Goal: Information Seeking & Learning: Learn about a topic

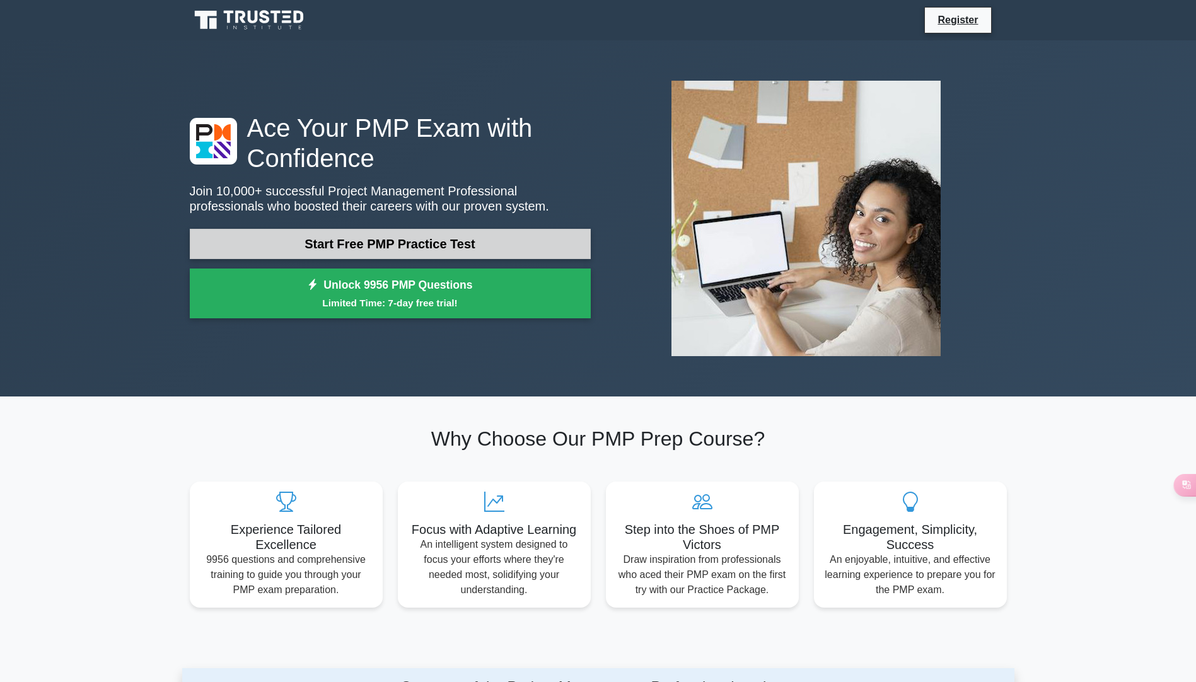
click at [526, 229] on link "Start Free PMP Practice Test" at bounding box center [390, 244] width 401 height 30
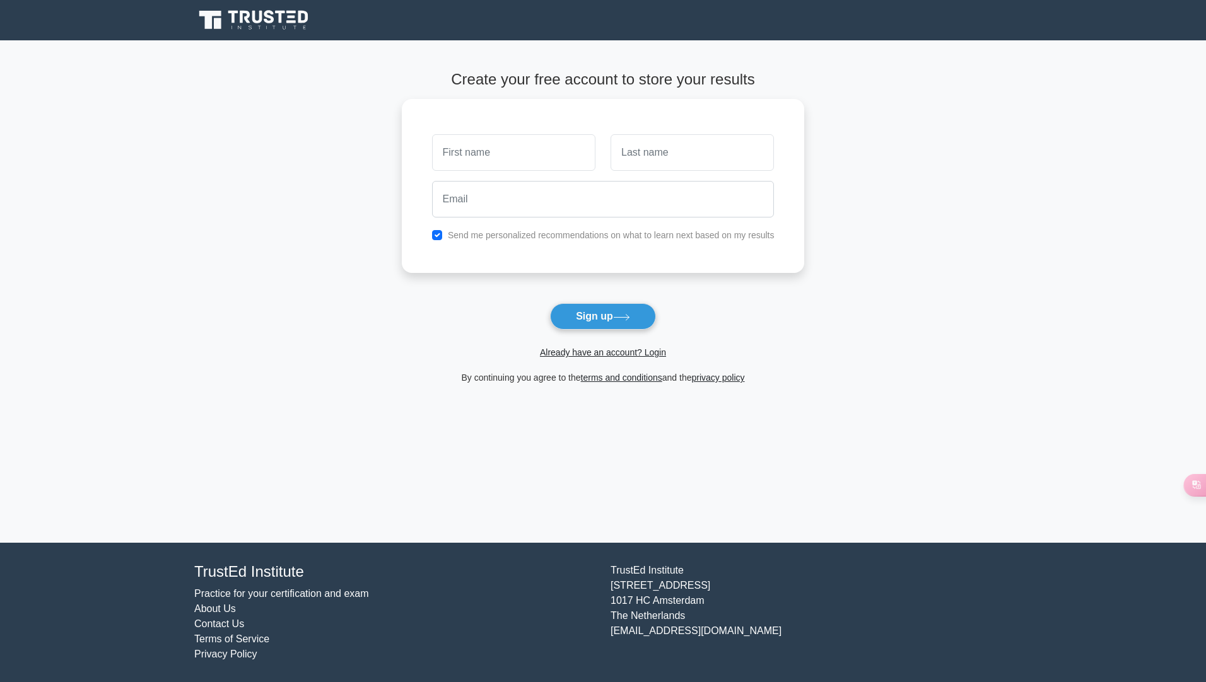
click at [889, 441] on main "Create your free account to store your results Send me personalized recommendat…" at bounding box center [603, 291] width 1206 height 503
click at [602, 324] on button "Sign up" at bounding box center [603, 316] width 106 height 26
click at [722, 206] on input "email" at bounding box center [603, 196] width 342 height 37
click at [550, 146] on input "text" at bounding box center [513, 149] width 163 height 37
type input "karim"
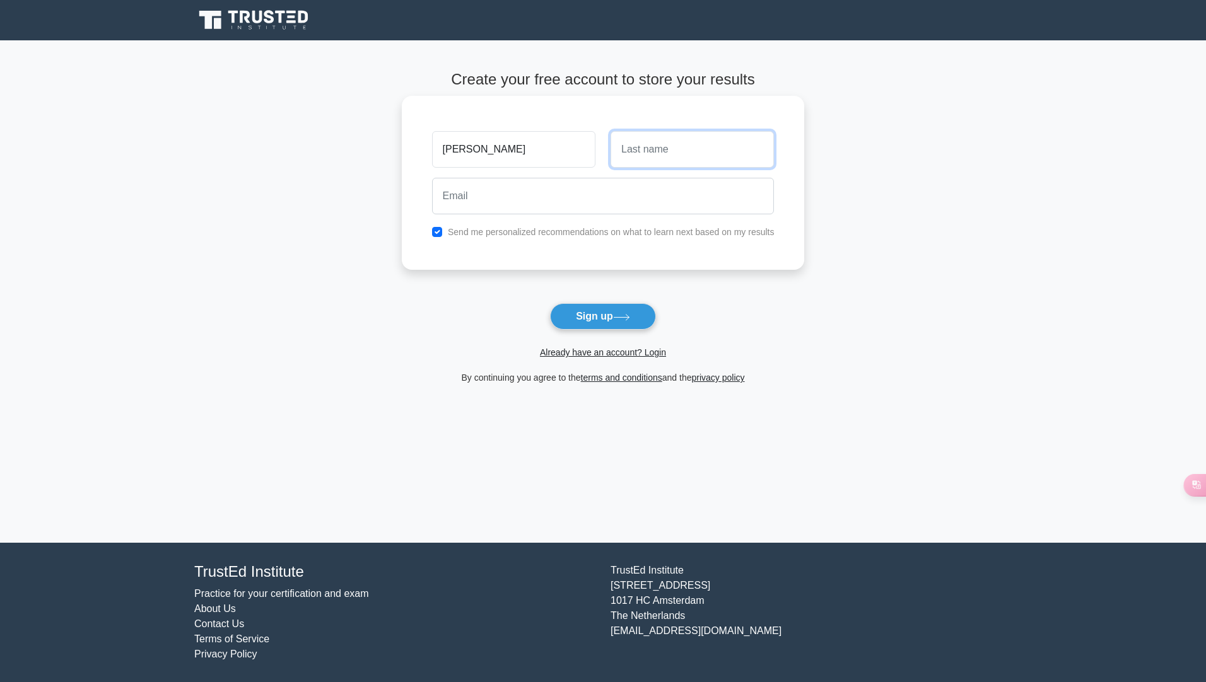
click at [653, 154] on input "text" at bounding box center [691, 149] width 163 height 37
type input "mekawy"
click at [673, 199] on input "email" at bounding box center [603, 196] width 342 height 37
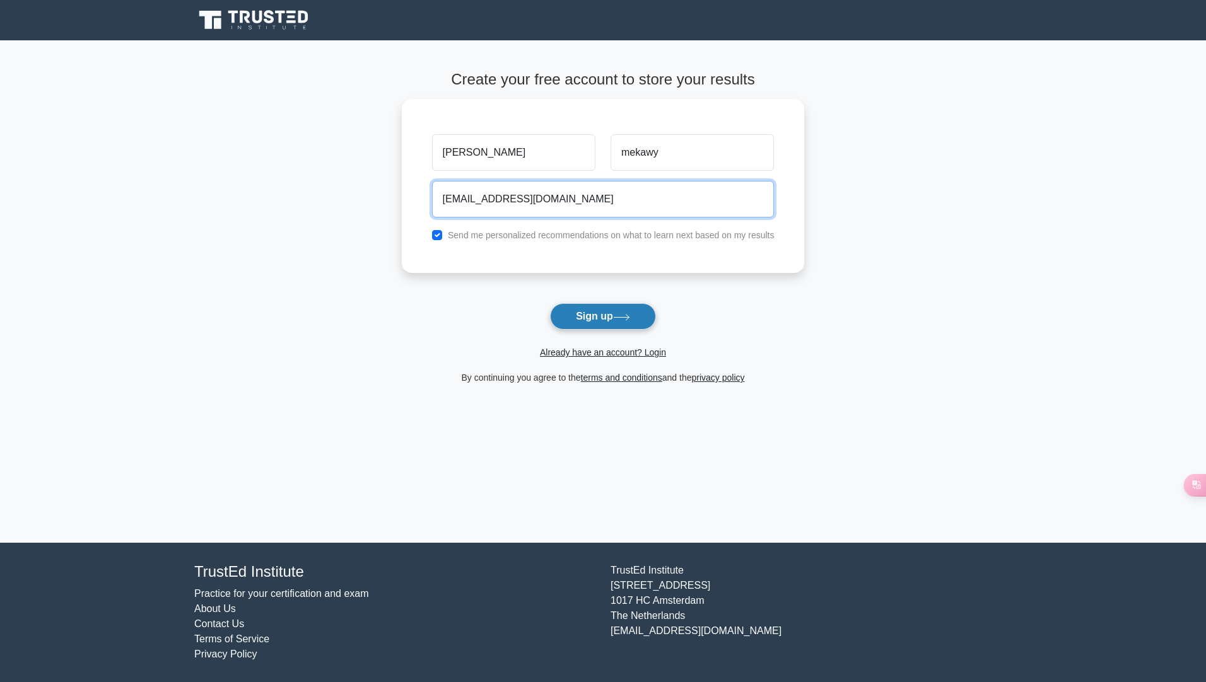
type input "karimbo369@yahoo.com"
click at [623, 324] on button "Sign up" at bounding box center [603, 316] width 106 height 26
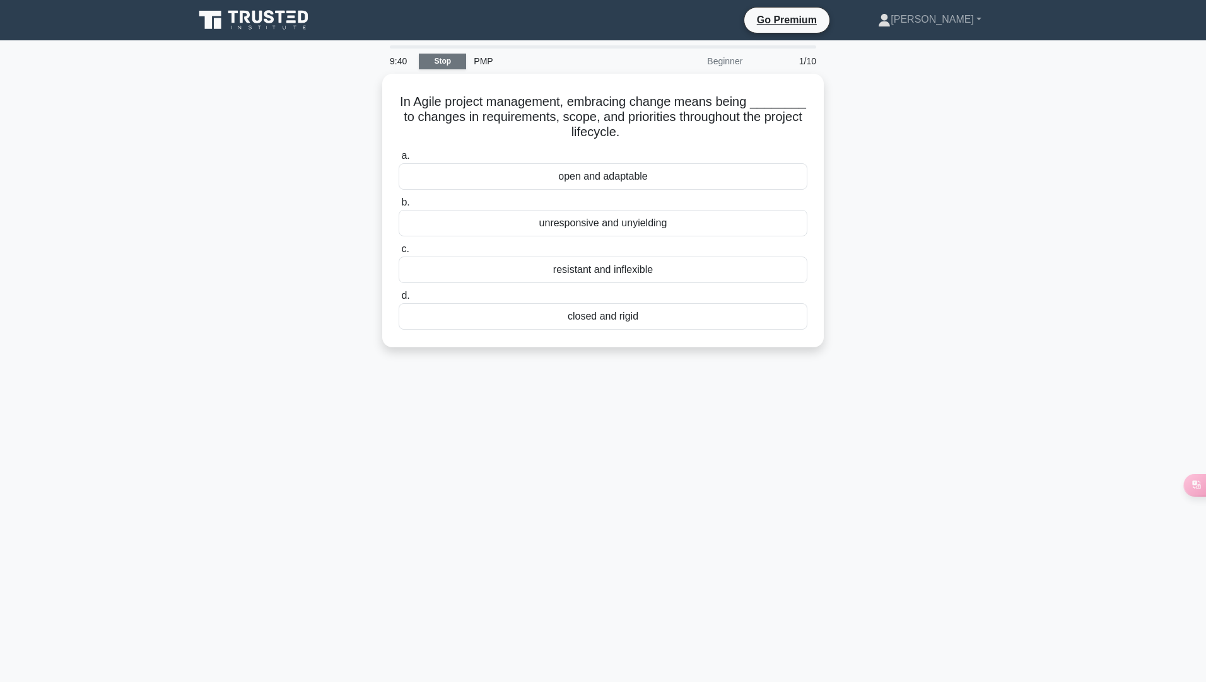
click at [431, 62] on link "Stop" at bounding box center [442, 62] width 47 height 16
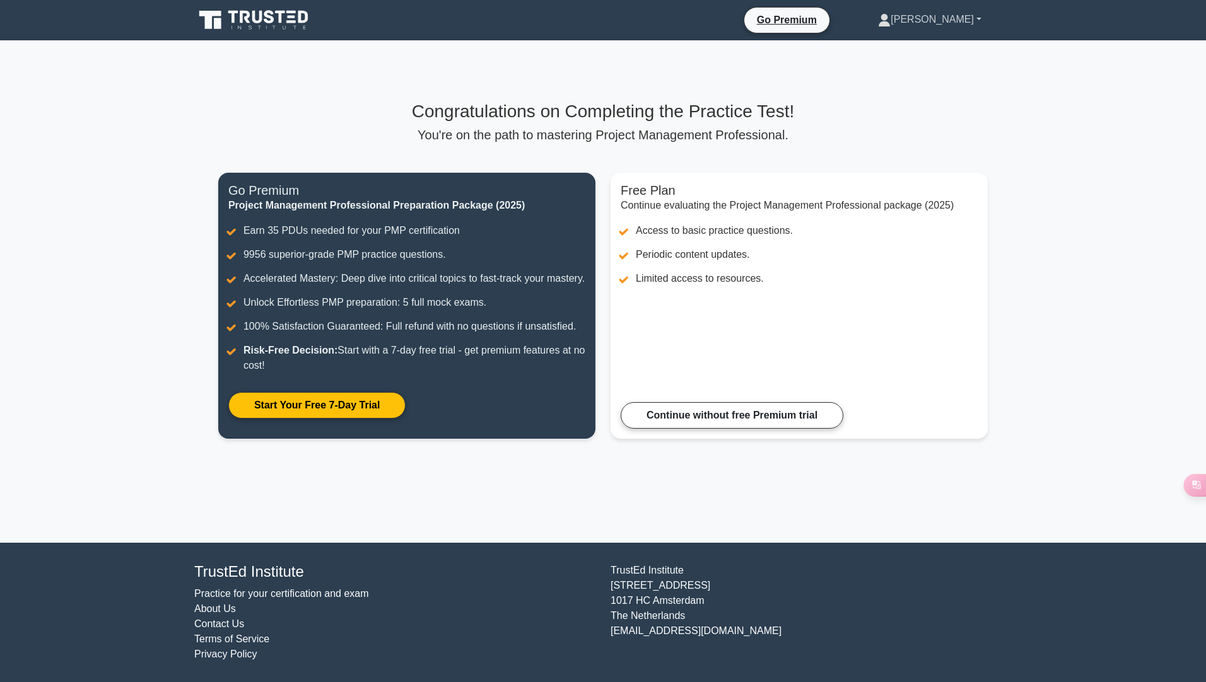
click at [950, 29] on link "[PERSON_NAME]" at bounding box center [930, 19] width 164 height 25
click at [948, 48] on link "Profile" at bounding box center [898, 49] width 100 height 20
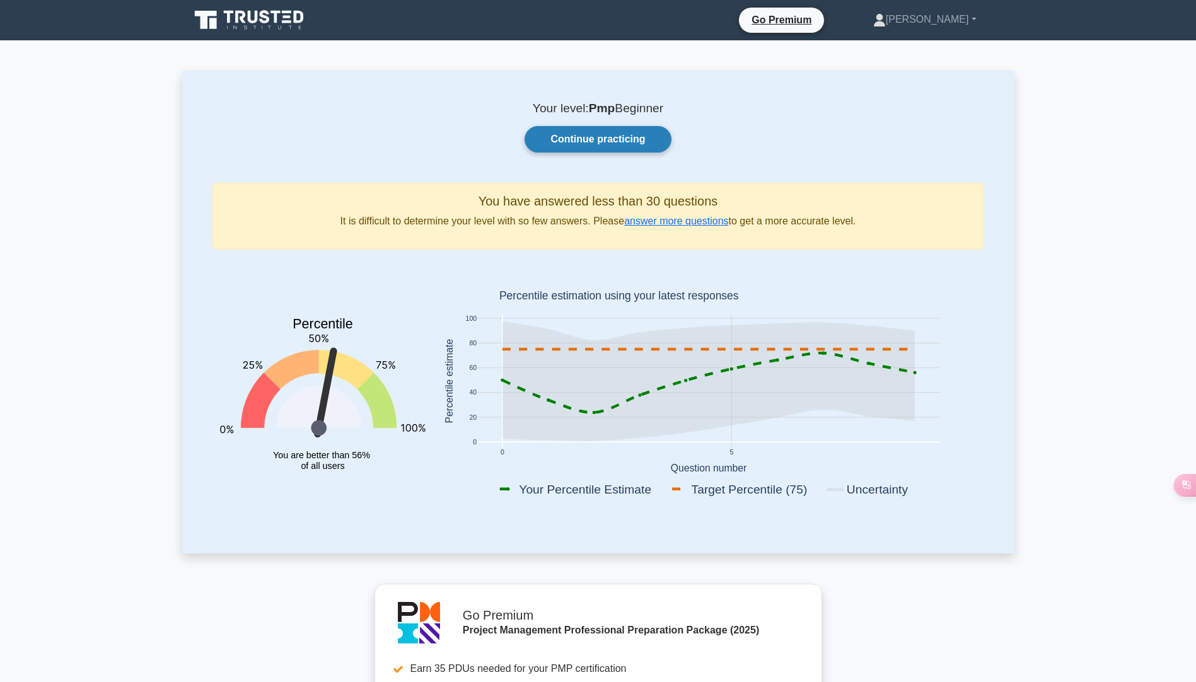
click at [600, 138] on link "Continue practicing" at bounding box center [598, 139] width 146 height 26
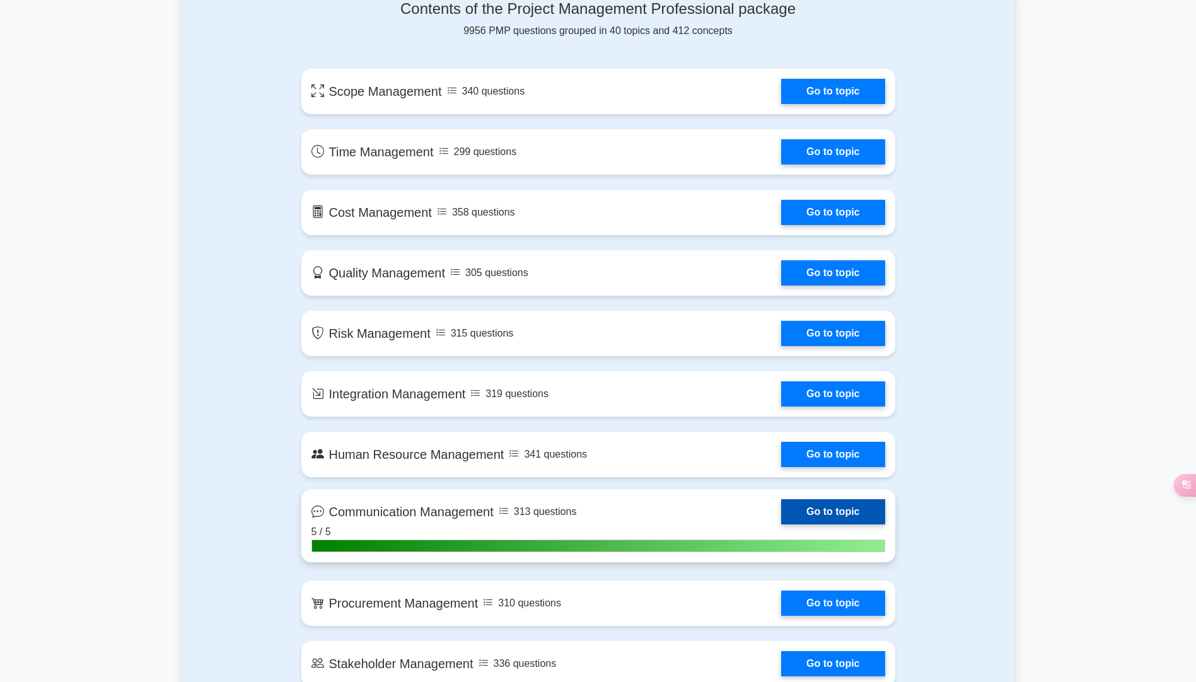
scroll to position [946, 0]
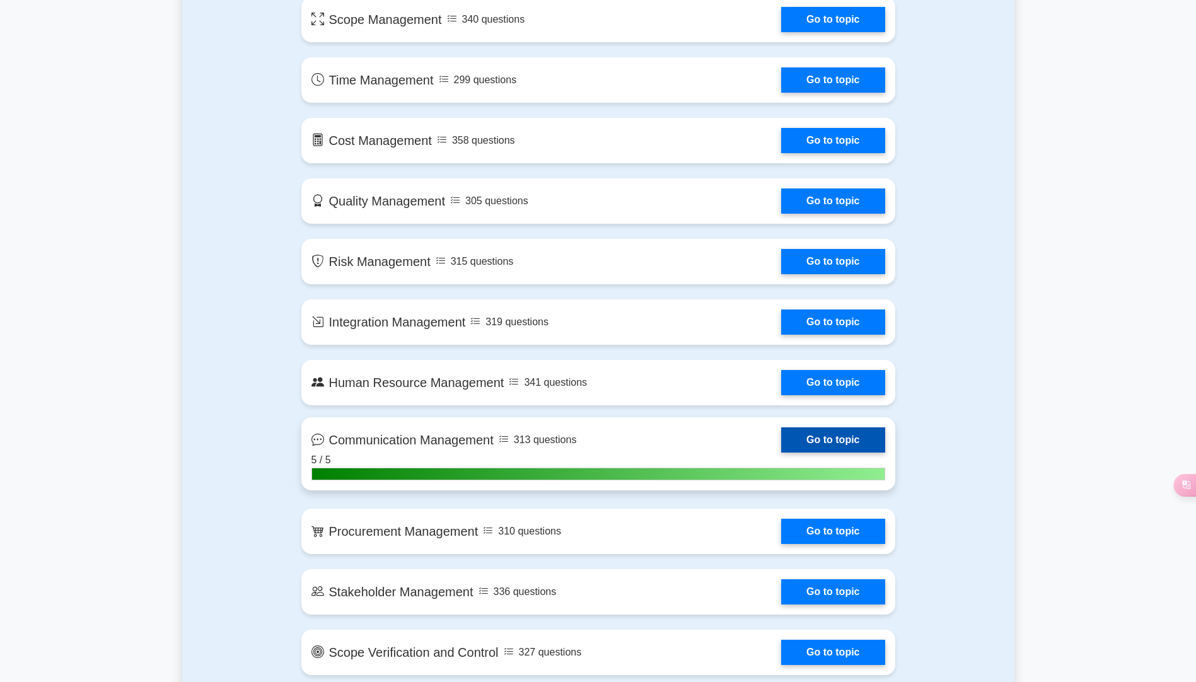
click at [860, 441] on link "Go to topic" at bounding box center [832, 440] width 103 height 25
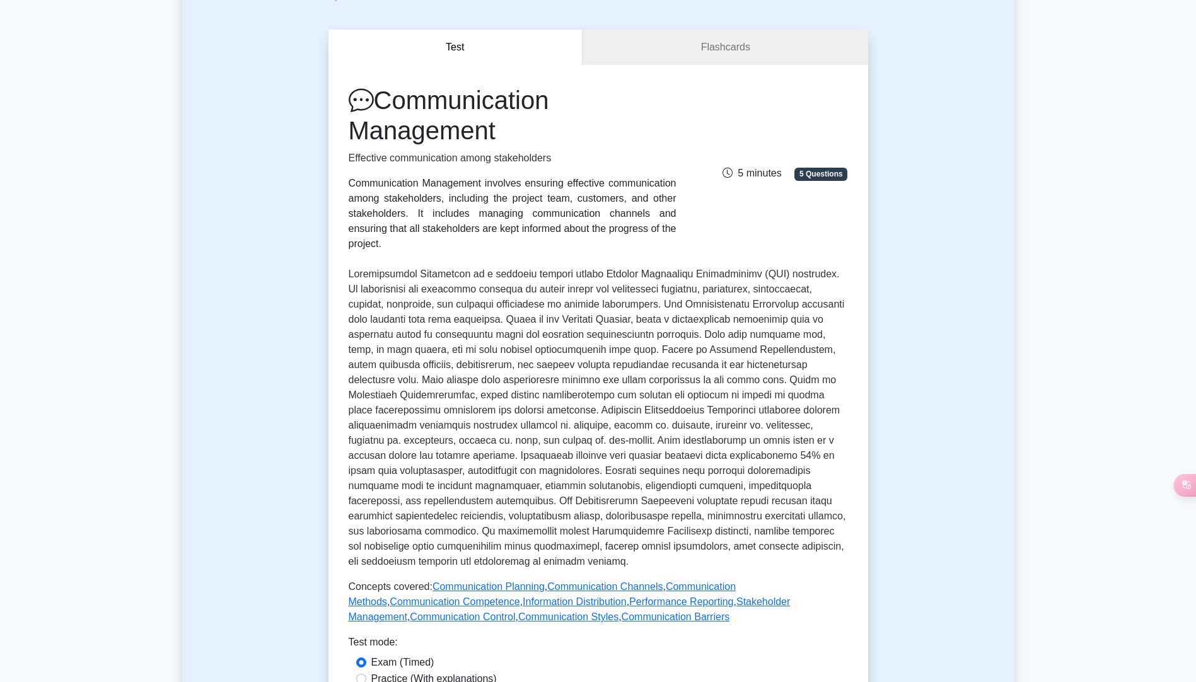
scroll to position [315, 0]
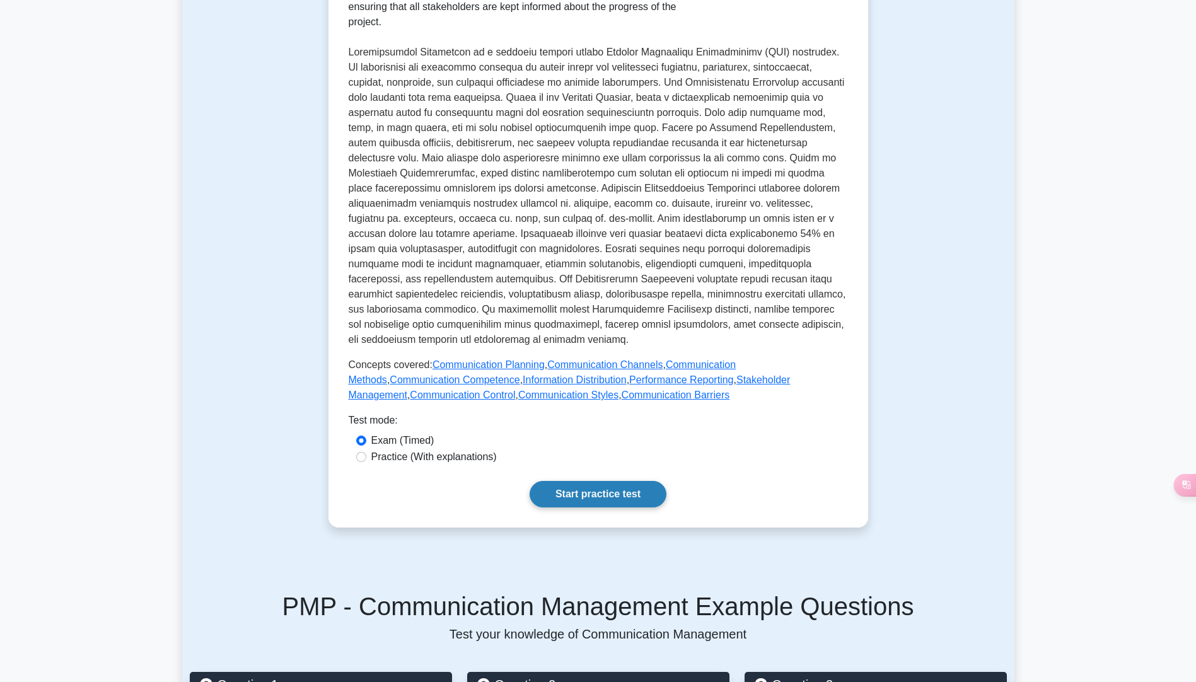
click at [623, 481] on link "Start practice test" at bounding box center [598, 494] width 137 height 26
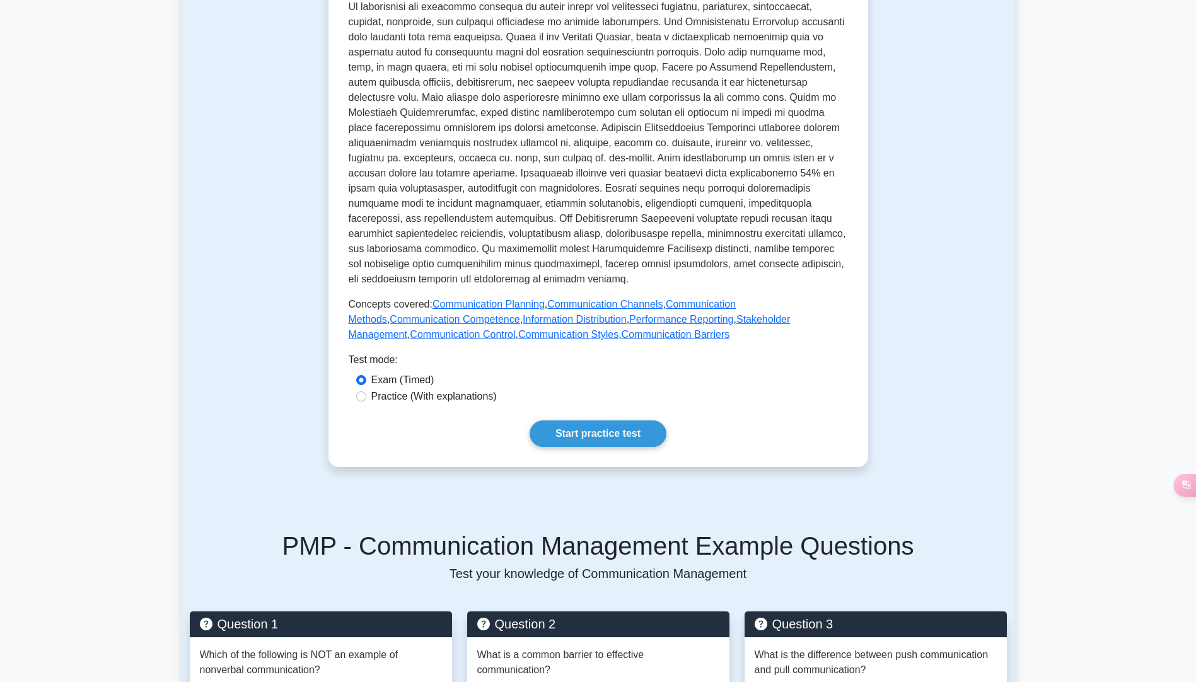
scroll to position [378, 0]
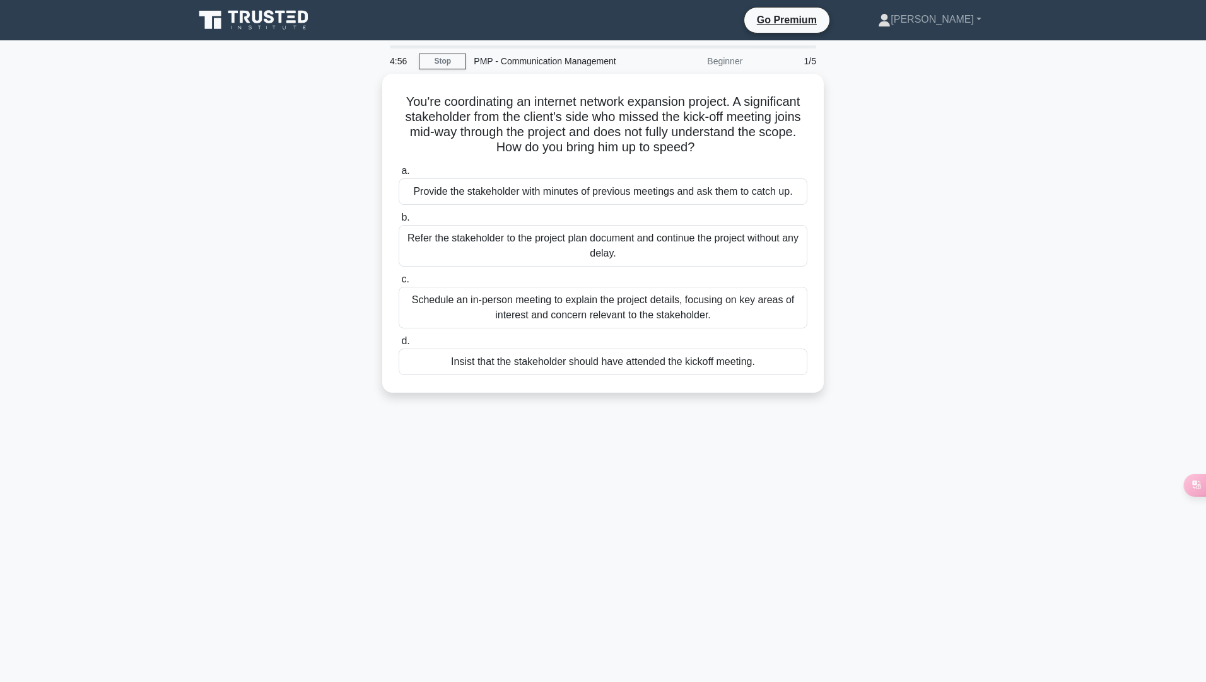
click at [716, 59] on div "Beginner" at bounding box center [694, 61] width 110 height 25
click at [552, 57] on div "PMP - Communication Management" at bounding box center [552, 61] width 173 height 25
click at [426, 59] on link "Stop" at bounding box center [442, 62] width 47 height 16
click at [450, 50] on div "4:47 Stop PMP - Communication Management Beginner 1/5" at bounding box center [602, 61] width 441 height 25
click at [457, 61] on link "Stop" at bounding box center [442, 62] width 47 height 16
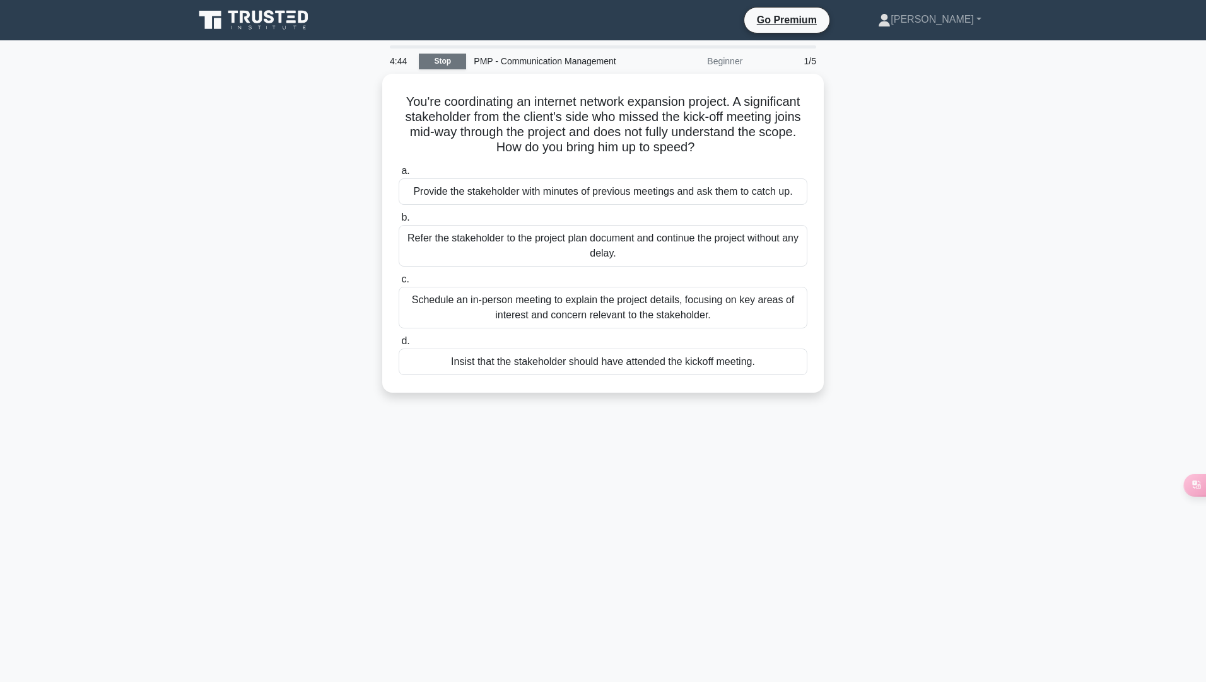
click at [457, 61] on link "Stop" at bounding box center [442, 62] width 47 height 16
drag, startPoint x: 888, startPoint y: 493, endPoint x: 900, endPoint y: 498, distance: 13.0
click at [888, 493] on div "4:37 Stop PMP - Communication Management Beginner 1/5 You're coordinating an in…" at bounding box center [603, 360] width 832 height 631
click at [434, 62] on link "Stop" at bounding box center [442, 62] width 47 height 16
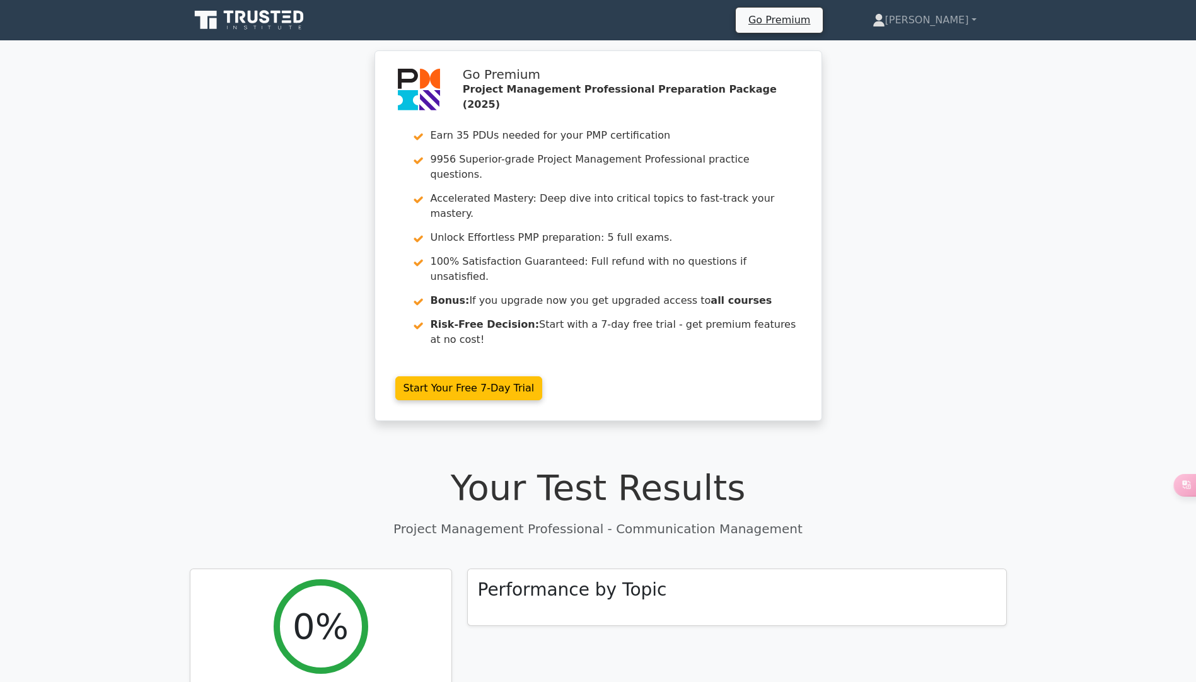
drag, startPoint x: 0, startPoint y: 0, endPoint x: 94, endPoint y: 220, distance: 239.3
click at [94, 220] on div "Go Premium Project Management Professional Preparation Package (2025) Earn 35 P…" at bounding box center [598, 243] width 1196 height 386
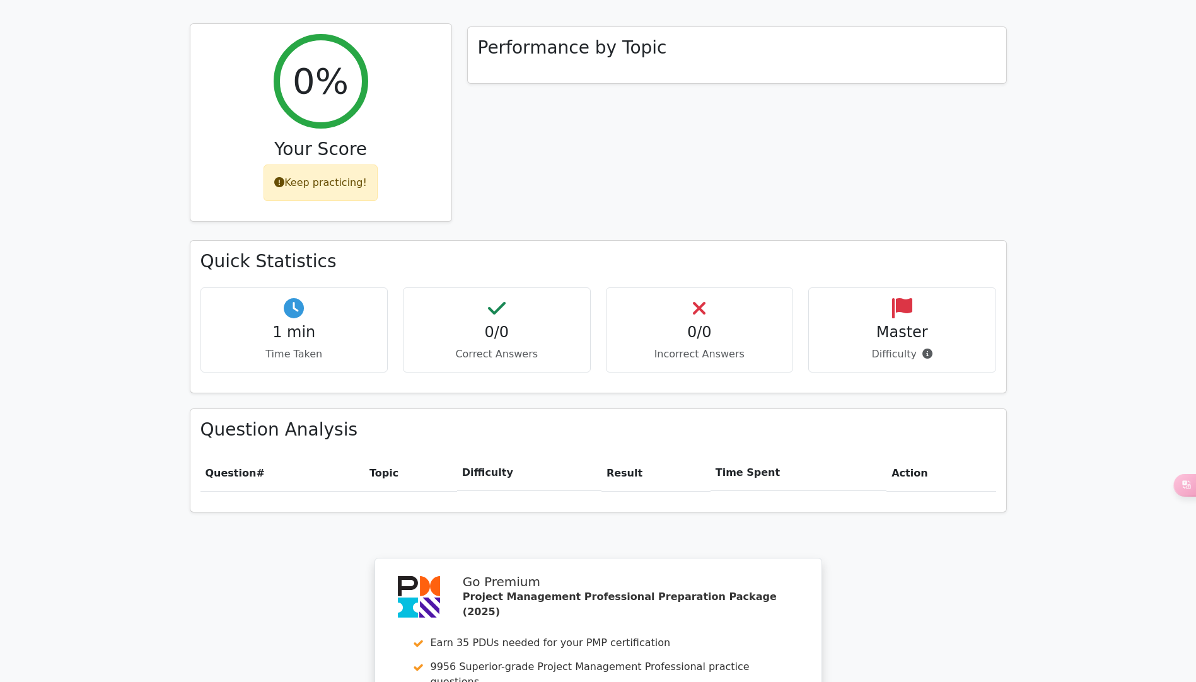
scroll to position [378, 0]
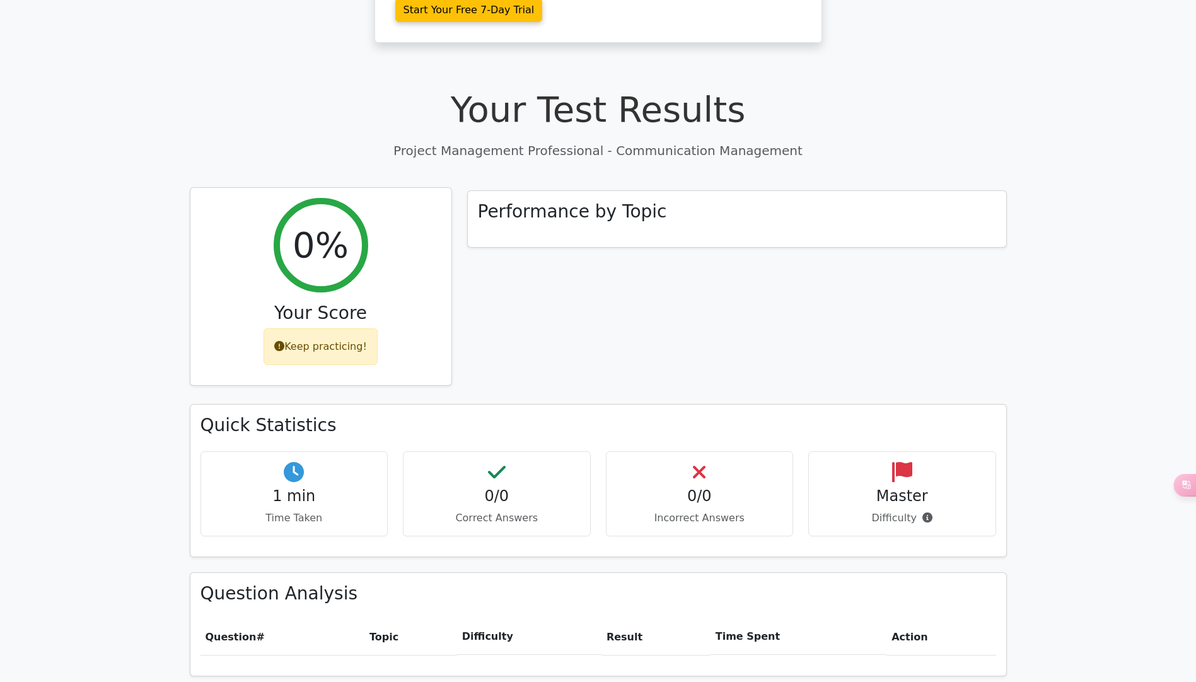
click at [312, 329] on div "Keep practicing!" at bounding box center [321, 347] width 114 height 37
click at [315, 329] on div "Keep practicing!" at bounding box center [321, 347] width 114 height 37
click at [318, 224] on h2 "0%" at bounding box center [321, 245] width 56 height 42
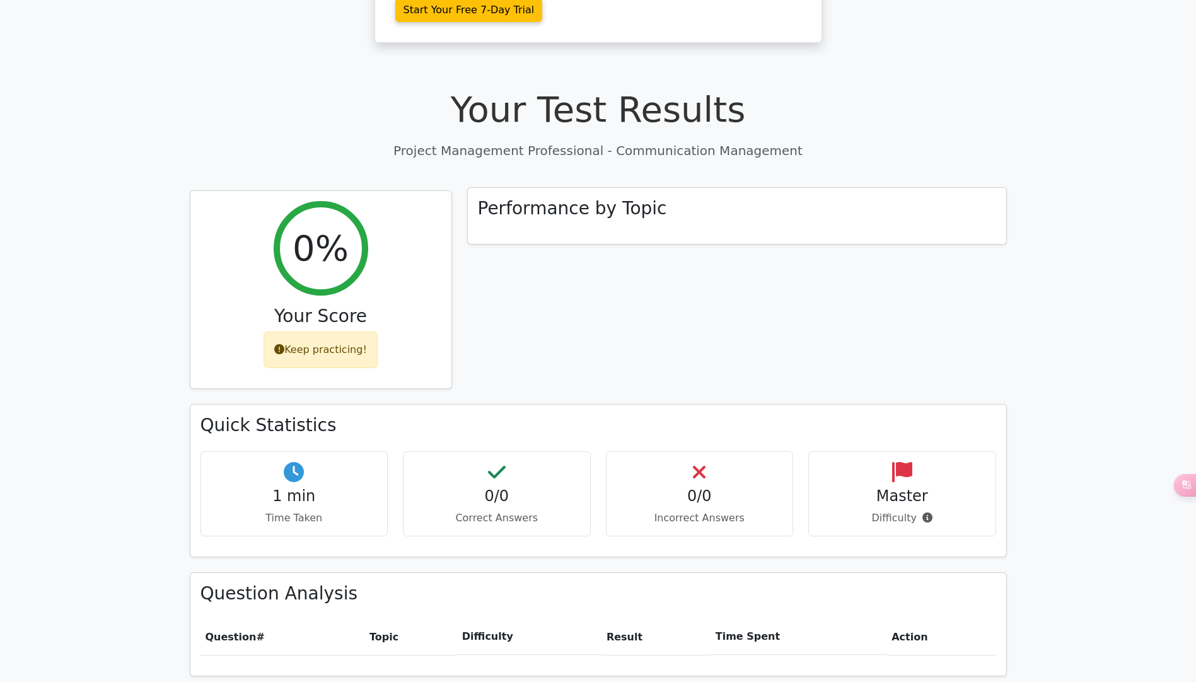
click at [607, 188] on div "Performance by Topic" at bounding box center [737, 216] width 539 height 57
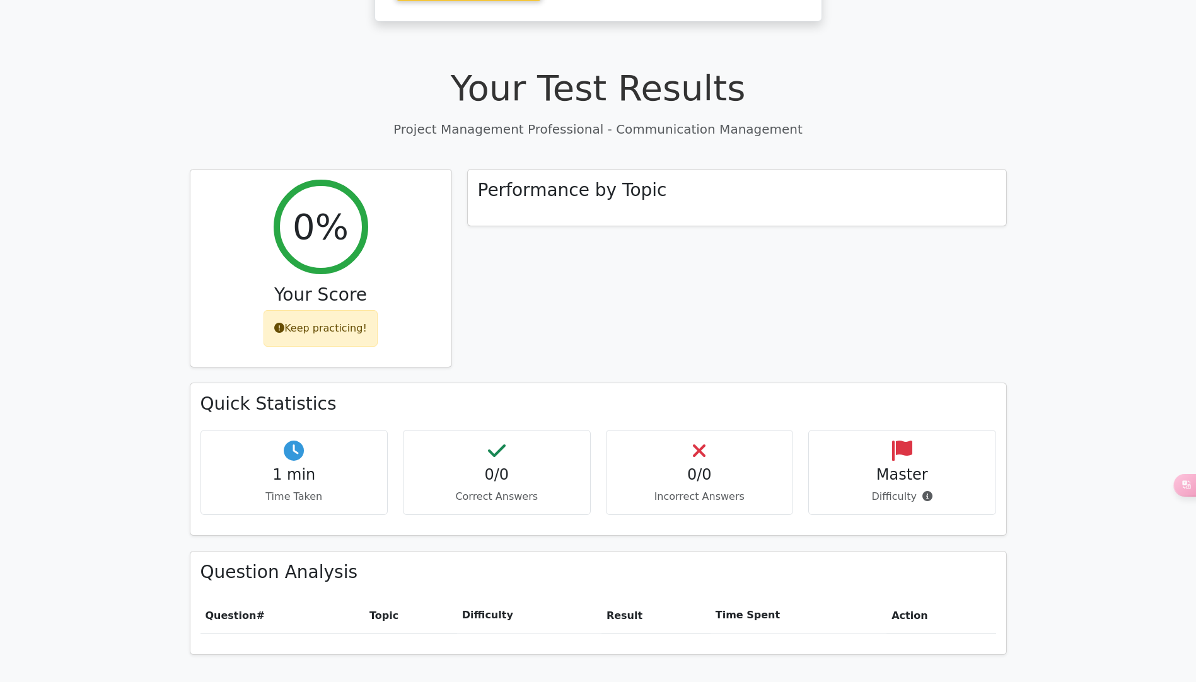
scroll to position [504, 0]
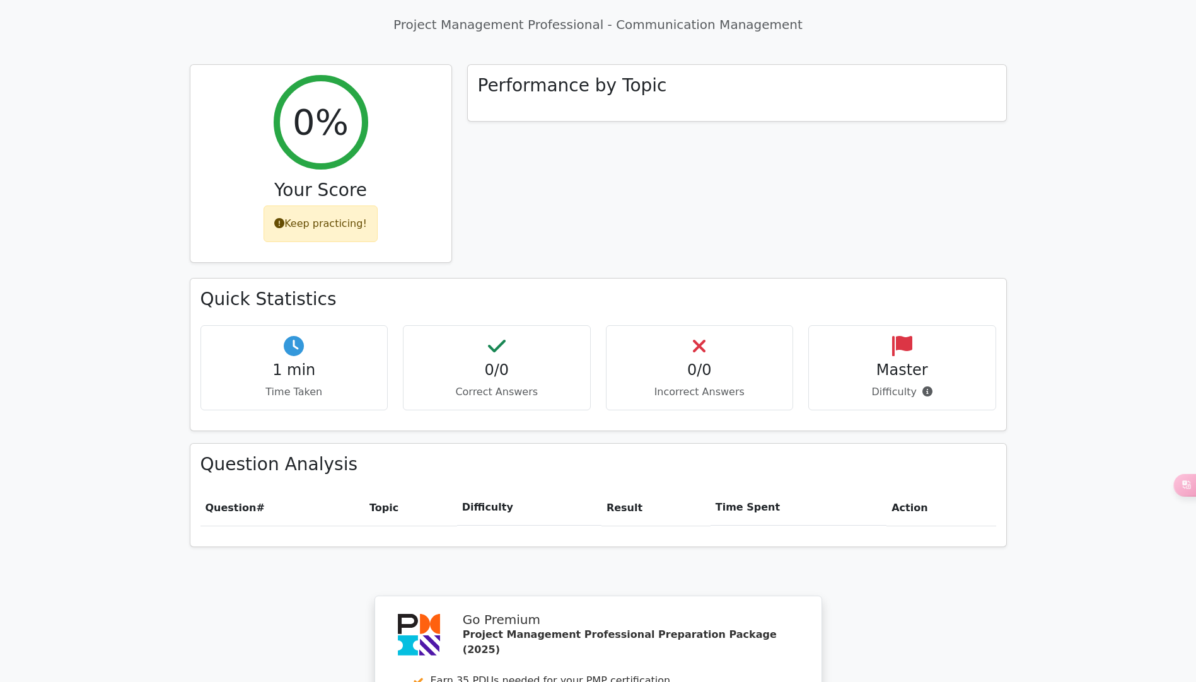
click at [230, 502] on span "Question" at bounding box center [231, 508] width 51 height 12
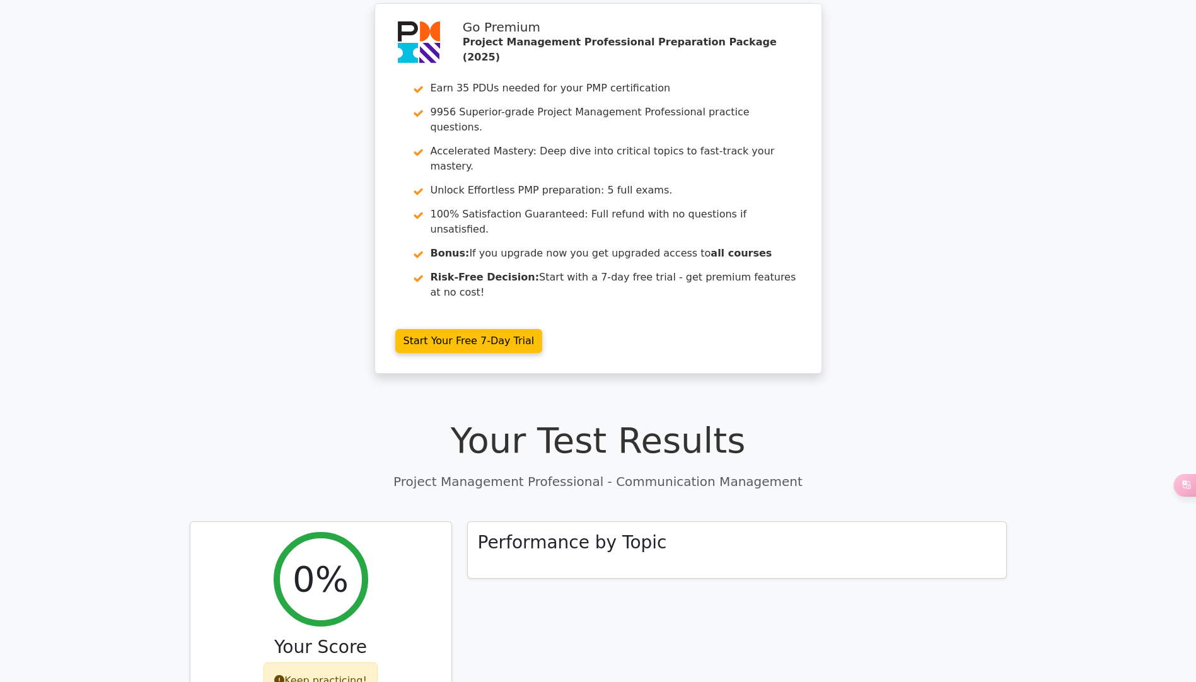
scroll to position [0, 0]
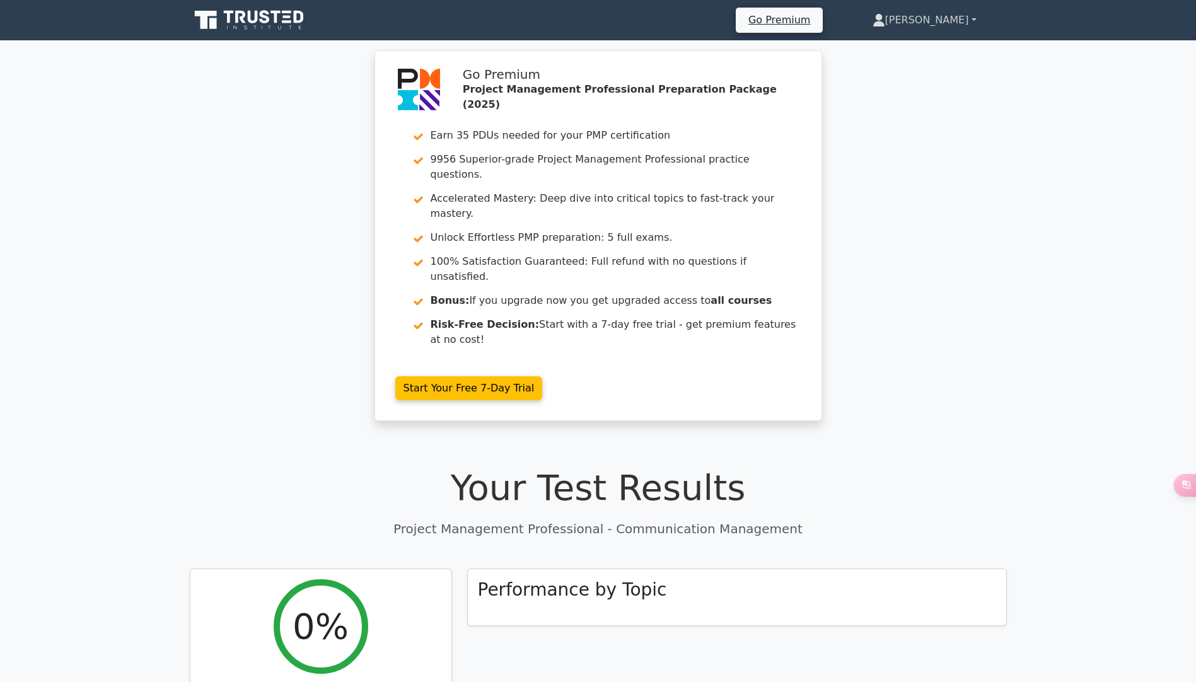
click at [948, 13] on link "[PERSON_NAME]" at bounding box center [924, 20] width 165 height 25
click at [943, 69] on link "Settings" at bounding box center [893, 70] width 100 height 20
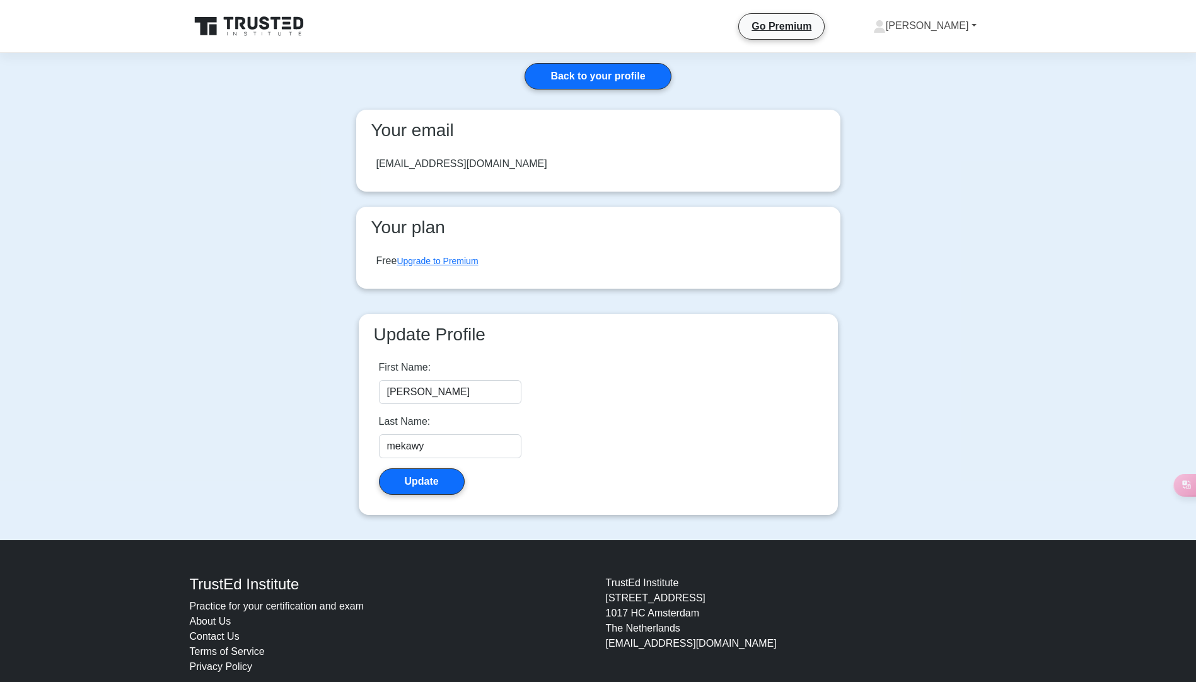
click at [959, 23] on link "[PERSON_NAME]" at bounding box center [925, 25] width 164 height 25
click at [943, 64] on link "Profile" at bounding box center [894, 55] width 100 height 20
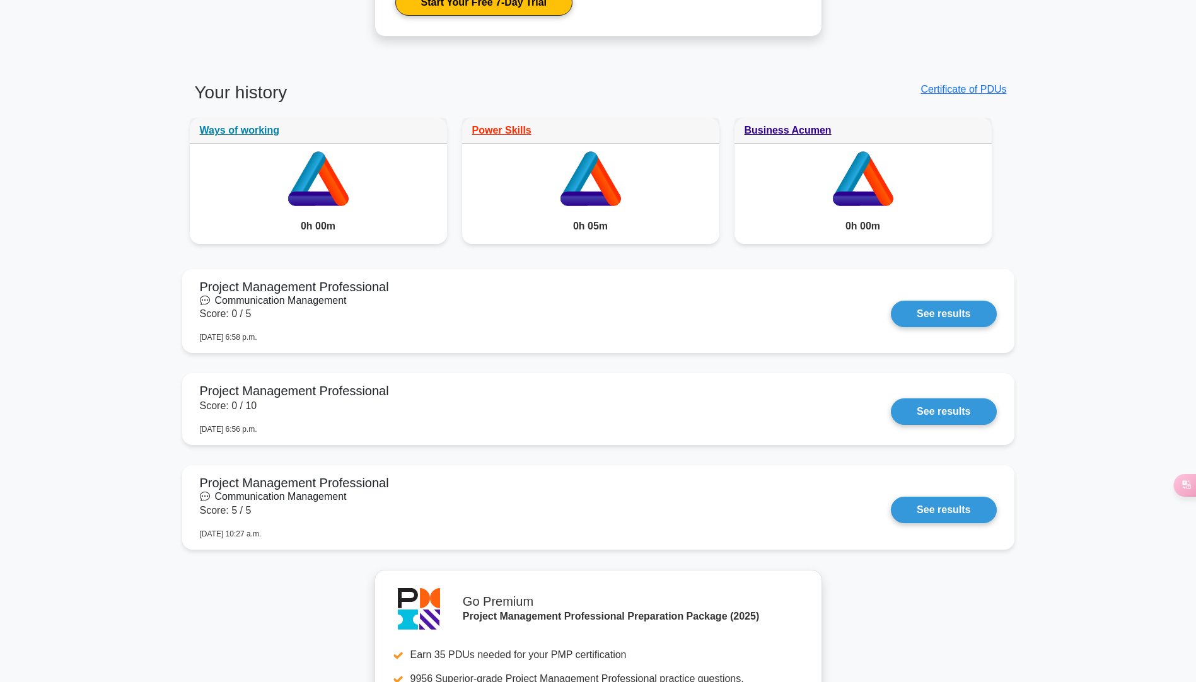
scroll to position [883, 0]
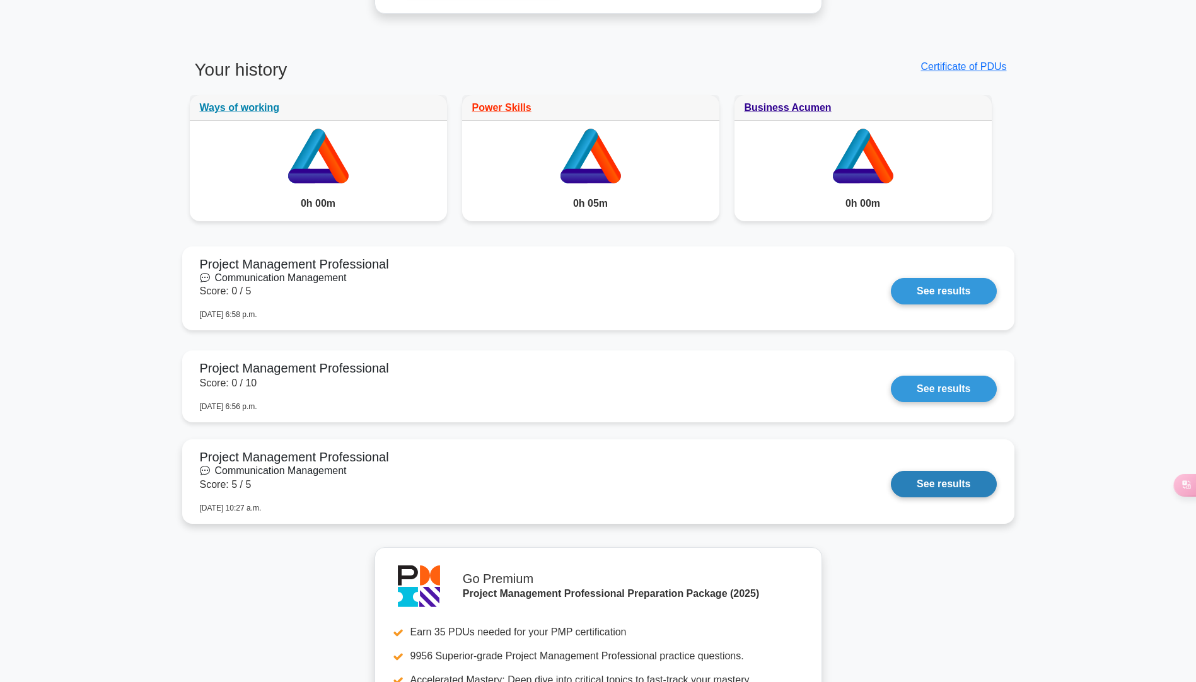
click at [959, 479] on link "See results" at bounding box center [943, 484] width 105 height 26
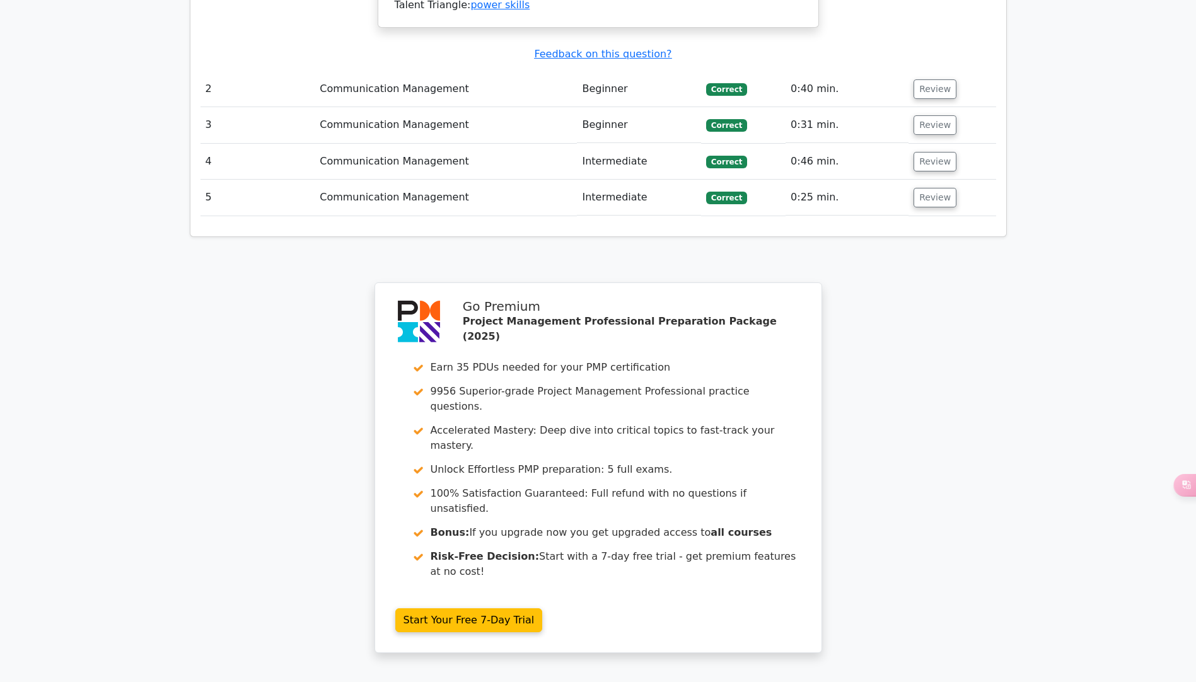
scroll to position [1761, 0]
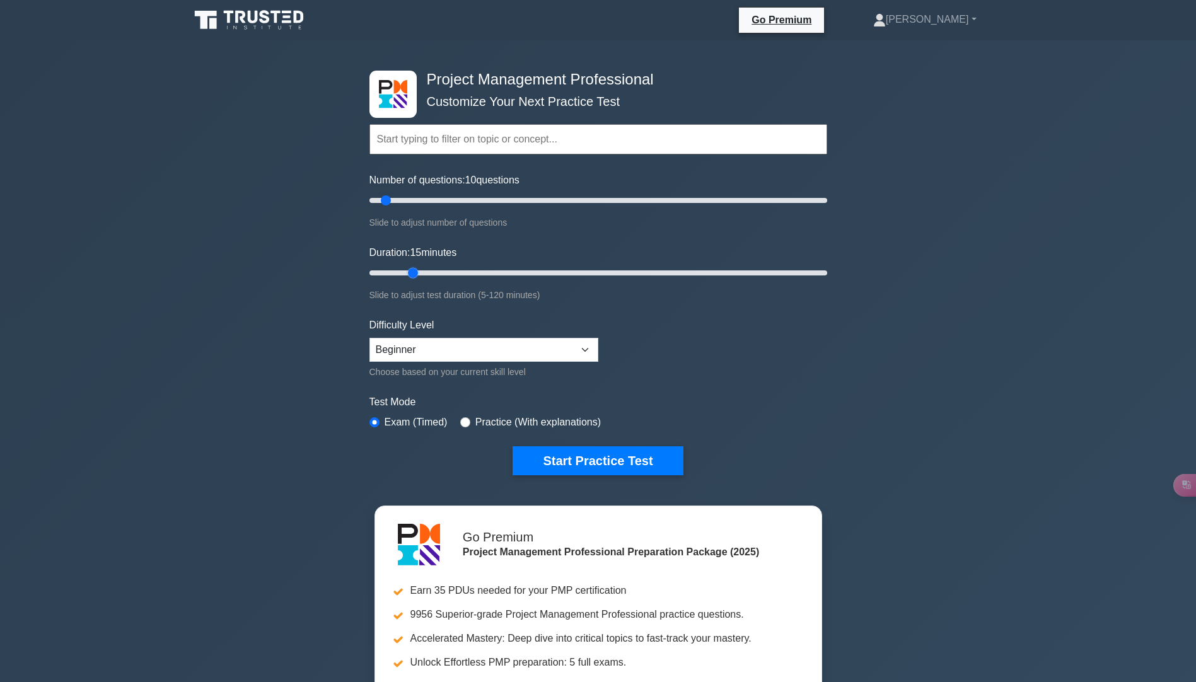
type input "10"
drag, startPoint x: 394, startPoint y: 276, endPoint x: 388, endPoint y: 285, distance: 10.8
click at [388, 281] on input "Duration: 10 minutes" at bounding box center [599, 272] width 458 height 15
click at [548, 346] on select "Beginner Intermediate Expert" at bounding box center [484, 350] width 229 height 24
select select "intermediate"
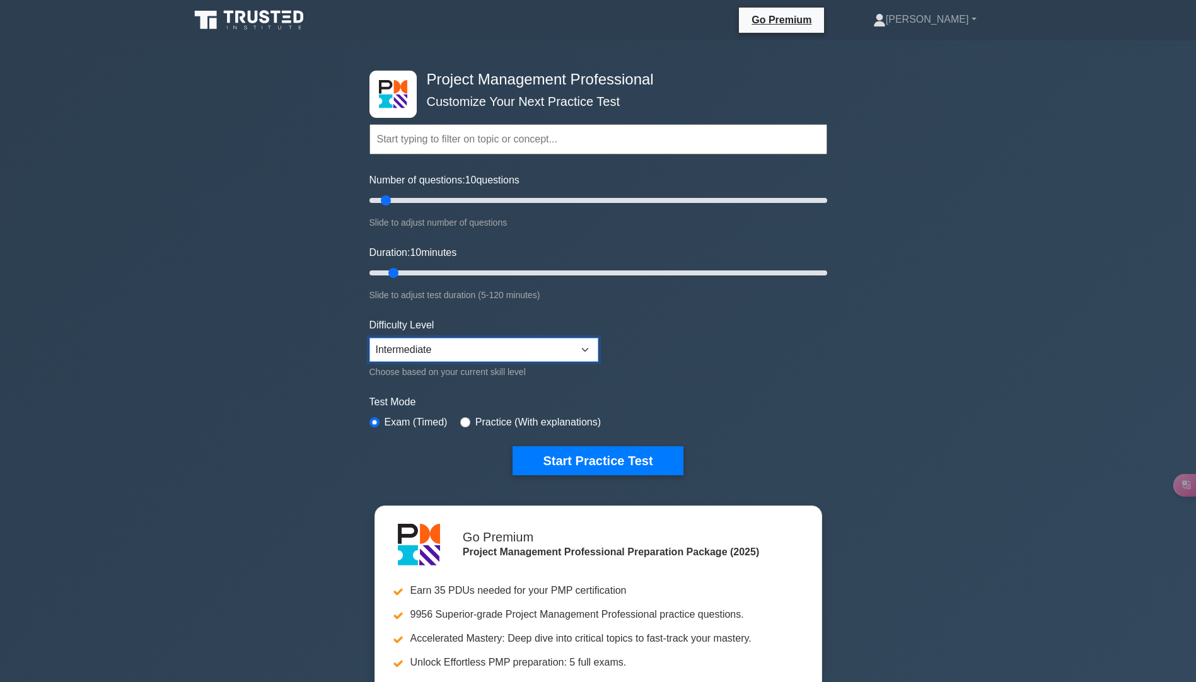
click at [370, 338] on select "Beginner Intermediate Expert" at bounding box center [484, 350] width 229 height 24
click at [584, 349] on select "Beginner Intermediate Expert" at bounding box center [484, 350] width 229 height 24
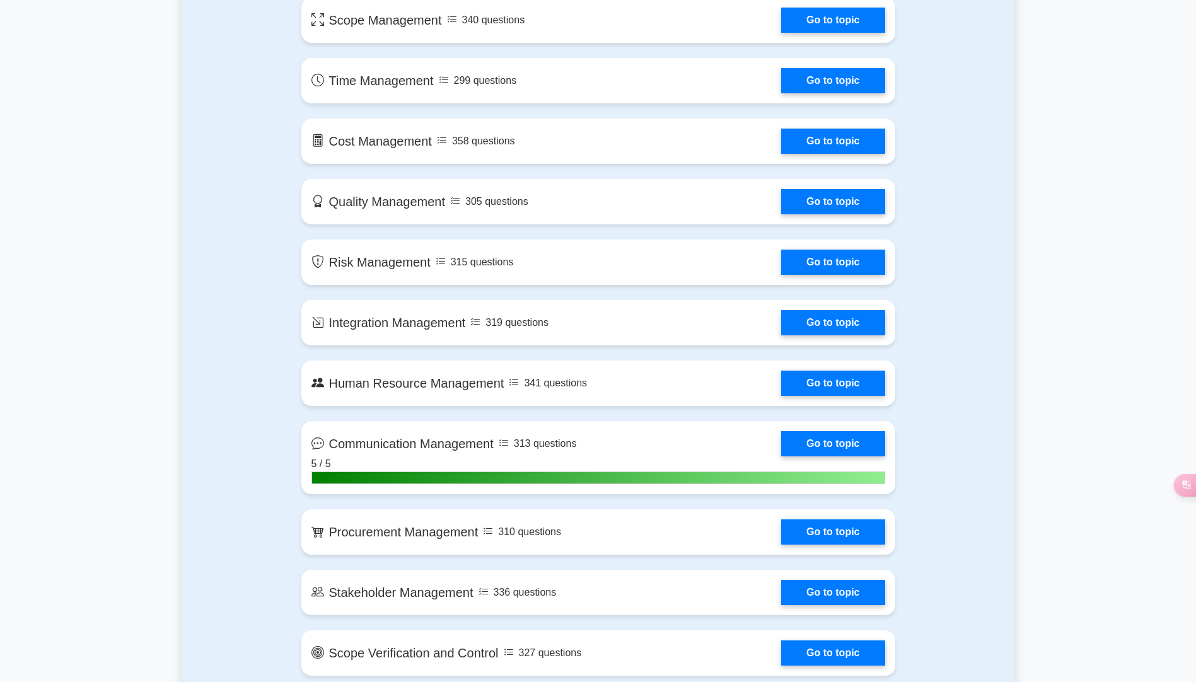
scroll to position [946, 0]
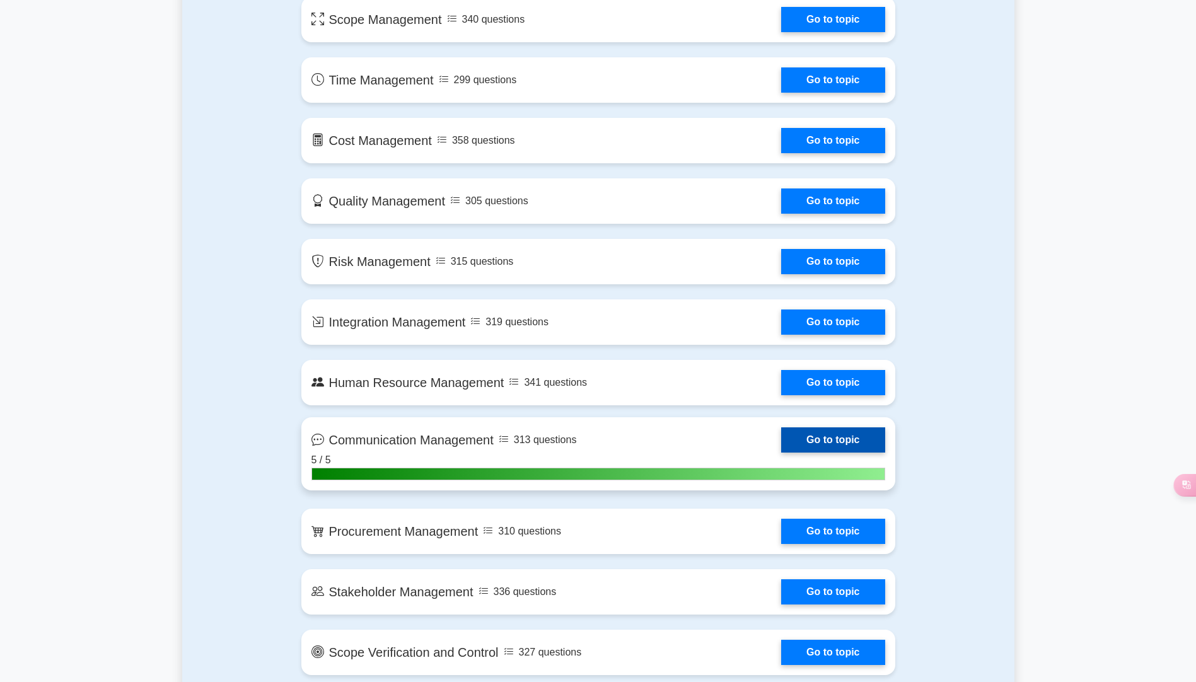
click at [781, 438] on link "Go to topic" at bounding box center [832, 440] width 103 height 25
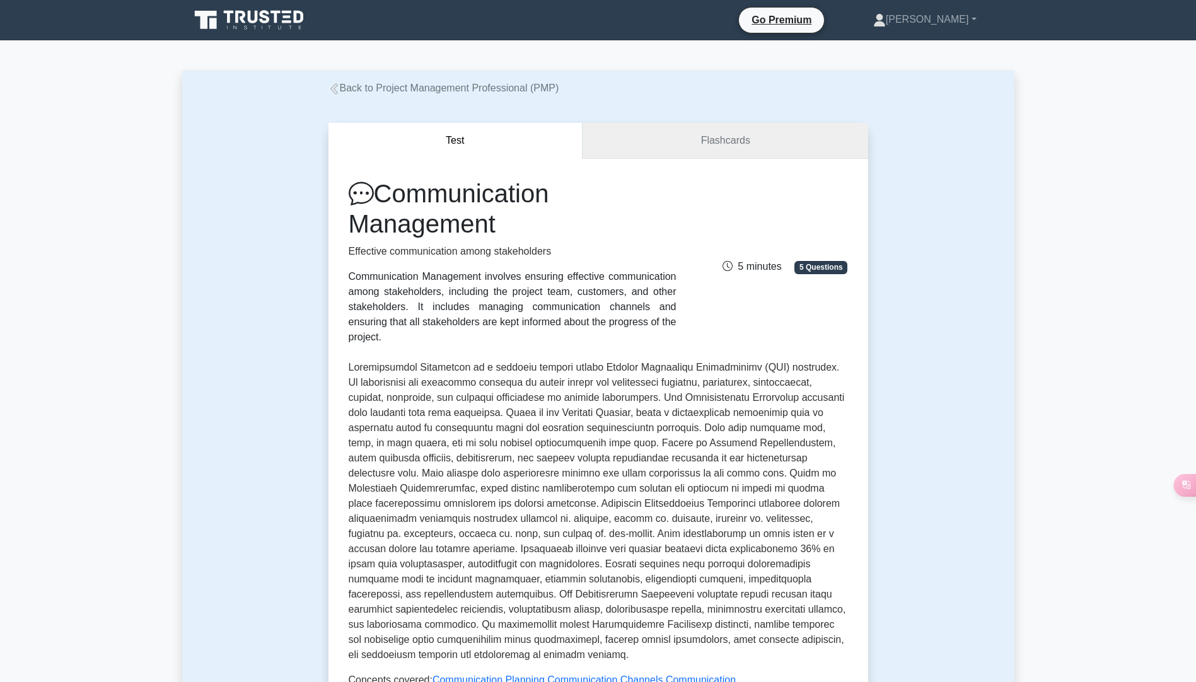
click at [815, 152] on link "Flashcards" at bounding box center [725, 141] width 285 height 36
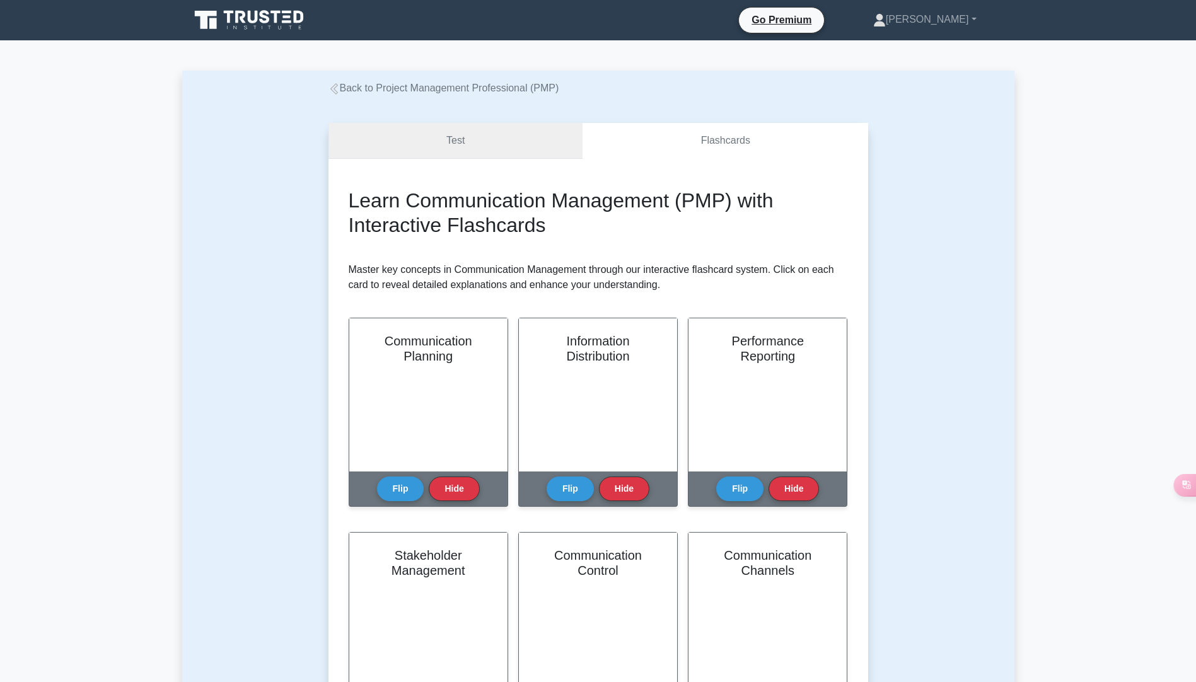
click at [506, 148] on link "Test" at bounding box center [456, 141] width 255 height 36
click at [423, 142] on link "Test" at bounding box center [456, 141] width 255 height 36
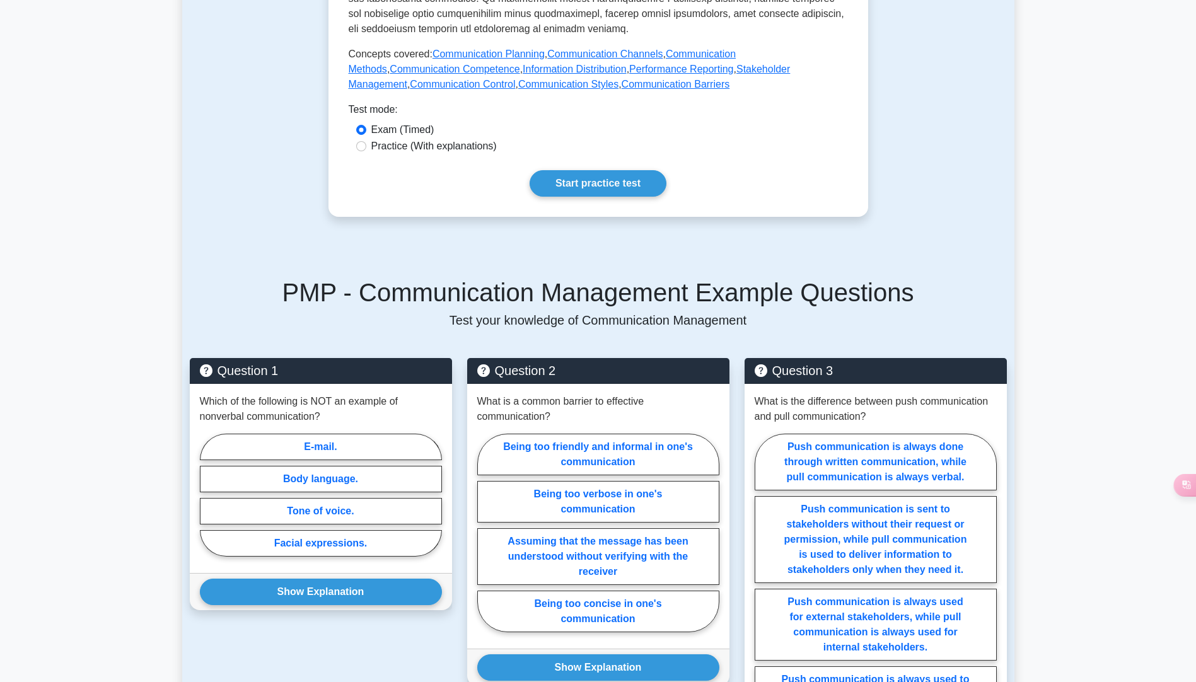
scroll to position [631, 0]
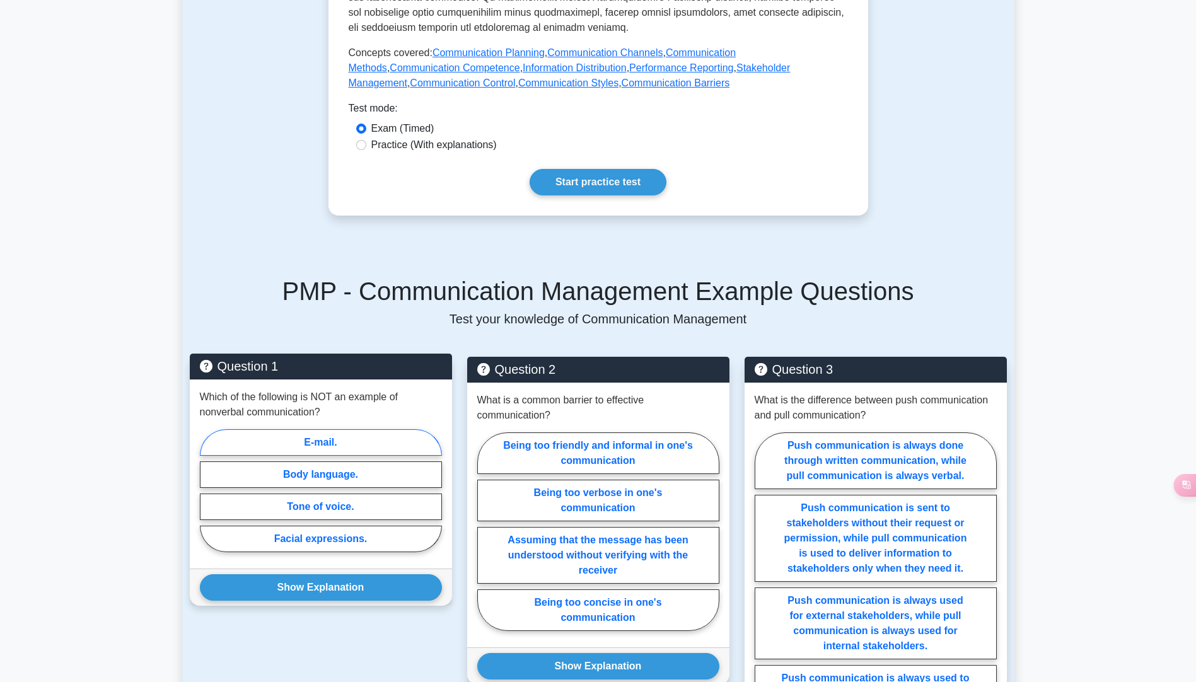
click at [391, 429] on label "E-mail." at bounding box center [321, 442] width 242 height 26
click at [208, 491] on input "E-mail." at bounding box center [204, 495] width 8 height 8
radio input "true"
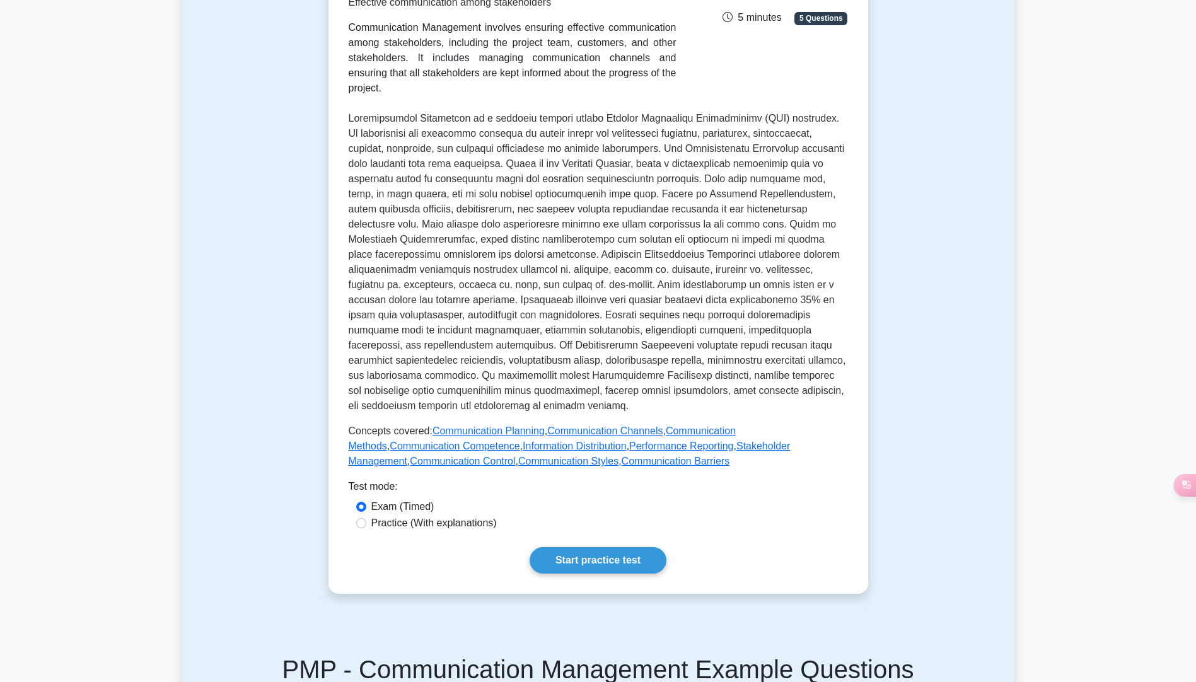
scroll to position [0, 0]
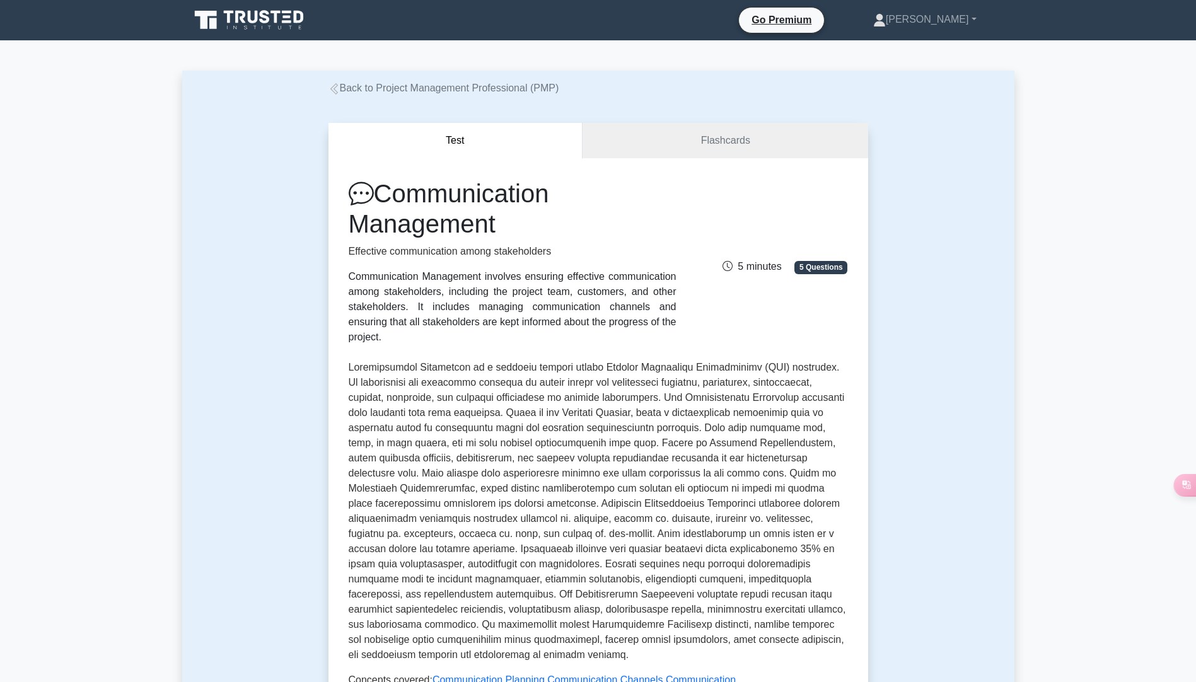
click at [817, 261] on span "5 Questions" at bounding box center [821, 267] width 53 height 13
click at [736, 261] on span "5 minutes" at bounding box center [752, 266] width 59 height 11
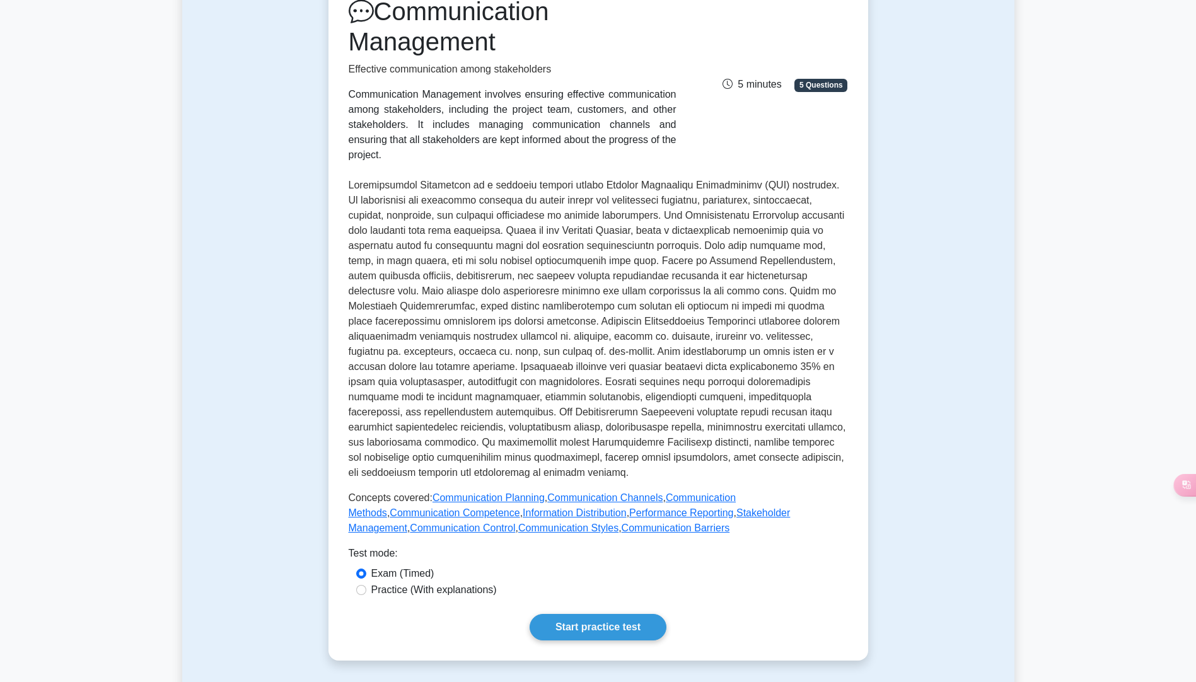
scroll to position [378, 0]
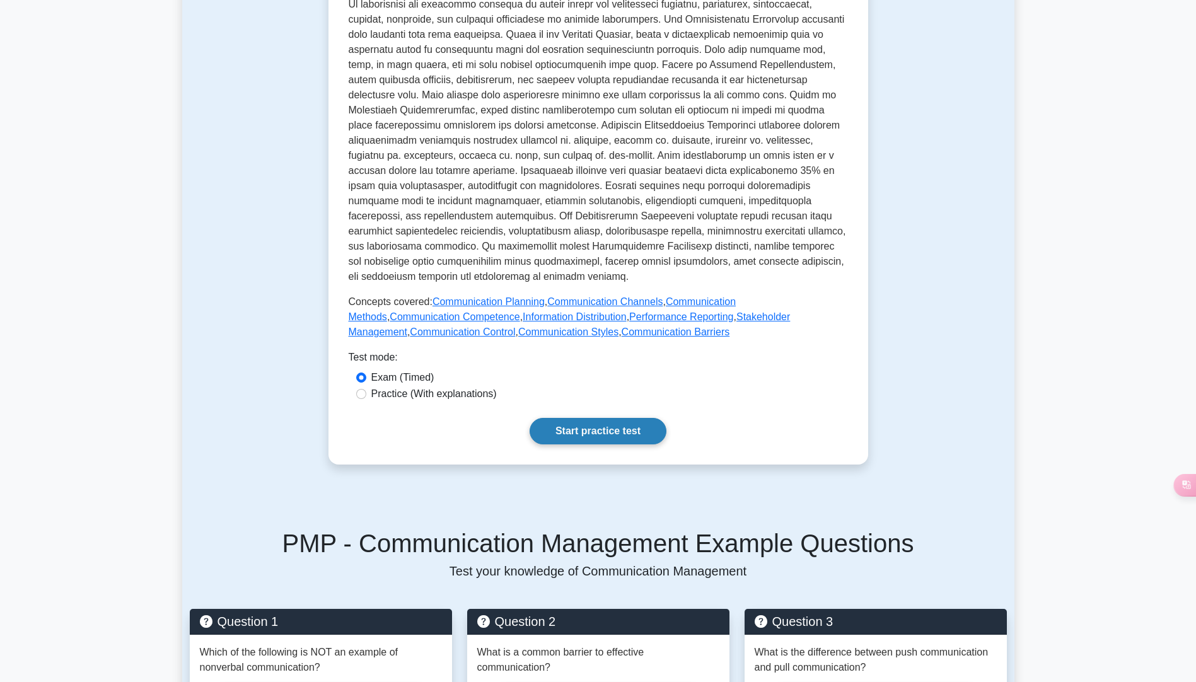
click at [627, 424] on link "Start practice test" at bounding box center [598, 431] width 137 height 26
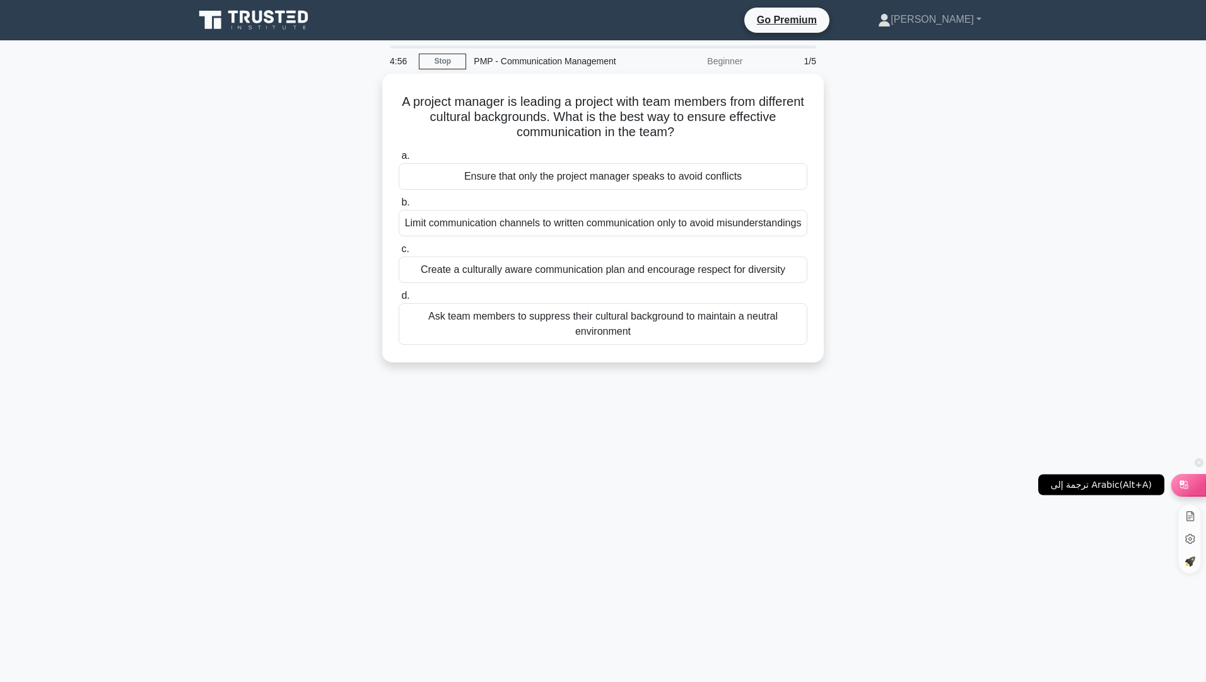
click at [1198, 486] on div at bounding box center [1188, 484] width 34 height 21
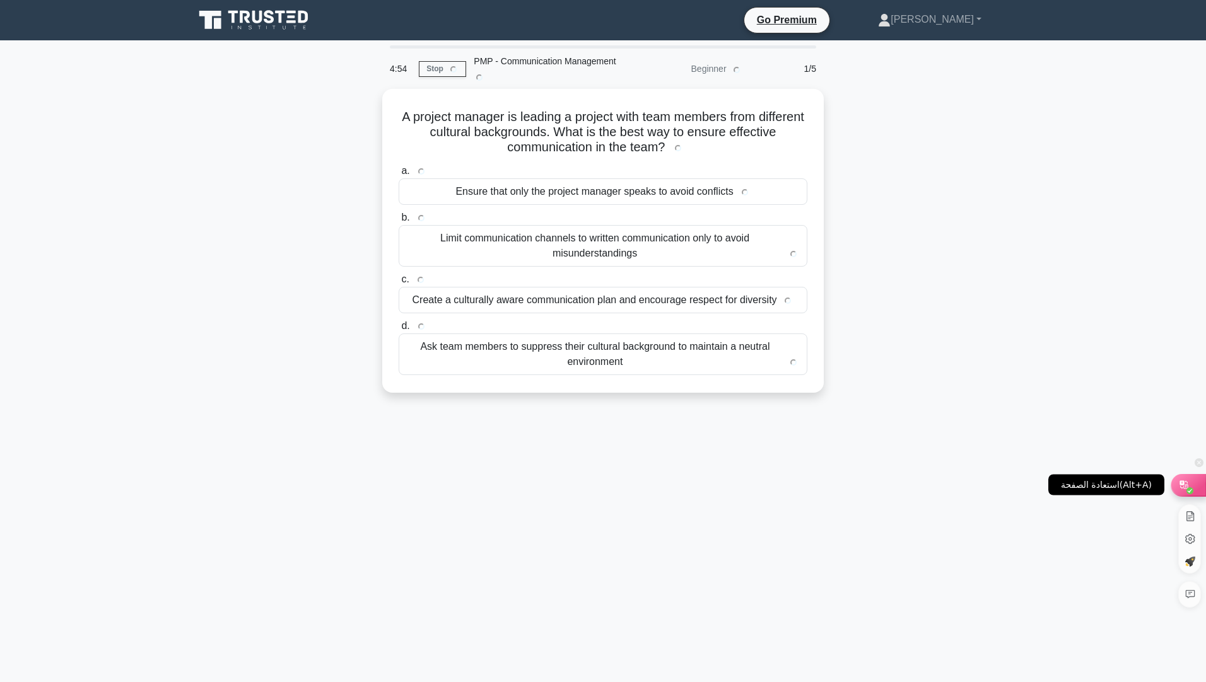
click at [1198, 486] on div at bounding box center [1188, 484] width 34 height 21
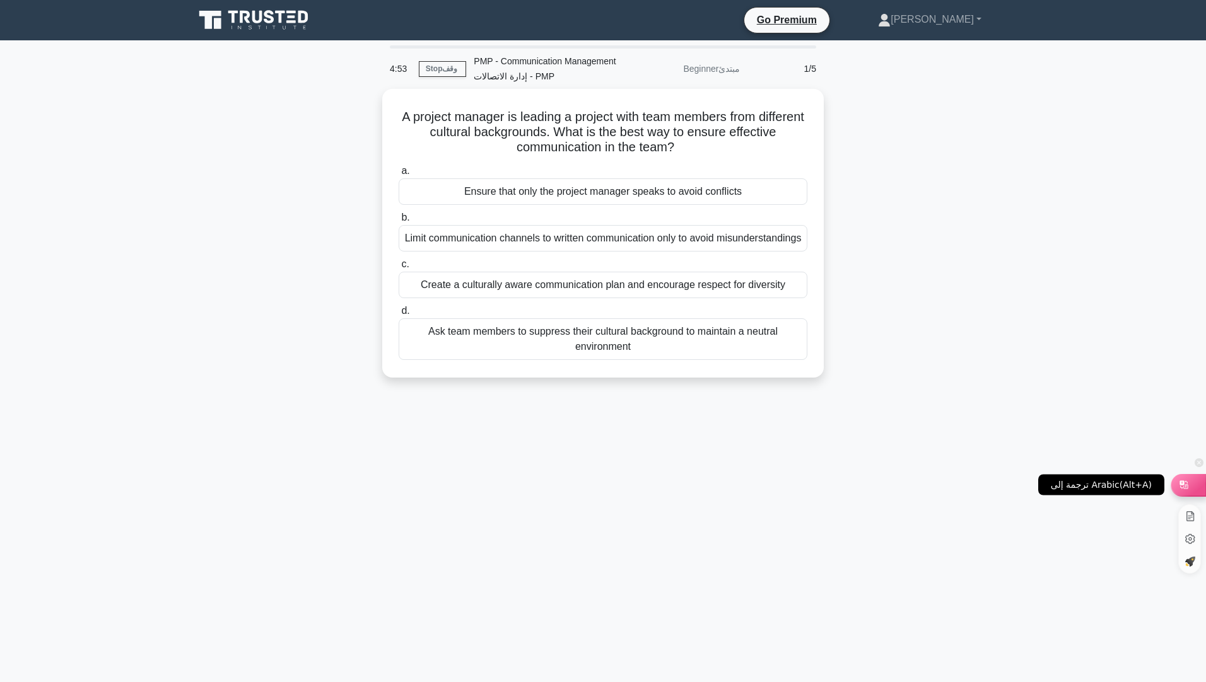
click at [1198, 486] on div at bounding box center [1188, 484] width 34 height 21
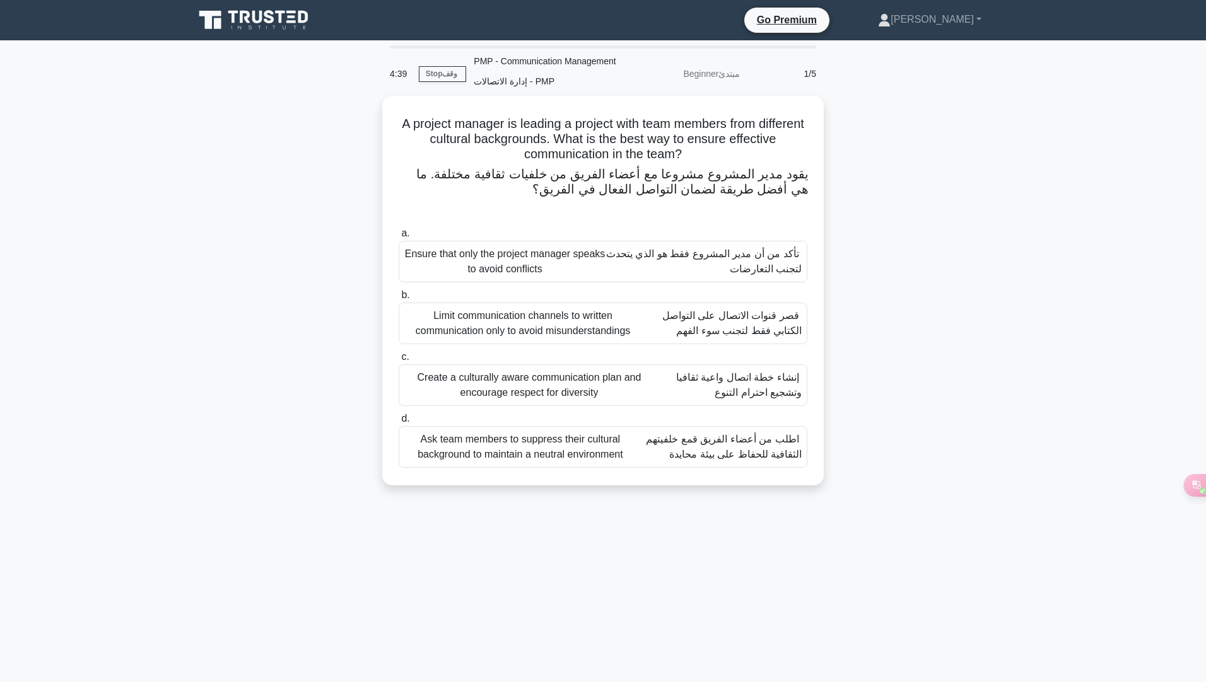
click at [735, 389] on font "إنشاء خطة اتصال واعية ثقافيا وتشجيع احترام التنوع" at bounding box center [738, 385] width 125 height 26
click at [399, 361] on input "c. Create a culturally aware communication plan and encourage respect for diver…" at bounding box center [399, 357] width 0 height 8
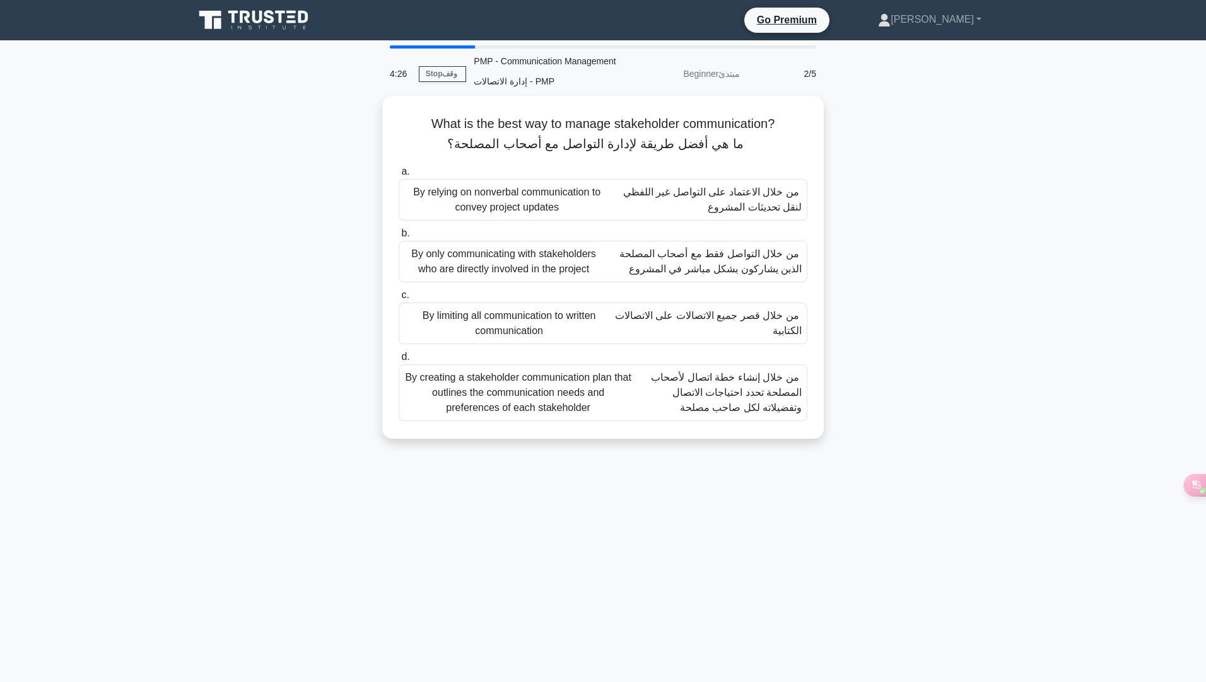
click at [771, 412] on font "من خلال إنشاء خطة اتصال لأصحاب المصلحة تحدد احتياجات الاتصال وتفضيلاته لكل صاحب…" at bounding box center [726, 392] width 151 height 41
click at [399, 362] on input "d. By creating a stakeholder communication plan that outlines the communication…" at bounding box center [399, 358] width 0 height 8
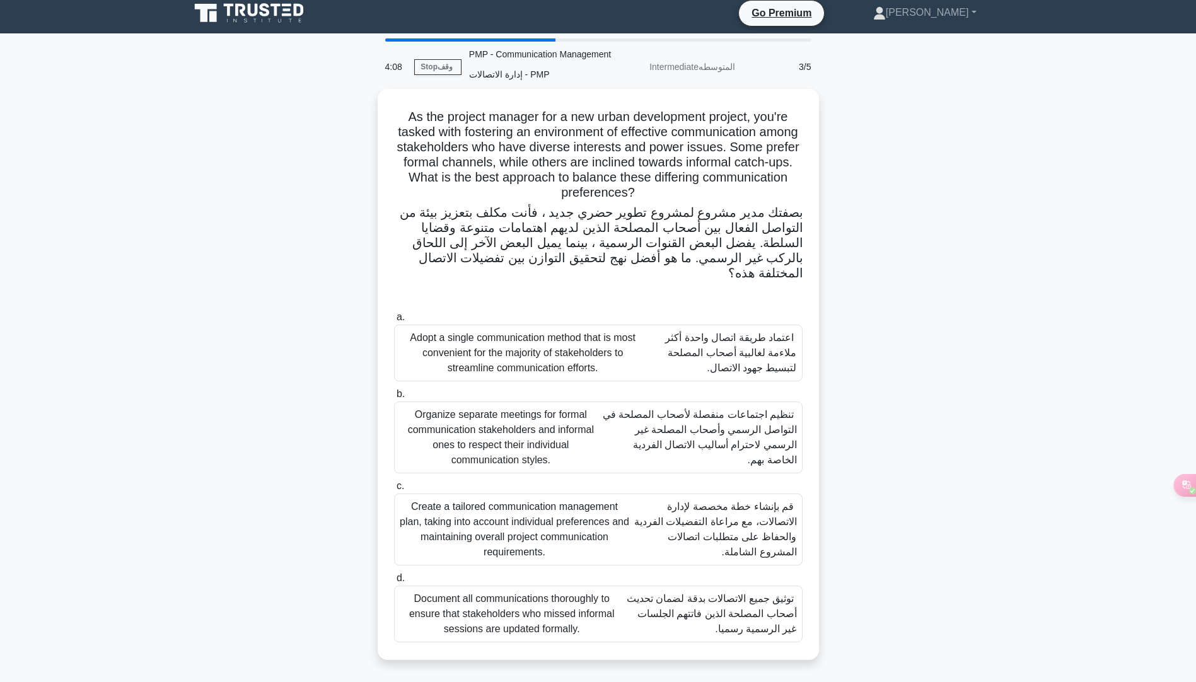
scroll to position [9, 0]
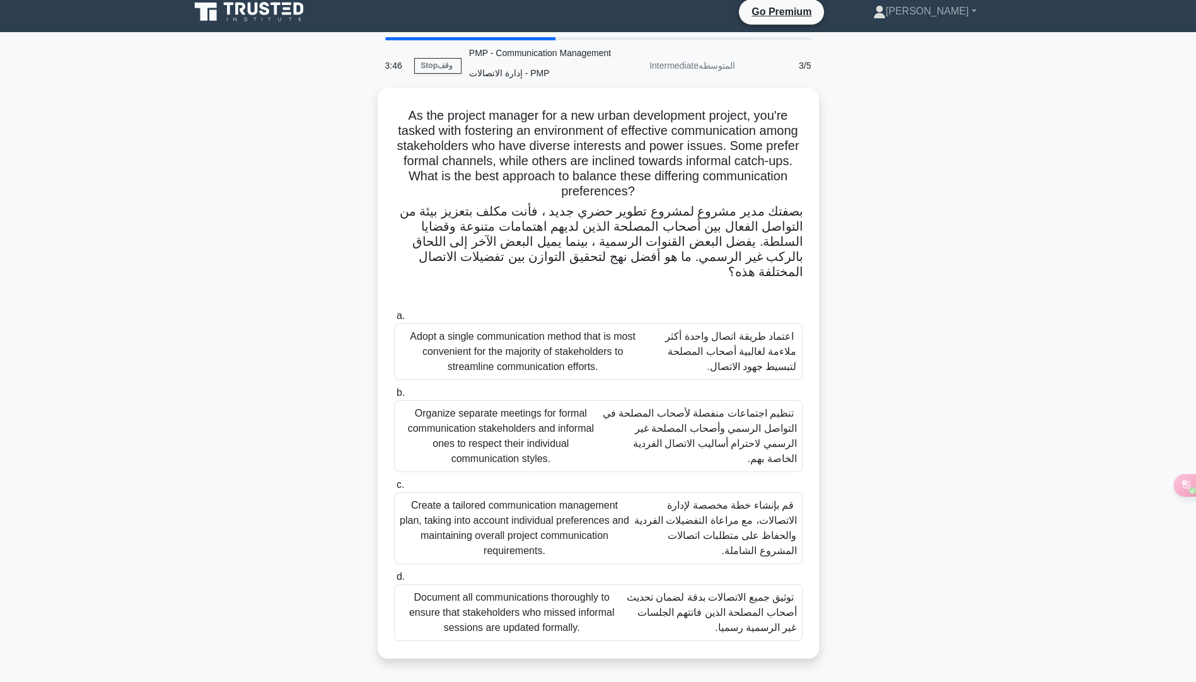
click at [733, 547] on font "قم بإنشاء خطة مخصصة لإدارة الاتصالات، مع مراعاة التفضيلات الفردية والحفاظ على م…" at bounding box center [715, 528] width 163 height 56
click at [394, 489] on input "c. Create a tailored communication management plan, taking into account individ…" at bounding box center [394, 485] width 0 height 8
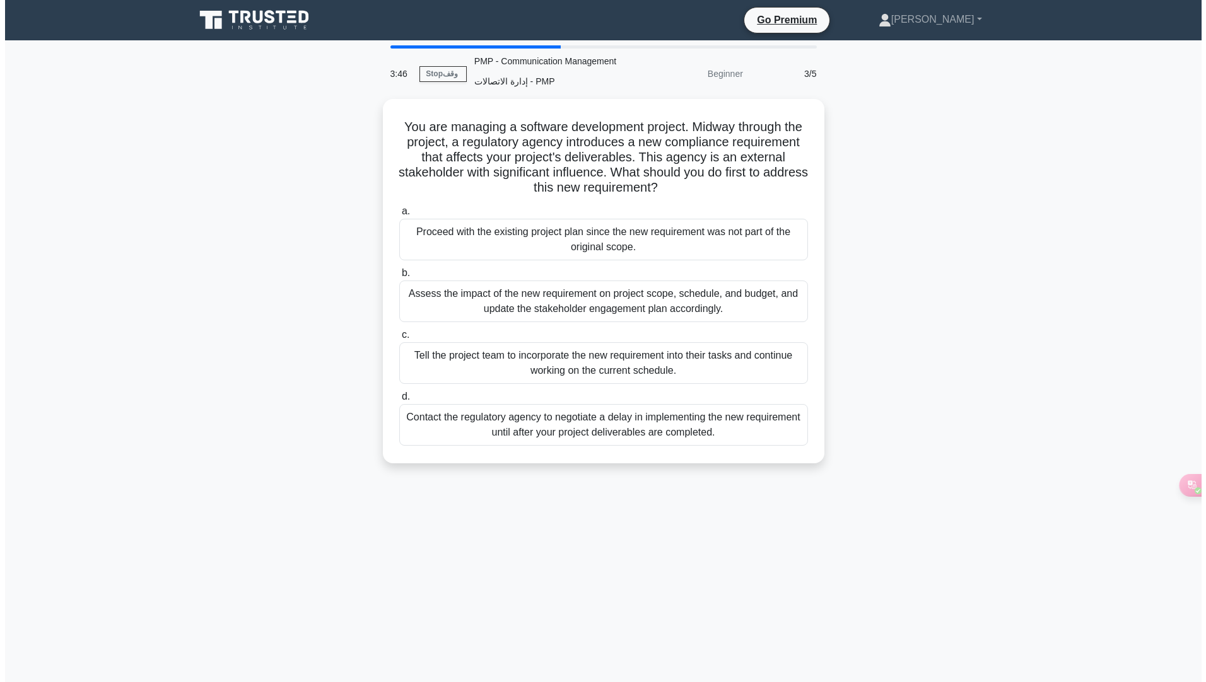
scroll to position [0, 0]
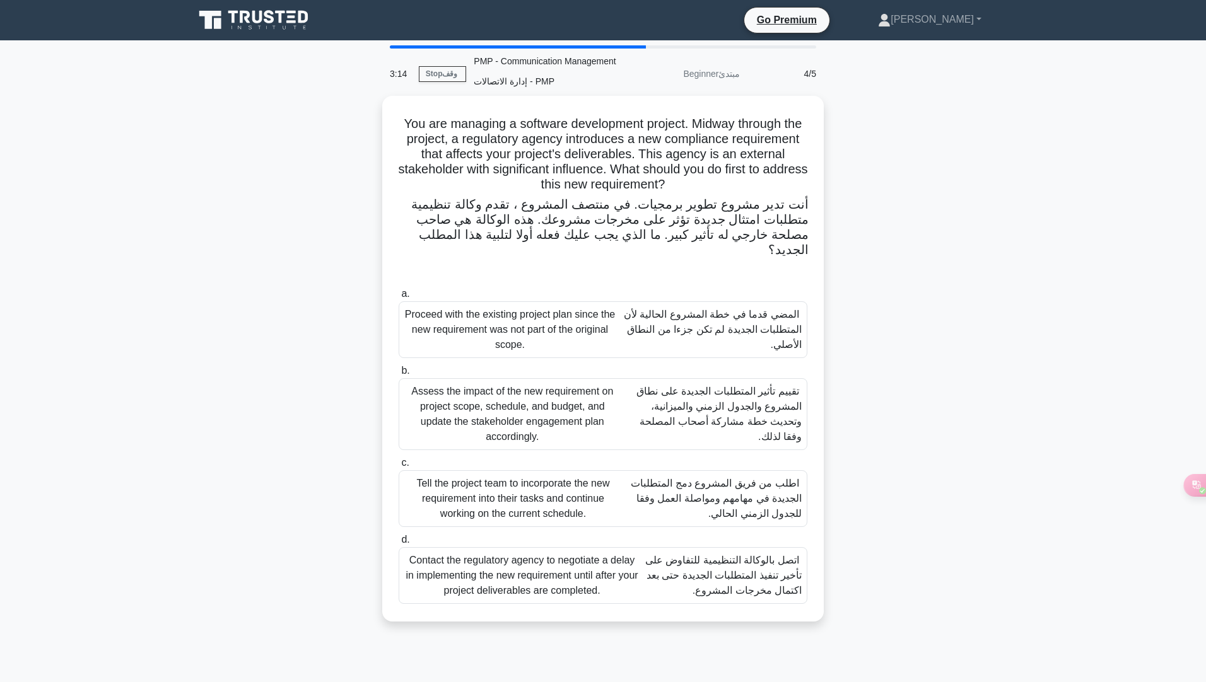
click at [700, 395] on font "تقييم تأثير المتطلبات الجديدة على نطاق المشروع والجدول الزمني والميزانية، وتحدي…" at bounding box center [718, 414] width 165 height 56
click at [399, 375] on input "b. Assess the impact of the new requirement on project scope, schedule, and bud…" at bounding box center [399, 371] width 0 height 8
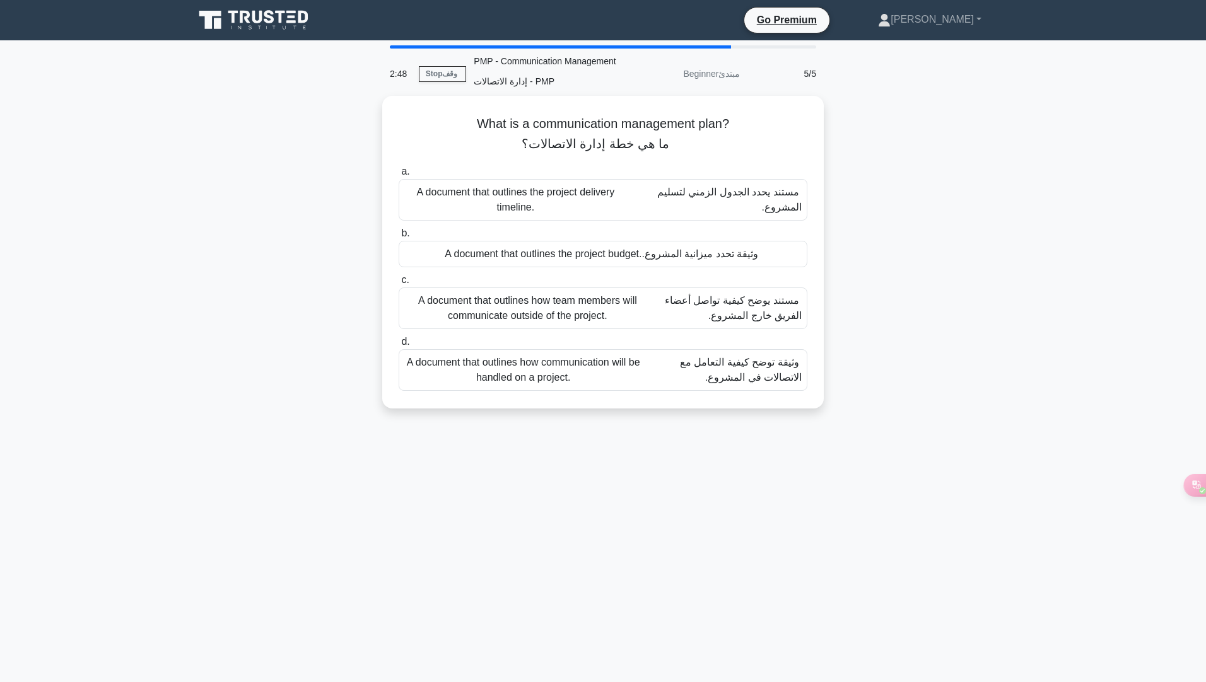
click at [778, 378] on font "وثيقة توضح كيفية التعامل مع الاتصالات في المشروع." at bounding box center [741, 370] width 122 height 26
click at [399, 347] on input "d. A document that outlines how communication will be handled on a project. وثي…" at bounding box center [399, 343] width 0 height 8
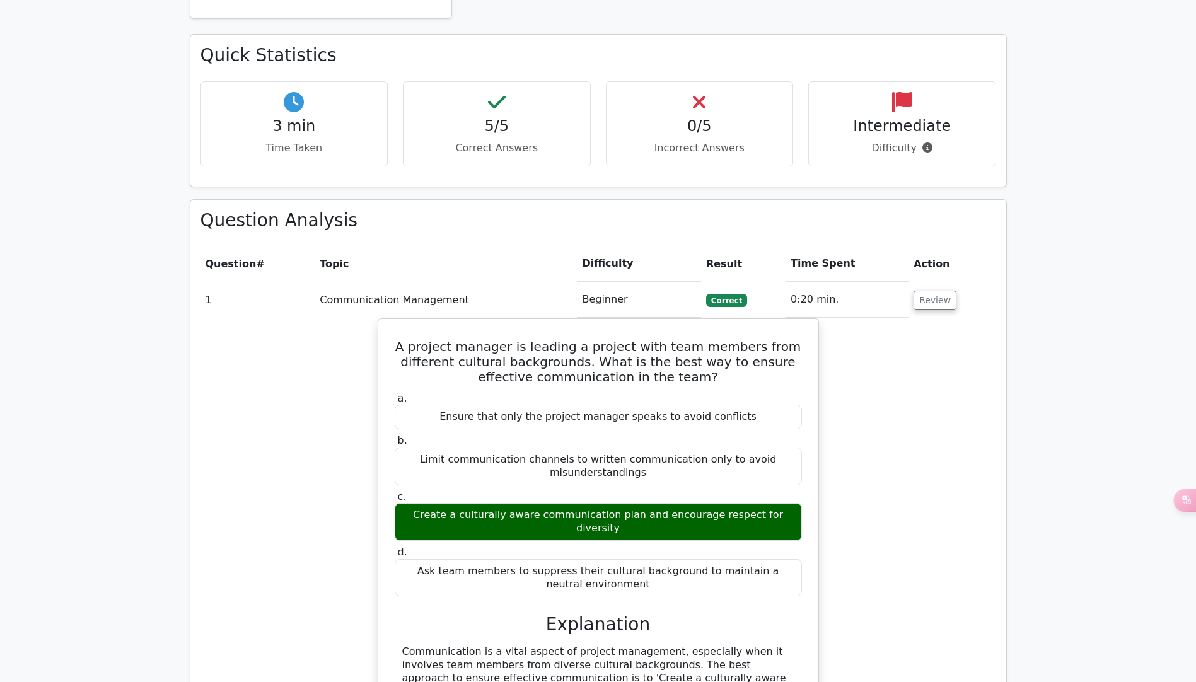
scroll to position [757, 0]
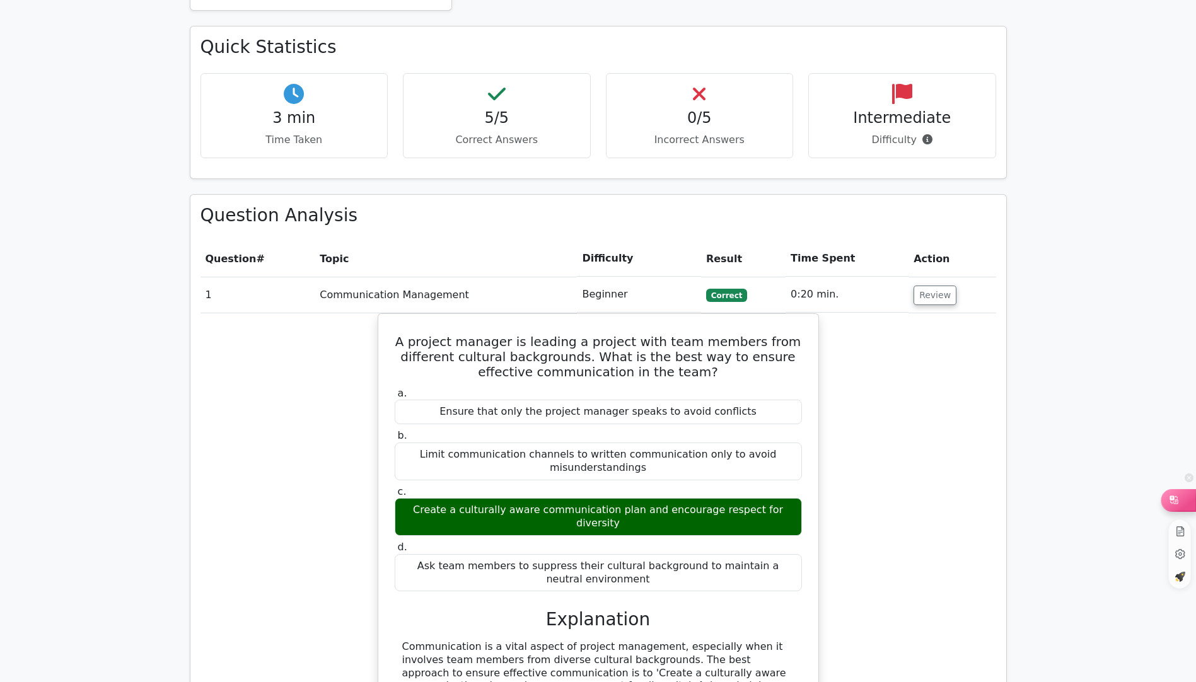
click at [1195, 500] on div at bounding box center [1179, 499] width 34 height 21
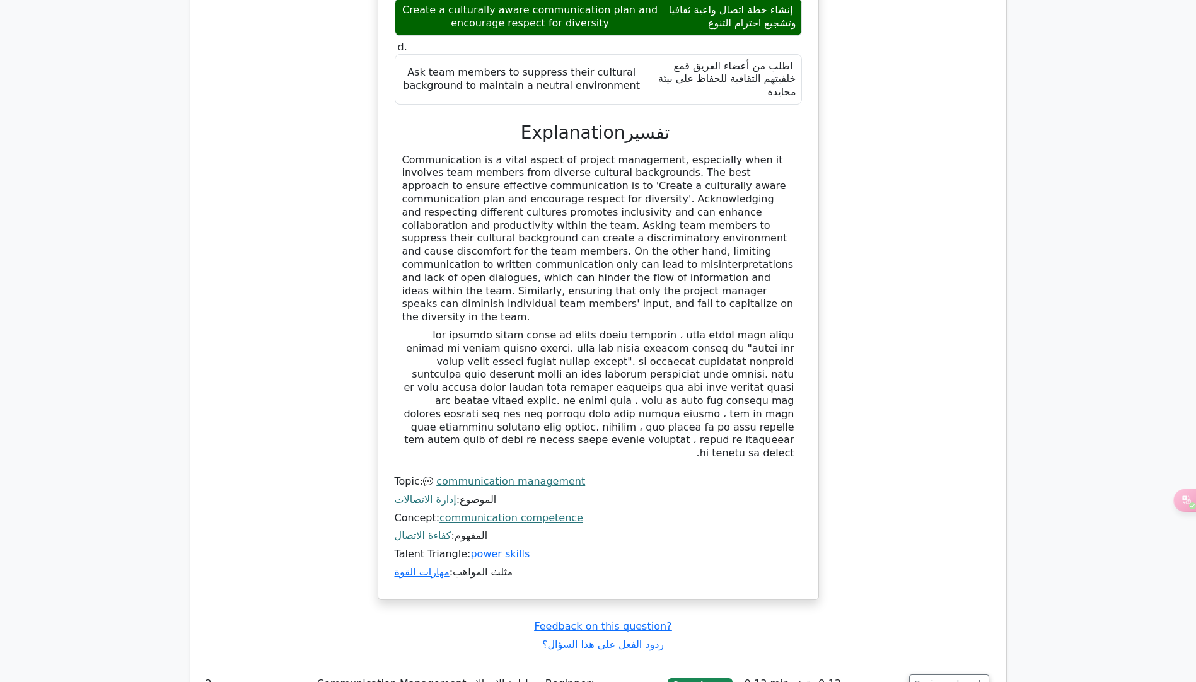
scroll to position [1711, 0]
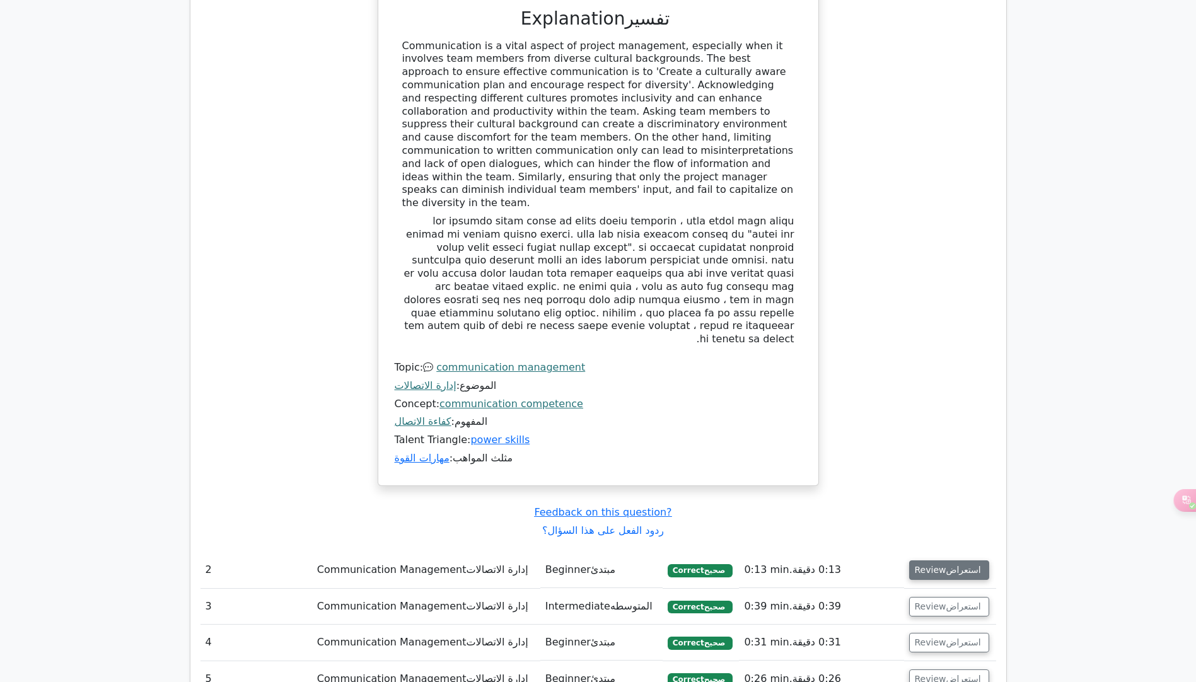
click at [923, 561] on button "Review استعراض" at bounding box center [949, 571] width 81 height 20
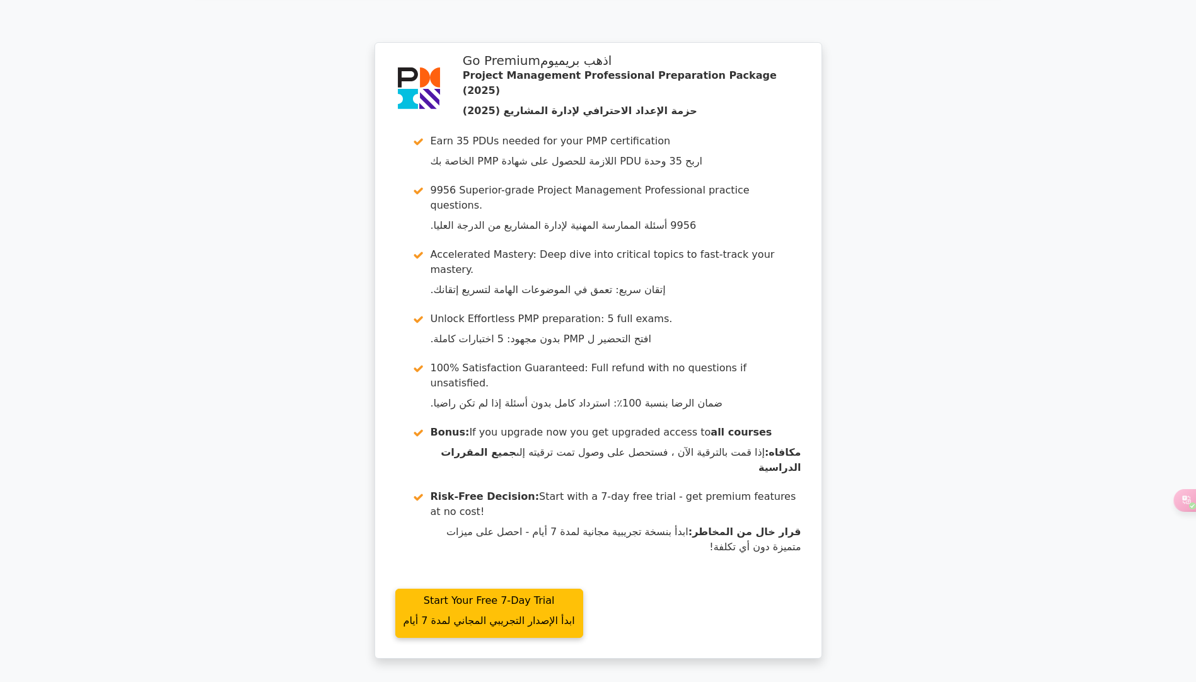
scroll to position [2923, 0]
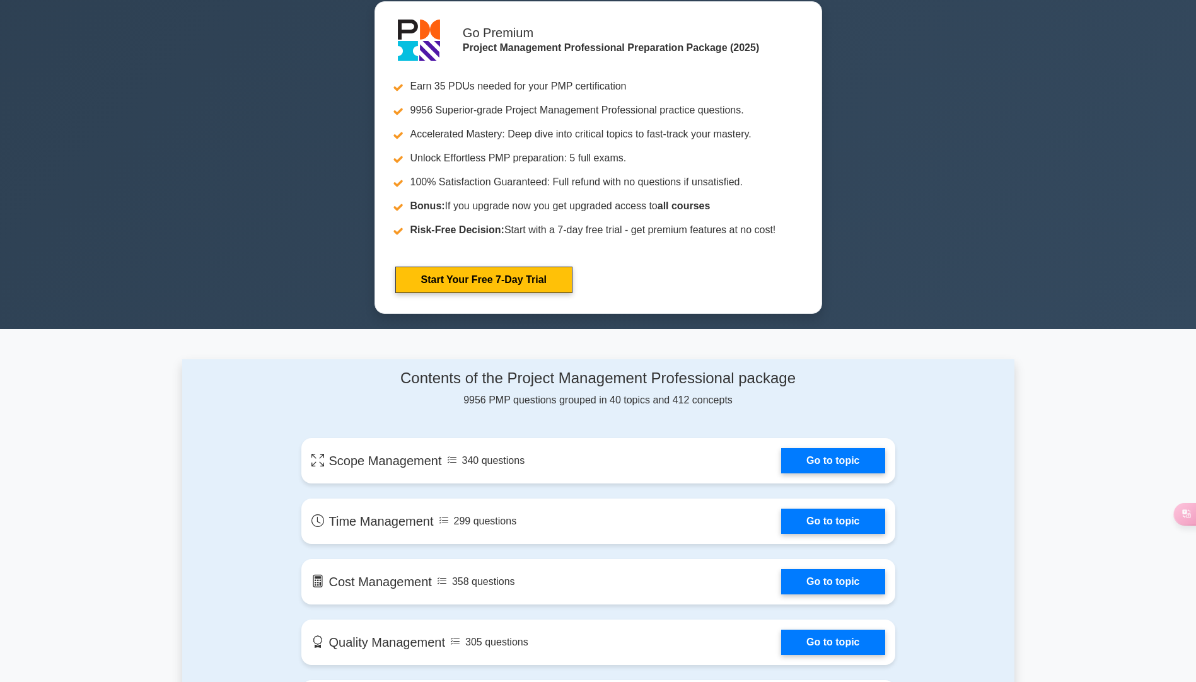
scroll to position [757, 0]
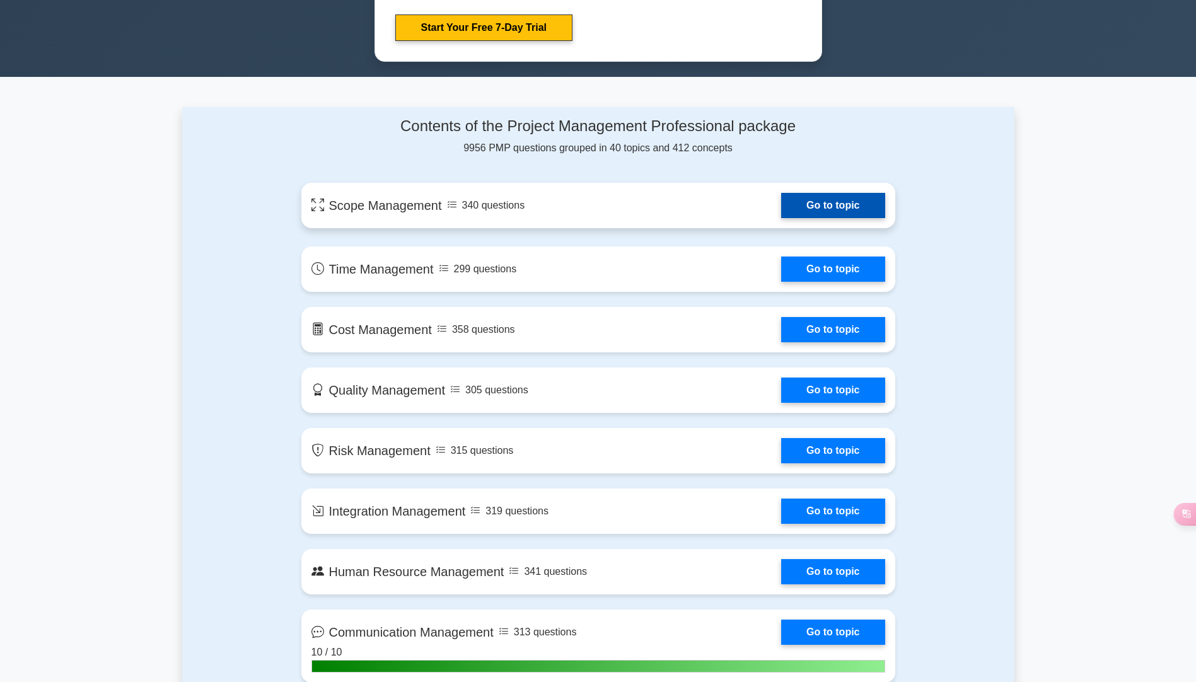
click at [805, 204] on link "Go to topic" at bounding box center [832, 205] width 103 height 25
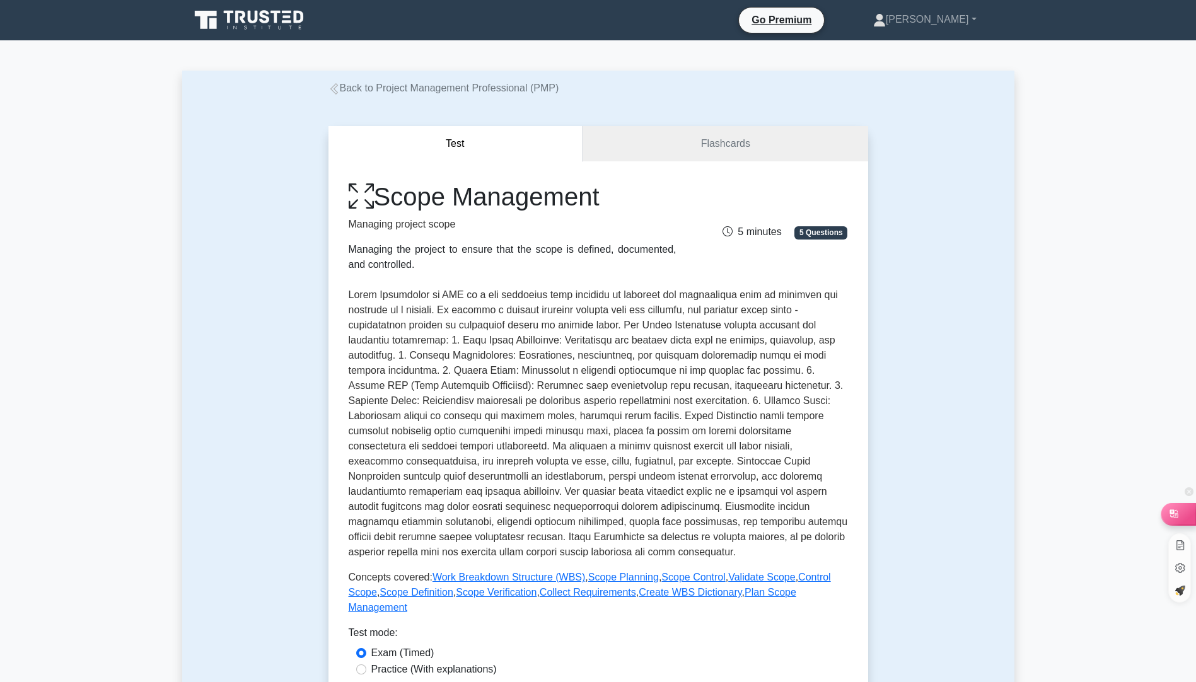
click at [1186, 511] on div at bounding box center [1179, 513] width 34 height 21
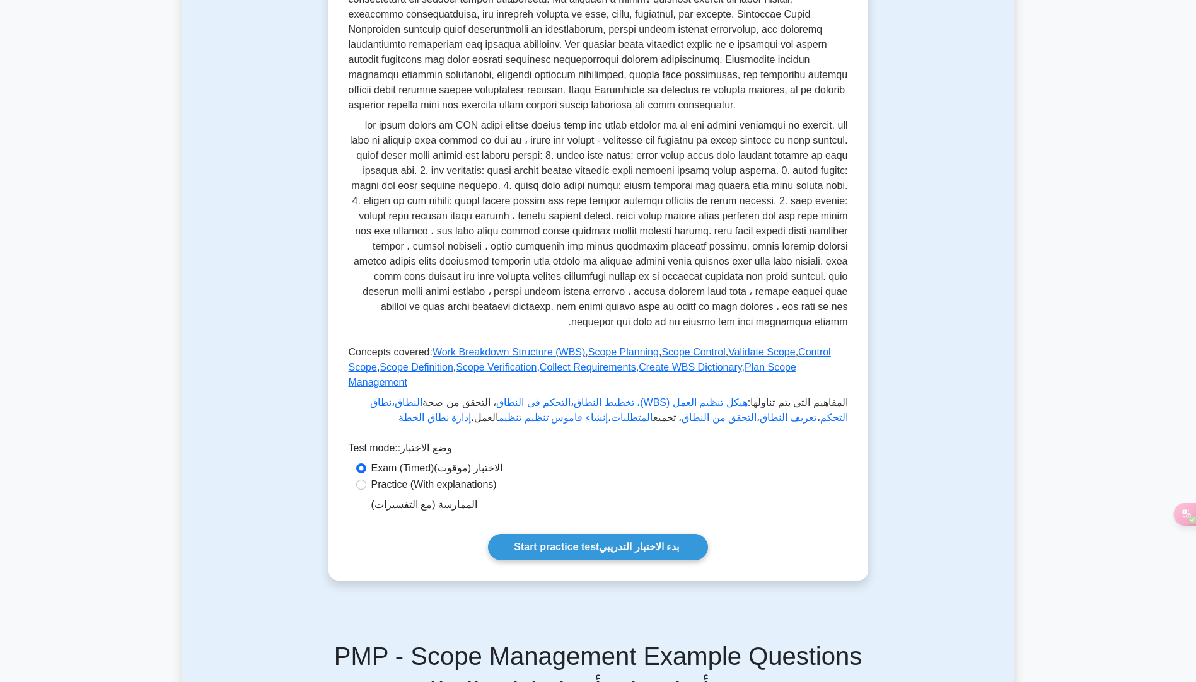
scroll to position [530, 0]
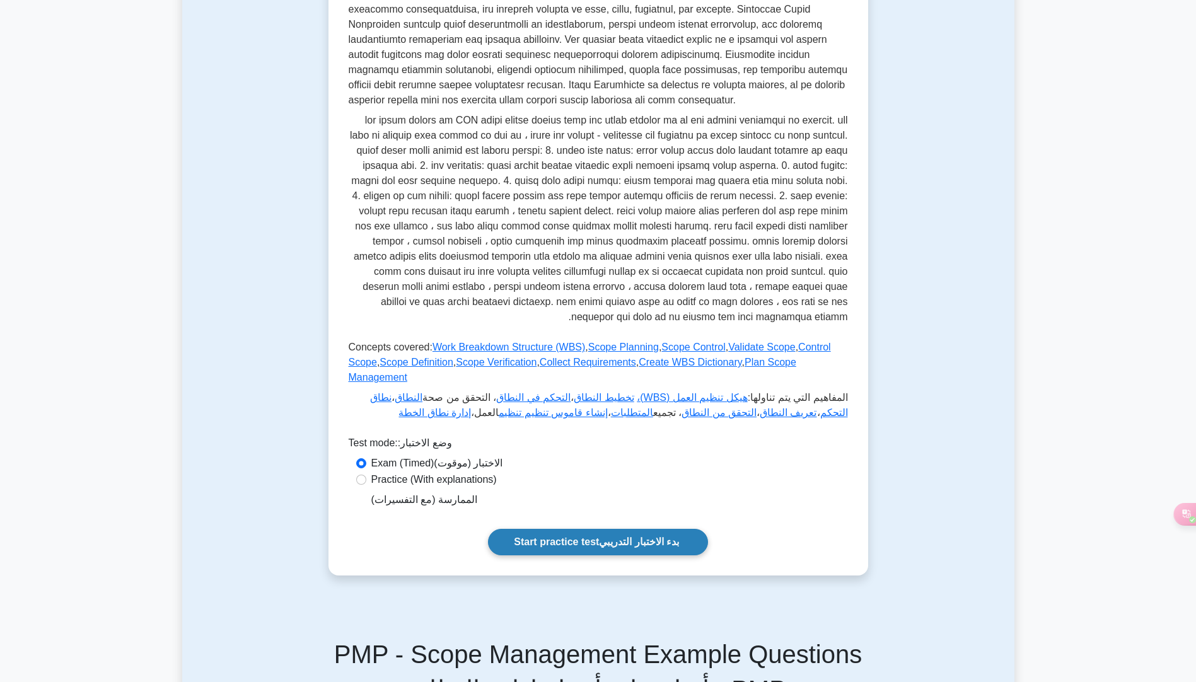
click at [565, 529] on link "Start practice test بدء الاختبار التدريبي" at bounding box center [598, 542] width 220 height 26
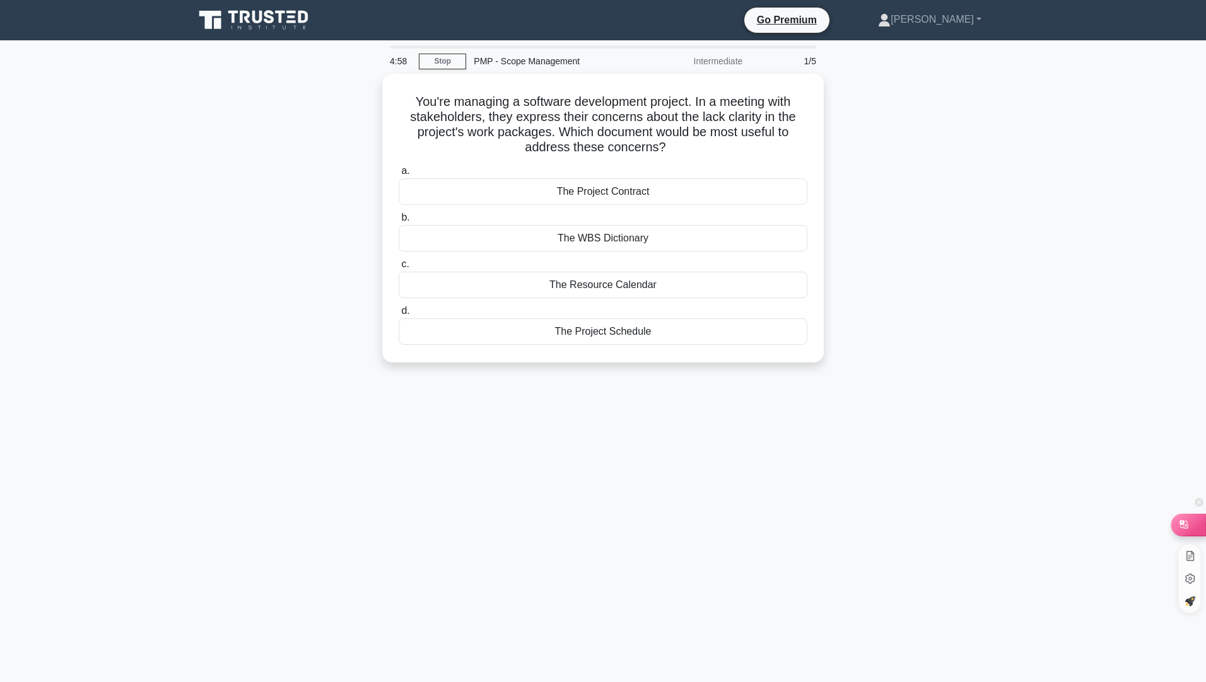
click at [1184, 528] on icon at bounding box center [1183, 524] width 8 height 8
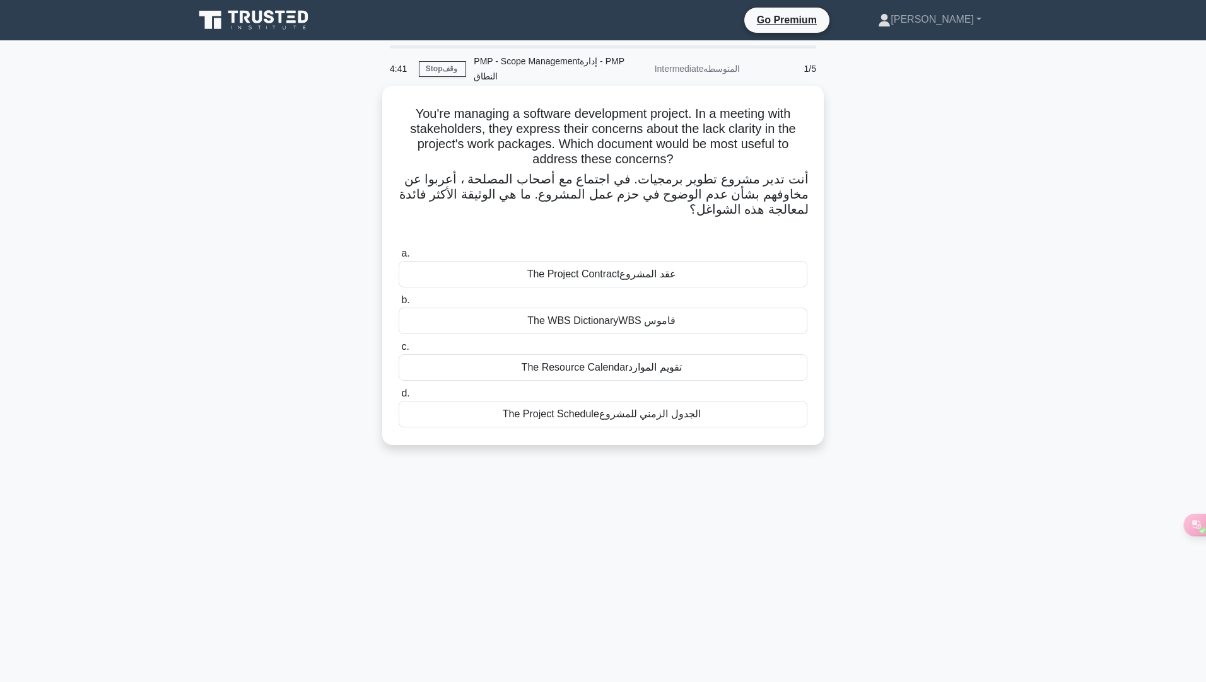
click at [686, 419] on font "الجدول الزمني للمشروع" at bounding box center [650, 414] width 102 height 11
click at [399, 398] on input "d. The Project Schedule الجدول الزمني للمشروع" at bounding box center [399, 394] width 0 height 8
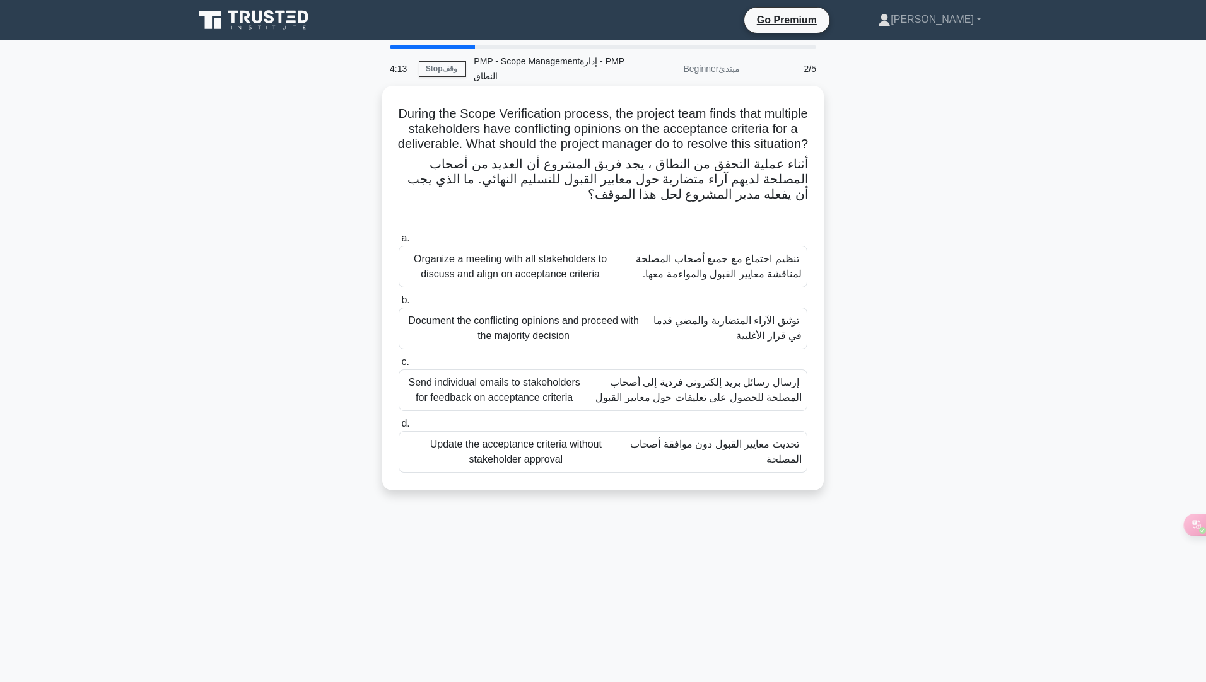
click at [754, 401] on font "إرسال رسائل بريد إلكتروني فردية إلى أصحاب المصلحة للحصول على تعليقات حول معايير…" at bounding box center [698, 390] width 206 height 26
click at [399, 366] on input "c. Send individual emails to stakeholders for feedback on acceptance criteria إ…" at bounding box center [399, 362] width 0 height 8
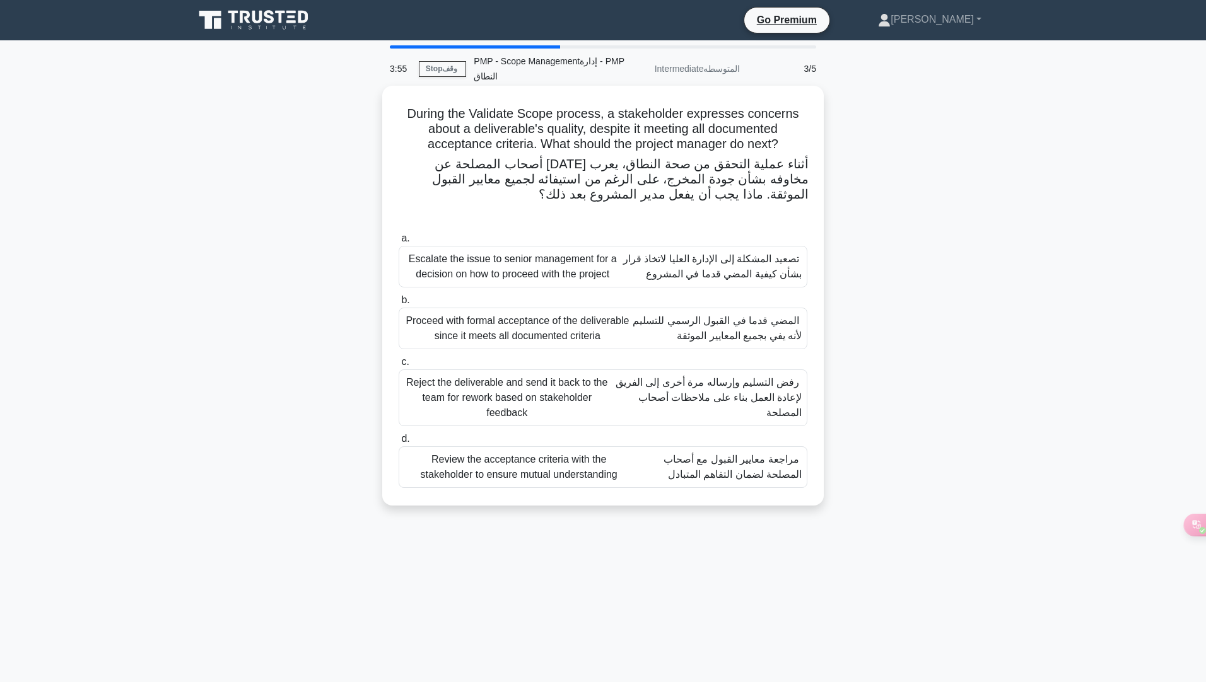
click at [747, 467] on font "مراجعة معايير القبول مع أصحاب المصلحة لضمان التفاهم المتبادل" at bounding box center [732, 467] width 138 height 26
click at [399, 443] on input "d. Review the acceptance criteria with the stakeholder to ensure mutual underst…" at bounding box center [399, 439] width 0 height 8
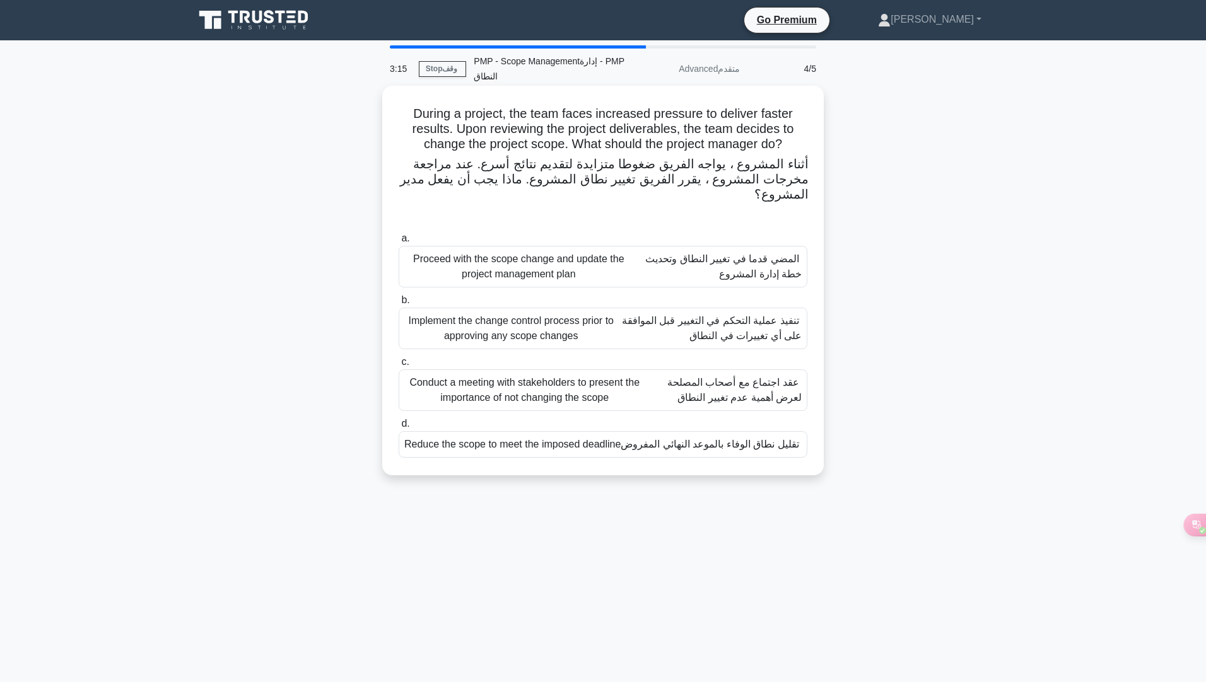
click at [759, 390] on font "عقد اجتماع مع أصحاب المصلحة لعرض أهمية عدم تغيير النطاق" at bounding box center [734, 390] width 134 height 26
click at [399, 366] on input "c. Conduct a meeting with stakeholders to present the importance of not changin…" at bounding box center [399, 362] width 0 height 8
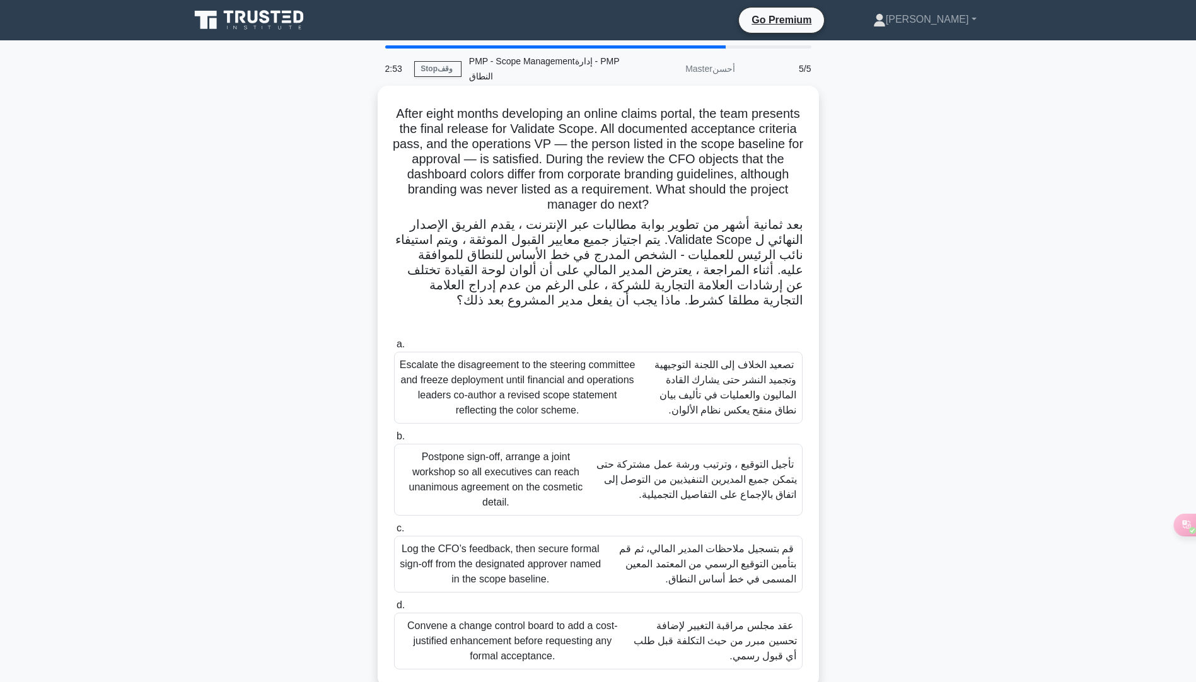
scroll to position [29, 0]
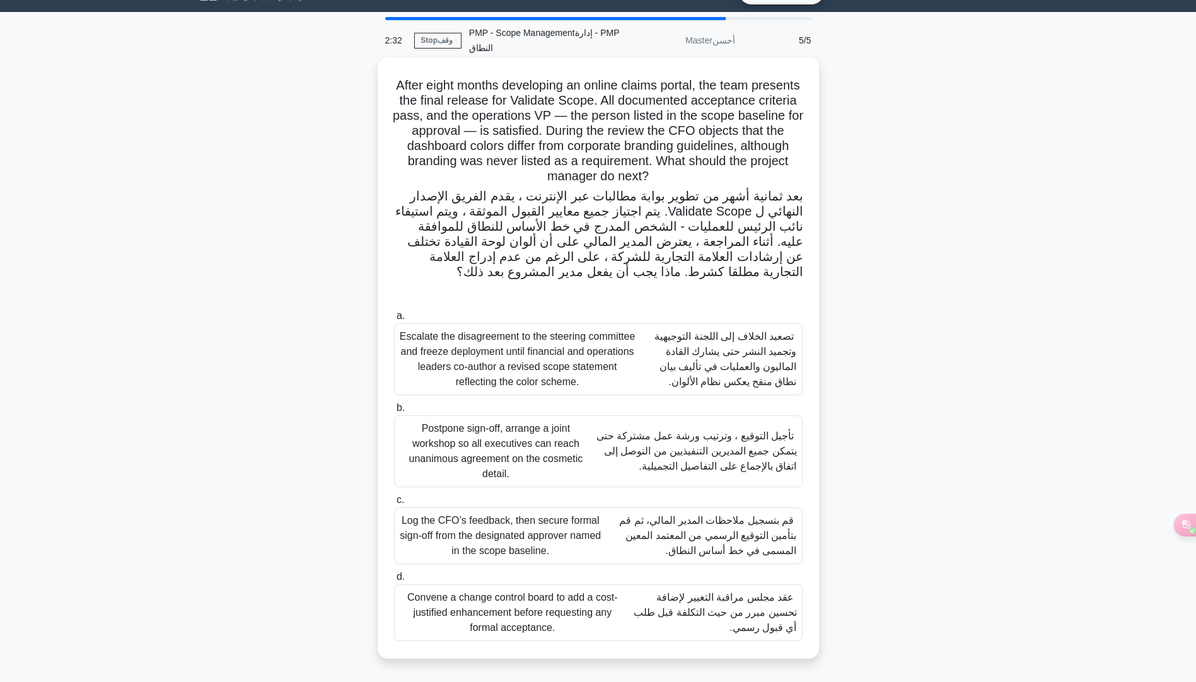
click at [743, 615] on font "عقد مجلس مراقبة التغيير لإضافة تحسين مبرر من حيث التكلفة قبل طلب أي قبول رسمي." at bounding box center [715, 612] width 163 height 41
click at [394, 581] on input "d. Convene a change control board to add a cost-justified enhancement before re…" at bounding box center [394, 577] width 0 height 8
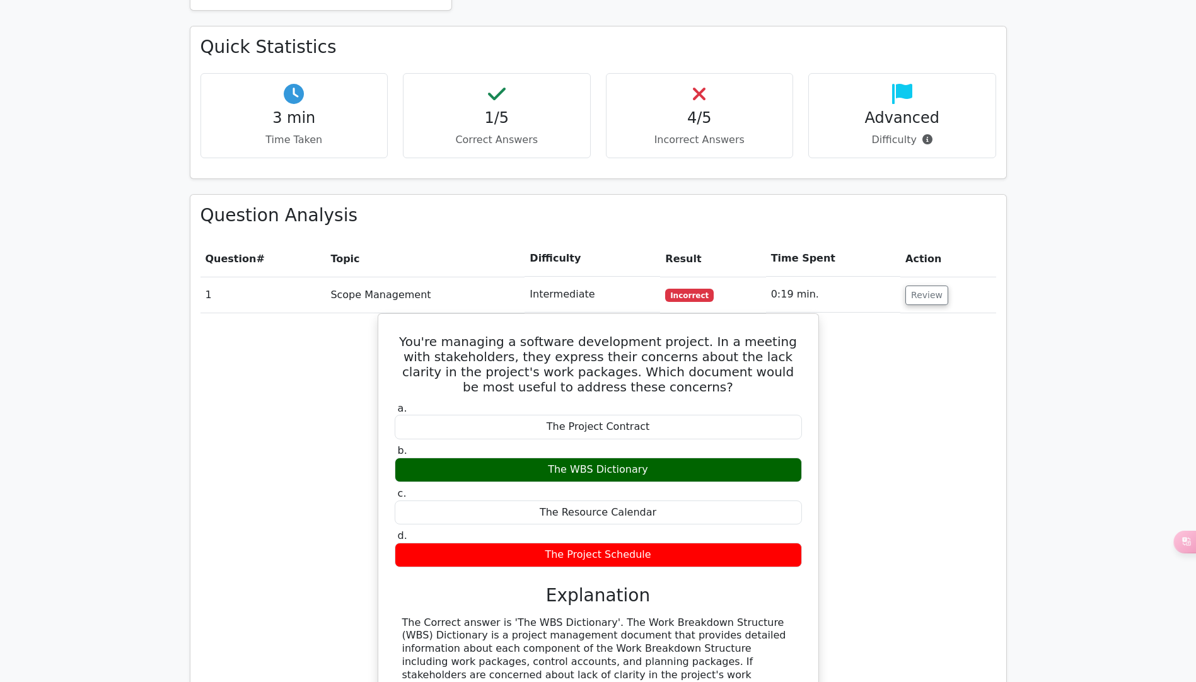
scroll to position [820, 0]
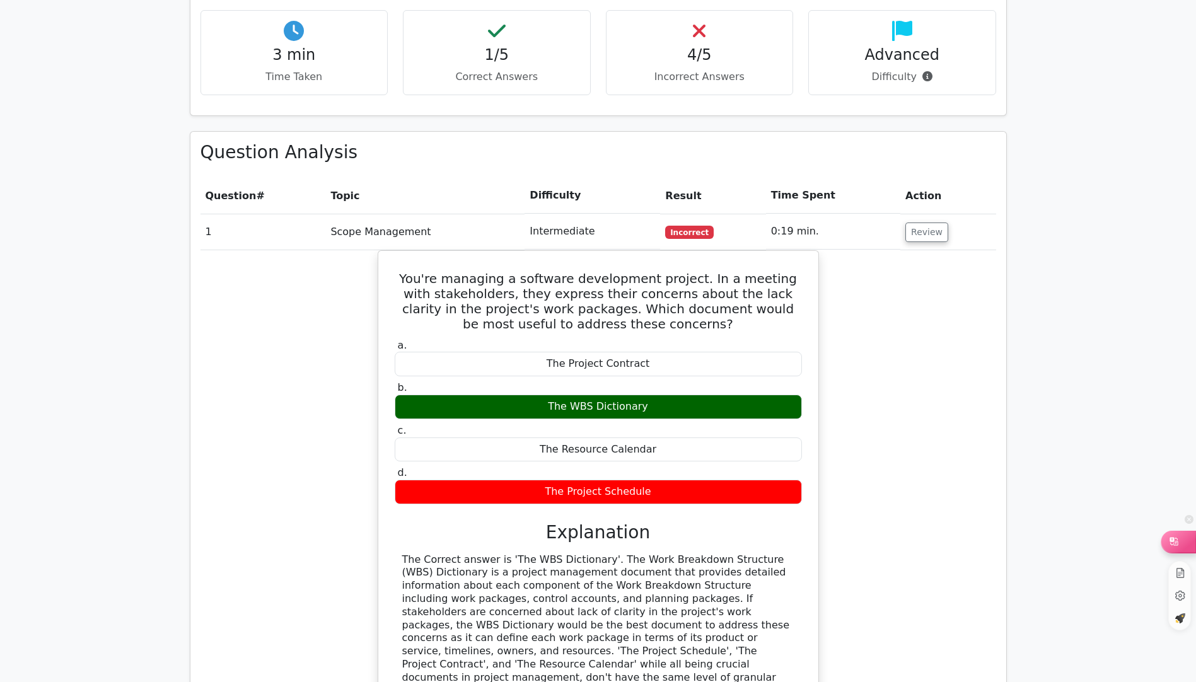
click at [1174, 542] on icon at bounding box center [1174, 541] width 8 height 8
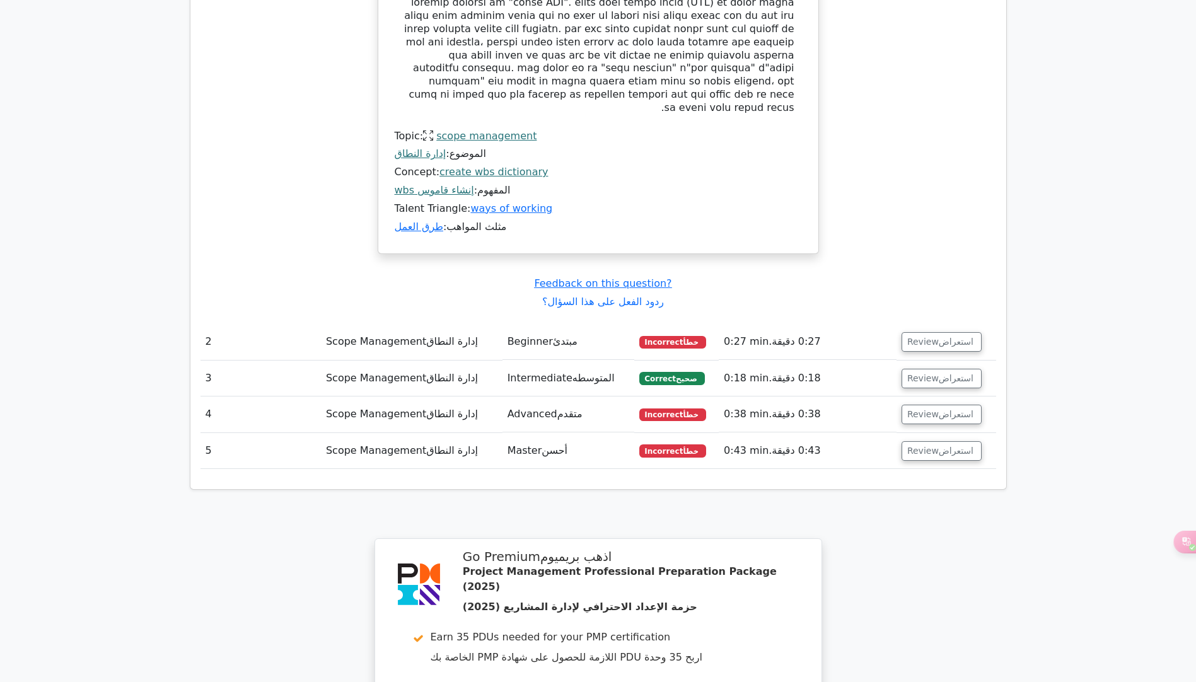
scroll to position [1901, 0]
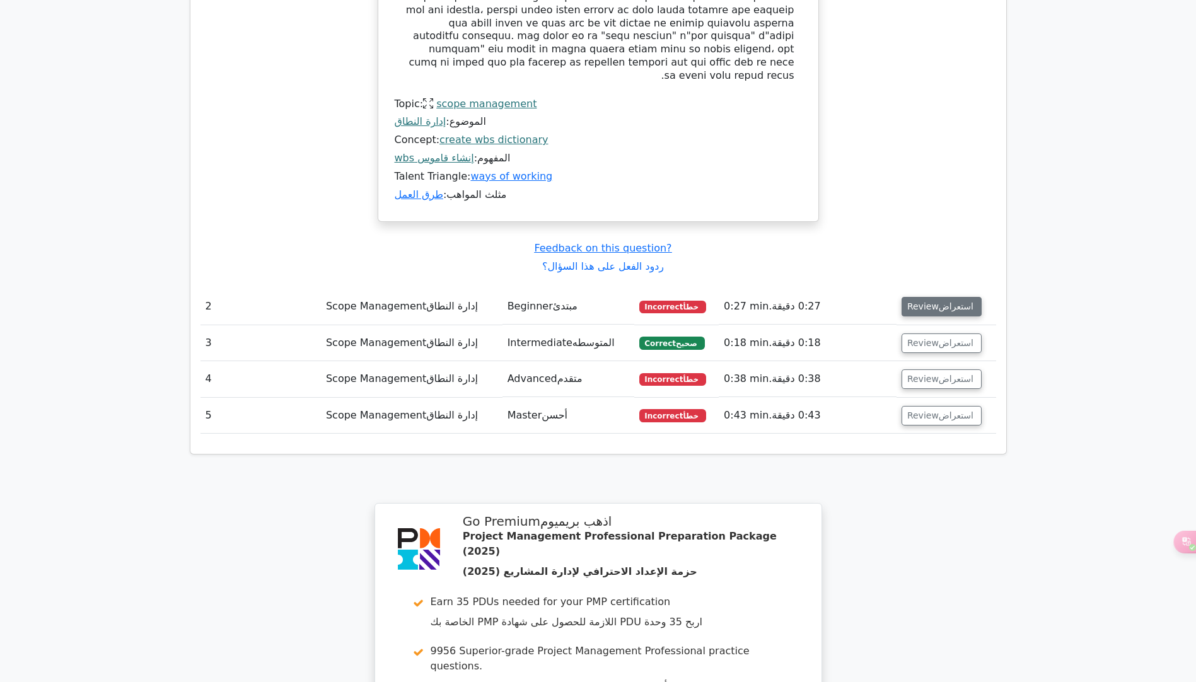
click at [941, 297] on button "Review استعراض" at bounding box center [942, 307] width 81 height 20
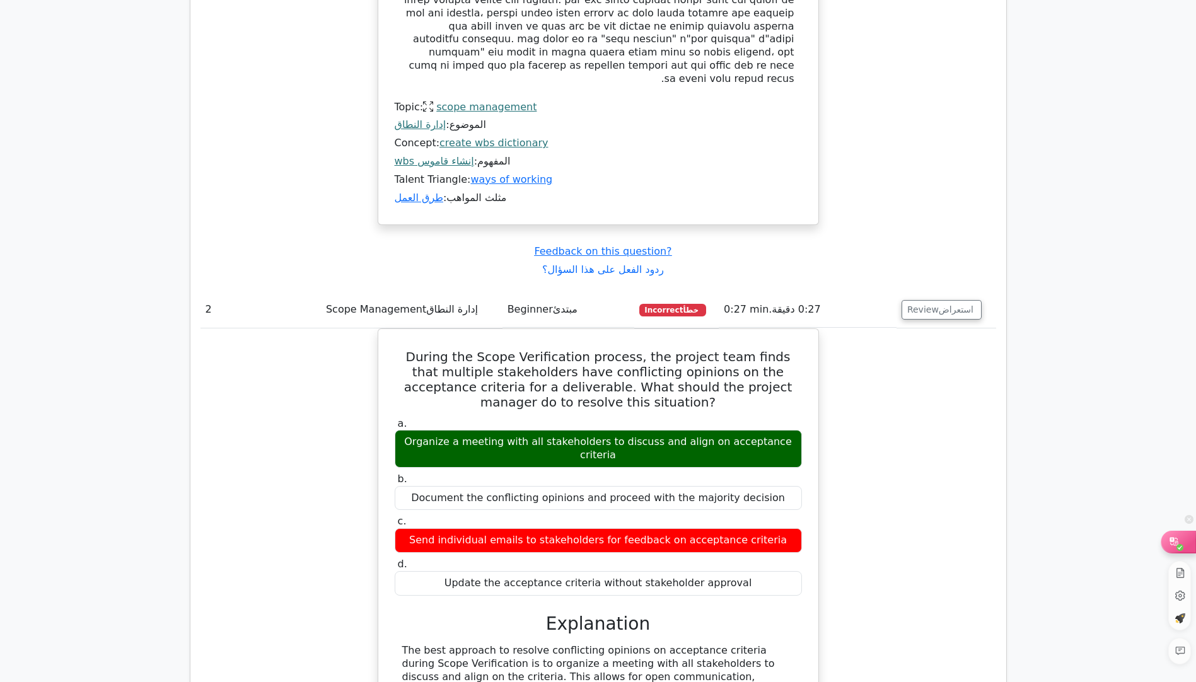
click at [1182, 547] on icon at bounding box center [1180, 547] width 7 height 7
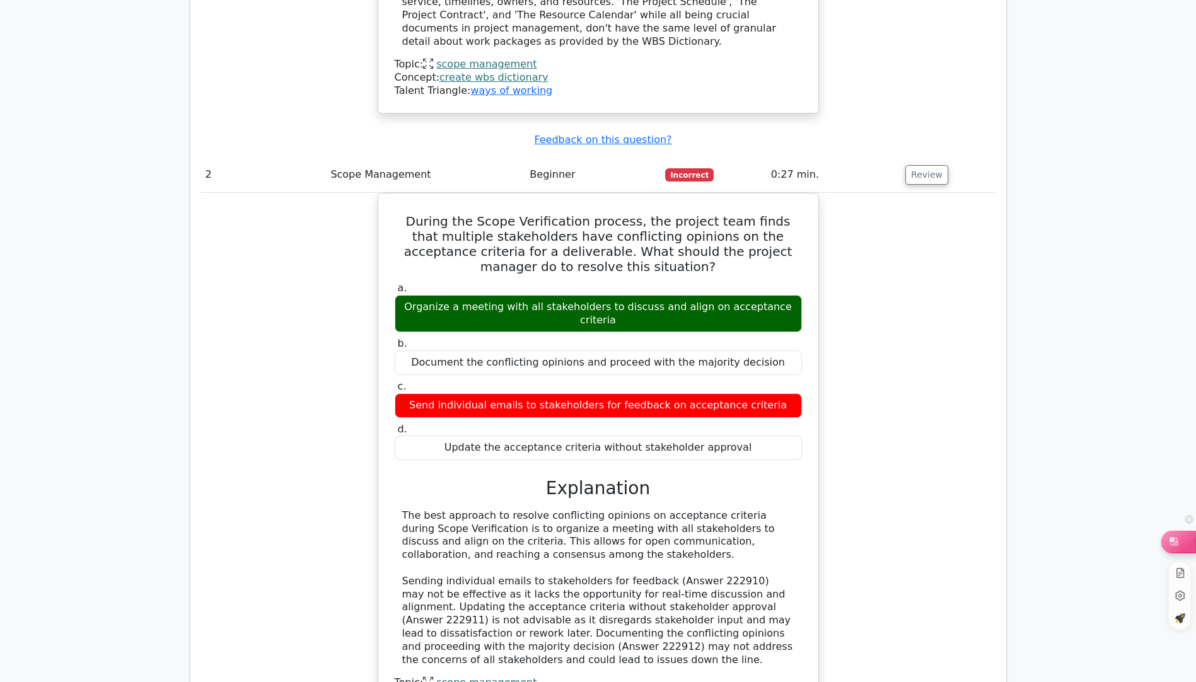
click at [1186, 542] on div at bounding box center [1179, 541] width 34 height 21
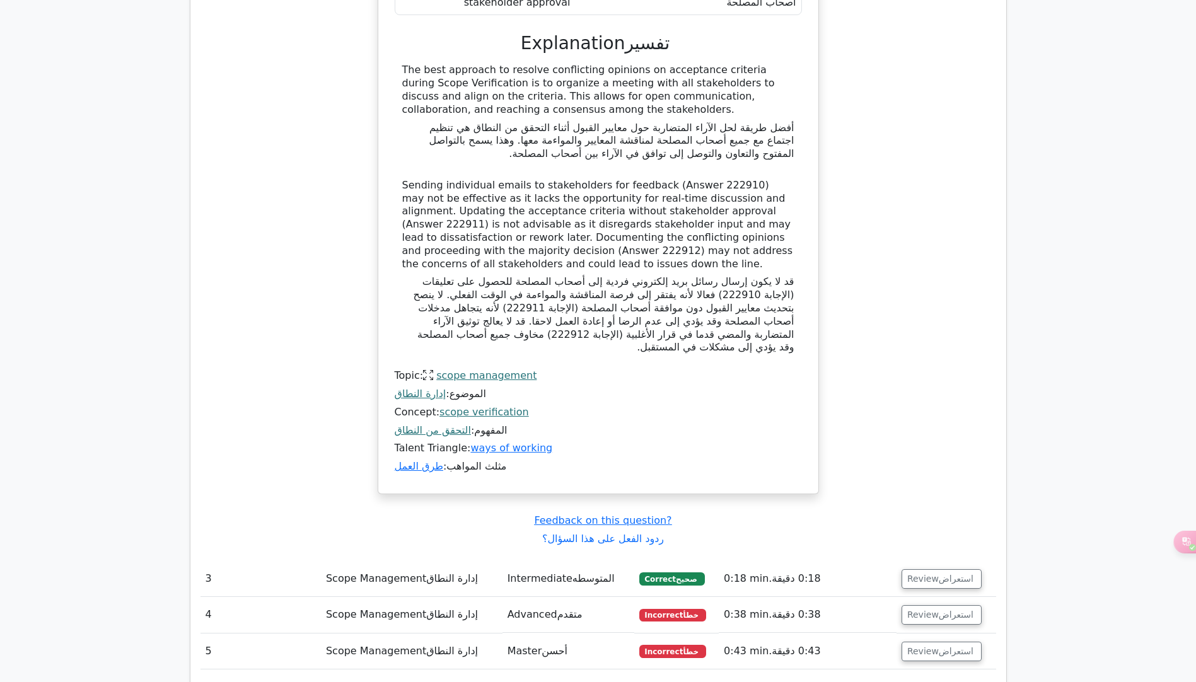
scroll to position [2594, 0]
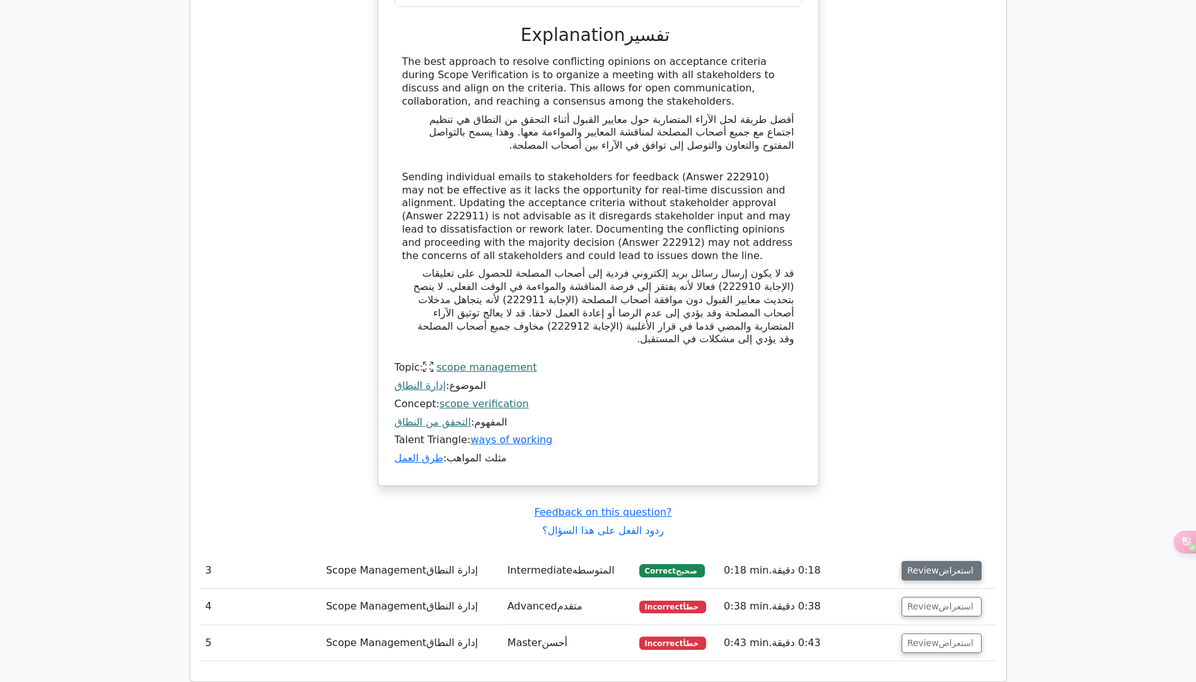
click at [955, 566] on font "استعراض" at bounding box center [956, 571] width 35 height 10
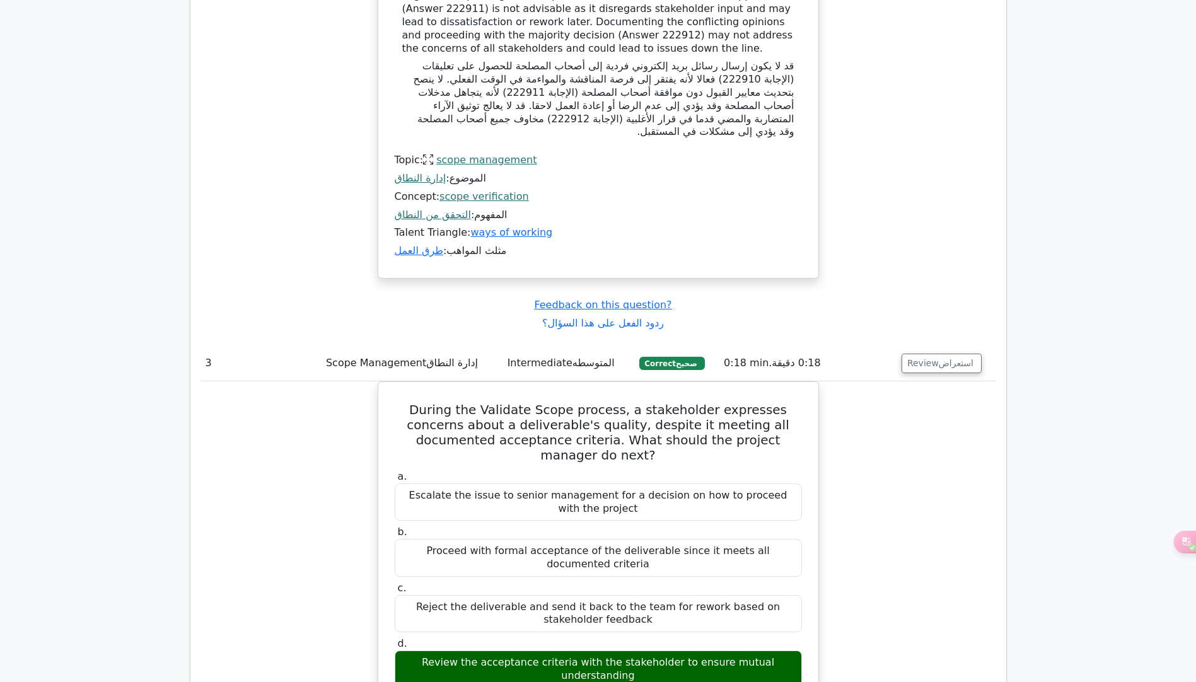
scroll to position [2847, 0]
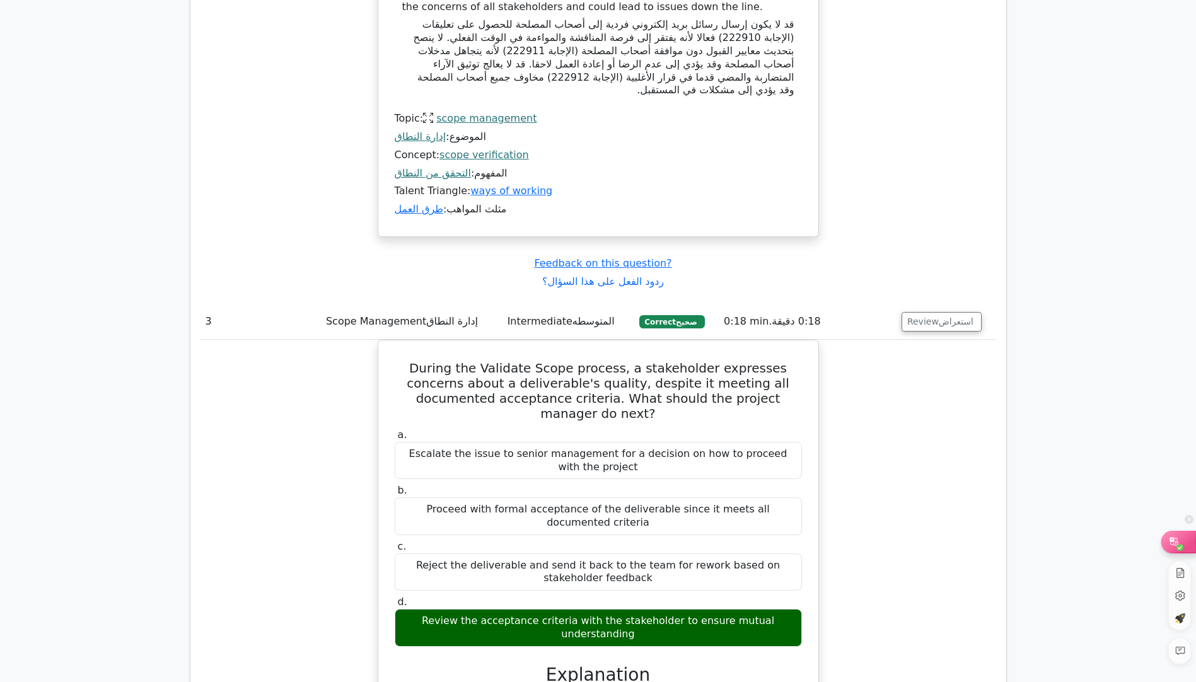
click at [1191, 551] on div at bounding box center [1179, 541] width 34 height 21
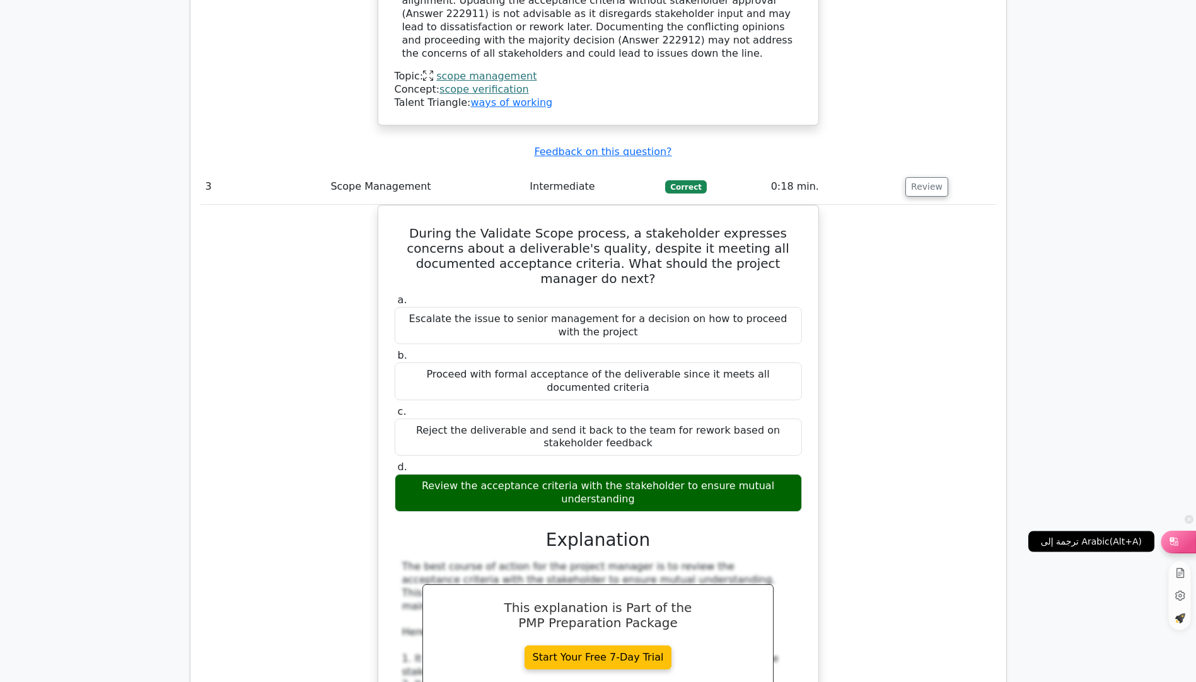
click at [1191, 551] on div at bounding box center [1179, 541] width 34 height 21
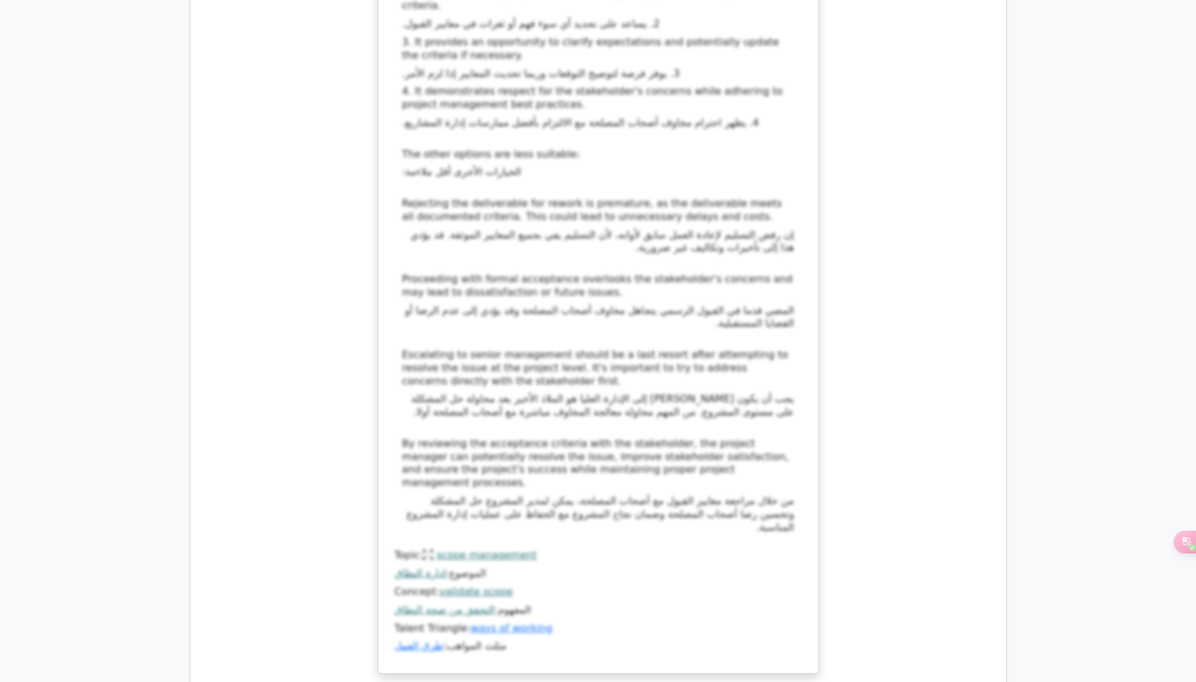
scroll to position [3594, 0]
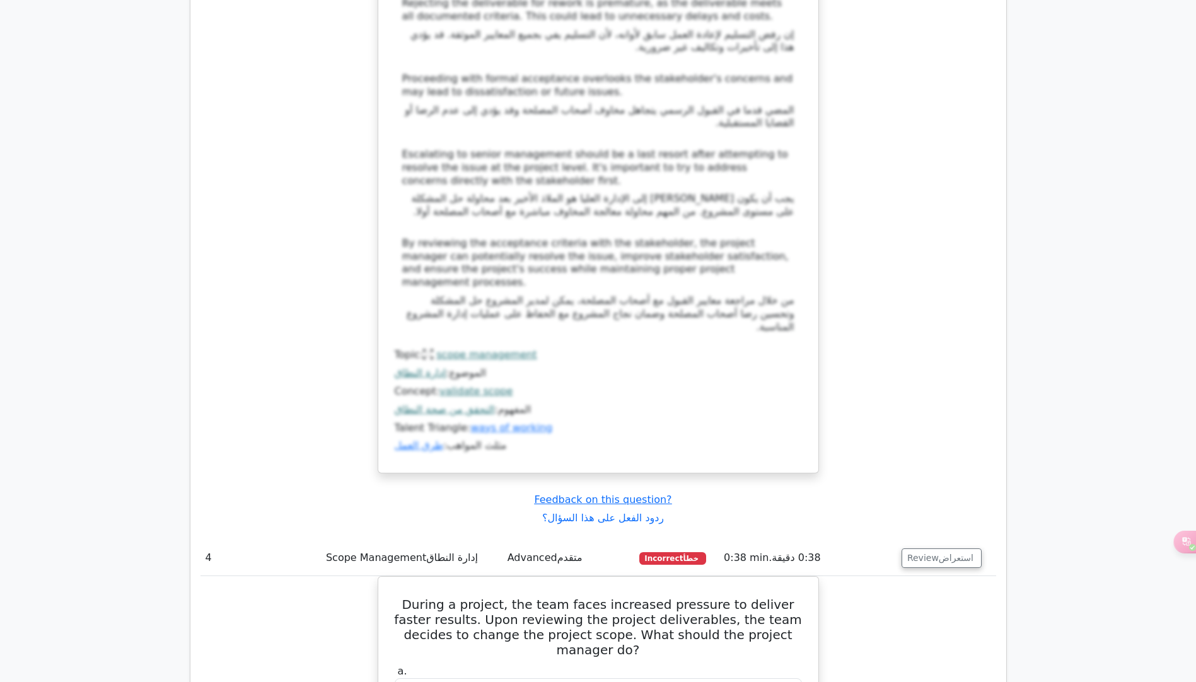
scroll to position [3973, 0]
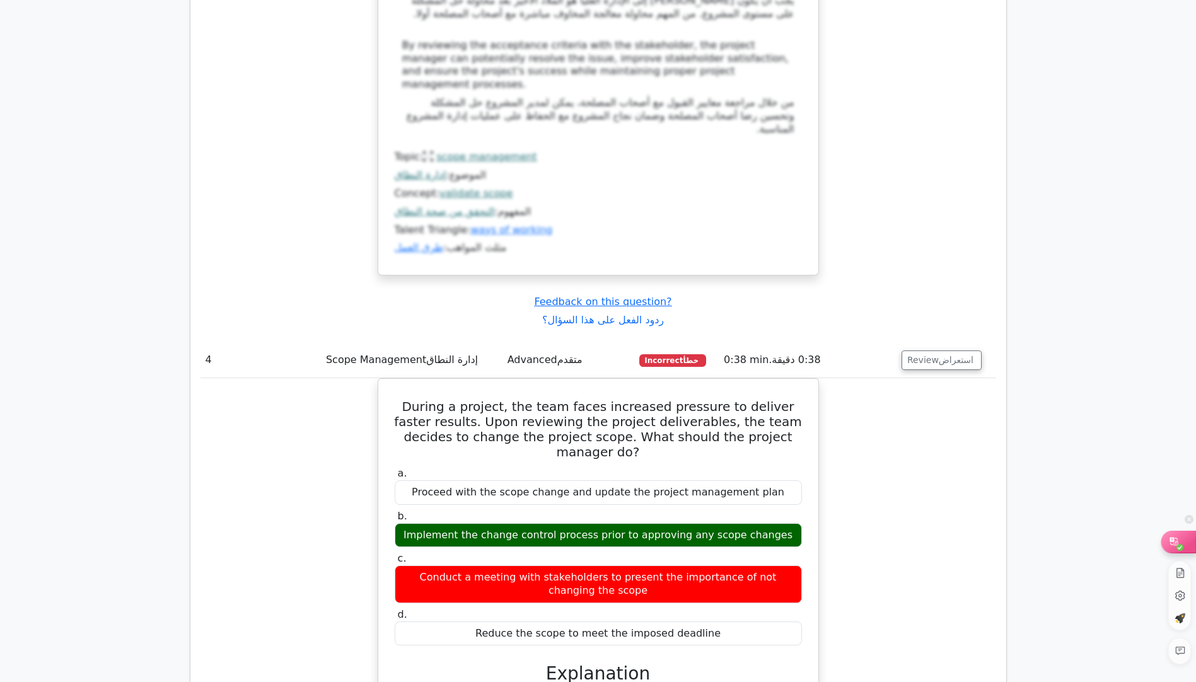
click at [1189, 544] on div at bounding box center [1179, 541] width 34 height 21
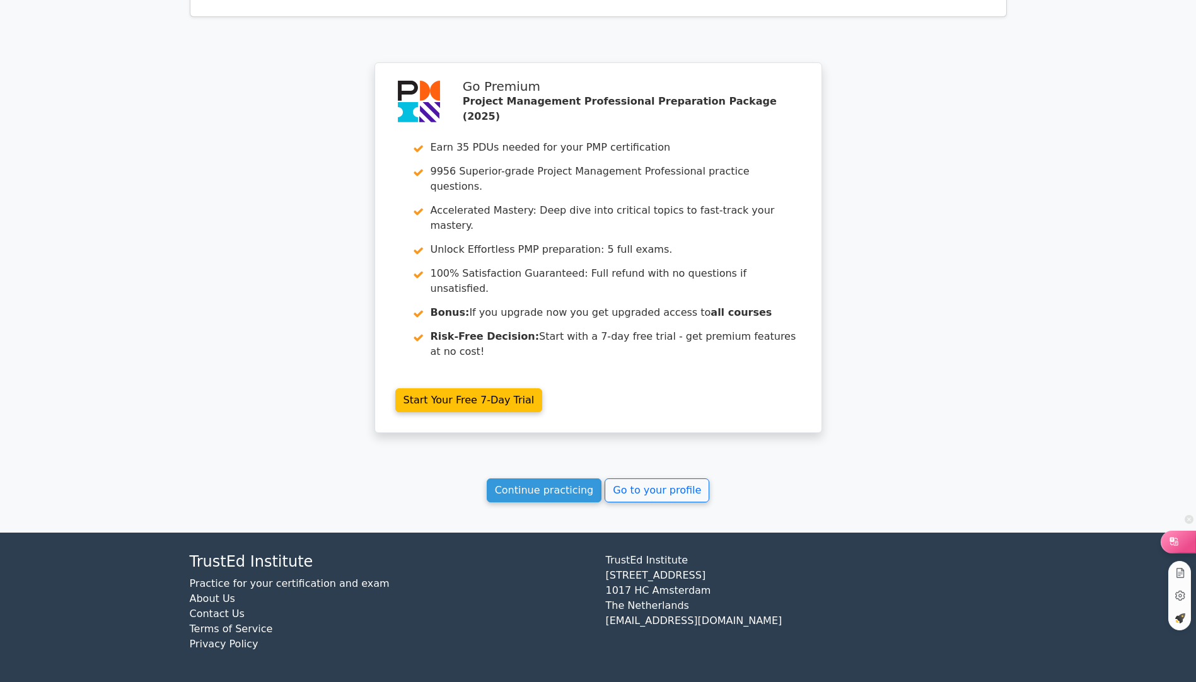
scroll to position [2918, 0]
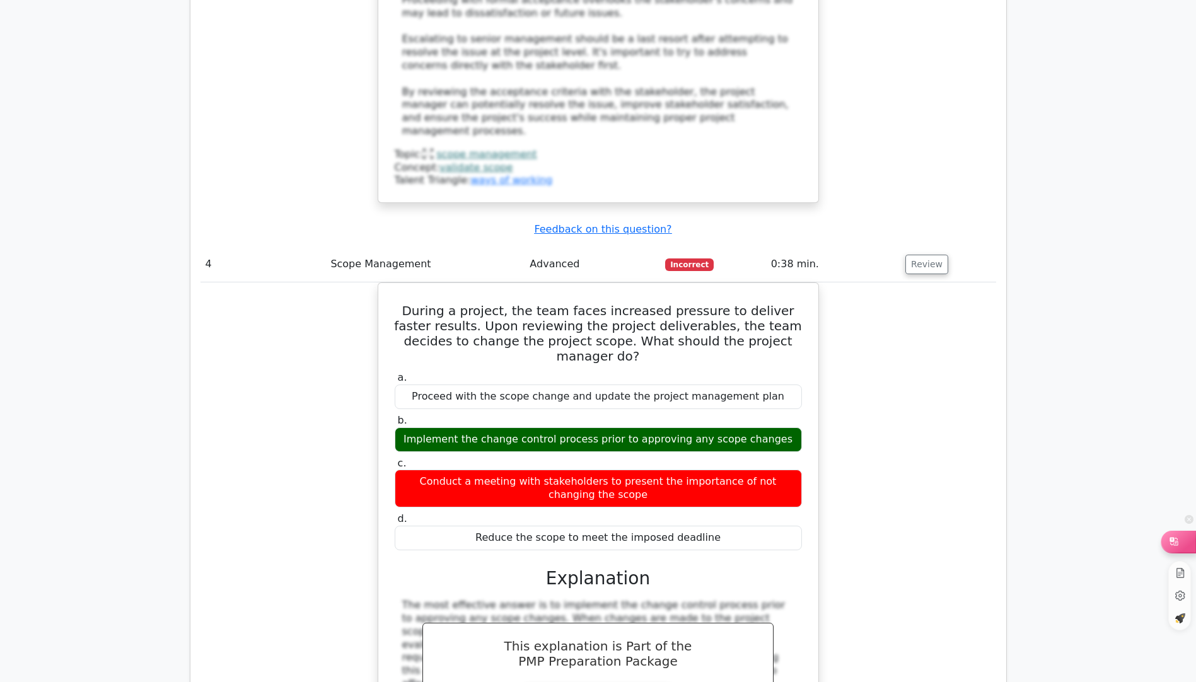
click at [1186, 544] on div at bounding box center [1179, 541] width 34 height 21
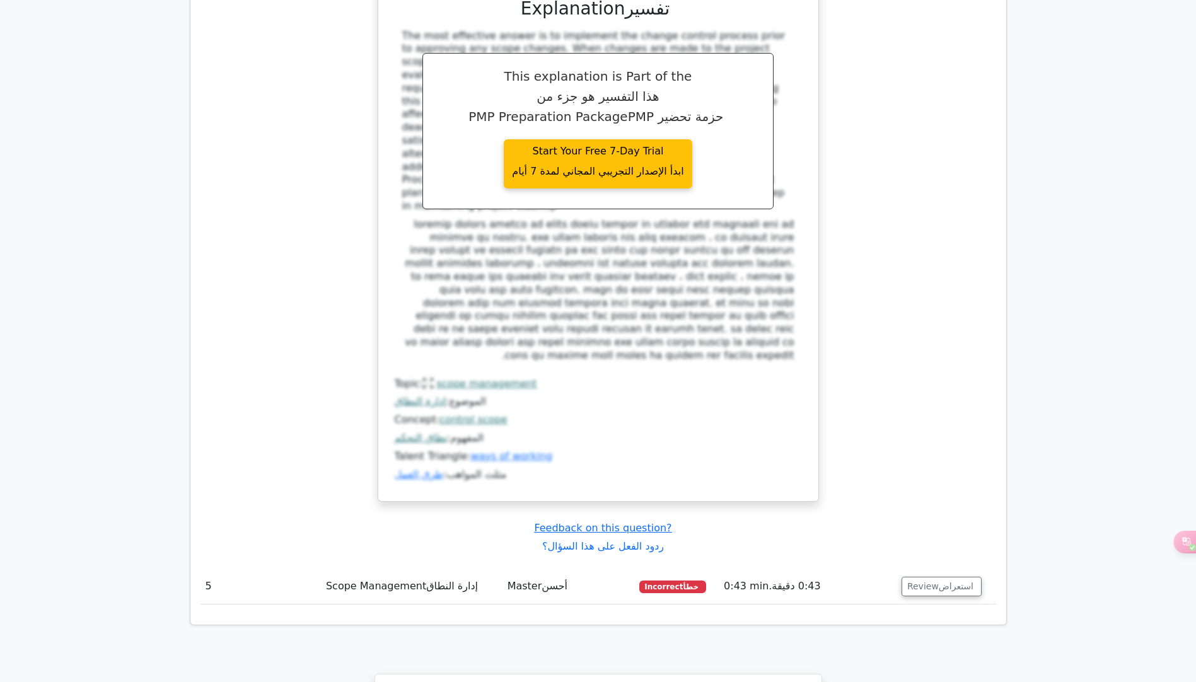
scroll to position [4706, 0]
click at [939, 582] on font "استعراض" at bounding box center [956, 587] width 35 height 10
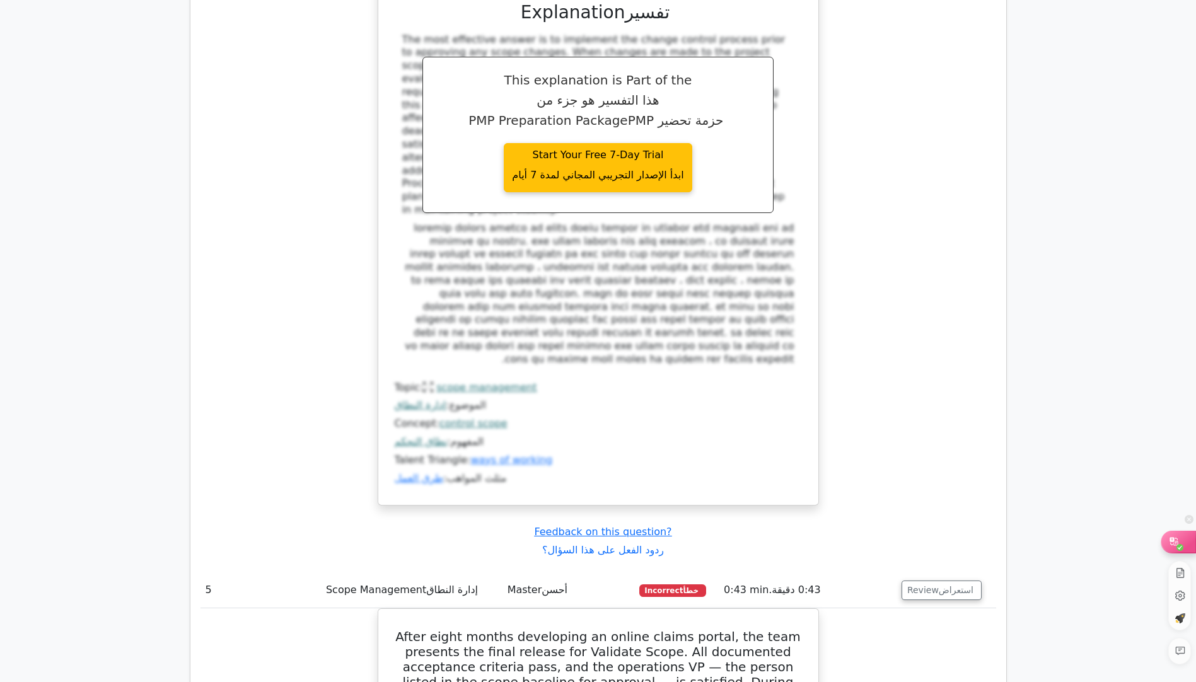
click at [1192, 540] on div at bounding box center [1179, 541] width 34 height 21
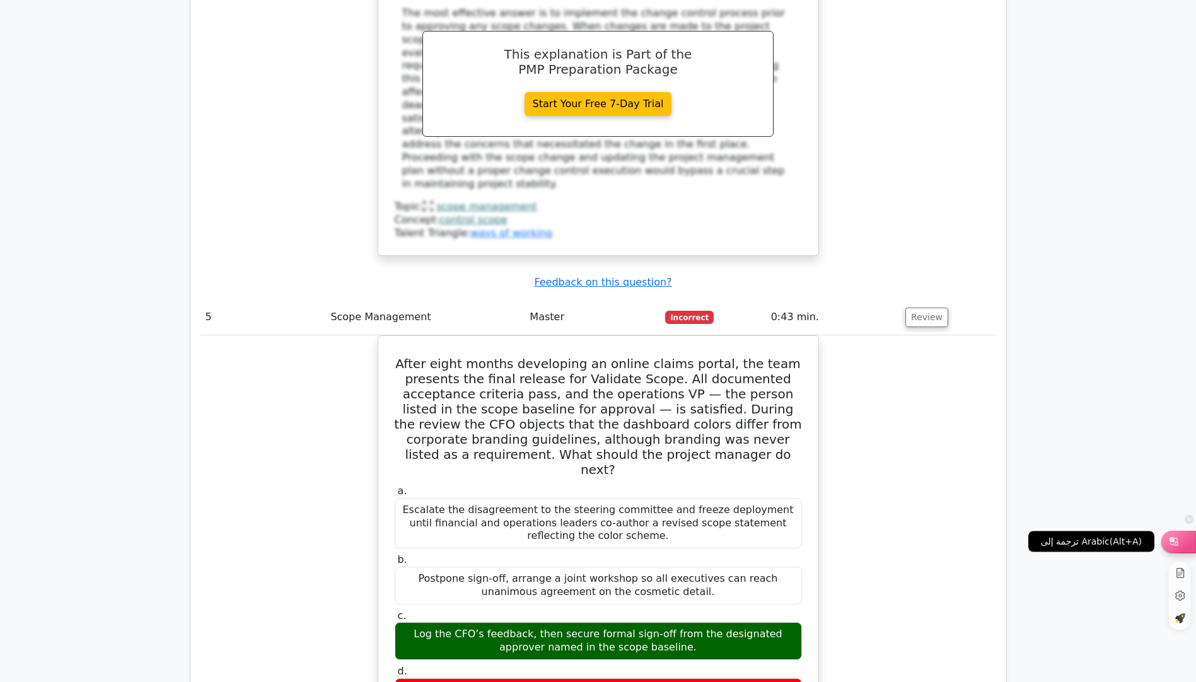
click at [1169, 540] on icon at bounding box center [1174, 541] width 13 height 13
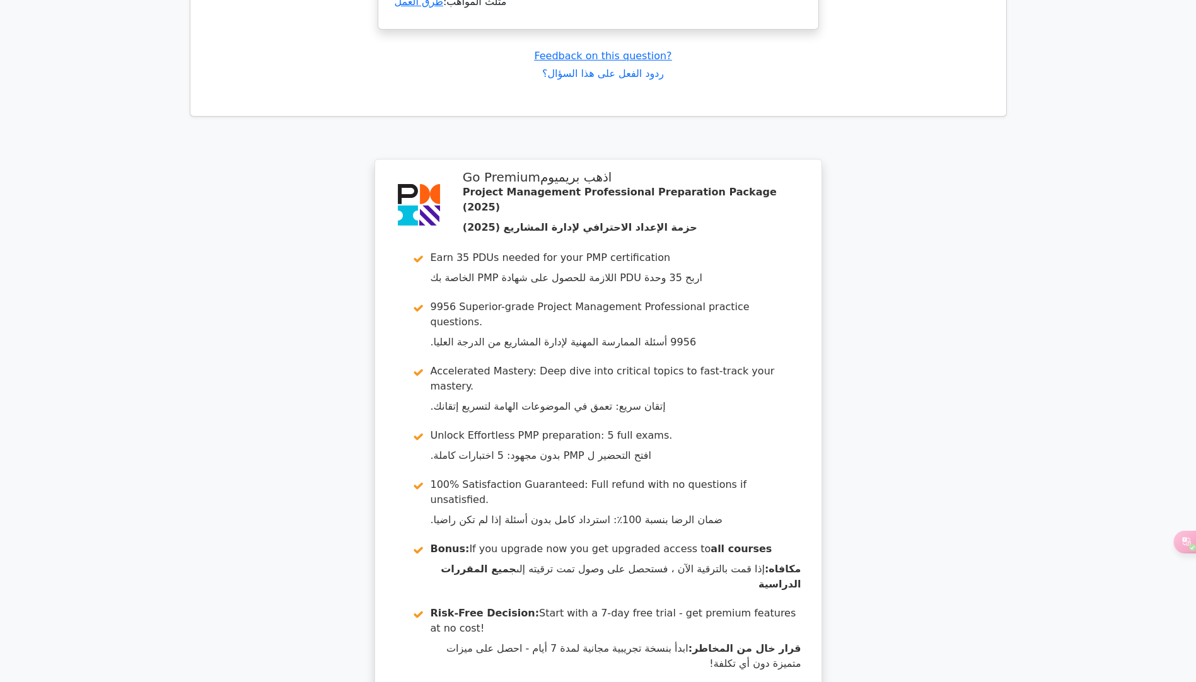
scroll to position [6584, 0]
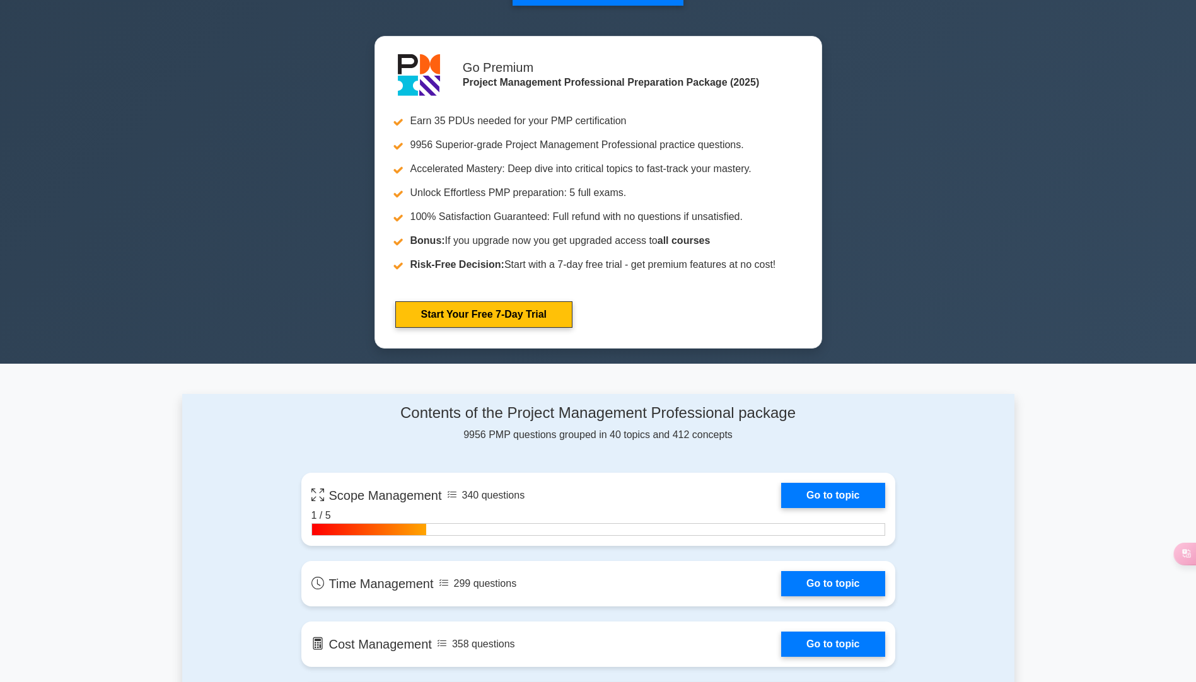
scroll to position [694, 0]
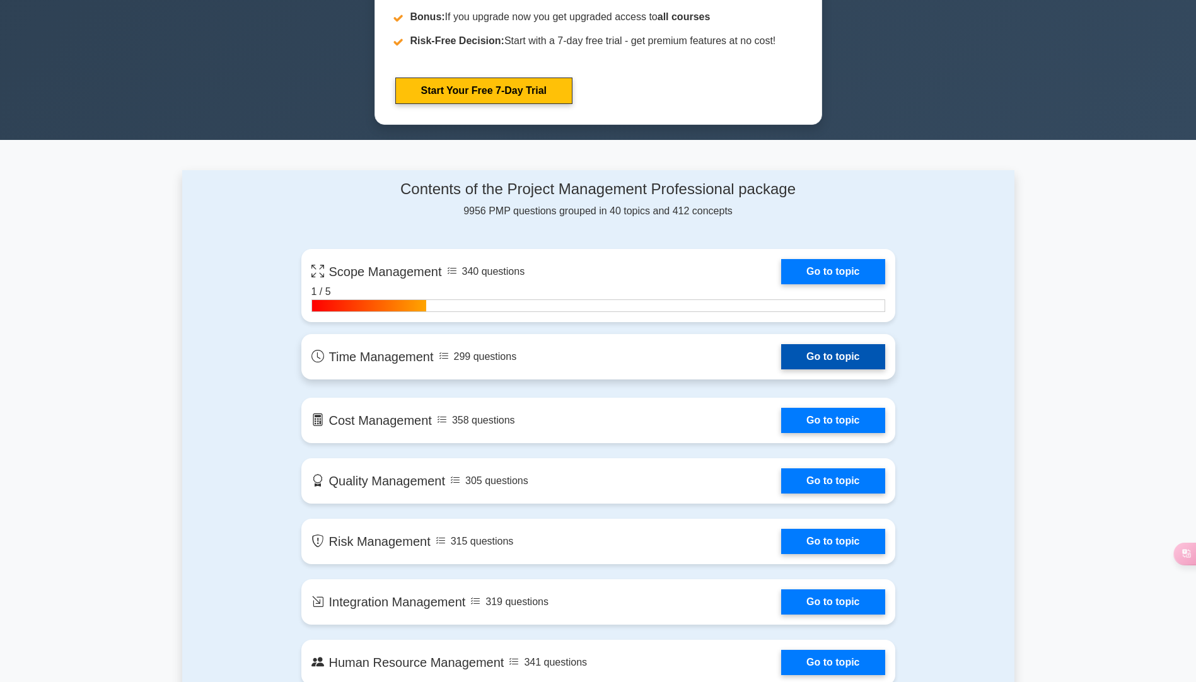
click at [861, 361] on link "Go to topic" at bounding box center [832, 356] width 103 height 25
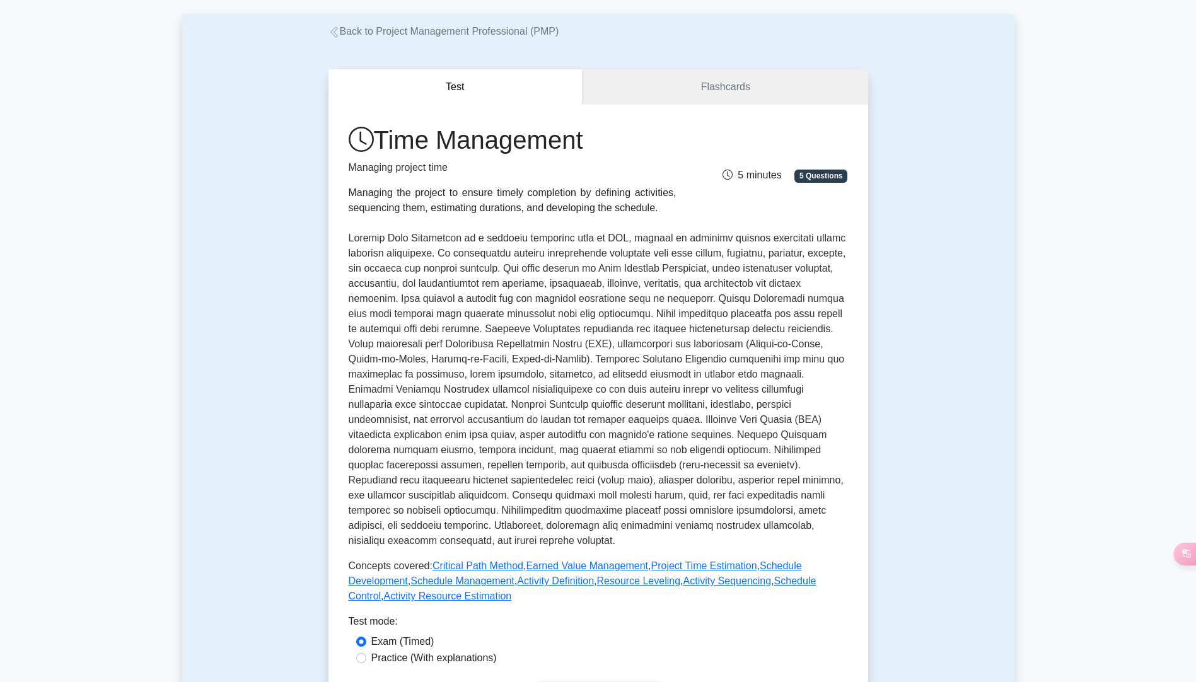
scroll to position [315, 0]
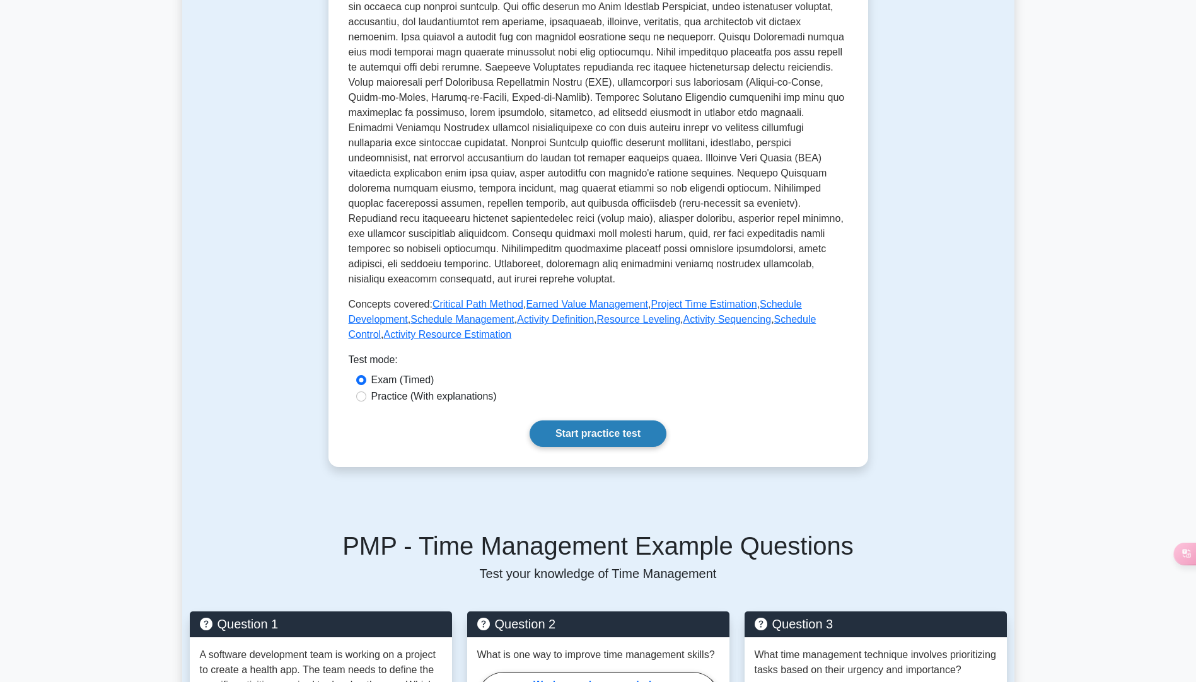
click at [639, 435] on link "Start practice test" at bounding box center [598, 434] width 137 height 26
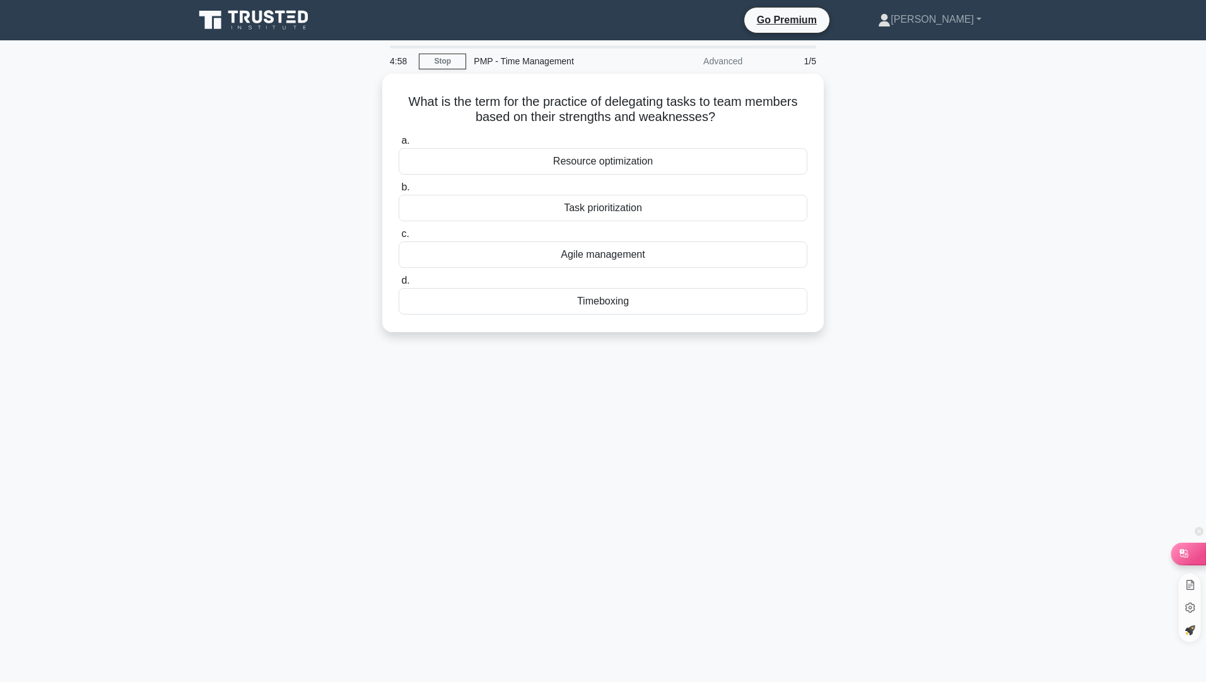
click at [1186, 552] on icon at bounding box center [1183, 553] width 13 height 13
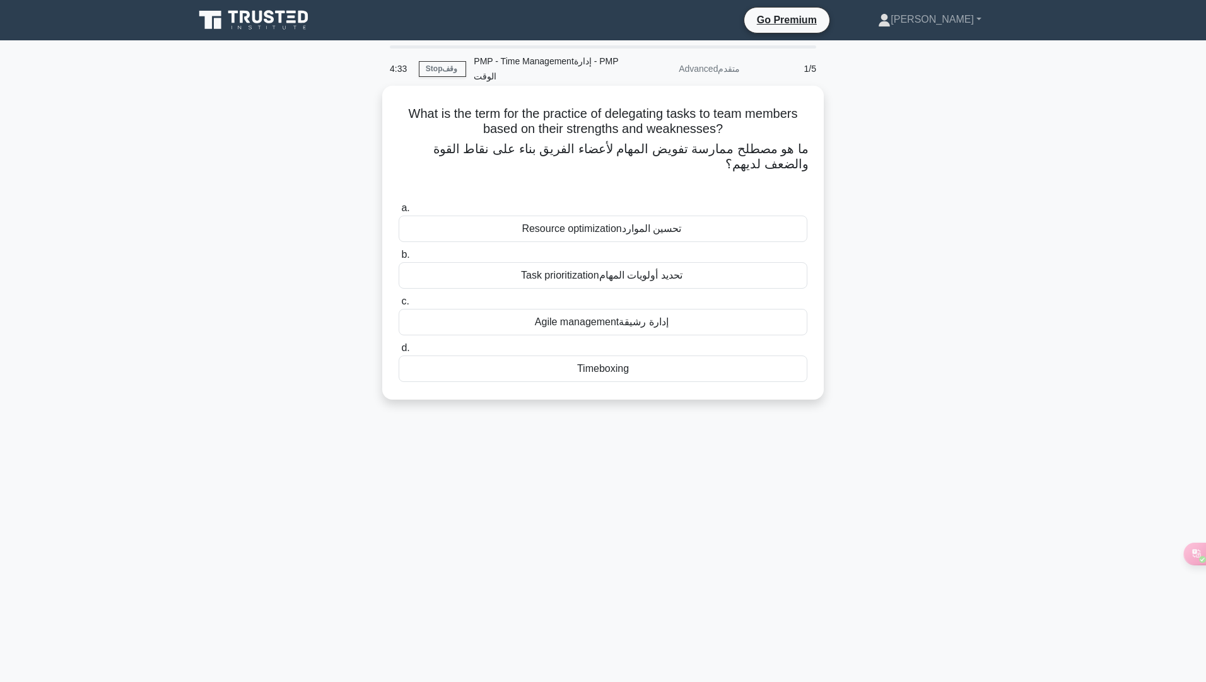
click at [766, 272] on div "Task prioritization تحديد أولويات المهام" at bounding box center [603, 275] width 409 height 26
click at [399, 259] on input "b. Task prioritization تحديد أولويات المهام" at bounding box center [399, 255] width 0 height 8
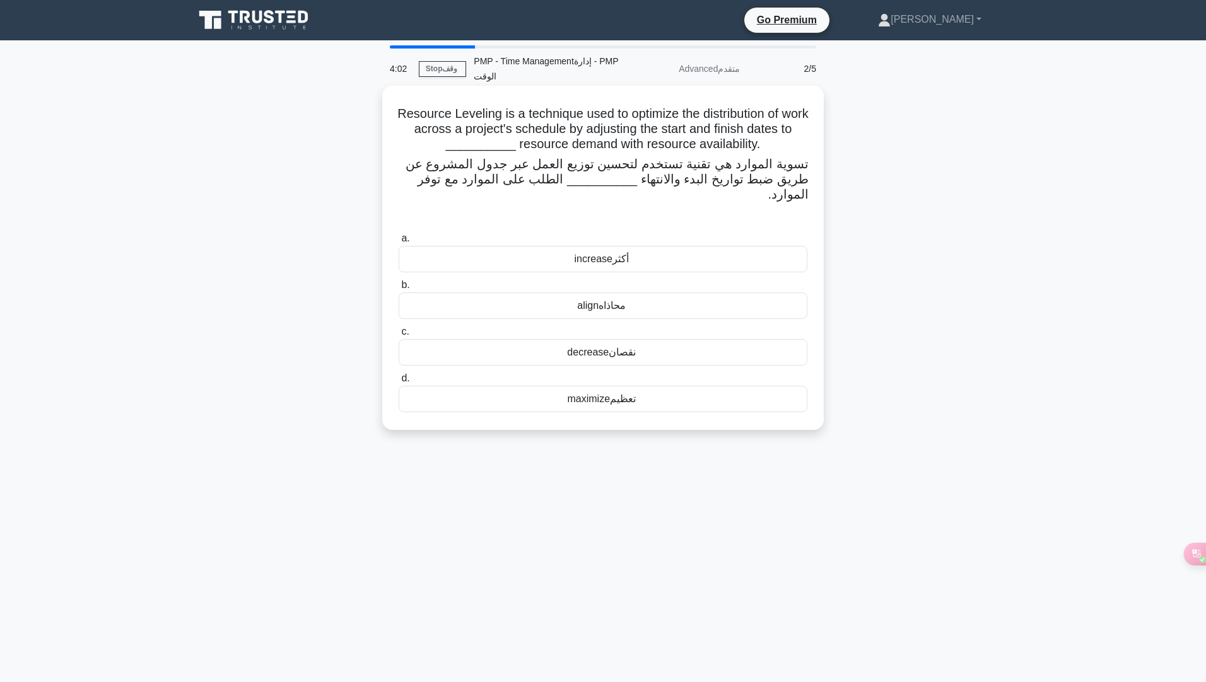
click at [701, 293] on div "align محاذاه" at bounding box center [603, 306] width 409 height 26
click at [399, 289] on input "b. align محاذاه" at bounding box center [399, 285] width 0 height 8
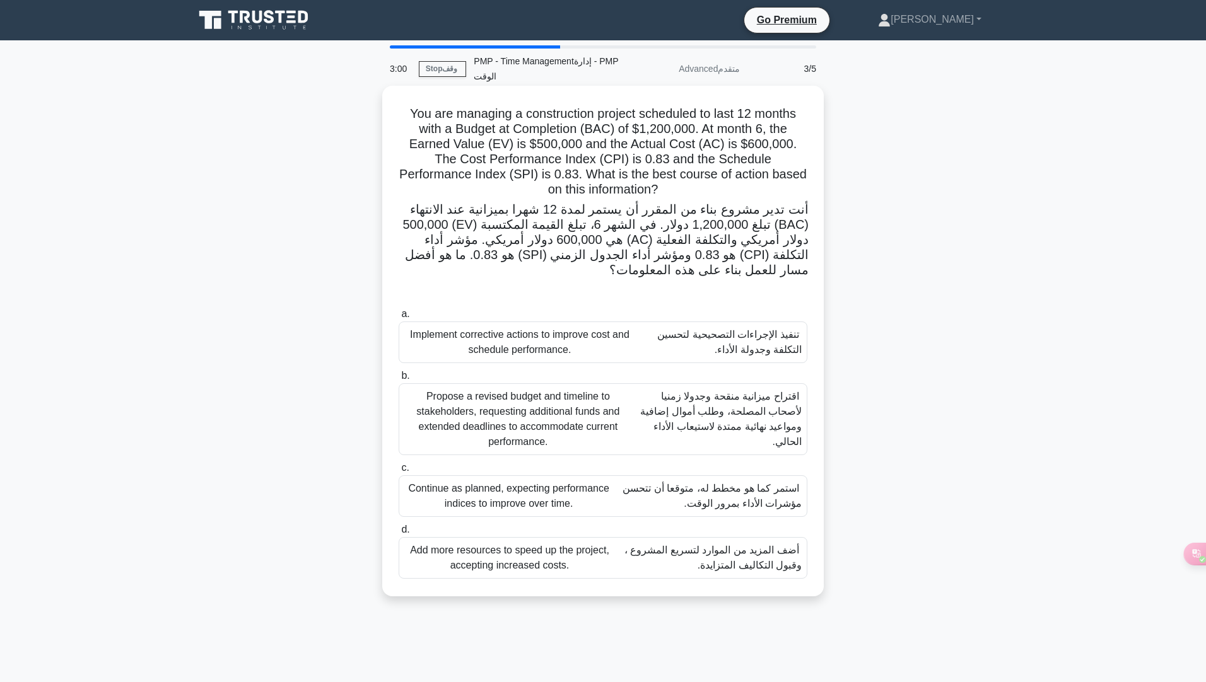
click at [791, 335] on font "تنفيذ الإجراءات التصحيحية لتحسين التكلفة وجدولة الأداء." at bounding box center [729, 342] width 144 height 26
click at [399, 318] on input "a. Implement corrective actions to improve cost and schedule performance. تنفيذ…" at bounding box center [399, 314] width 0 height 8
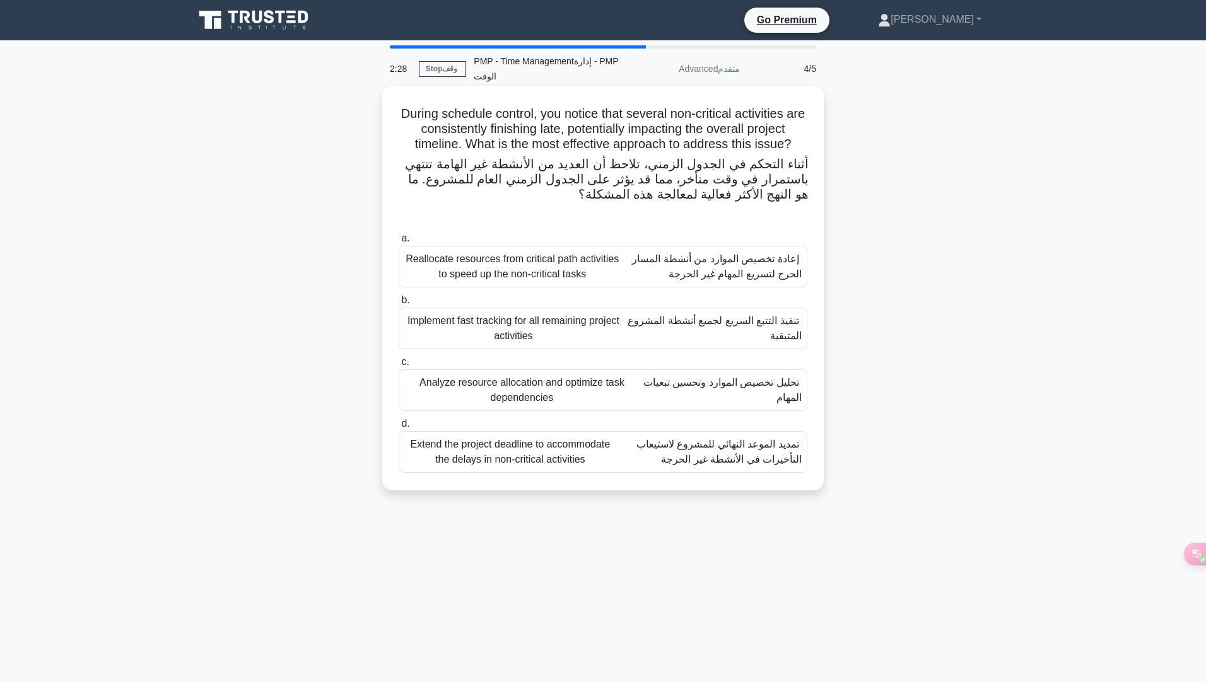
click at [685, 336] on font "تنفيذ التتبع السريع لجميع أنشطة المشروع المتبقية" at bounding box center [711, 328] width 179 height 30
click at [399, 305] on input "b. Implement fast tracking for all remaining project activities تنفيذ التتبع ال…" at bounding box center [399, 300] width 0 height 8
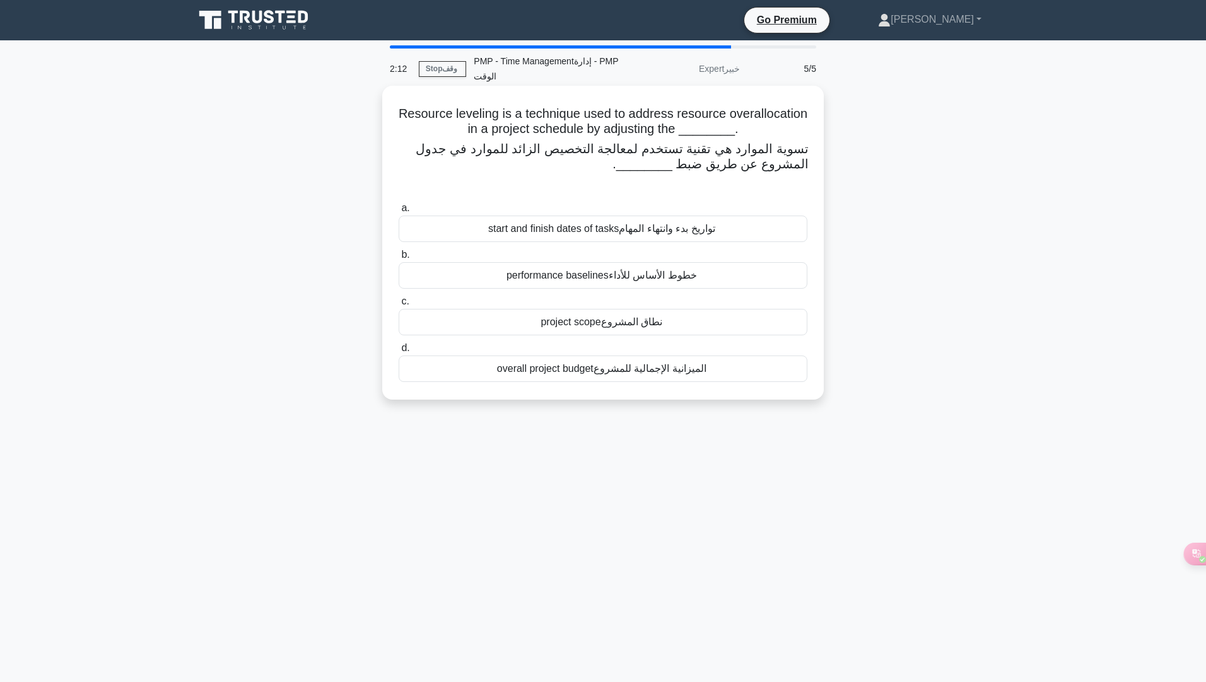
click at [673, 374] on font "الميزانية الإجمالية للمشروع" at bounding box center [649, 368] width 113 height 11
click at [399, 353] on input "d. overall project budget الميزانية الإجمالية للمشروع" at bounding box center [399, 348] width 0 height 8
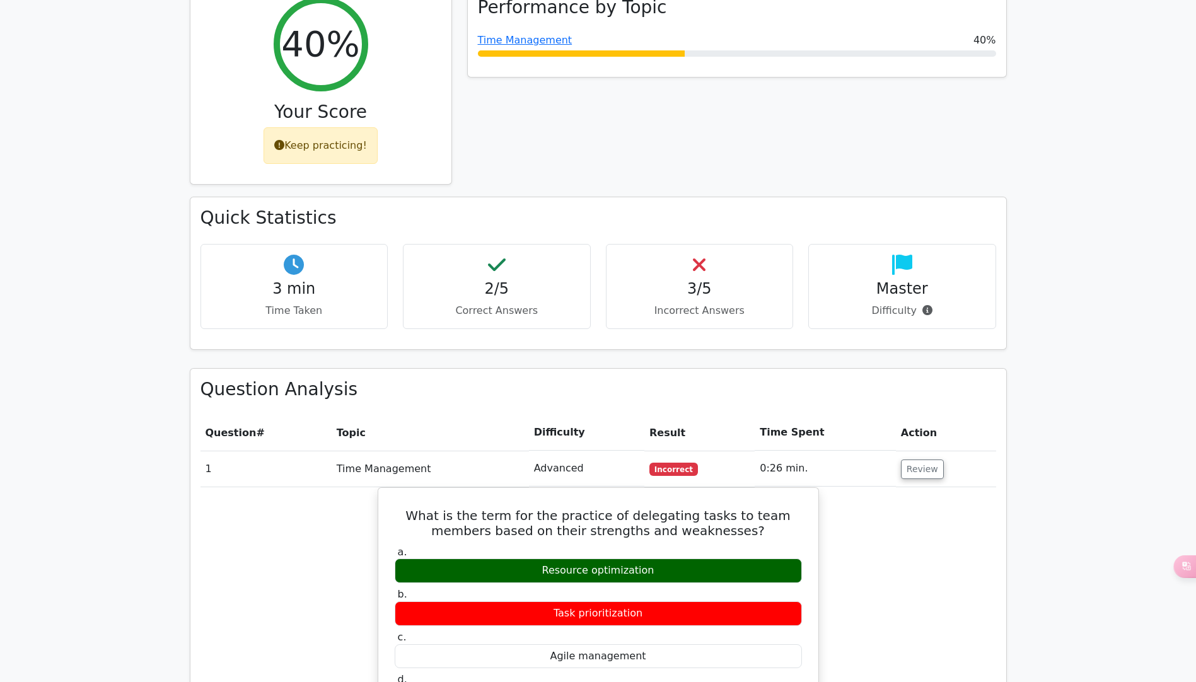
scroll to position [757, 0]
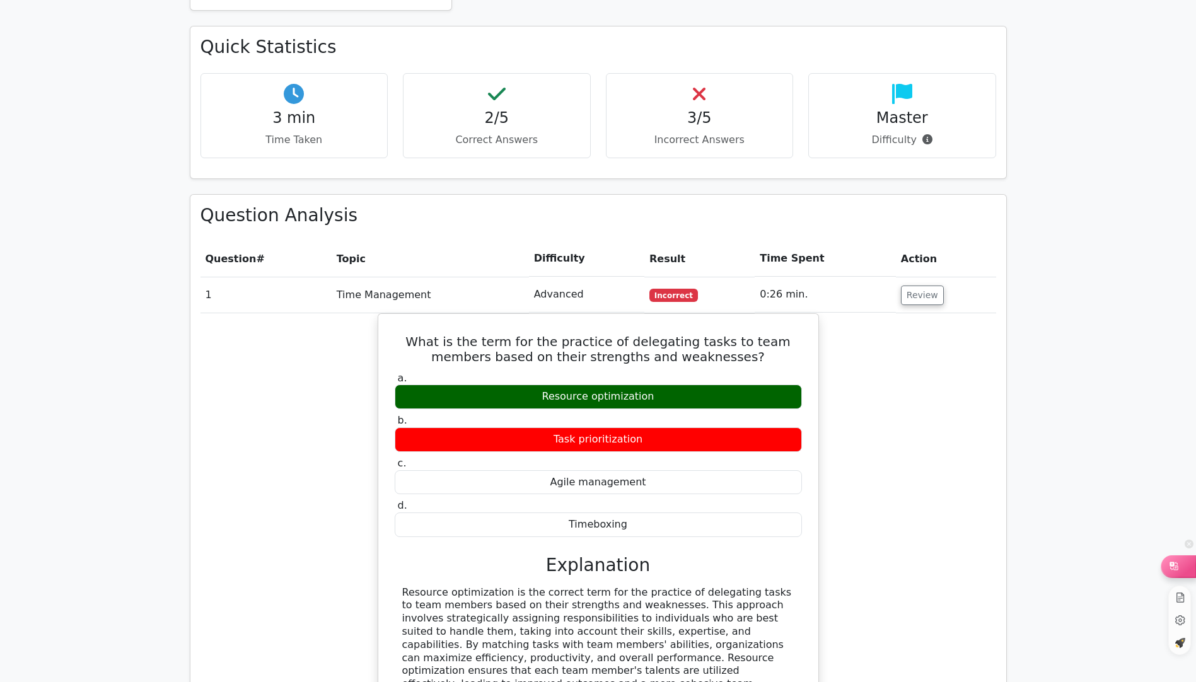
click at [1179, 571] on icon at bounding box center [1174, 566] width 13 height 13
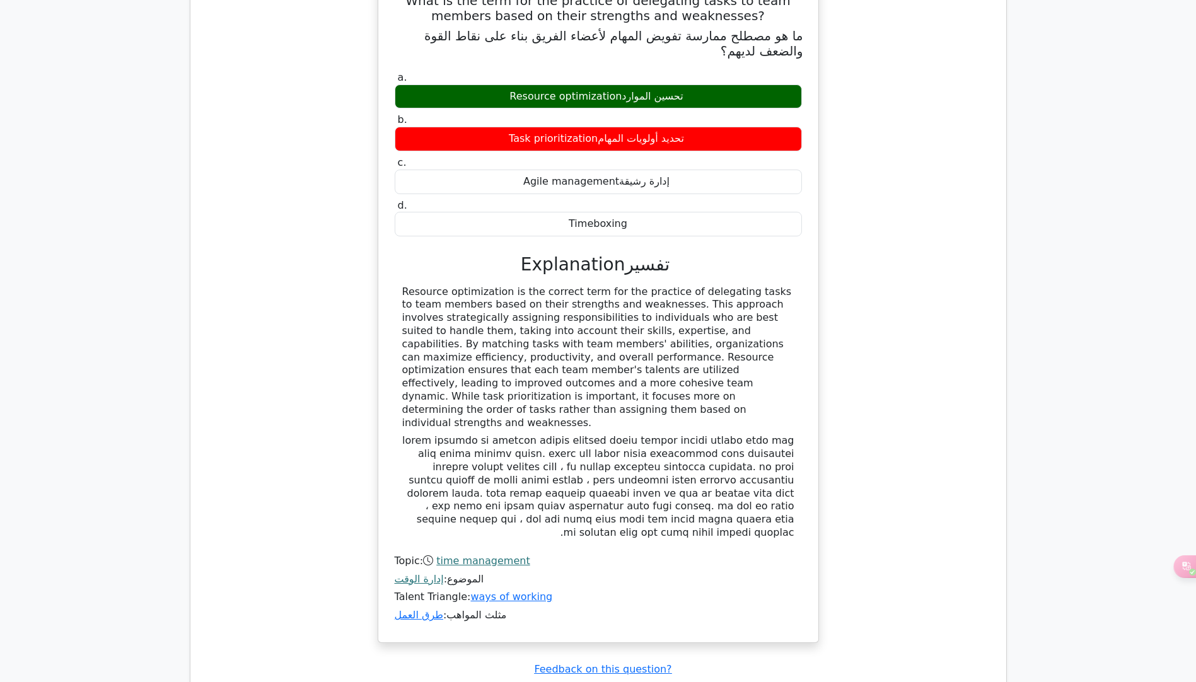
scroll to position [1648, 0]
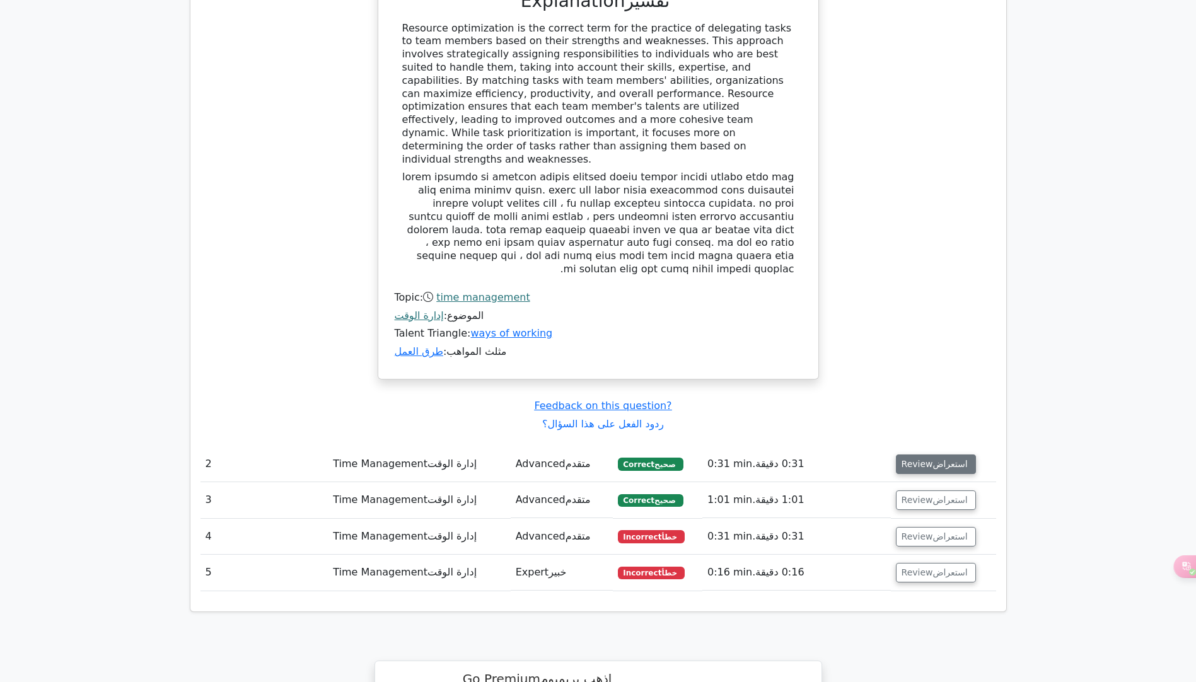
click at [911, 455] on button "Review استعراض" at bounding box center [936, 465] width 81 height 20
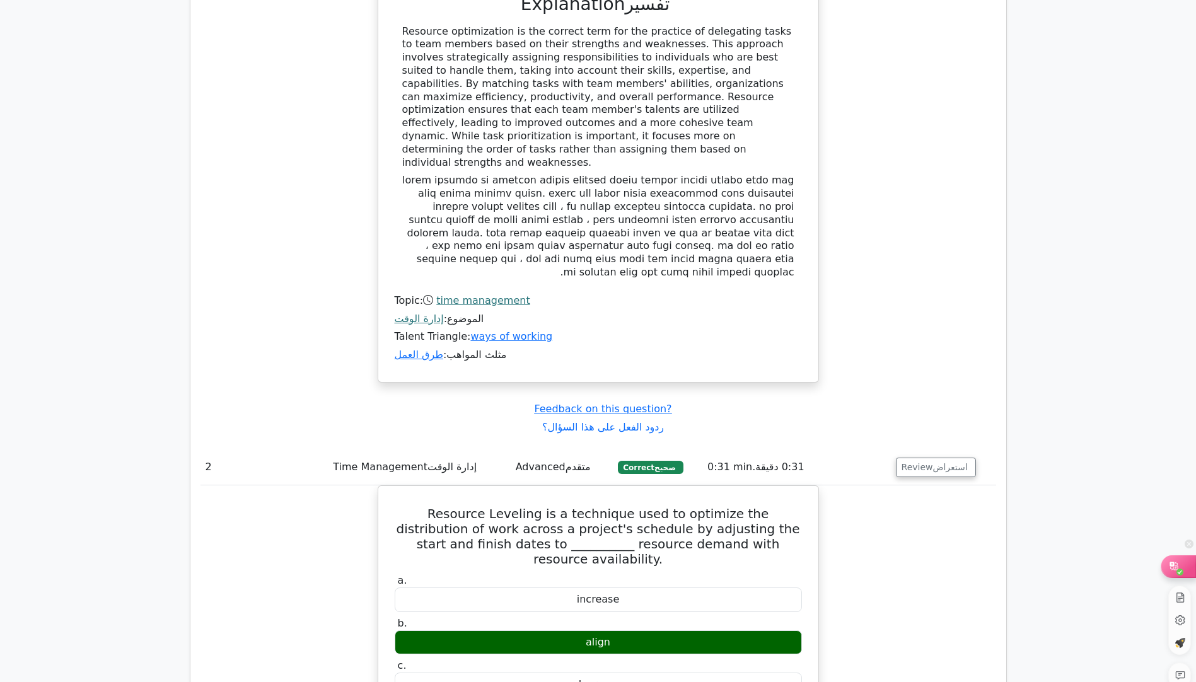
click at [1187, 567] on div at bounding box center [1179, 566] width 34 height 21
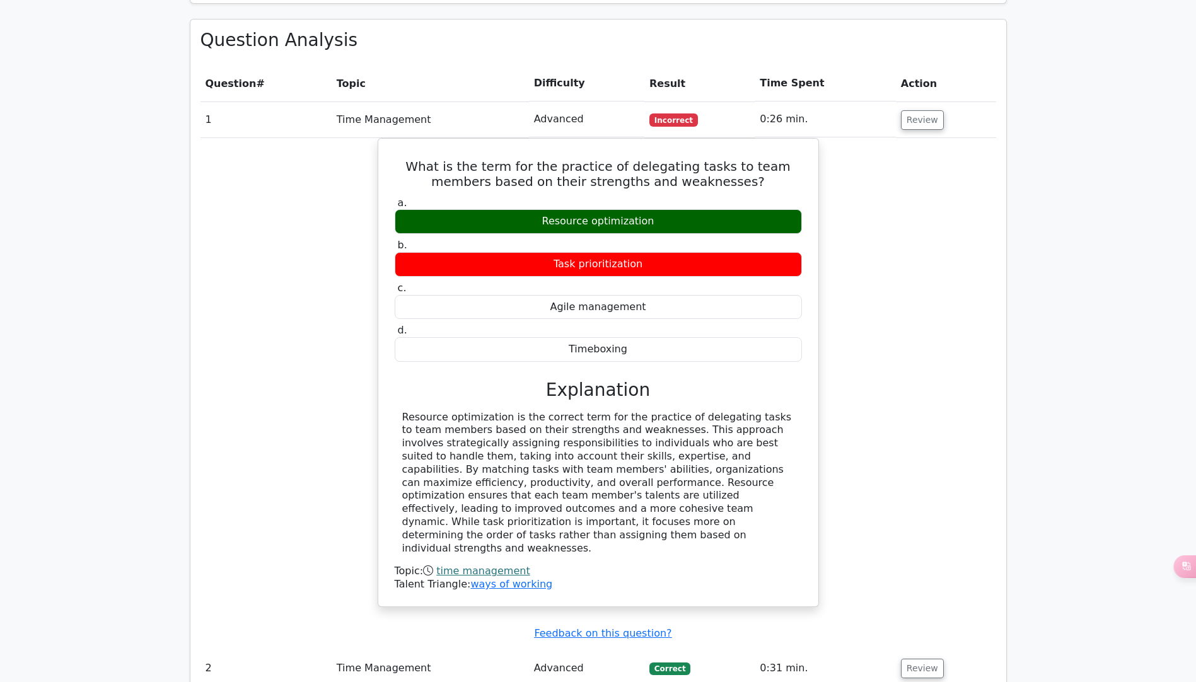
scroll to position [1095, 0]
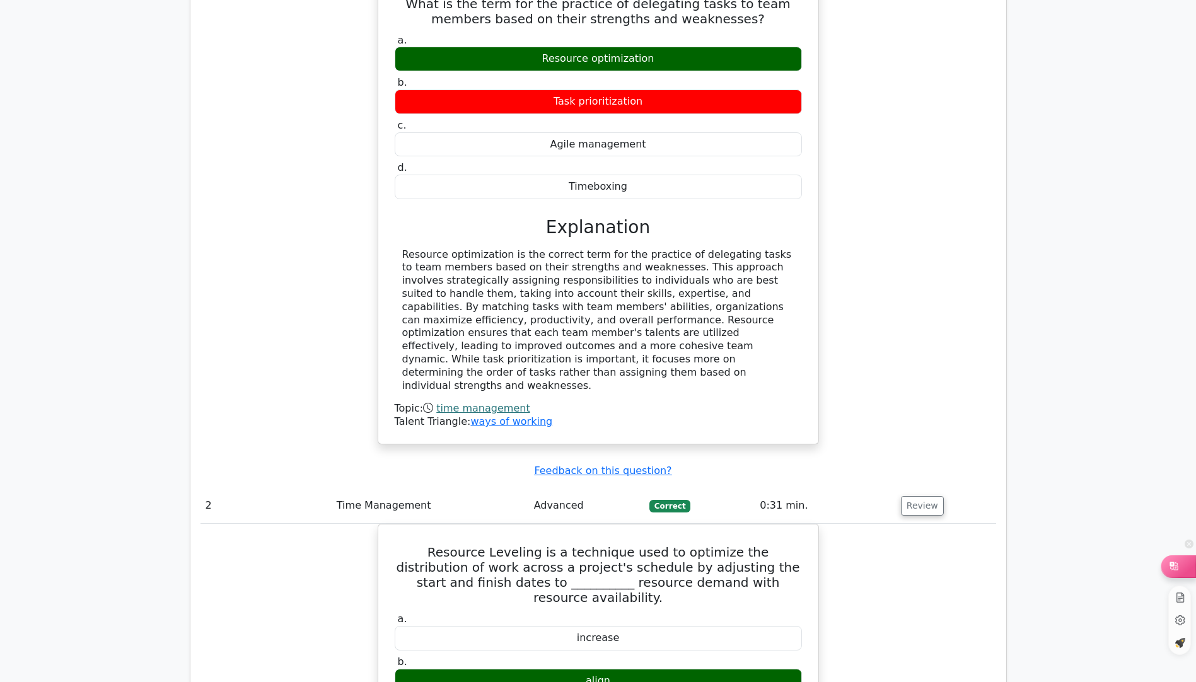
click at [1179, 564] on icon at bounding box center [1174, 566] width 13 height 13
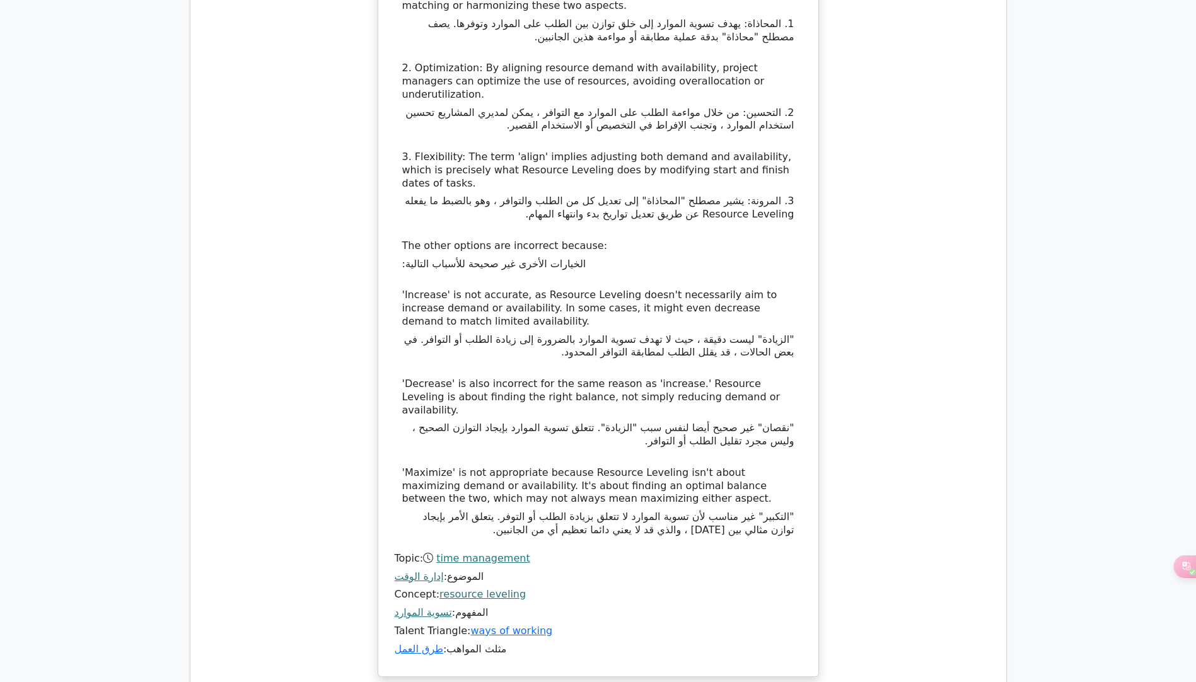
scroll to position [2784, 0]
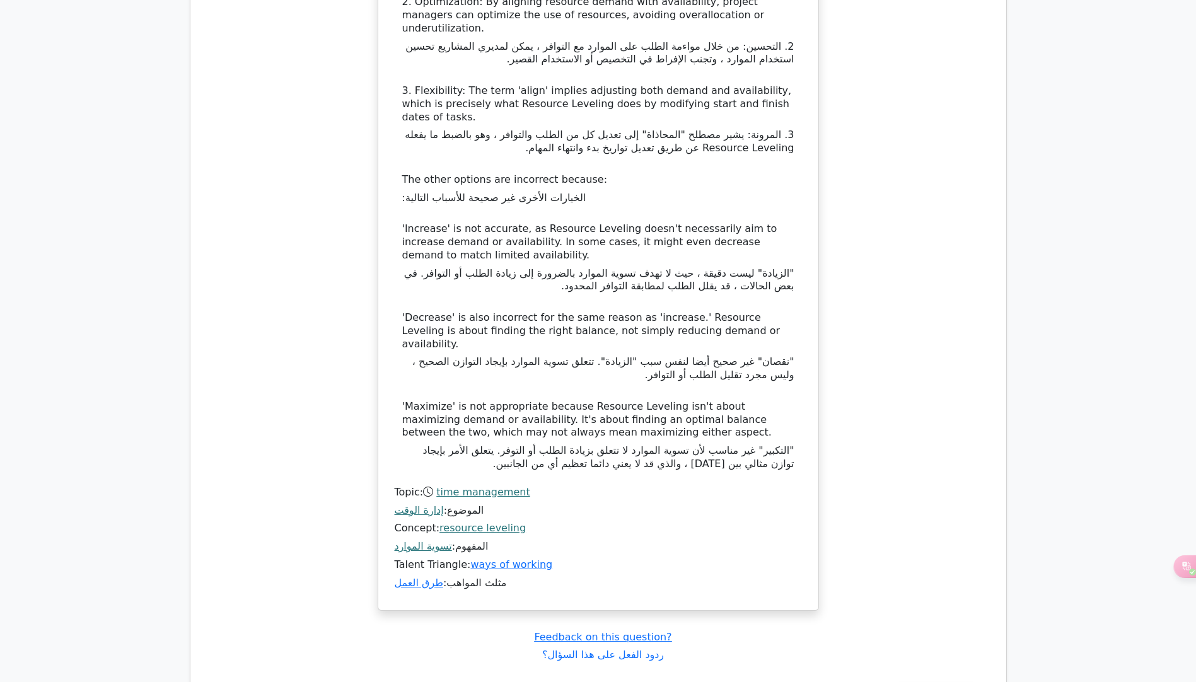
click at [914, 682] on button "Review استعراض" at bounding box center [936, 695] width 81 height 20
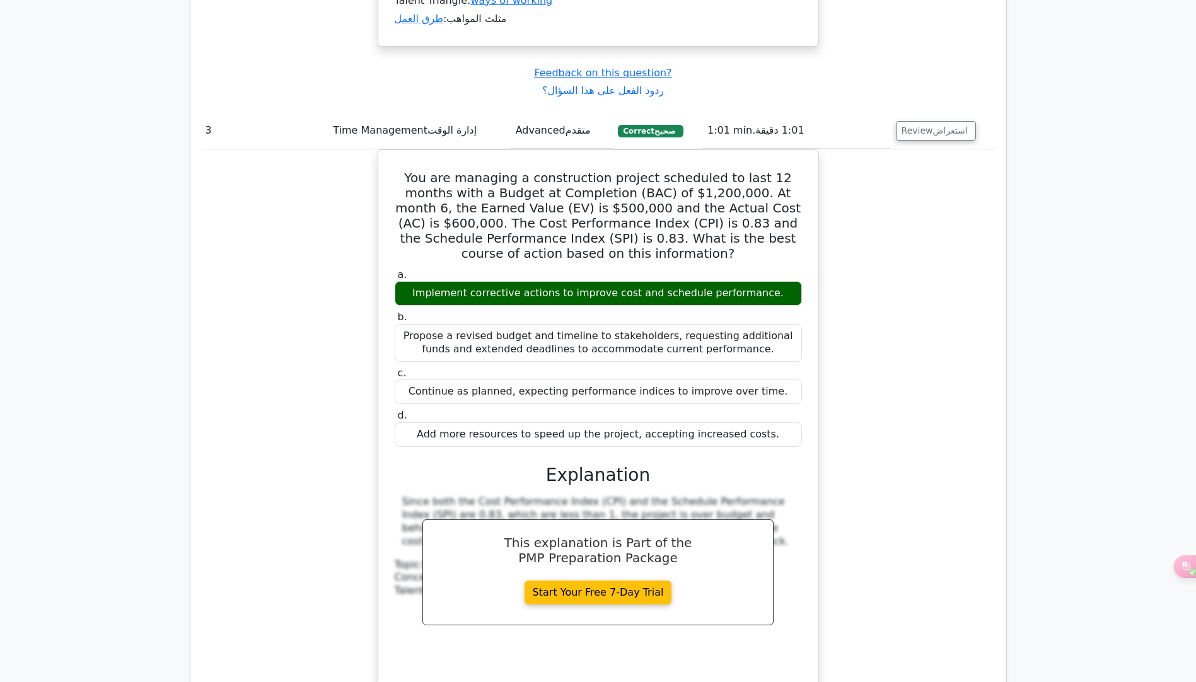
scroll to position [3540, 0]
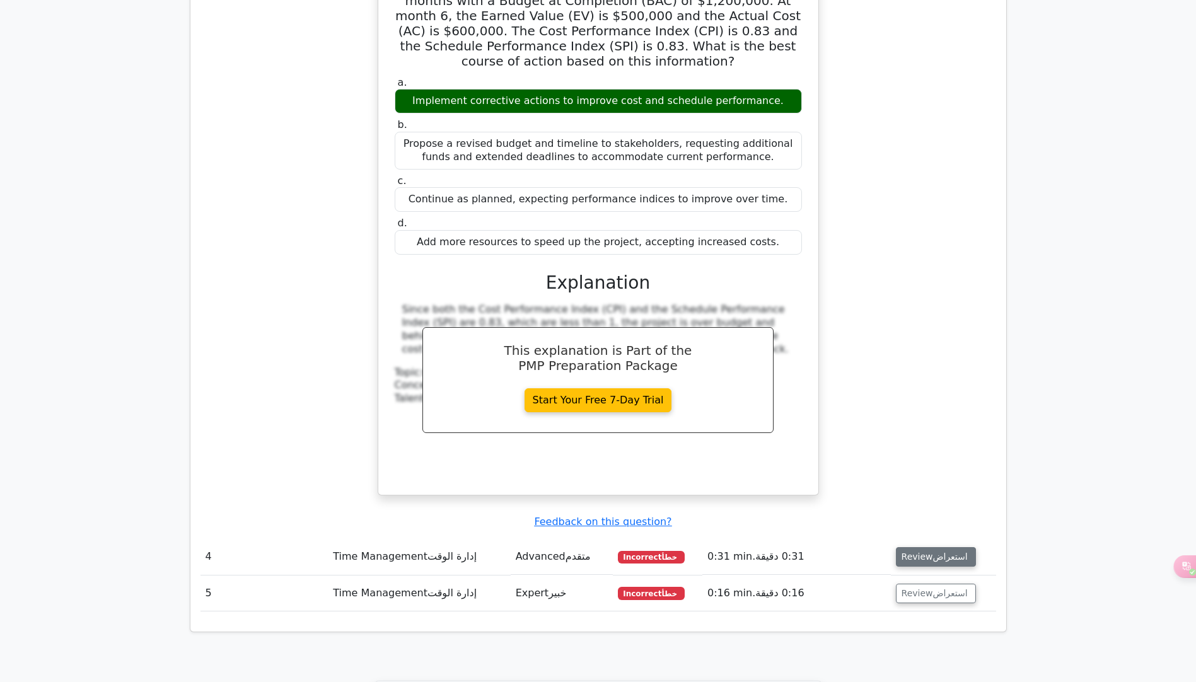
click at [964, 547] on button "Review استعراض" at bounding box center [936, 557] width 81 height 20
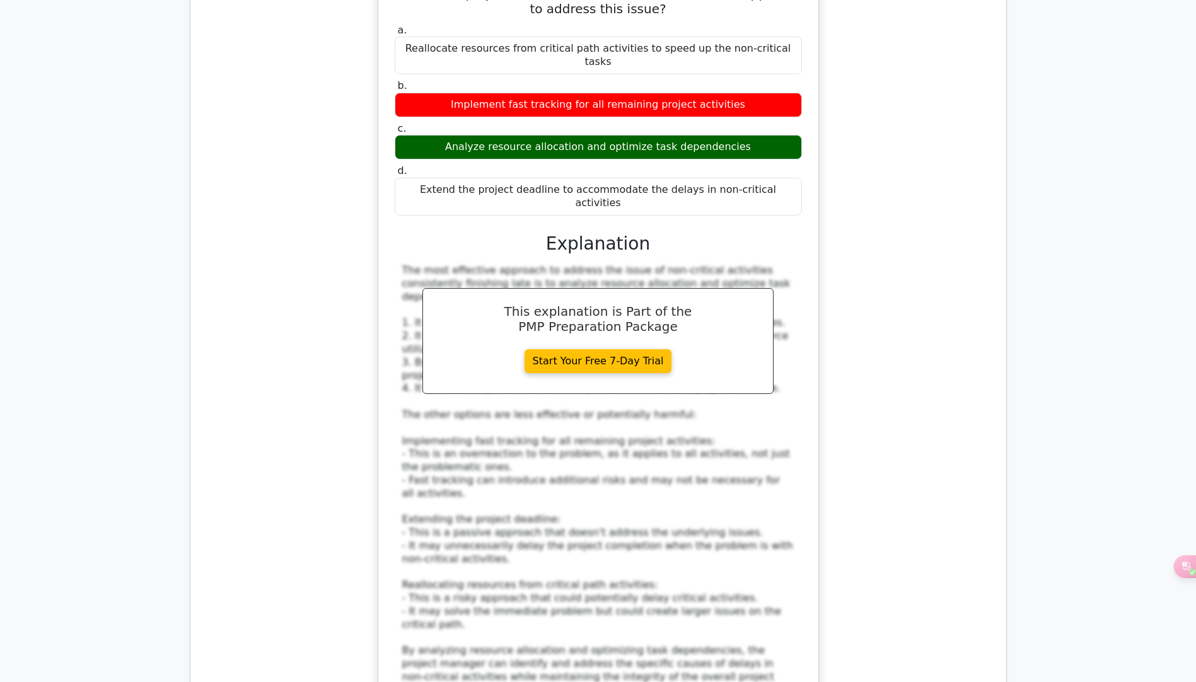
scroll to position [4297, 0]
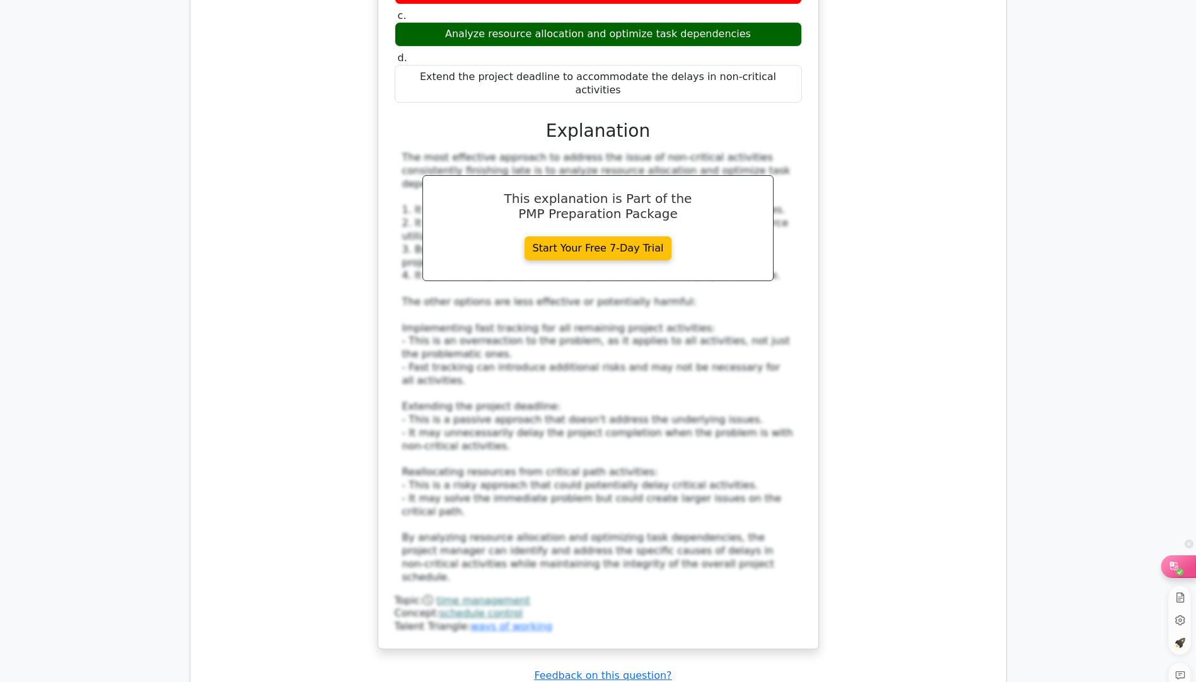
click at [1174, 571] on icon at bounding box center [1174, 566] width 13 height 13
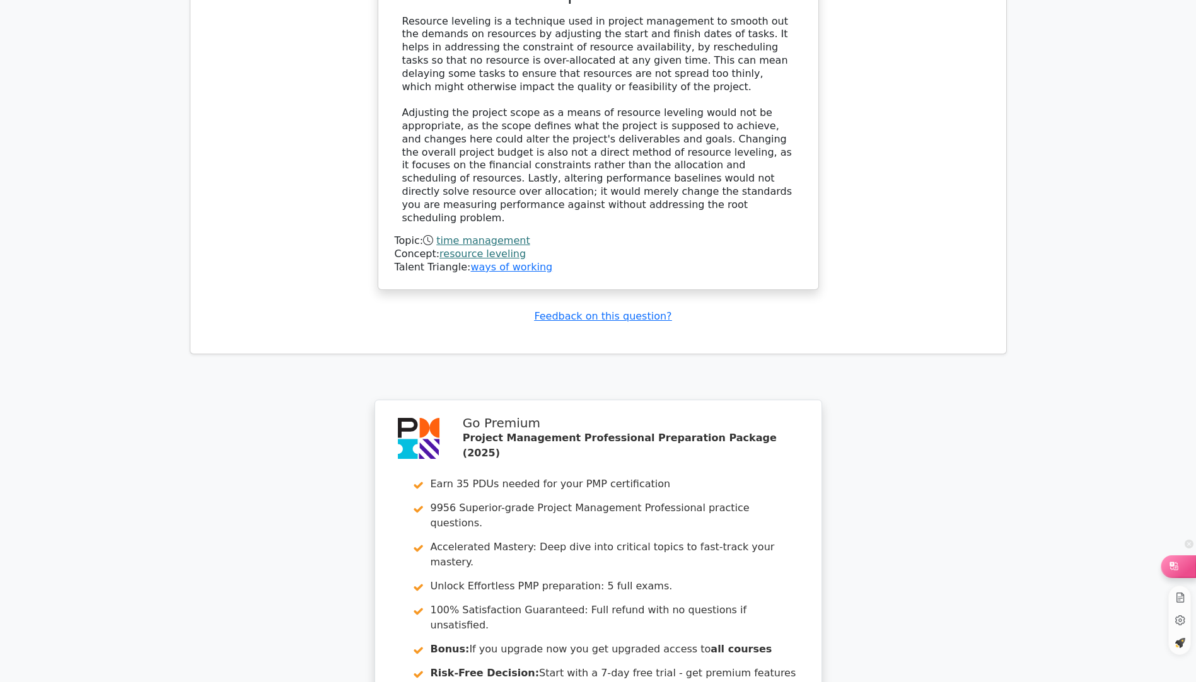
scroll to position [3367, 0]
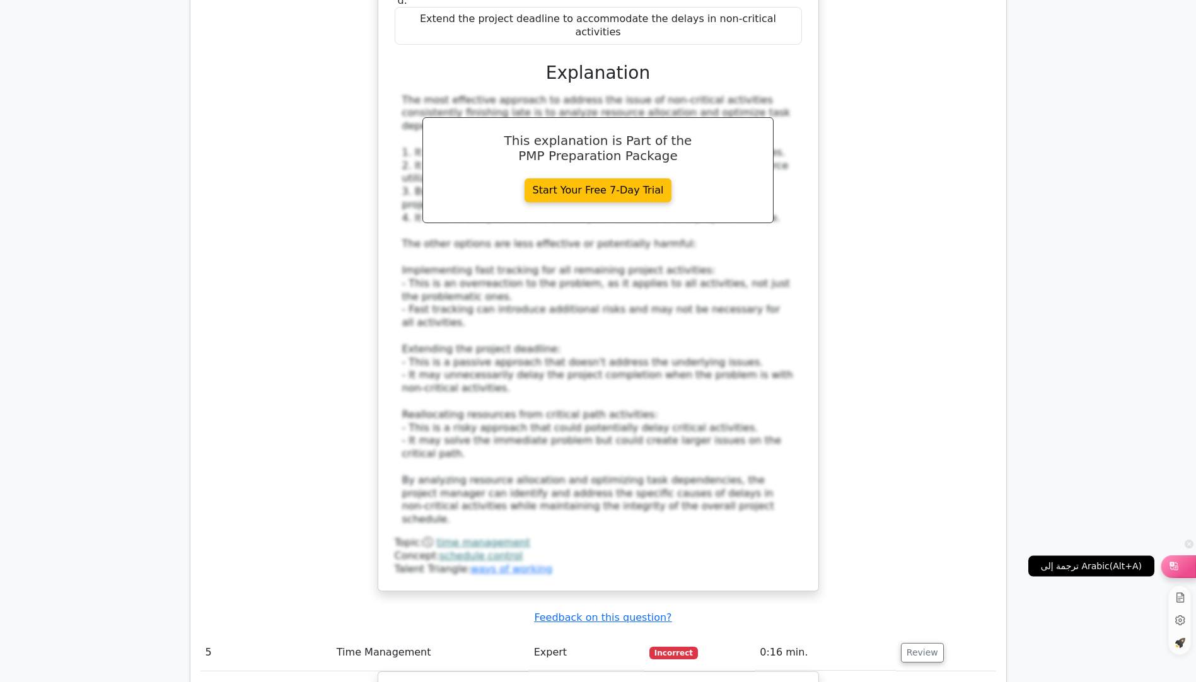
click at [1174, 571] on icon at bounding box center [1174, 566] width 13 height 13
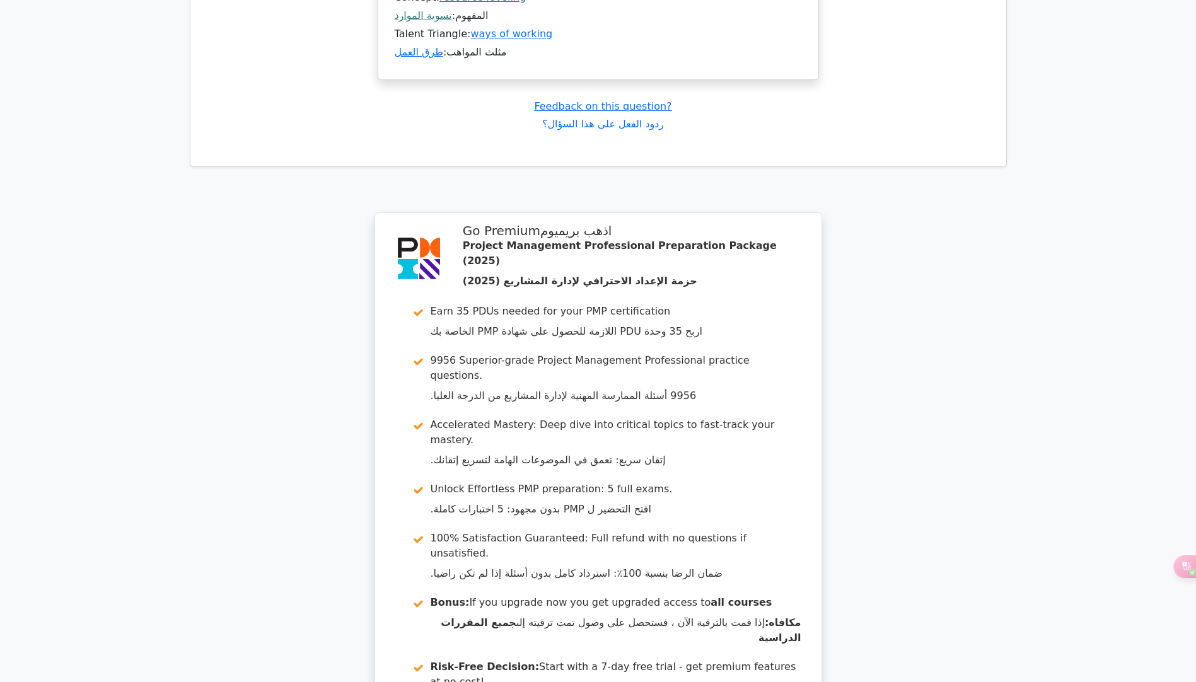
scroll to position [6398, 0]
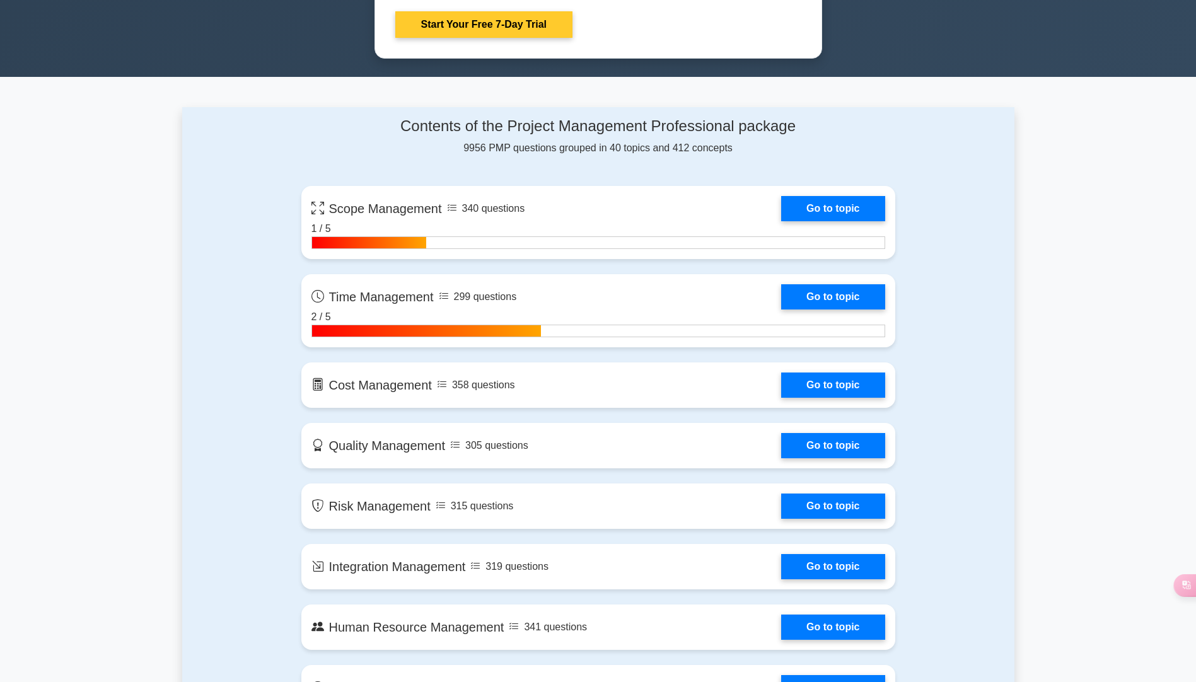
scroll to position [820, 0]
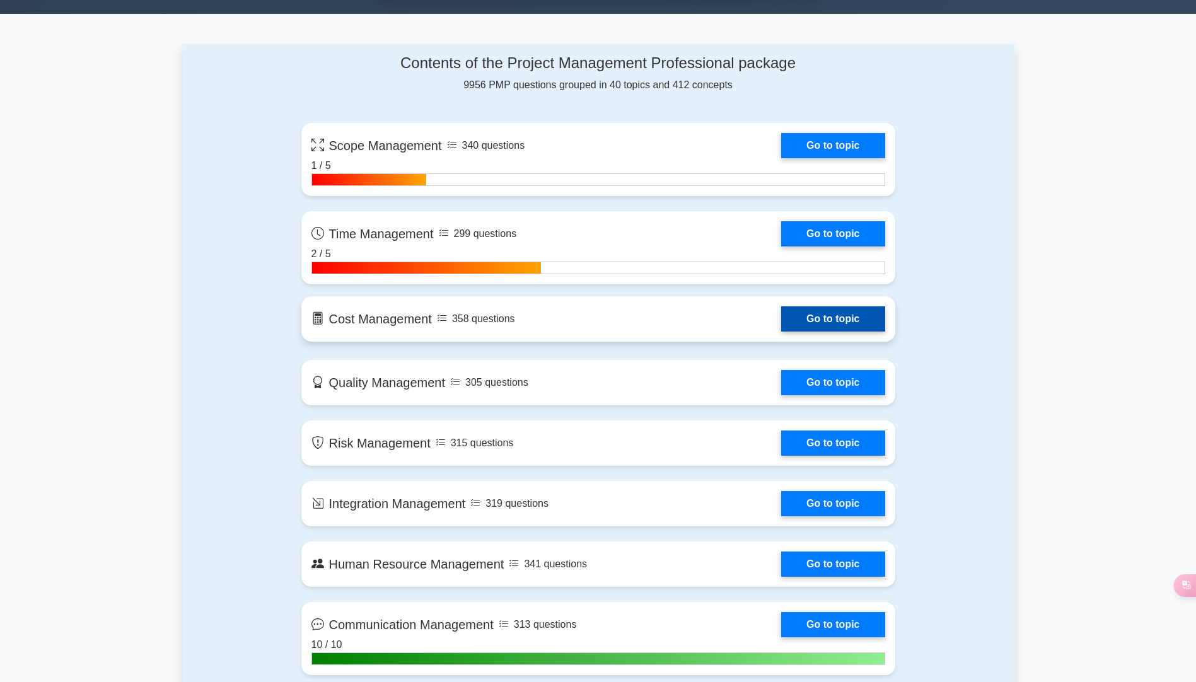
click at [808, 314] on link "Go to topic" at bounding box center [832, 318] width 103 height 25
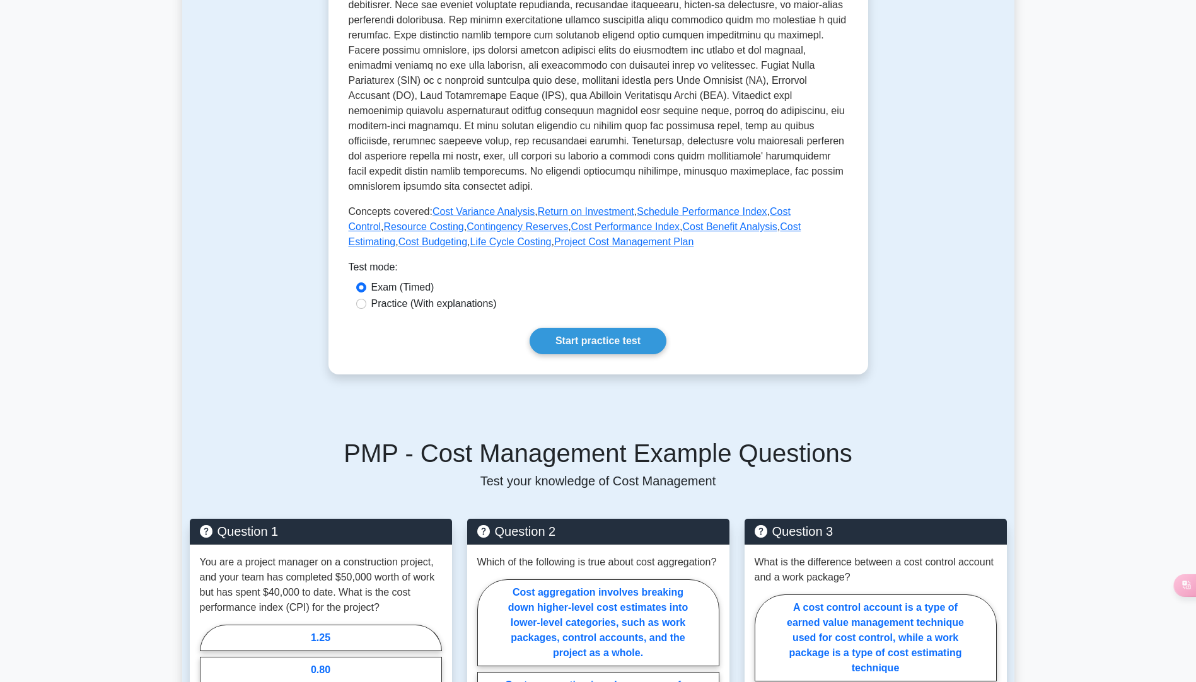
scroll to position [378, 0]
click at [637, 347] on link "Start practice test" at bounding box center [598, 340] width 137 height 26
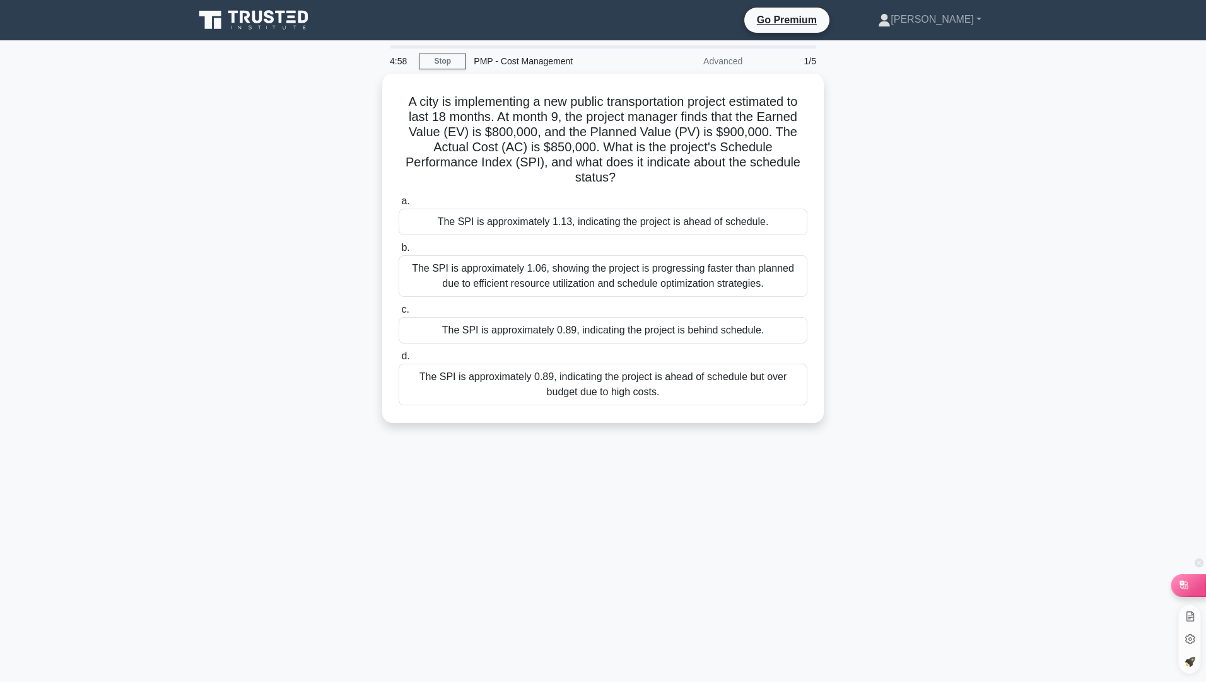
click at [1184, 594] on div at bounding box center [1188, 584] width 34 height 21
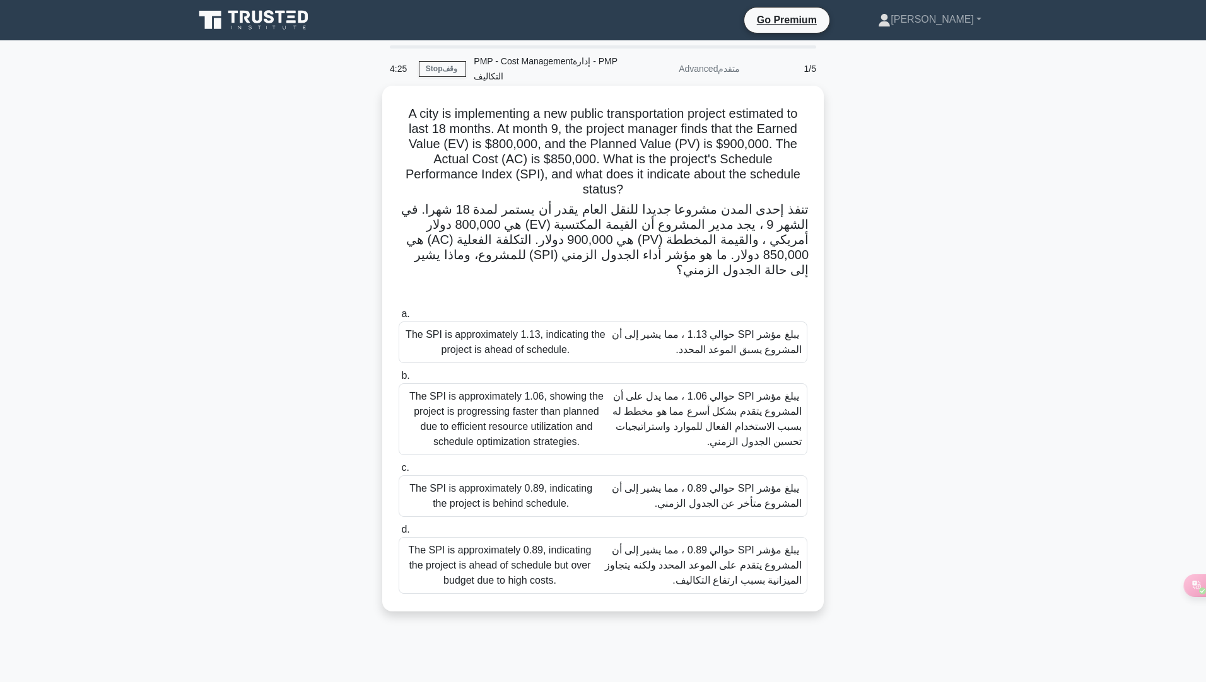
click at [720, 506] on font "يبلغ مؤشر SPI حوالي 0.89 ، مما يشير إلى أن المشروع متأخر عن الجدول الزمني." at bounding box center [707, 496] width 190 height 26
click at [399, 472] on input "c. The SPI is approximately 0.89, indicating the project is behind schedule. يب…" at bounding box center [399, 468] width 0 height 8
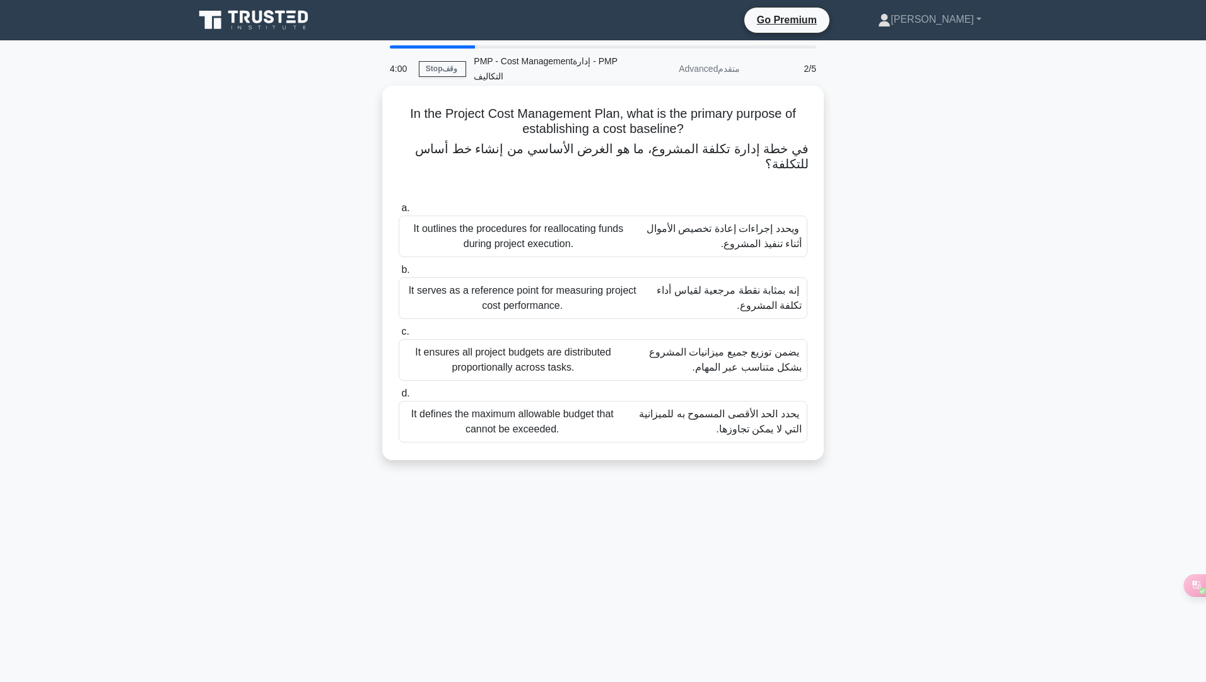
click at [786, 366] on font "يضمن توزيع جميع ميزانيات المشروع بشكل متناسب عبر المهام." at bounding box center [725, 360] width 153 height 26
click at [399, 336] on input "c. It ensures all project budgets are distributed proportionally across tasks. …" at bounding box center [399, 332] width 0 height 8
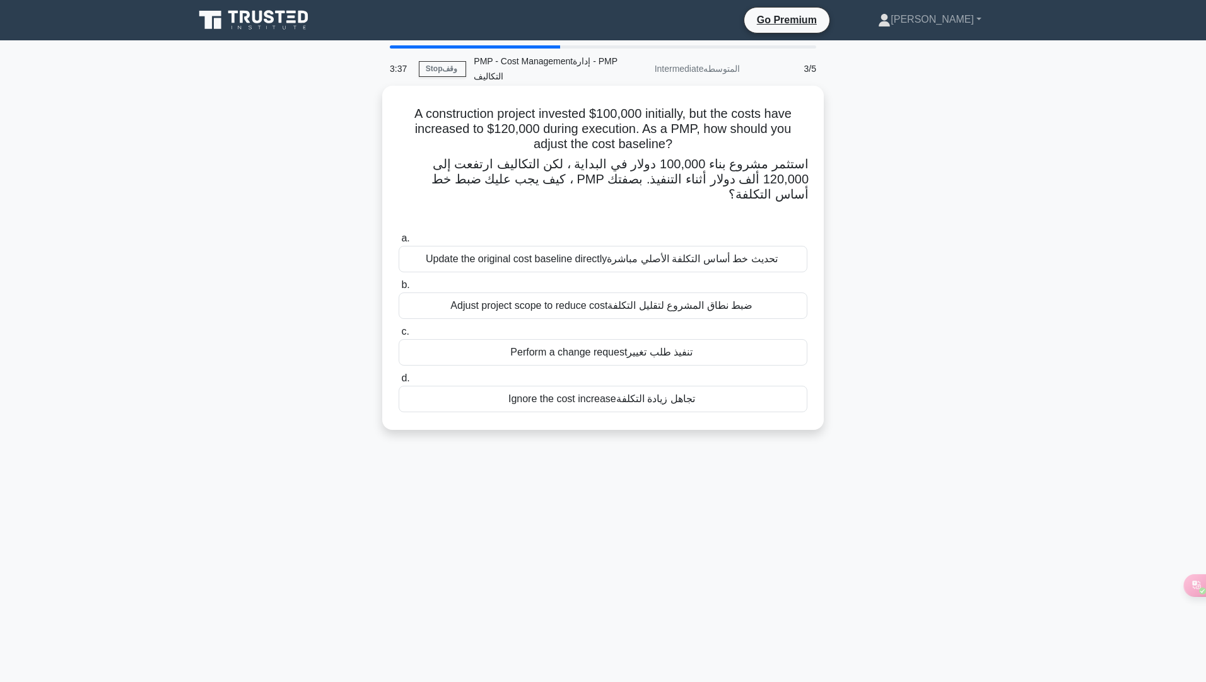
click at [705, 300] on font "ضبط نطاق المشروع لتقليل التكلفة" at bounding box center [679, 305] width 145 height 11
click at [399, 289] on input "b. Adjust project scope to reduce cost ضبط نطاق المشروع لتقليل التكلفة" at bounding box center [399, 285] width 0 height 8
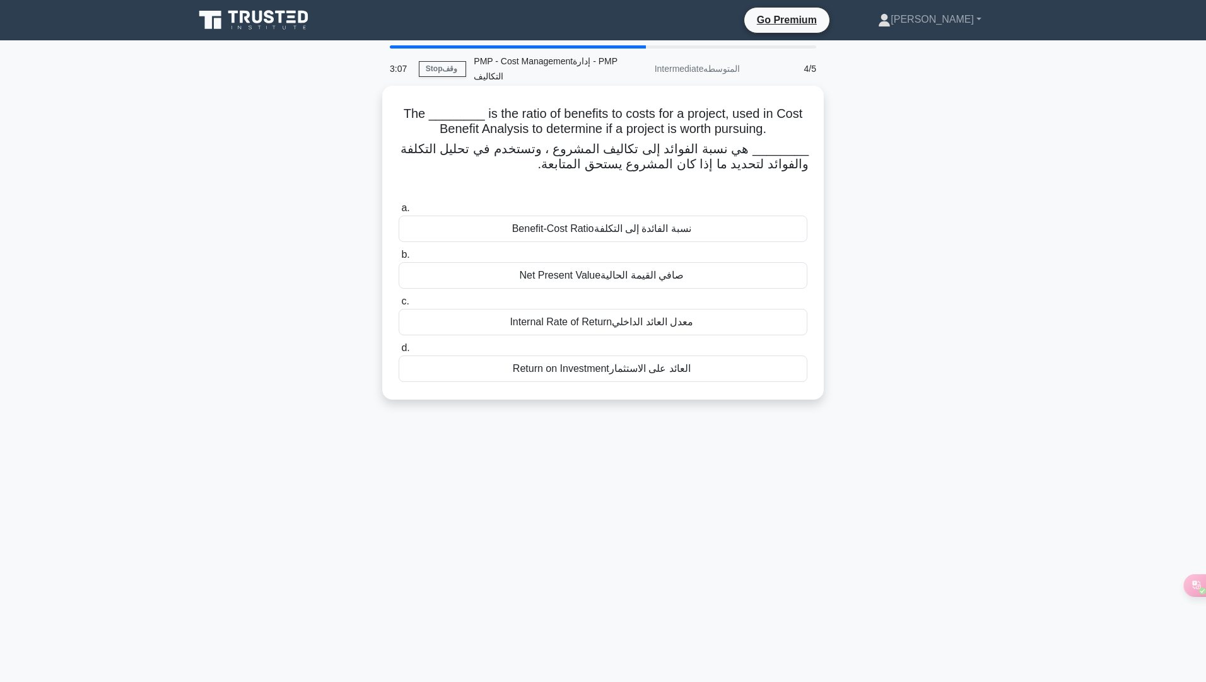
click at [696, 376] on div "Return on Investment العائد على الاستثمار" at bounding box center [603, 369] width 409 height 26
click at [399, 353] on input "d. Return on Investment العائد على الاستثمار" at bounding box center [399, 348] width 0 height 8
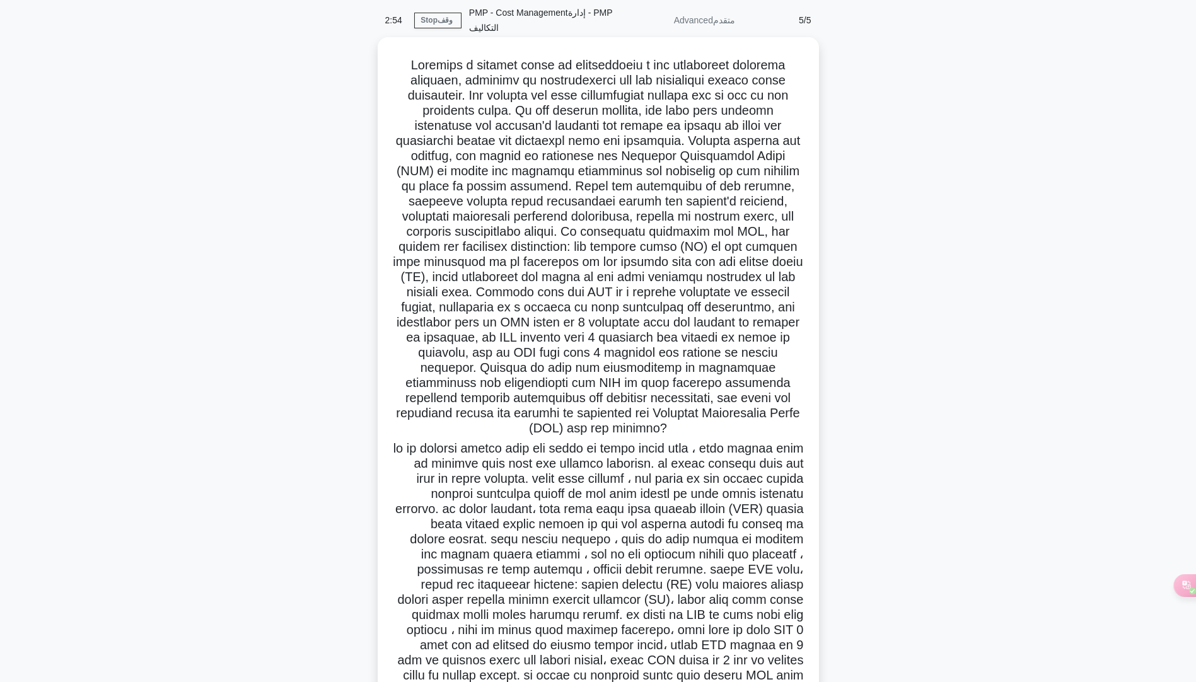
scroll to position [332, 0]
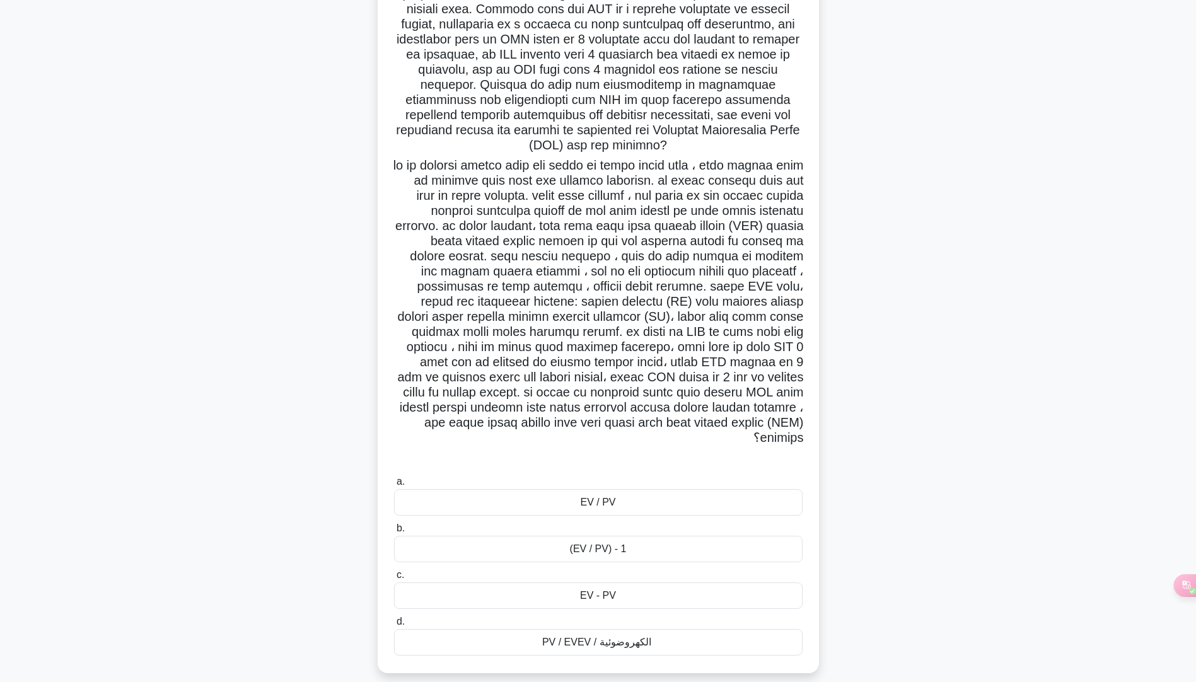
click at [680, 489] on div "EV / PV" at bounding box center [598, 502] width 409 height 26
click at [394, 486] on input "a. EV / PV" at bounding box center [394, 482] width 0 height 8
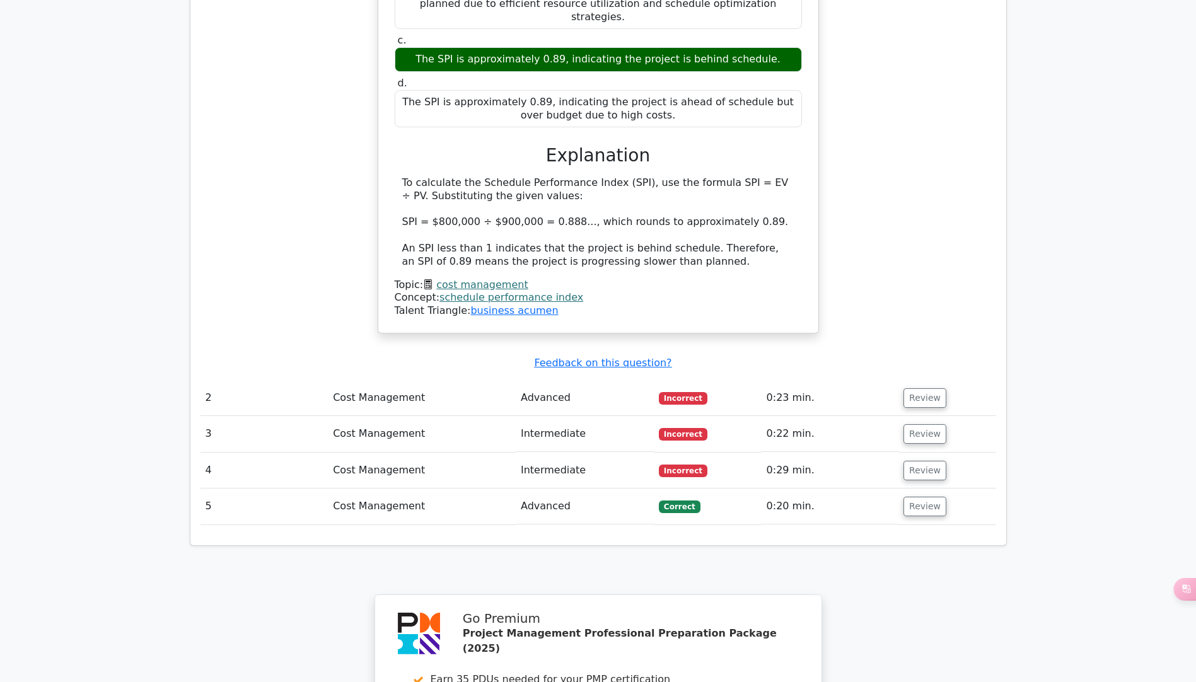
scroll to position [1261, 0]
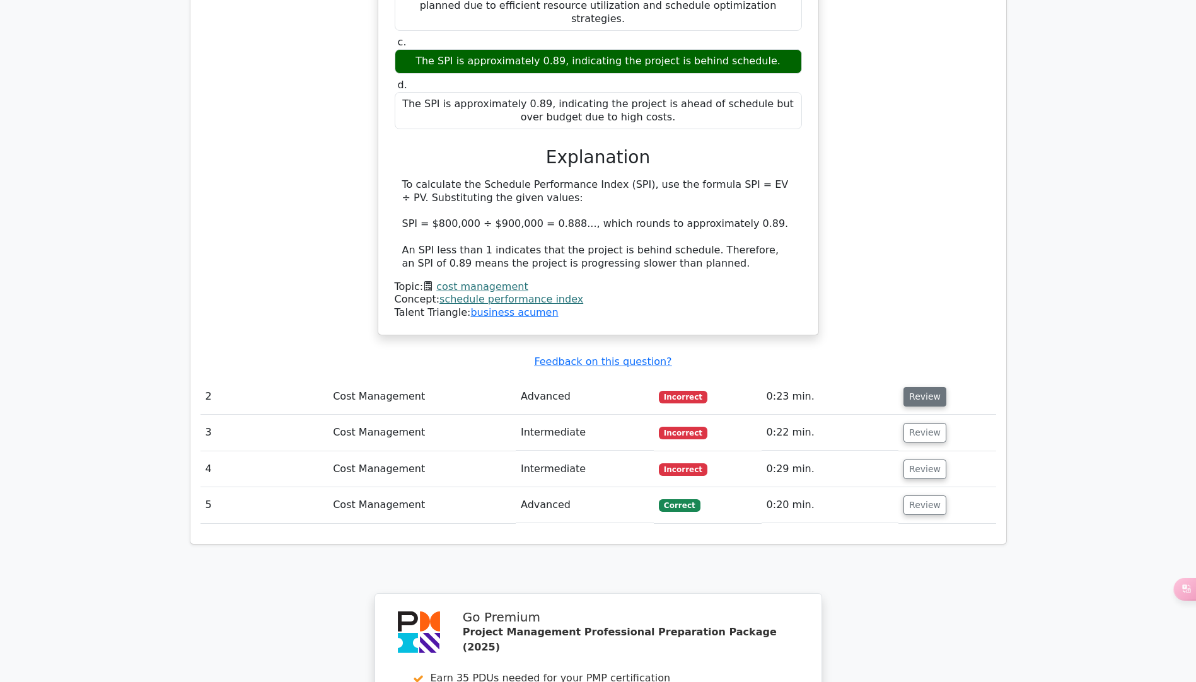
click at [923, 387] on button "Review" at bounding box center [925, 397] width 43 height 20
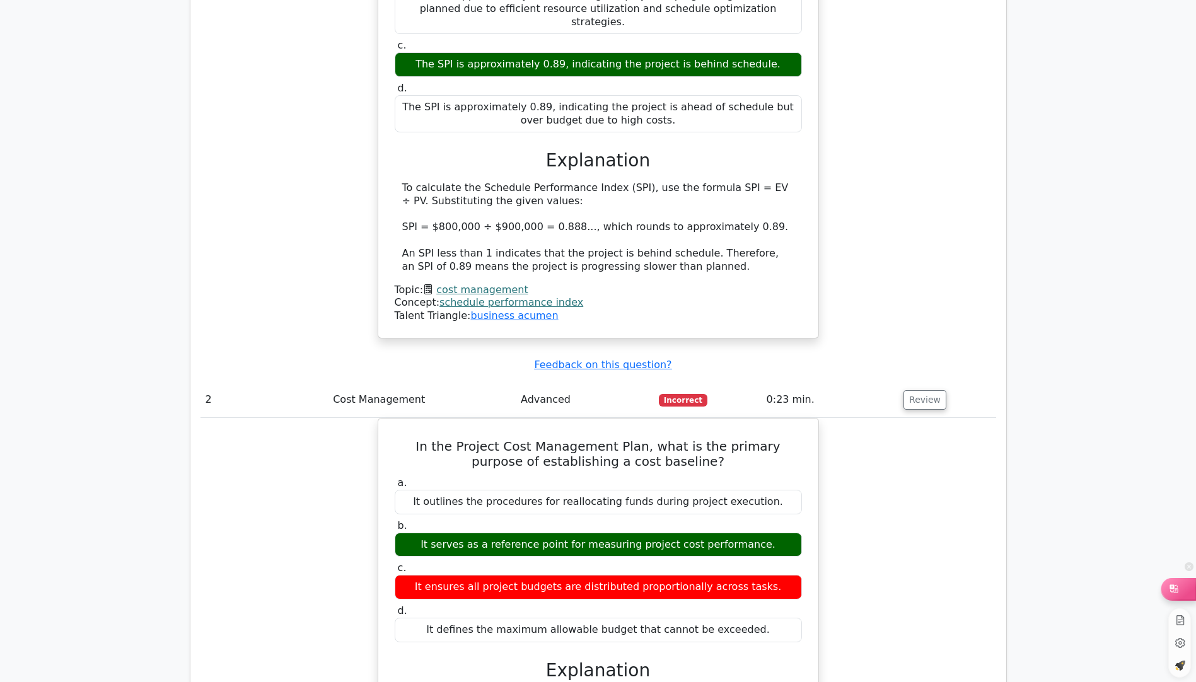
click at [1184, 592] on div at bounding box center [1179, 588] width 34 height 21
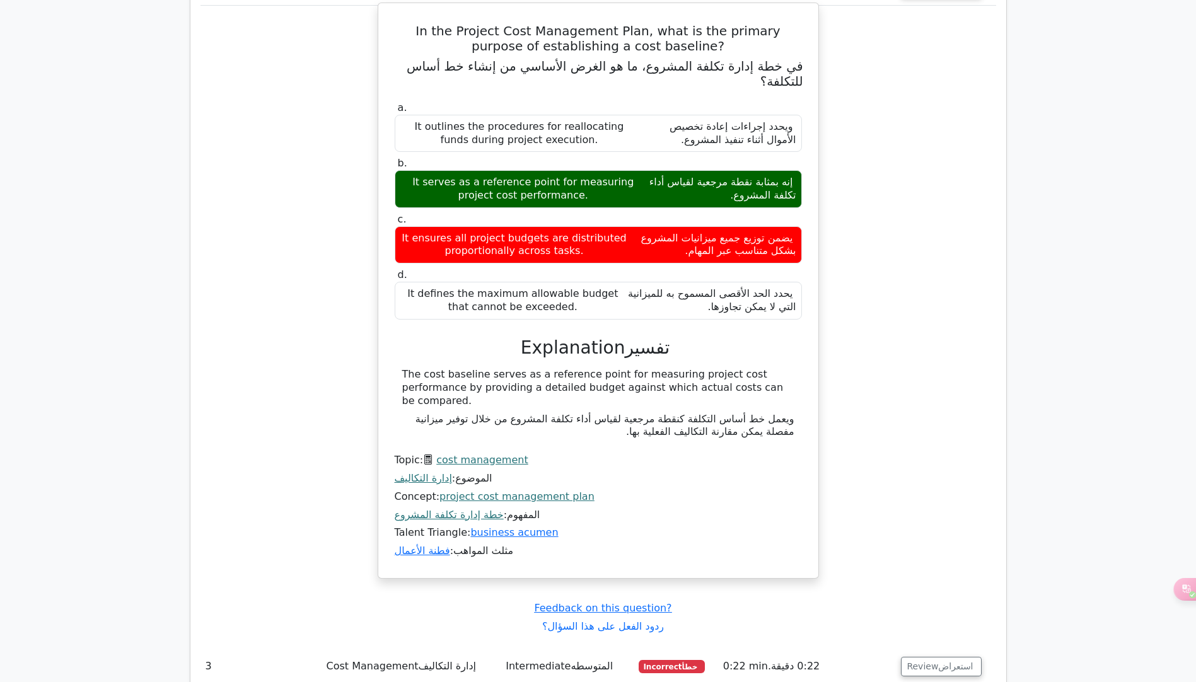
scroll to position [2405, 0]
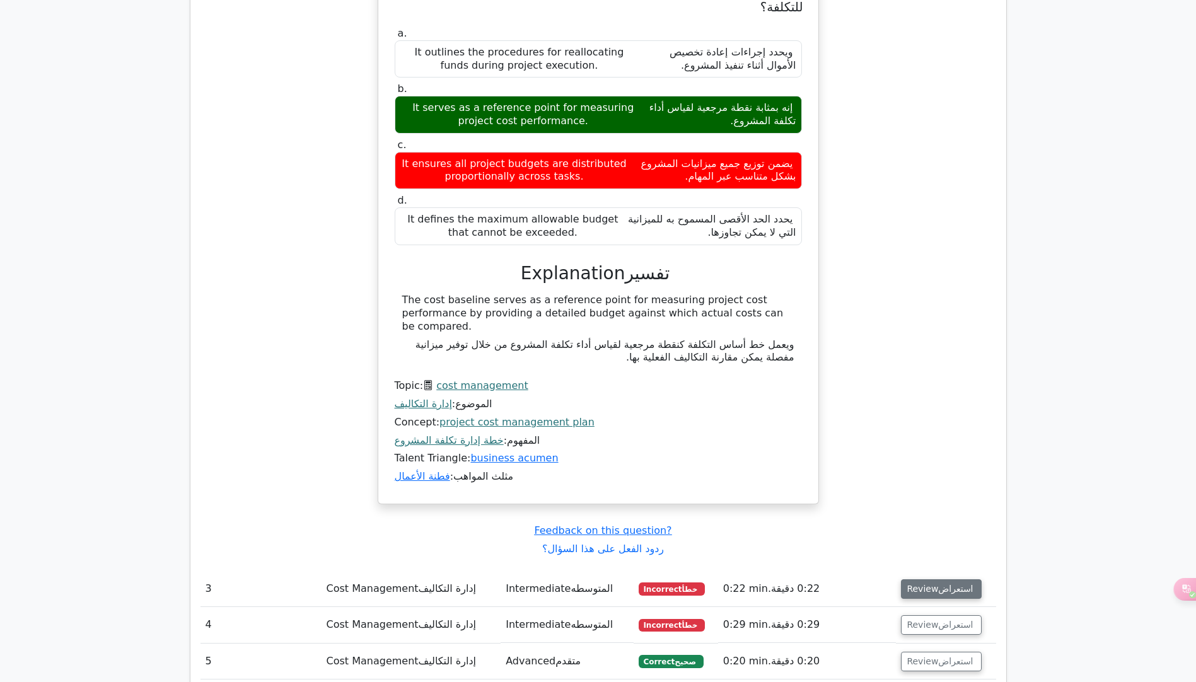
click at [959, 584] on font "استعراض" at bounding box center [955, 589] width 35 height 10
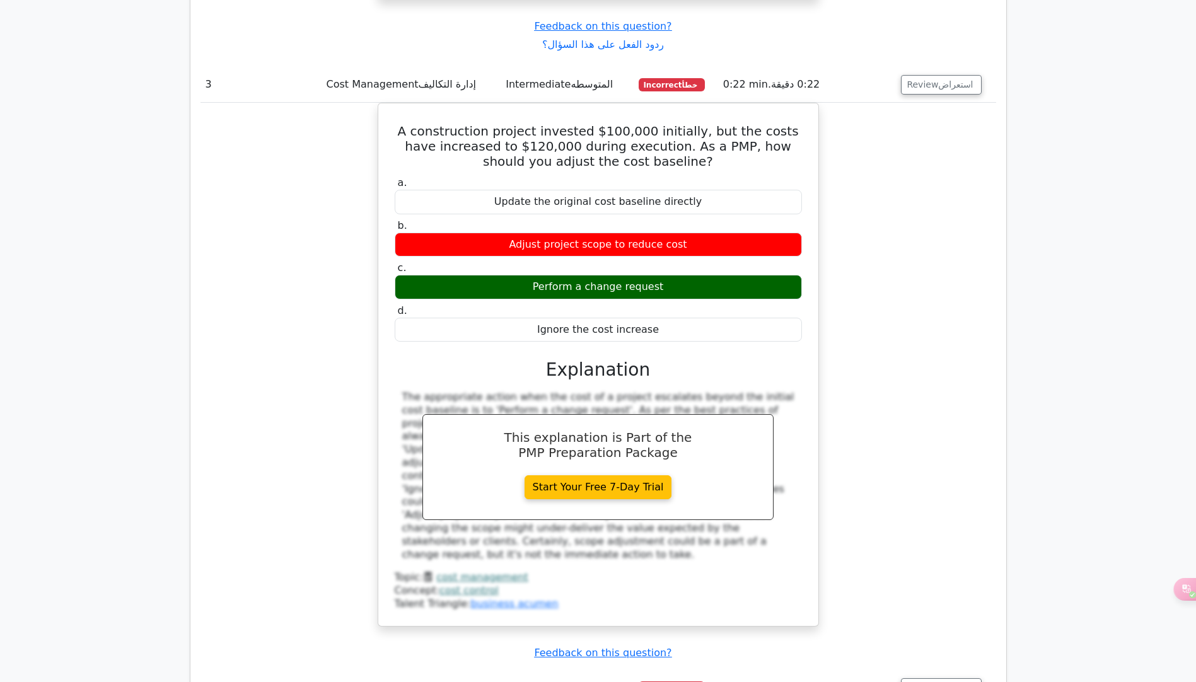
scroll to position [3224, 0]
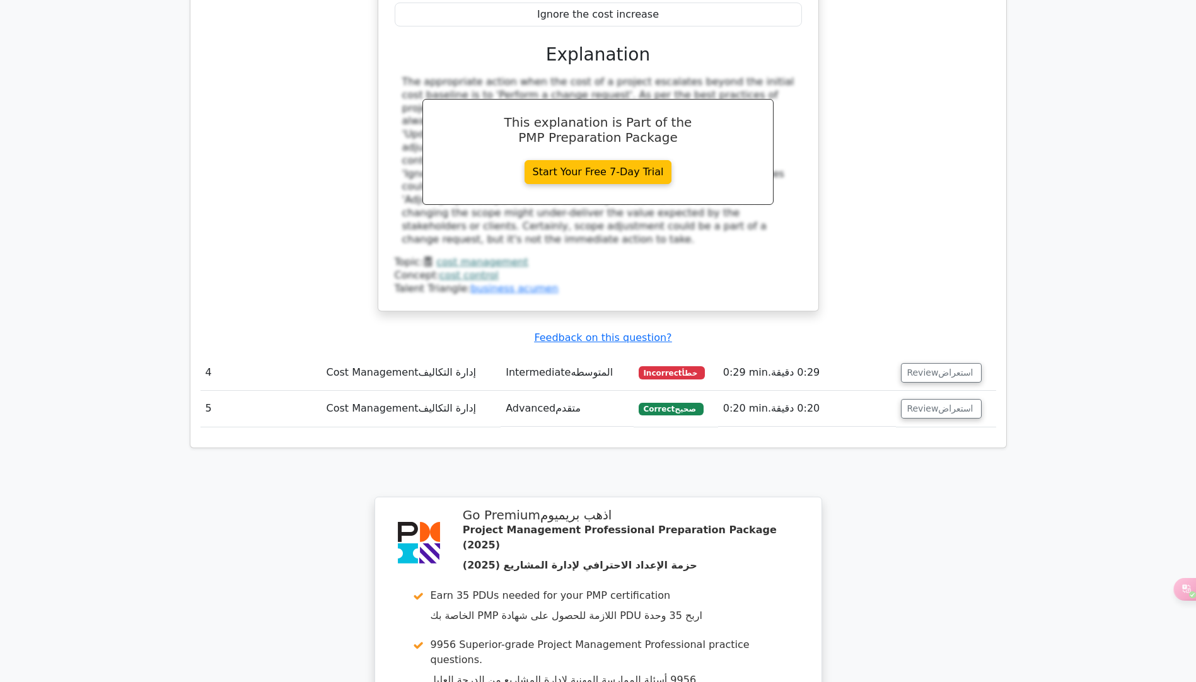
click at [950, 355] on td "Review استعراض" at bounding box center [946, 373] width 100 height 36
click at [960, 368] on font "استعراض" at bounding box center [955, 373] width 35 height 10
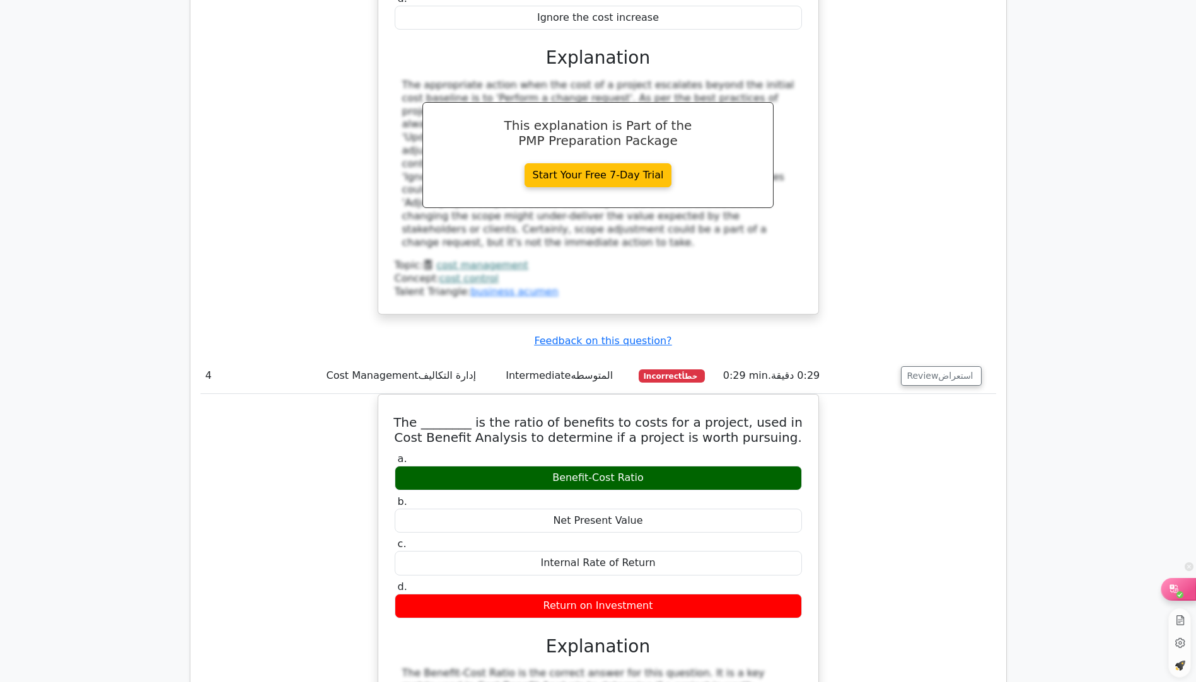
click at [1174, 592] on icon at bounding box center [1174, 589] width 13 height 13
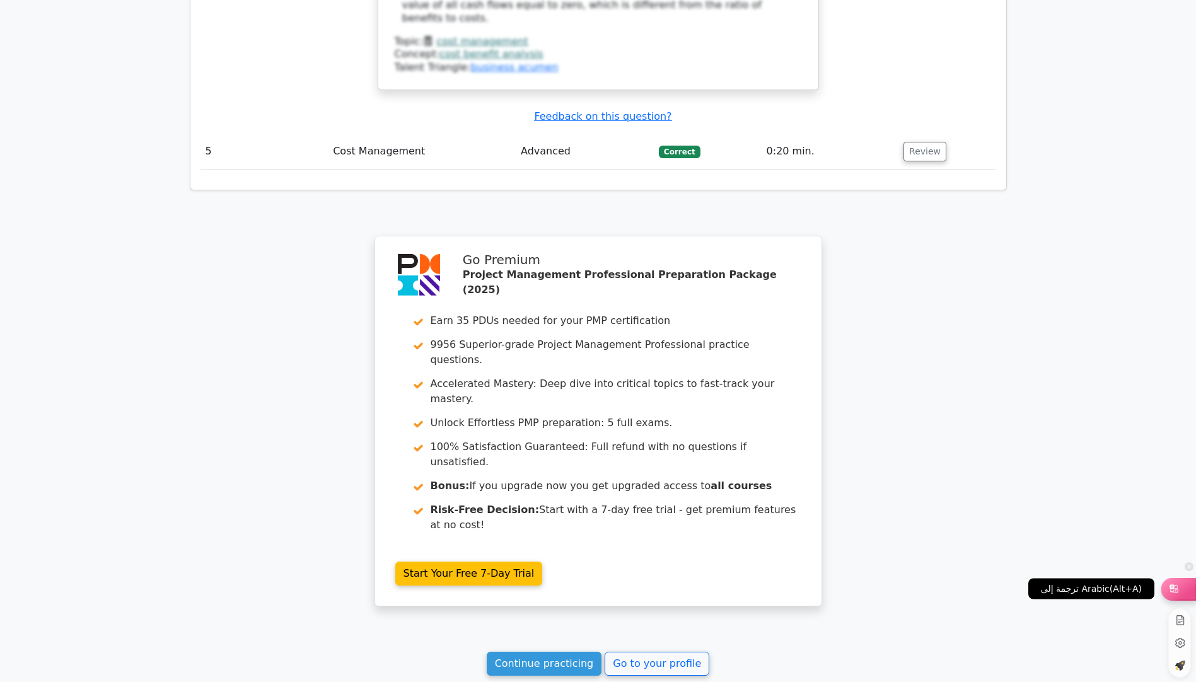
scroll to position [2415, 0]
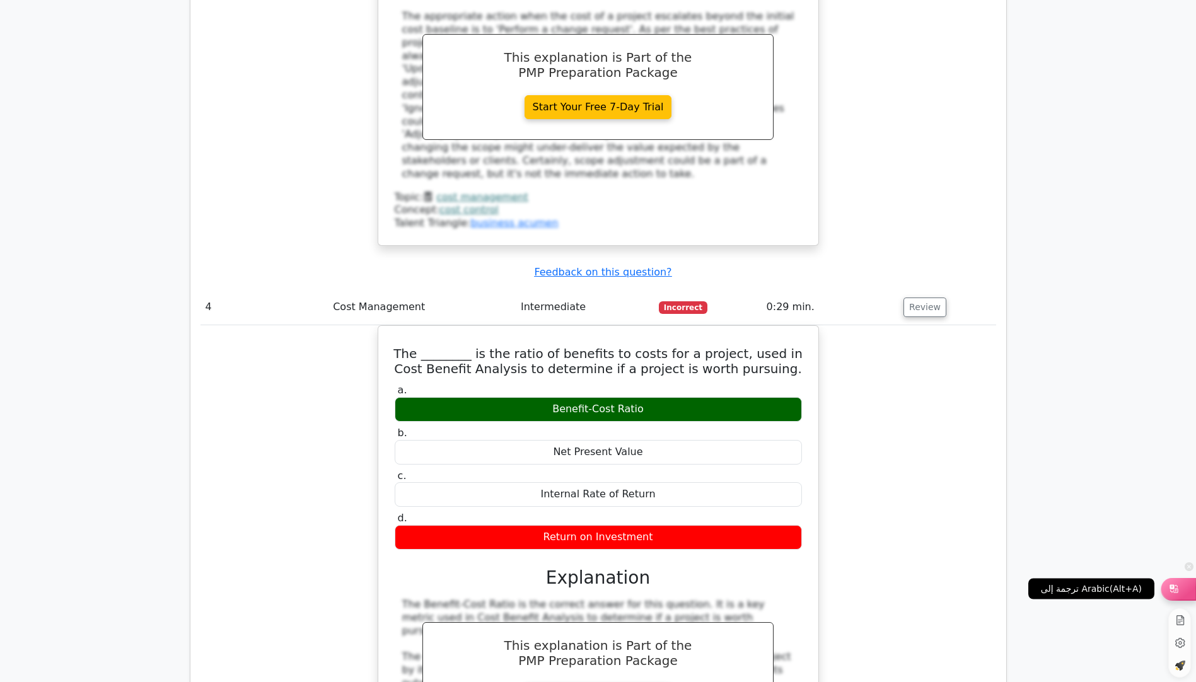
click at [1174, 592] on icon at bounding box center [1174, 589] width 13 height 13
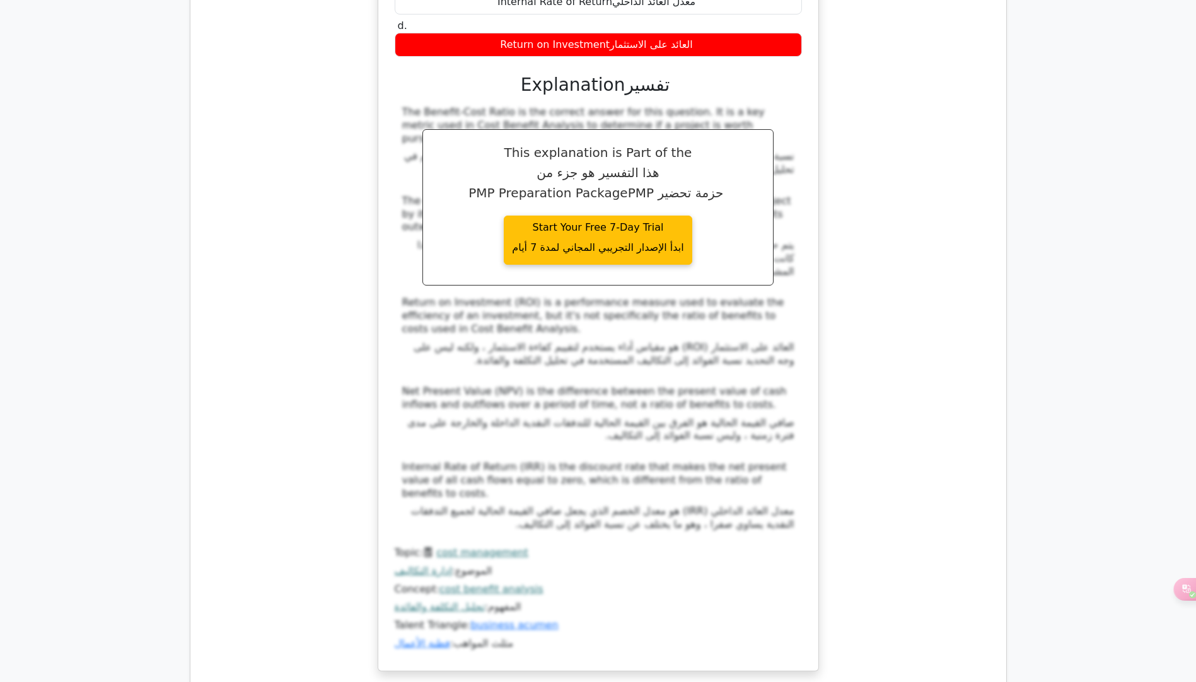
scroll to position [3912, 0]
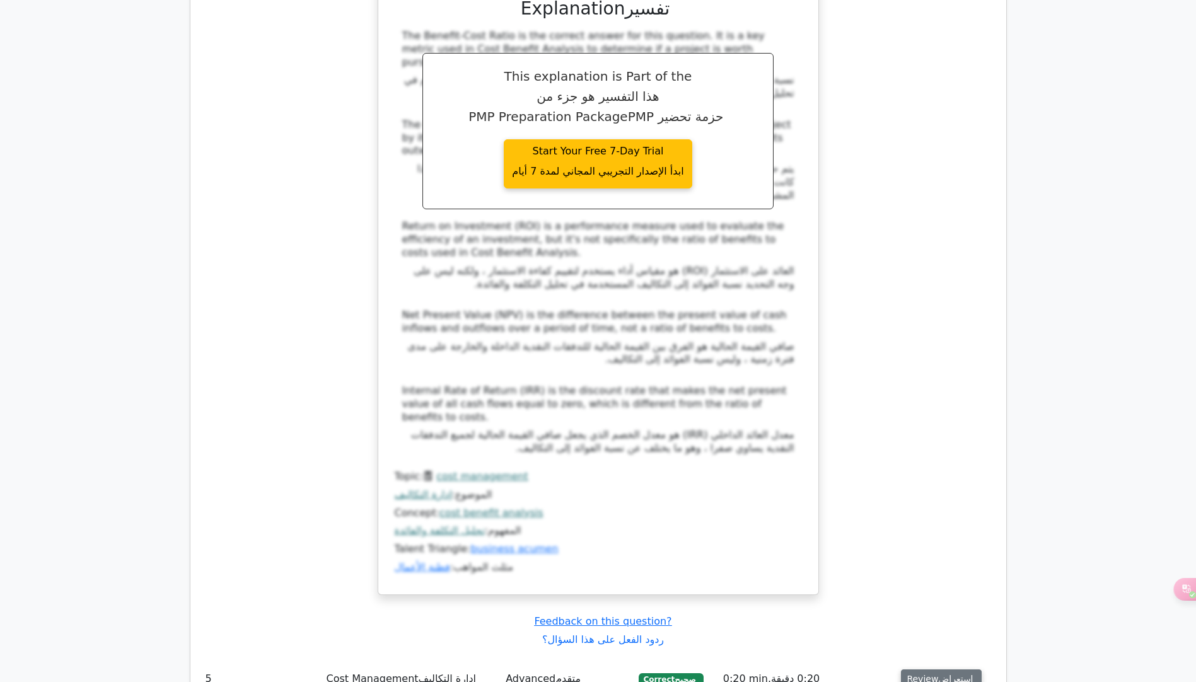
click at [941, 674] on font "استعراض" at bounding box center [955, 679] width 35 height 10
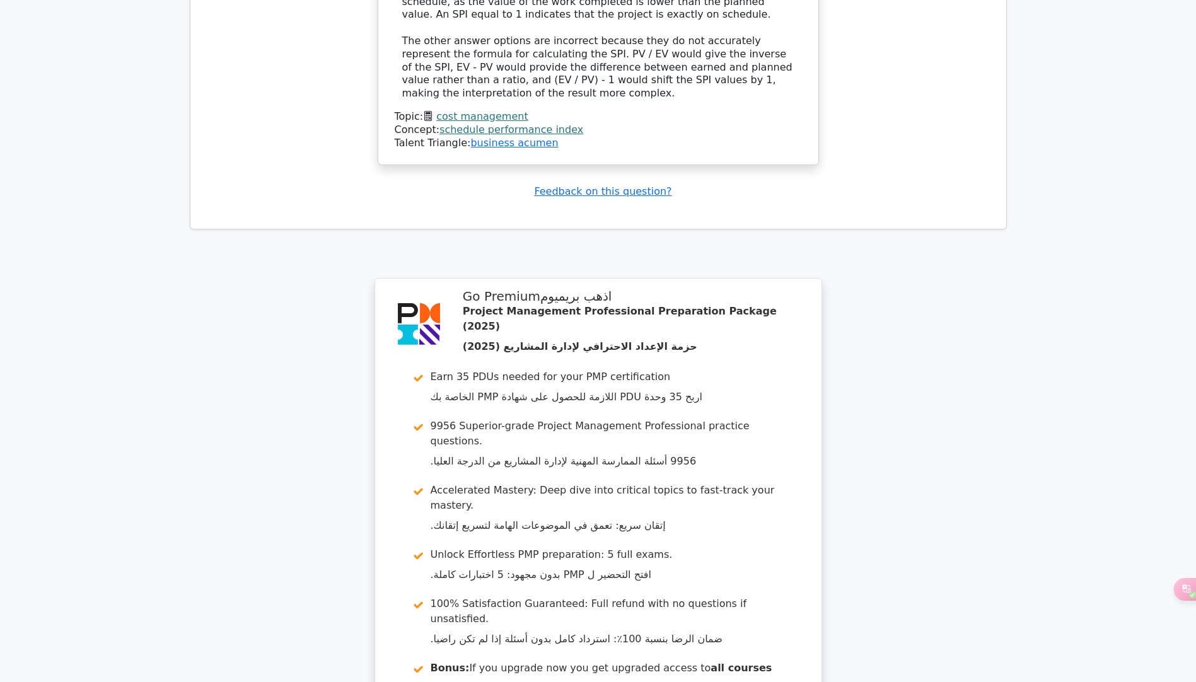
scroll to position [5551, 0]
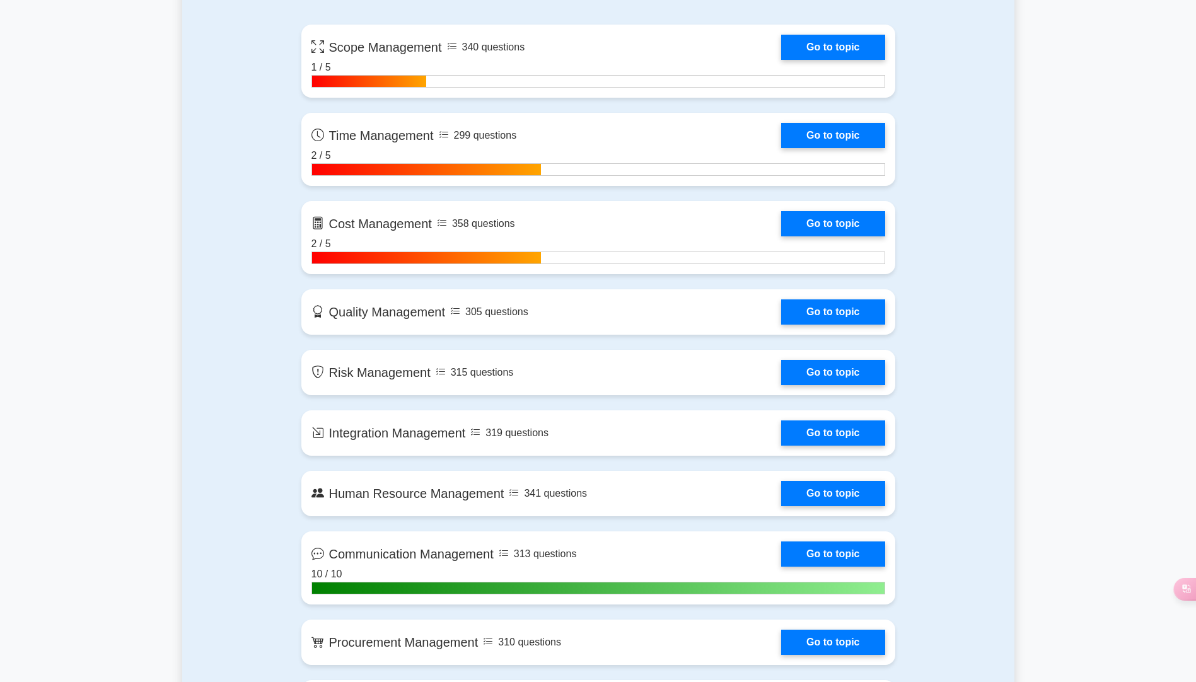
scroll to position [946, 0]
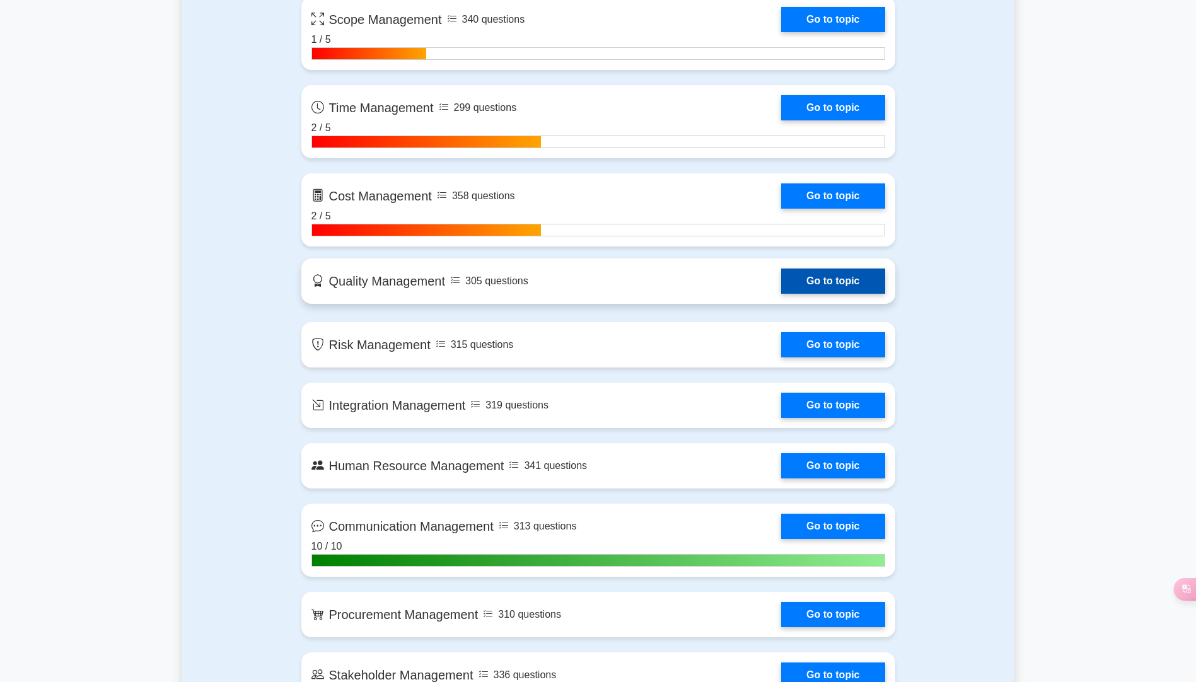
click at [850, 289] on link "Go to topic" at bounding box center [832, 281] width 103 height 25
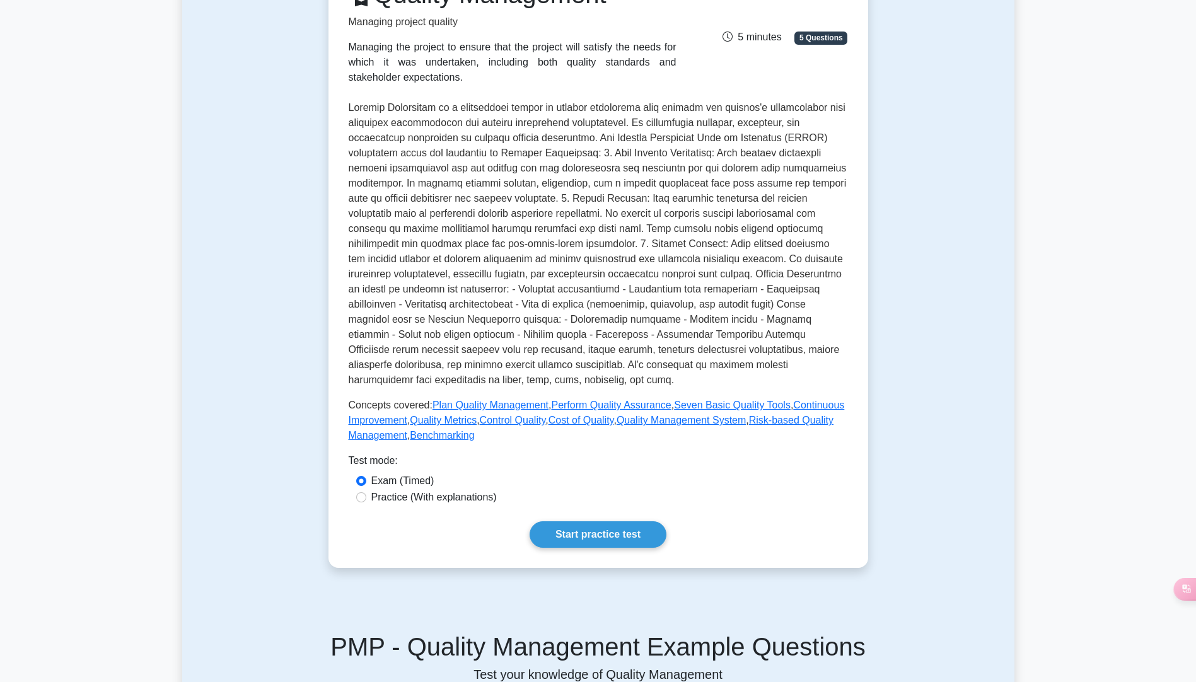
scroll to position [315, 0]
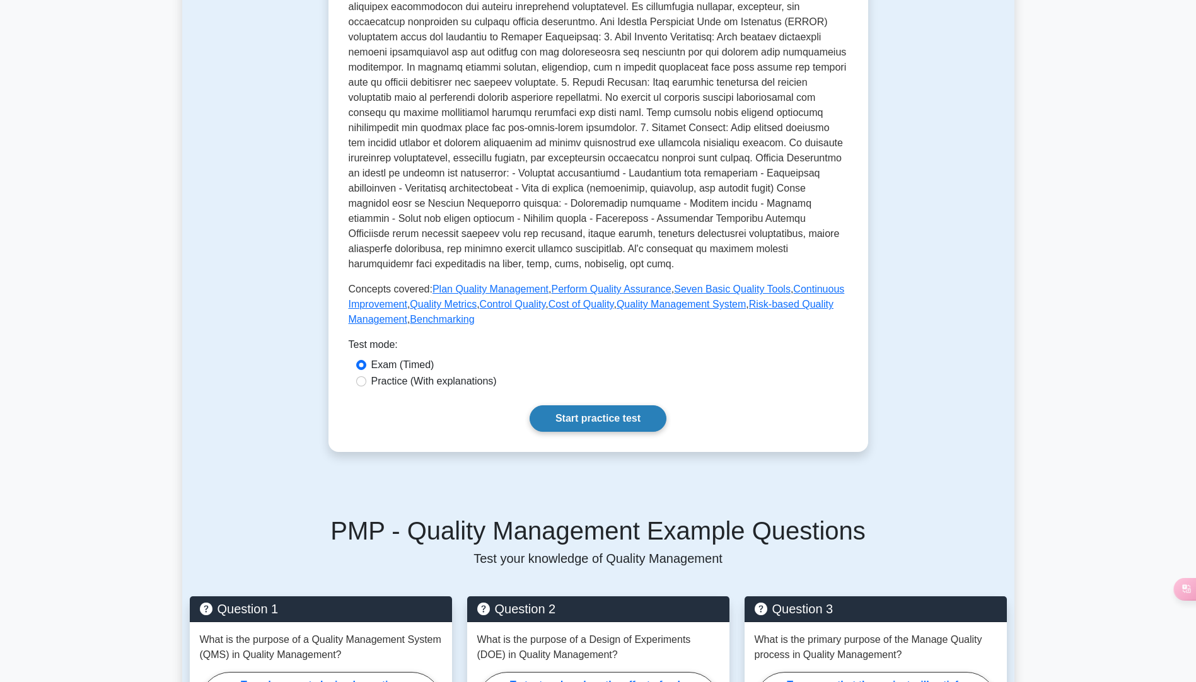
click at [617, 418] on link "Start practice test" at bounding box center [598, 418] width 137 height 26
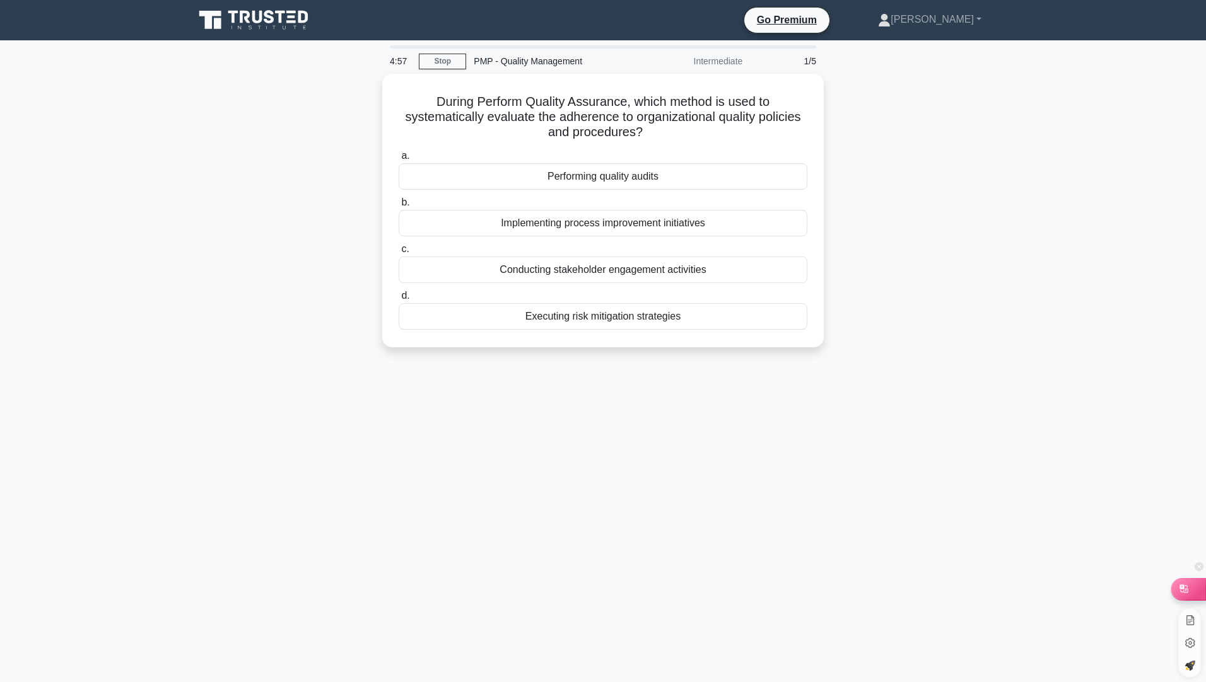
click at [1192, 585] on div at bounding box center [1188, 588] width 34 height 21
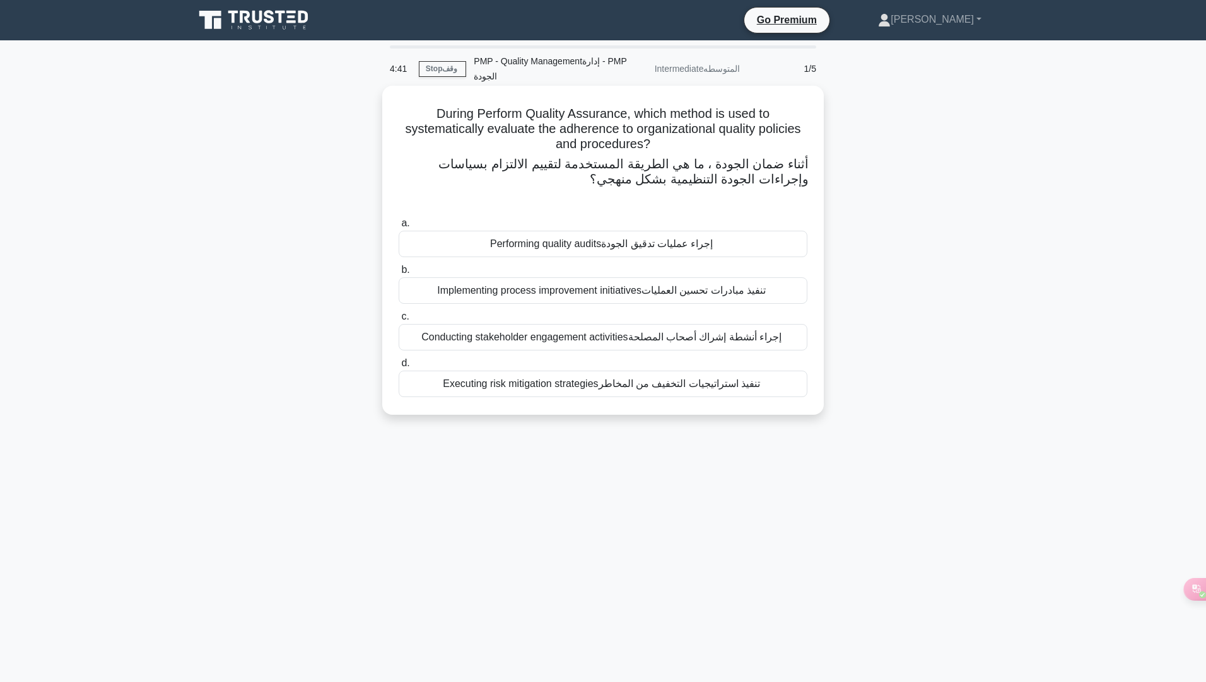
click at [748, 248] on div "Performing quality audits إجراء عمليات تدقيق الجودة" at bounding box center [603, 244] width 409 height 26
click at [399, 228] on input "a. Performing quality audits إجراء عمليات تدقيق الجودة" at bounding box center [399, 223] width 0 height 8
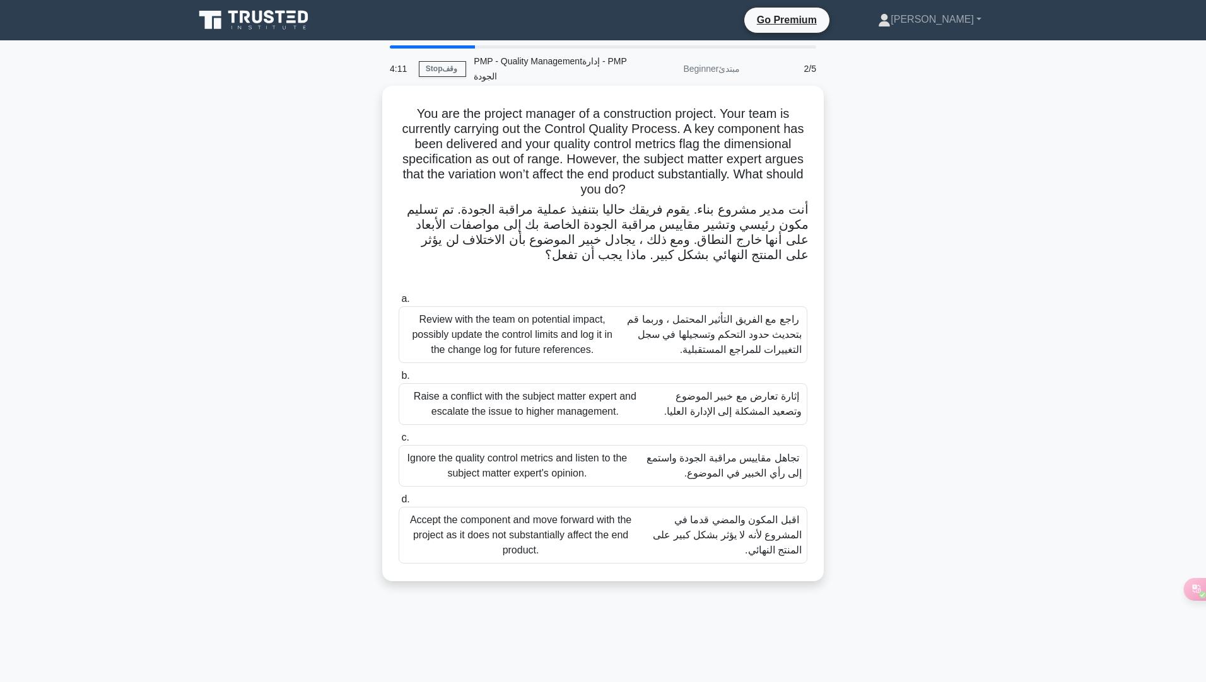
click at [763, 353] on font "راجع مع الفريق التأثير المحتمل ، وربما قم بتحديث حدود التحكم وتسجيلها في سجل ال…" at bounding box center [714, 334] width 175 height 41
click at [399, 303] on input "a. Review with the team on potential impact, possibly update the control limits…" at bounding box center [399, 299] width 0 height 8
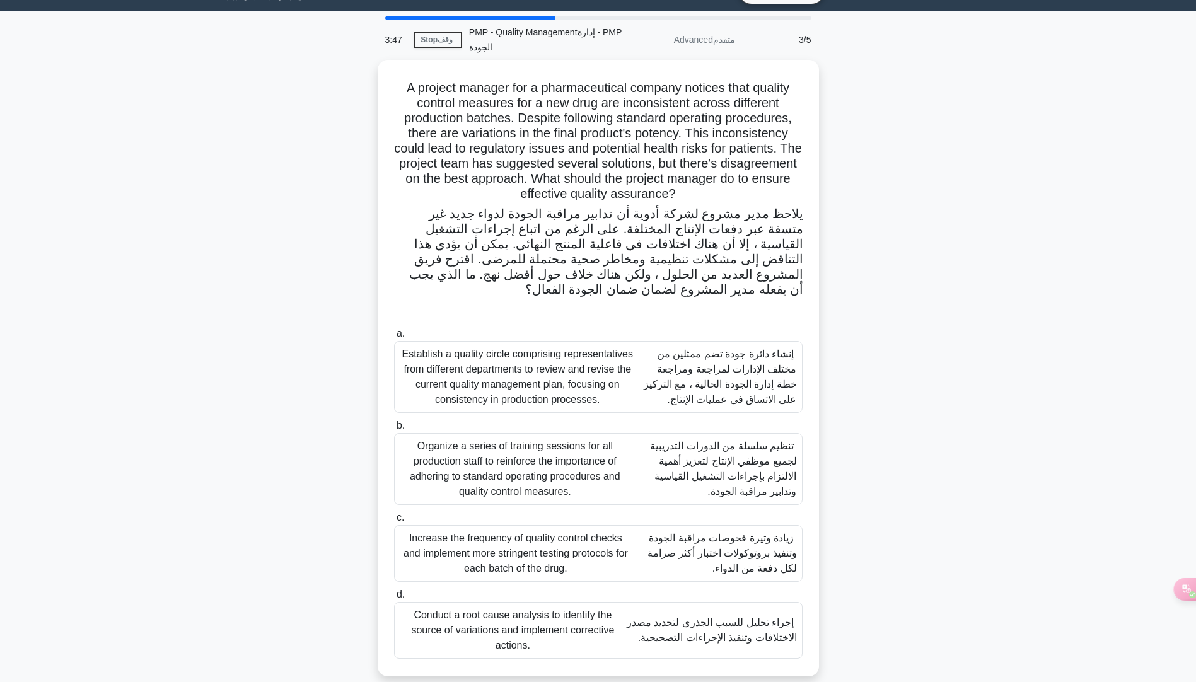
scroll to position [44, 0]
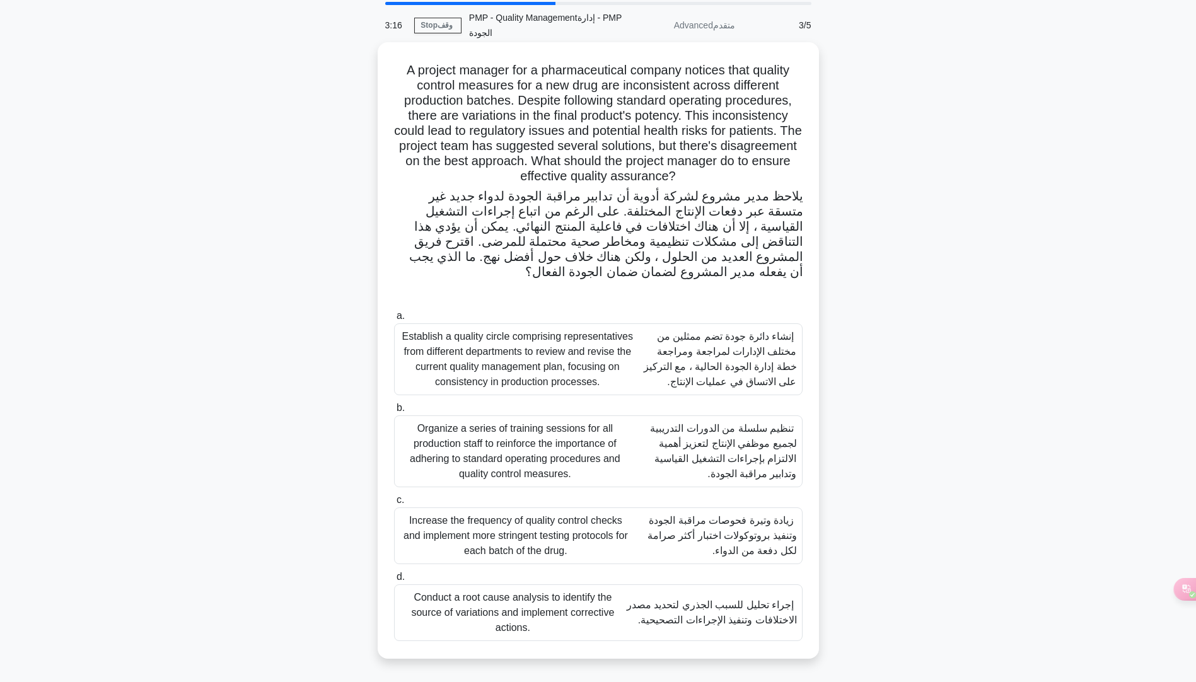
click at [764, 624] on font "إجراء تحليل للسبب الجذري لتحديد مصدر الاختلافات وتنفيذ الإجراءات التصحيحية." at bounding box center [712, 613] width 170 height 26
click at [394, 581] on input "d. Conduct a root cause analysis to identify the source of variations and imple…" at bounding box center [394, 577] width 0 height 8
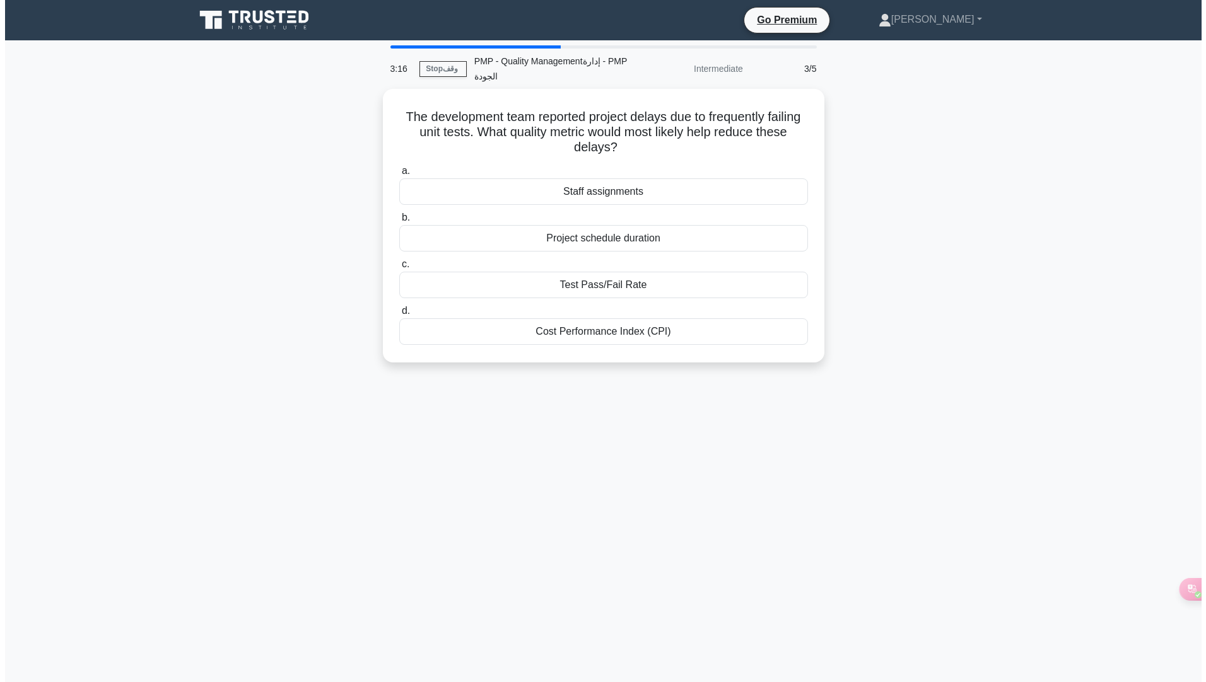
scroll to position [0, 0]
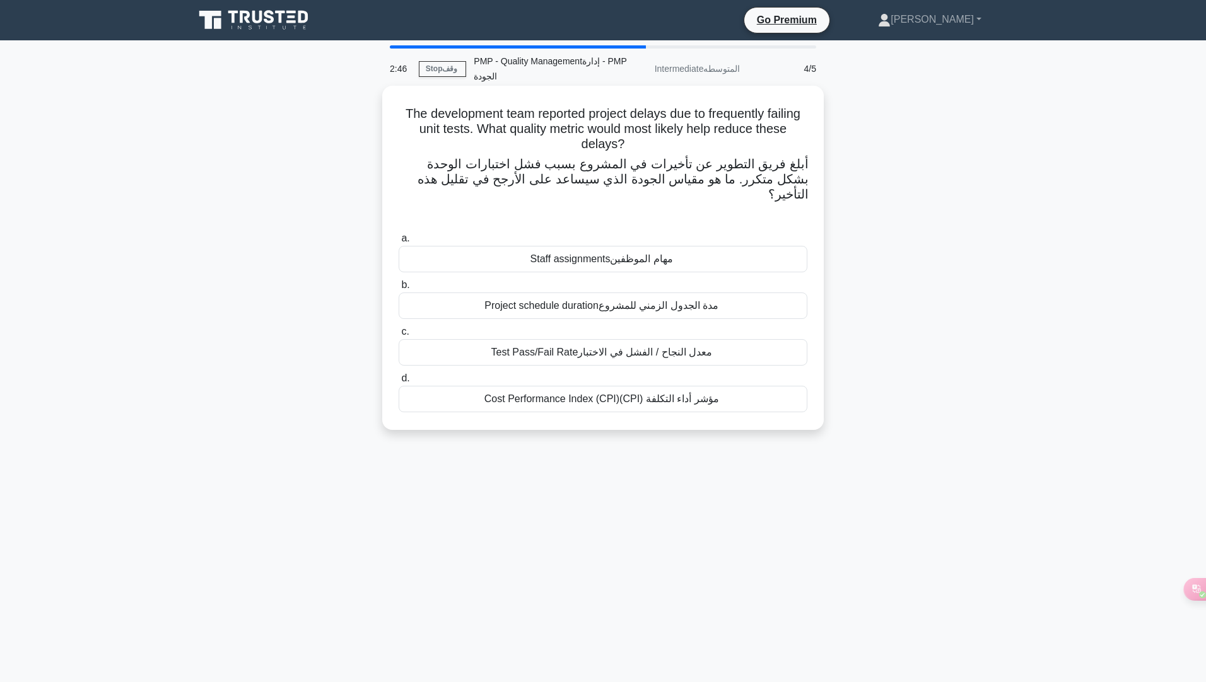
click at [732, 339] on div "Test Pass/Fail Rate معدل النجاح / الفشل في الاختبار" at bounding box center [603, 352] width 409 height 26
click at [399, 332] on input "c. Test Pass/Fail Rate معدل النجاح / الفشل في الاختبار" at bounding box center [399, 332] width 0 height 8
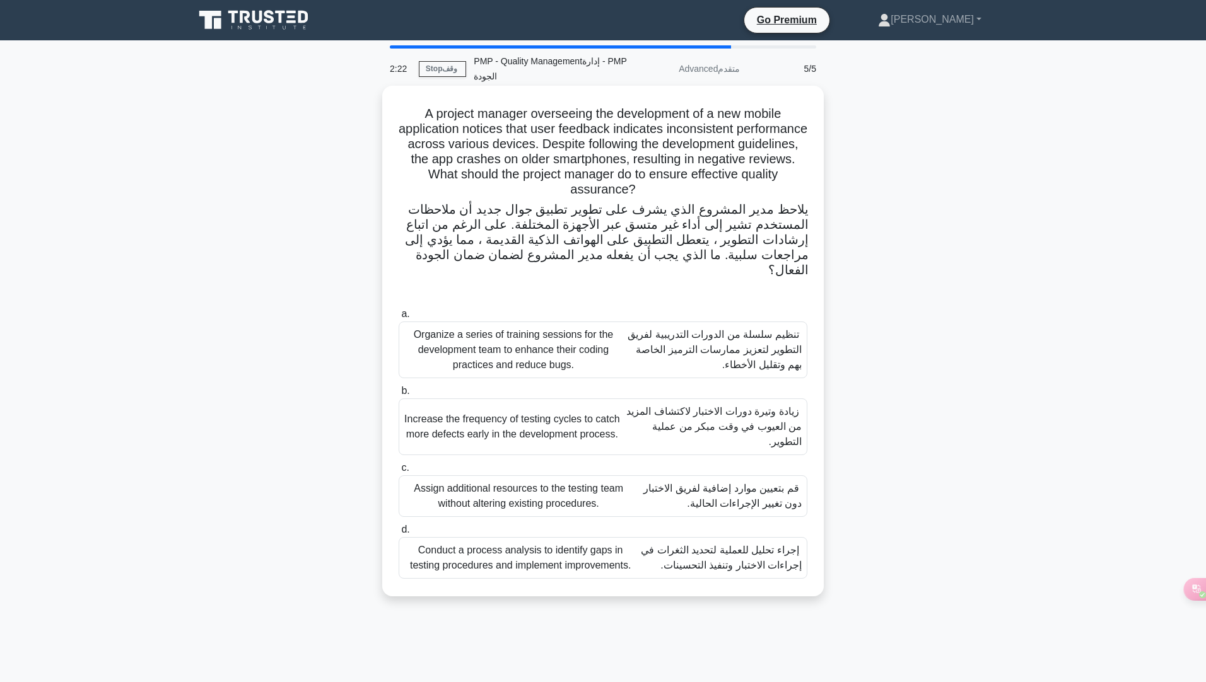
click at [756, 416] on font "زيادة وتيرة دورات الاختبار لاكتشاف المزيد من العيوب في وقت مبكر من عملية التطوي…" at bounding box center [713, 426] width 175 height 41
click at [399, 395] on input "b. Increase the frequency of testing cycles to catch more defects early in the …" at bounding box center [399, 391] width 0 height 8
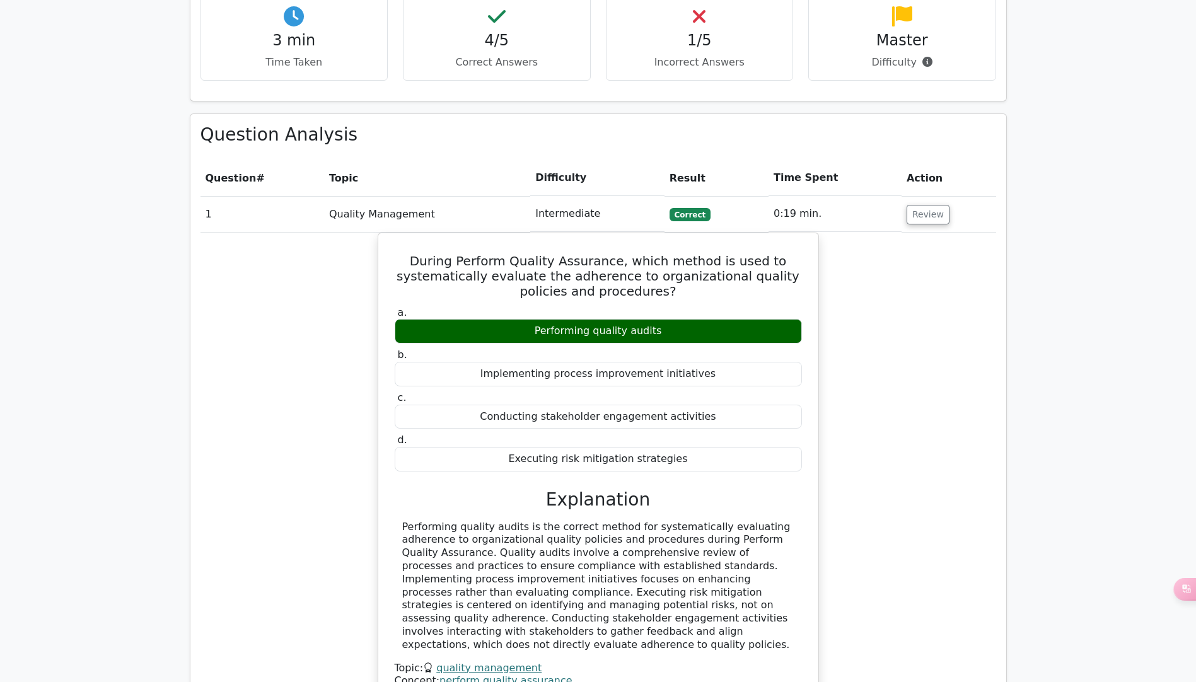
scroll to position [946, 0]
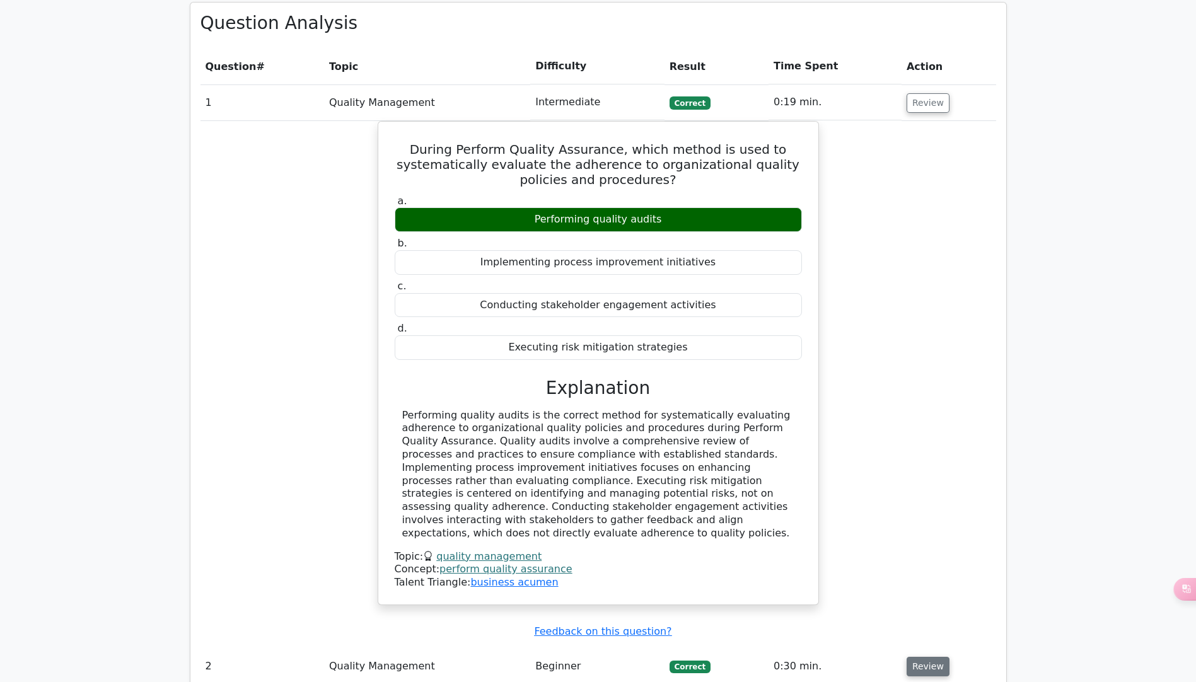
click at [931, 657] on button "Review" at bounding box center [928, 667] width 43 height 20
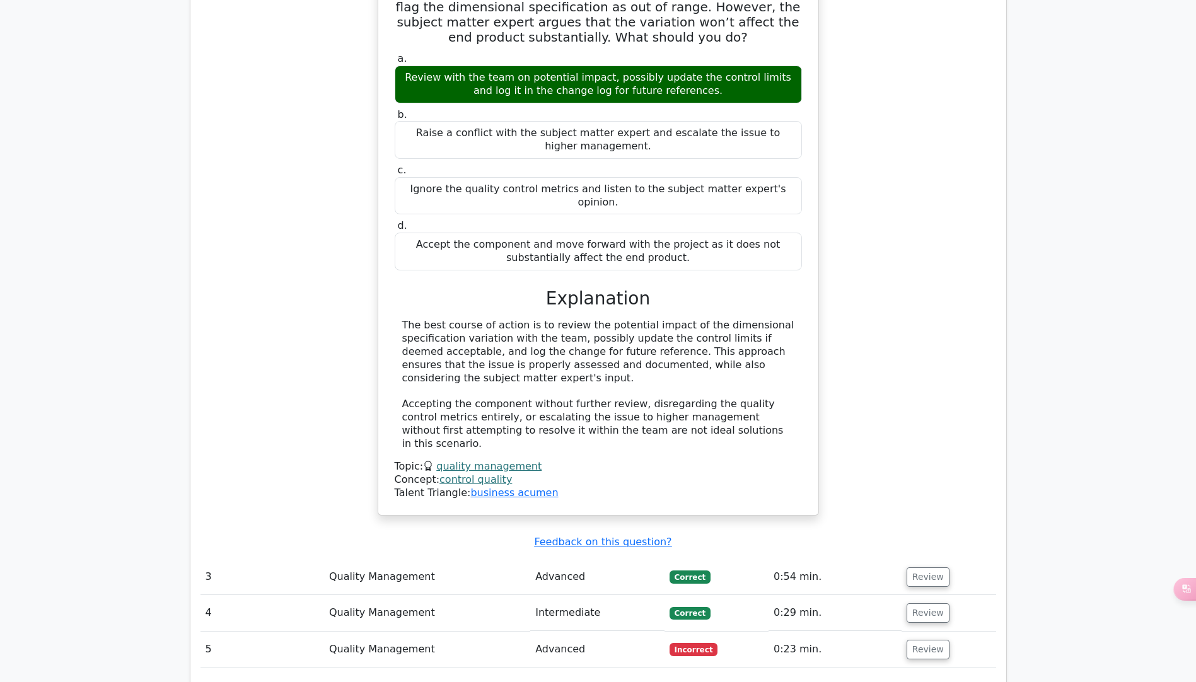
scroll to position [1703, 0]
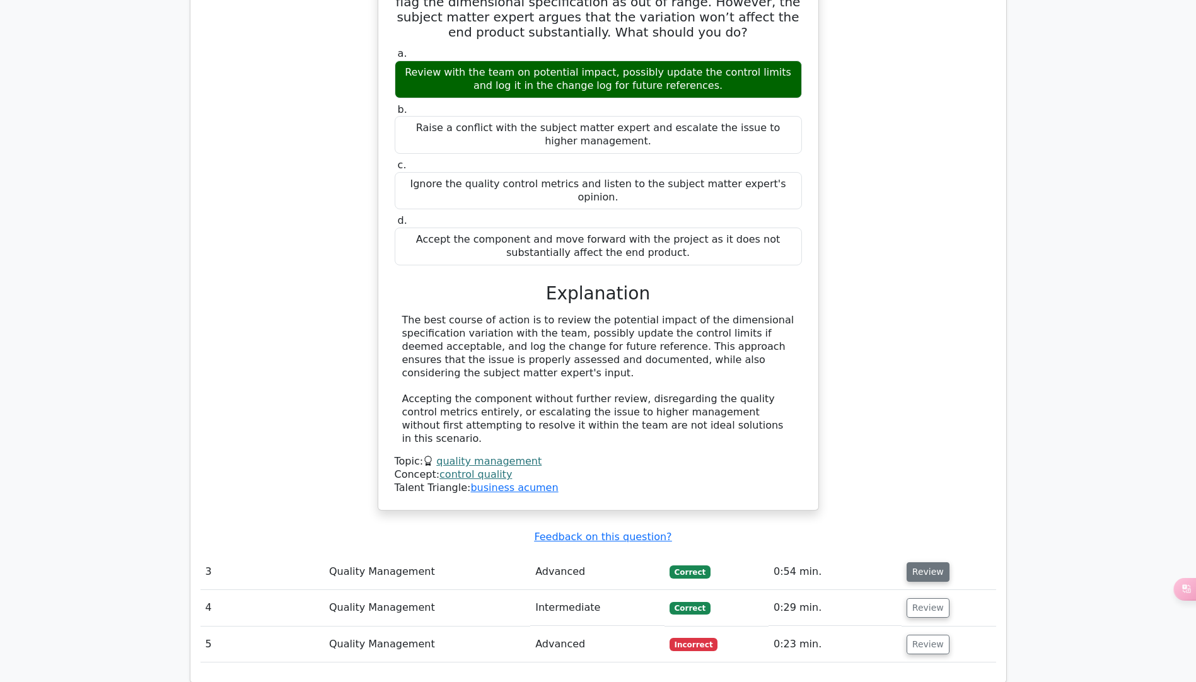
click at [920, 563] on button "Review" at bounding box center [928, 573] width 43 height 20
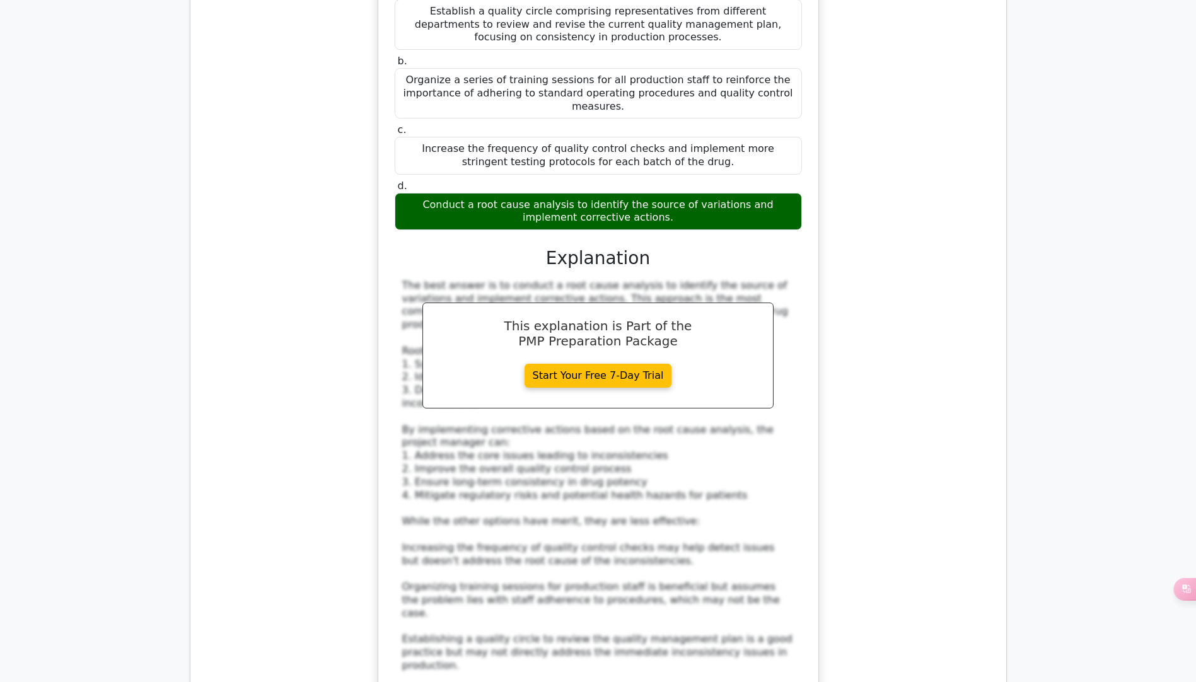
scroll to position [2649, 0]
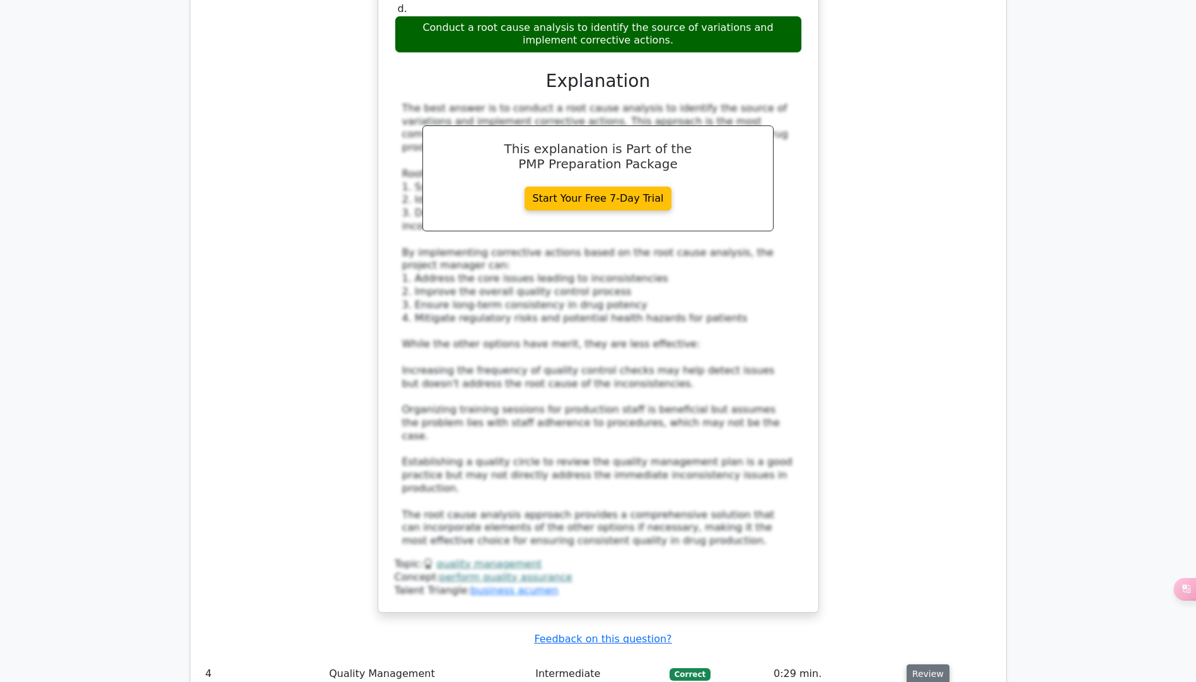
click at [915, 665] on button "Review" at bounding box center [928, 675] width 43 height 20
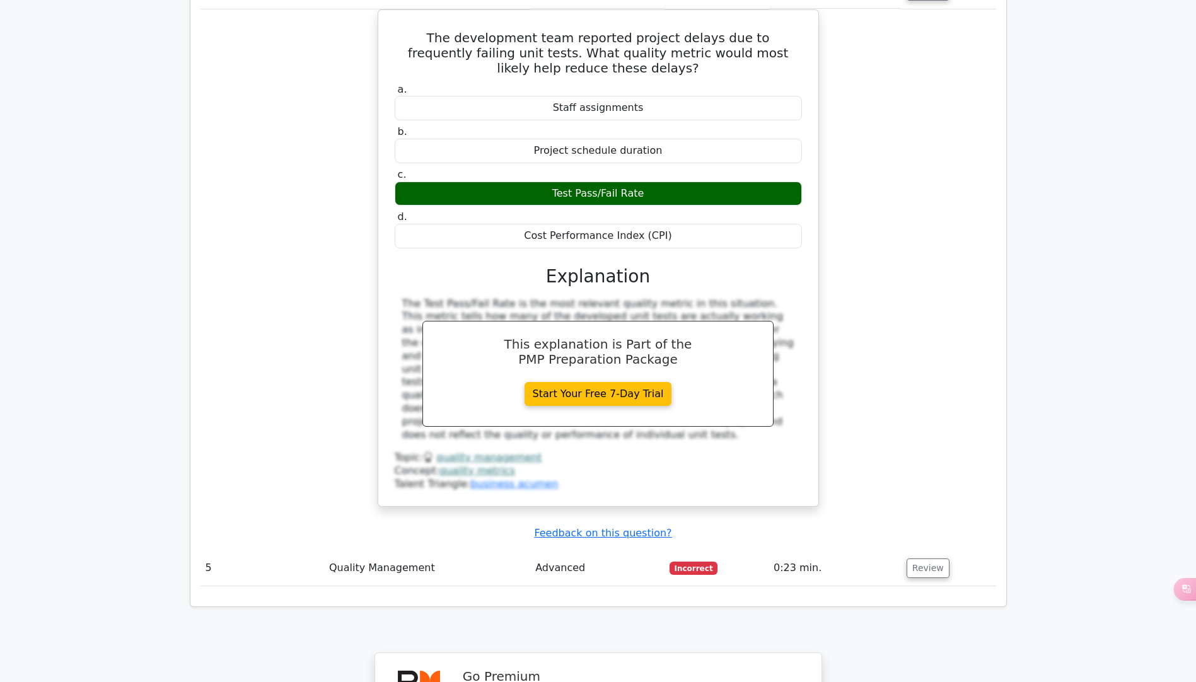
scroll to position [3342, 0]
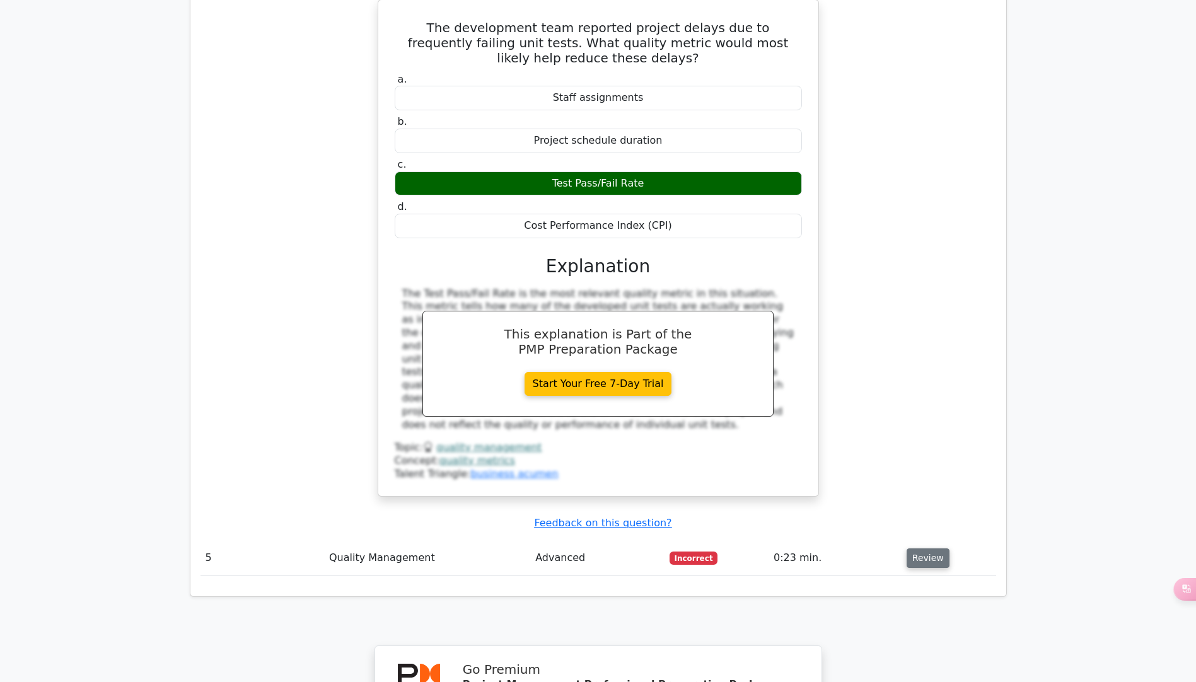
click at [931, 549] on button "Review" at bounding box center [928, 559] width 43 height 20
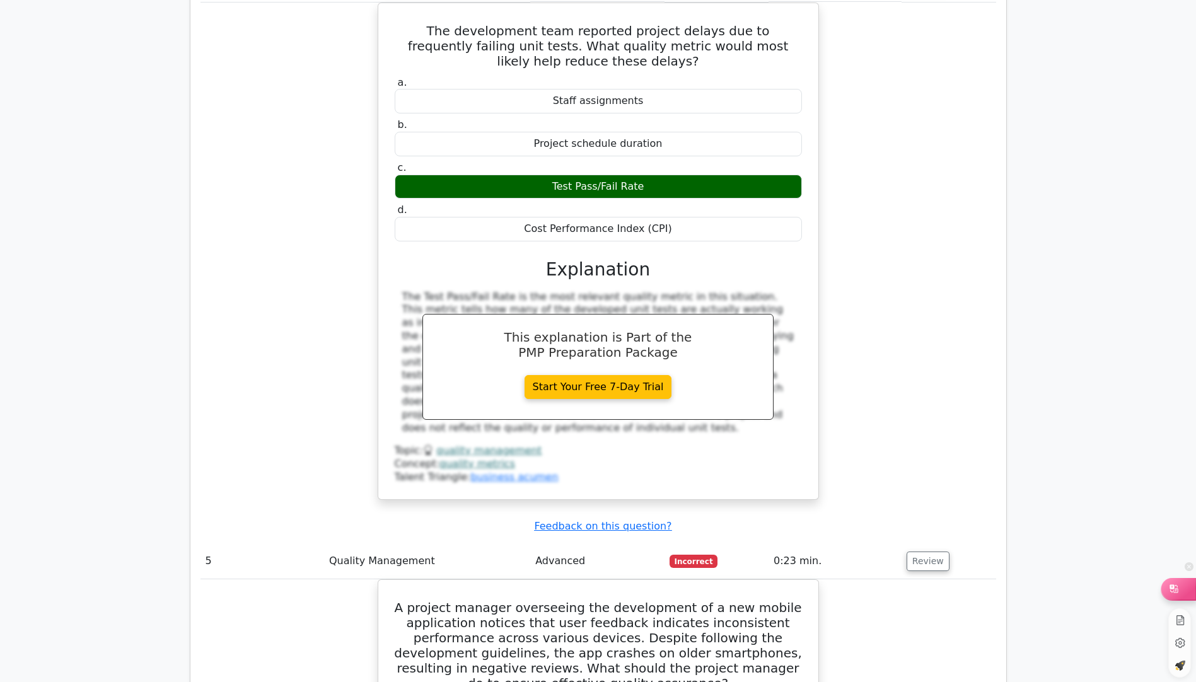
click at [1183, 591] on div at bounding box center [1179, 588] width 34 height 21
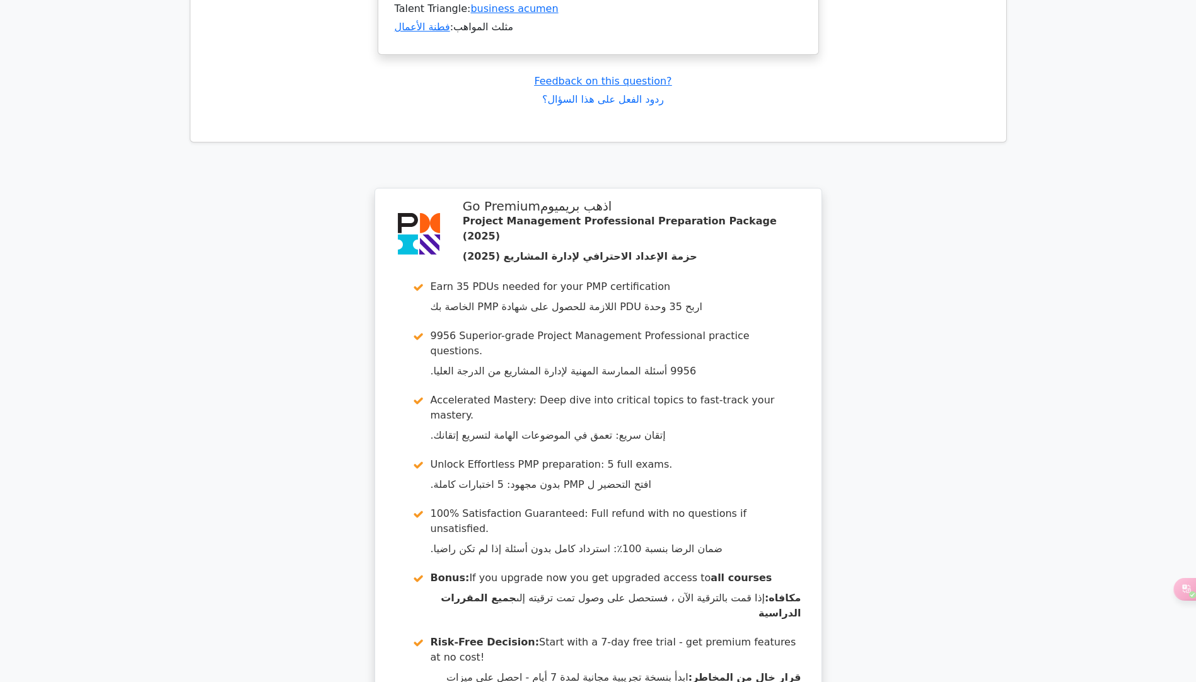
scroll to position [6350, 0]
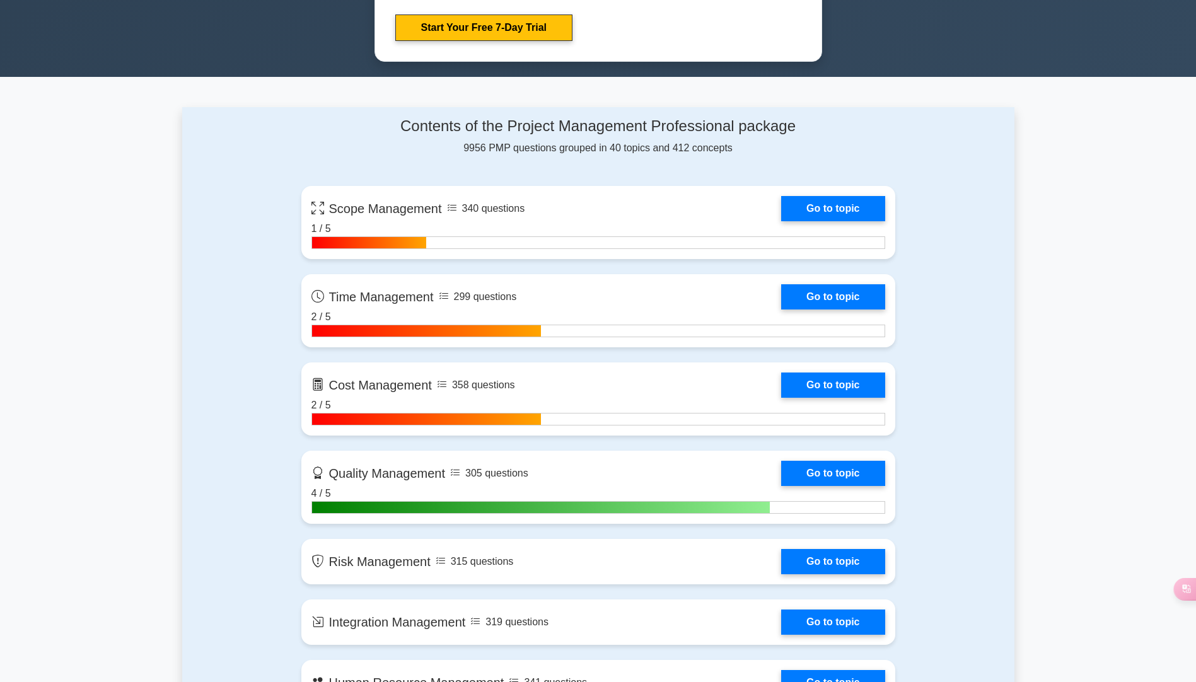
scroll to position [1009, 0]
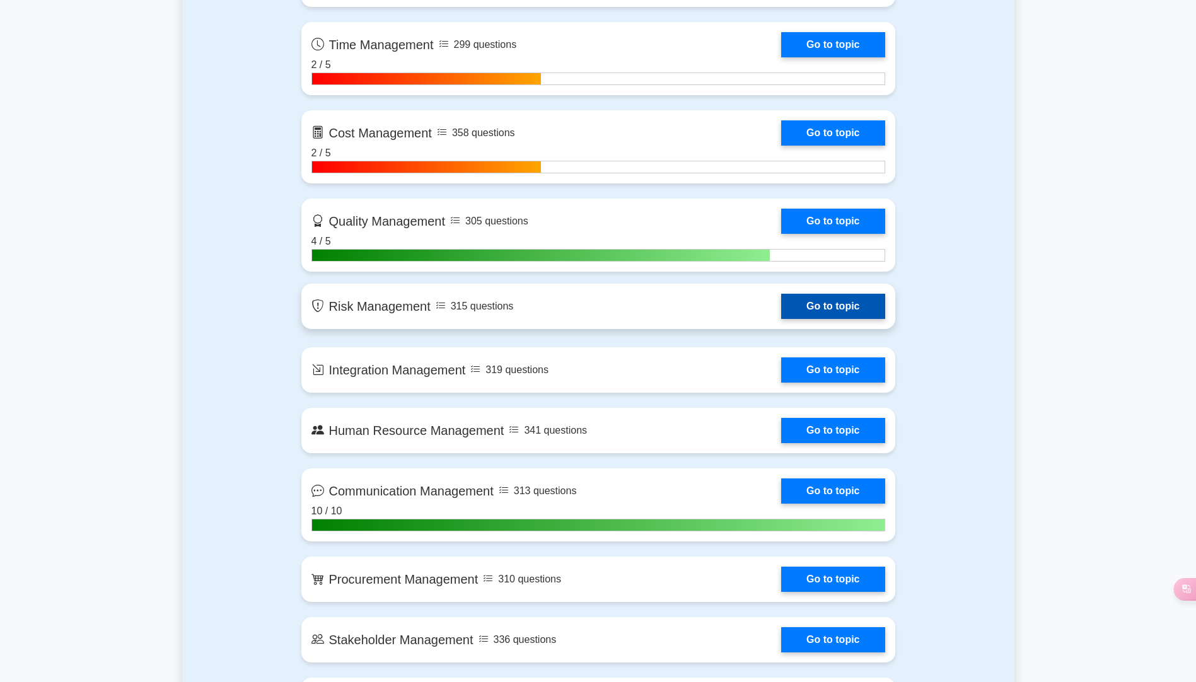
click at [834, 305] on link "Go to topic" at bounding box center [832, 306] width 103 height 25
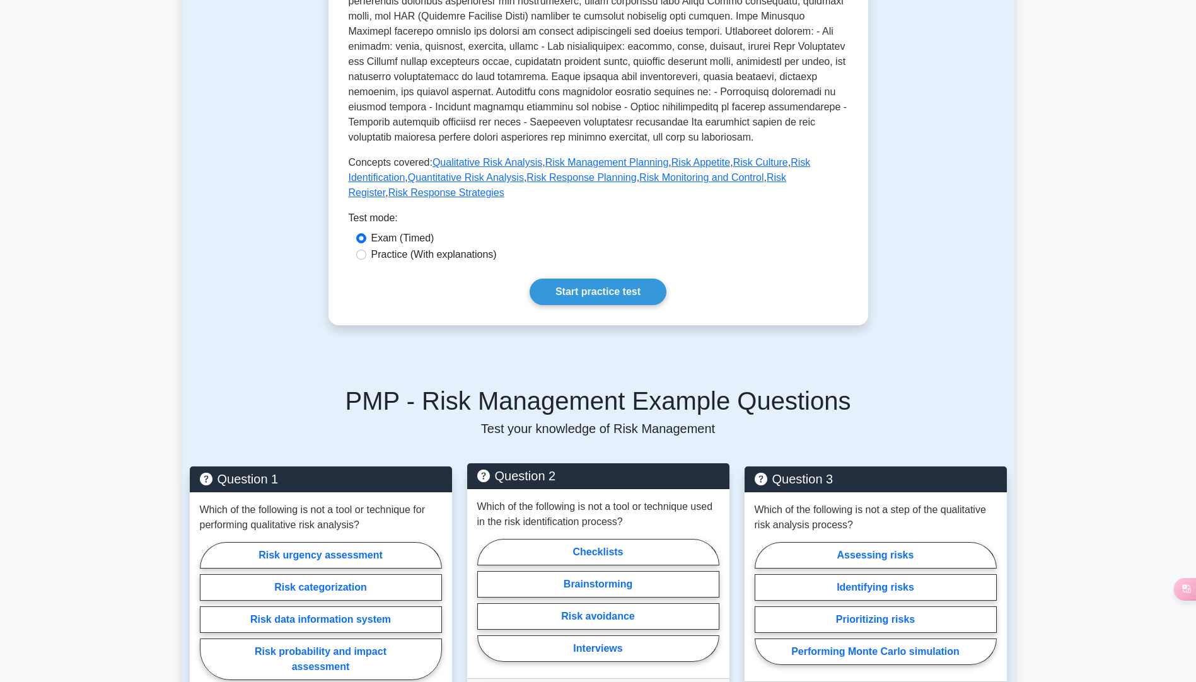
scroll to position [441, 0]
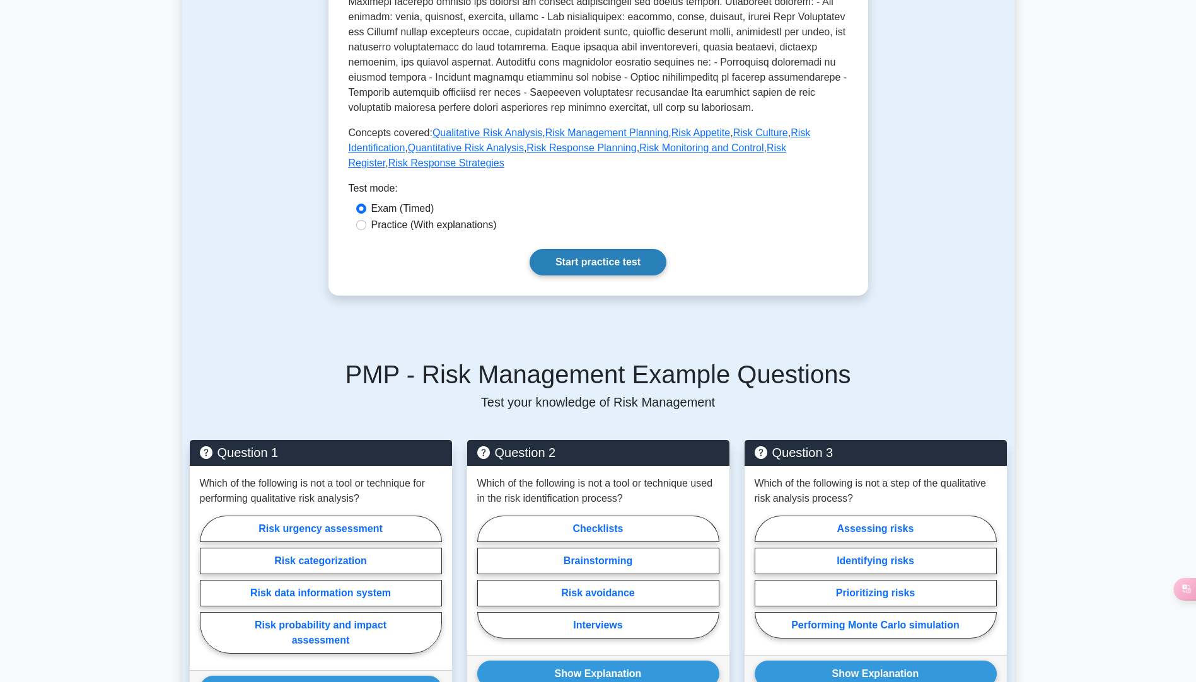
click at [598, 249] on link "Start practice test" at bounding box center [598, 262] width 137 height 26
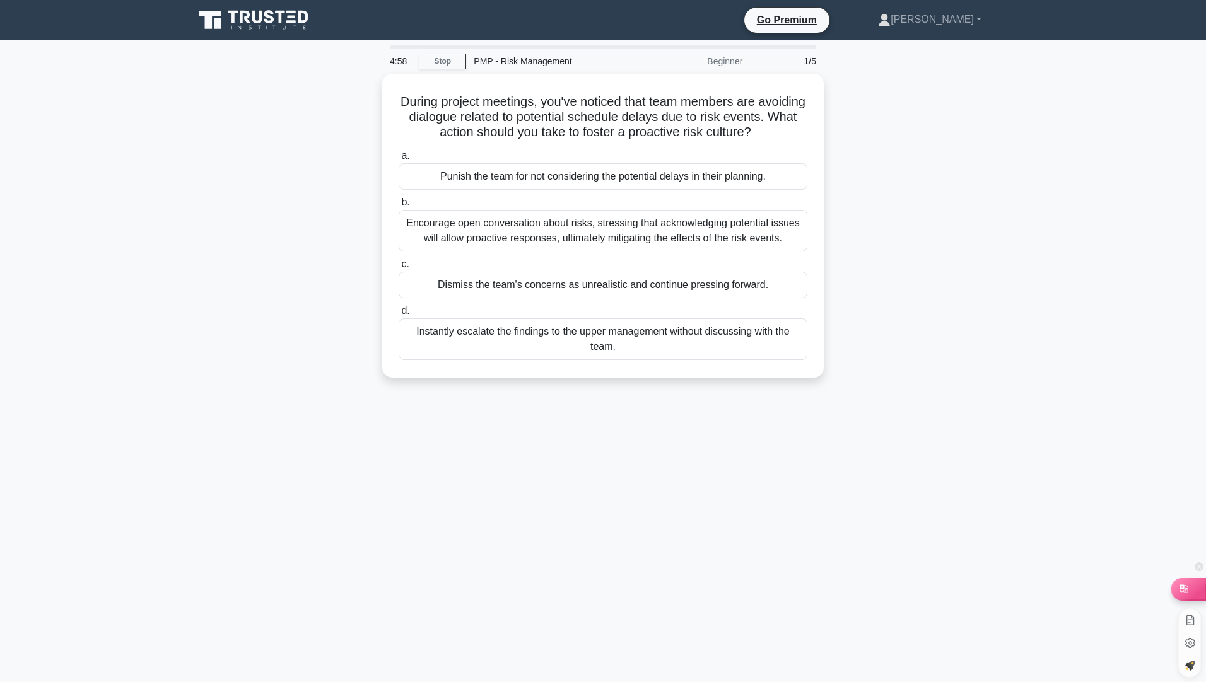
click at [1195, 592] on div at bounding box center [1188, 588] width 34 height 21
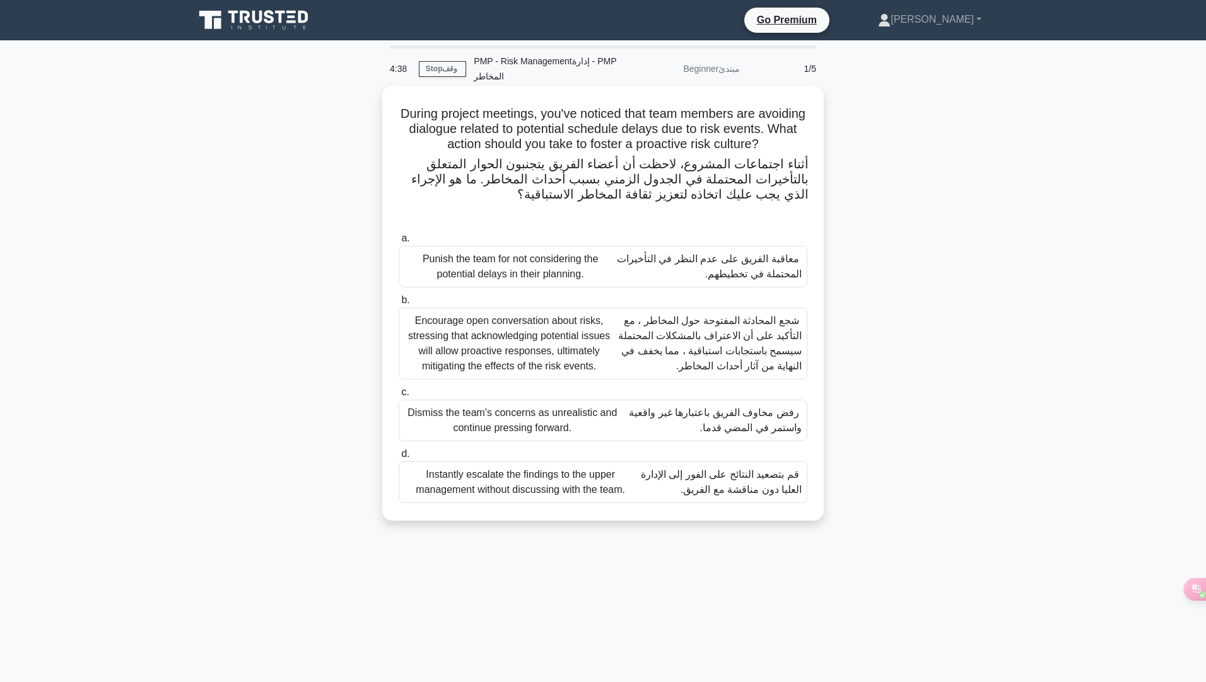
click at [716, 349] on font "شجع المحادثة المفتوحة حول المخاطر ، مع التأكيد على أن الاعتراف بالمشكلات المحتم…" at bounding box center [710, 343] width 184 height 56
click at [399, 305] on input "b. Encourage open conversation about risks, stressing that acknowledging potent…" at bounding box center [399, 300] width 0 height 8
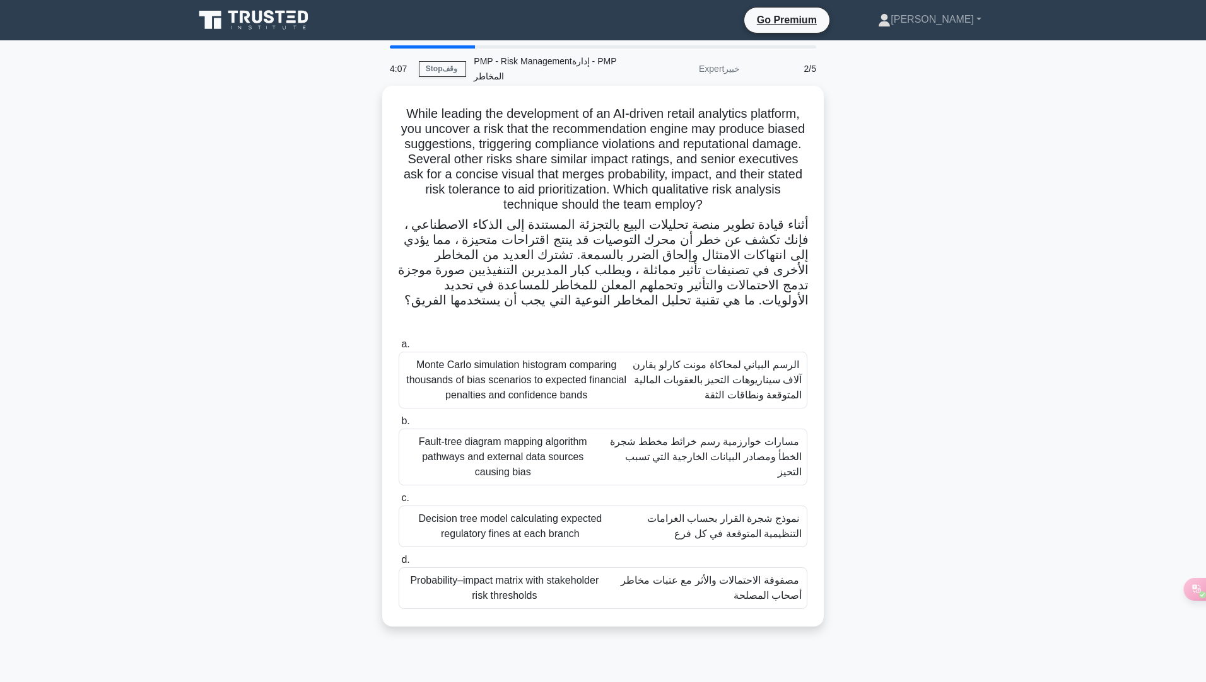
click at [722, 468] on font "مسارات خوارزمية رسم خرائط مخطط شجرة الخطأ ومصادر البيانات الخارجية التي تسبب ال…" at bounding box center [701, 456] width 201 height 45
click at [399, 426] on input "b. Fault-tree diagram mapping algorithm pathways and external data sources caus…" at bounding box center [399, 421] width 0 height 8
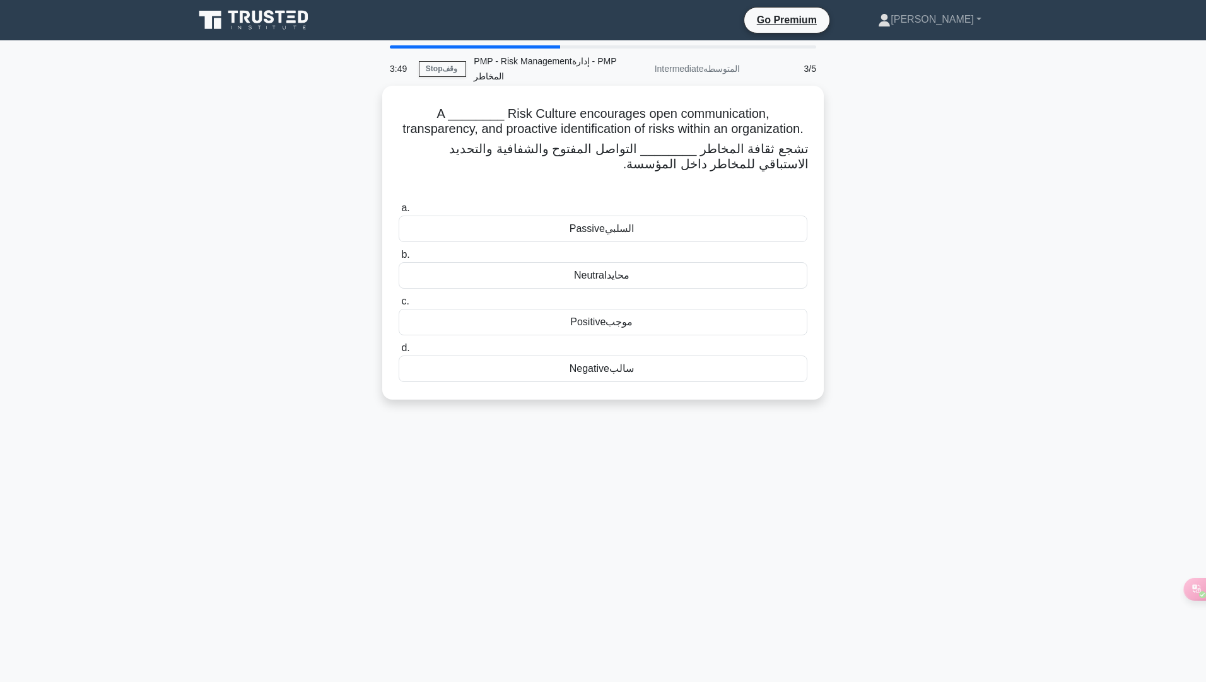
click at [628, 330] on font "موجب" at bounding box center [620, 322] width 30 height 15
click at [399, 306] on input "c. Positive موجب" at bounding box center [399, 302] width 0 height 8
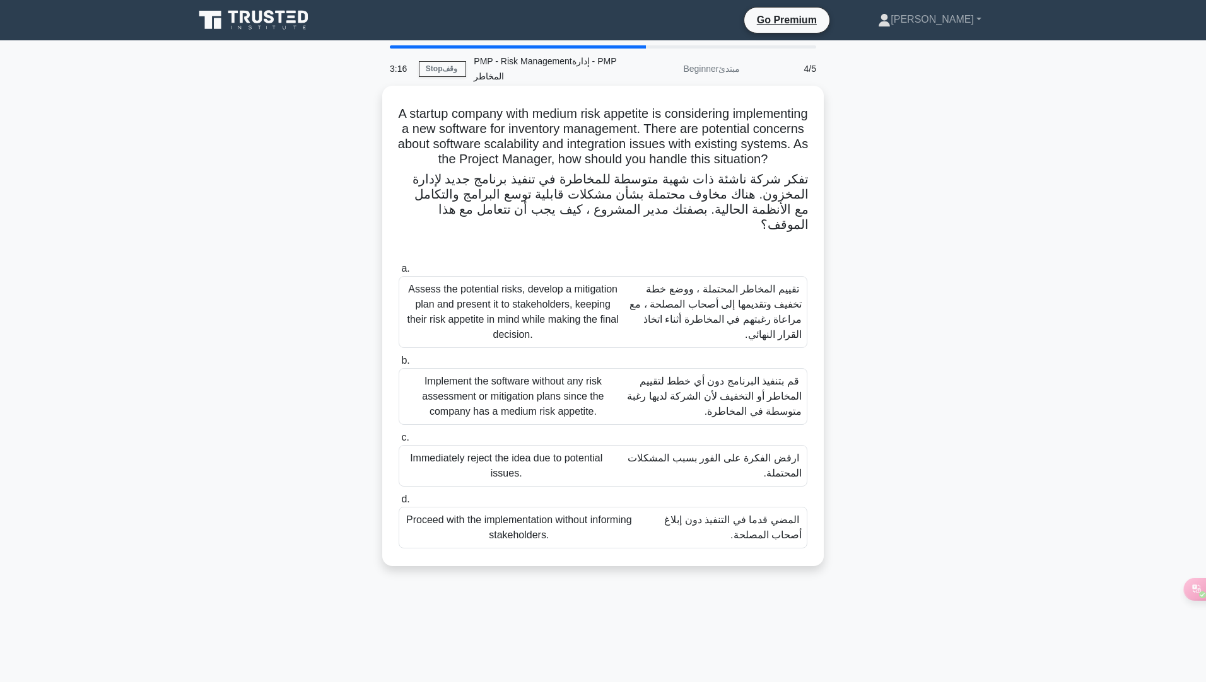
click at [766, 296] on font "تقييم المخاطر المحتملة ، ووضع خطة تخفيف وتقديمها إلى أصحاب المصلحة ، مع مراعاة …" at bounding box center [715, 312] width 172 height 56
click at [399, 273] on input "a. Assess the potential risks, develop a mitigation plan and present it to stak…" at bounding box center [399, 269] width 0 height 8
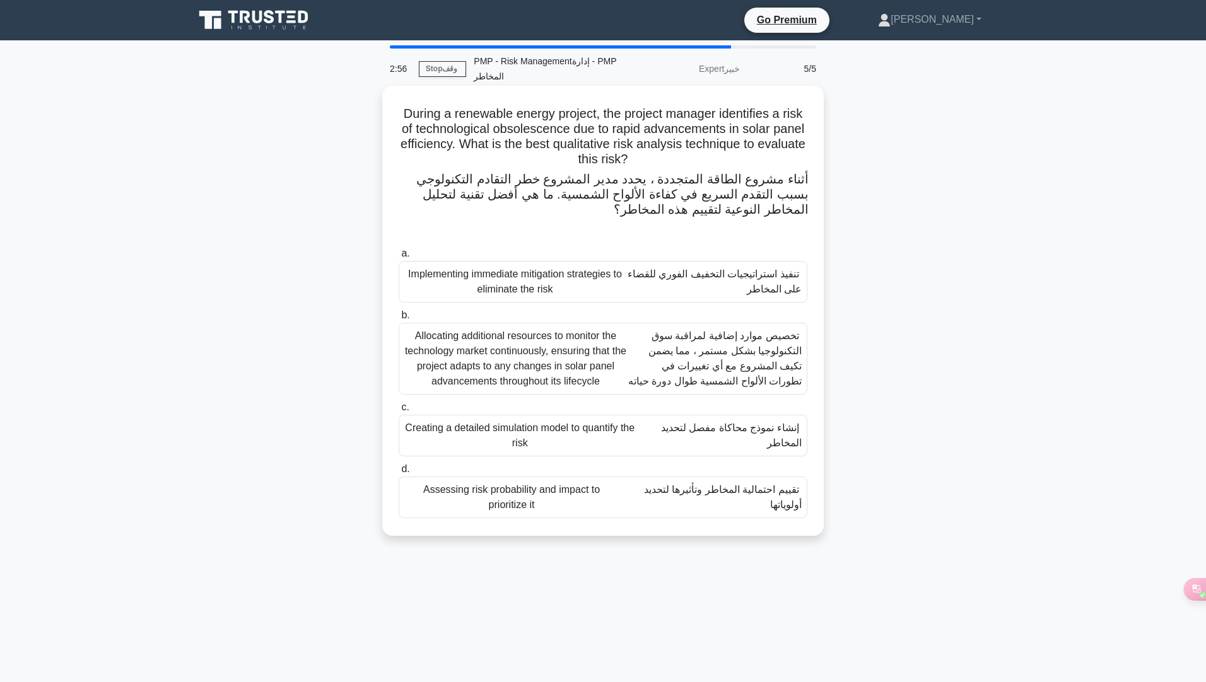
click at [743, 369] on font "تخصيص موارد إضافية لمراقبة سوق التكنولوجيا بشكل مستمر ، مما يضمن تكيف المشروع م…" at bounding box center [714, 358] width 173 height 56
click at [399, 320] on input "b. Allocating additional resources to monitor the technology market continuousl…" at bounding box center [399, 316] width 0 height 8
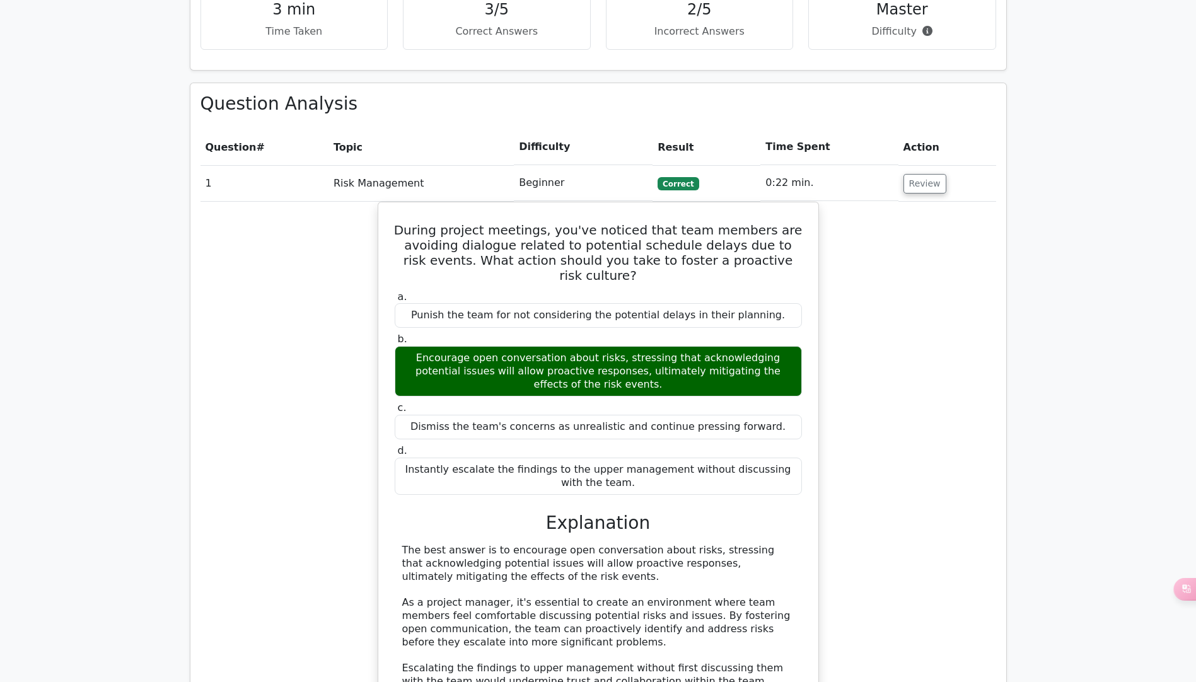
scroll to position [1324, 0]
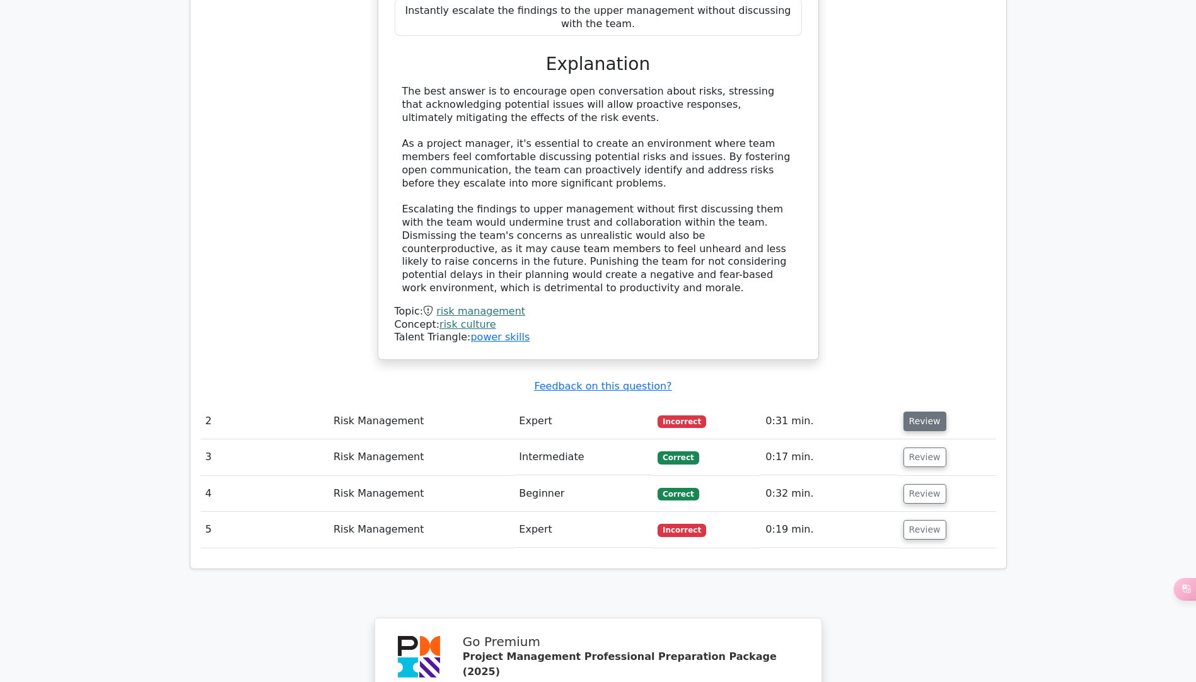
click at [919, 412] on button "Review" at bounding box center [925, 422] width 43 height 20
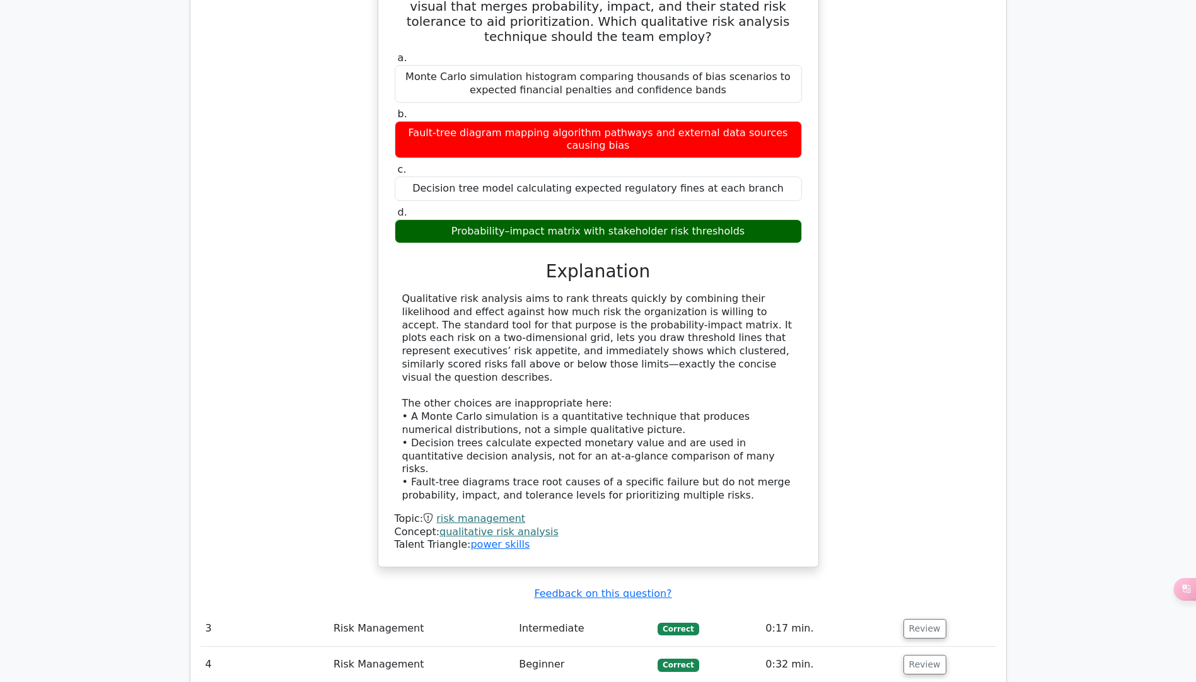
scroll to position [1955, 0]
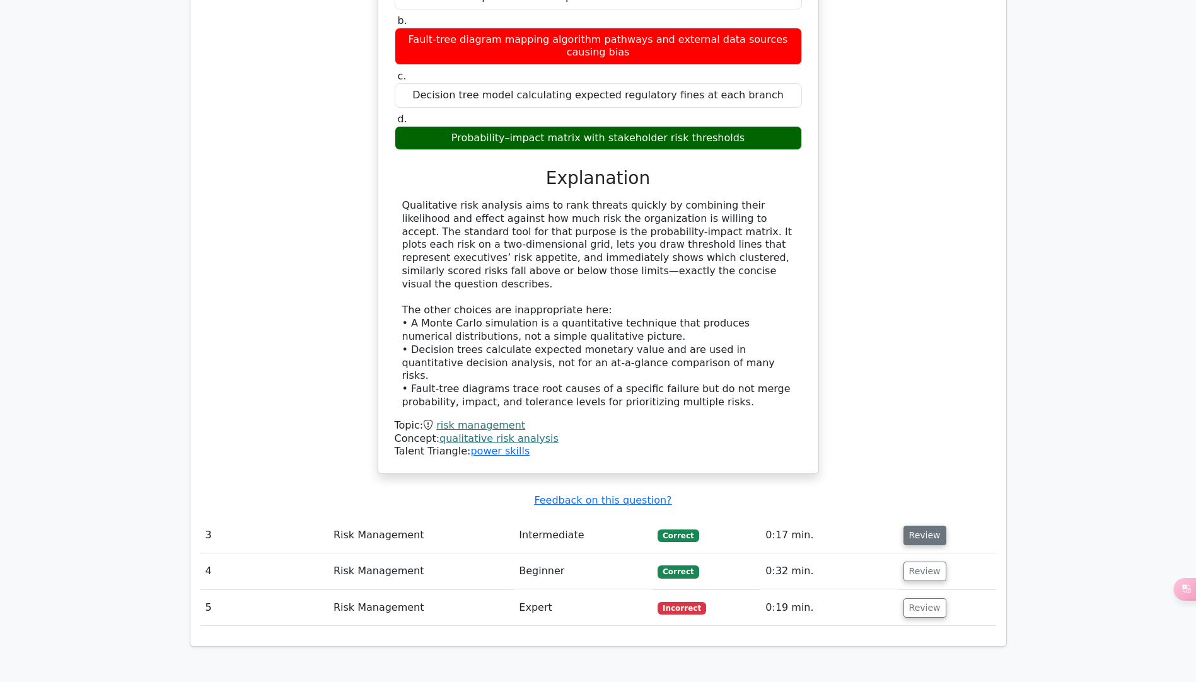
click at [924, 526] on button "Review" at bounding box center [925, 536] width 43 height 20
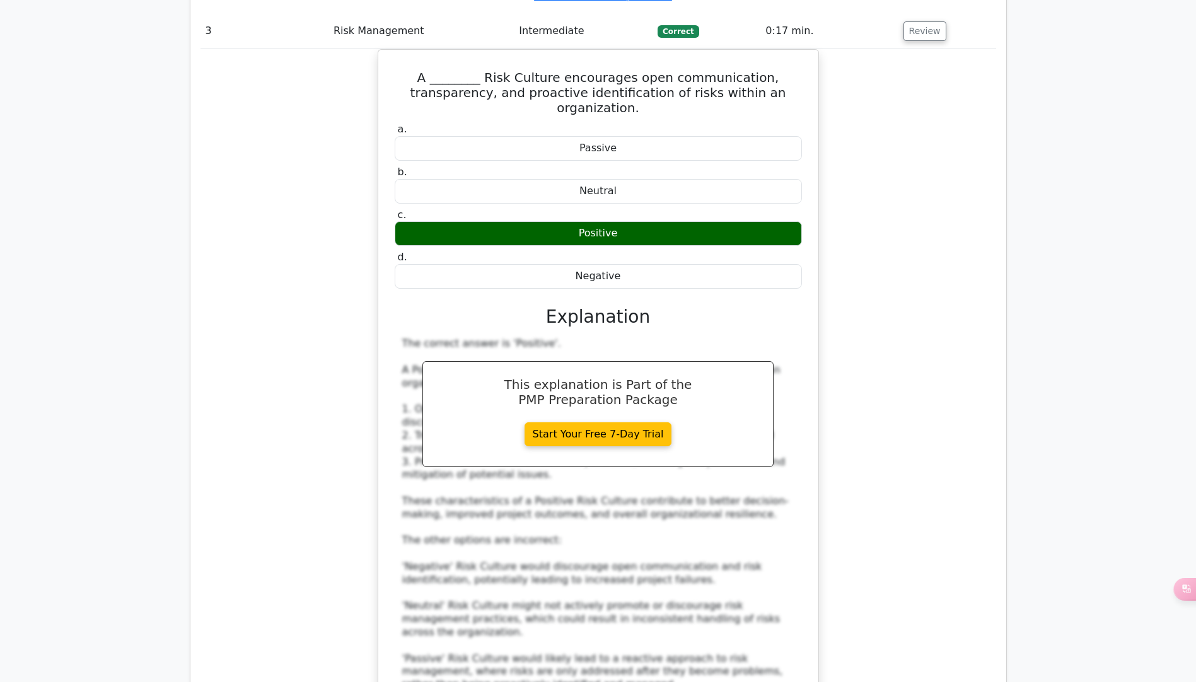
scroll to position [2775, 0]
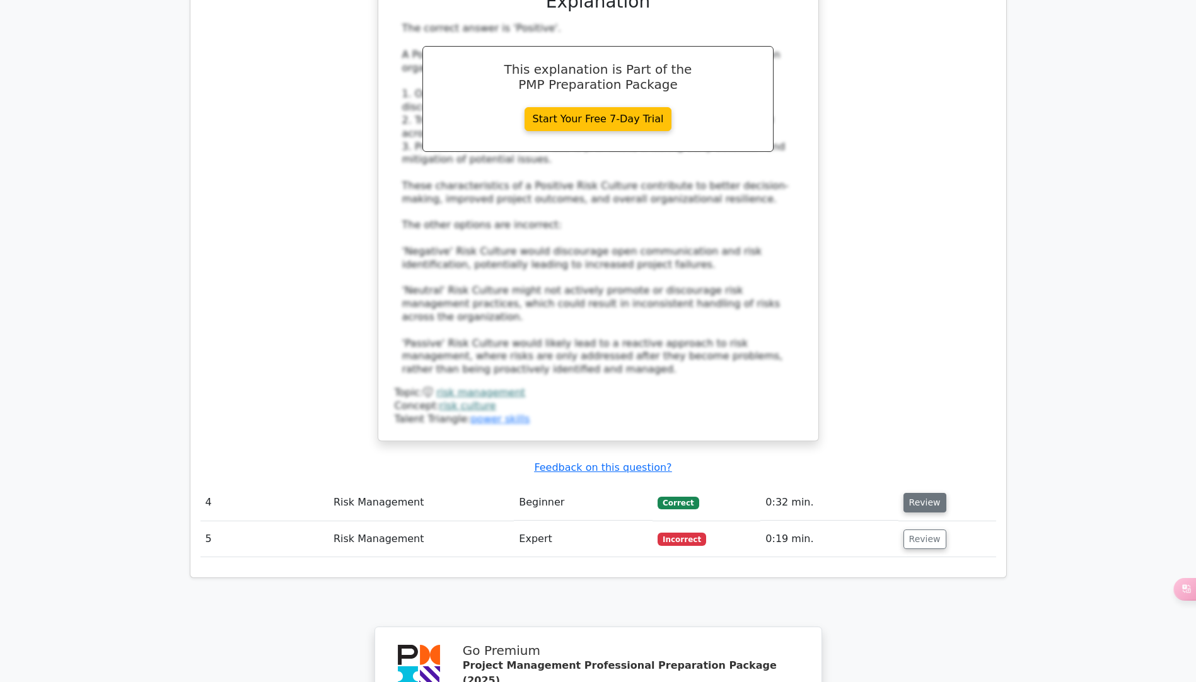
click at [924, 493] on button "Review" at bounding box center [925, 503] width 43 height 20
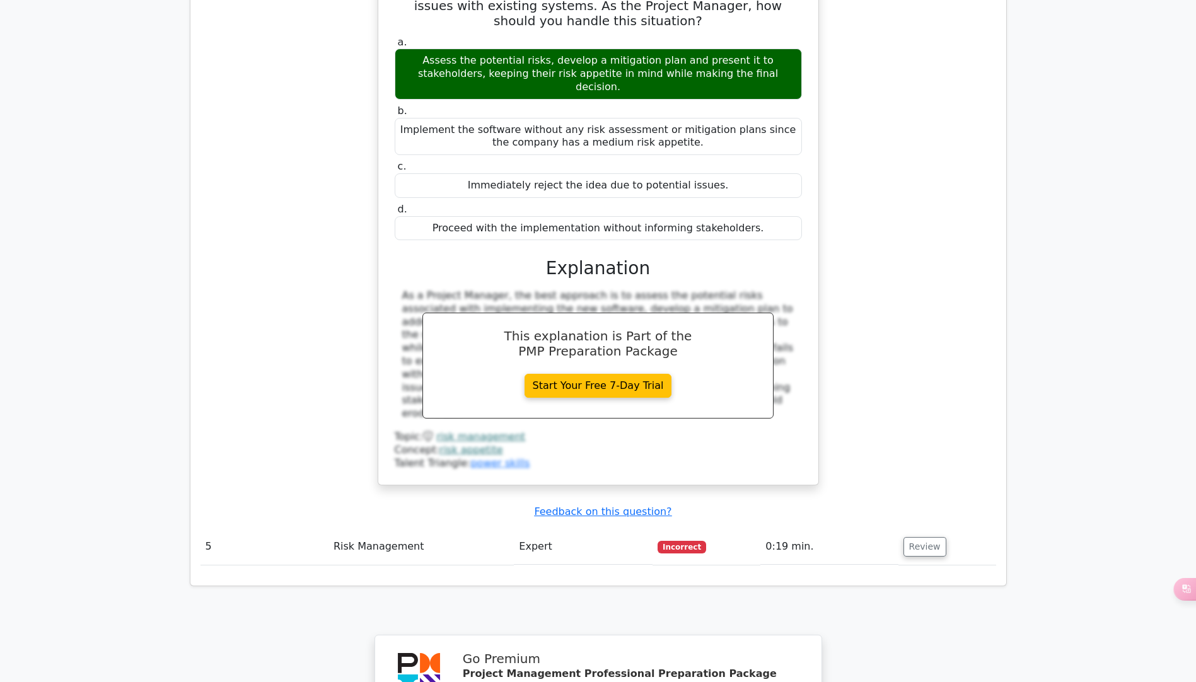
scroll to position [3531, 0]
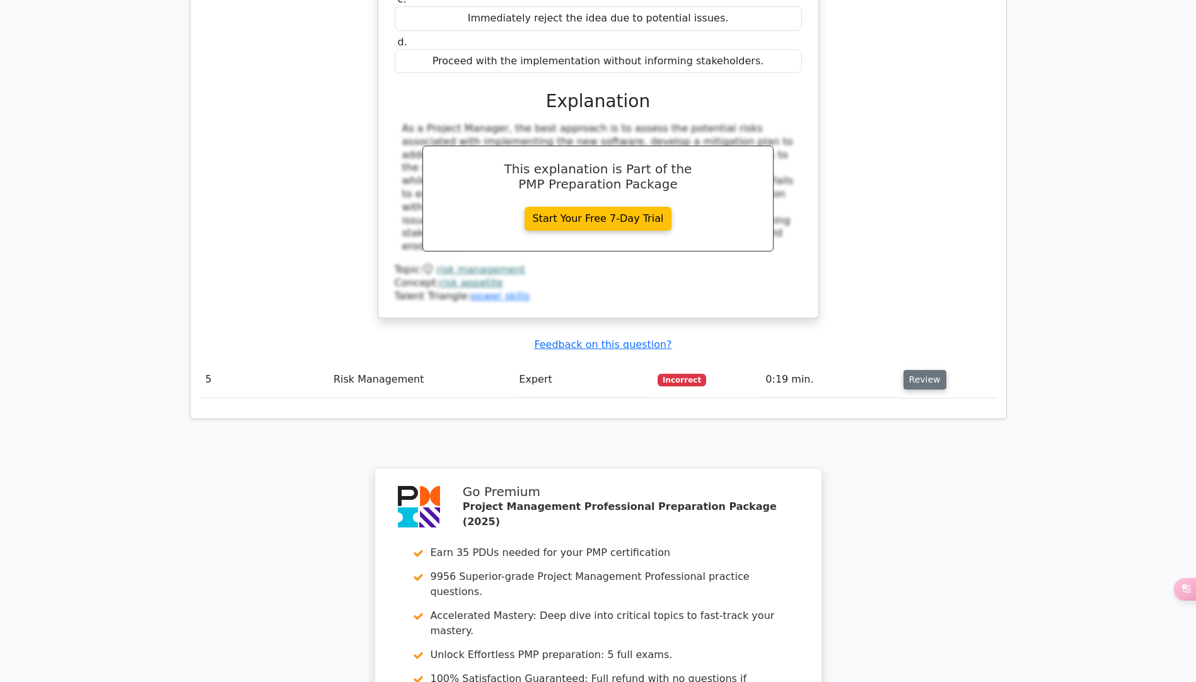
click at [904, 370] on button "Review" at bounding box center [925, 380] width 43 height 20
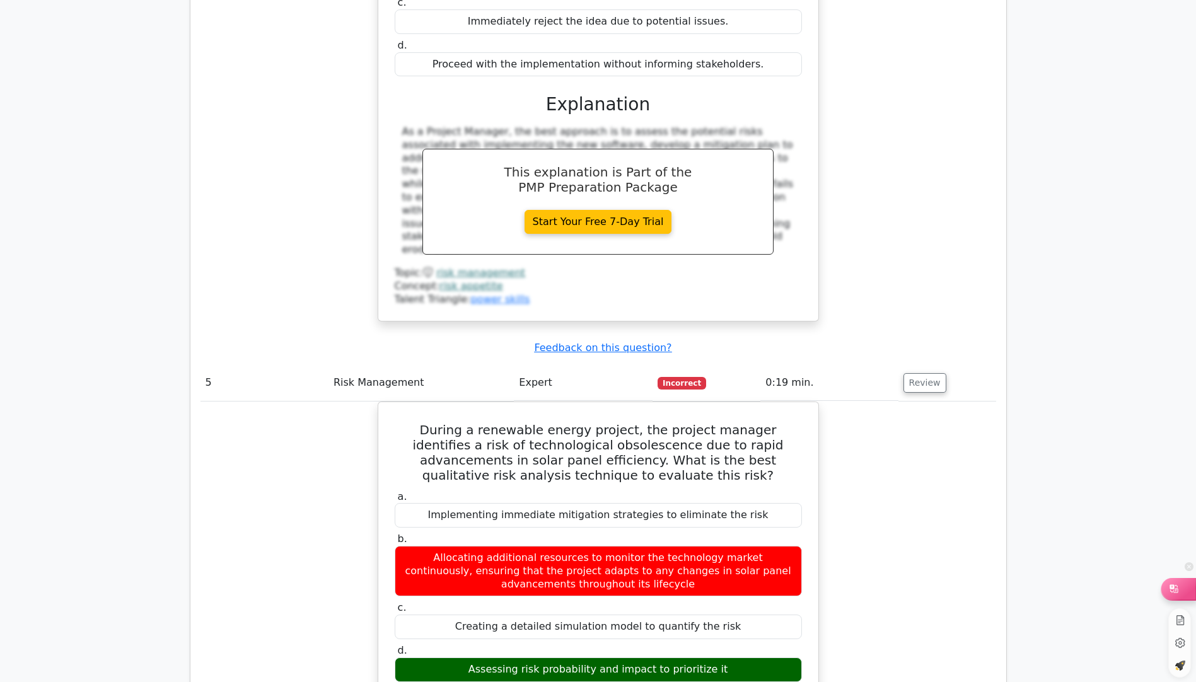
click at [1185, 590] on div at bounding box center [1179, 588] width 34 height 21
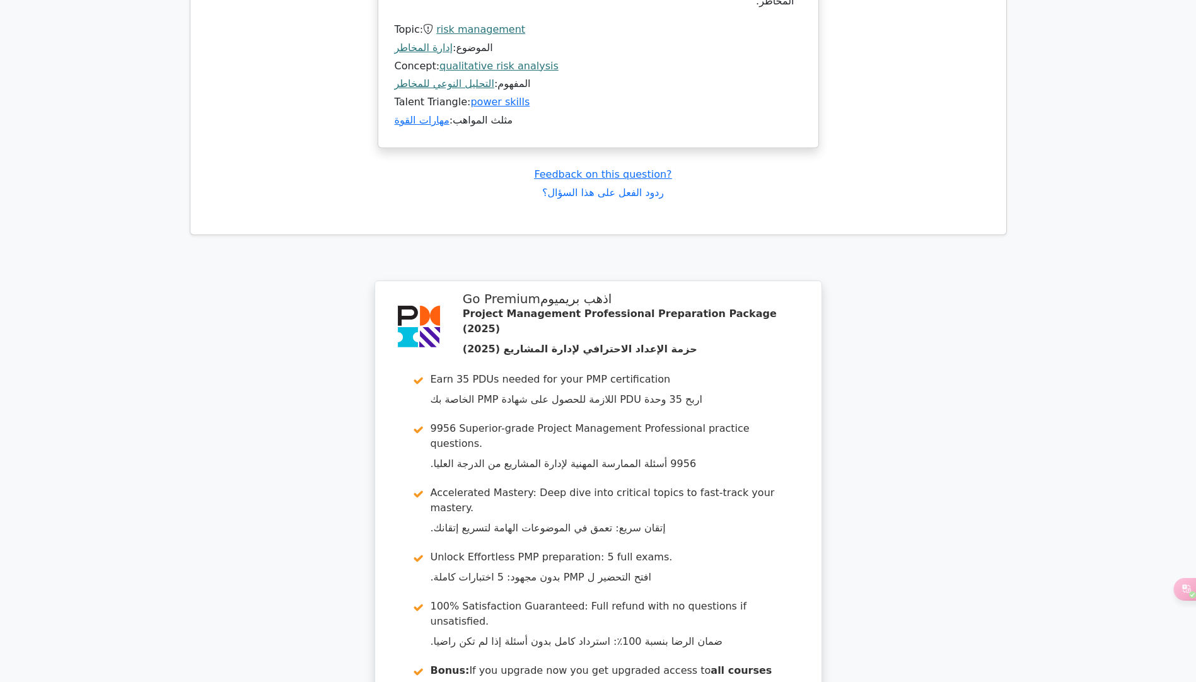
scroll to position [6530, 0]
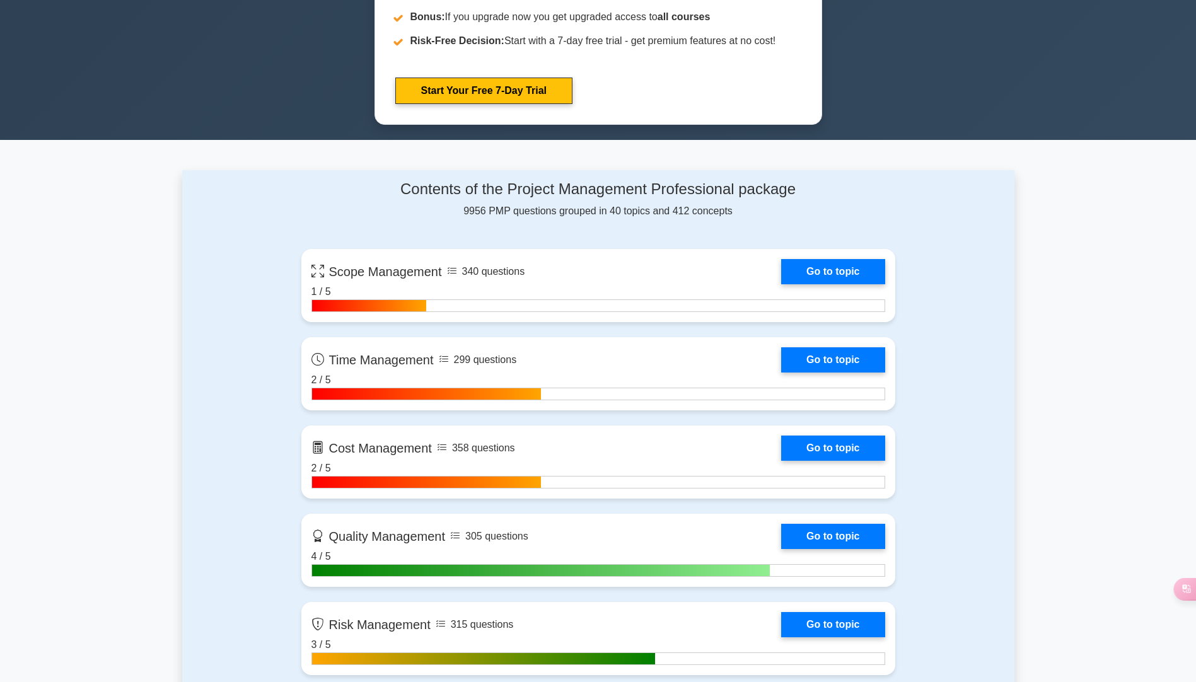
scroll to position [1009, 0]
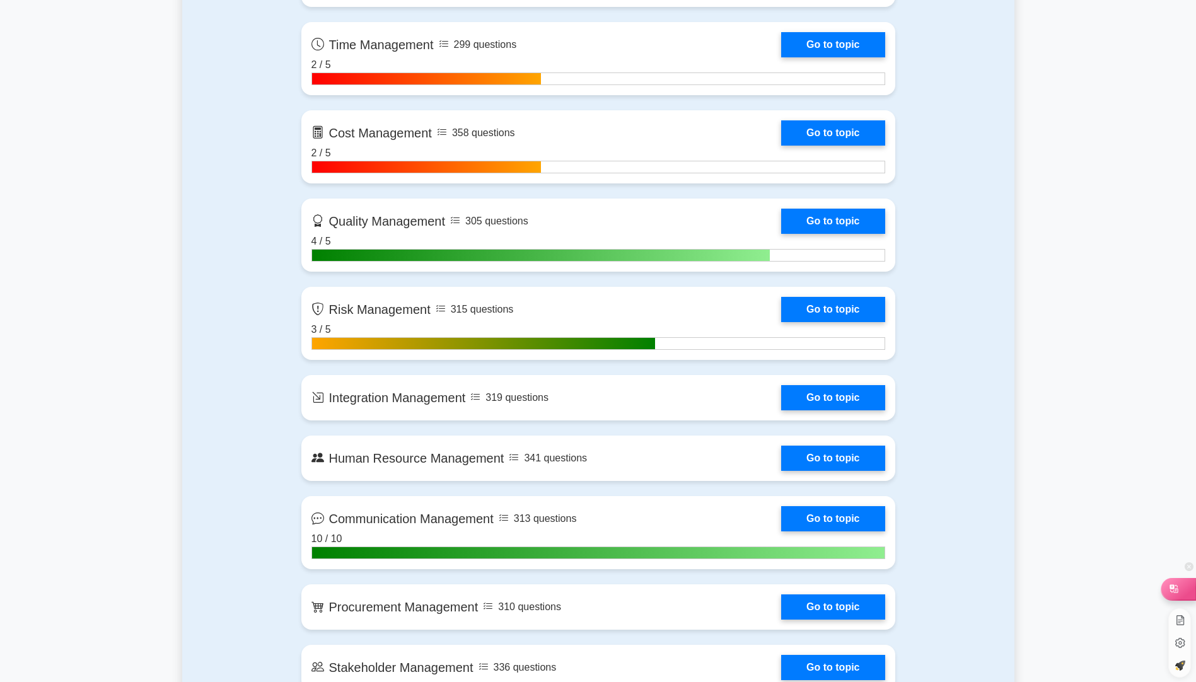
click at [1176, 589] on icon at bounding box center [1174, 589] width 13 height 13
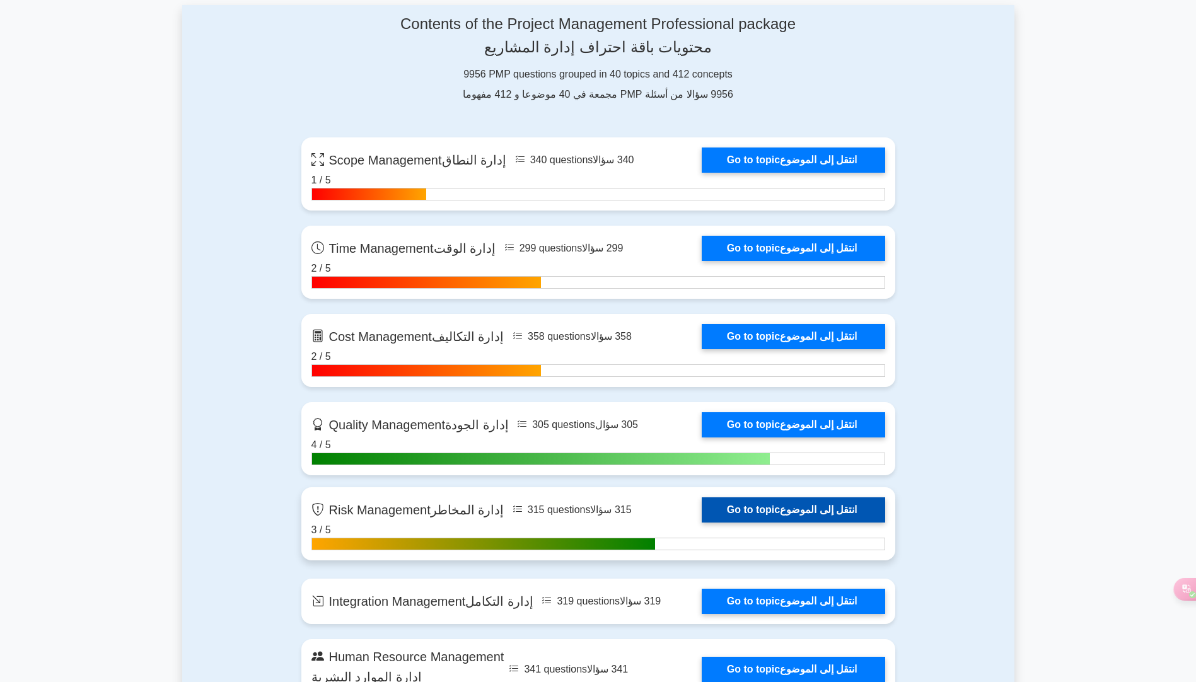
scroll to position [1486, 0]
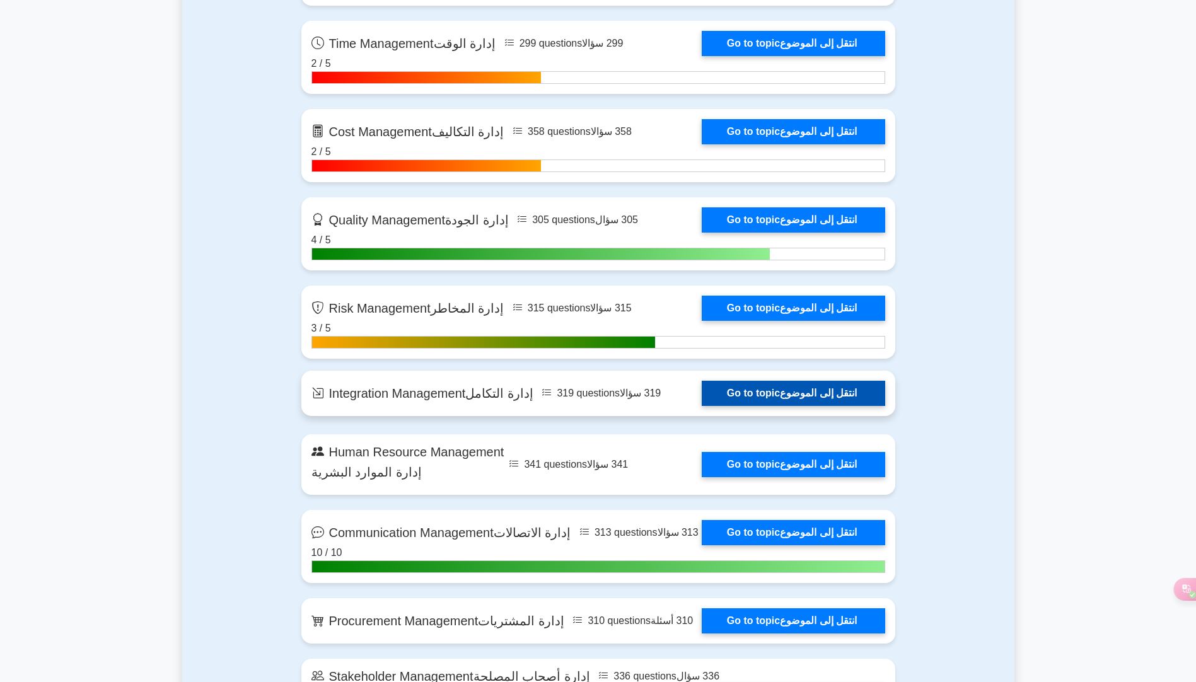
click at [823, 393] on link "Go to topic انتقل إلى الموضوع" at bounding box center [794, 393] width 184 height 25
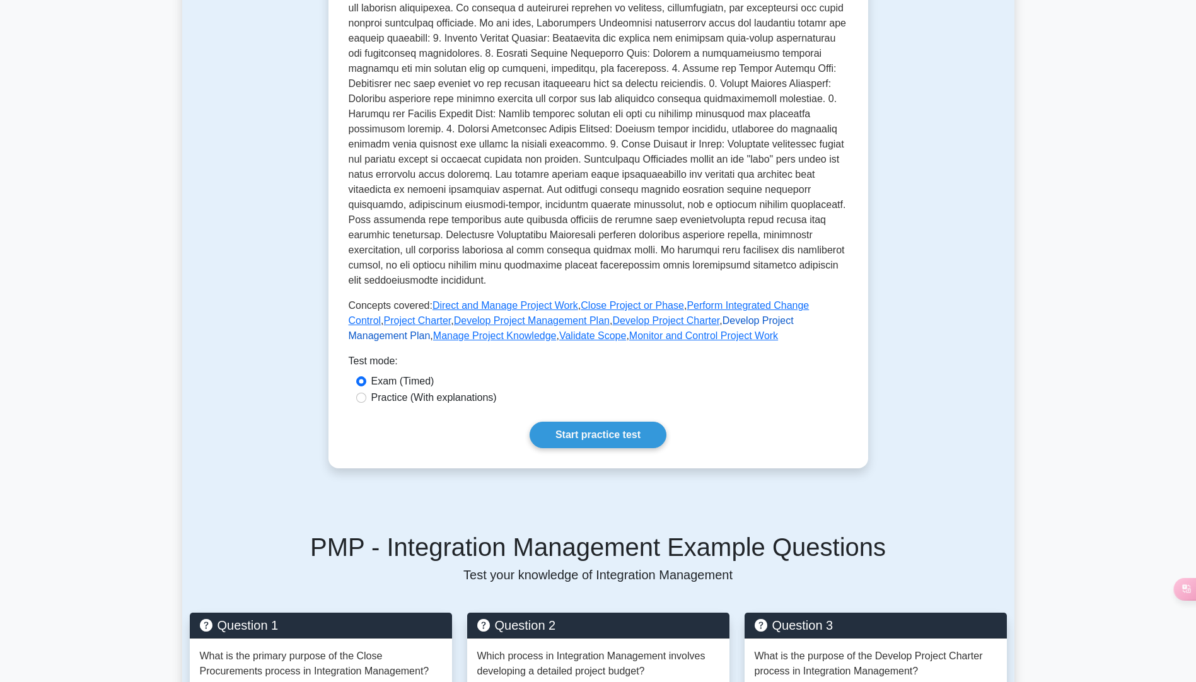
scroll to position [315, 0]
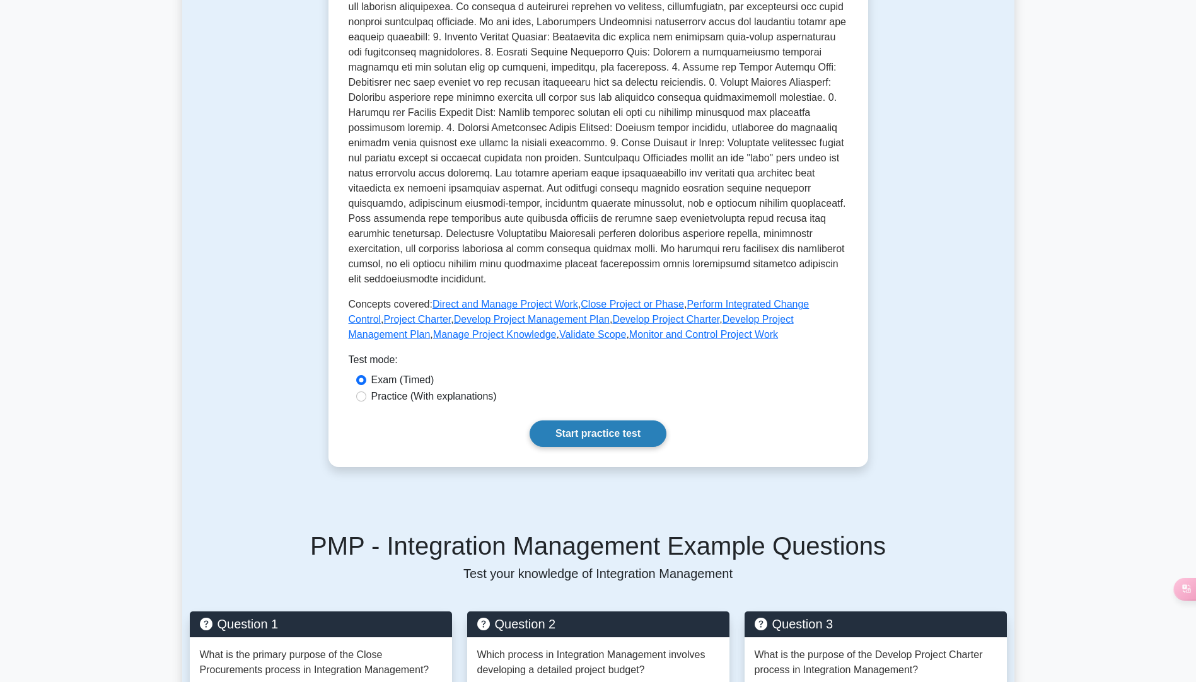
click at [613, 428] on link "Start practice test" at bounding box center [598, 434] width 137 height 26
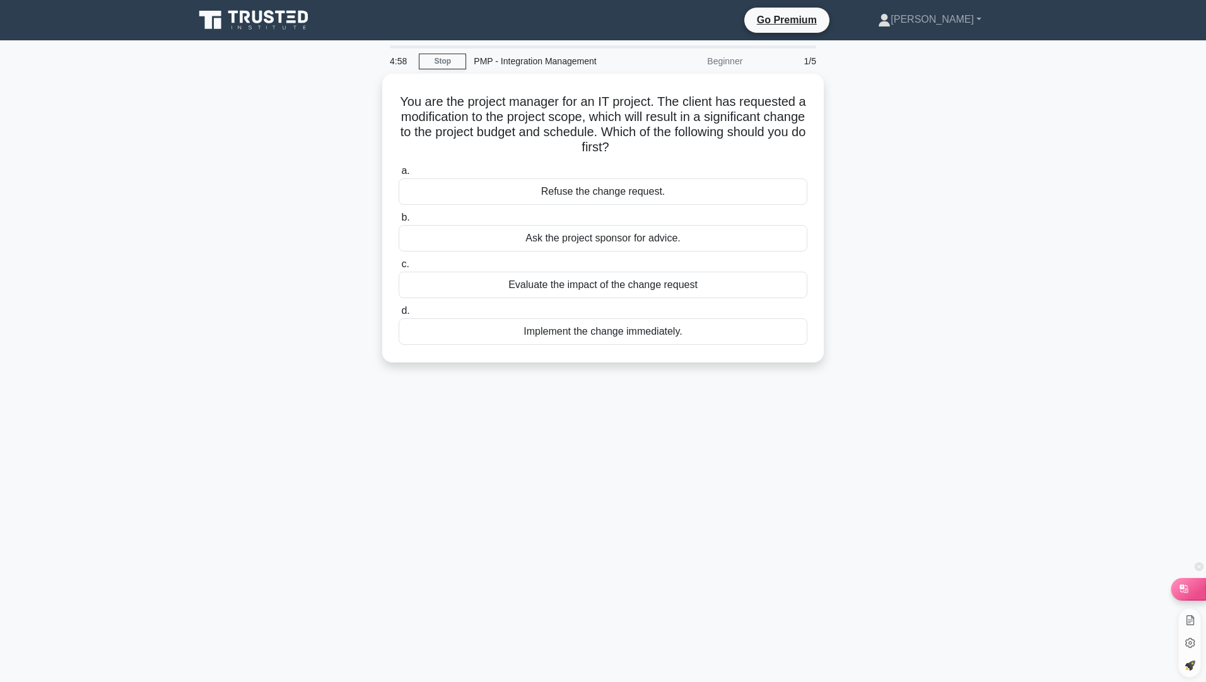
click at [1186, 587] on icon at bounding box center [1183, 589] width 13 height 13
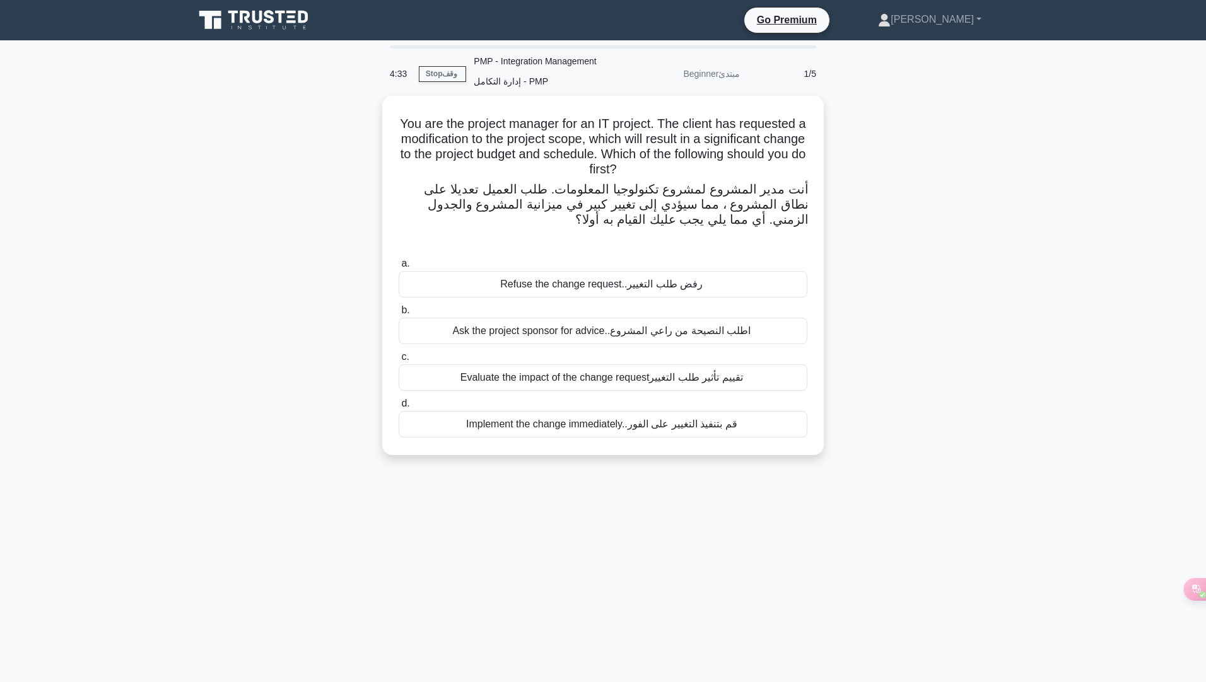
click at [685, 376] on font "تقييم تأثير طلب التغيير" at bounding box center [695, 377] width 93 height 11
click at [399, 361] on input "c. Evaluate the impact of the change request تقييم تأثير طلب التغيير" at bounding box center [399, 357] width 0 height 8
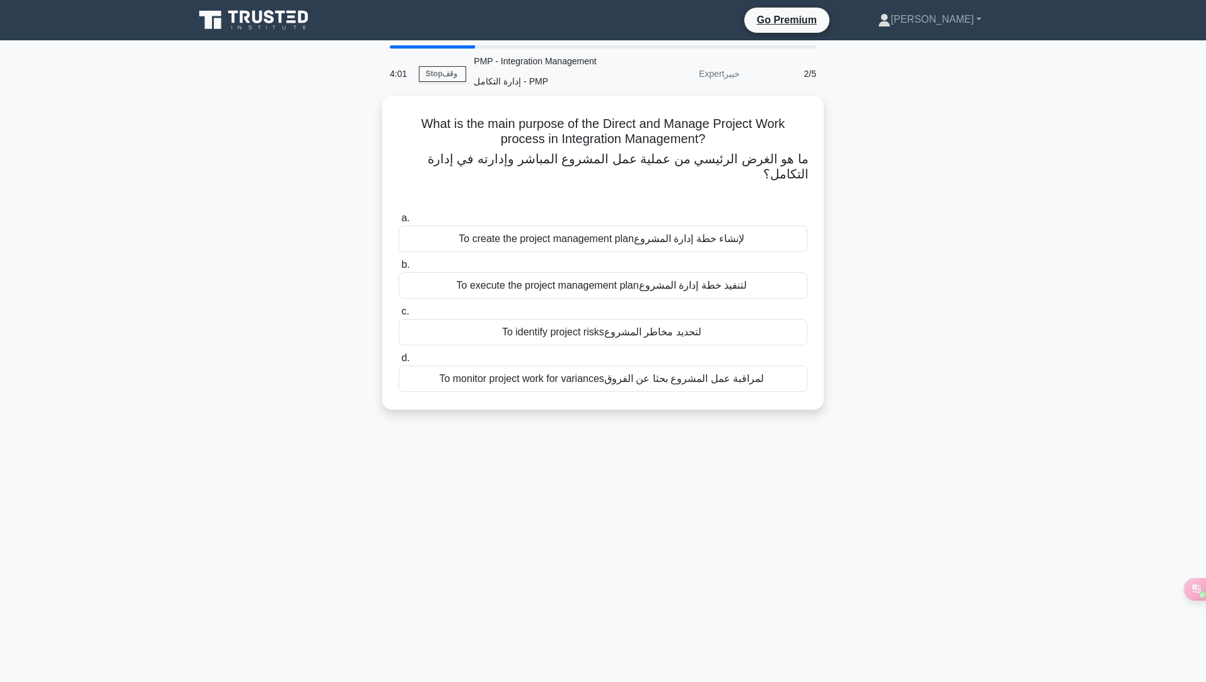
click at [651, 280] on font "لتنفيذ خطة إدارة المشروع" at bounding box center [693, 285] width 108 height 11
click at [399, 269] on input "b. To execute the project management plan لتنفيذ خطة إدارة المشروع" at bounding box center [399, 265] width 0 height 8
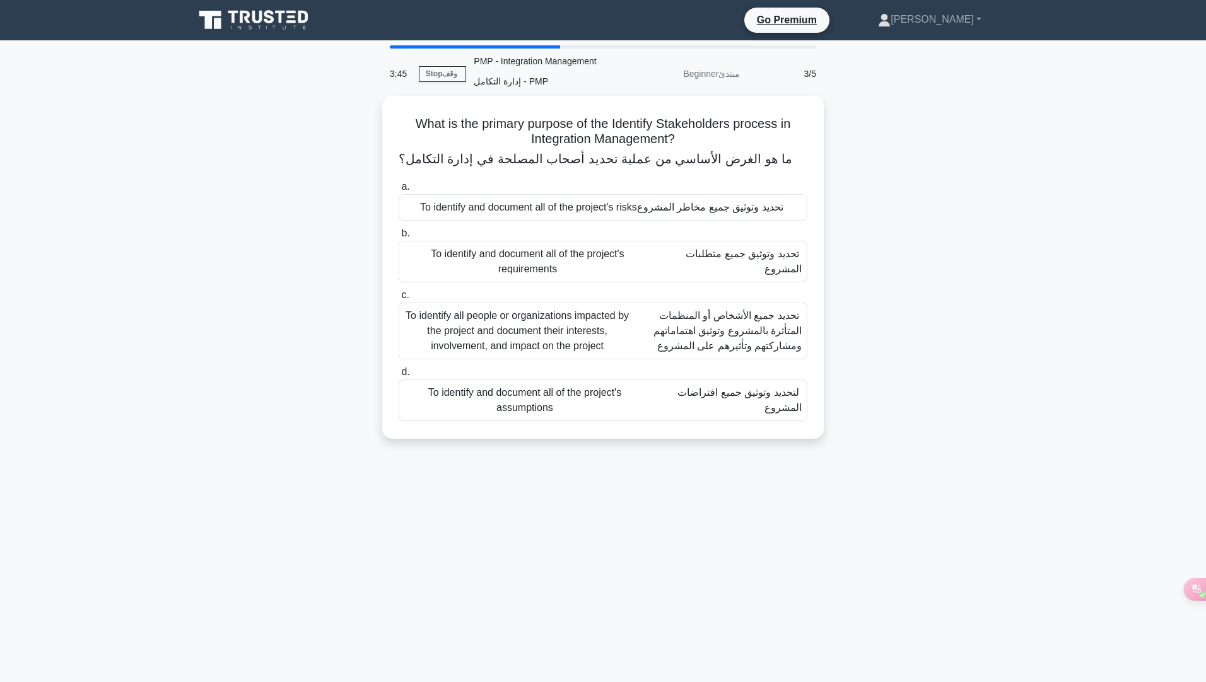
click at [703, 331] on font "تحديد جميع الأشخاص أو المنظمات المتأثرة بالمشروع وتوثيق اهتماماتهم ومشاركتهم وت…" at bounding box center [727, 330] width 148 height 41
click at [399, 300] on input "c. To identify all people or organizations impacted by the project and document…" at bounding box center [399, 296] width 0 height 8
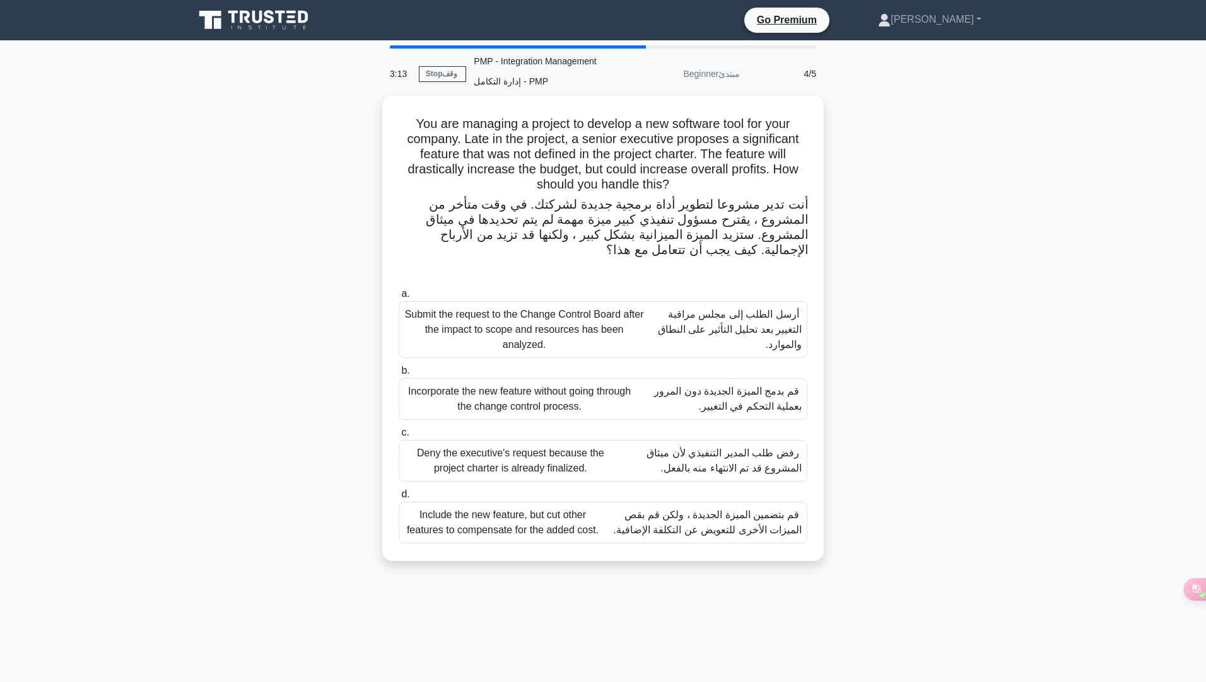
click at [772, 318] on font "أرسل الطلب إلى مجلس مراقبة التغيير بعد تحليل التأثير على النطاق والموارد." at bounding box center [730, 329] width 144 height 41
click at [399, 298] on input "a. Submit the request to the Change Control Board after the impact to scope and…" at bounding box center [399, 294] width 0 height 8
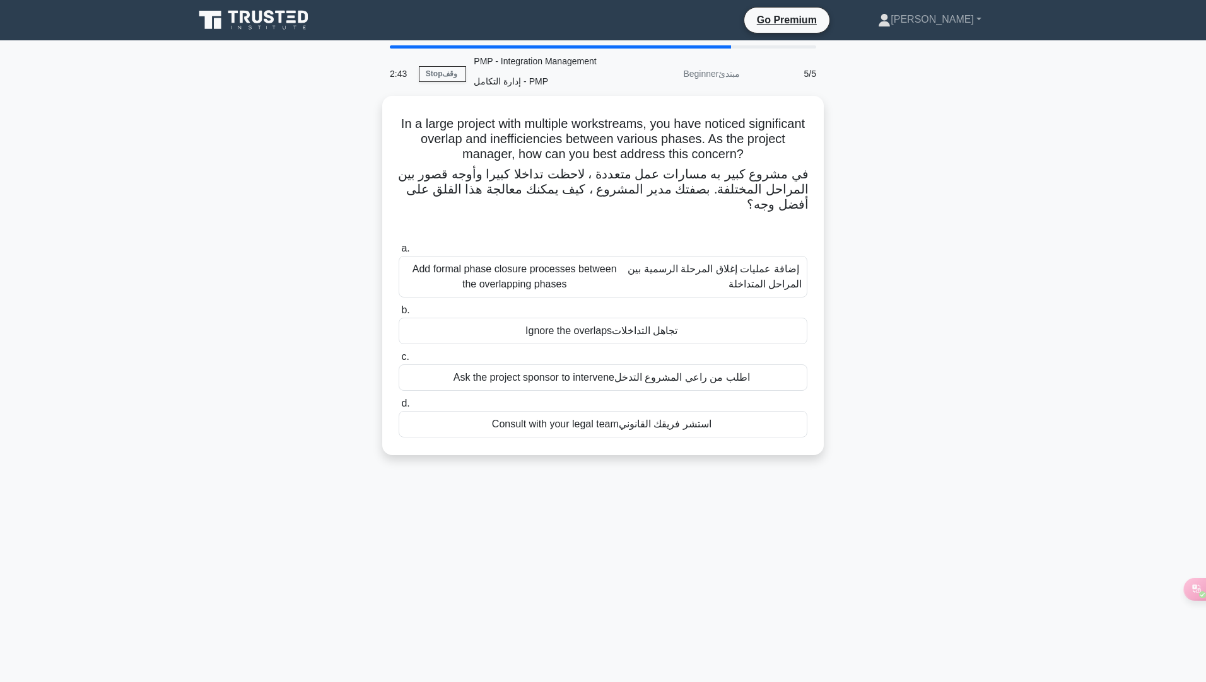
click at [708, 277] on font "إضافة عمليات إغلاق المرحلة الرسمية بين المراحل المتداخلة" at bounding box center [712, 277] width 177 height 30
click at [399, 253] on input "a. Add formal phase closure processes between the overlapping phases إضافة عملي…" at bounding box center [399, 249] width 0 height 8
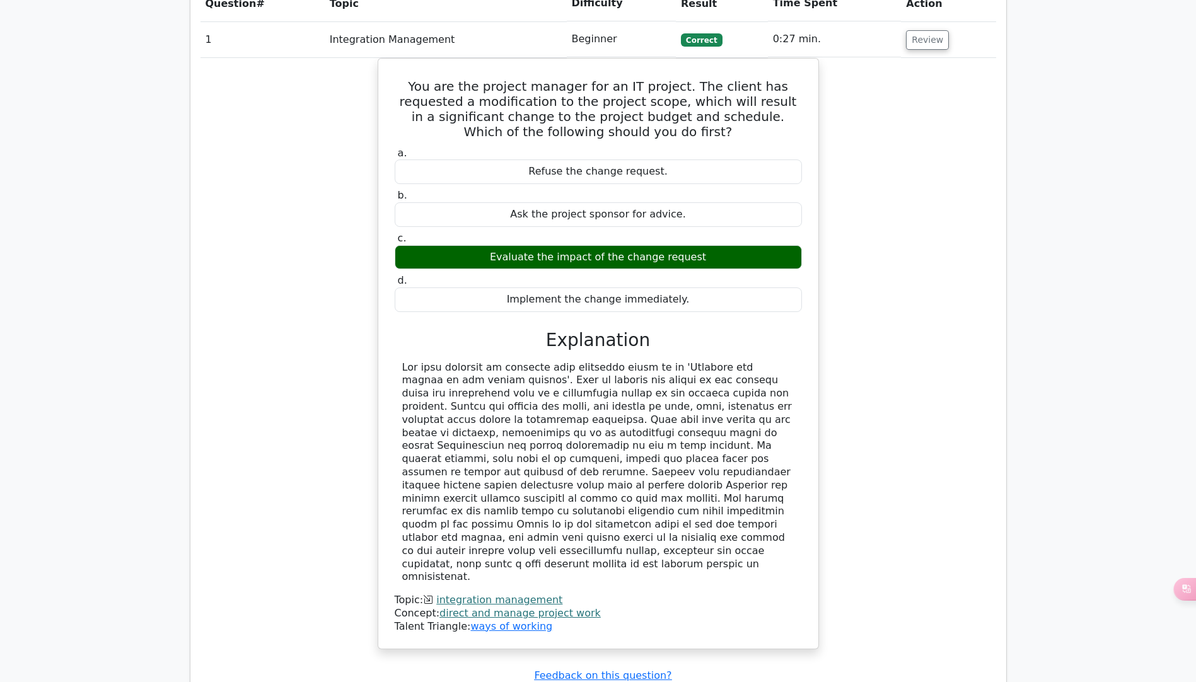
scroll to position [1261, 0]
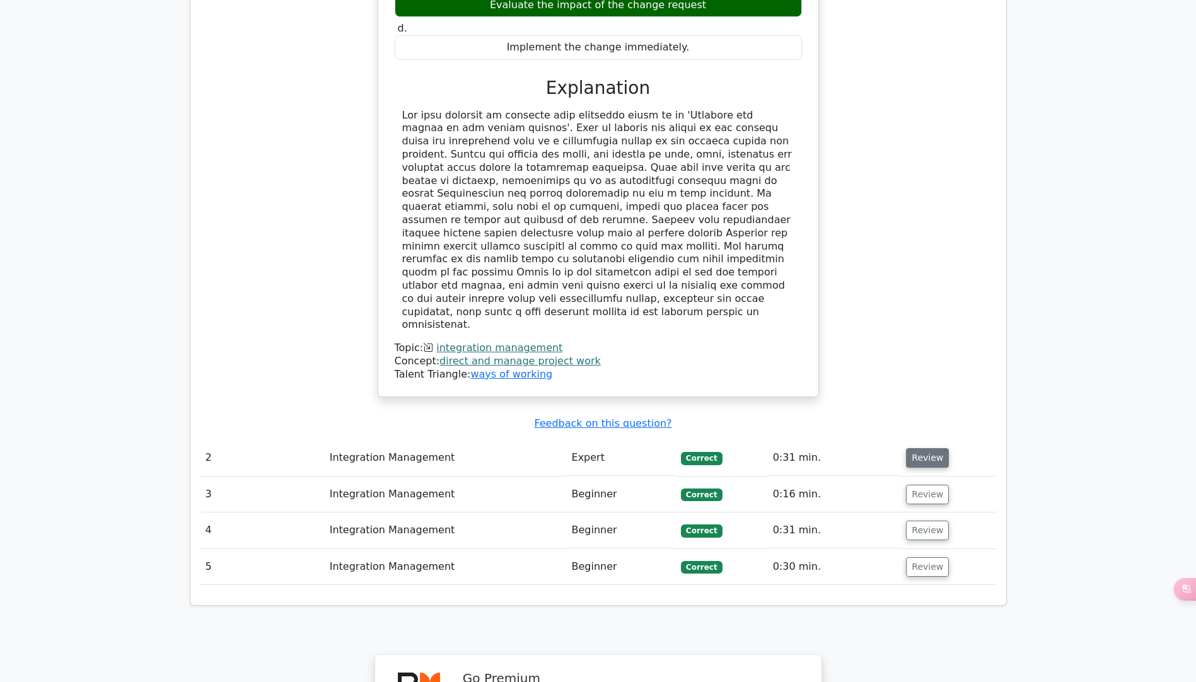
click at [930, 448] on button "Review" at bounding box center [927, 458] width 43 height 20
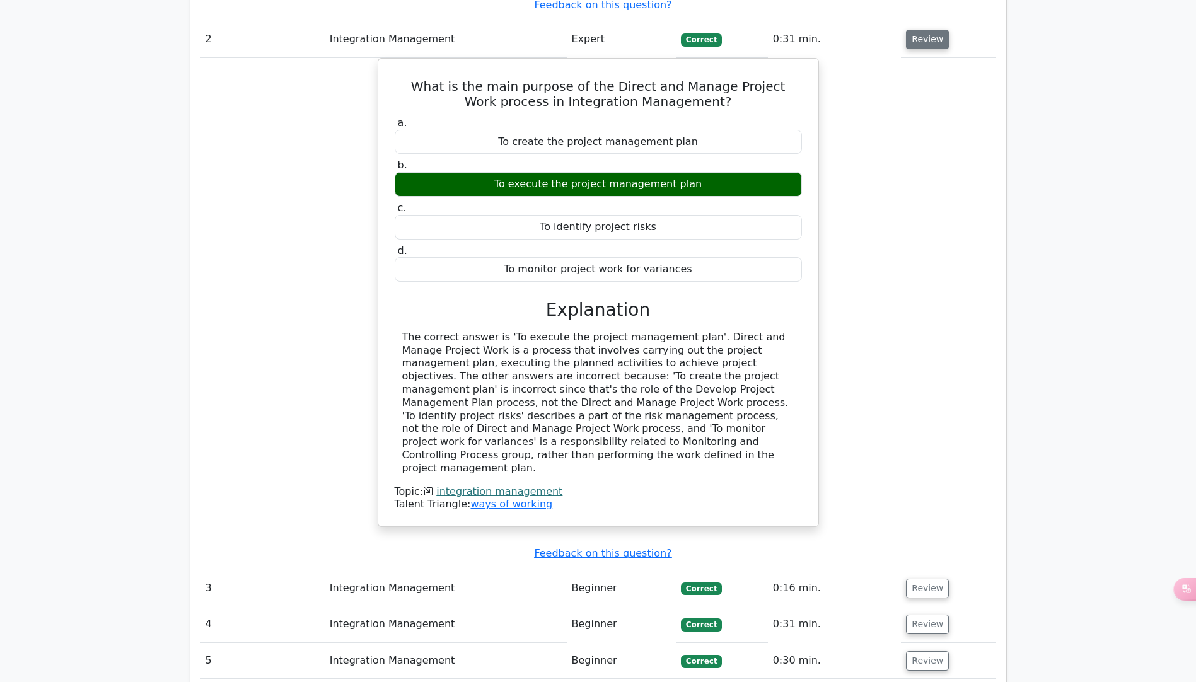
scroll to position [1955, 0]
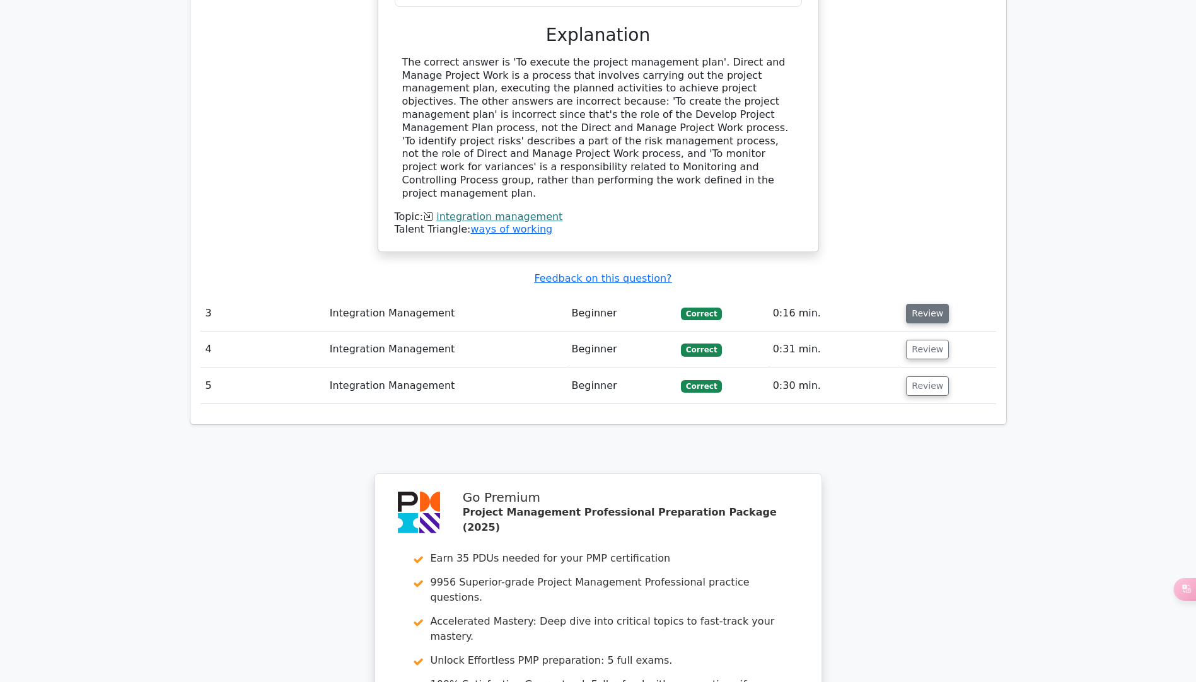
click at [931, 304] on button "Review" at bounding box center [927, 314] width 43 height 20
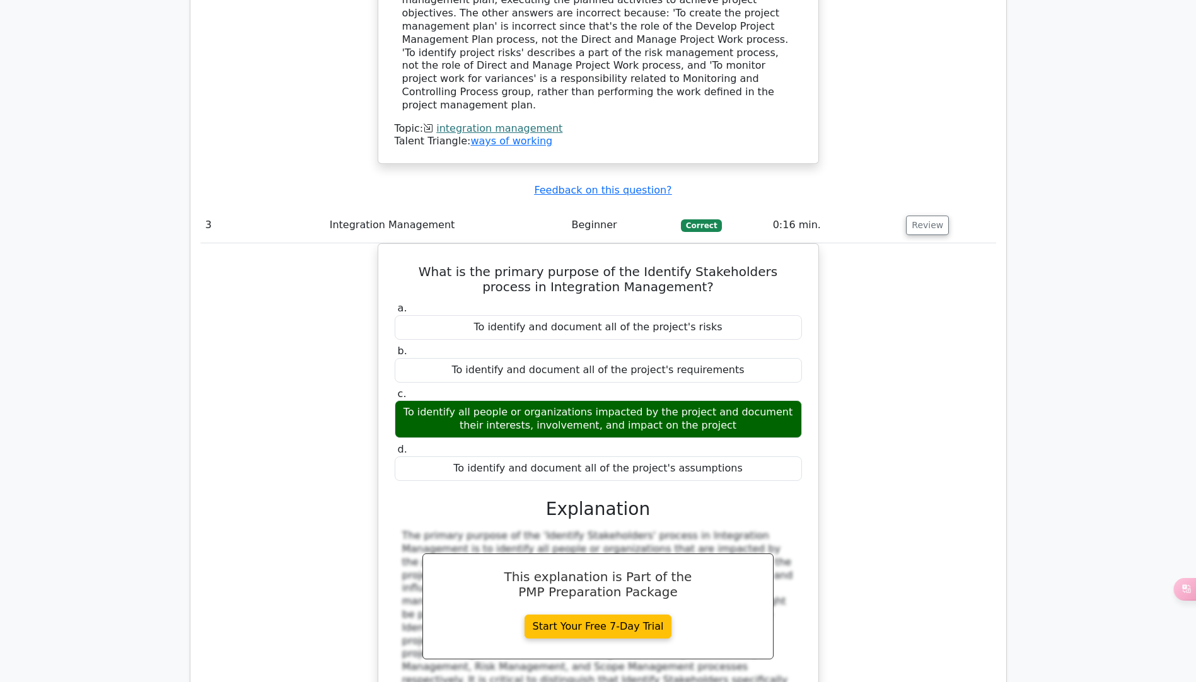
scroll to position [2270, 0]
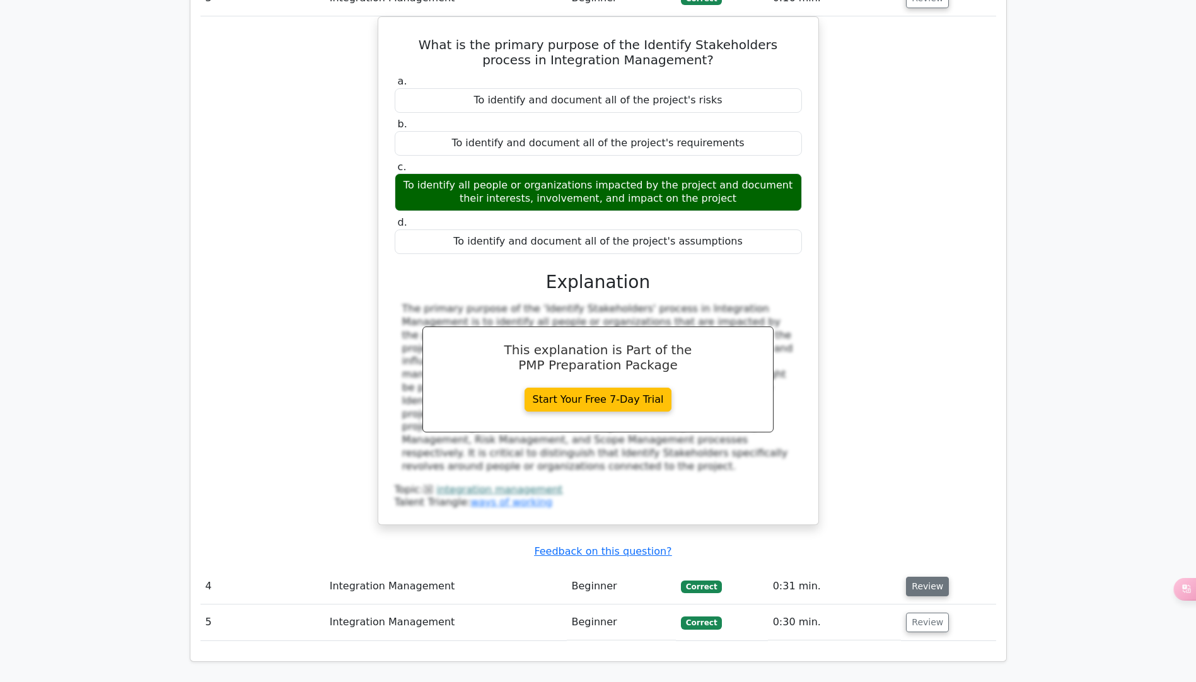
click at [933, 577] on button "Review" at bounding box center [927, 587] width 43 height 20
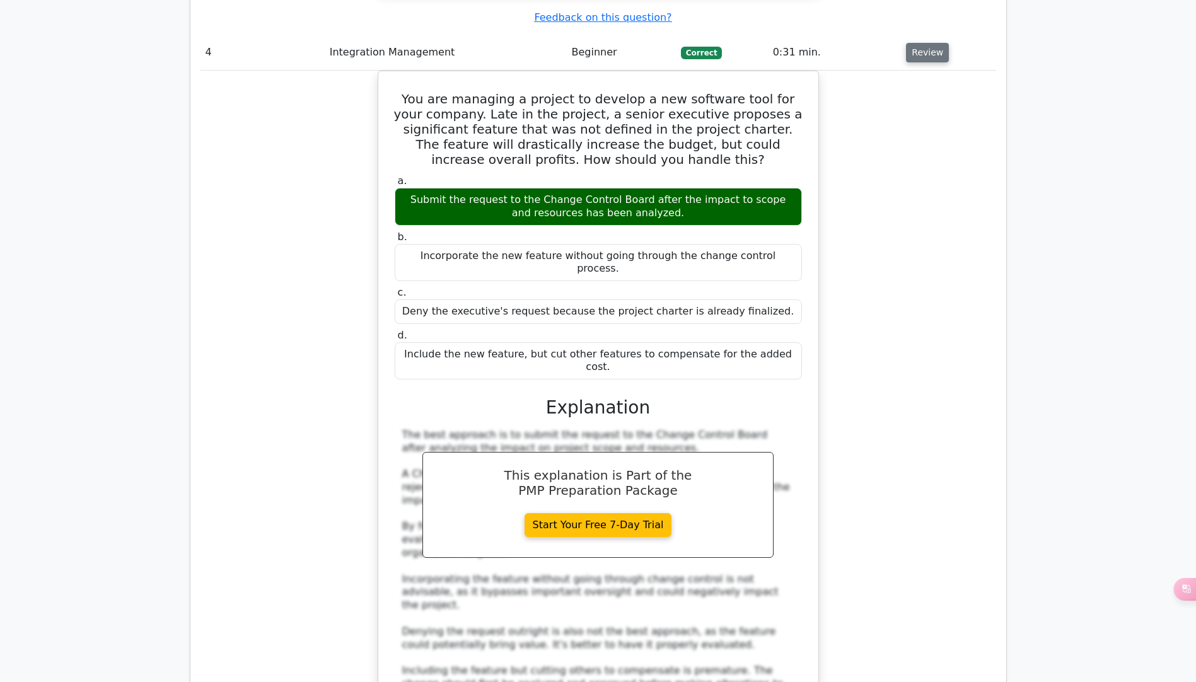
scroll to position [2901, 0]
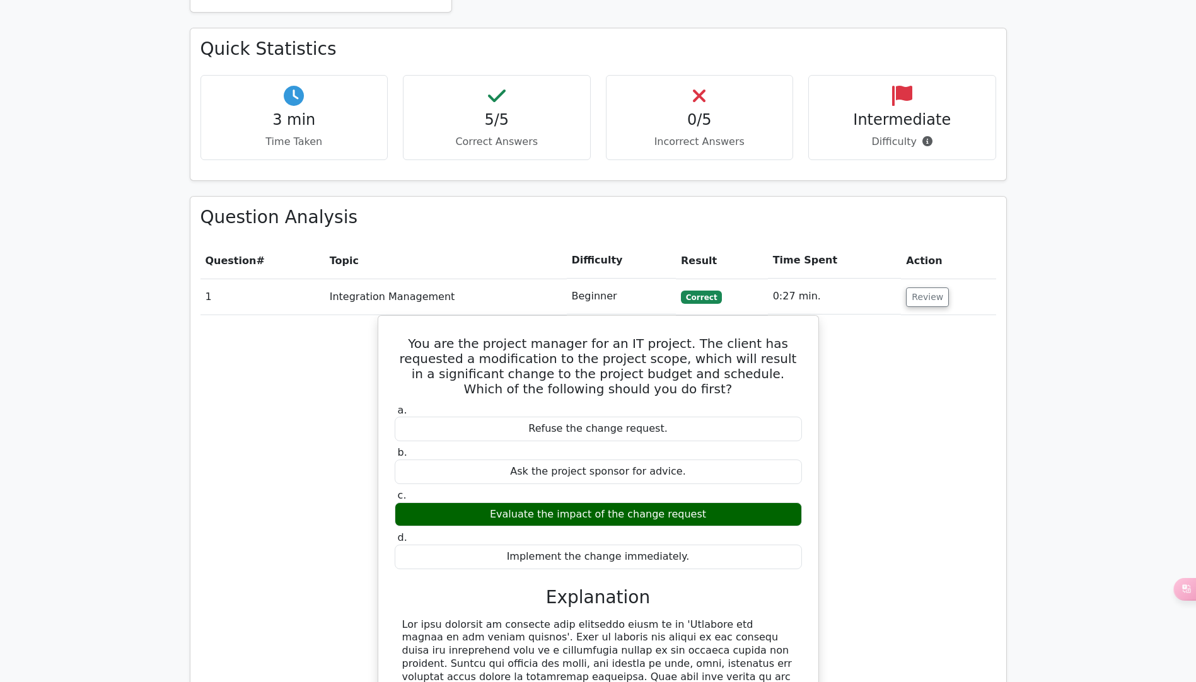
scroll to position [648, 0]
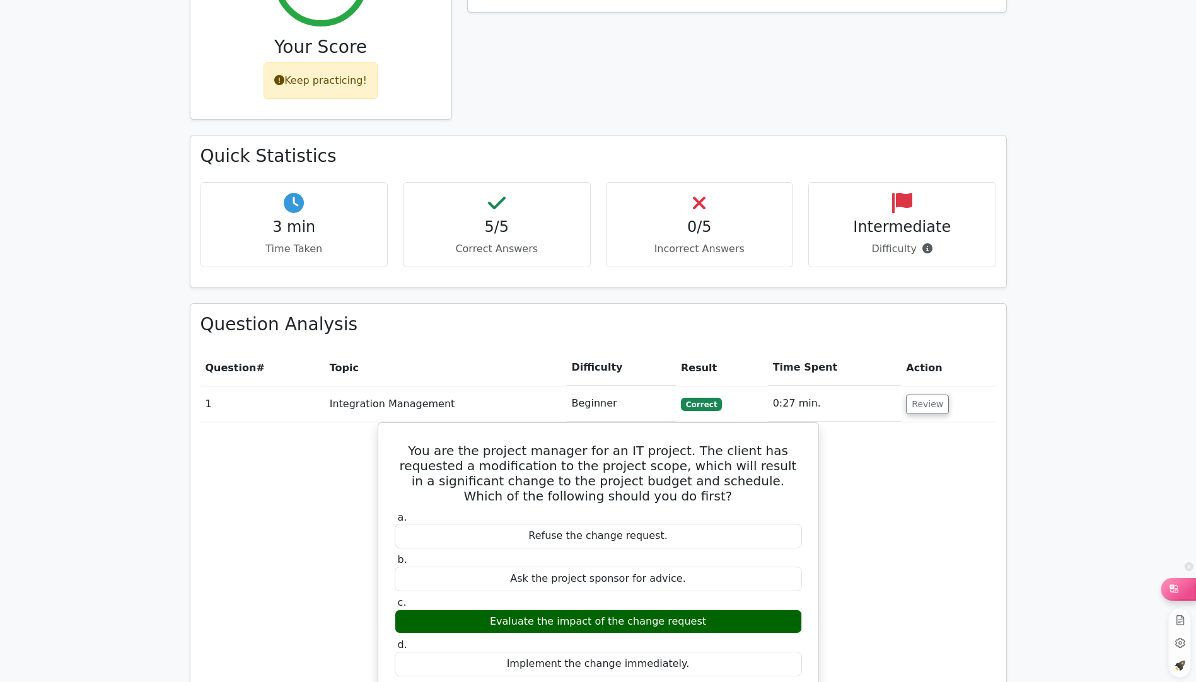
click at [1174, 589] on icon at bounding box center [1174, 589] width 8 height 8
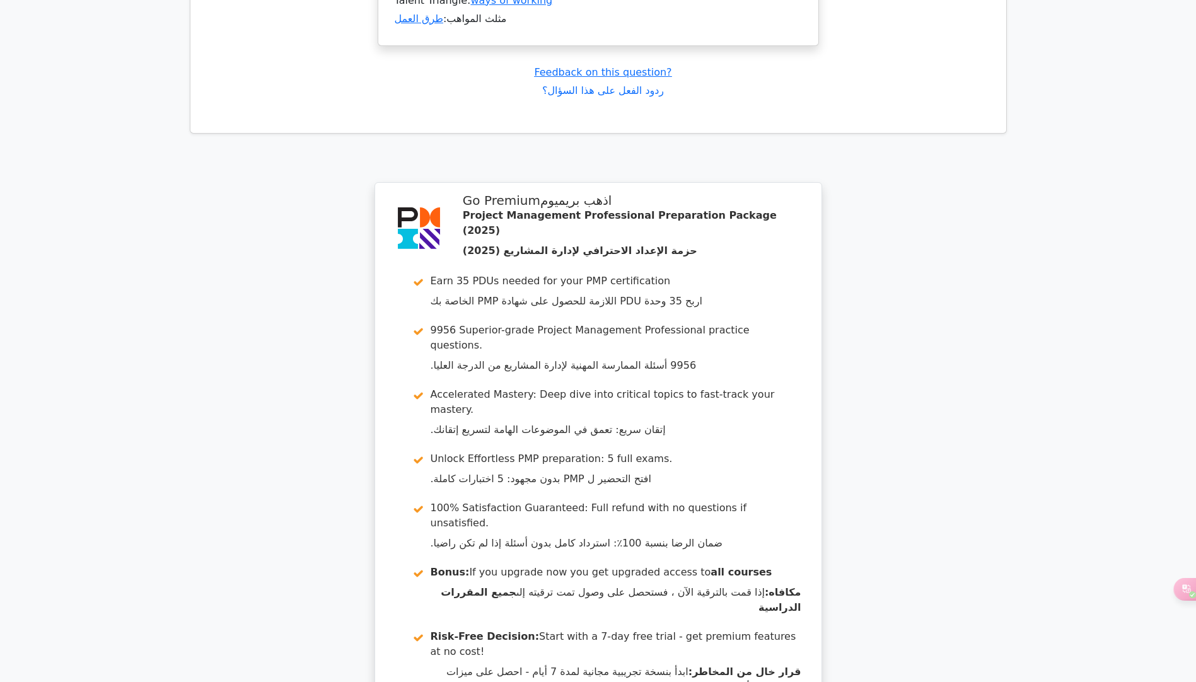
scroll to position [5644, 0]
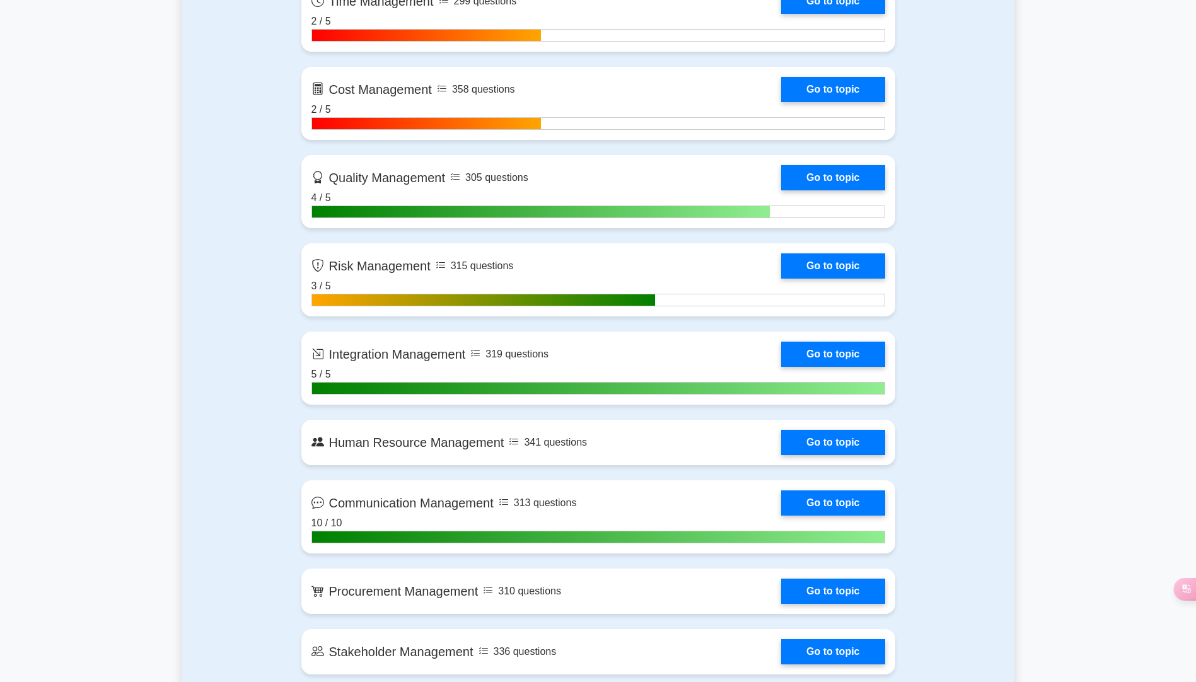
scroll to position [1135, 0]
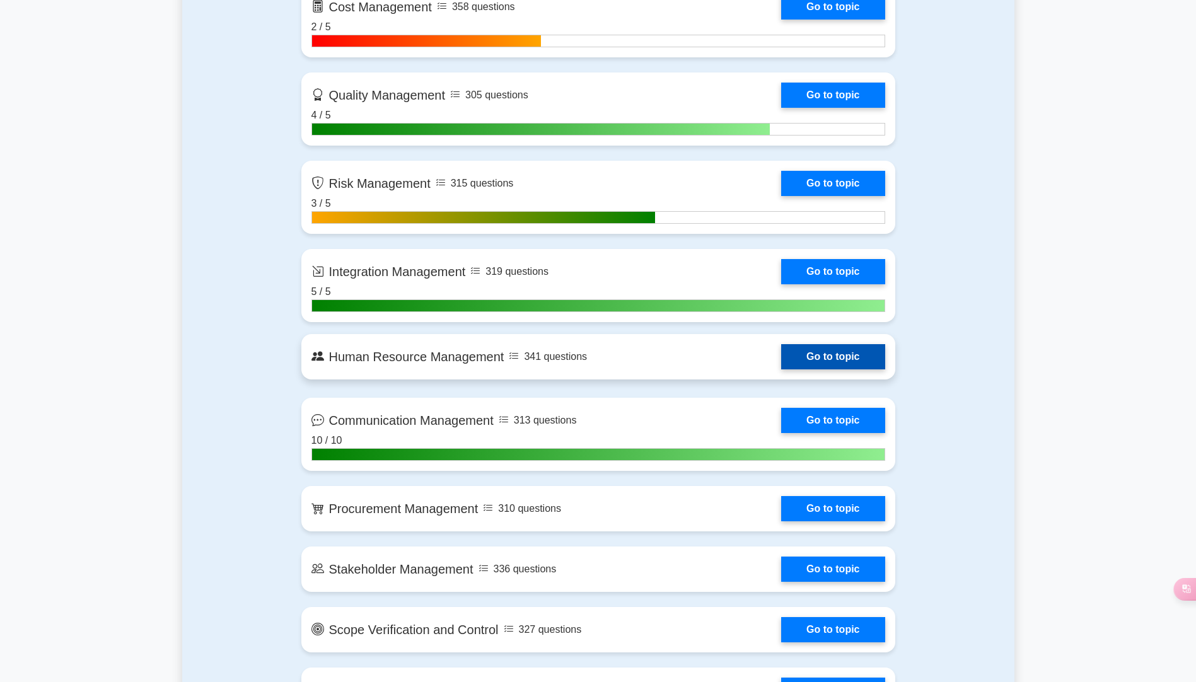
click at [830, 358] on link "Go to topic" at bounding box center [832, 356] width 103 height 25
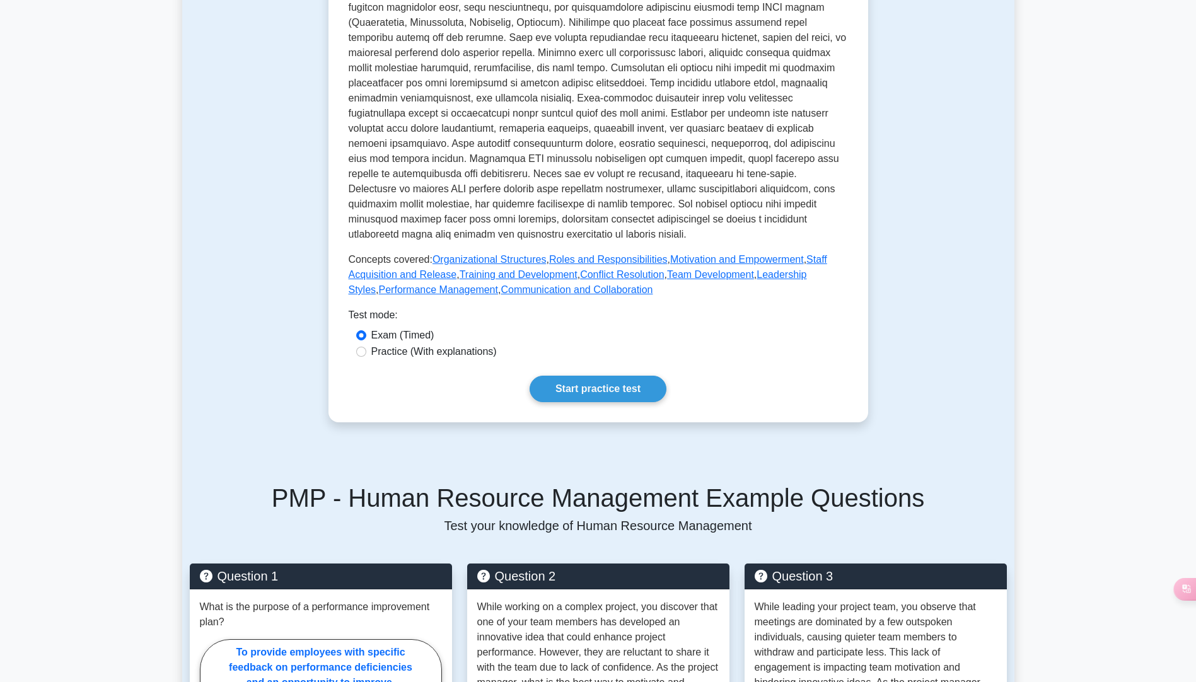
scroll to position [441, 0]
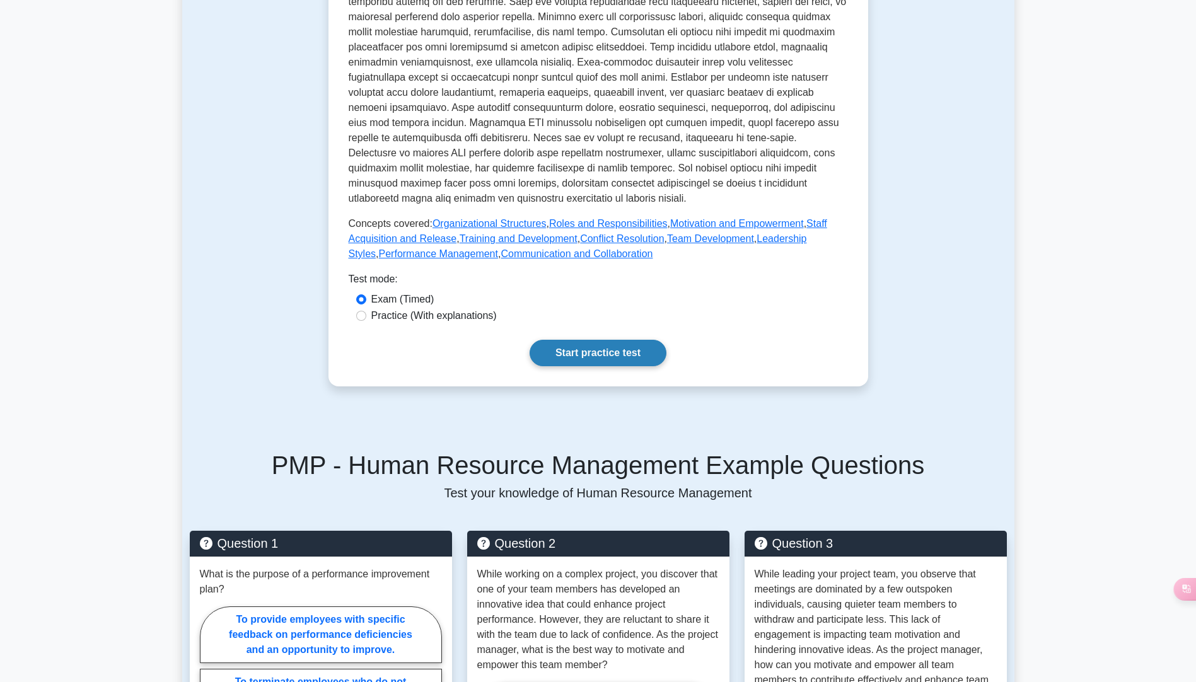
click at [635, 342] on link "Start practice test" at bounding box center [598, 353] width 137 height 26
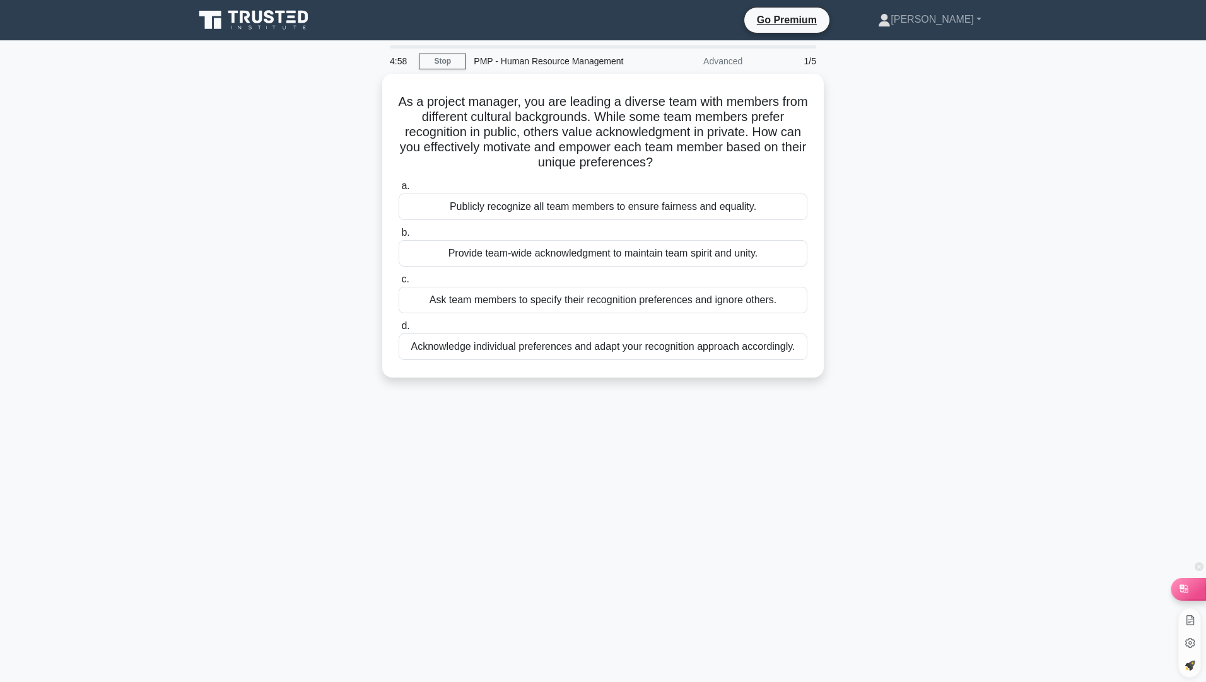
click at [1187, 594] on icon at bounding box center [1183, 589] width 13 height 13
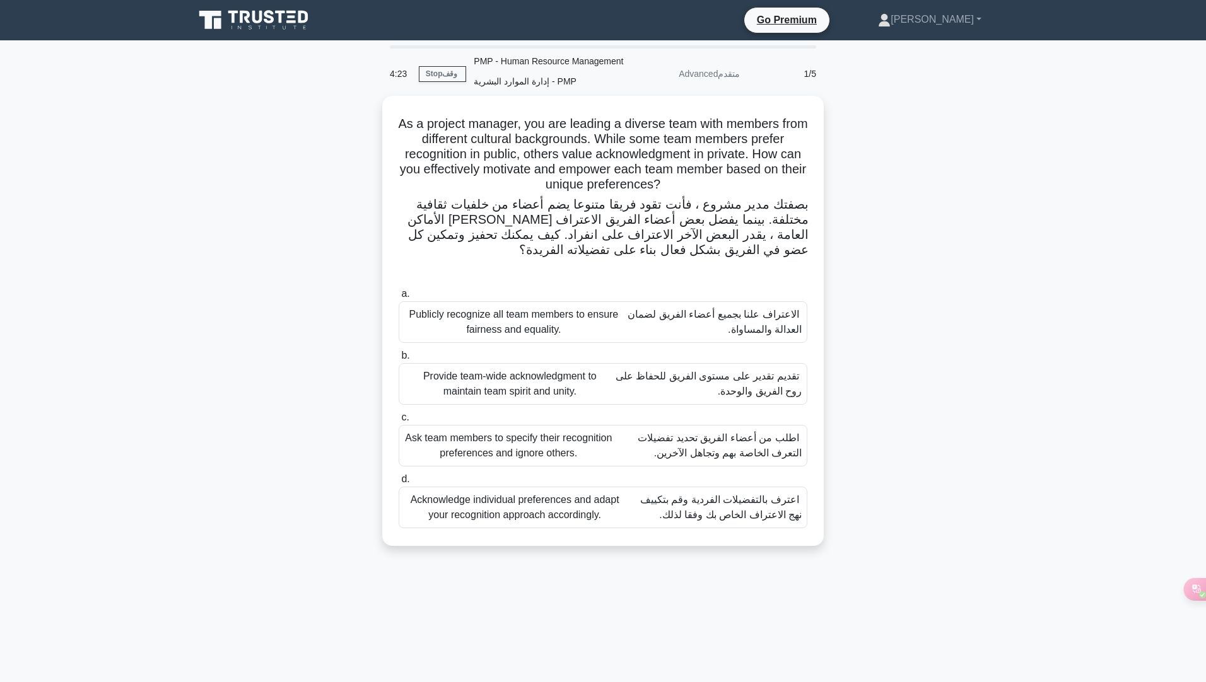
click at [767, 375] on font "تقديم تقدير على مستوى الفريق للحفاظ على روح الفريق والوحدة." at bounding box center [708, 384] width 186 height 26
click at [399, 360] on input "b. Provide team-wide acknowledgment to maintain team spirit and unity. تقديم تق…" at bounding box center [399, 356] width 0 height 8
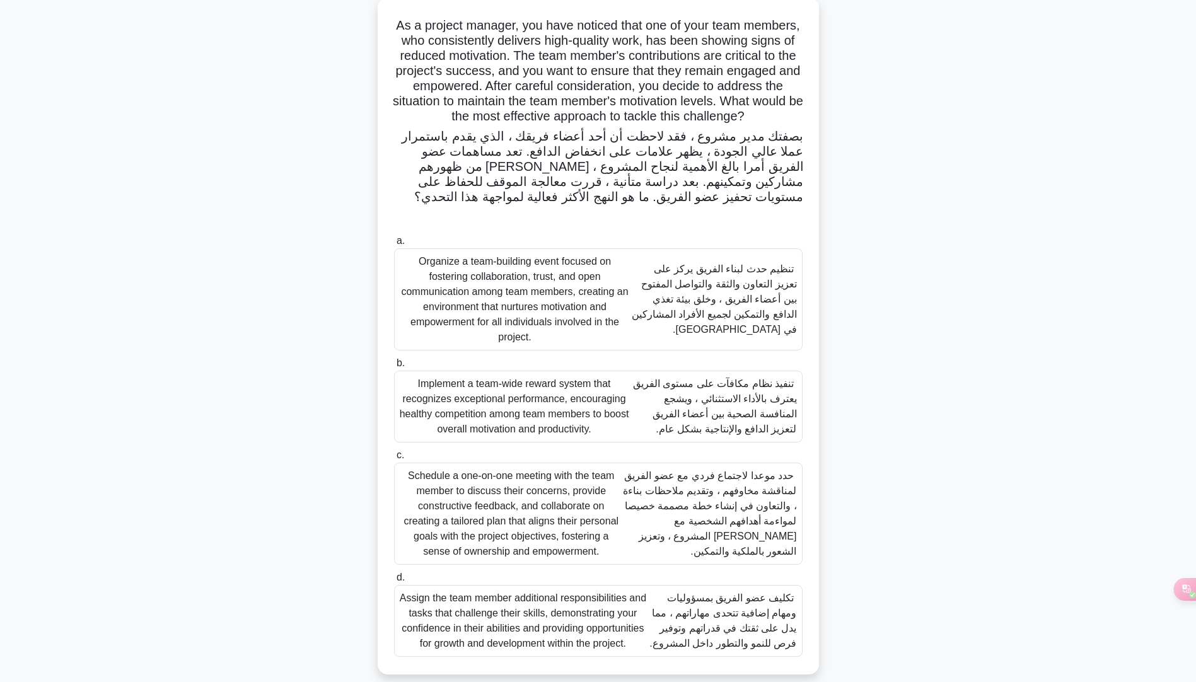
scroll to position [115, 0]
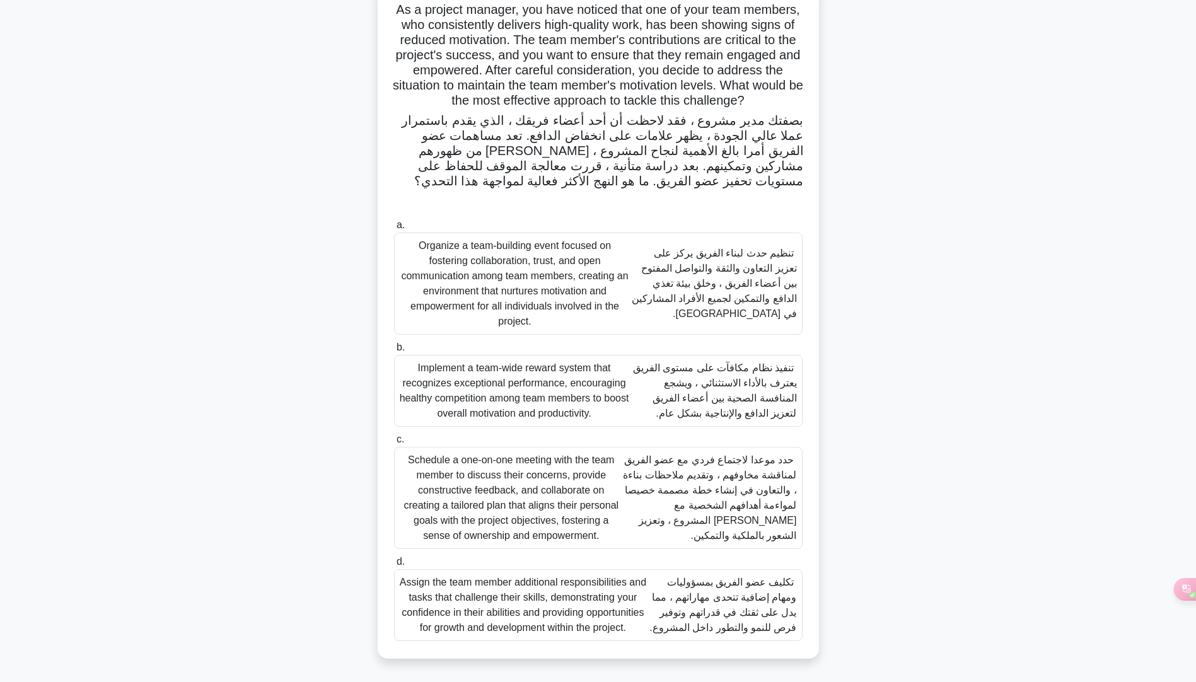
click at [767, 512] on font "حدد موعدا لاجتماع فردي مع عضو الفريق لمناقشة مخاوفهم ، وتقديم ملاحظات بناءة ، و…" at bounding box center [709, 498] width 173 height 86
click at [394, 444] on input "c. Schedule a one-on-one meeting with the team member to discuss their concerns…" at bounding box center [394, 440] width 0 height 8
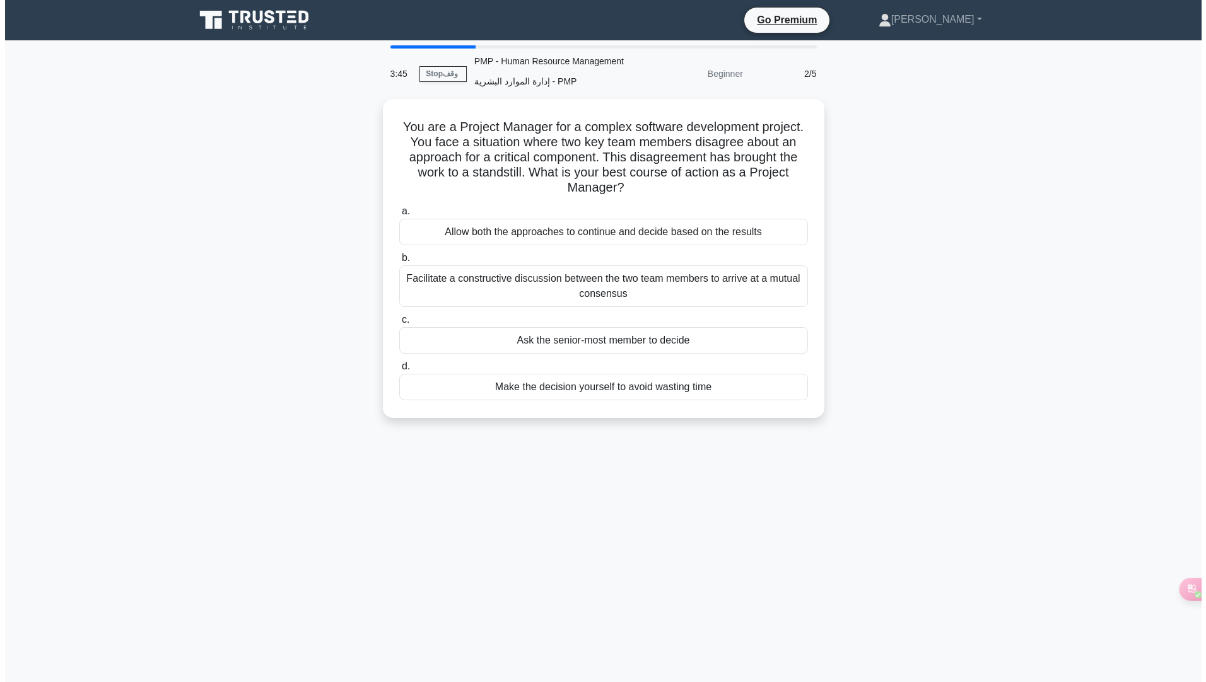
scroll to position [0, 0]
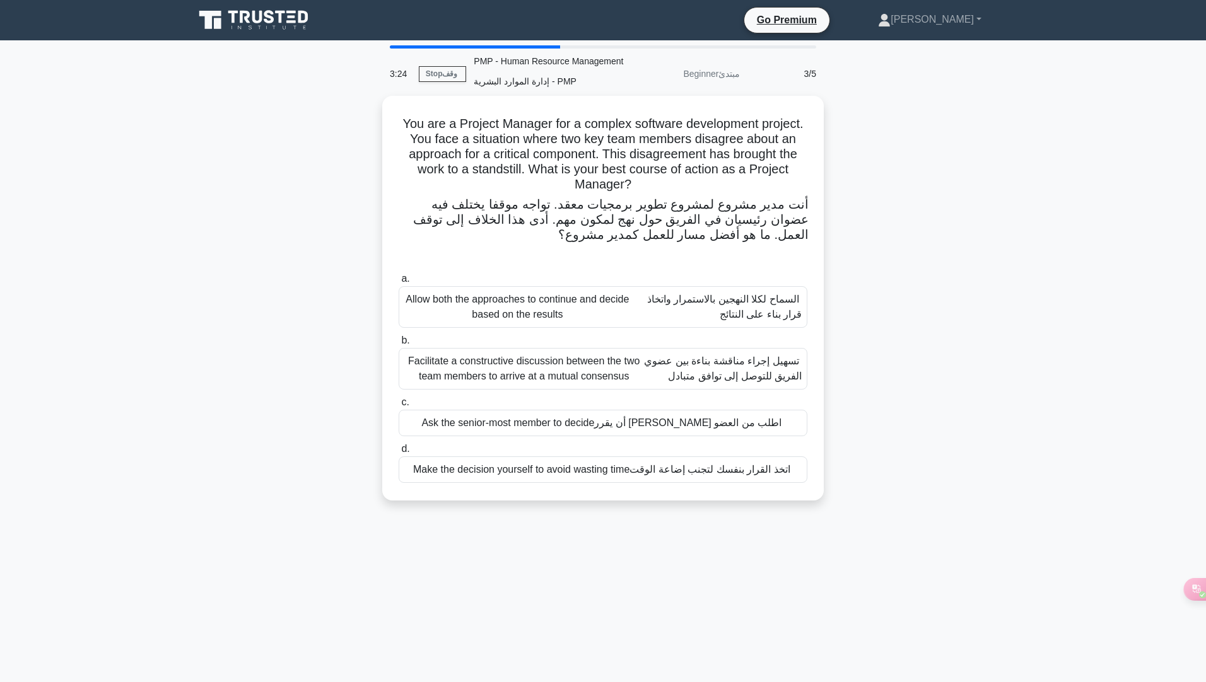
click at [769, 363] on font "تسهيل إجراء مناقشة بناءة بين عضوي الفريق للتوصل إلى توافق متبادل" at bounding box center [723, 369] width 158 height 26
click at [399, 345] on input "b. Facilitate a constructive discussion between the two team members to arrive …" at bounding box center [399, 341] width 0 height 8
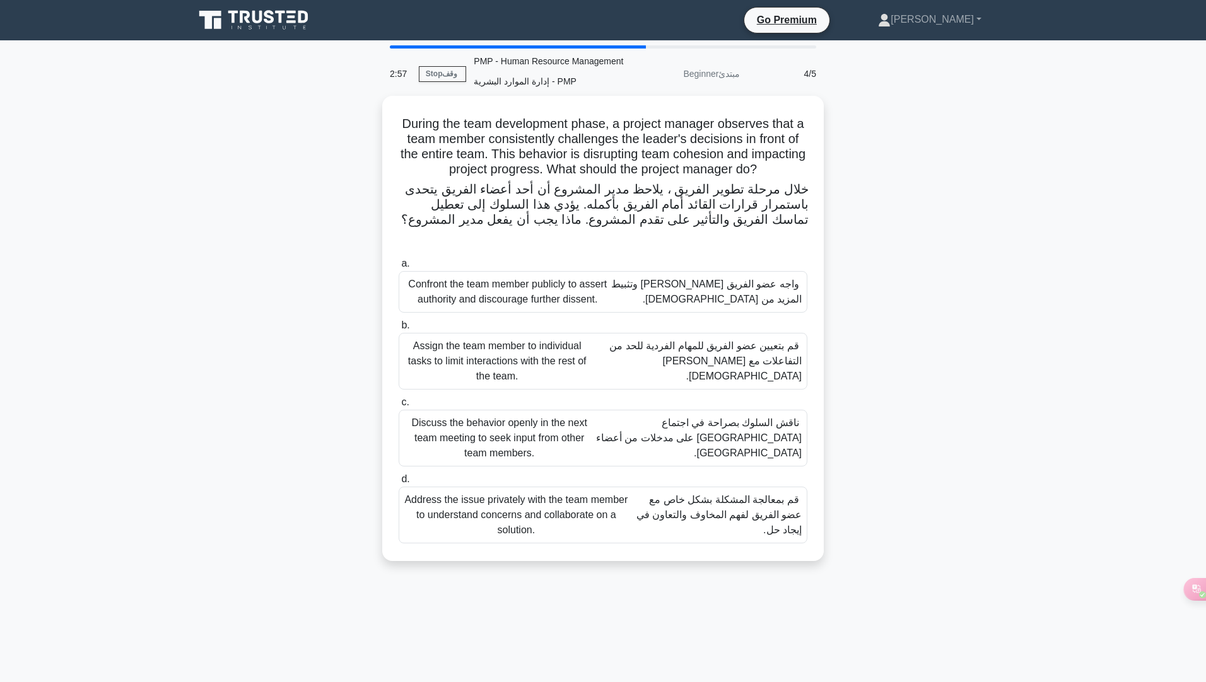
click at [793, 524] on div "Address the issue privately with the team member to understand concerns and col…" at bounding box center [603, 515] width 409 height 57
click at [399, 484] on input "d. Address the issue privately with the team member to understand concerns and …" at bounding box center [399, 479] width 0 height 8
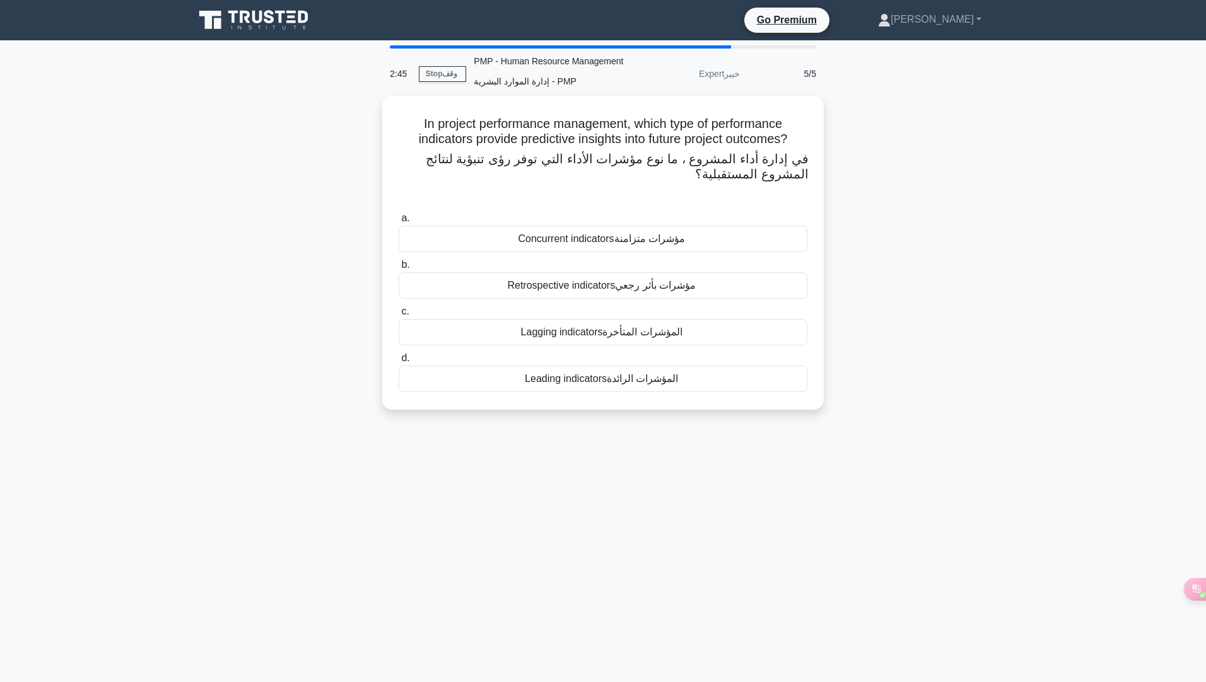
click at [671, 379] on font "المؤشرات الرائدة" at bounding box center [642, 378] width 71 height 11
click at [399, 363] on input "d. Leading indicators المؤشرات الرائدة" at bounding box center [399, 358] width 0 height 8
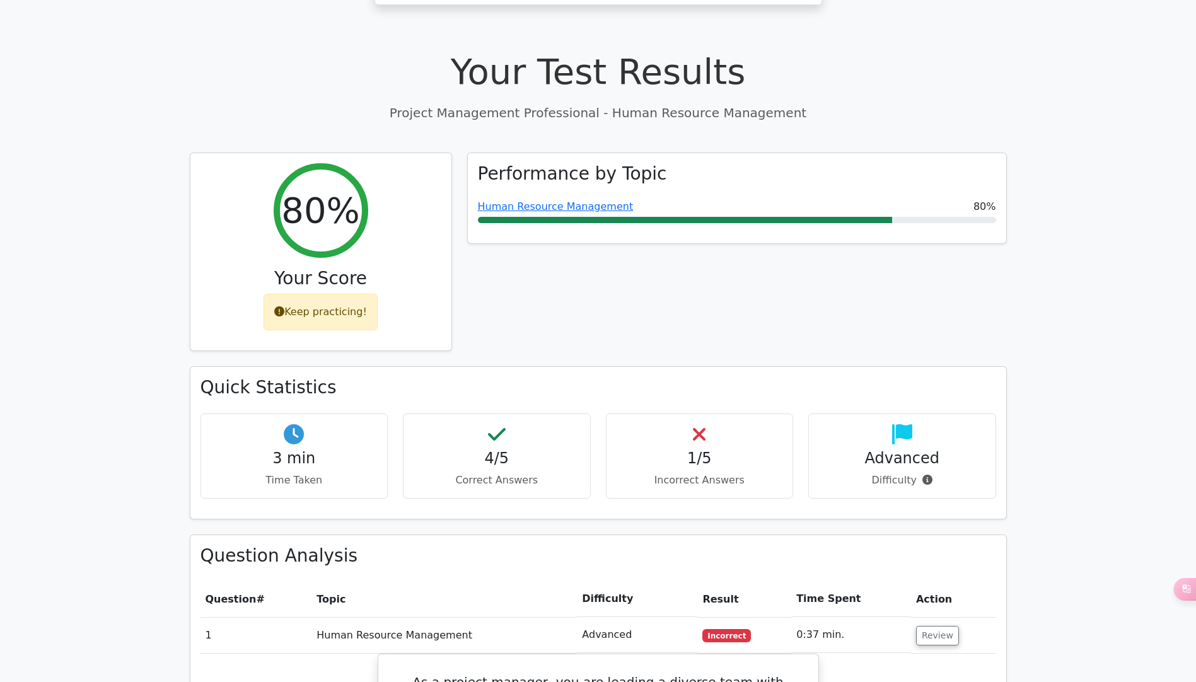
scroll to position [568, 0]
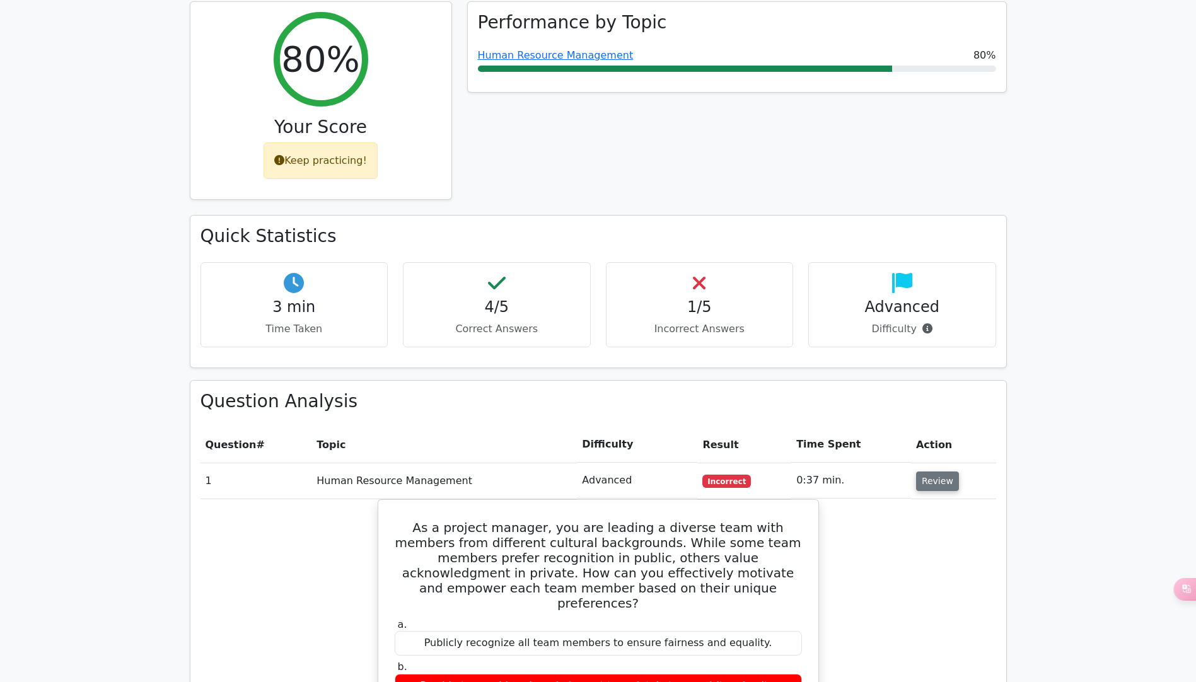
click at [940, 472] on button "Review" at bounding box center [937, 482] width 43 height 20
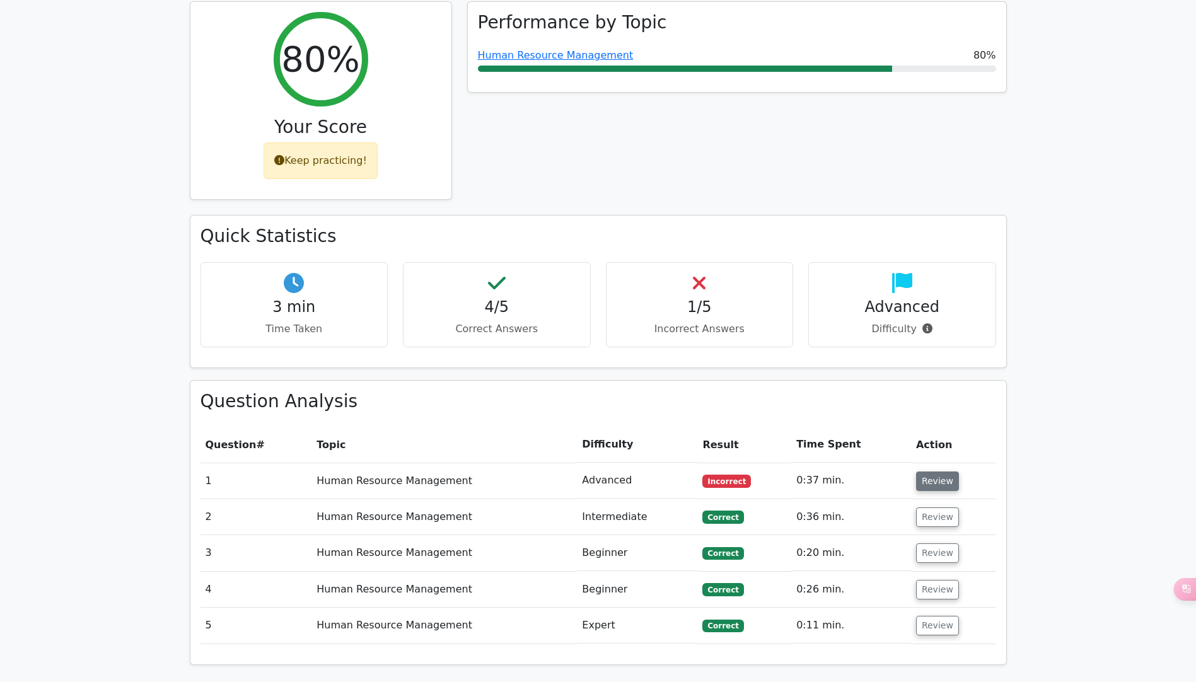
click at [940, 472] on button "Review" at bounding box center [937, 482] width 43 height 20
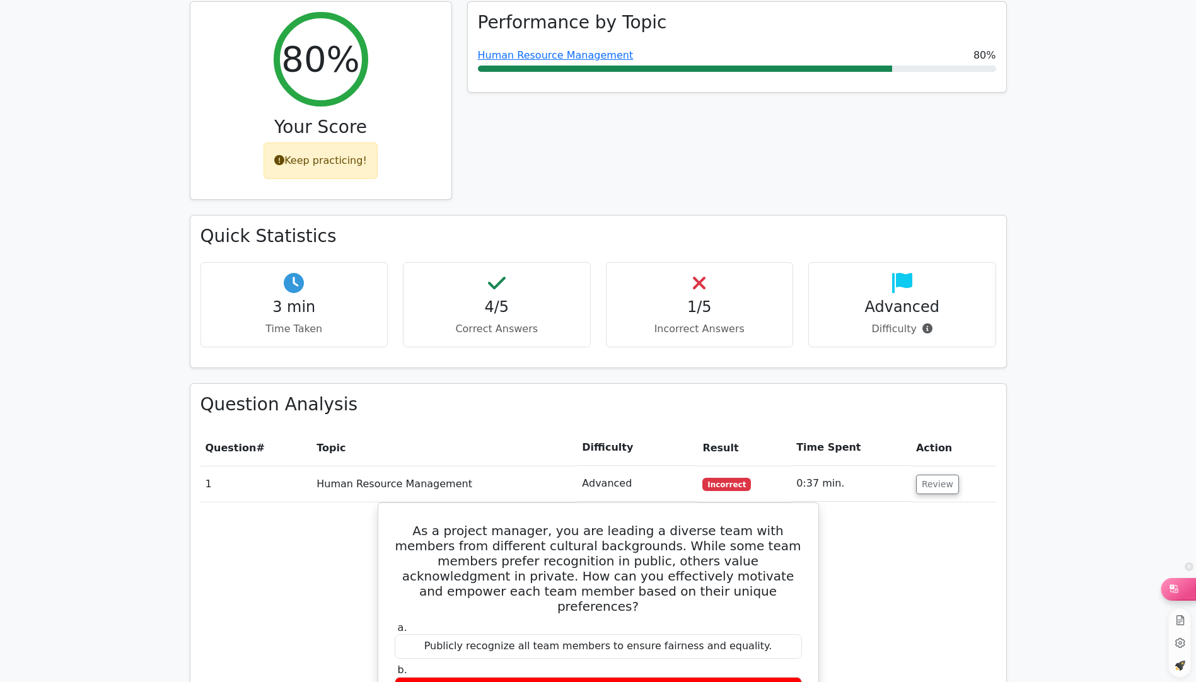
click at [1184, 587] on div at bounding box center [1179, 588] width 34 height 21
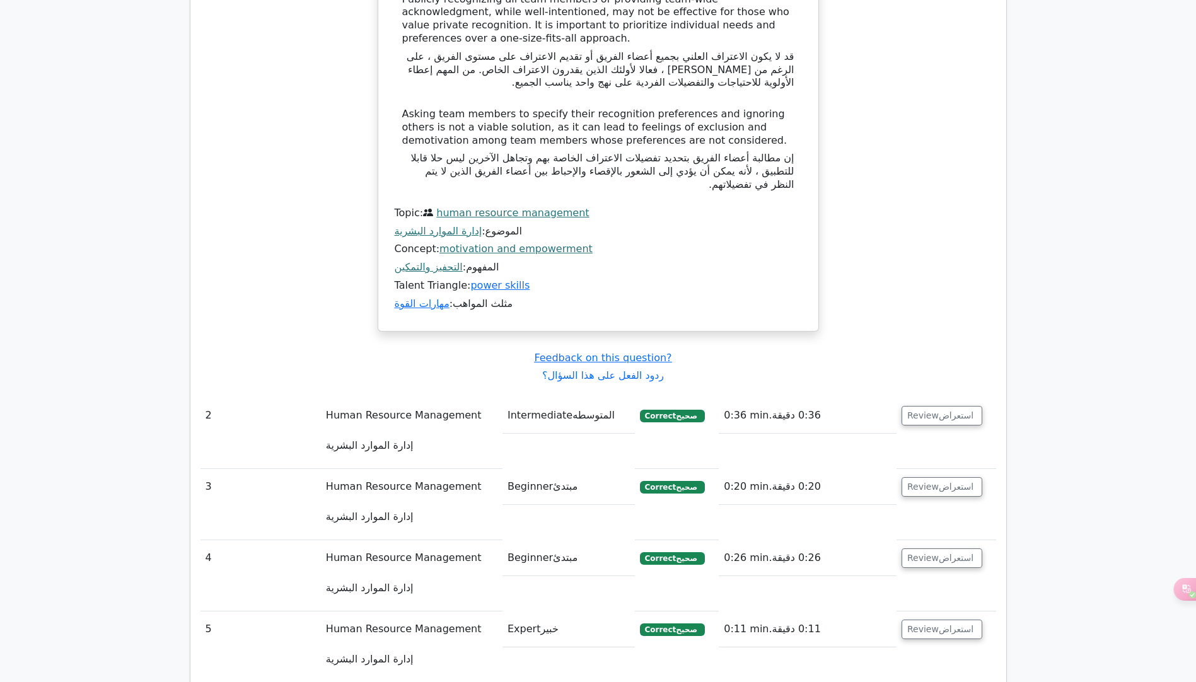
scroll to position [2090, 0]
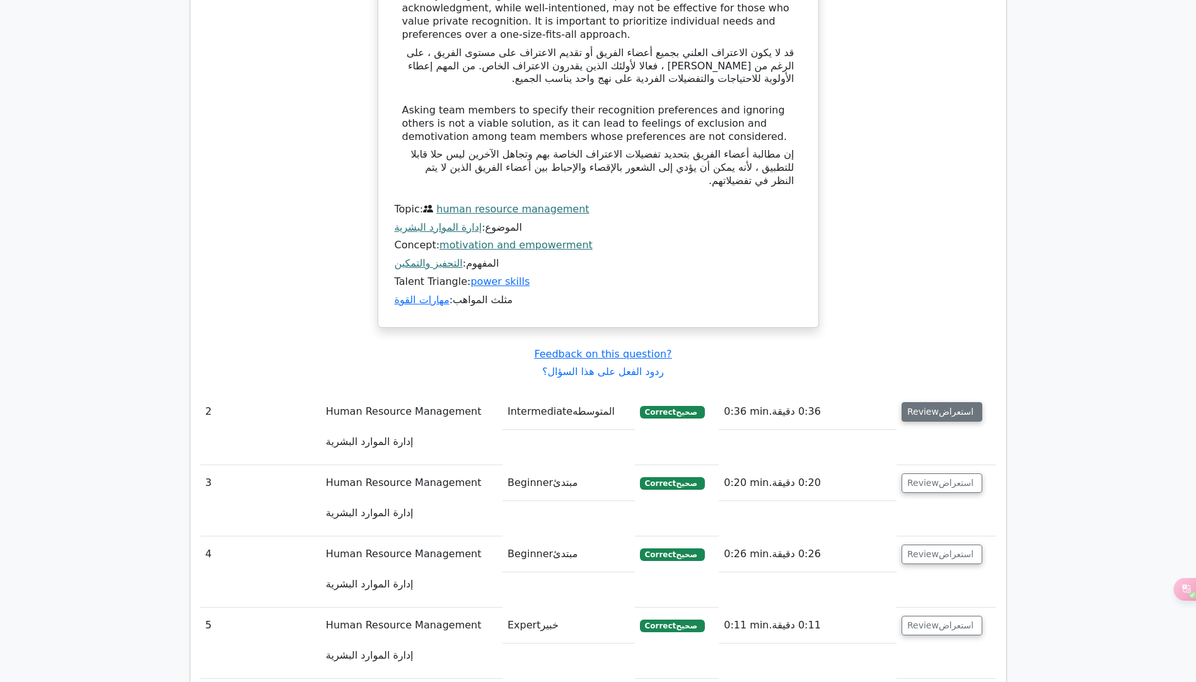
click at [941, 407] on font "استعراض" at bounding box center [956, 412] width 35 height 10
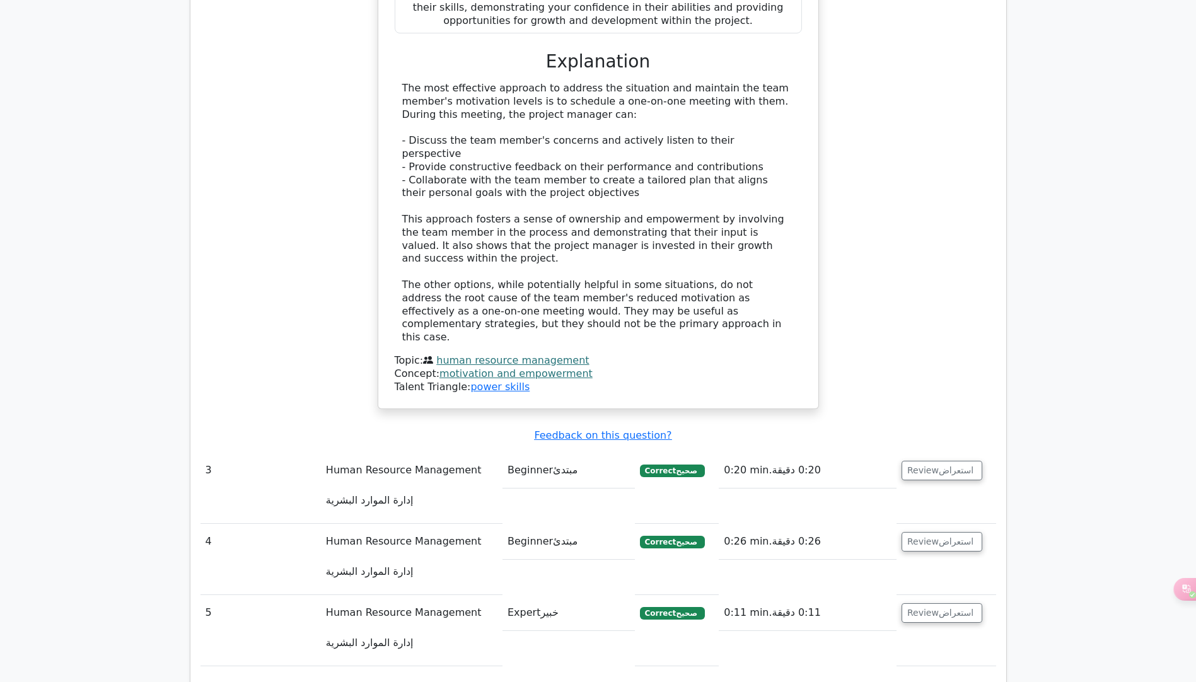
scroll to position [3036, 0]
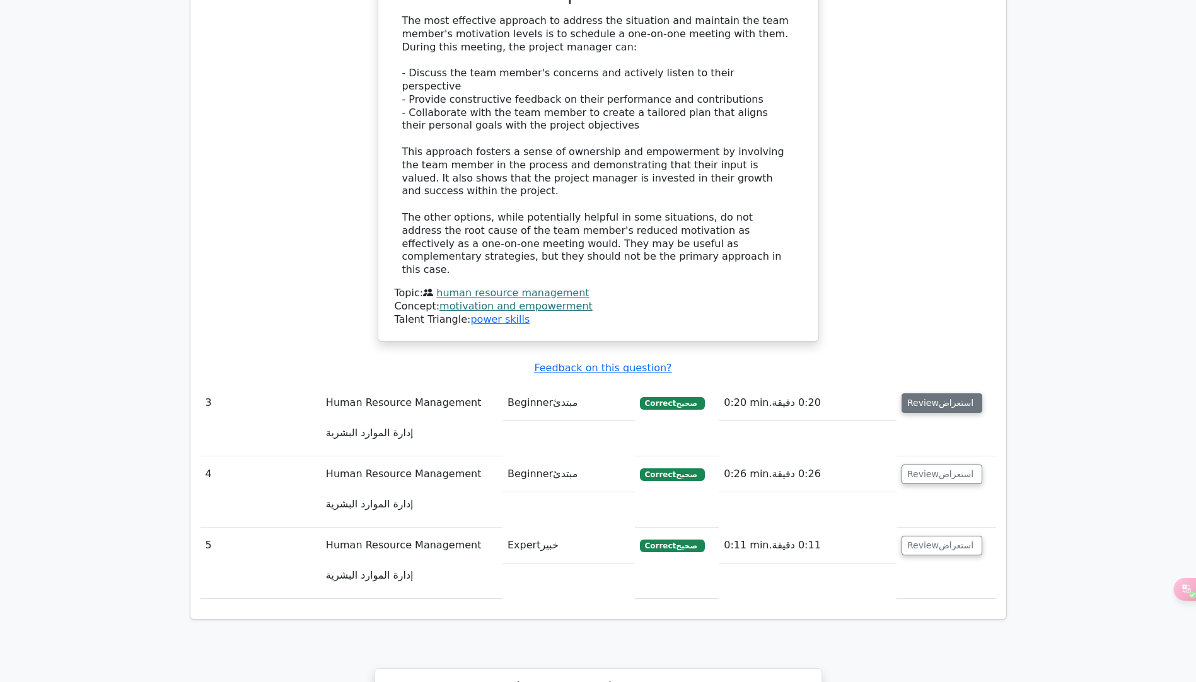
click at [960, 393] on button "Review استعراض" at bounding box center [942, 403] width 81 height 20
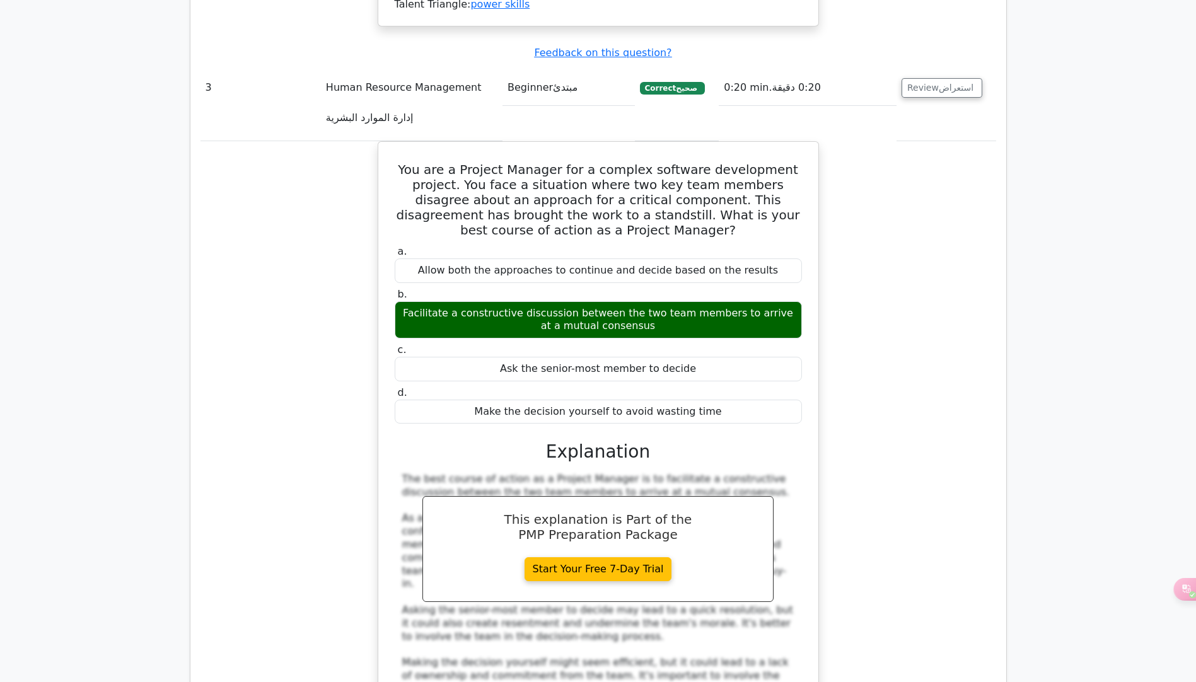
scroll to position [3477, 0]
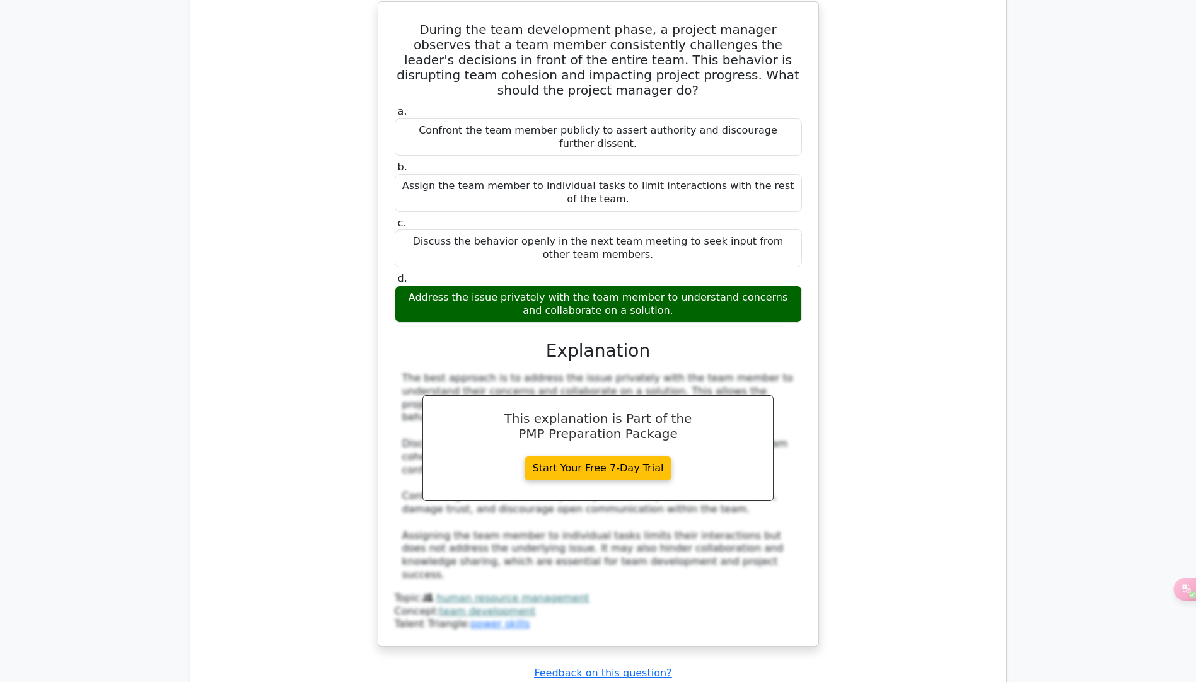
scroll to position [4360, 0]
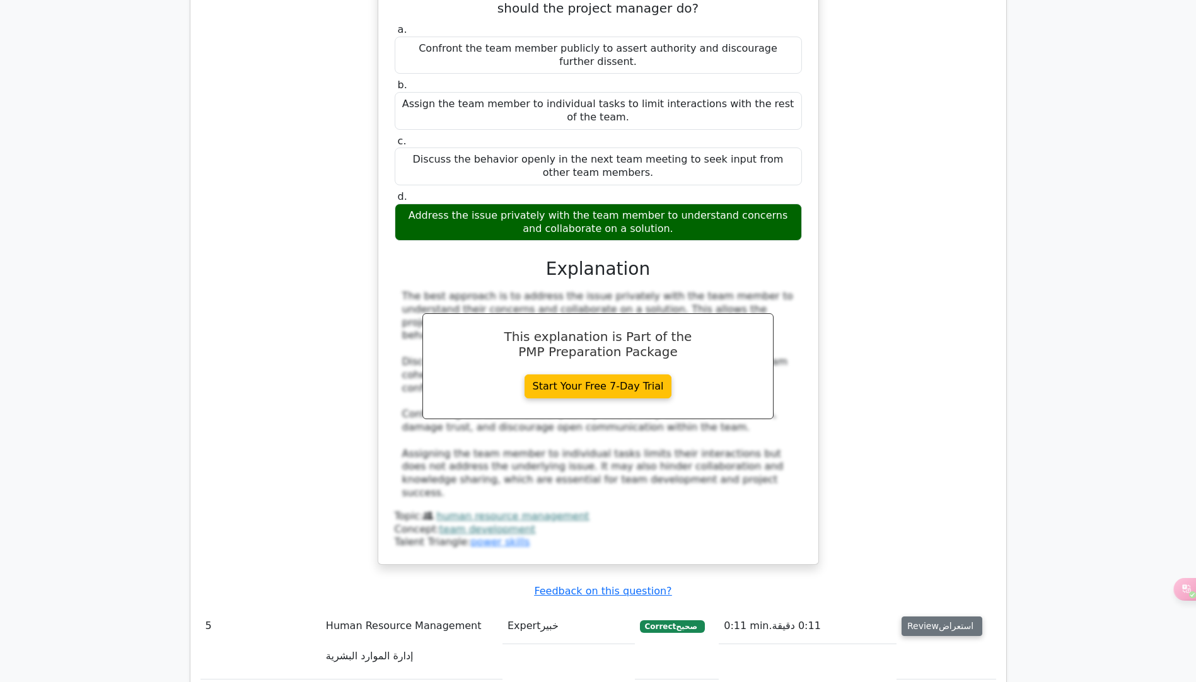
click at [945, 621] on font "استعراض" at bounding box center [956, 626] width 35 height 10
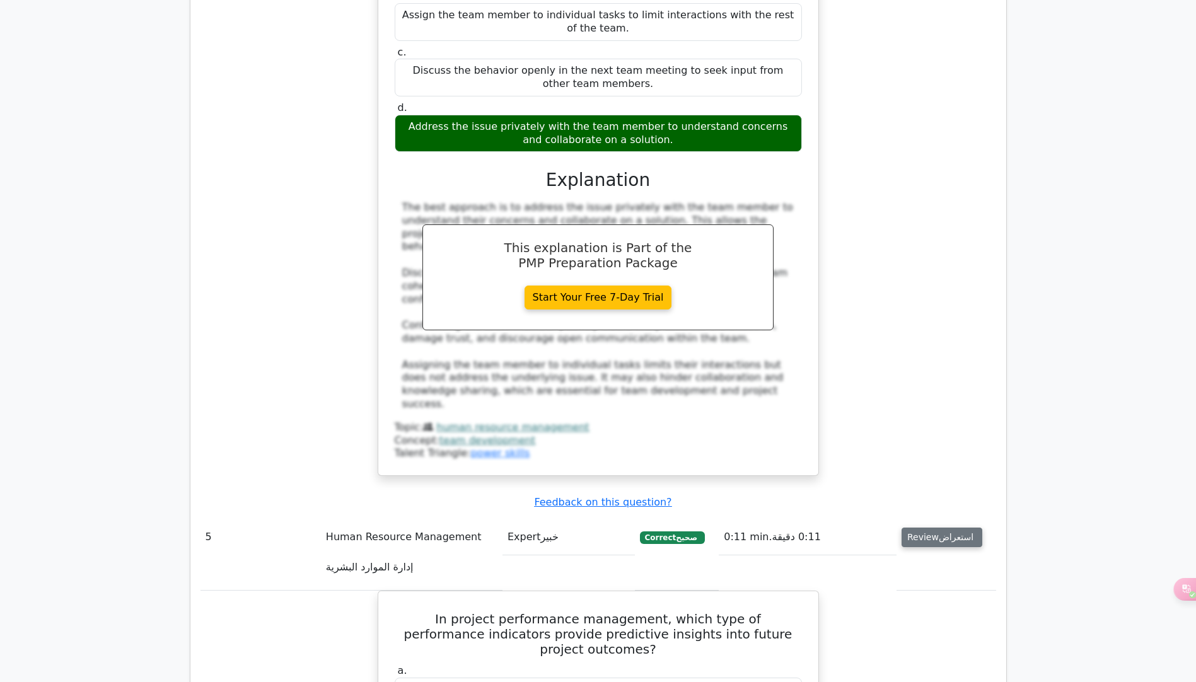
scroll to position [4486, 0]
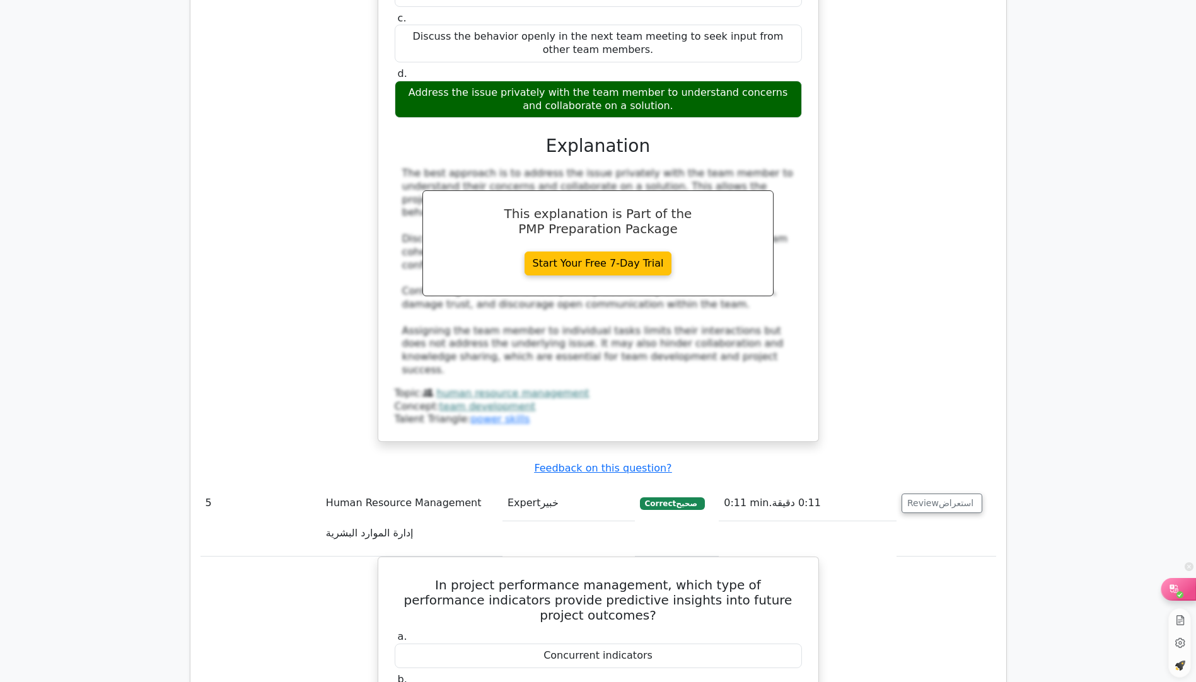
click at [1179, 590] on icon at bounding box center [1174, 589] width 13 height 13
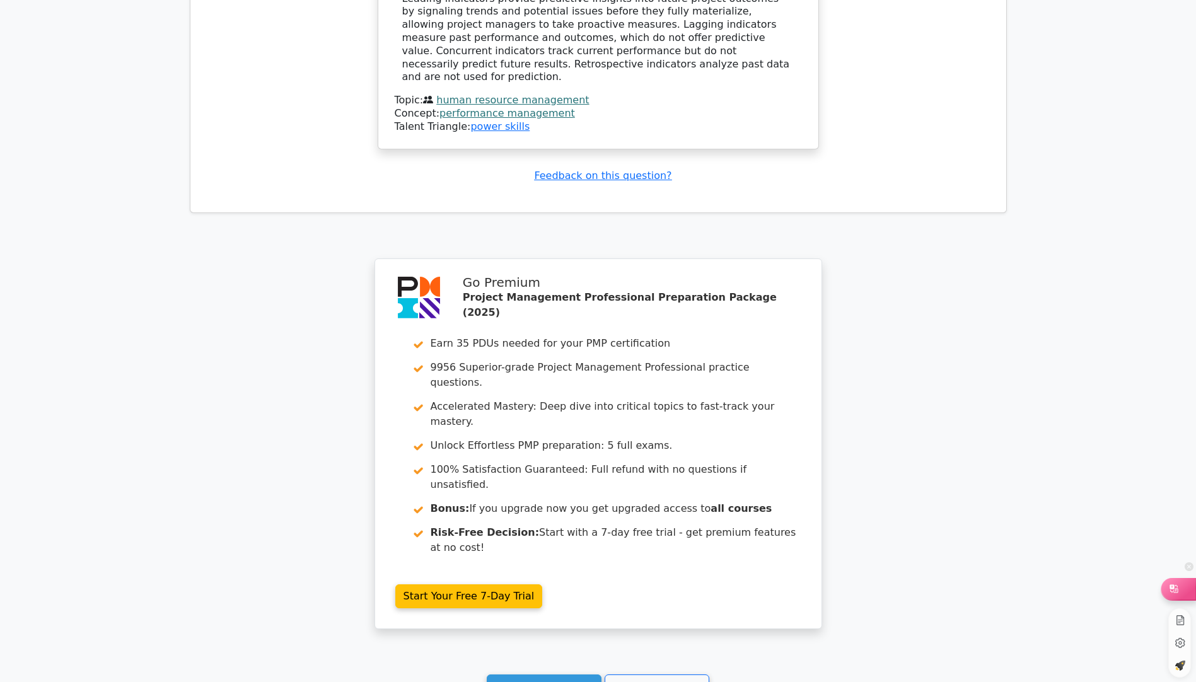
scroll to position [3684, 0]
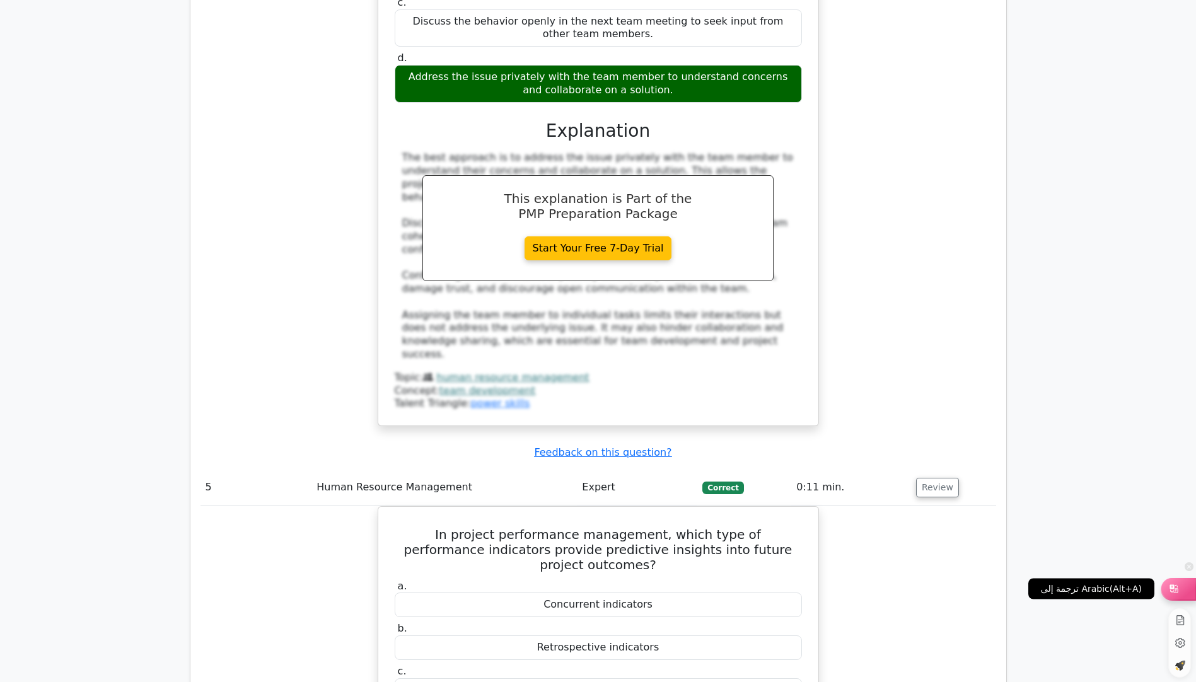
click at [1179, 590] on icon at bounding box center [1174, 589] width 13 height 13
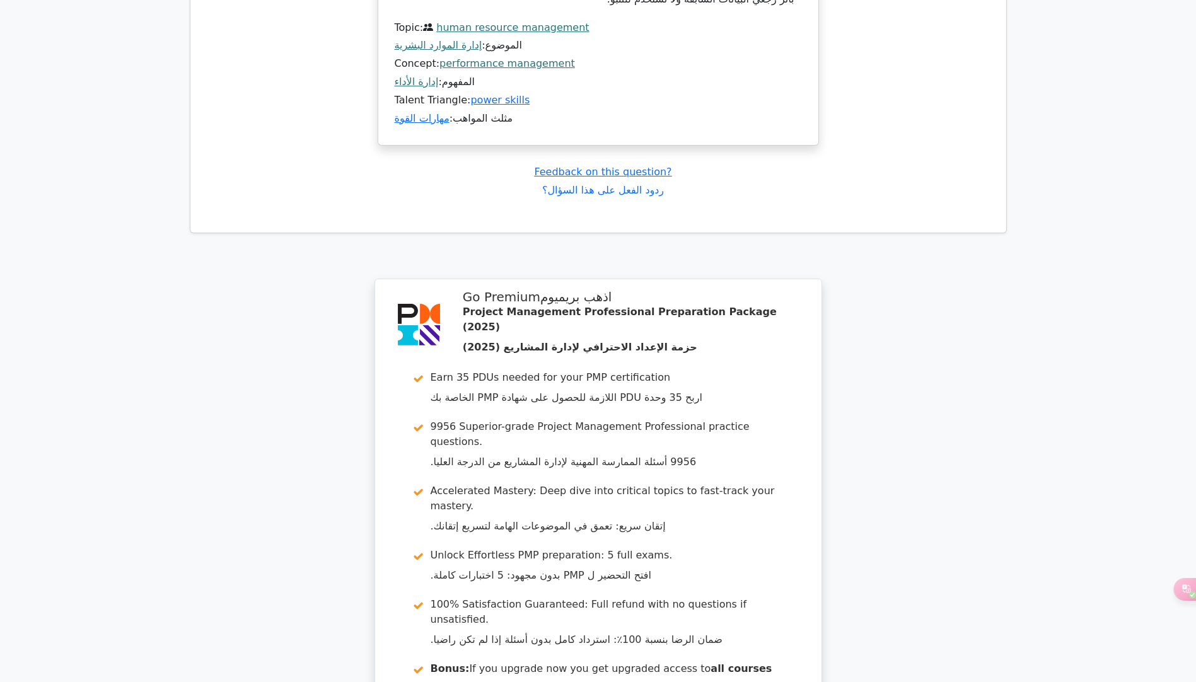
scroll to position [6065, 0]
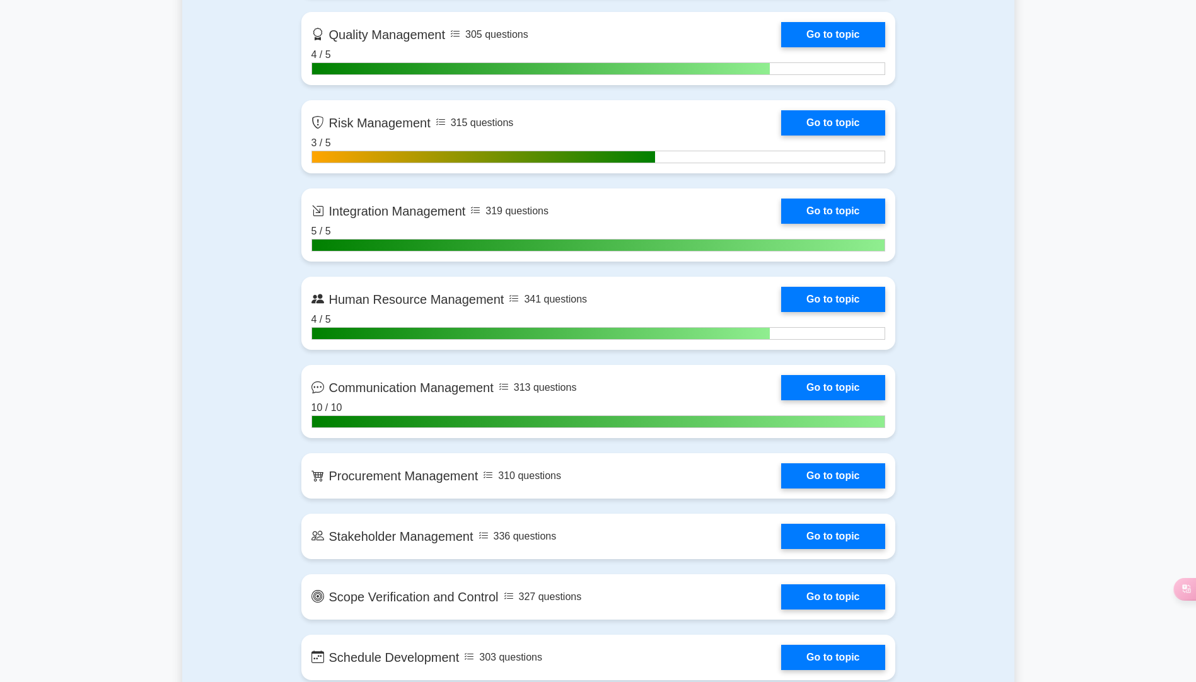
scroll to position [1261, 0]
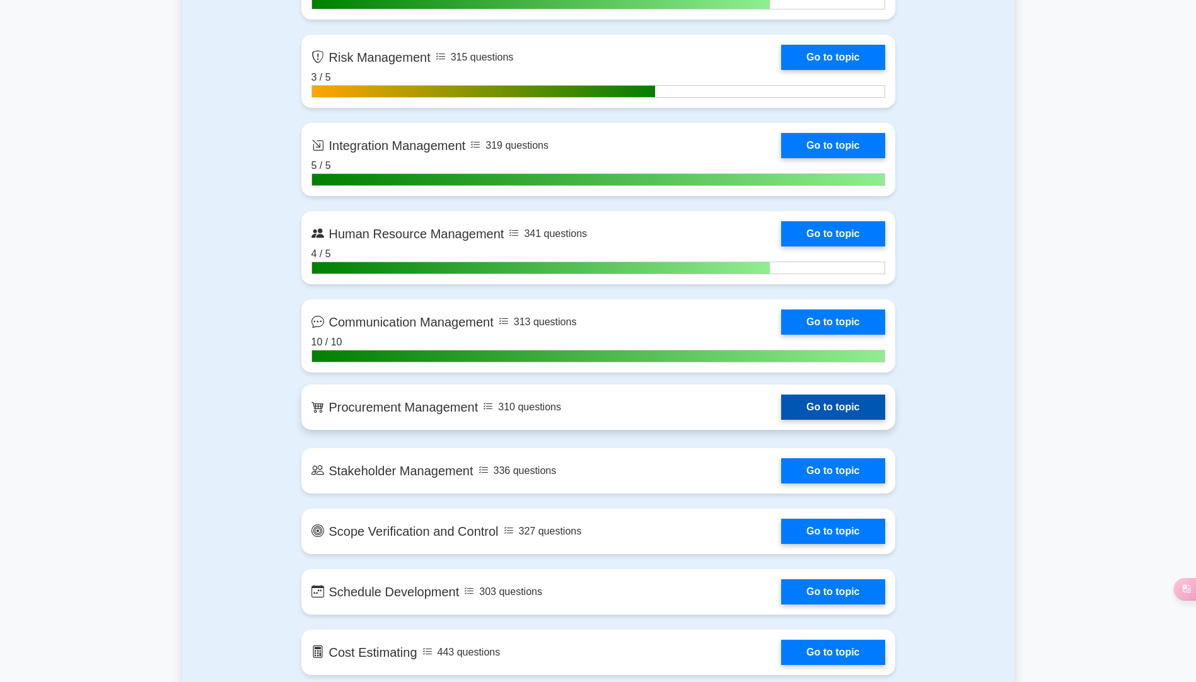
click at [815, 407] on link "Go to topic" at bounding box center [832, 407] width 103 height 25
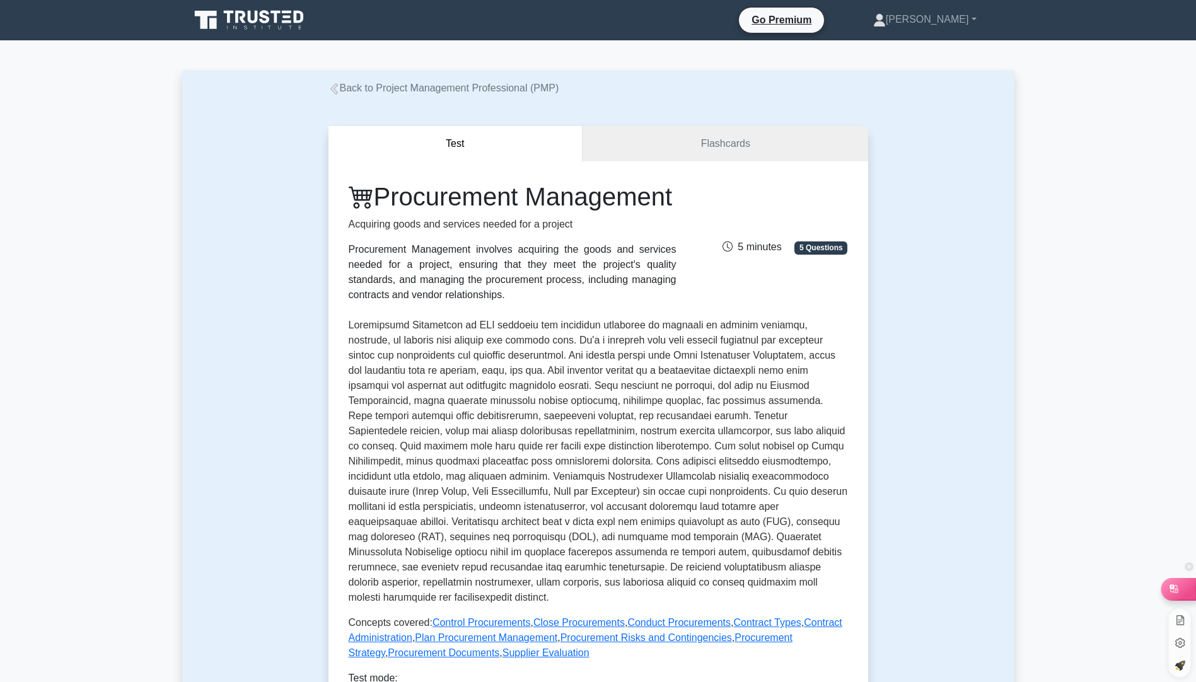
click at [1187, 590] on div at bounding box center [1179, 588] width 34 height 21
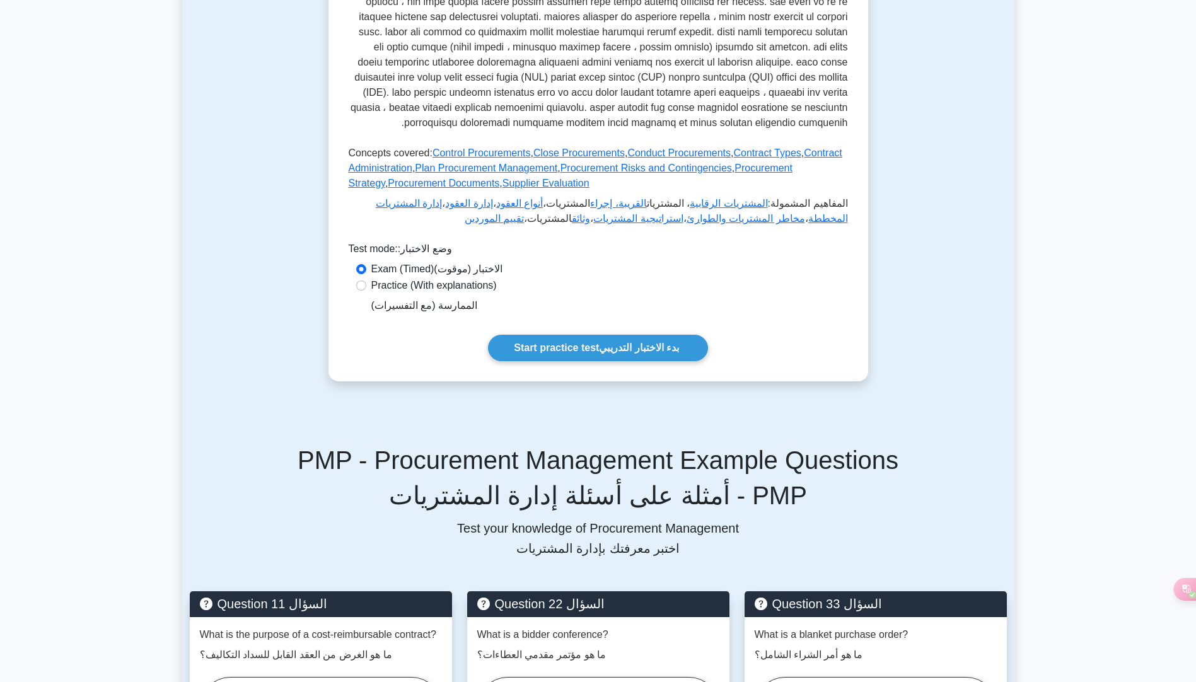
scroll to position [946, 0]
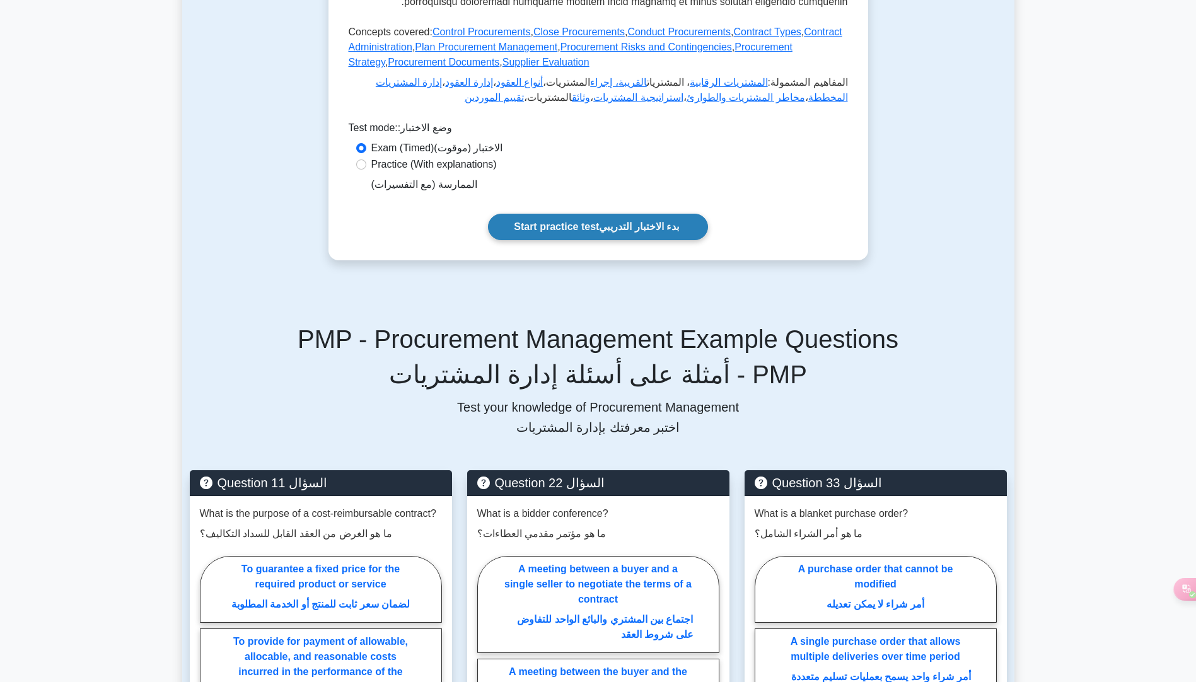
click at [651, 225] on font "بدء الاختبار التدريبي" at bounding box center [639, 226] width 80 height 11
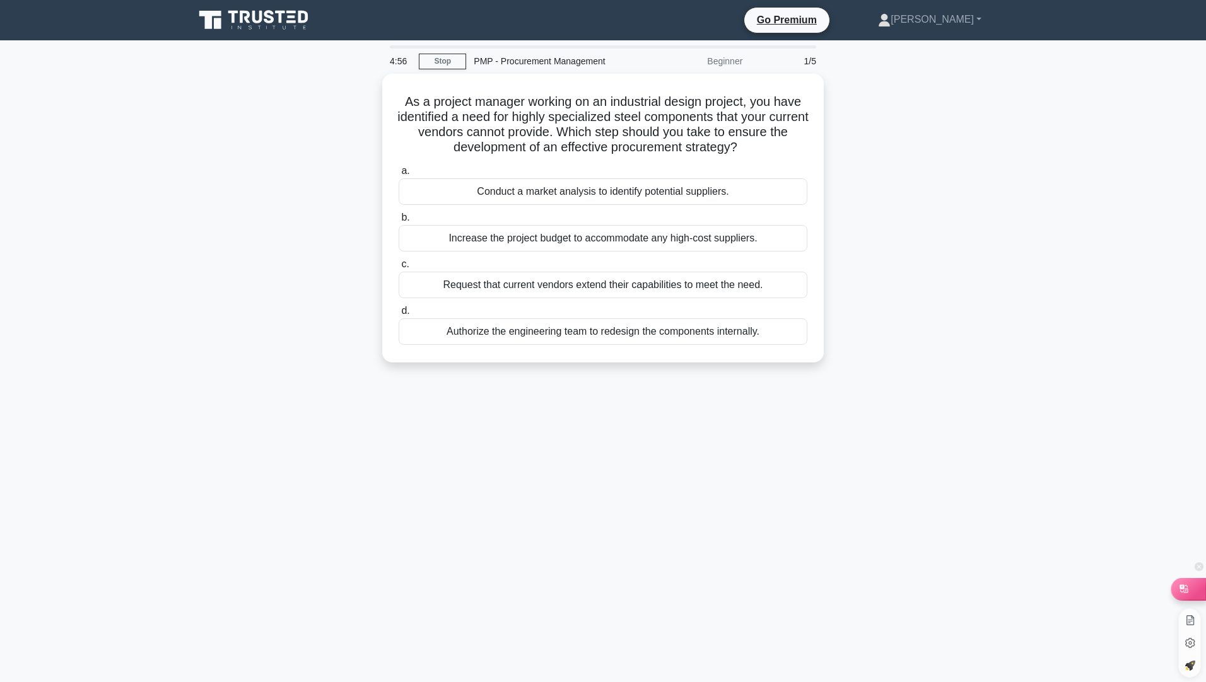
click at [1188, 583] on icon at bounding box center [1183, 589] width 13 height 13
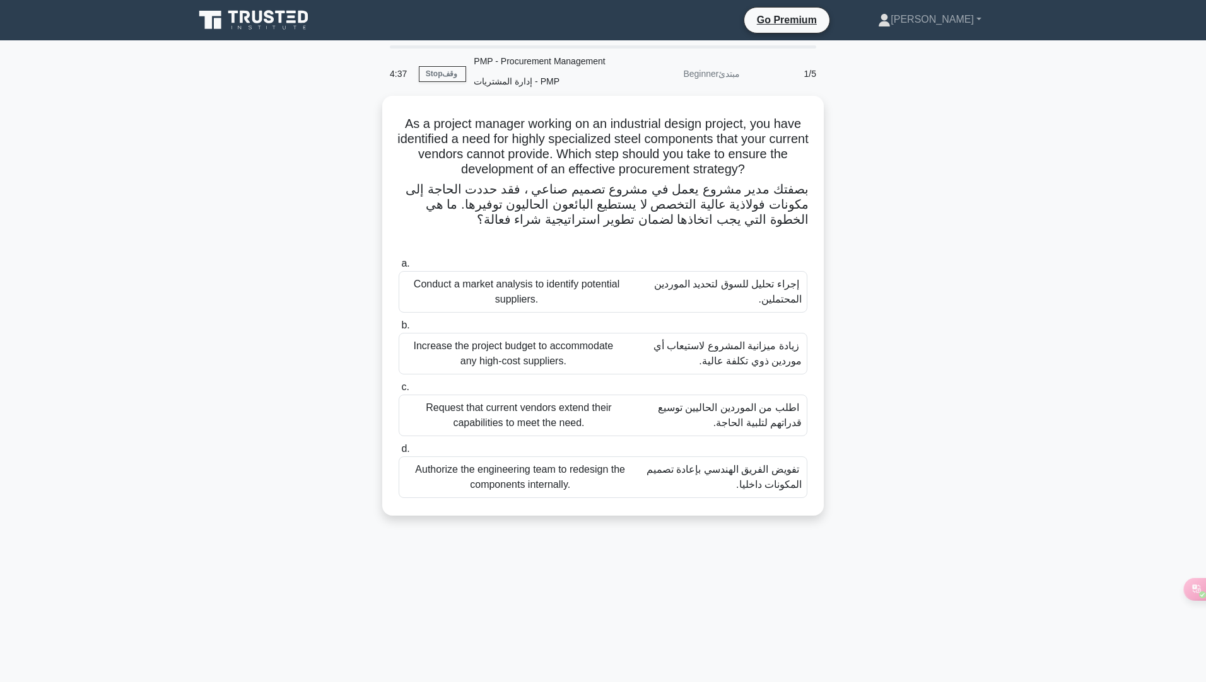
click at [768, 300] on font "إجراء تحليل للسوق لتحديد الموردين المحتملين." at bounding box center [728, 292] width 148 height 26
click at [399, 268] on input "a. Conduct a market analysis to identify potential suppliers. إجراء تحليل للسوق…" at bounding box center [399, 264] width 0 height 8
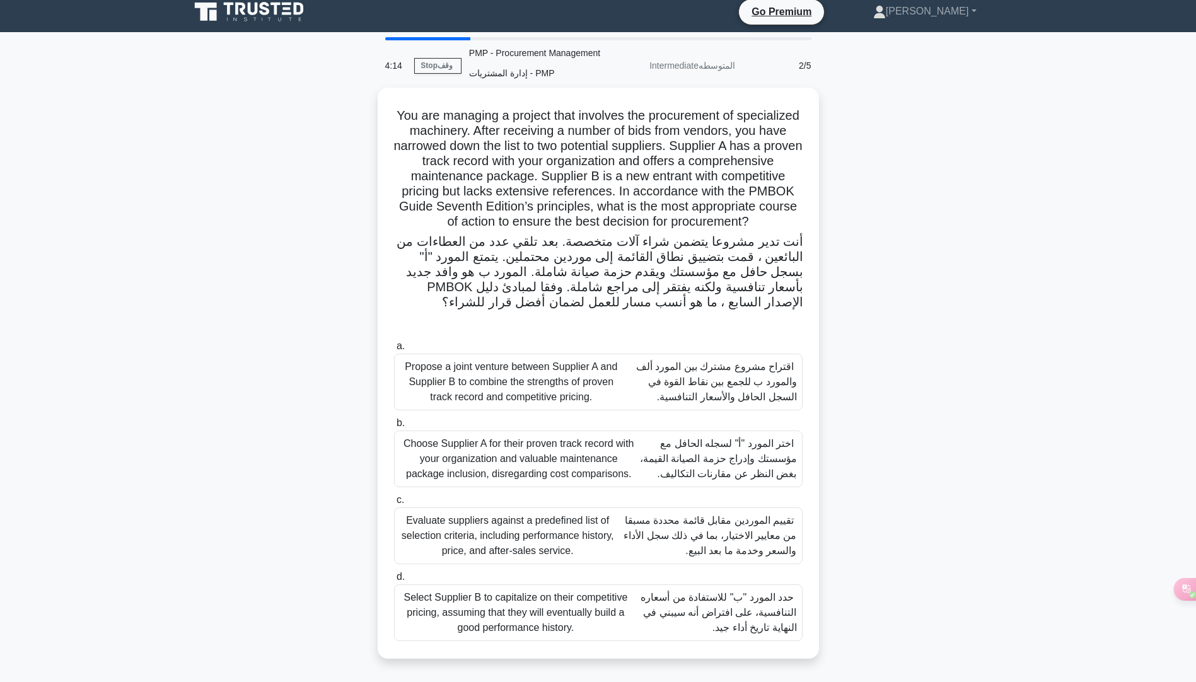
scroll to position [24, 0]
click at [708, 544] on font "تقييم الموردين مقابل قائمة محددة مسبقا من معايير الاختيار، بما في ذلك سجل الأدا…" at bounding box center [706, 535] width 181 height 45
click at [394, 504] on input "c. Evaluate suppliers against a predefined list of selection criteria, includin…" at bounding box center [394, 500] width 0 height 8
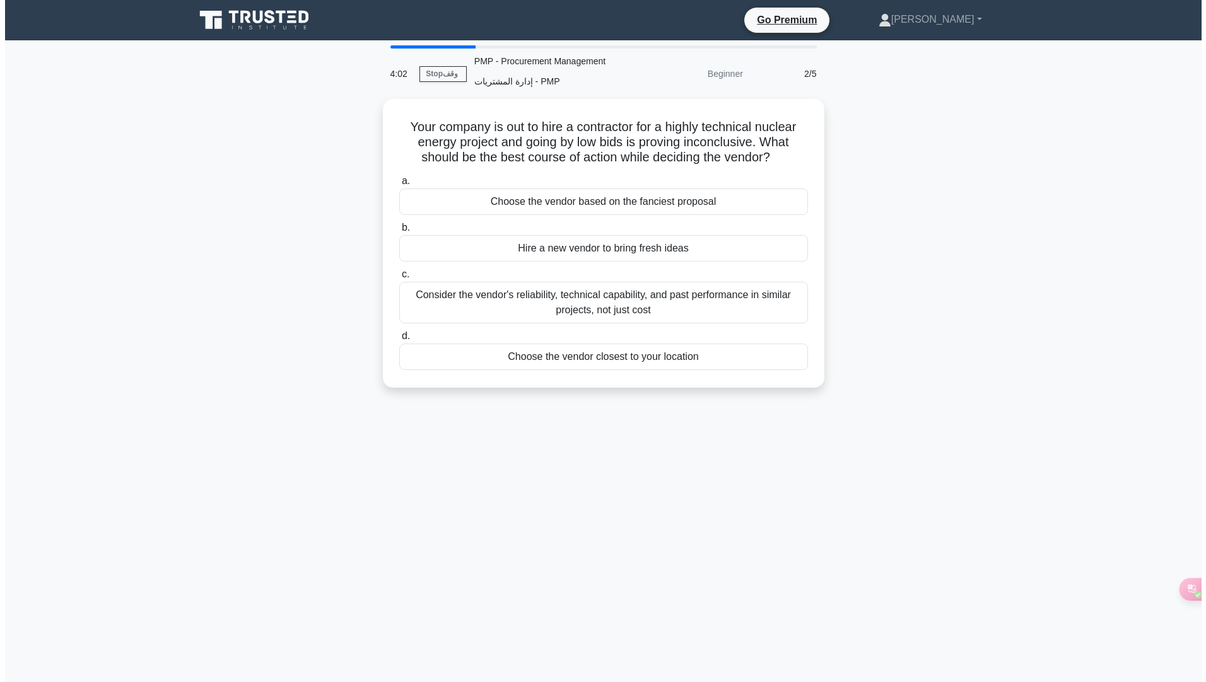
scroll to position [0, 0]
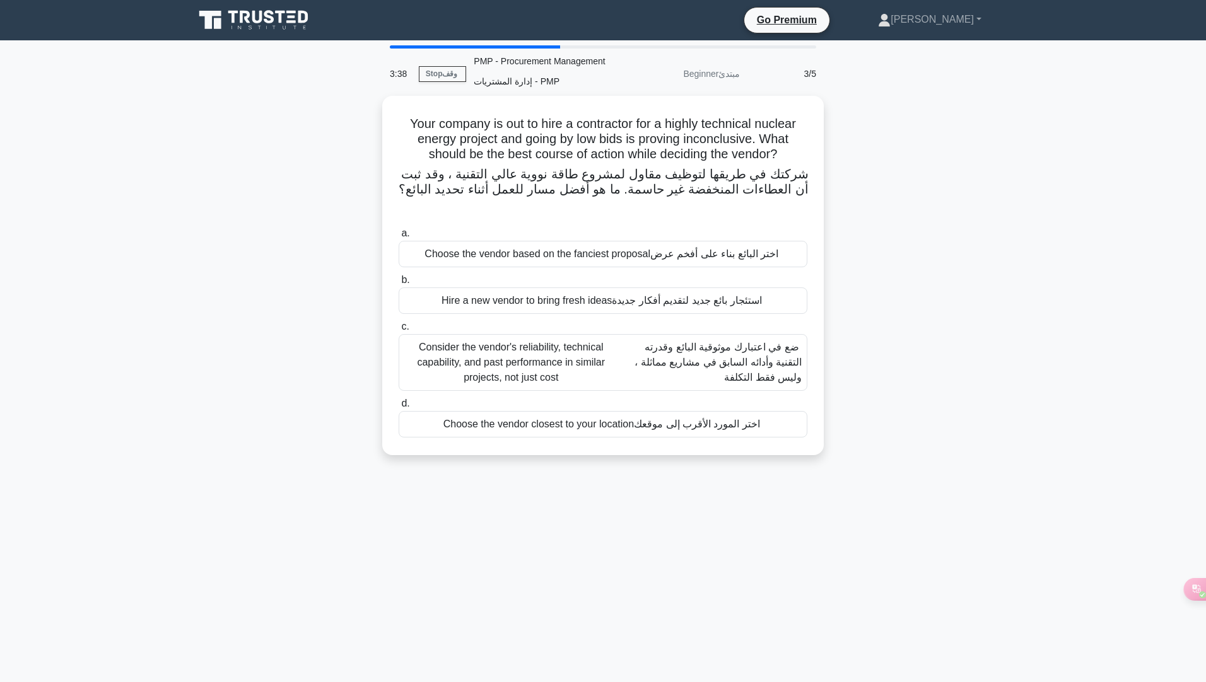
click at [752, 356] on font "ضع في اعتبارك موثوقية البائع وقدرته التقنية وأدائه السابق في مشاريع مماثلة ، ول…" at bounding box center [710, 362] width 184 height 45
click at [399, 331] on input "c. Consider the vendor's reliability, technical capability, and past performanc…" at bounding box center [399, 327] width 0 height 8
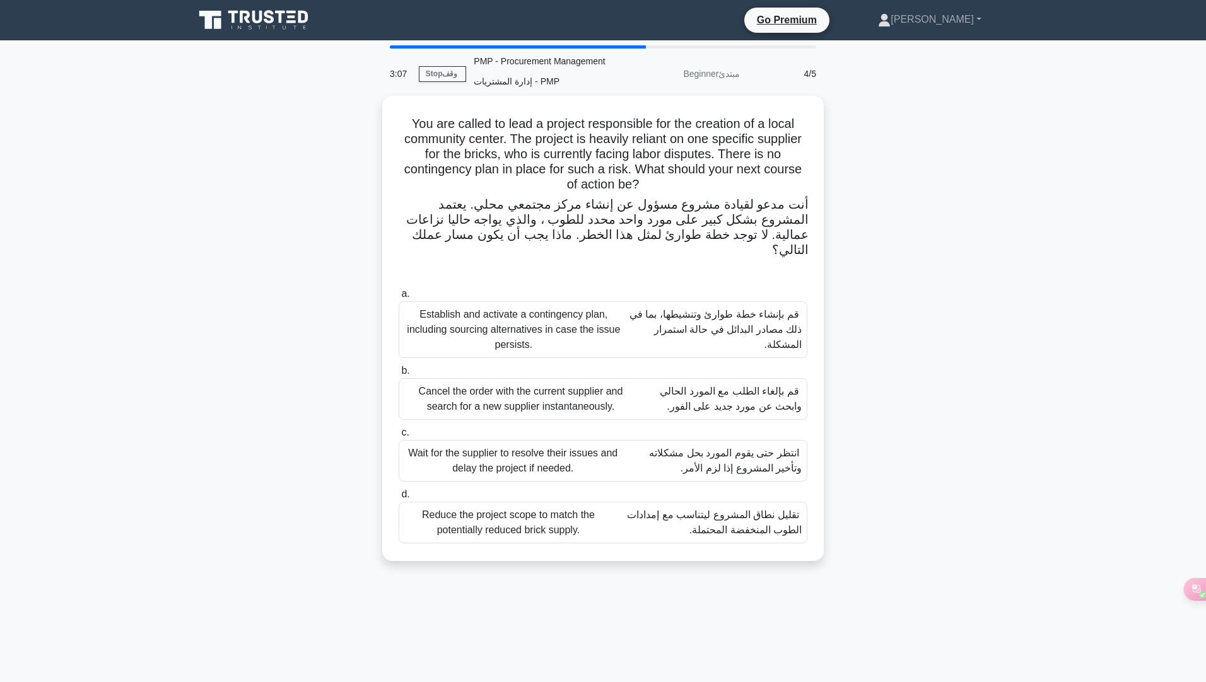
click at [753, 322] on font "قم بإنشاء خطة طوارئ وتنشيطها، بما في ذلك مصادر البدائل في حالة استمرار المشكلة." at bounding box center [715, 329] width 172 height 41
click at [399, 298] on input "a. Establish and activate a contingency plan, including sourcing alternatives i…" at bounding box center [399, 294] width 0 height 8
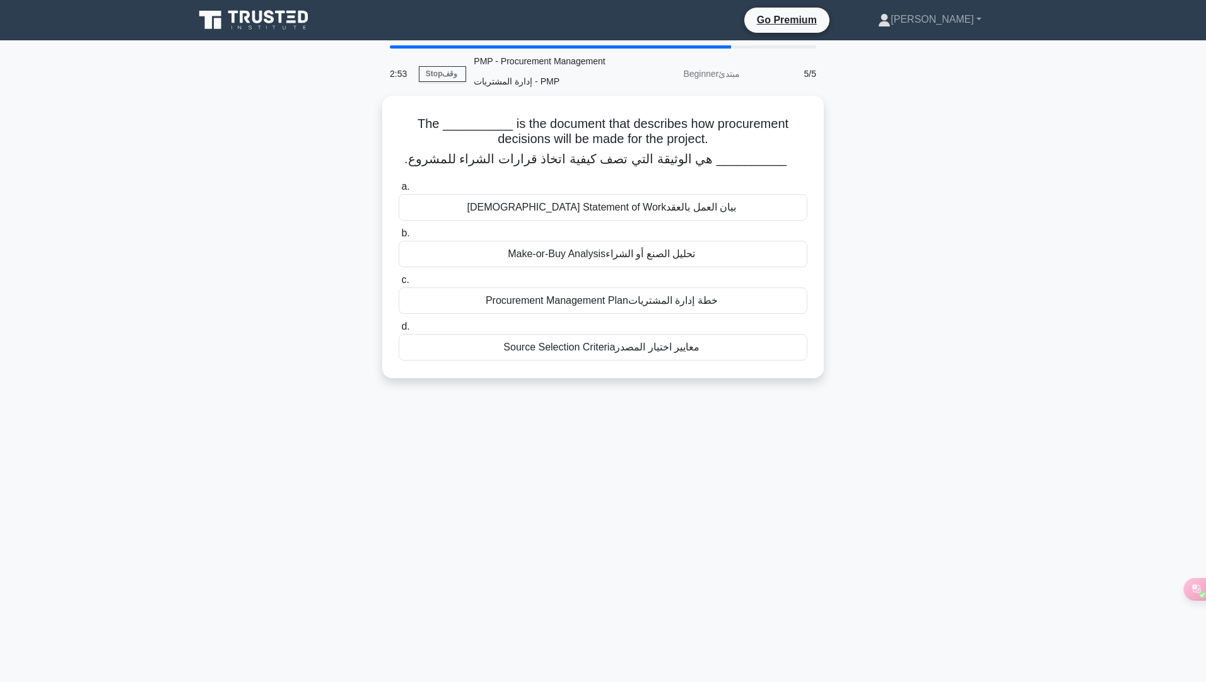
click at [673, 300] on font "خطة إدارة المشتريات" at bounding box center [673, 300] width 90 height 11
click at [399, 285] on input "c. Procurement Management Plan خطة إدارة المشتريات" at bounding box center [399, 281] width 0 height 8
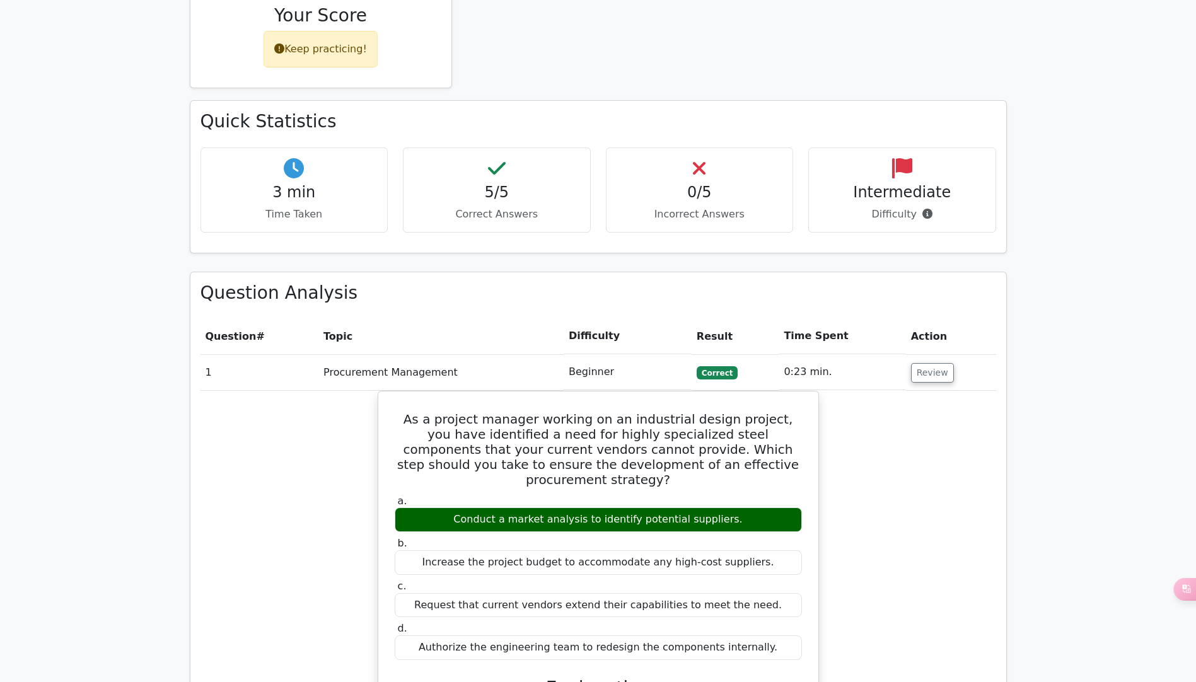
scroll to position [757, 0]
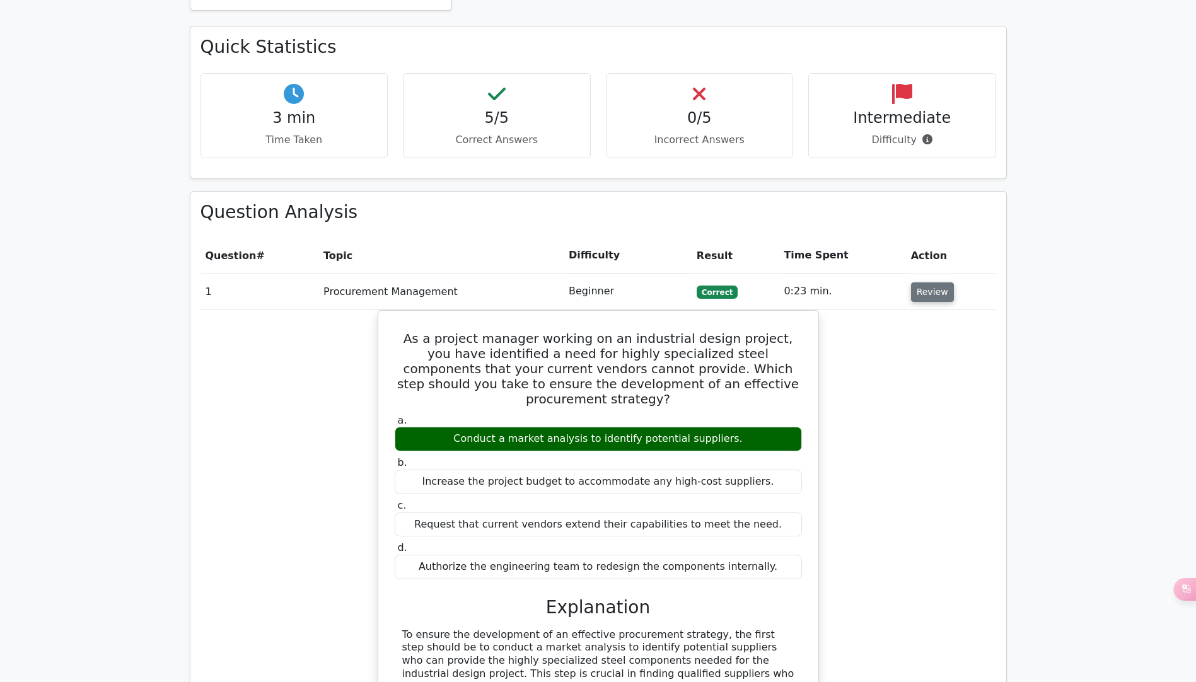
click at [927, 283] on button "Review" at bounding box center [932, 293] width 43 height 20
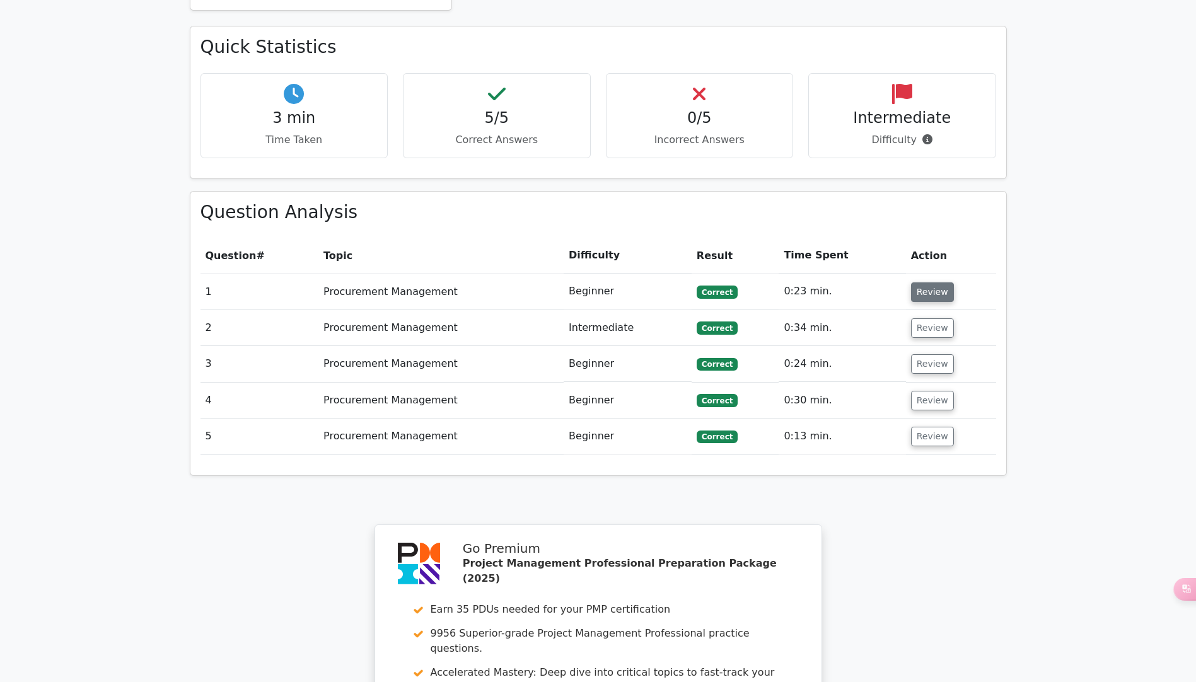
click at [937, 283] on button "Review" at bounding box center [932, 293] width 43 height 20
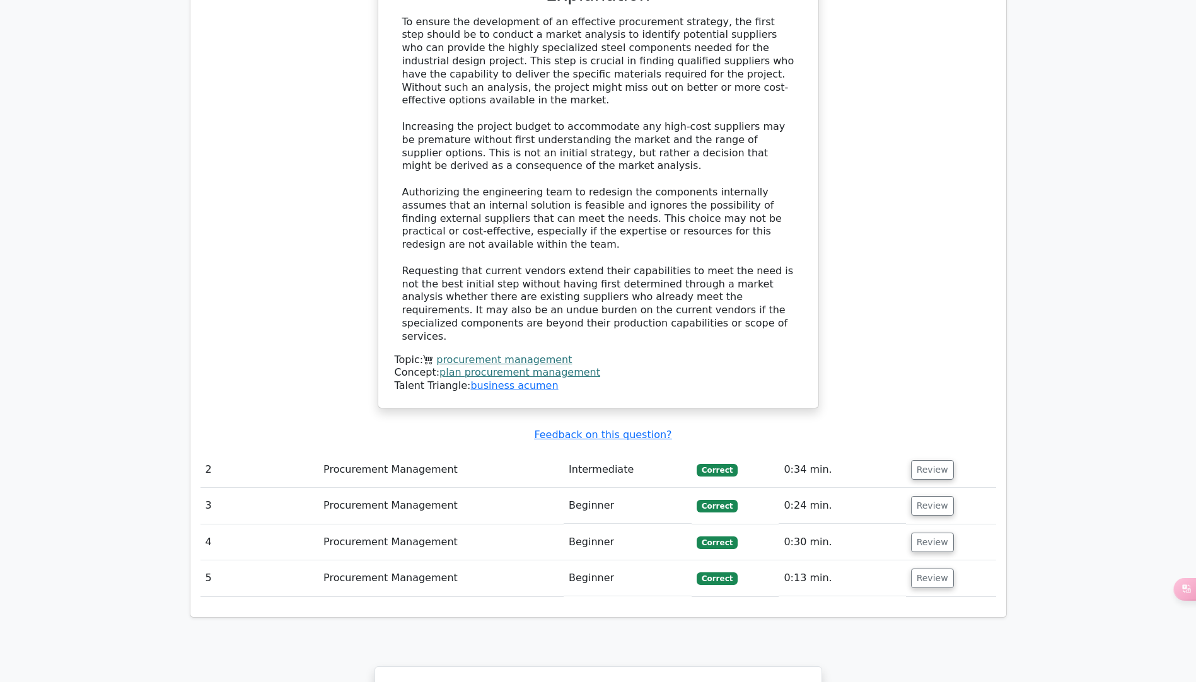
scroll to position [1577, 0]
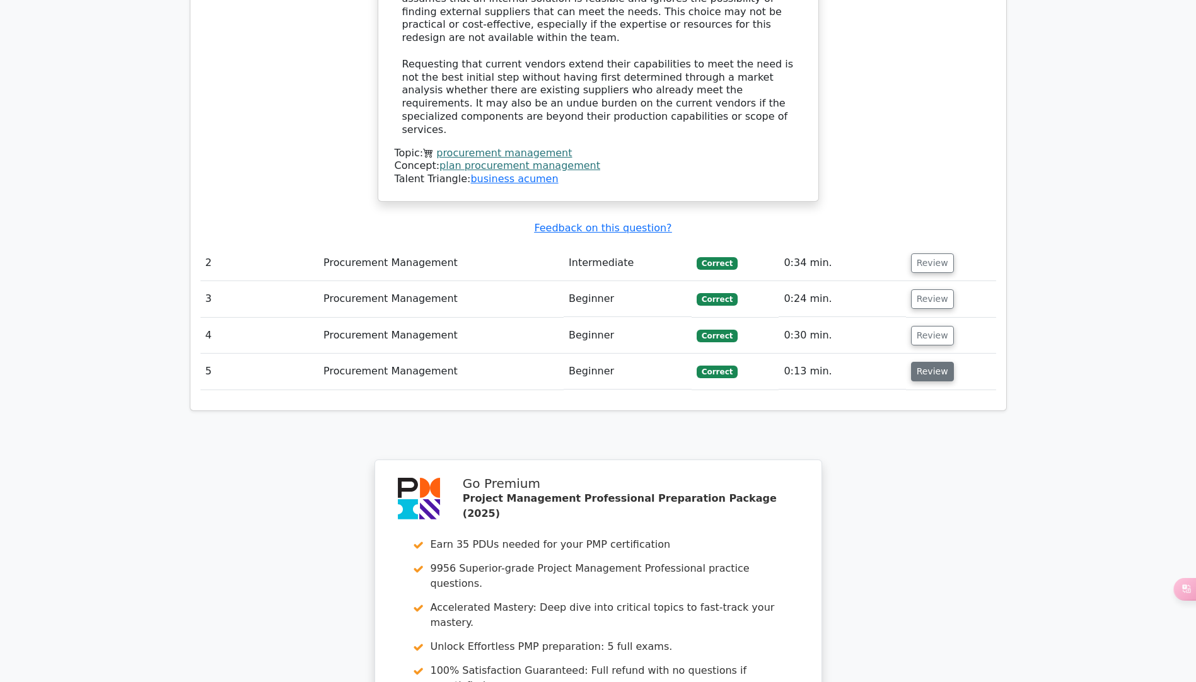
click at [927, 362] on button "Review" at bounding box center [932, 372] width 43 height 20
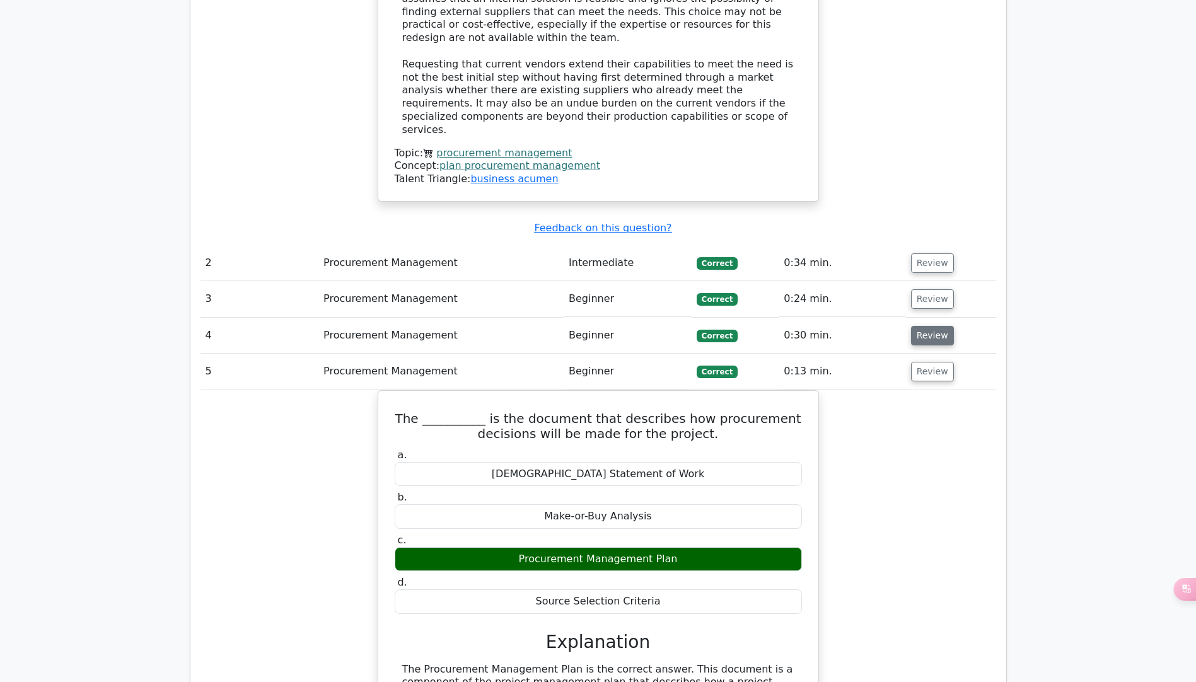
click at [938, 326] on button "Review" at bounding box center [932, 336] width 43 height 20
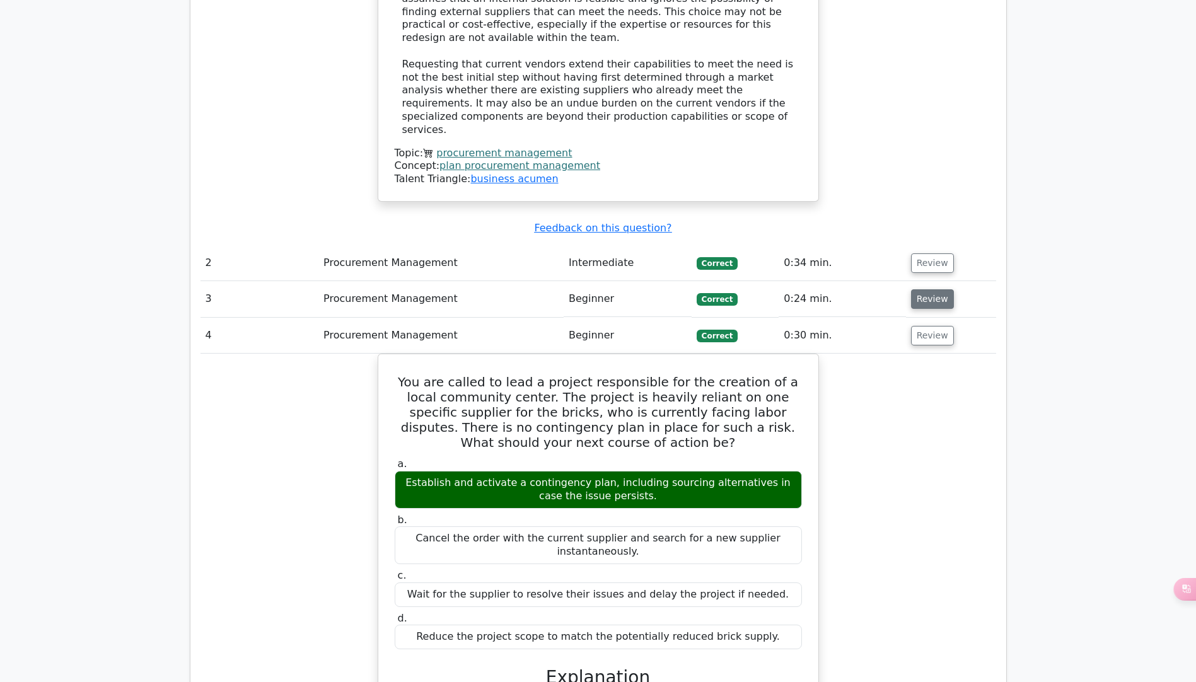
click at [934, 289] on button "Review" at bounding box center [932, 299] width 43 height 20
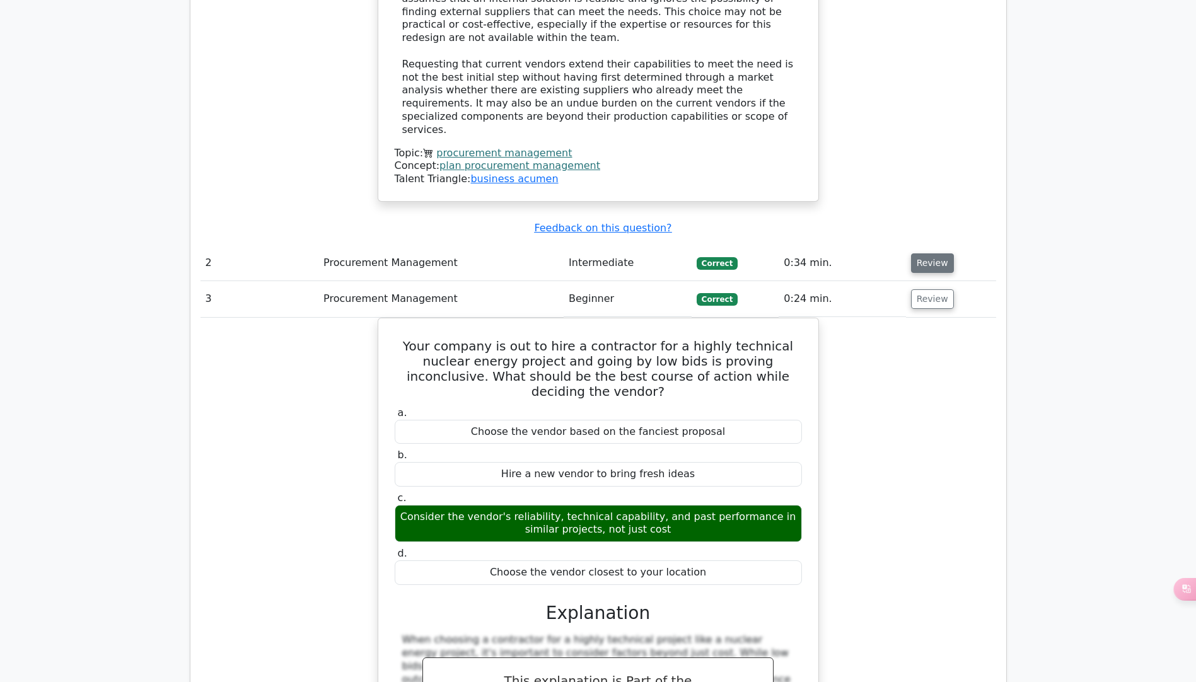
click at [928, 254] on button "Review" at bounding box center [932, 264] width 43 height 20
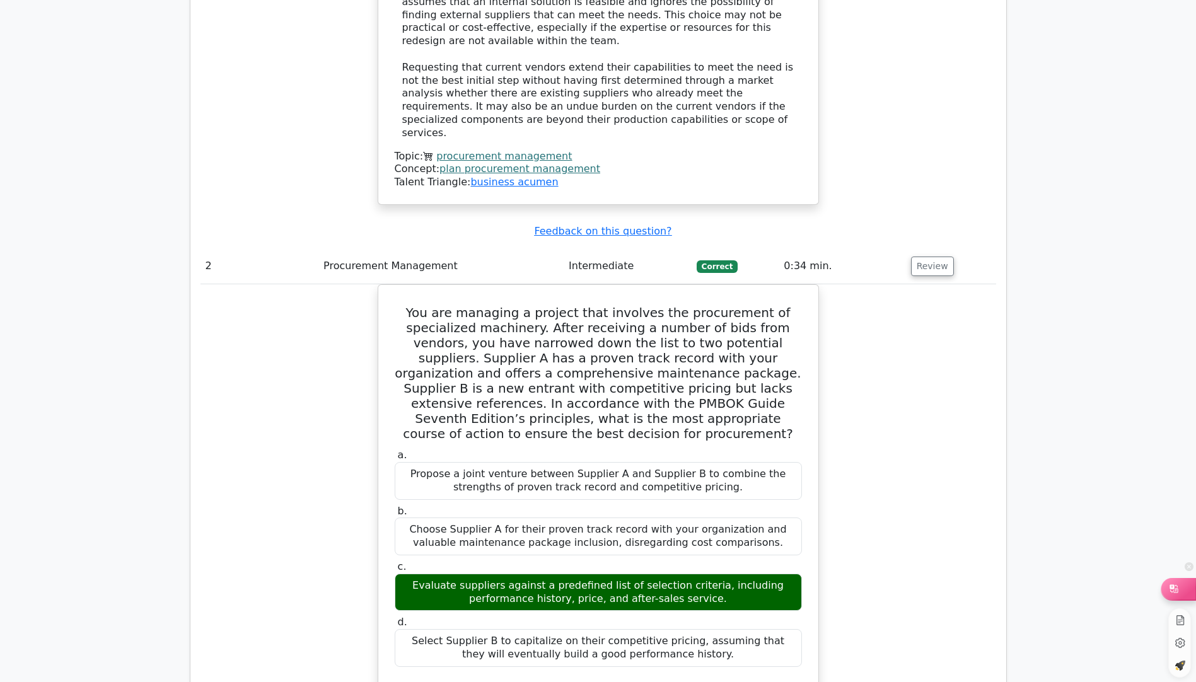
click at [1169, 590] on icon at bounding box center [1174, 589] width 13 height 13
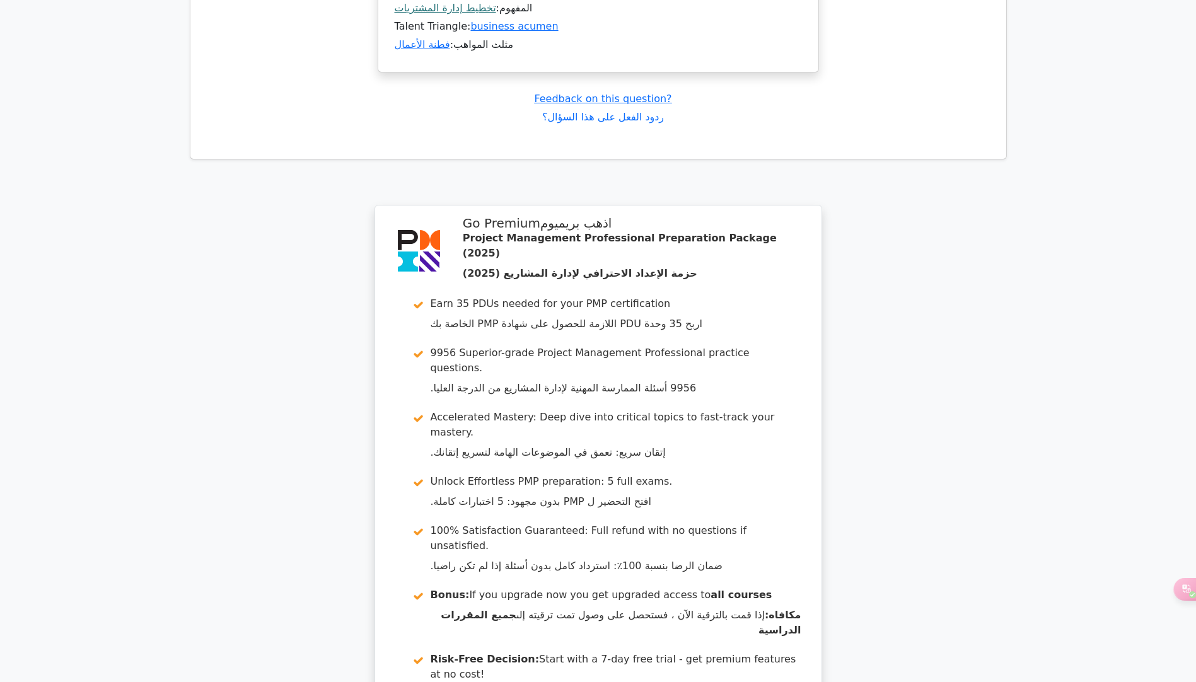
scroll to position [6678, 0]
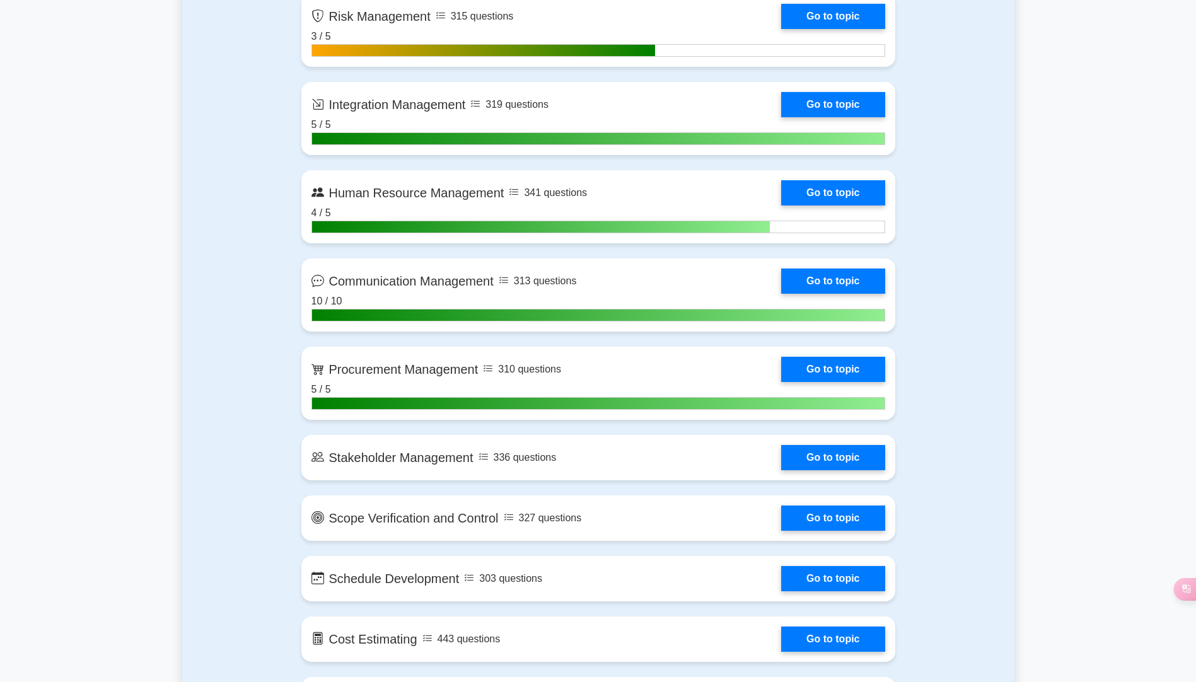
scroll to position [1324, 0]
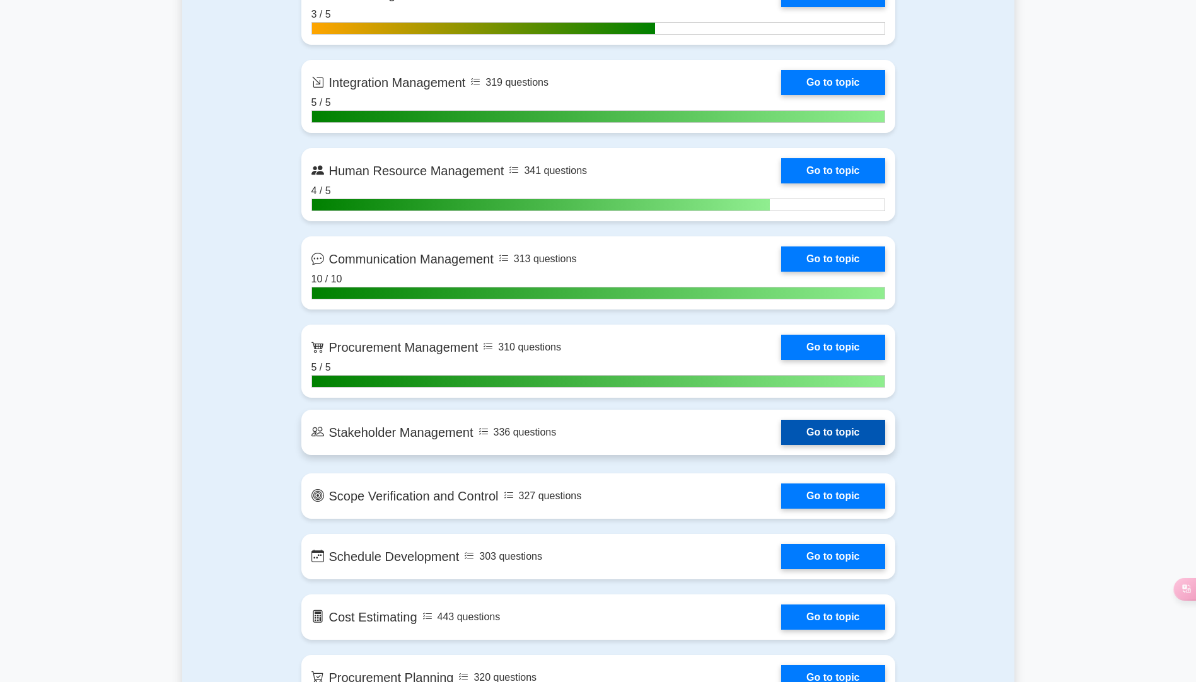
click at [796, 436] on link "Go to topic" at bounding box center [832, 432] width 103 height 25
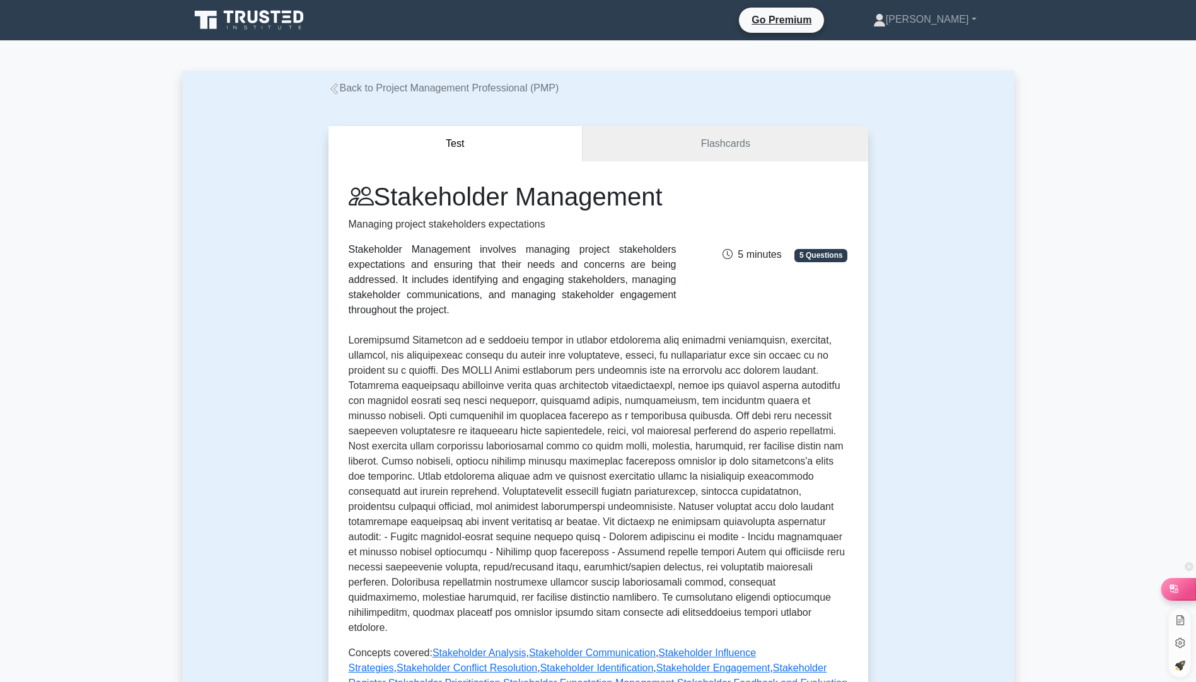
click at [1185, 593] on div at bounding box center [1179, 588] width 34 height 21
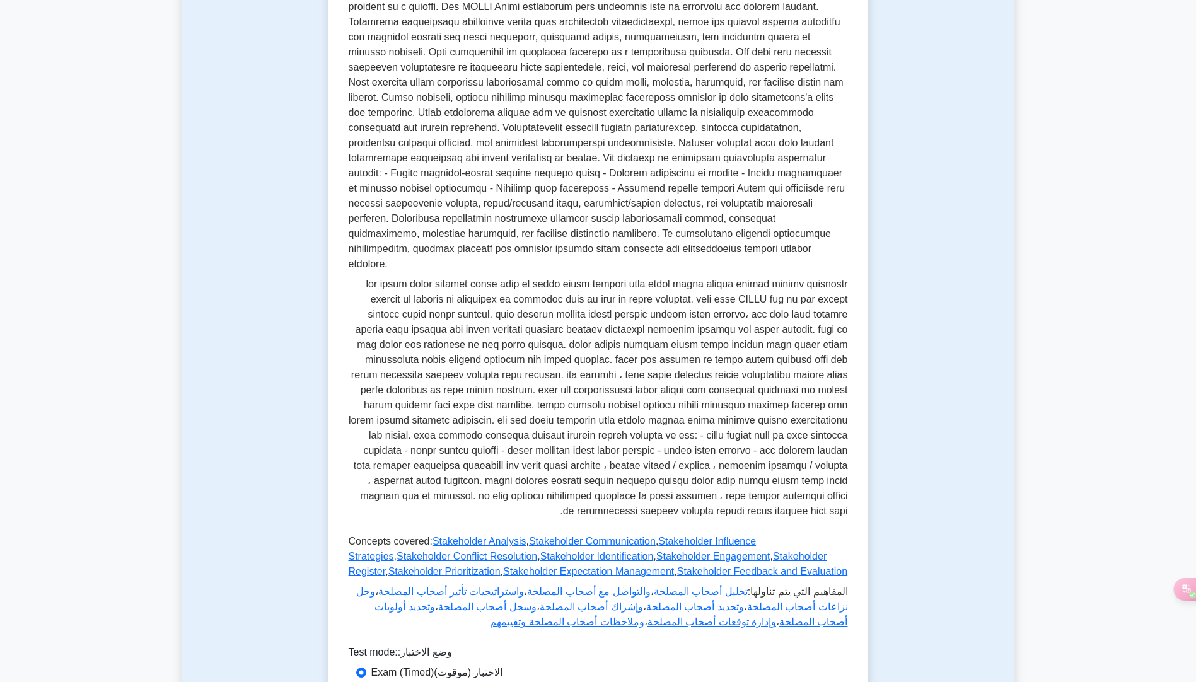
scroll to position [631, 0]
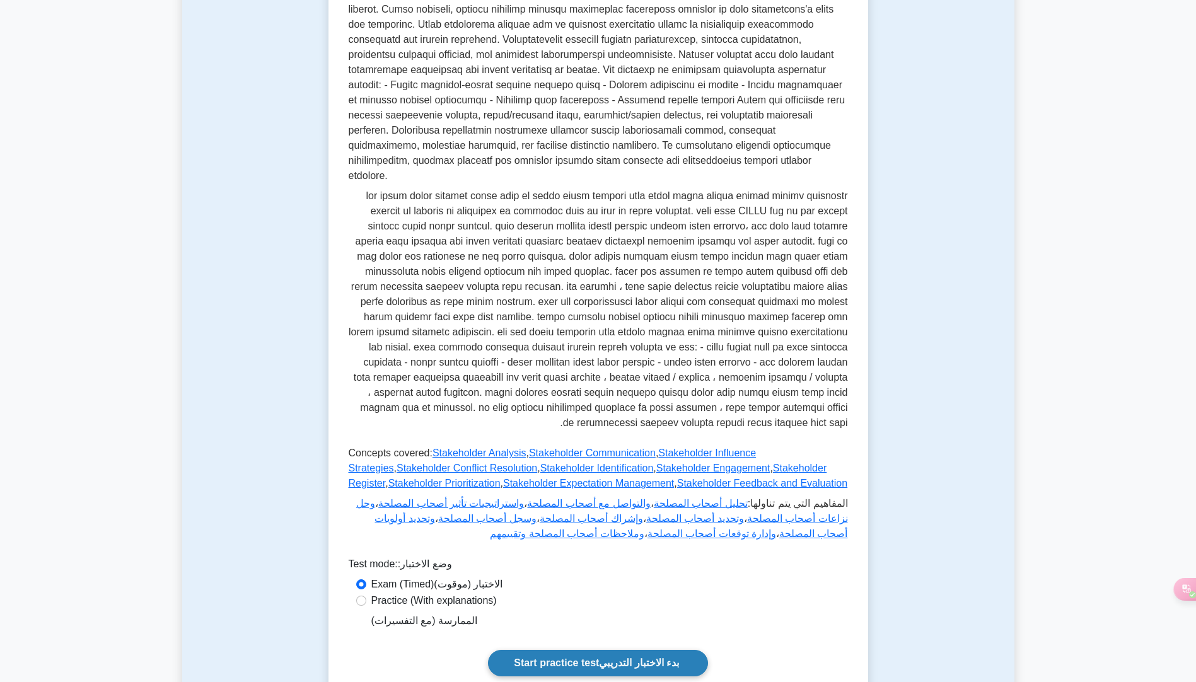
click at [679, 658] on font at bounding box center [680, 663] width 3 height 11
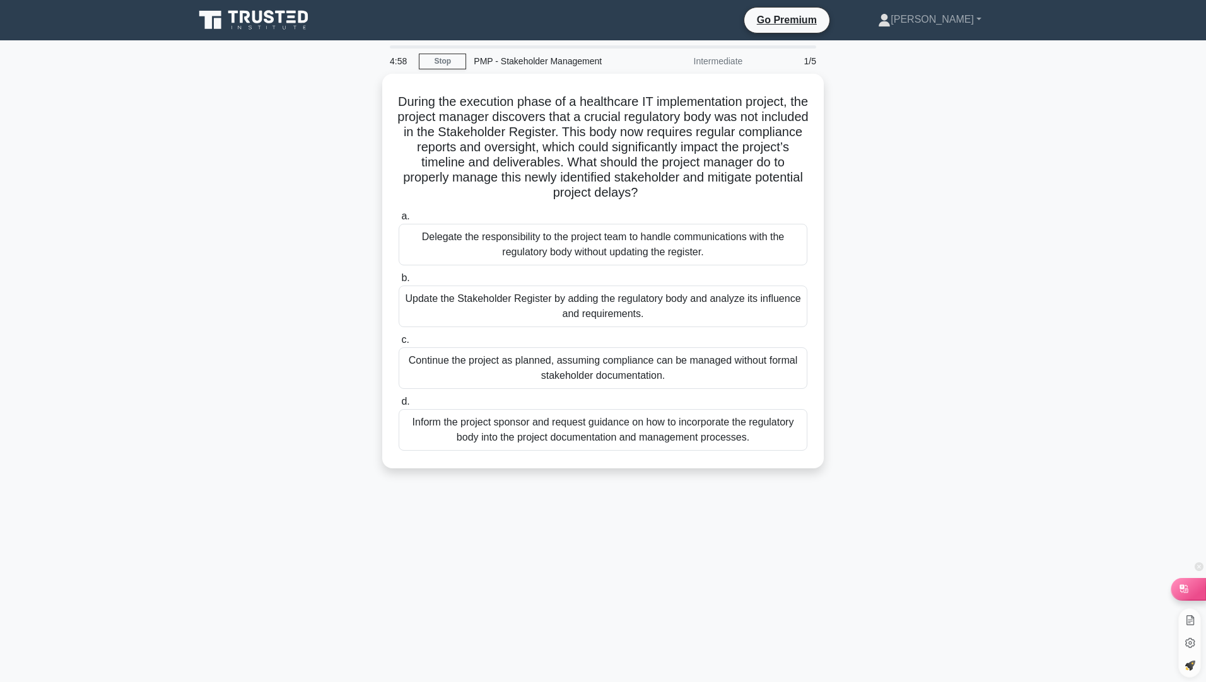
click at [1185, 597] on div at bounding box center [1188, 588] width 34 height 21
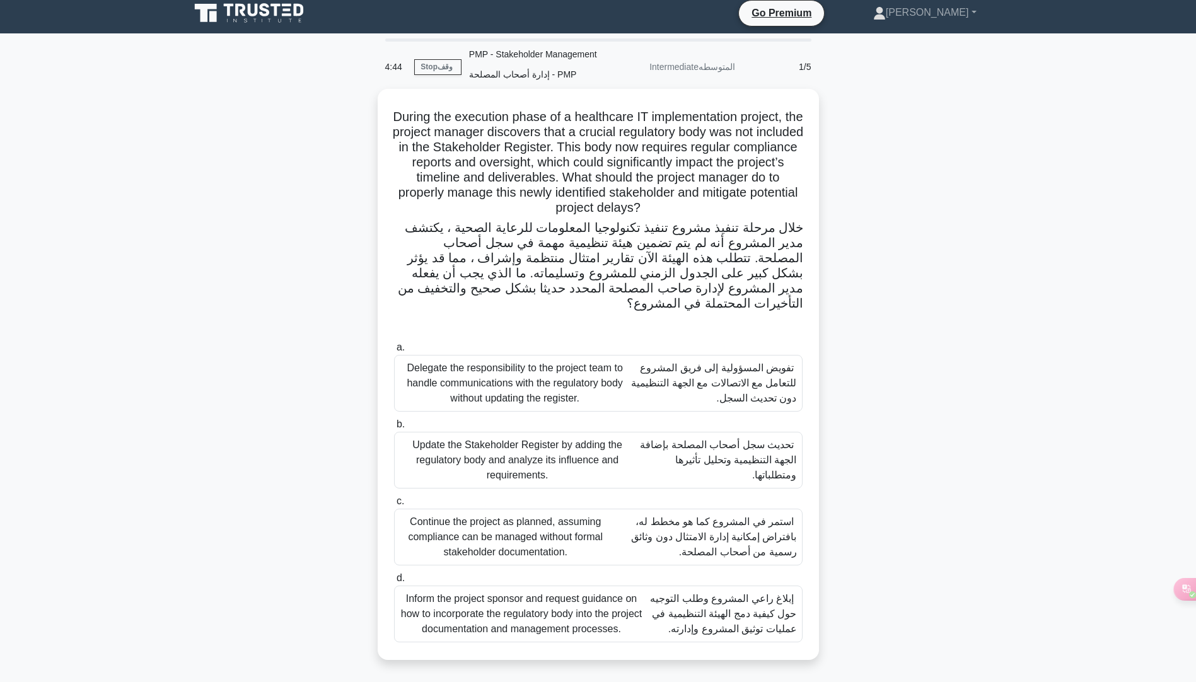
scroll to position [9, 0]
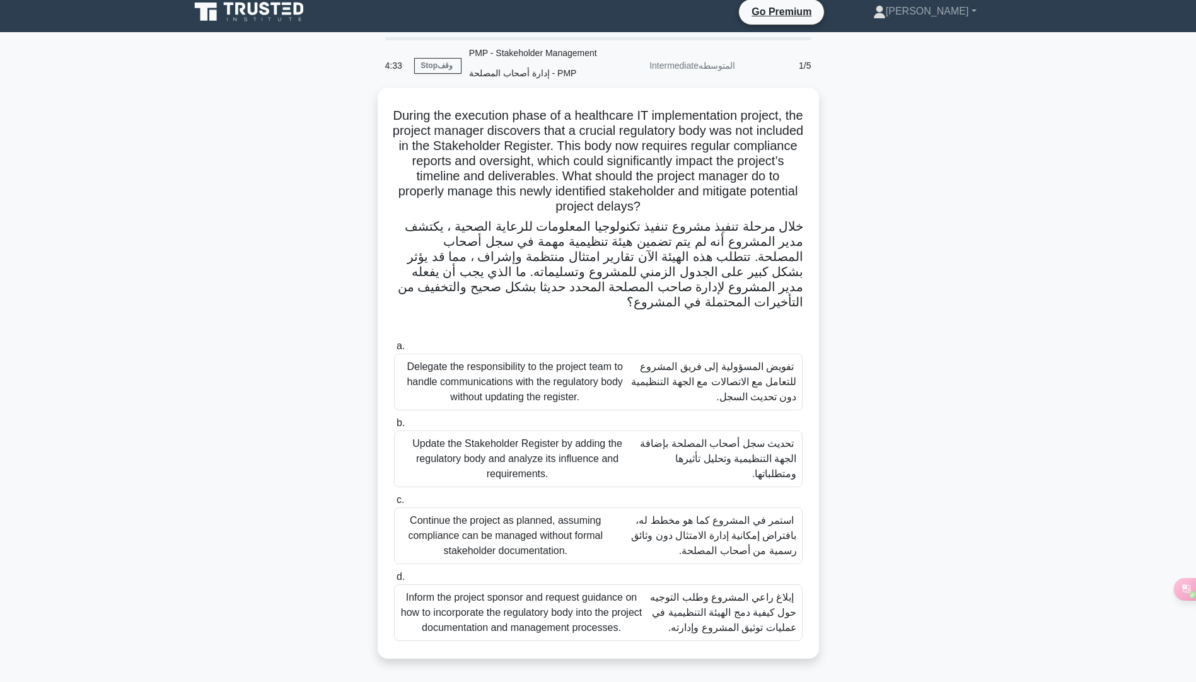
click at [747, 467] on font "تحديث سجل أصحاب المصلحة بإضافة الجهة التنظيمية وتحليل تأثيرها ومتطلباتها." at bounding box center [716, 458] width 161 height 45
click at [394, 428] on input "b. Update the Stakeholder Register by adding the regulatory body and analyze it…" at bounding box center [394, 423] width 0 height 8
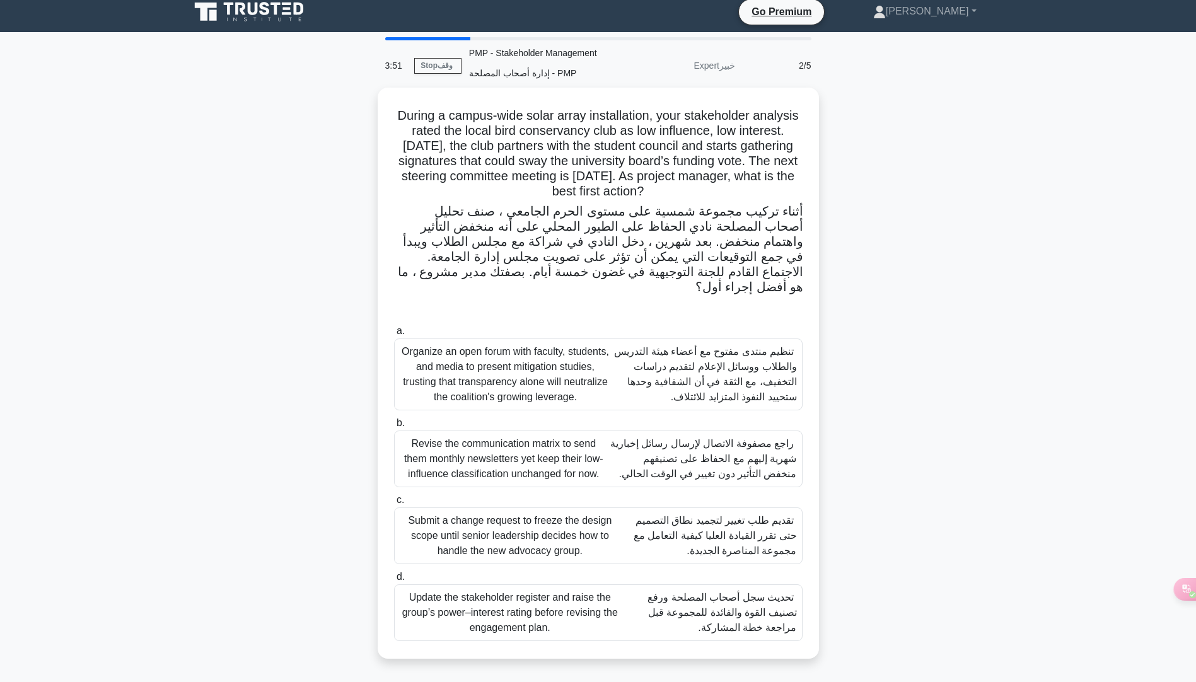
click at [735, 608] on font "تحديث سجل أصحاب المصلحة ورفع تصنيف القوة والفائدة للمجموعة قبل مراجعة خطة المشا…" at bounding box center [722, 612] width 149 height 41
click at [394, 581] on input "d. Update the stakeholder register and raise the group’s power–interest rating …" at bounding box center [394, 577] width 0 height 8
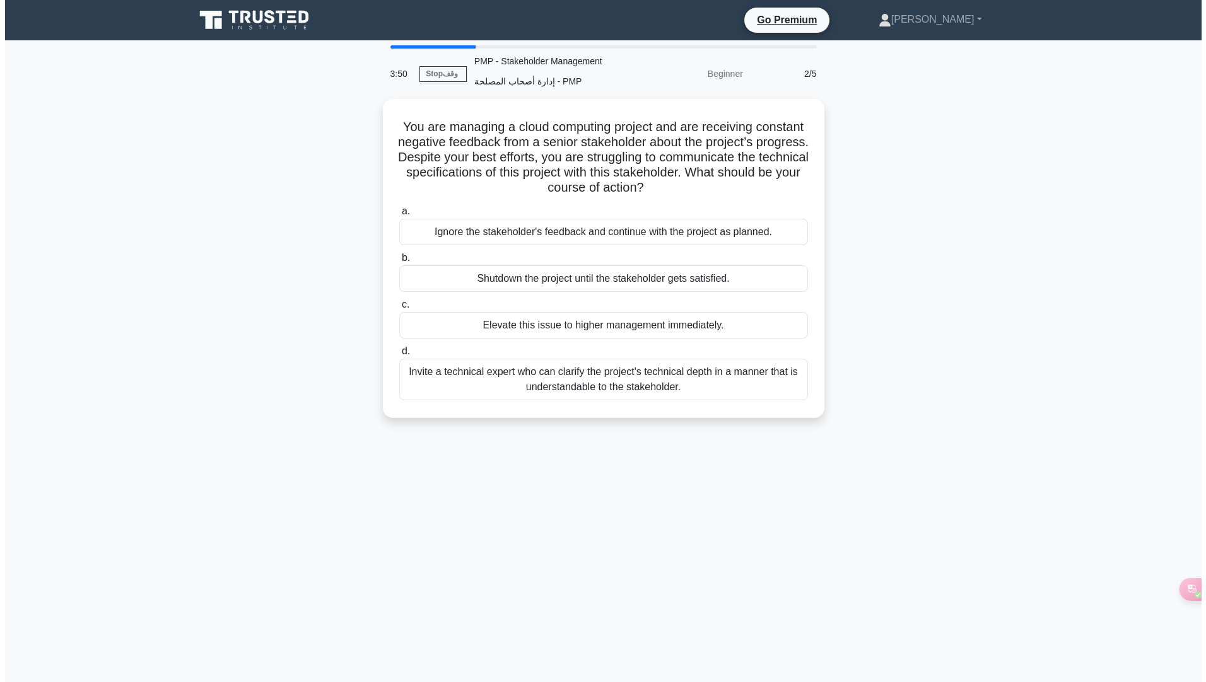
scroll to position [0, 0]
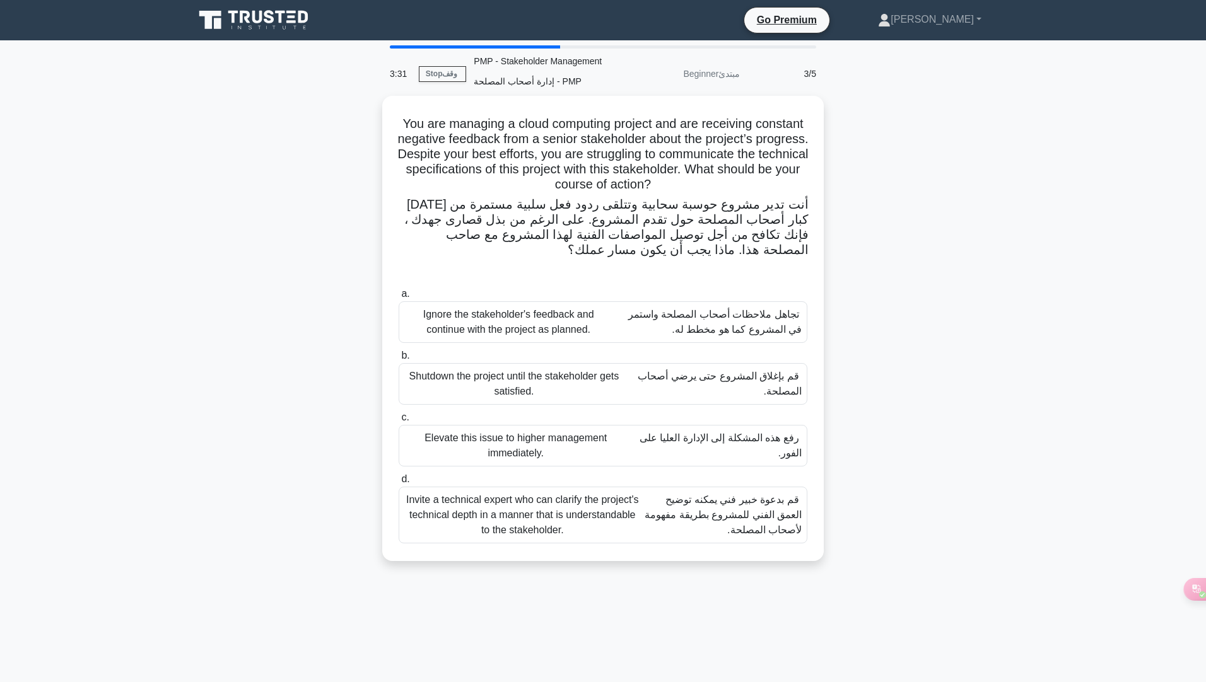
click at [735, 514] on font "قم بدعوة خبير فني يمكنه توضيح العمق الفني للمشروع بطريقة مفهومة لأصحاب المصلحة." at bounding box center [722, 514] width 157 height 41
click at [399, 484] on input "d. Invite a technical expert who can clarify the project's technical depth in a…" at bounding box center [399, 479] width 0 height 8
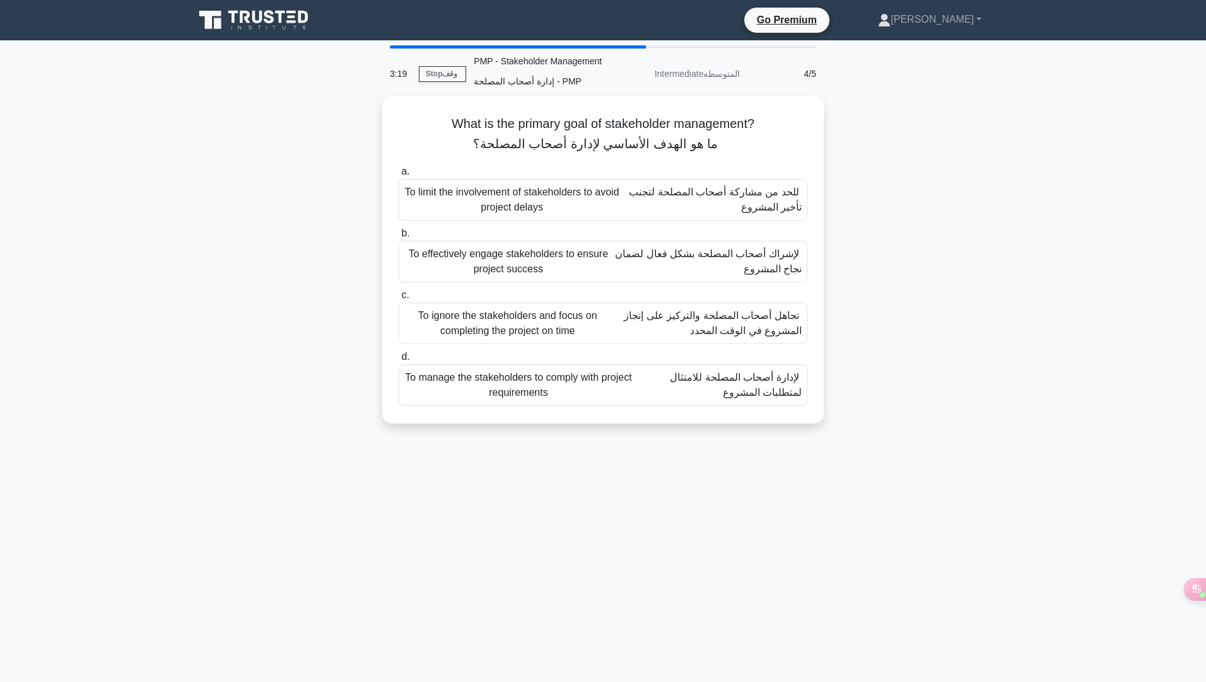
click at [722, 270] on font "لإشراك أصحاب المصلحة بشكل فعال لضمان نجاح المشروع" at bounding box center [706, 262] width 189 height 30
click at [399, 238] on input "b. To effectively engage stakeholders to ensure project success لإشراك أصحاب ال…" at bounding box center [399, 234] width 0 height 8
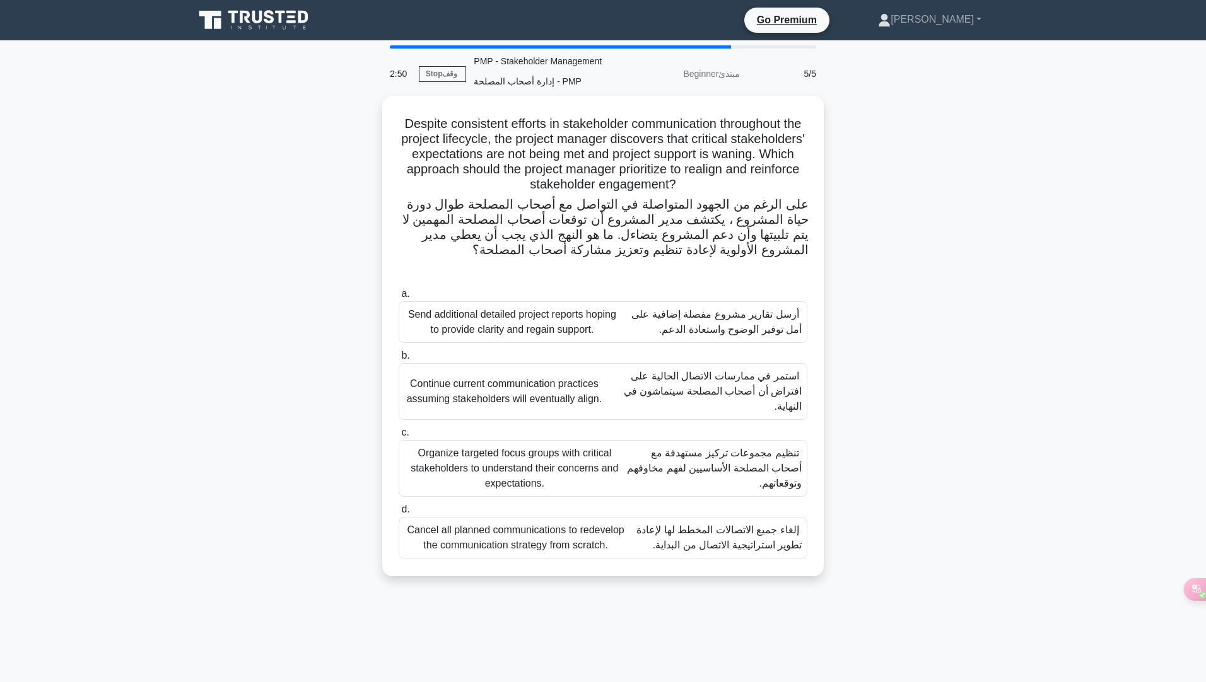
click at [737, 455] on font "تنظيم مجموعات تركيز مستهدفة مع أصحاب المصلحة الأساسيين لفهم مخاوفهم وتوقعاتهم." at bounding box center [714, 468] width 175 height 41
click at [399, 437] on input "c. Organize targeted focus groups with critical stakeholders to understand thei…" at bounding box center [399, 433] width 0 height 8
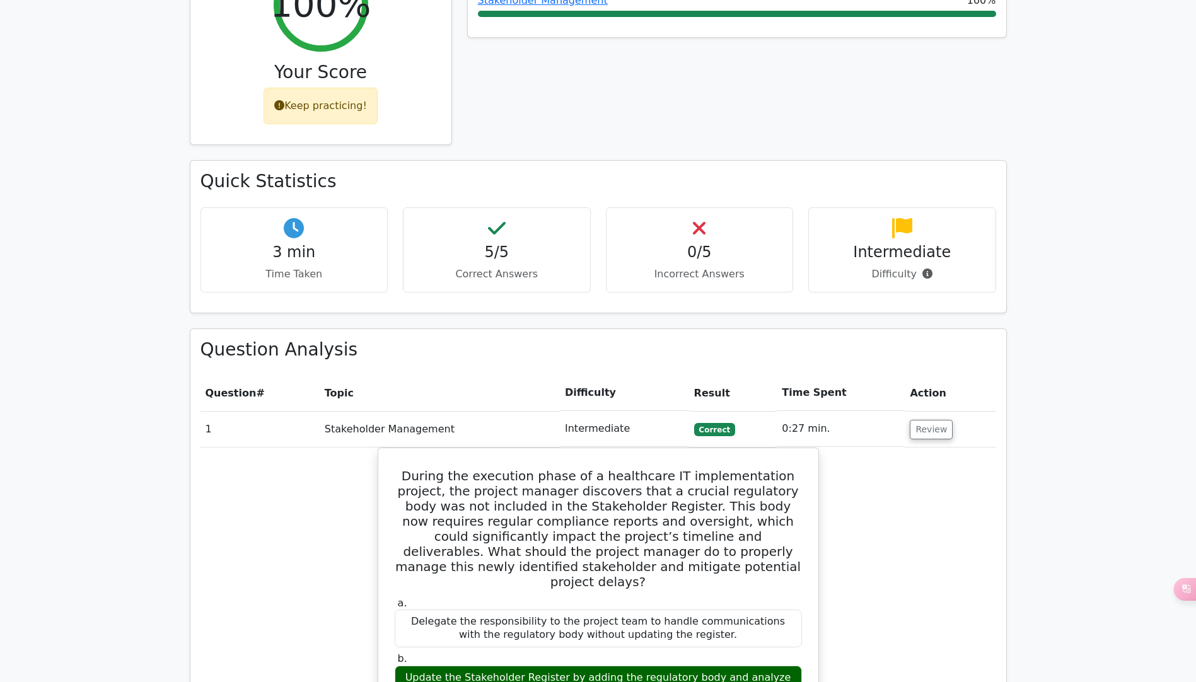
scroll to position [694, 0]
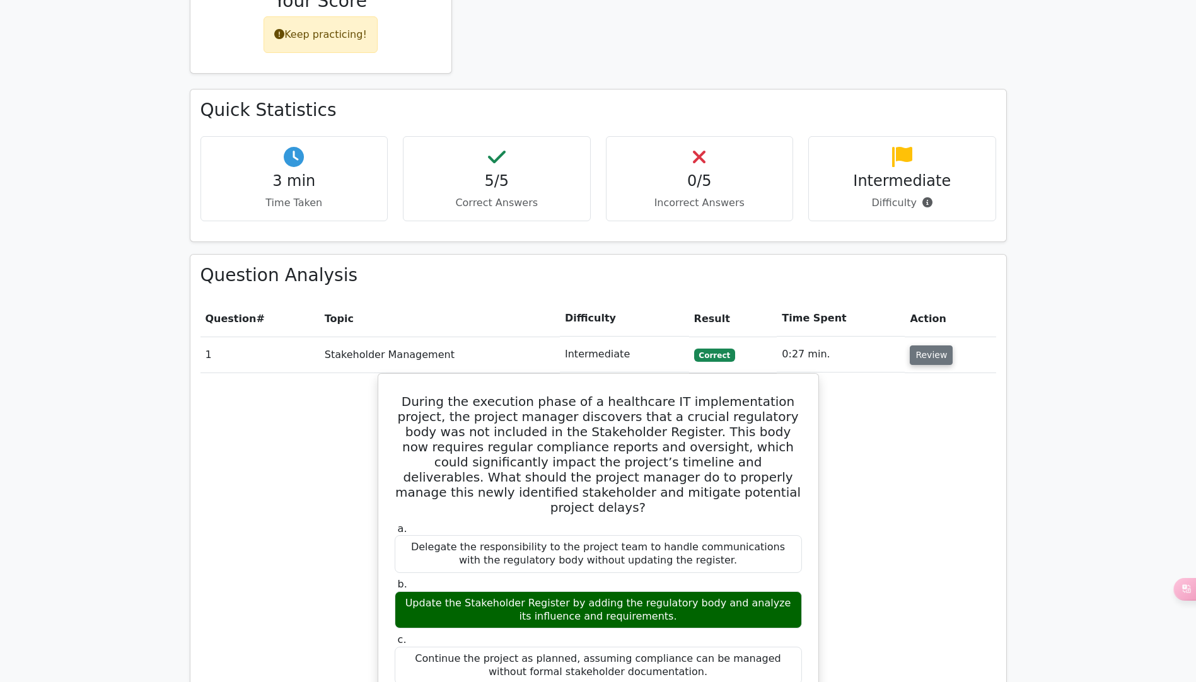
click at [935, 346] on button "Review" at bounding box center [931, 356] width 43 height 20
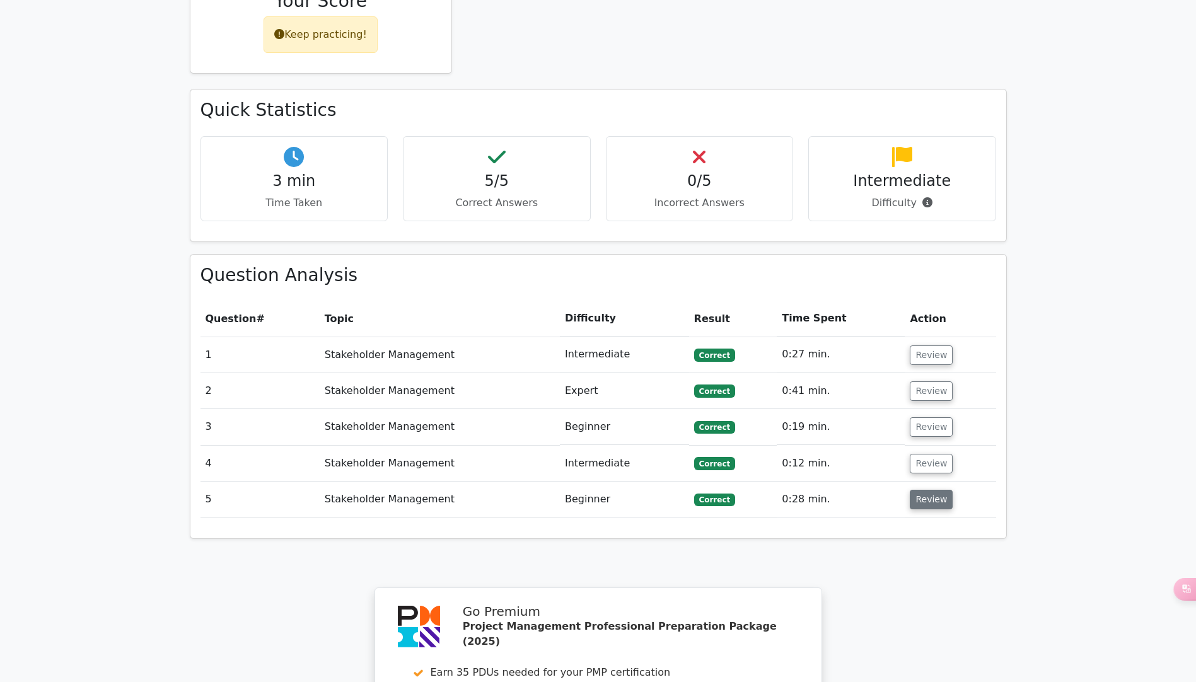
click at [933, 490] on button "Review" at bounding box center [931, 500] width 43 height 20
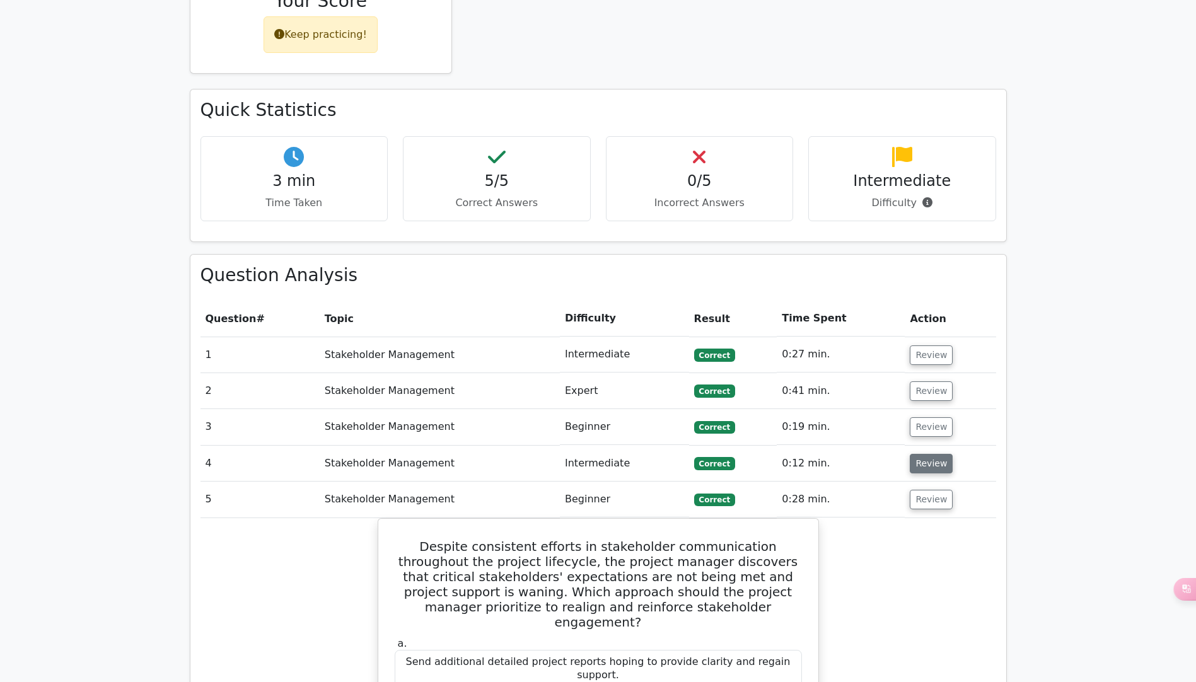
click at [933, 454] on button "Review" at bounding box center [931, 464] width 43 height 20
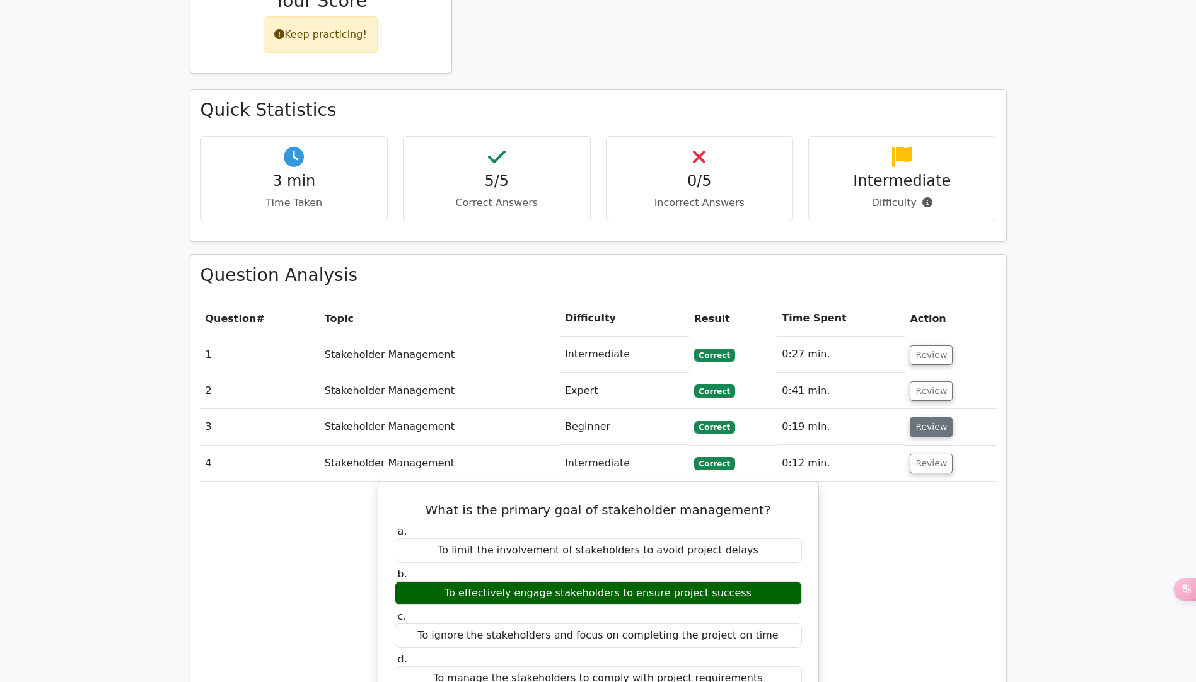
click at [928, 417] on button "Review" at bounding box center [931, 427] width 43 height 20
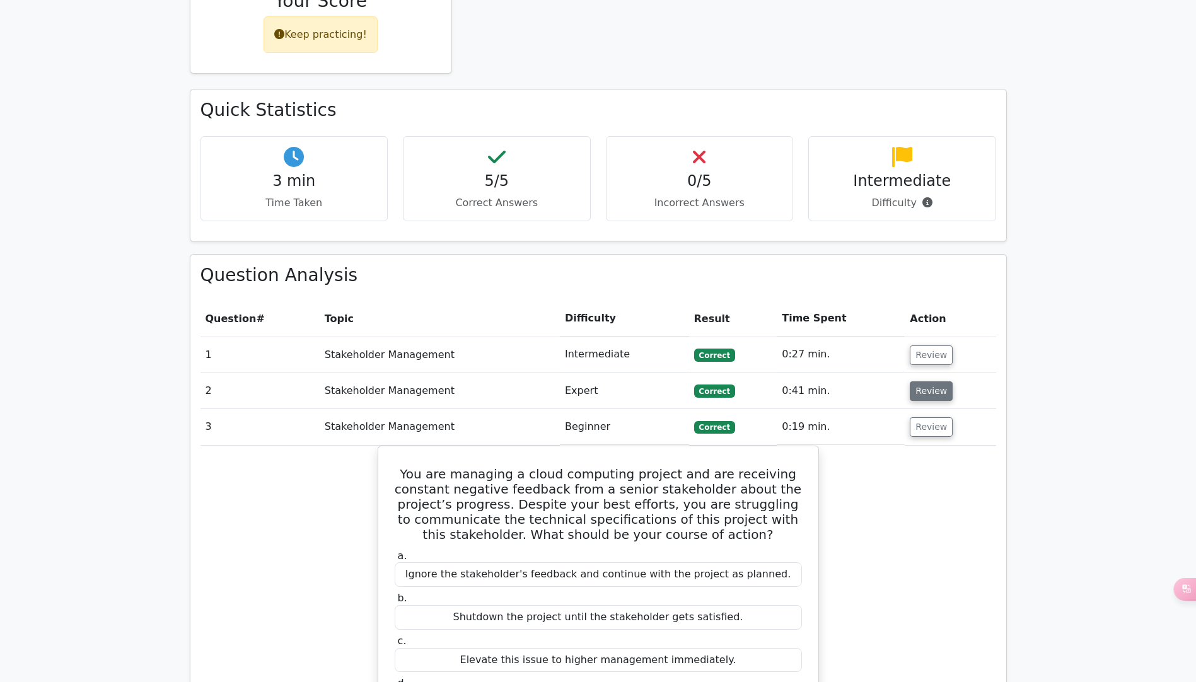
click at [928, 382] on button "Review" at bounding box center [931, 392] width 43 height 20
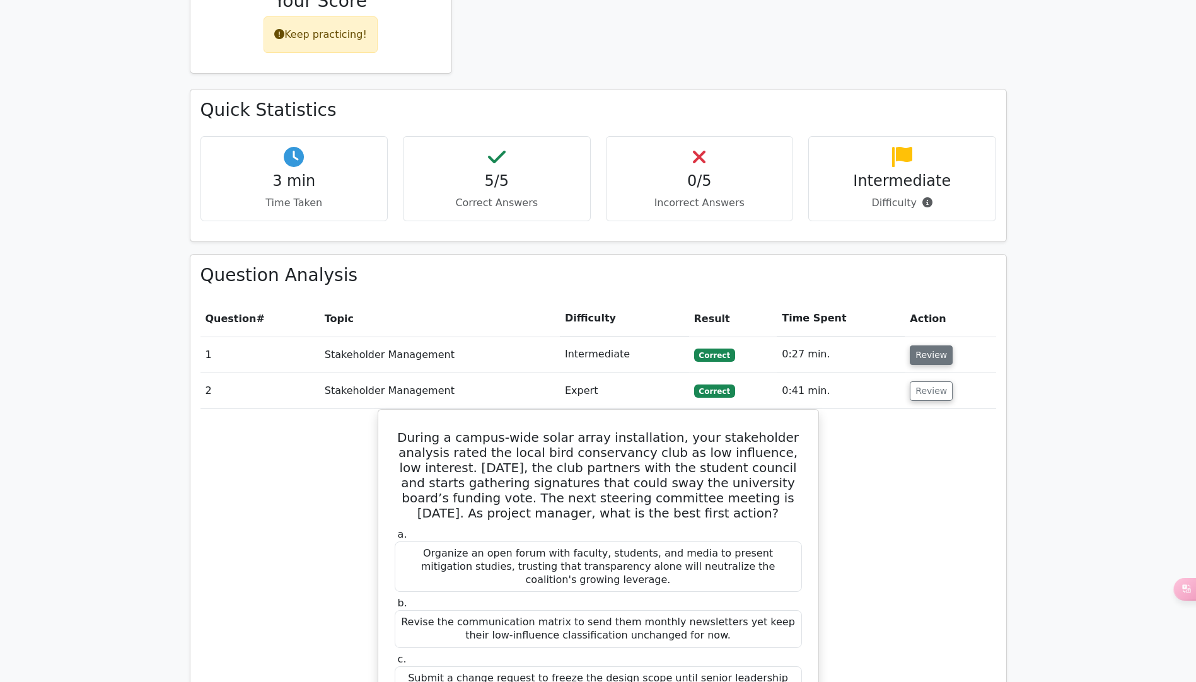
click at [930, 346] on button "Review" at bounding box center [931, 356] width 43 height 20
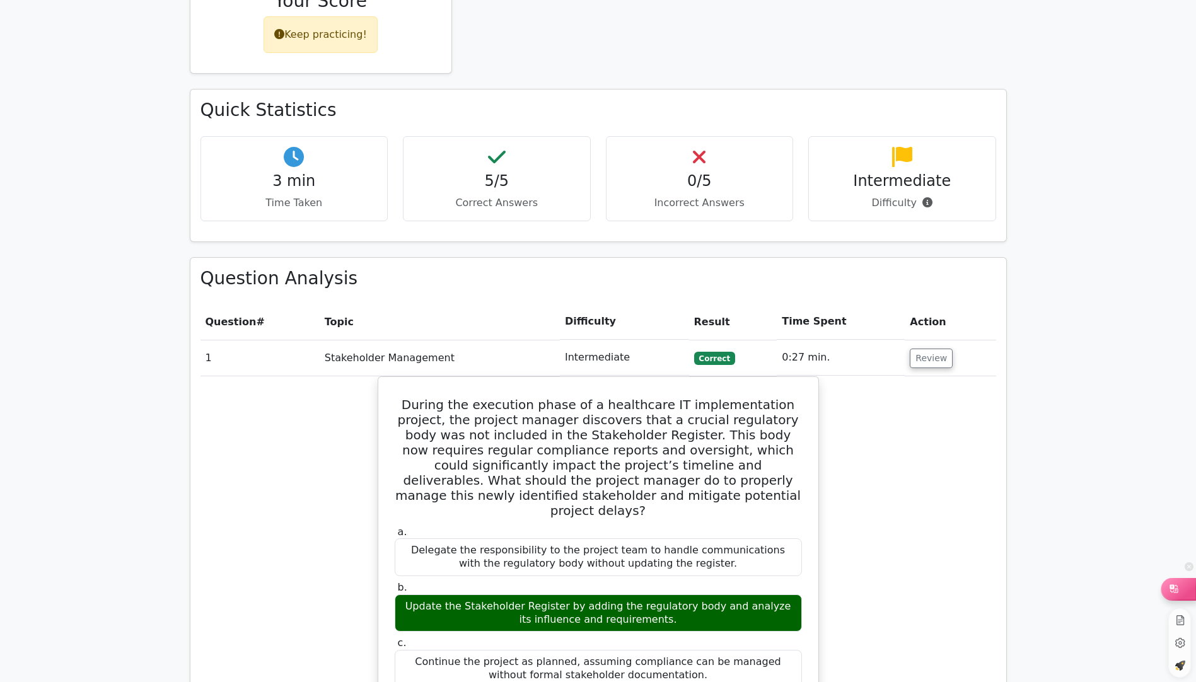
drag, startPoint x: 1185, startPoint y: 596, endPoint x: 1106, endPoint y: 553, distance: 89.7
click at [1184, 596] on div at bounding box center [1179, 588] width 34 height 21
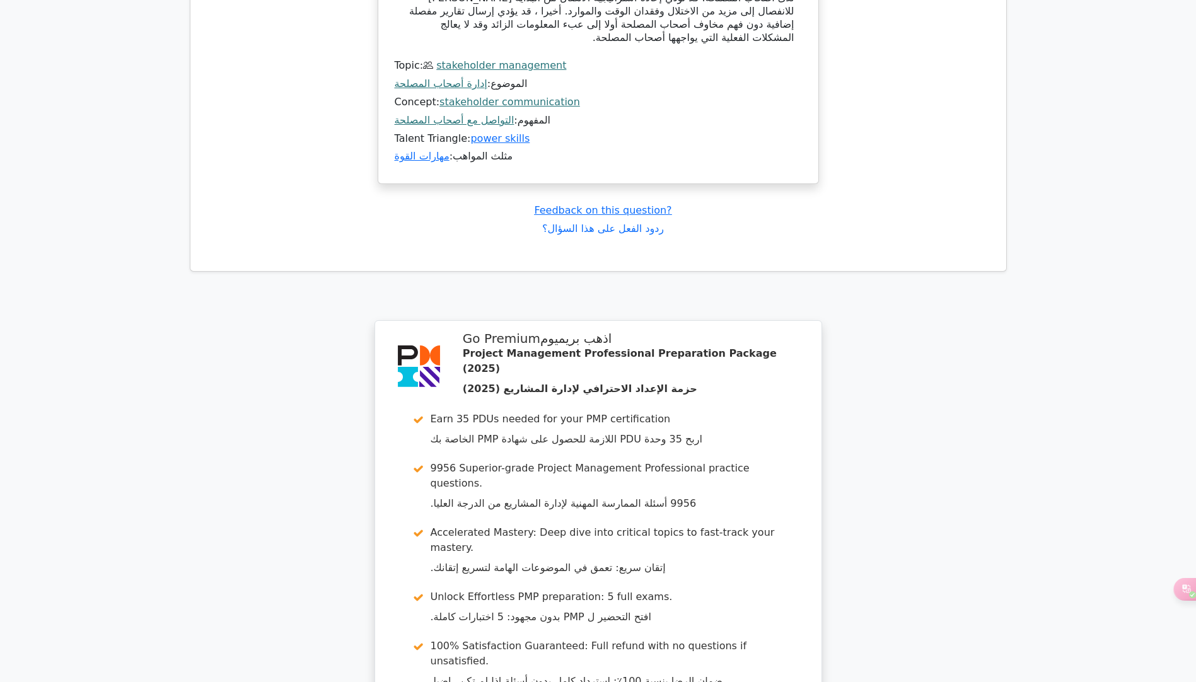
scroll to position [6380, 0]
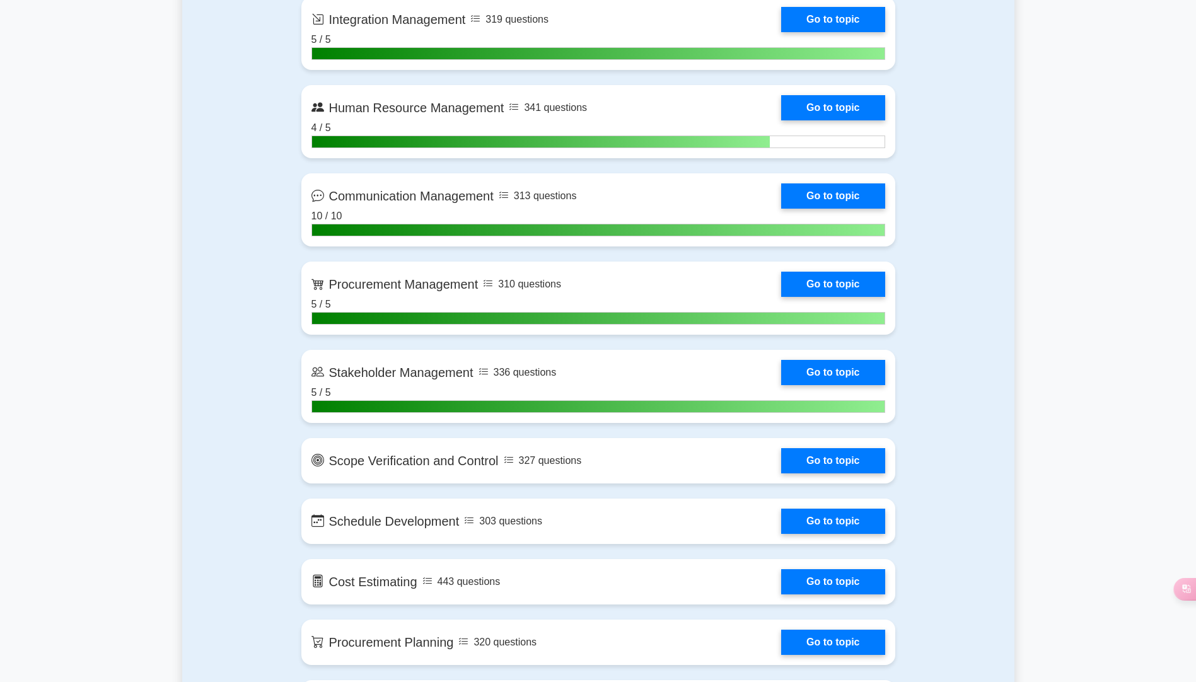
scroll to position [1450, 0]
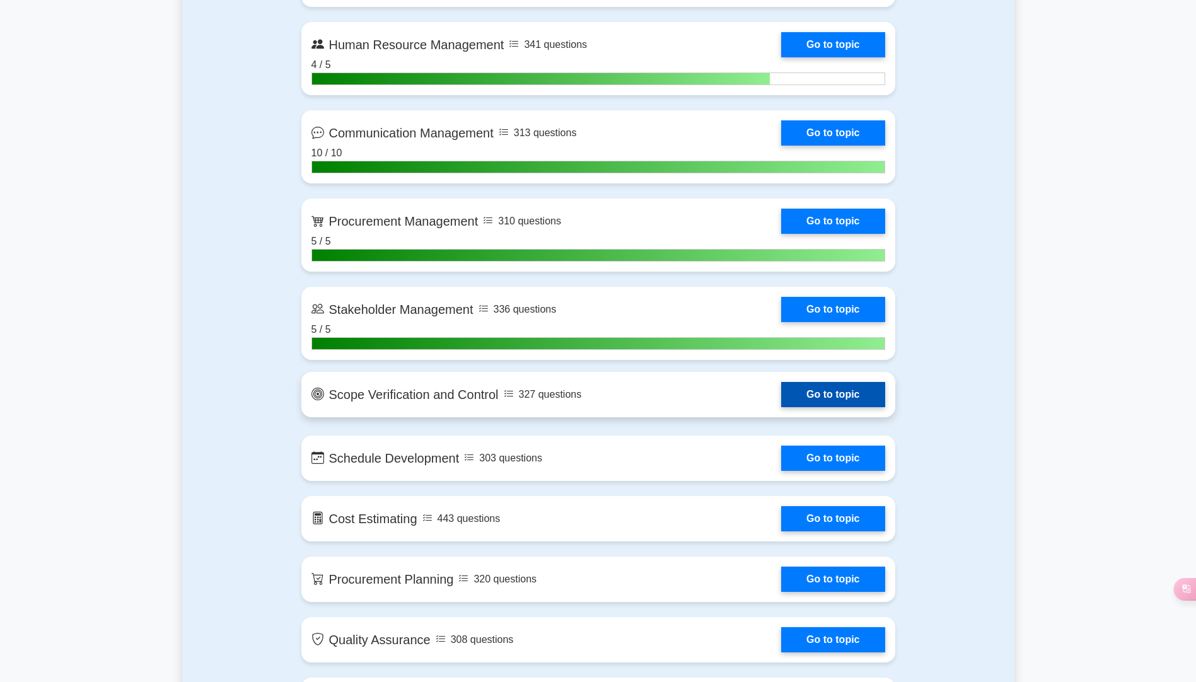
click at [850, 390] on link "Go to topic" at bounding box center [832, 394] width 103 height 25
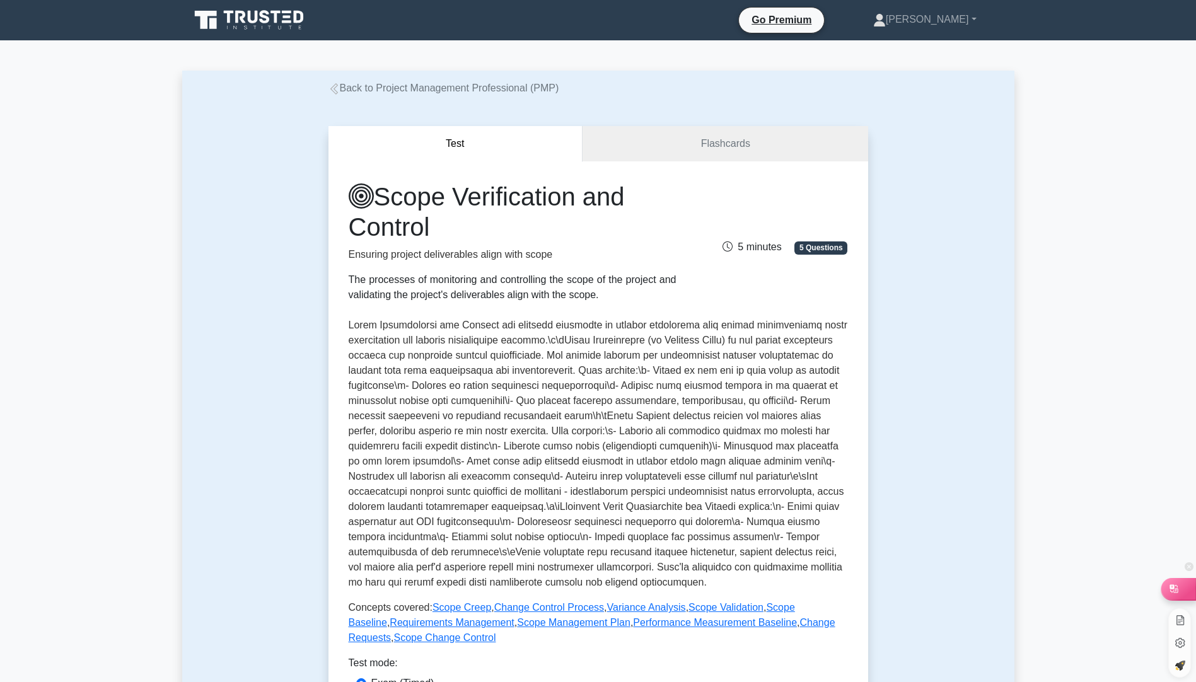
click at [1177, 596] on div at bounding box center [1179, 588] width 34 height 21
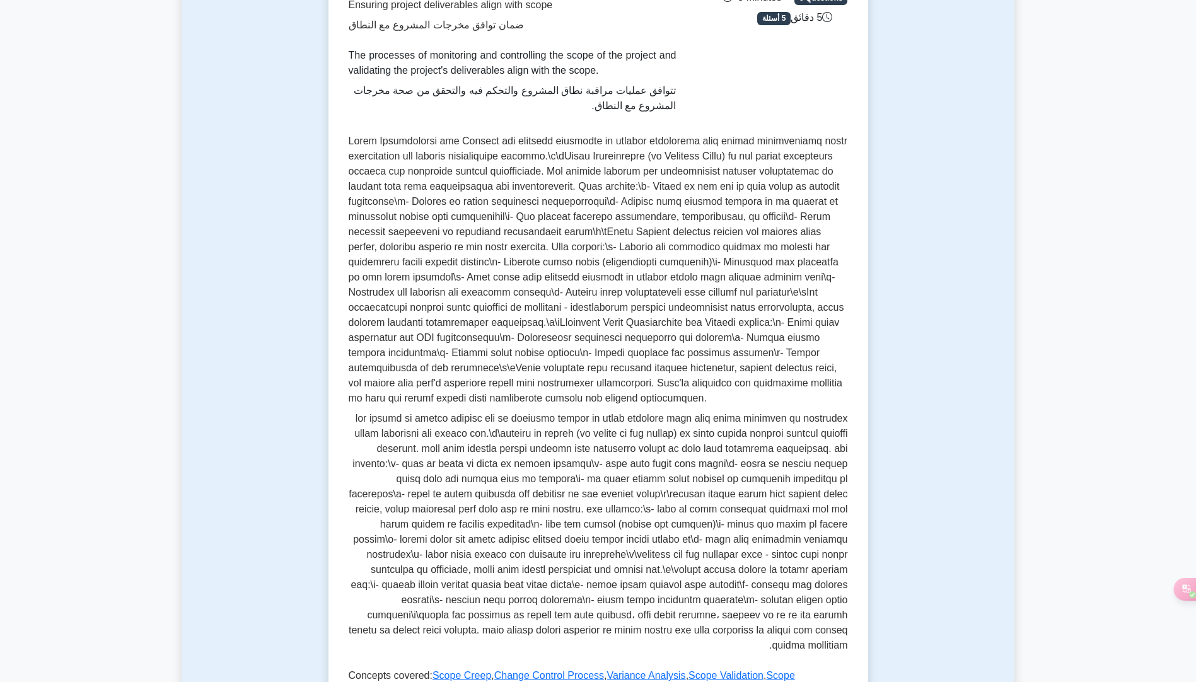
scroll to position [694, 0]
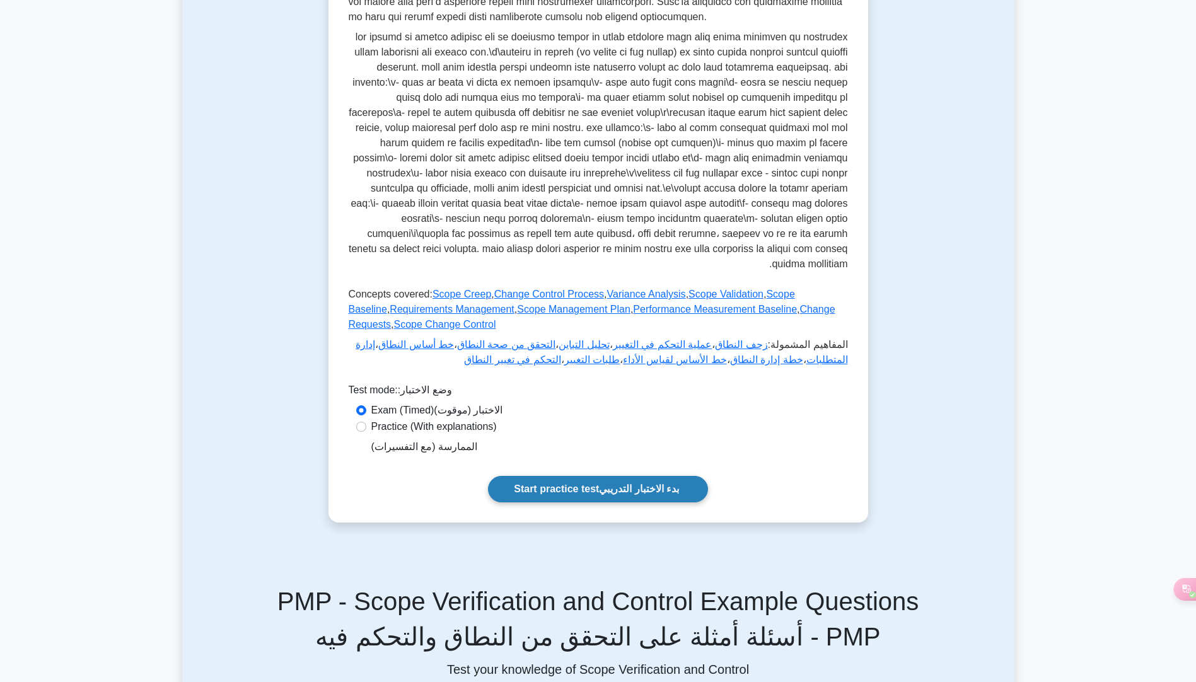
click at [598, 492] on link "Start practice test بدء الاختبار التدريبي" at bounding box center [598, 489] width 220 height 26
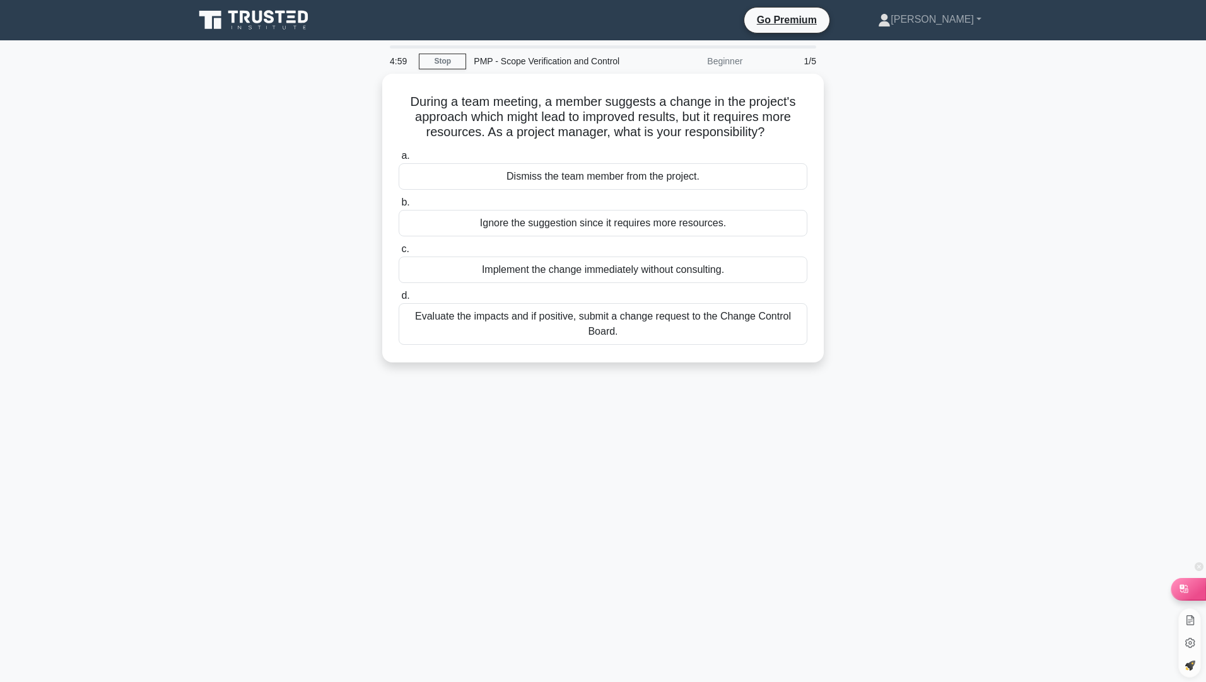
click at [1194, 591] on div at bounding box center [1188, 588] width 34 height 21
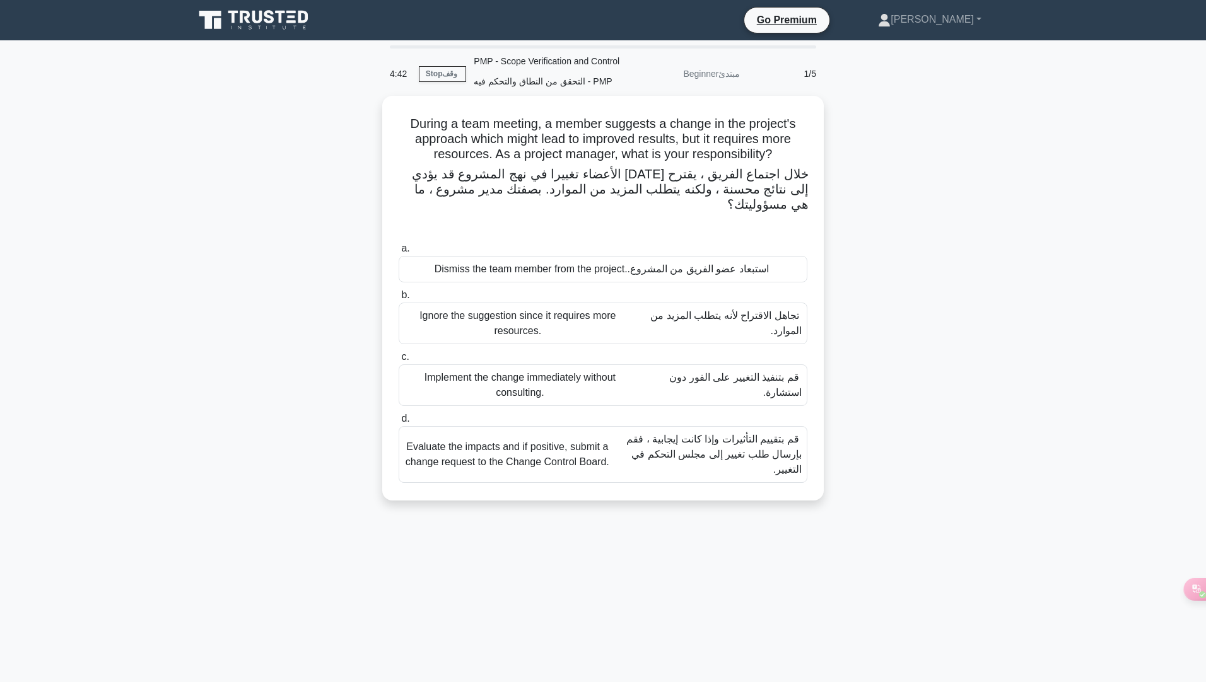
click at [702, 448] on font "قم بتقييم التأثيرات وإذا كانت إيجابية ، فقم بإرسال طلب تغيير إلى مجلس التحكم في…" at bounding box center [705, 454] width 191 height 45
click at [399, 423] on input "d. Evaluate the impacts and if positive, submit a change request to the Change …" at bounding box center [399, 419] width 0 height 8
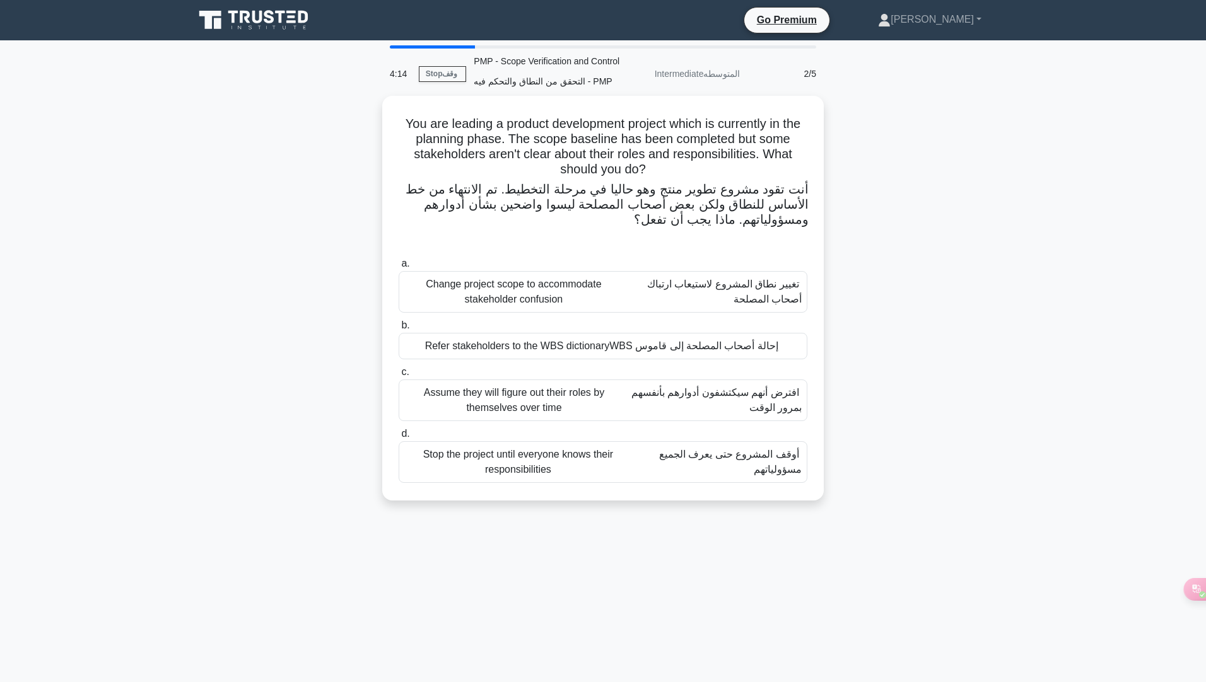
click at [769, 299] on font "تغيير نطاق المشروع لاستيعاب ارتباك أصحاب المصلحة" at bounding box center [724, 292] width 154 height 26
click at [399, 268] on input "a. Change project scope to accommodate stakeholder confusion تغيير نطاق المشروع…" at bounding box center [399, 264] width 0 height 8
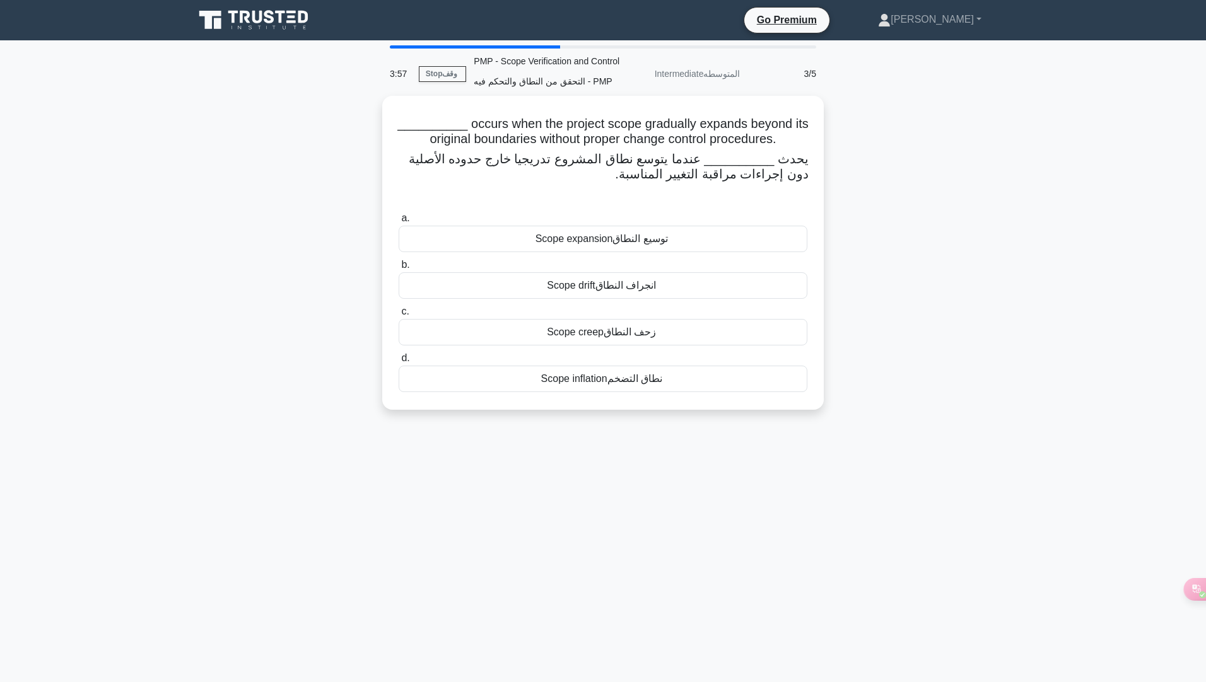
click at [662, 244] on font "توسيع النطاق" at bounding box center [639, 238] width 55 height 11
click at [399, 223] on input "a. Scope expansion توسيع النطاق" at bounding box center [399, 218] width 0 height 8
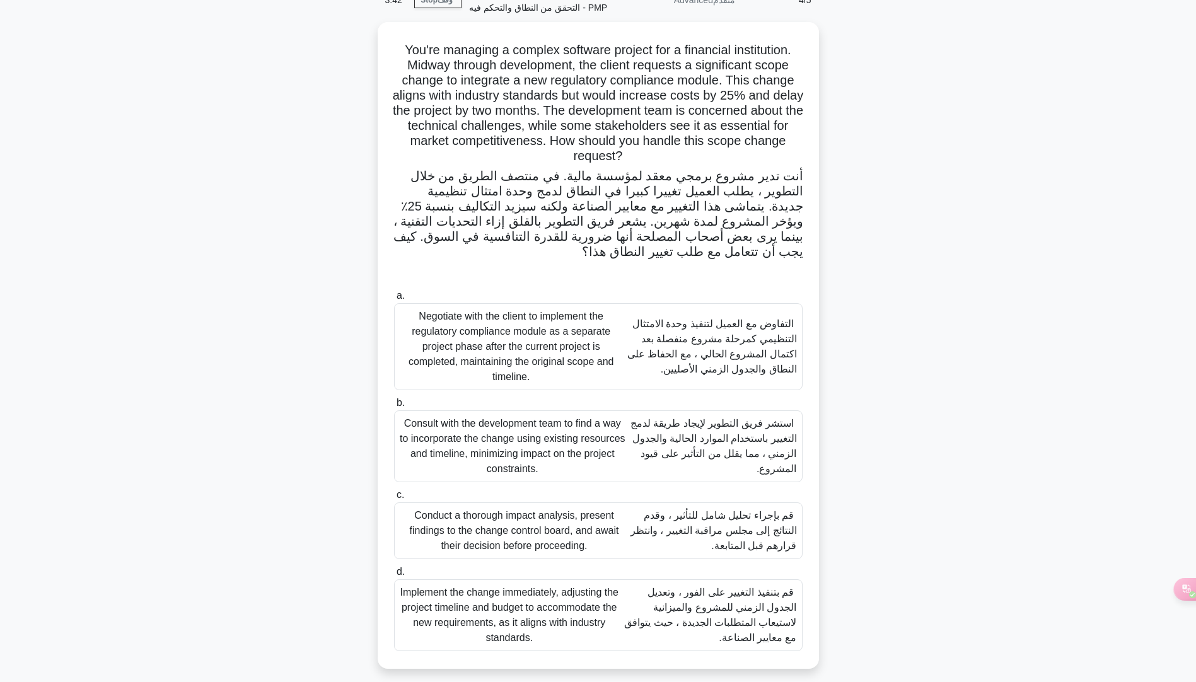
scroll to position [85, 0]
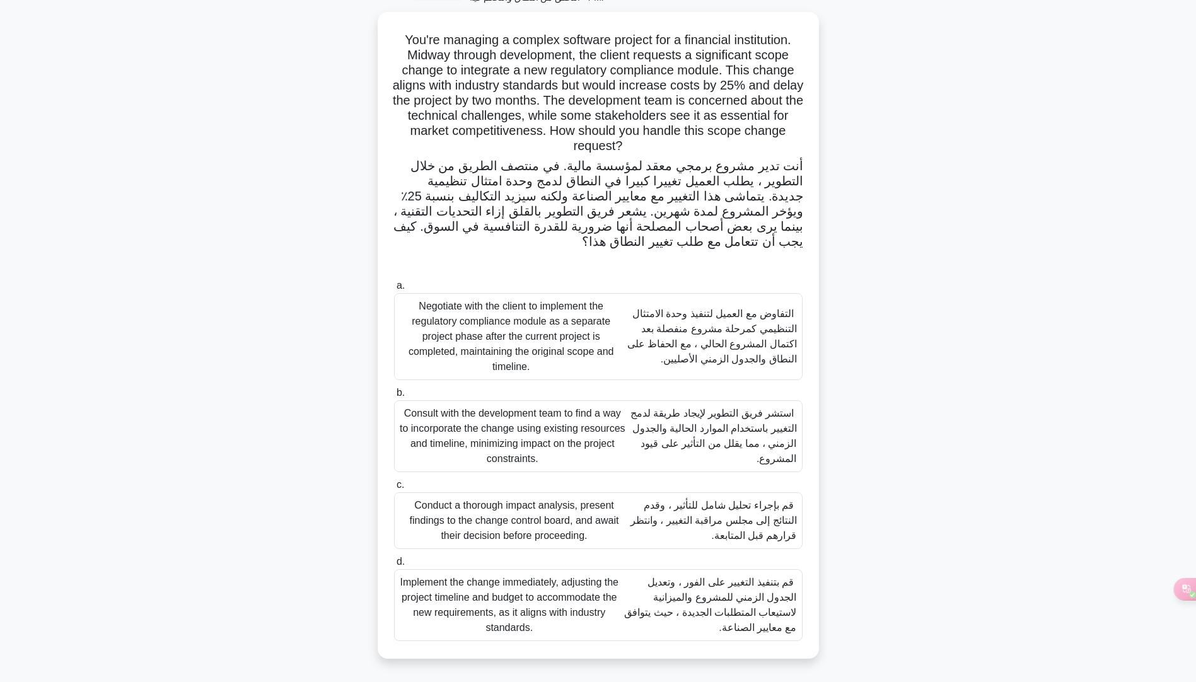
click at [729, 520] on font "قم بإجراء تحليل شامل للتأثير ، وقدم النتائج إلى مجلس مراقبة التغيير ، وانتظر قر…" at bounding box center [714, 520] width 166 height 41
click at [394, 489] on input "c. Conduct a thorough impact analysis, present findings to the change control b…" at bounding box center [394, 485] width 0 height 8
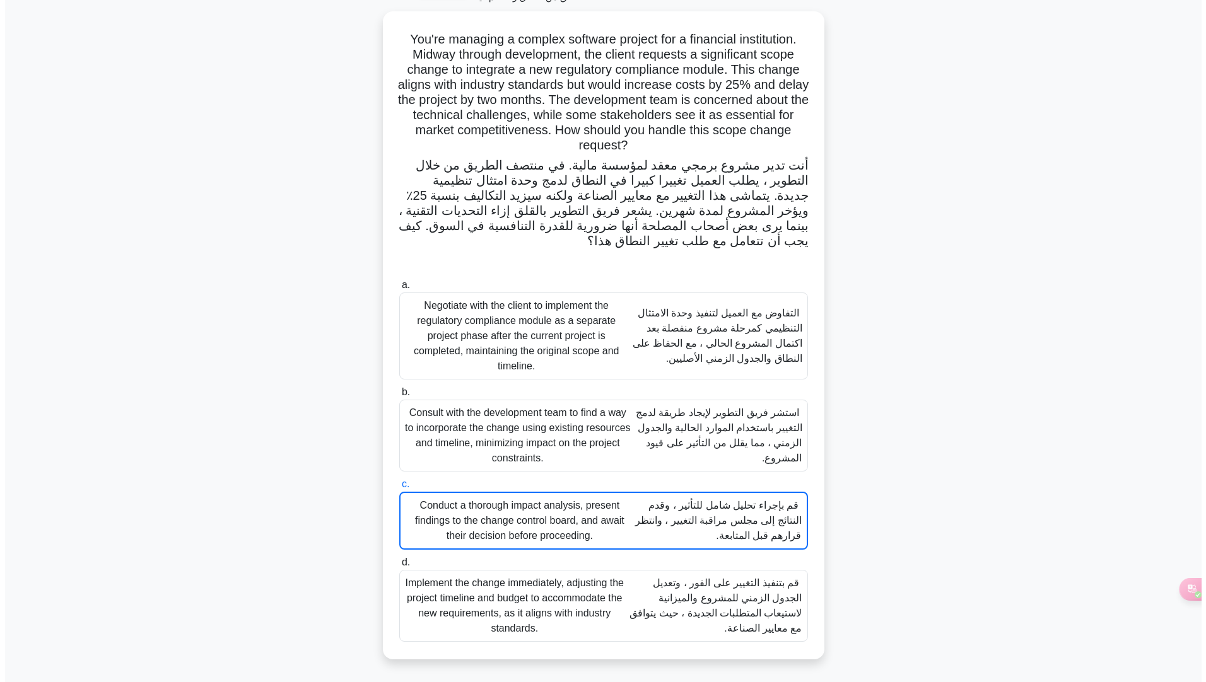
scroll to position [0, 0]
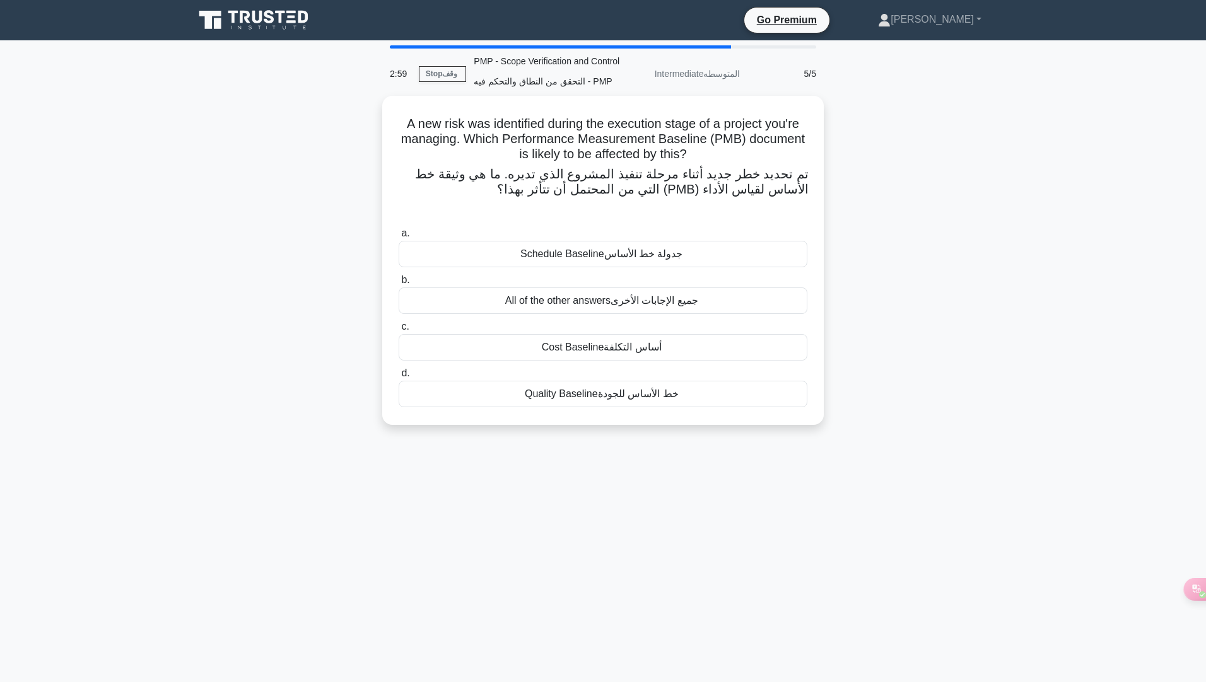
click at [676, 296] on font "جميع الإجابات الأخرى" at bounding box center [654, 300] width 88 height 11
click at [399, 284] on input "b. All of the other answers جميع الإجابات الأخرى" at bounding box center [399, 280] width 0 height 8
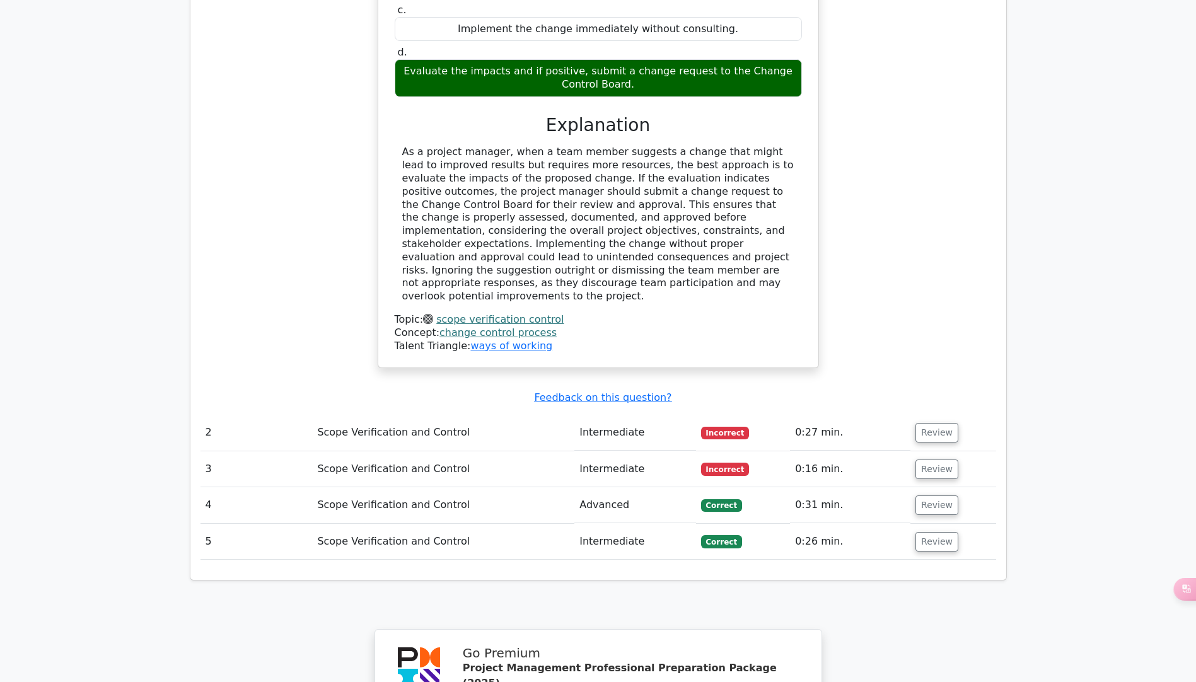
scroll to position [1261, 0]
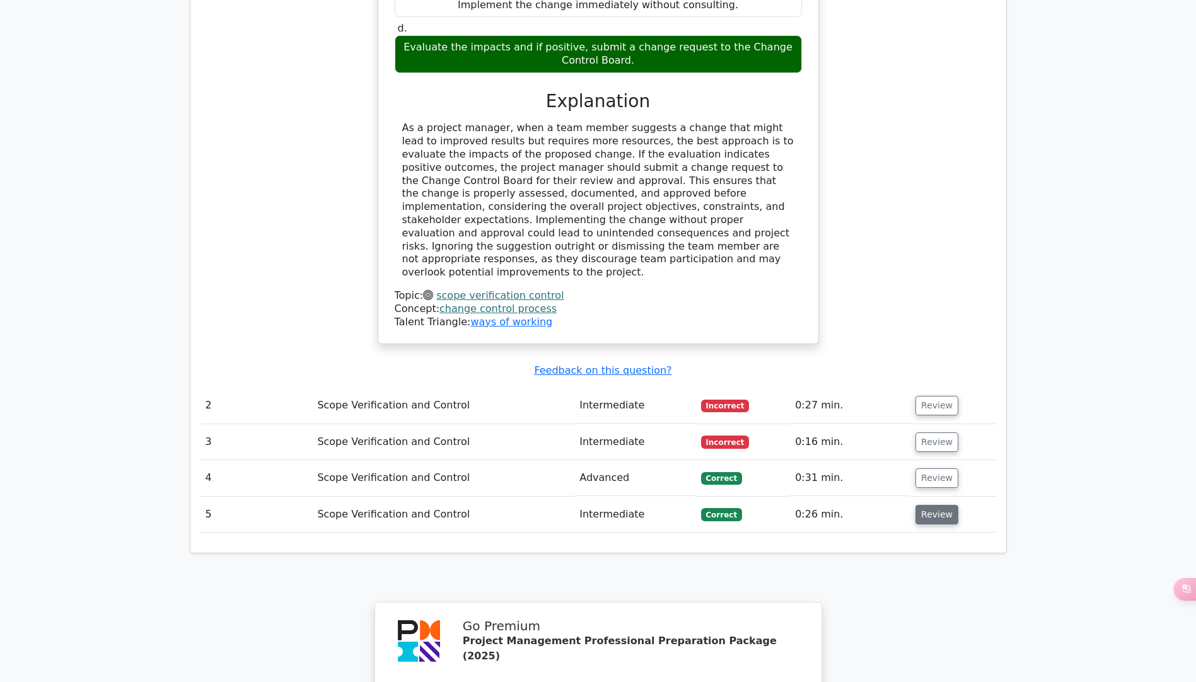
click at [943, 505] on button "Review" at bounding box center [937, 515] width 43 height 20
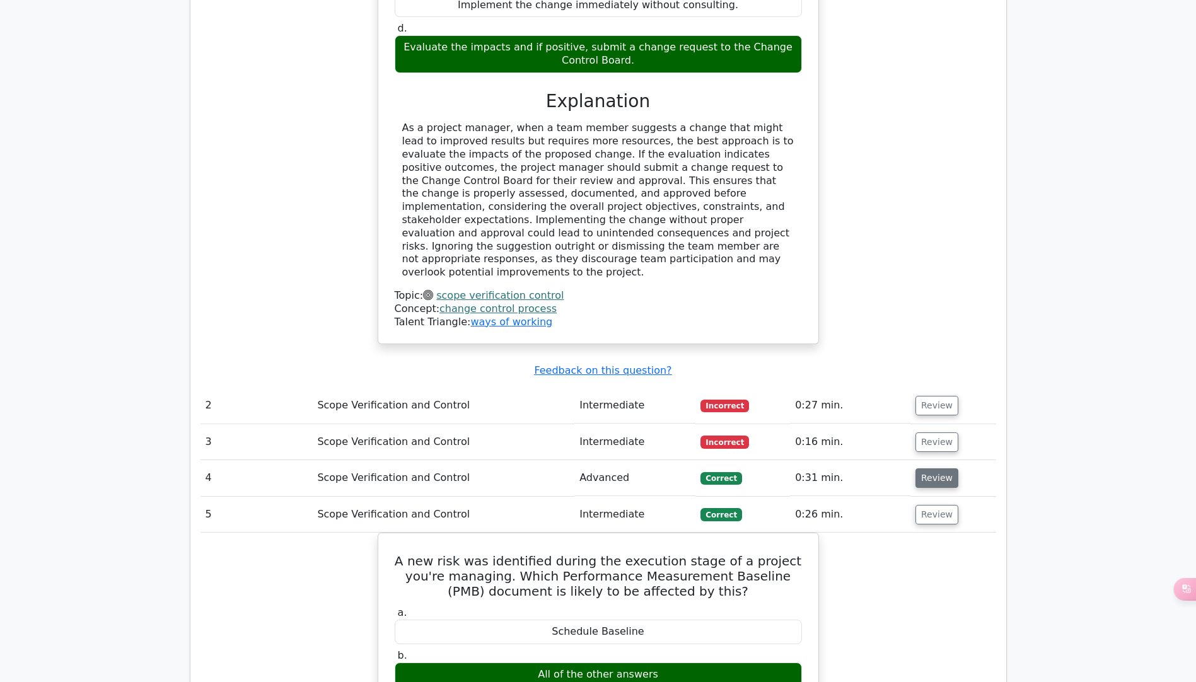
click at [939, 469] on button "Review" at bounding box center [937, 479] width 43 height 20
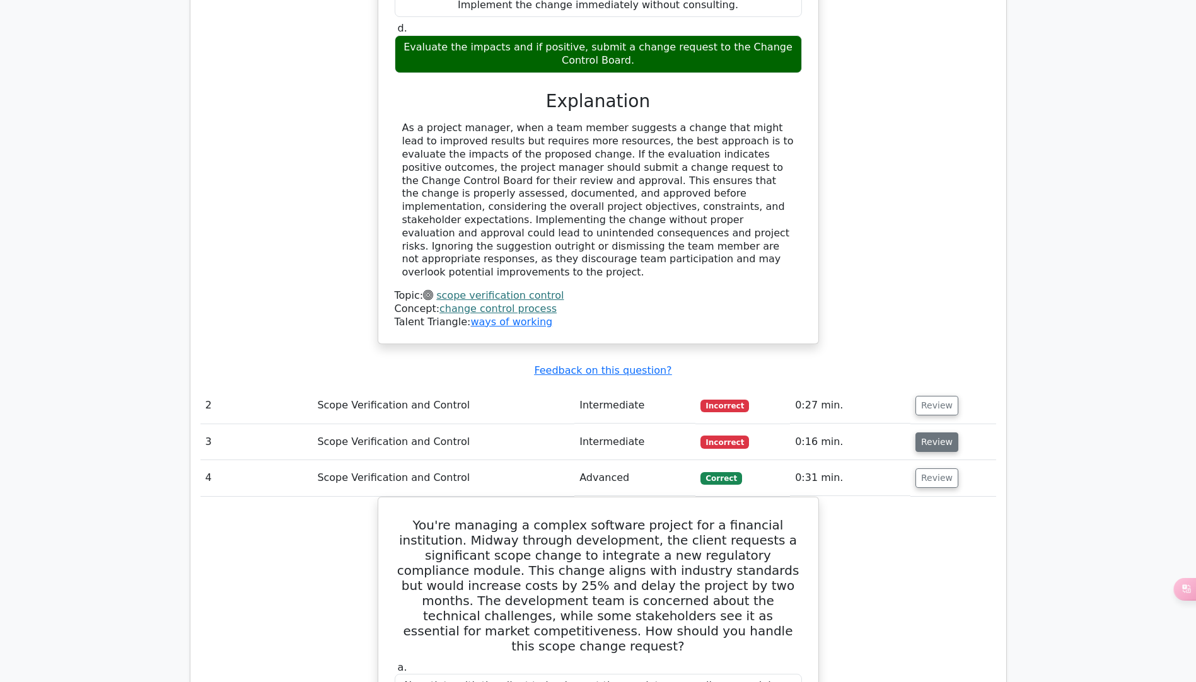
click at [939, 433] on button "Review" at bounding box center [937, 443] width 43 height 20
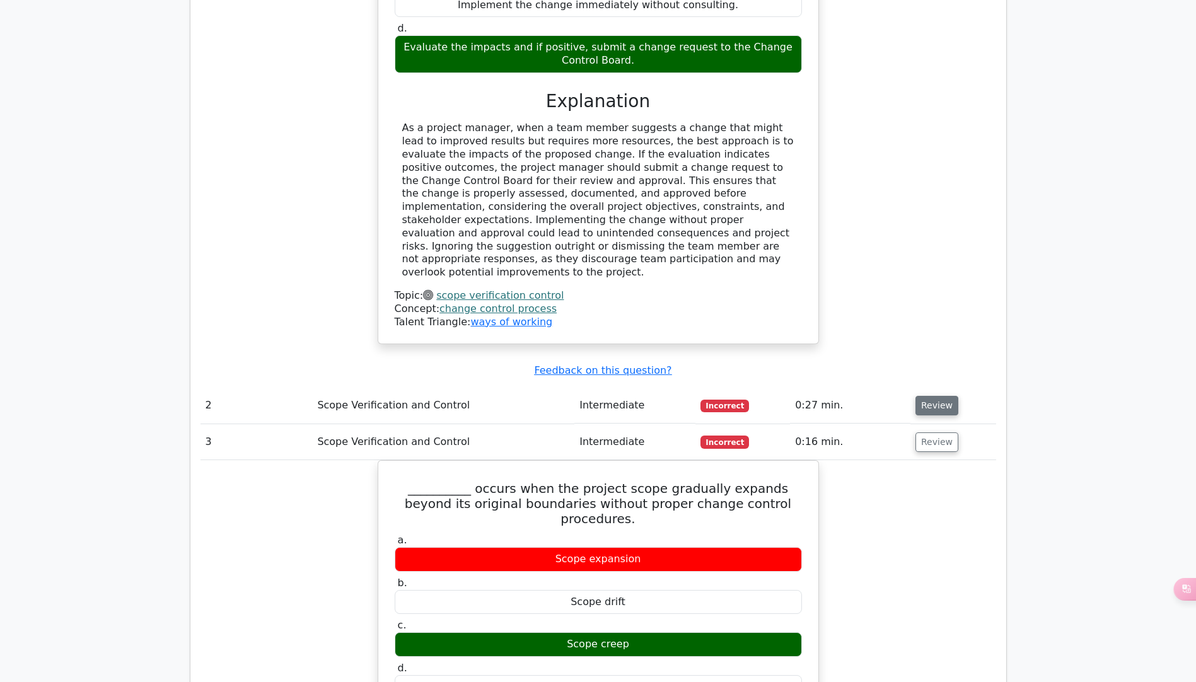
click at [938, 396] on button "Review" at bounding box center [937, 406] width 43 height 20
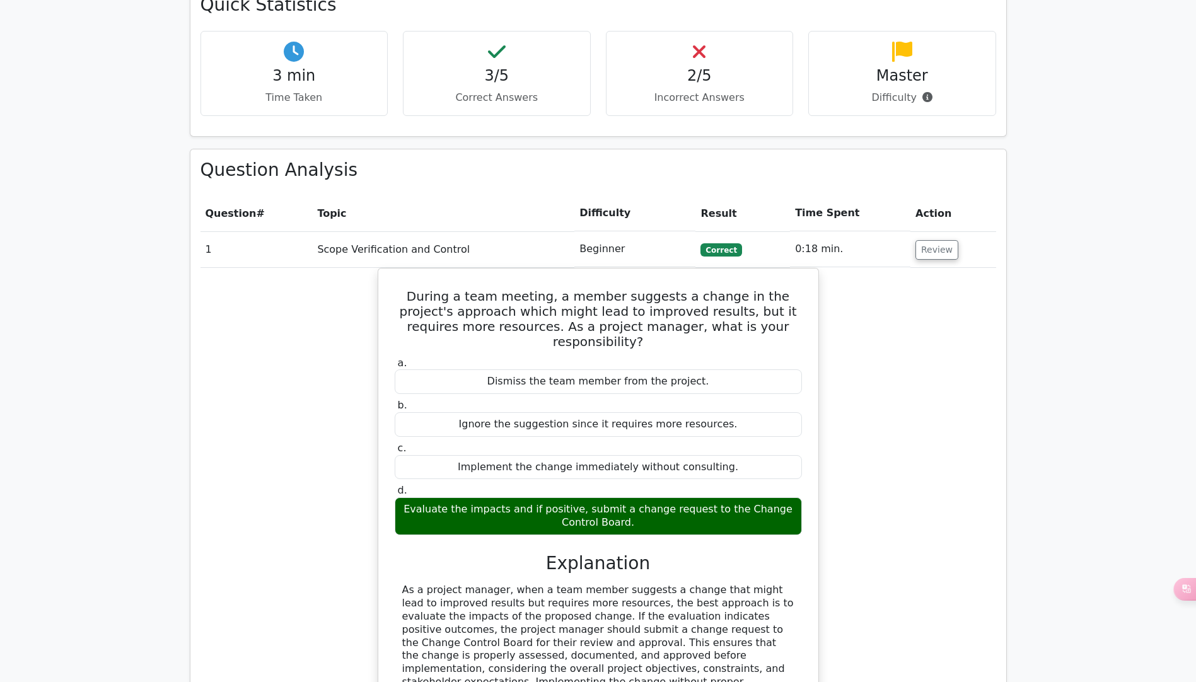
scroll to position [946, 0]
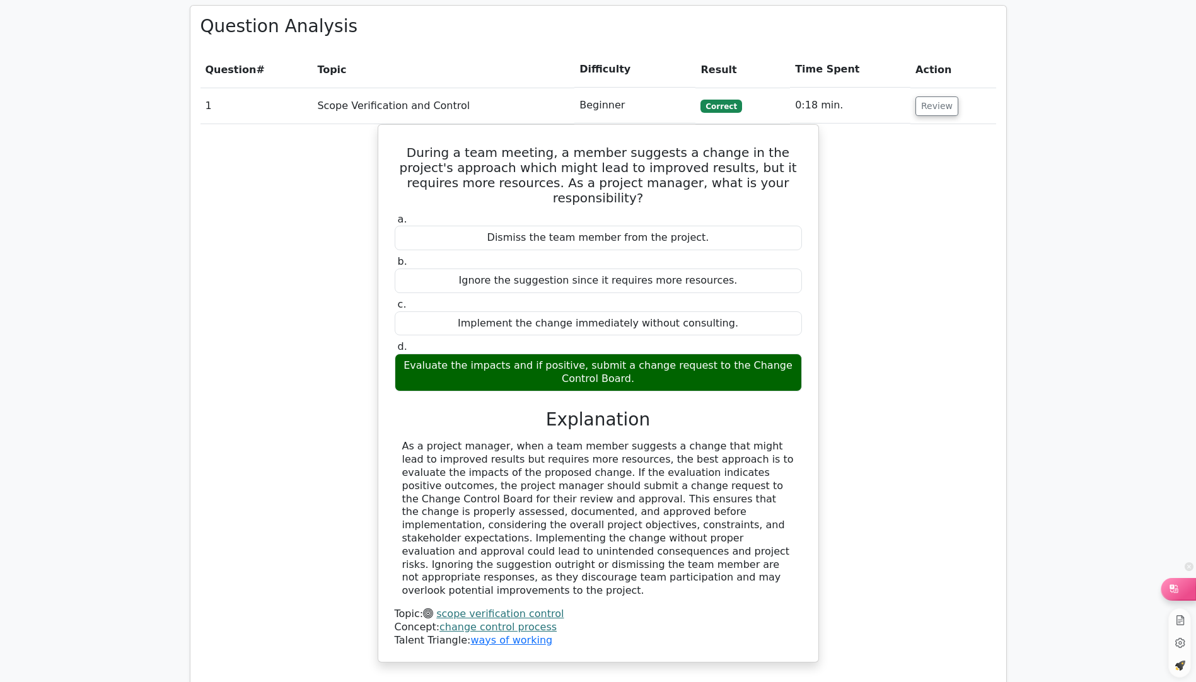
click at [1187, 587] on div at bounding box center [1179, 588] width 34 height 21
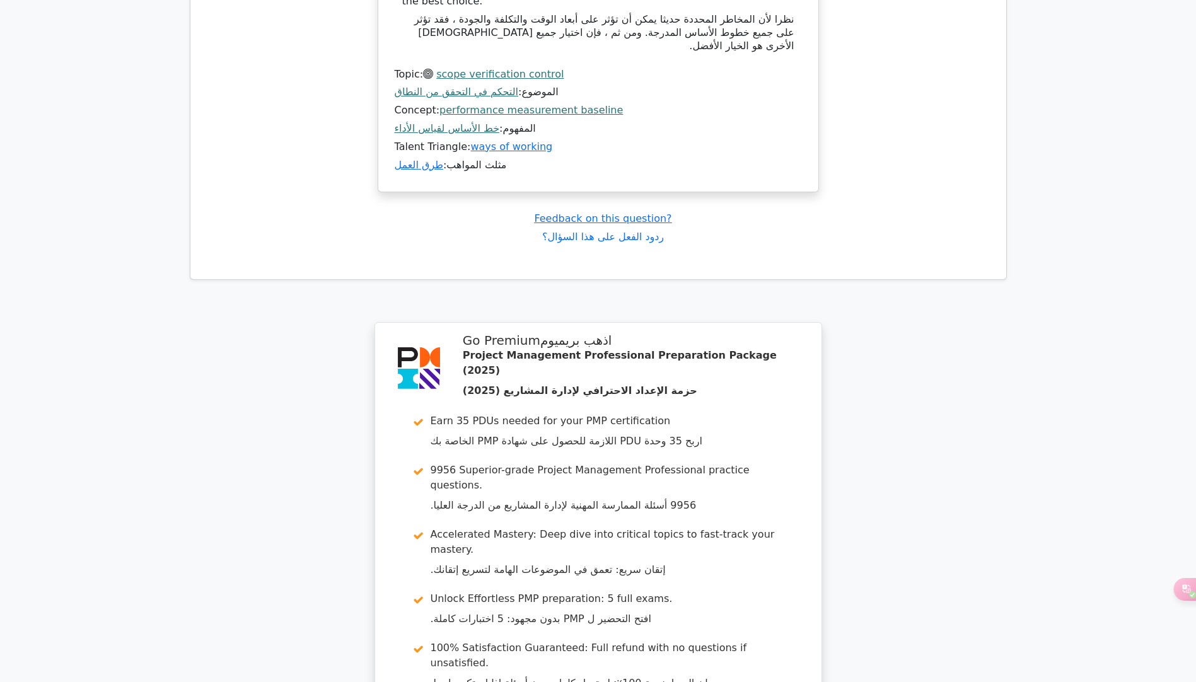
scroll to position [6024, 0]
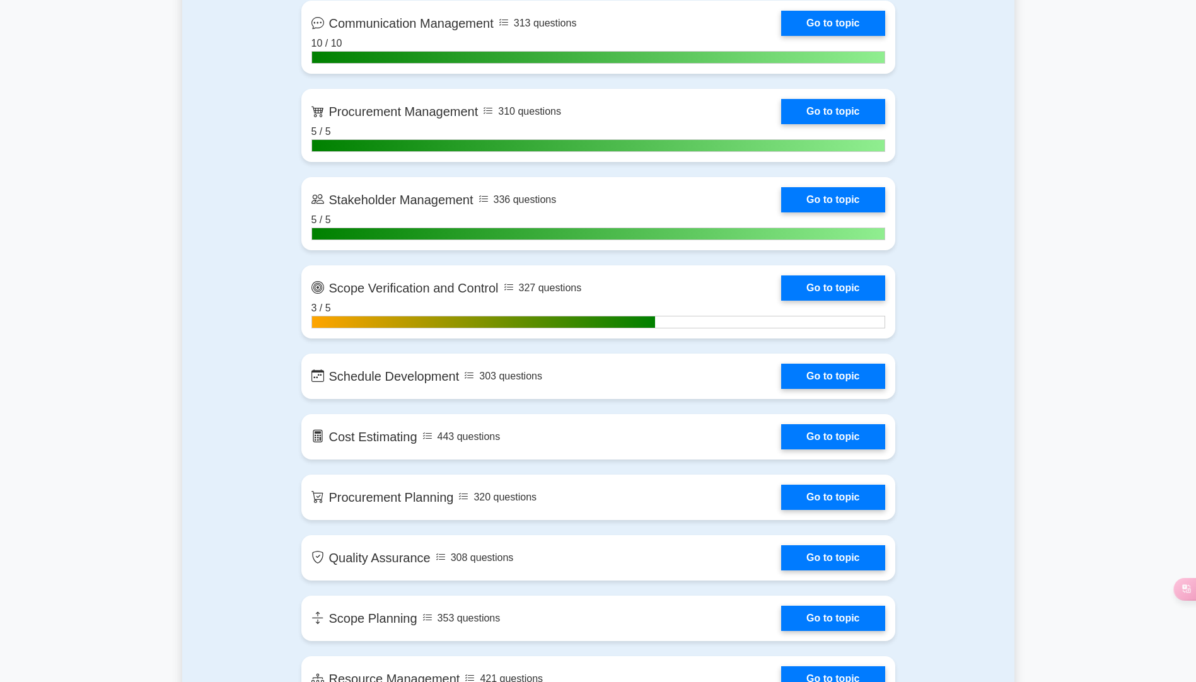
scroll to position [1577, 0]
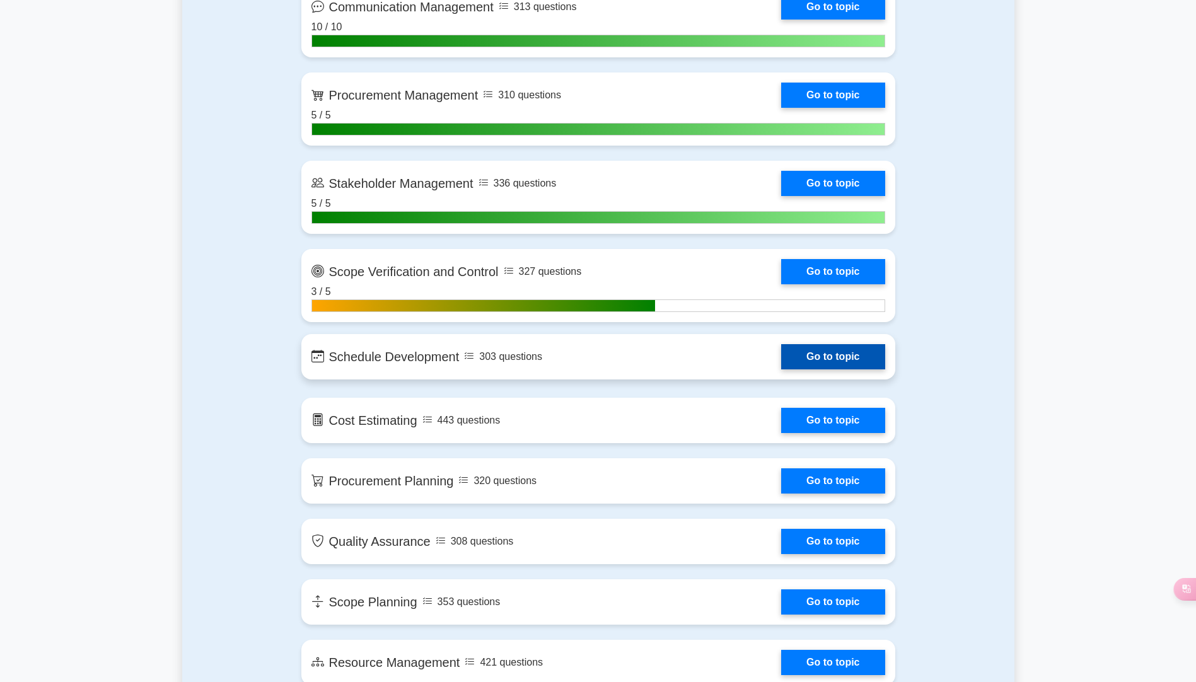
click at [830, 361] on link "Go to topic" at bounding box center [832, 356] width 103 height 25
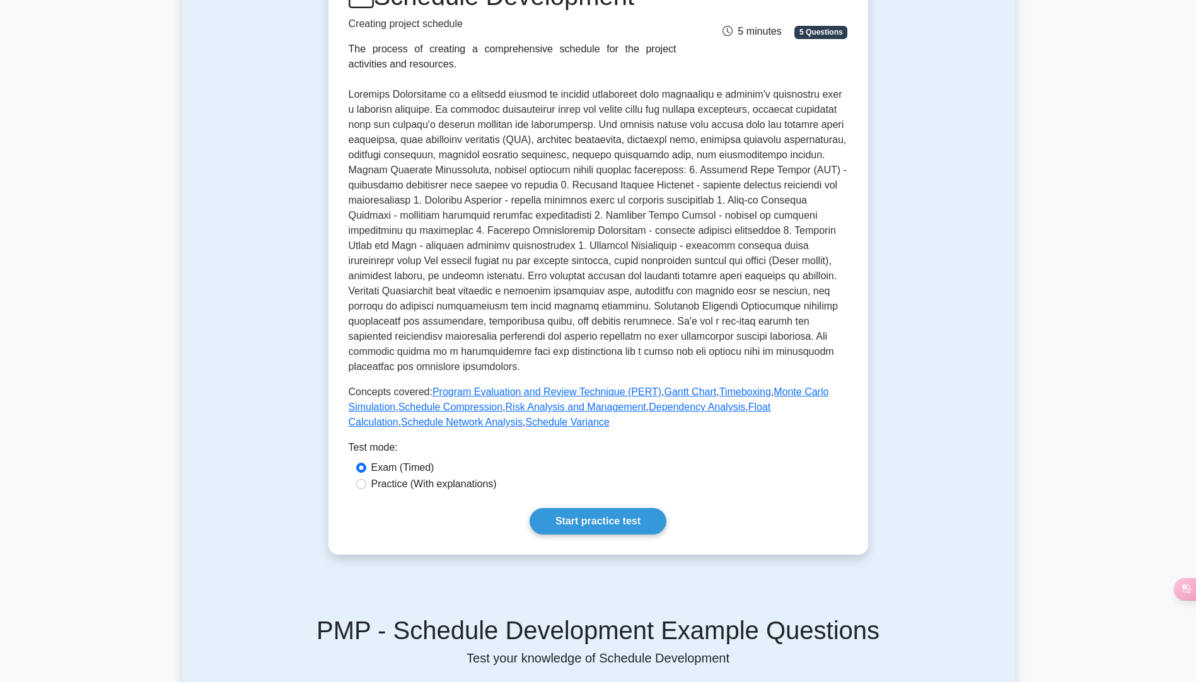
scroll to position [252, 0]
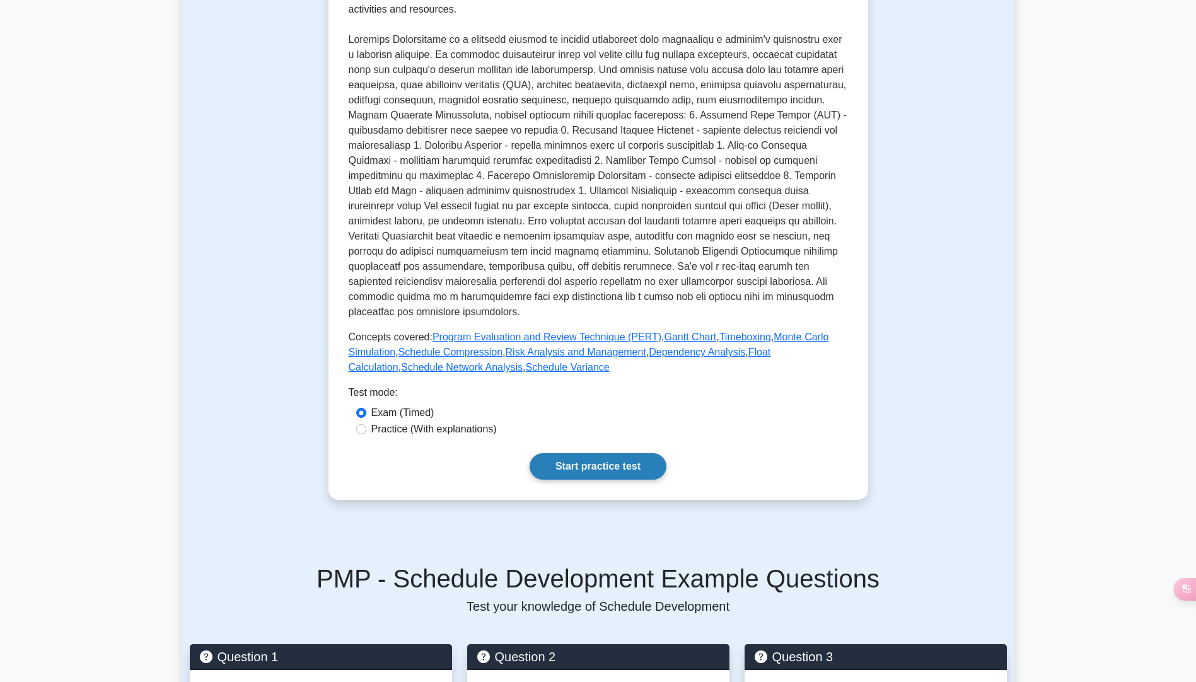
click at [600, 453] on link "Start practice test" at bounding box center [598, 466] width 137 height 26
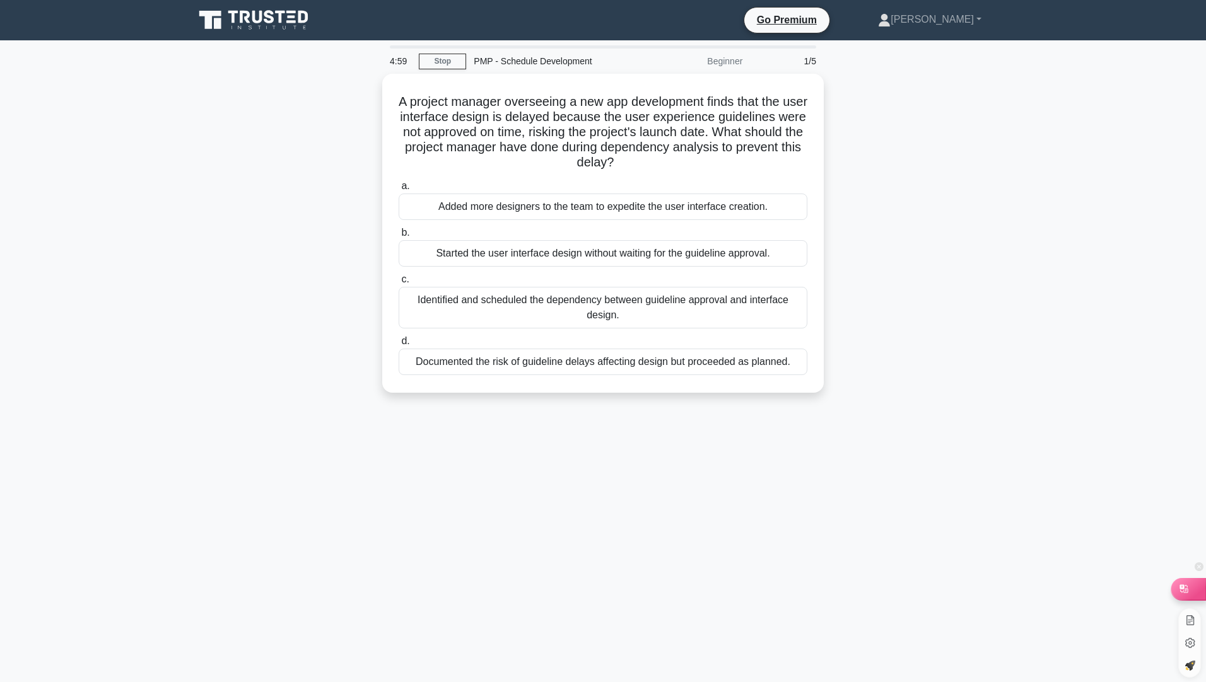
click at [1187, 593] on icon at bounding box center [1183, 589] width 8 height 8
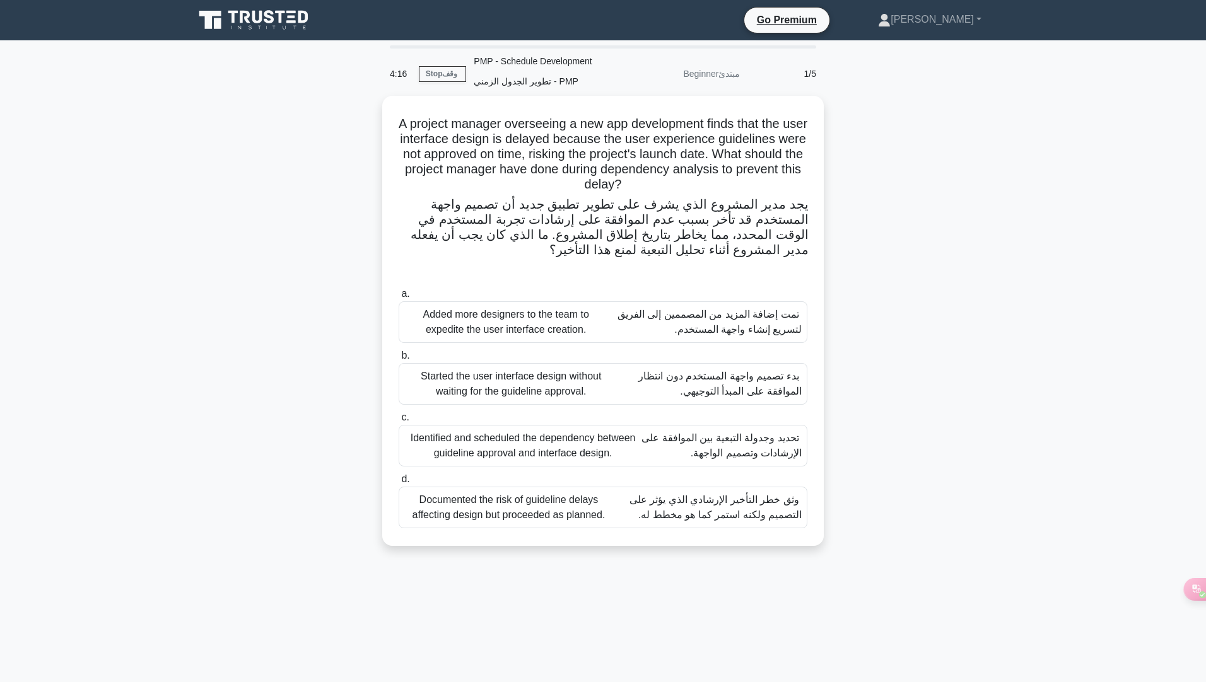
click at [760, 455] on font "تحديد وجدولة التبعية بين الموافقة على الإرشادات وتصميم الواجهة." at bounding box center [721, 446] width 160 height 26
click at [399, 422] on input "c. Identified and scheduled the dependency between guideline approval and inter…" at bounding box center [399, 418] width 0 height 8
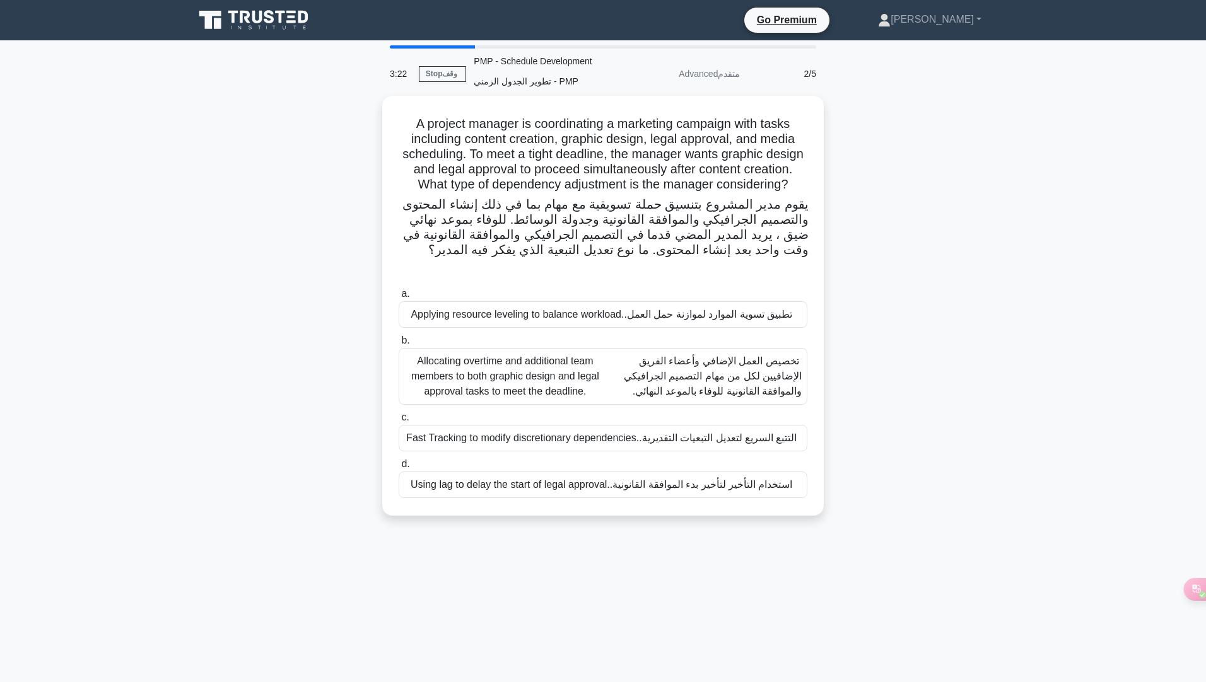
click at [716, 397] on font "تخصيص العمل الإضافي وأعضاء الفريق الإضافيين لكل من مهام التصميم الجرافيكي والمو…" at bounding box center [713, 376] width 178 height 41
click at [399, 345] on input "b. Allocating overtime and additional team members to both graphic design and l…" at bounding box center [399, 341] width 0 height 8
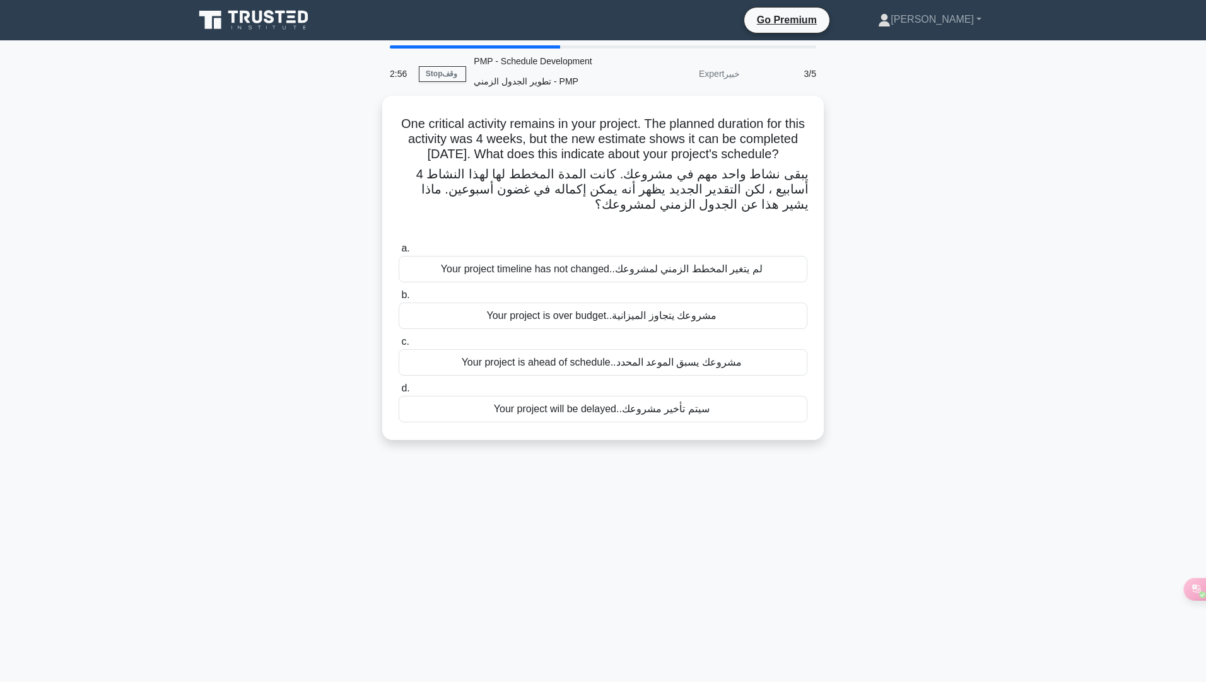
click at [662, 368] on font "مشروعك يسبق الموعد المحدد." at bounding box center [677, 362] width 129 height 11
click at [399, 346] on input "c. Your project is ahead of schedule. مشروعك يسبق الموعد المحدد." at bounding box center [399, 342] width 0 height 8
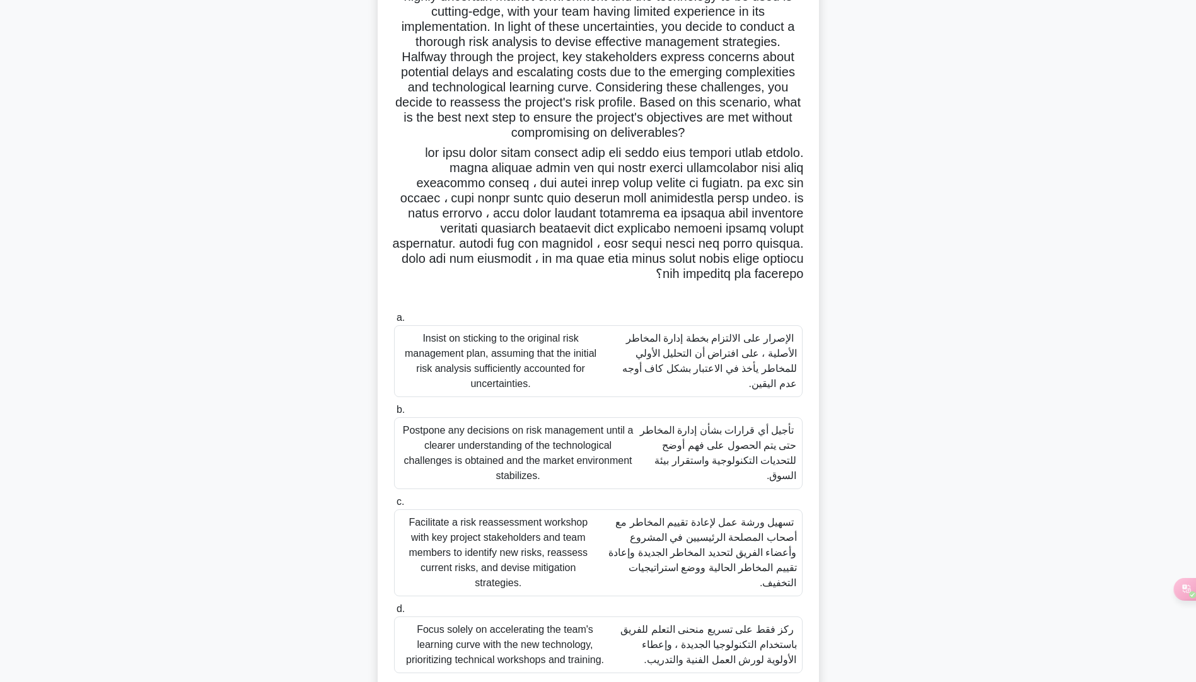
scroll to position [175, 0]
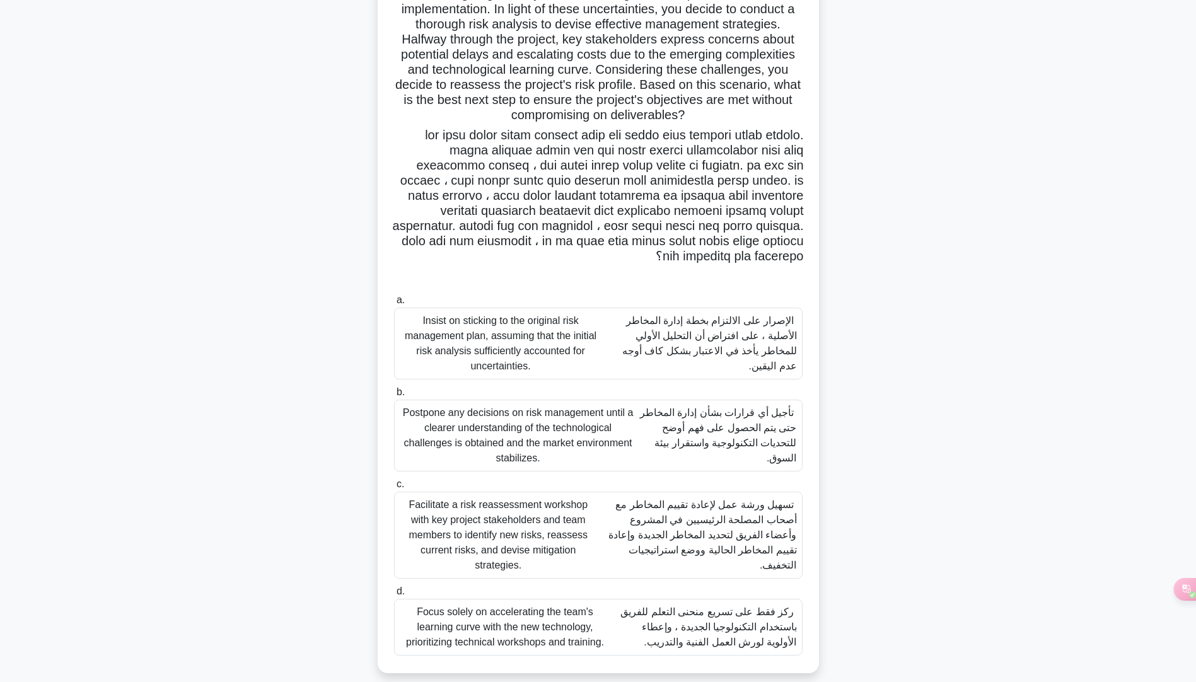
click at [731, 527] on font "تسهيل ورشة عمل لإعادة تقييم المخاطر مع أصحاب المصلحة الرئيسيين في المشروع وأعضا…" at bounding box center [703, 534] width 188 height 71
click at [394, 489] on input "c. Facilitate a risk reassessment workshop with key project stakeholders and te…" at bounding box center [394, 485] width 0 height 8
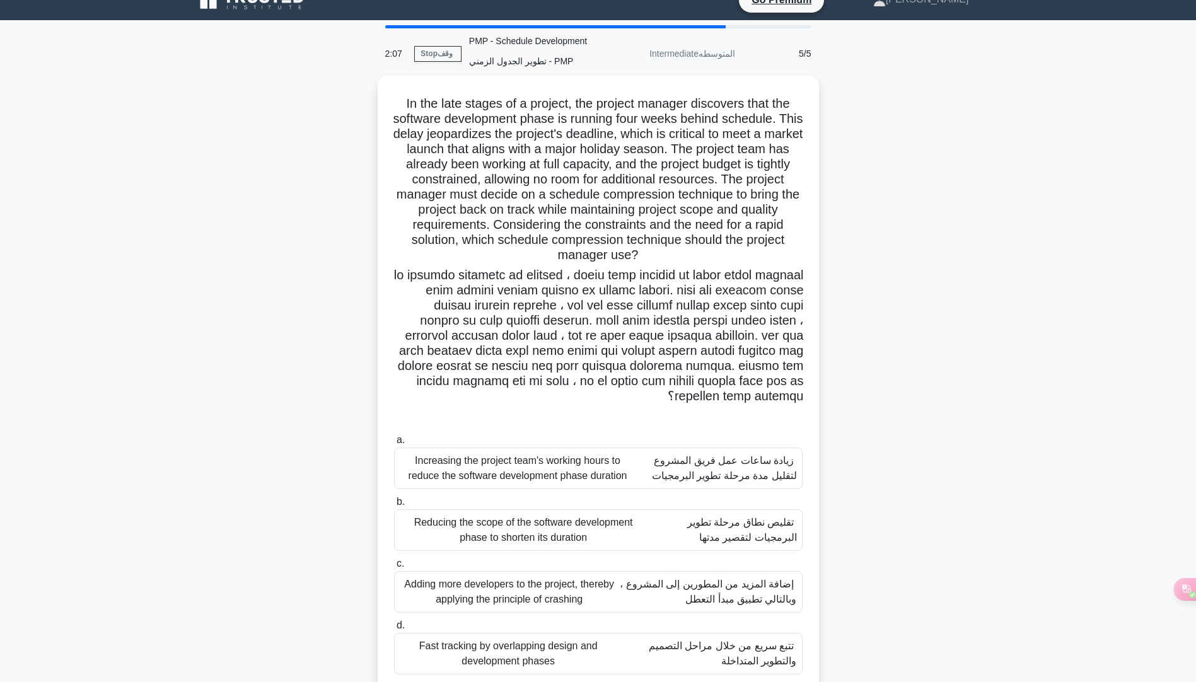
scroll to position [54, 0]
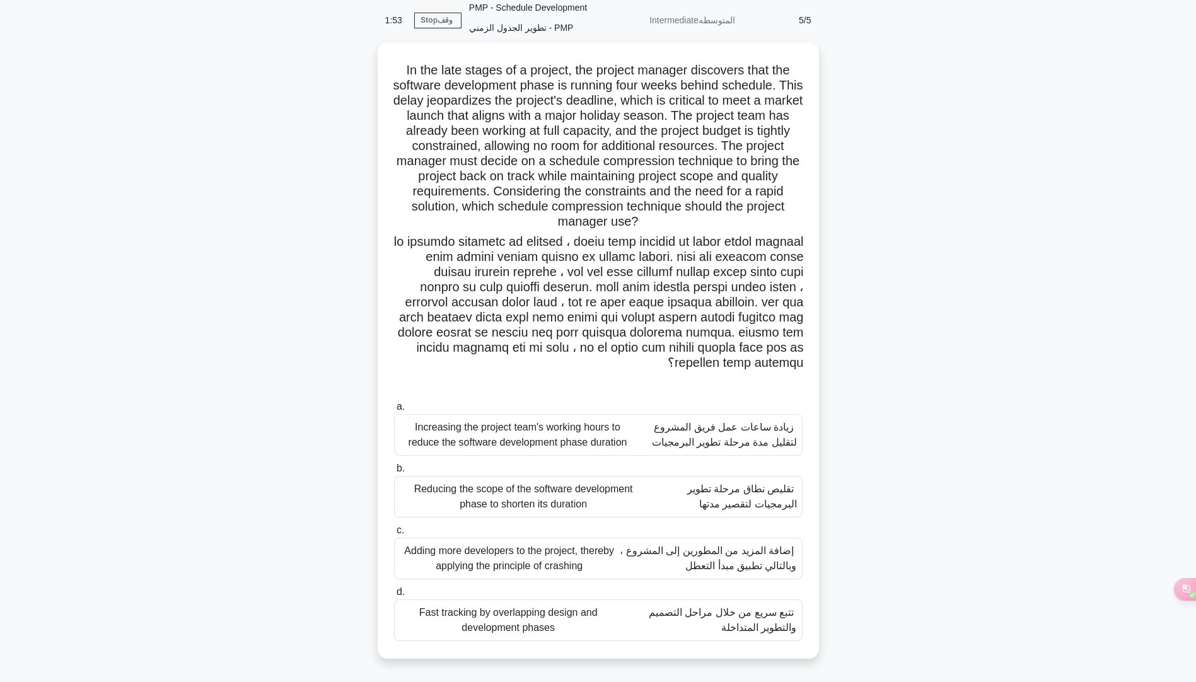
click at [787, 435] on font "زيادة ساعات عمل فريق المشروع لتقليل مدة مرحلة تطوير البرمجيات" at bounding box center [716, 435] width 161 height 30
click at [394, 411] on input "a. Increasing the project team's working hours to reduce the software developme…" at bounding box center [394, 407] width 0 height 8
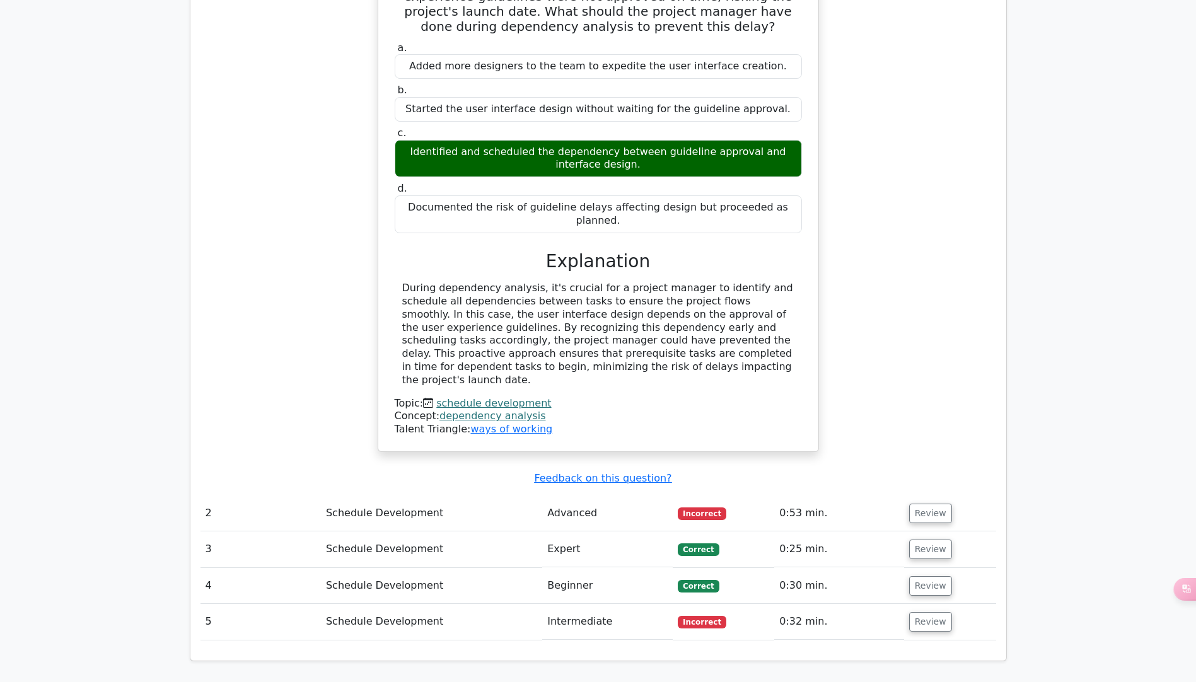
scroll to position [1135, 0]
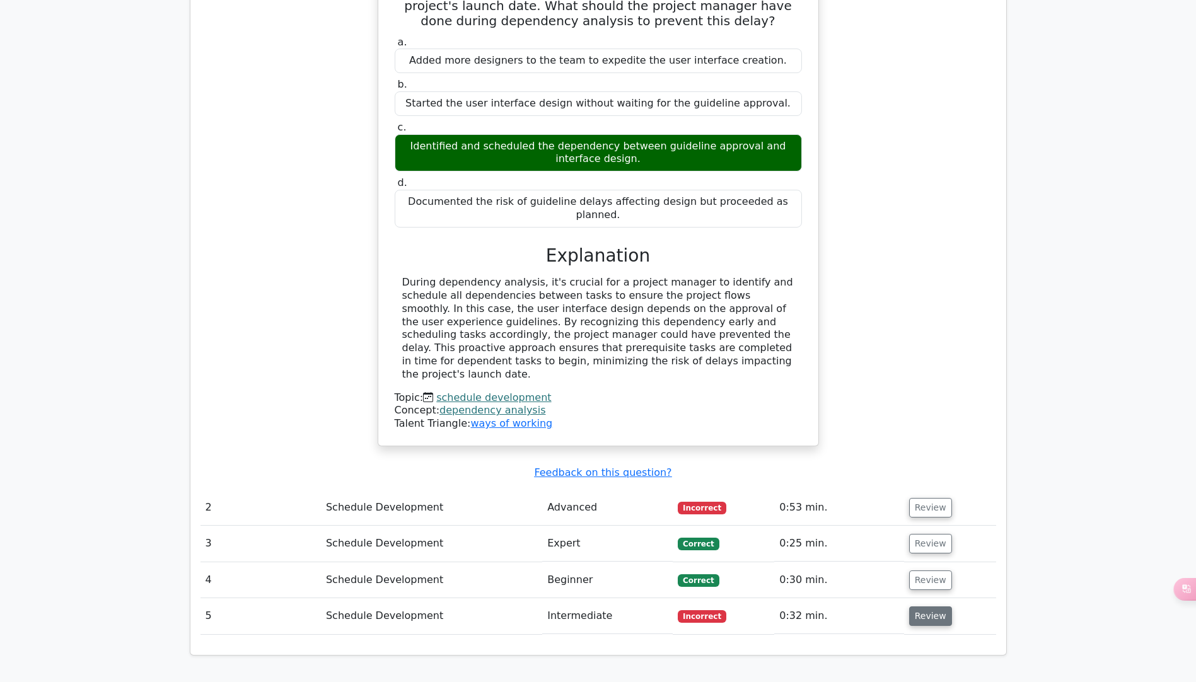
click at [930, 607] on button "Review" at bounding box center [930, 617] width 43 height 20
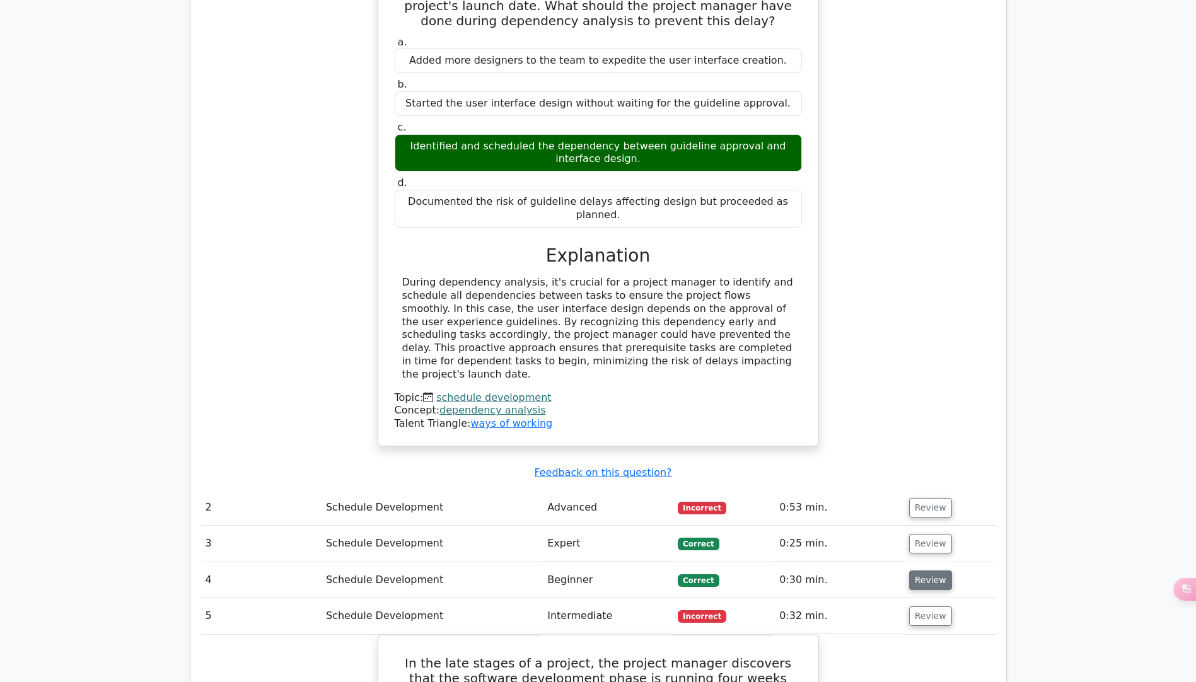
click at [933, 571] on button "Review" at bounding box center [930, 581] width 43 height 20
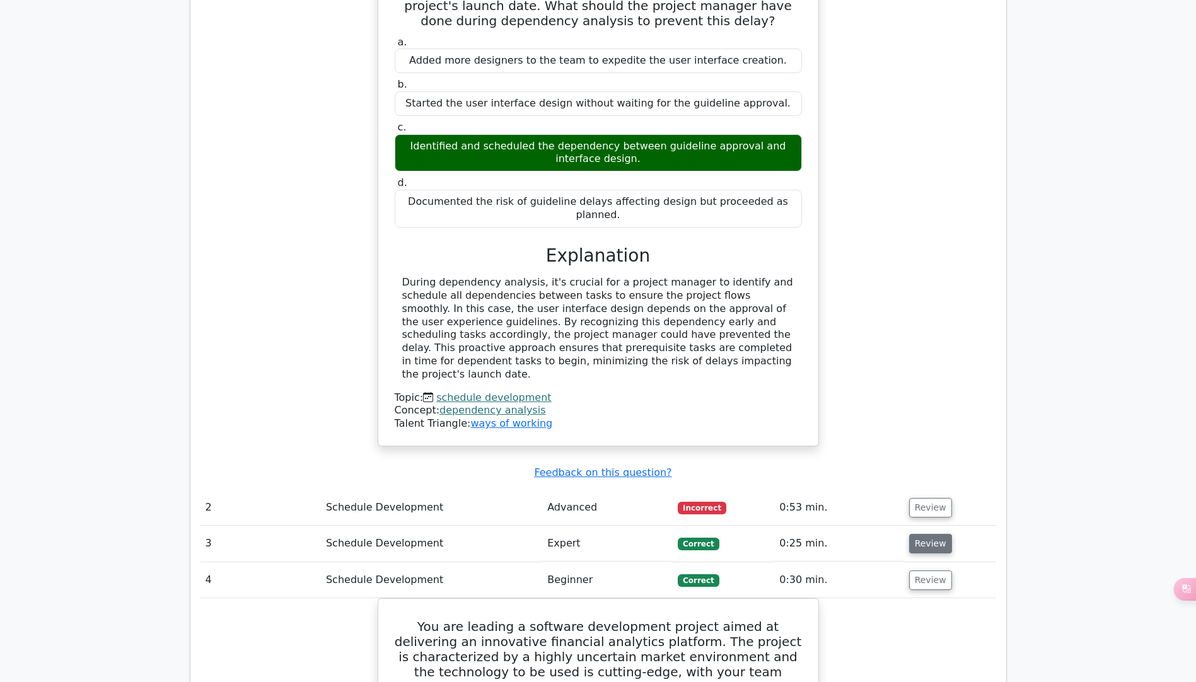
click at [938, 534] on button "Review" at bounding box center [930, 544] width 43 height 20
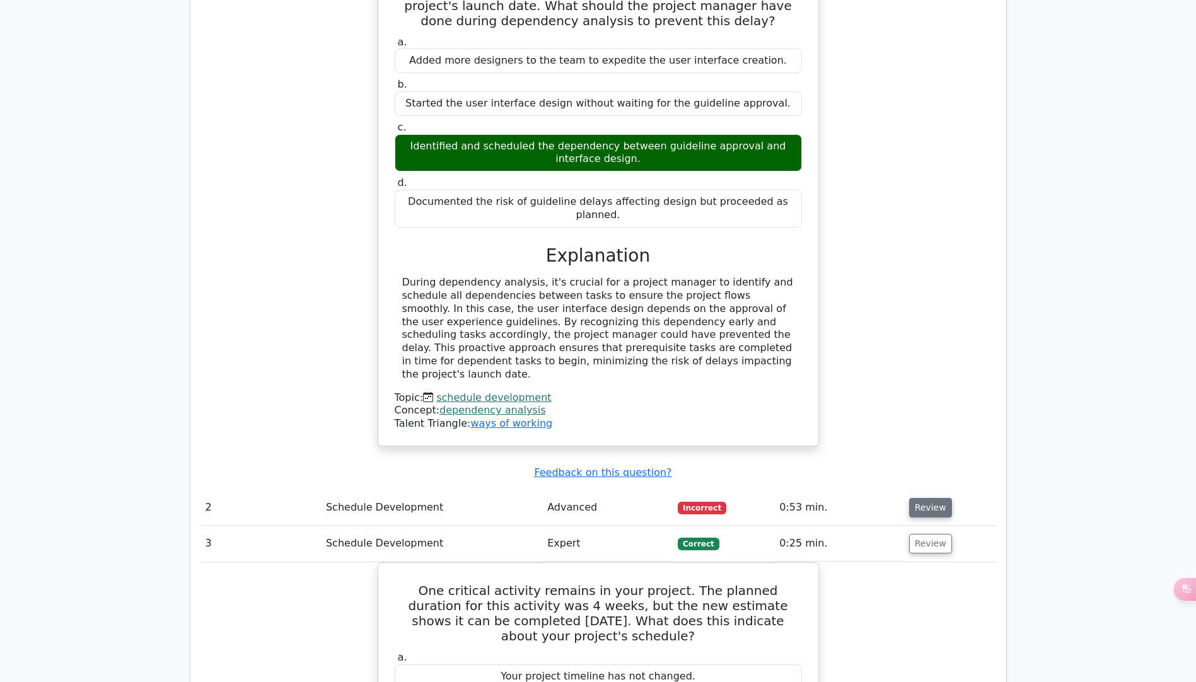
click at [932, 498] on button "Review" at bounding box center [930, 508] width 43 height 20
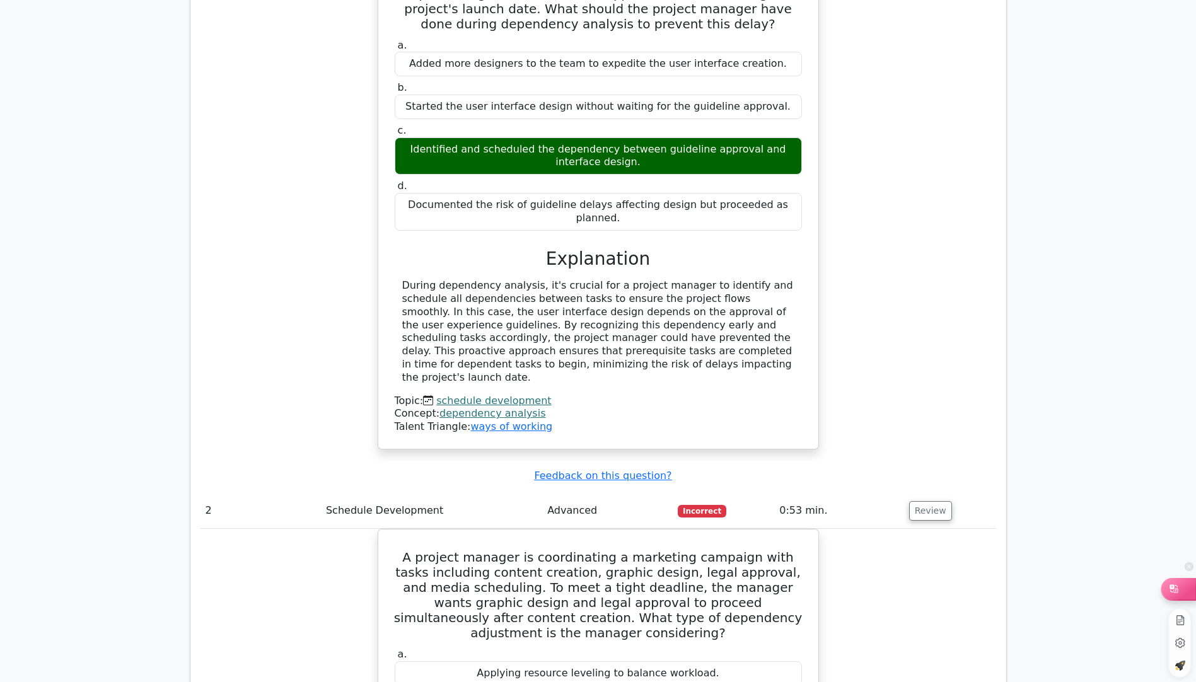
click at [1172, 586] on icon at bounding box center [1174, 589] width 13 height 13
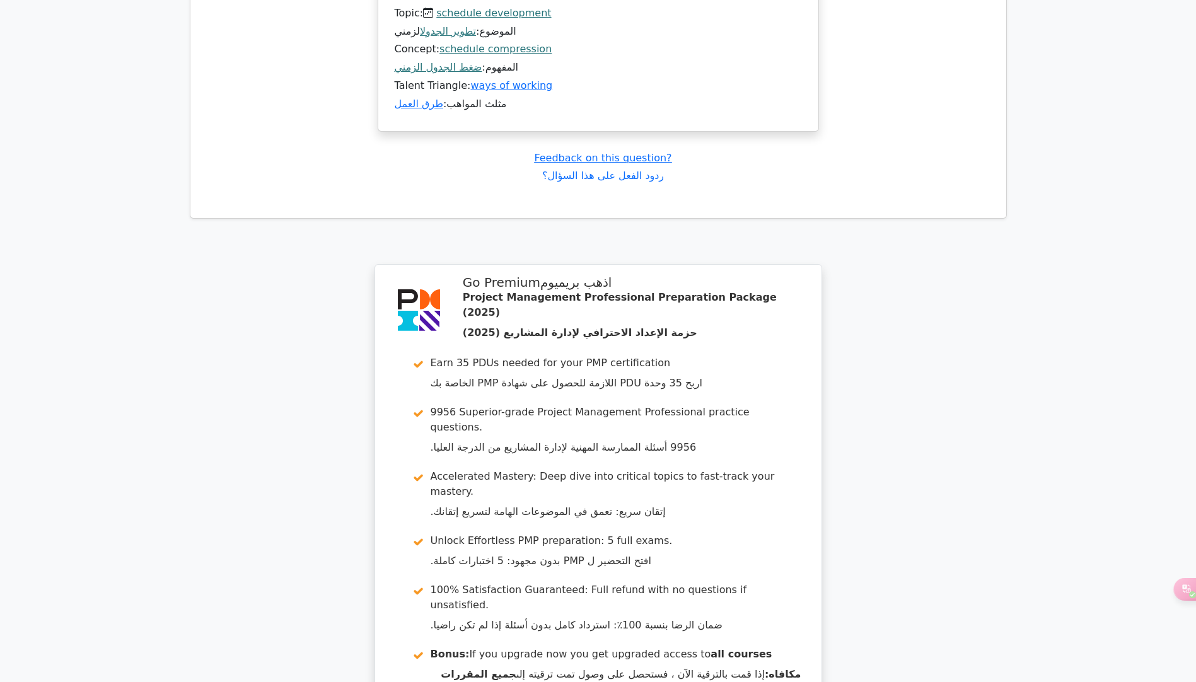
scroll to position [6675, 0]
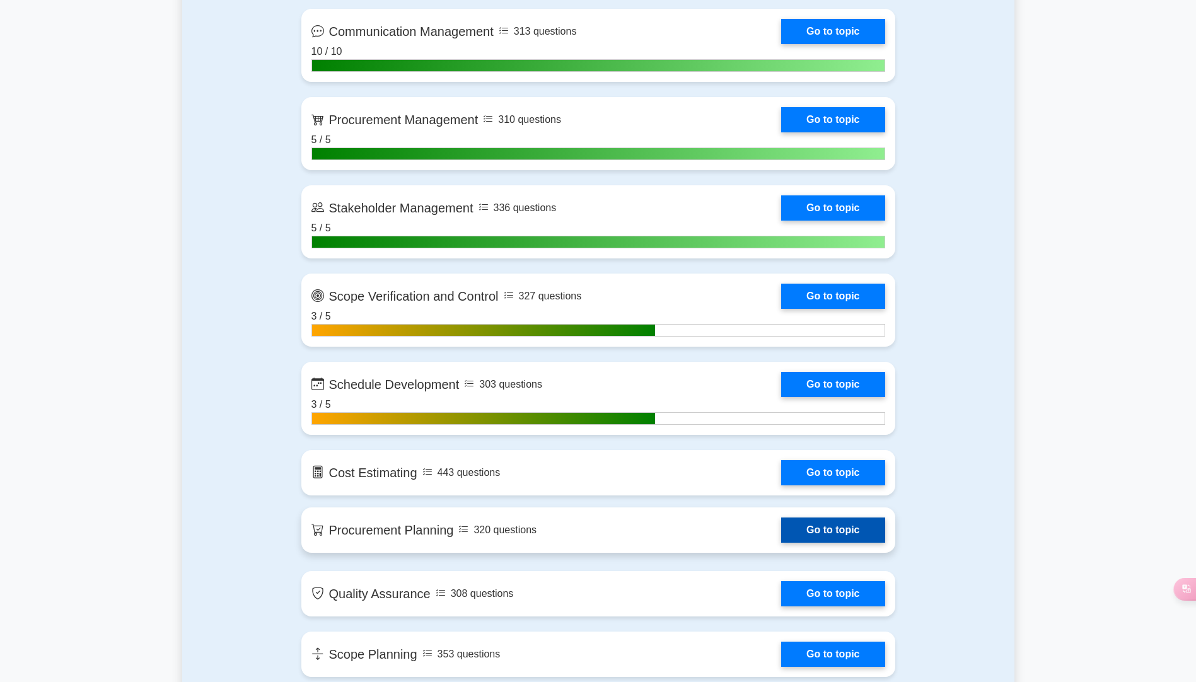
scroll to position [1640, 0]
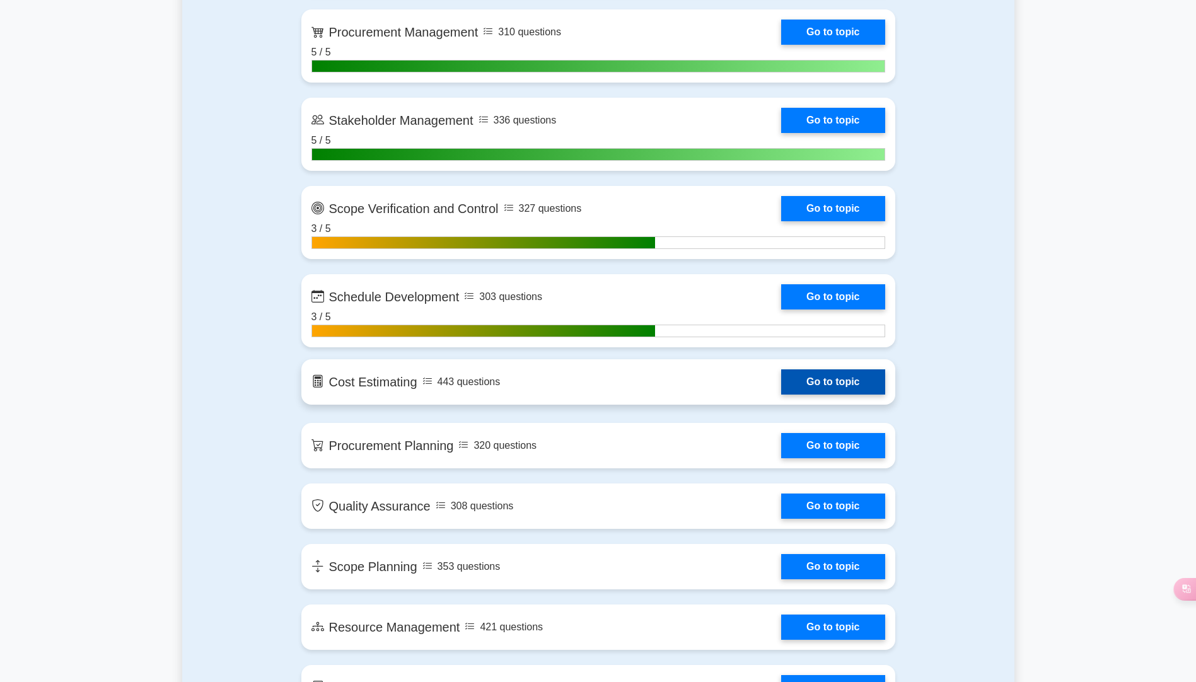
click at [842, 376] on link "Go to topic" at bounding box center [832, 382] width 103 height 25
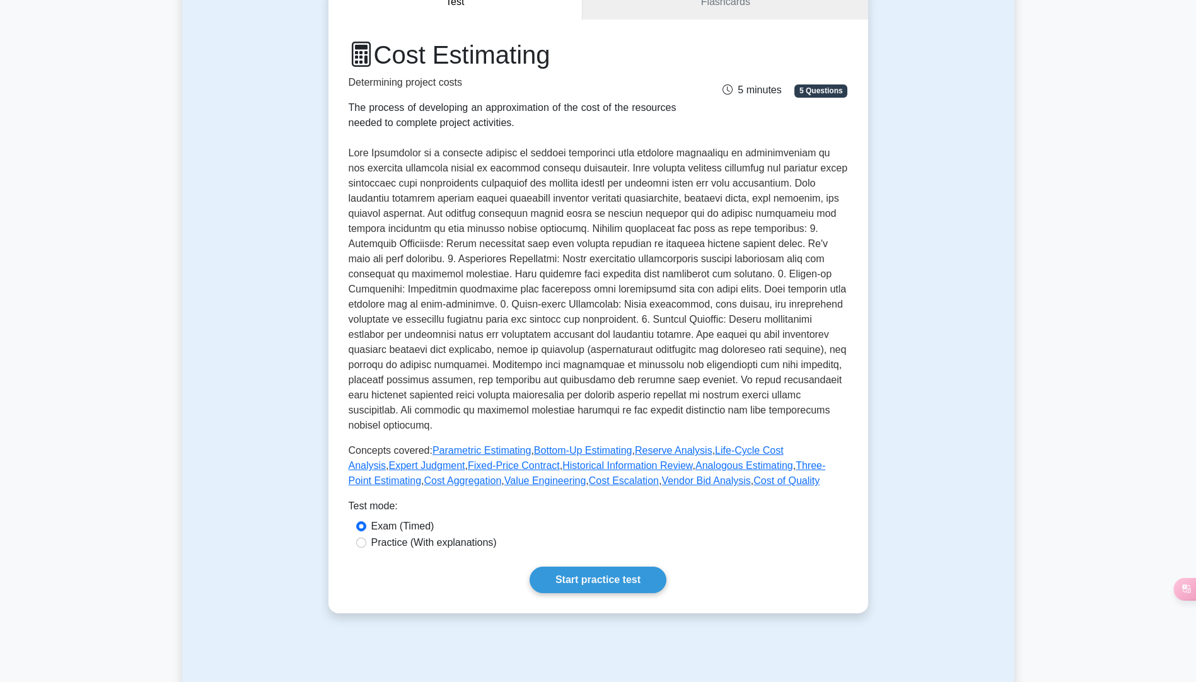
scroll to position [378, 0]
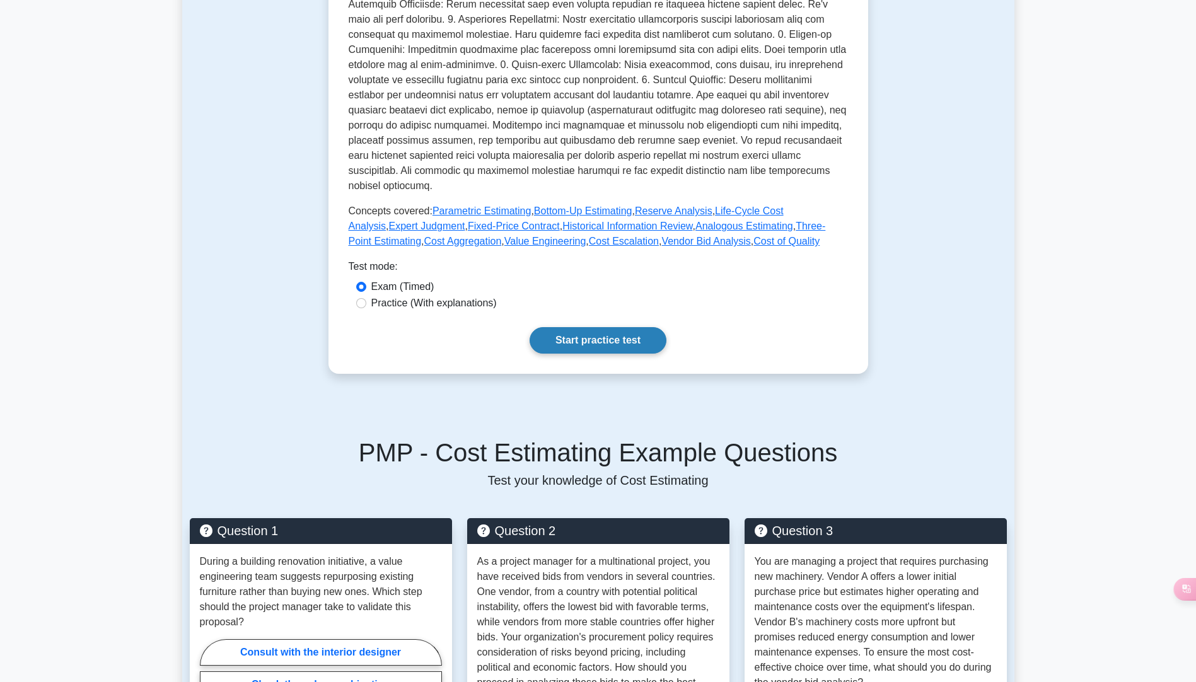
click at [608, 337] on link "Start practice test" at bounding box center [598, 340] width 137 height 26
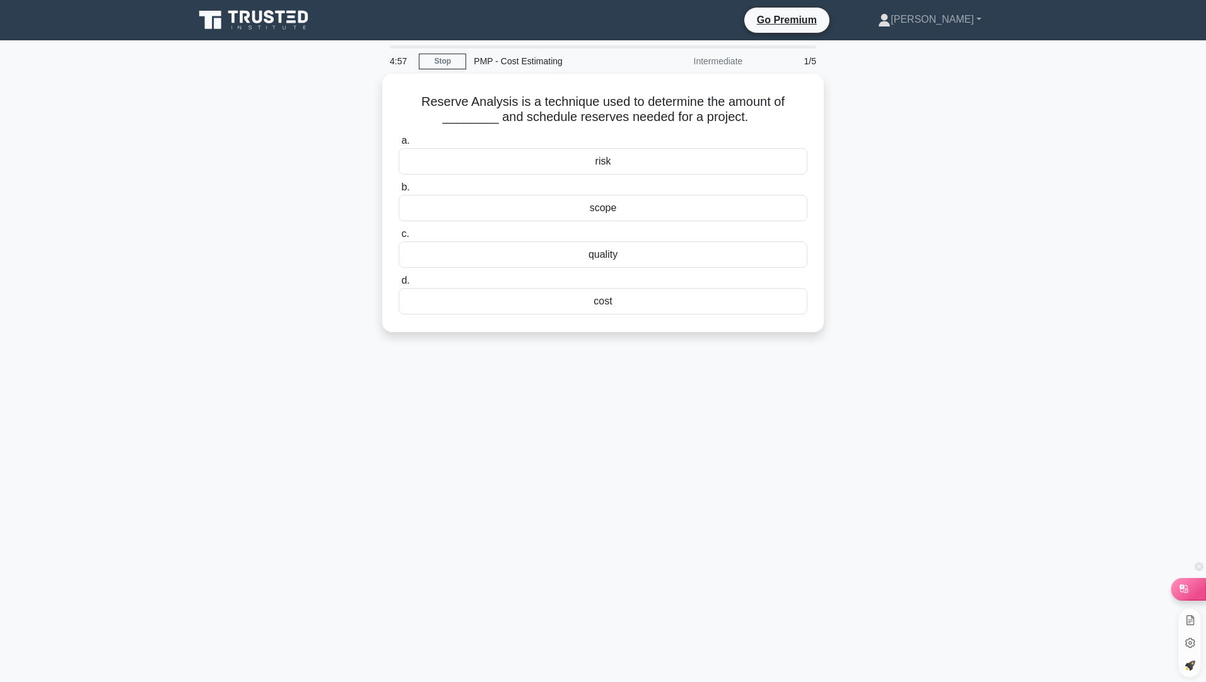
click at [1196, 595] on div at bounding box center [1188, 588] width 34 height 21
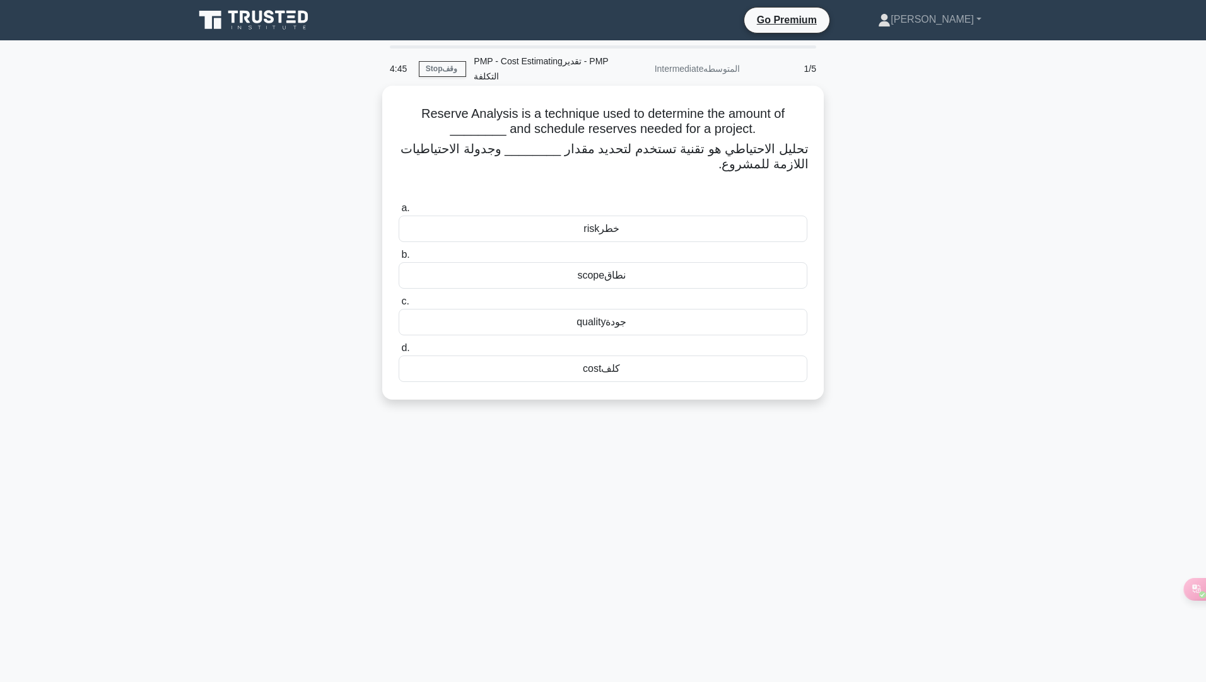
click at [663, 379] on div "cost كلف" at bounding box center [603, 369] width 409 height 26
click at [399, 353] on input "d. cost كلف" at bounding box center [399, 348] width 0 height 8
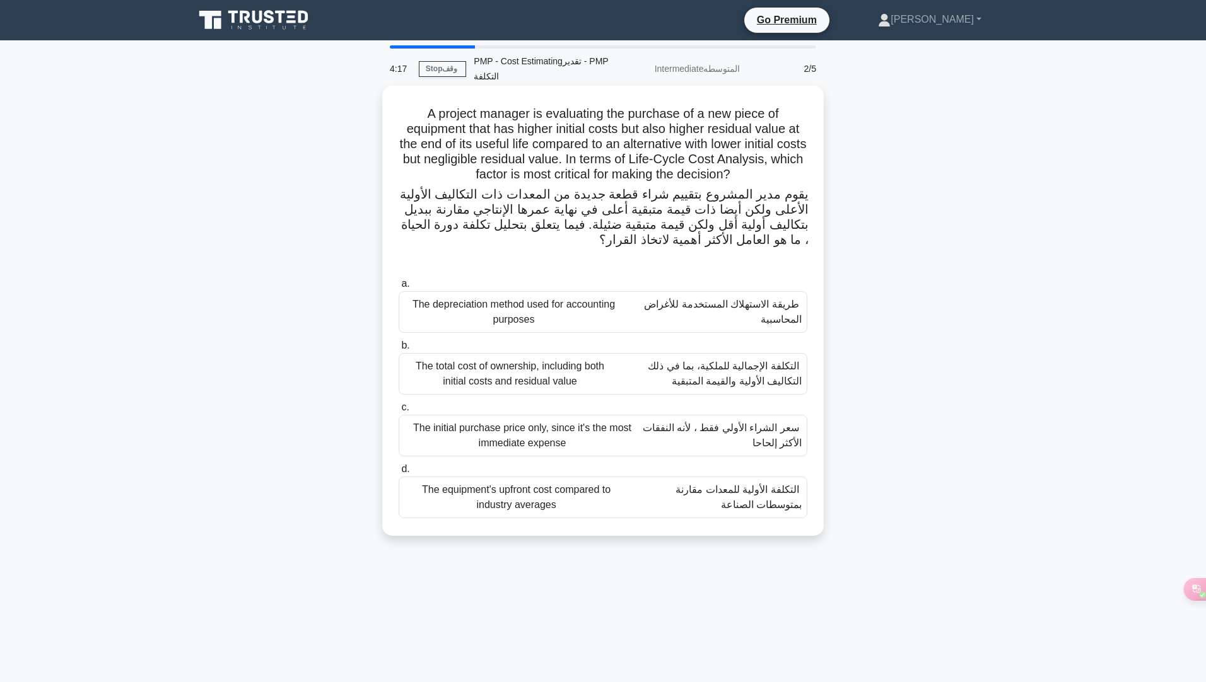
click at [756, 383] on font "التكلفة الإجمالية للملكية، بما في ذلك التكاليف الأولية والقيمة المتبقية" at bounding box center [725, 374] width 154 height 26
click at [399, 350] on input "b. The total cost of ownership, including both initial costs and residual value…" at bounding box center [399, 346] width 0 height 8
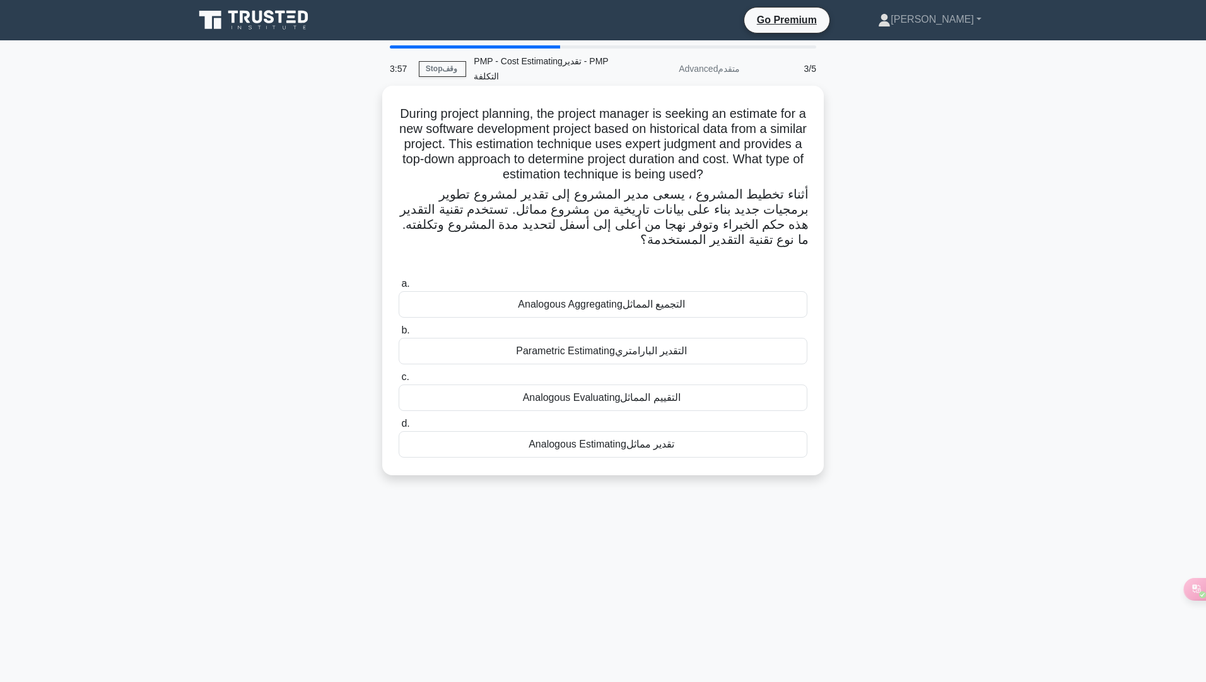
click at [702, 441] on div "Analogous Estimating تقدير مماثل" at bounding box center [603, 444] width 409 height 26
click at [399, 428] on input "d. Analogous Estimating تقدير مماثل" at bounding box center [399, 424] width 0 height 8
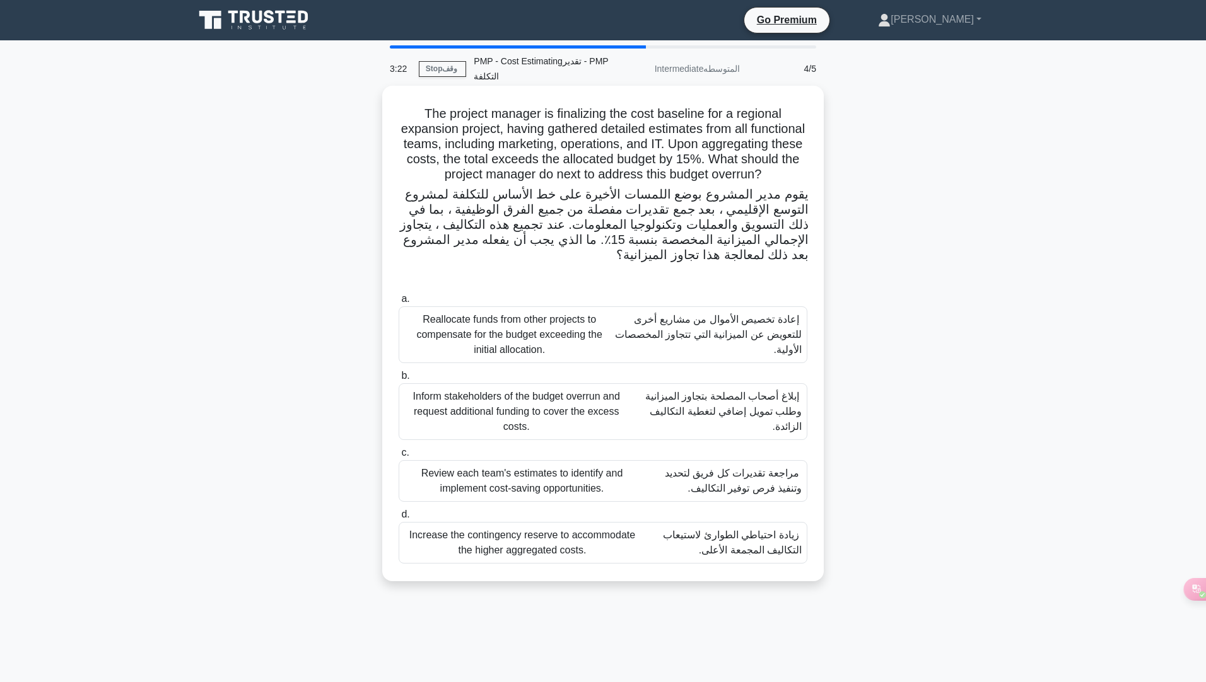
click at [757, 494] on font "مراجعة تقديرات كل فريق لتحديد وتنفيذ فرص توفير التكاليف." at bounding box center [733, 481] width 137 height 26
click at [399, 457] on input "c. Review each team's estimates to identify and implement cost-saving opportuni…" at bounding box center [399, 453] width 0 height 8
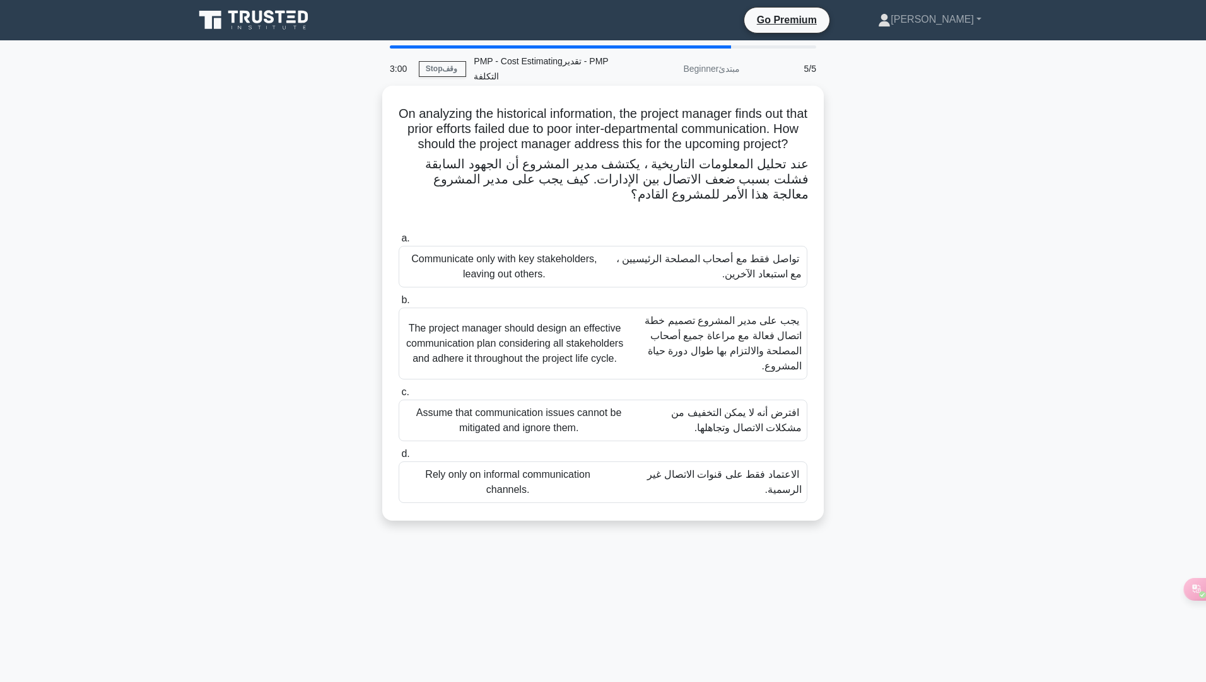
click at [733, 351] on font "يجب على مدير المشروع تصميم خطة اتصال فعالة مع مراعاة جميع أصحاب المصلحة والالتز…" at bounding box center [722, 343] width 157 height 56
click at [399, 305] on input "b. The project manager should design an effective communication plan considerin…" at bounding box center [399, 300] width 0 height 8
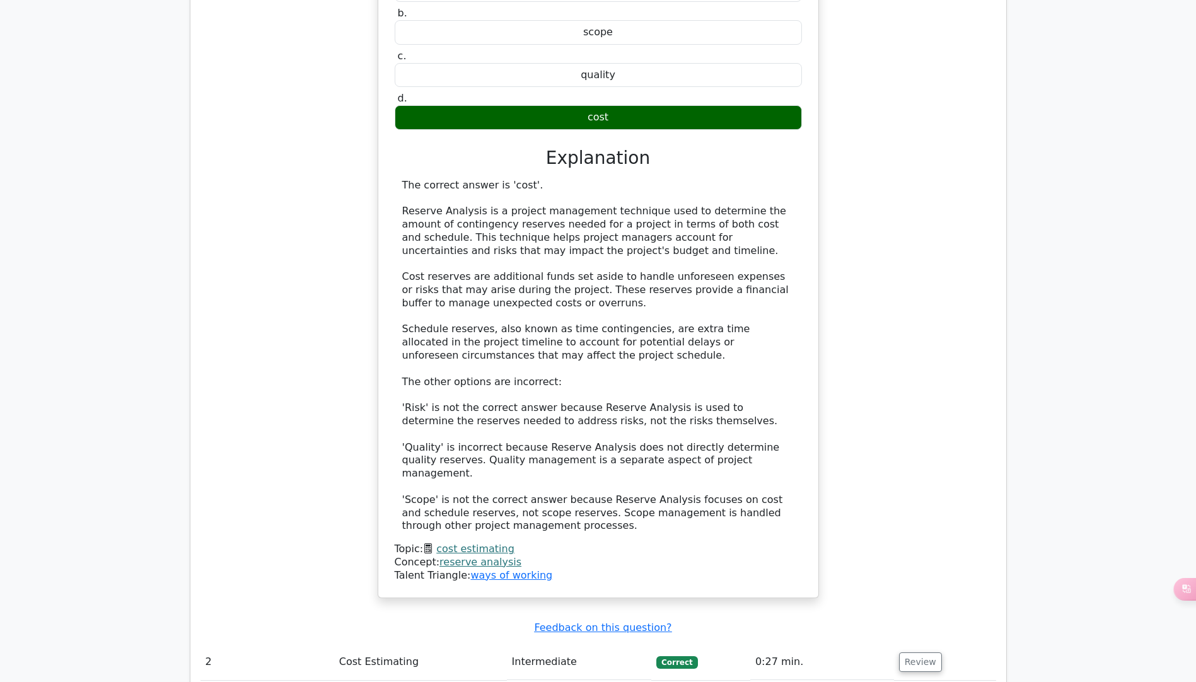
scroll to position [1387, 0]
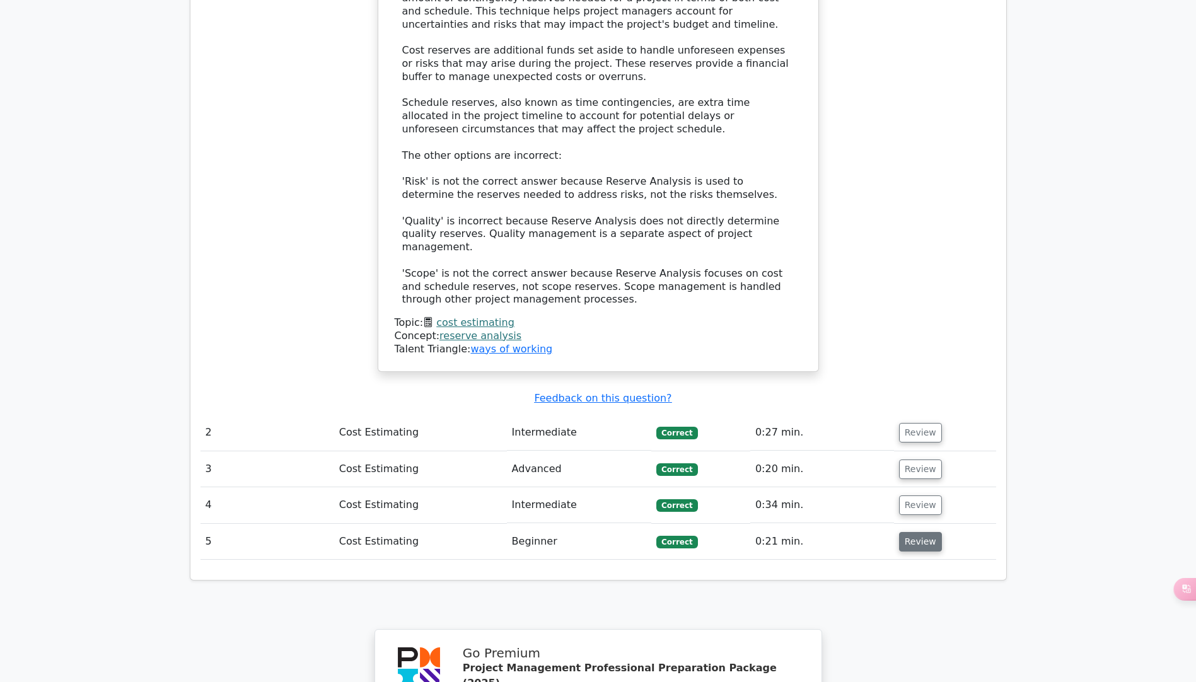
click at [912, 532] on button "Review" at bounding box center [920, 542] width 43 height 20
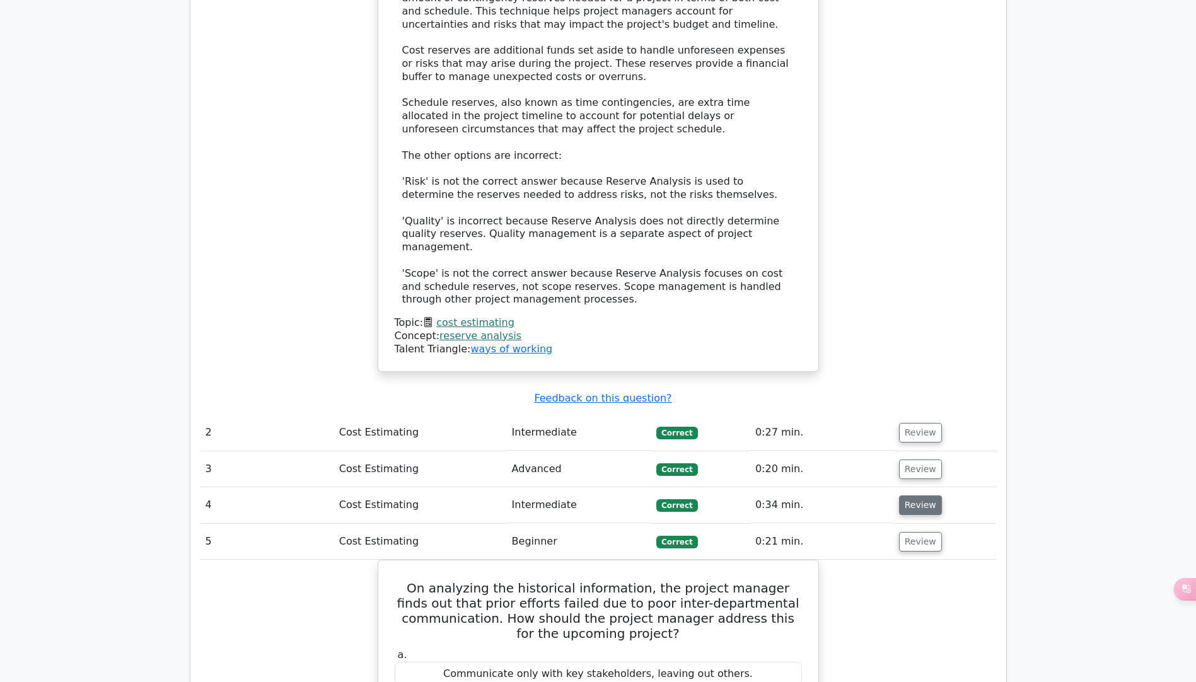
click at [918, 496] on button "Review" at bounding box center [920, 506] width 43 height 20
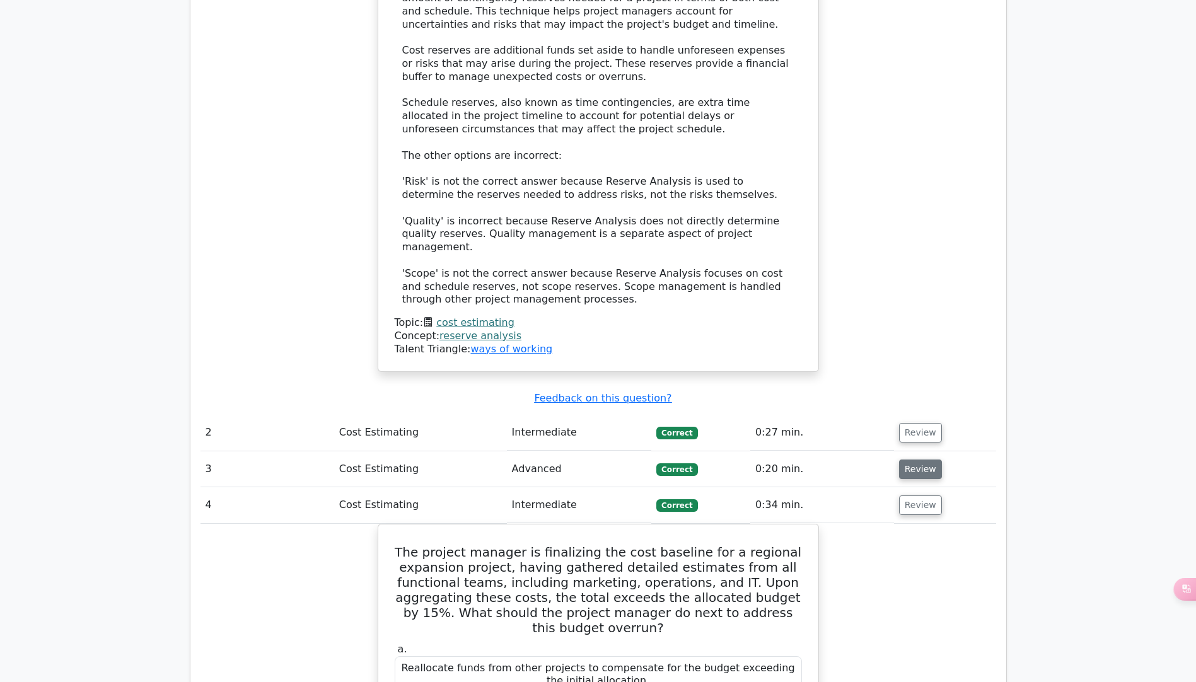
click at [921, 460] on button "Review" at bounding box center [920, 470] width 43 height 20
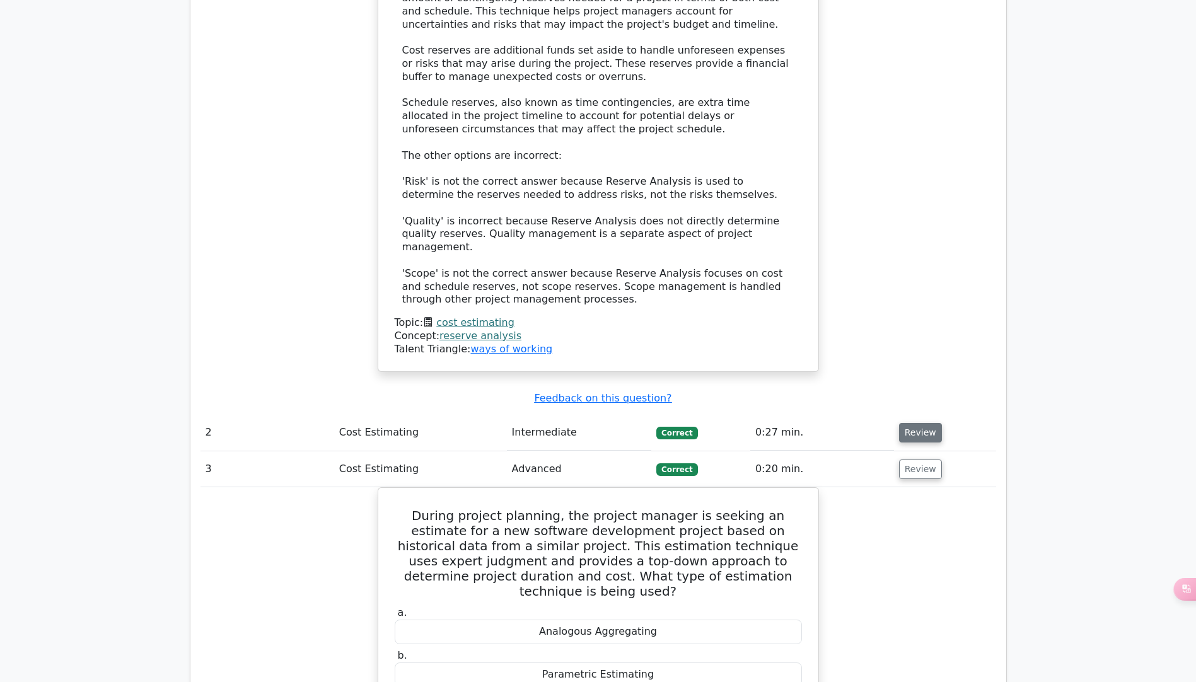
click at [920, 423] on button "Review" at bounding box center [920, 433] width 43 height 20
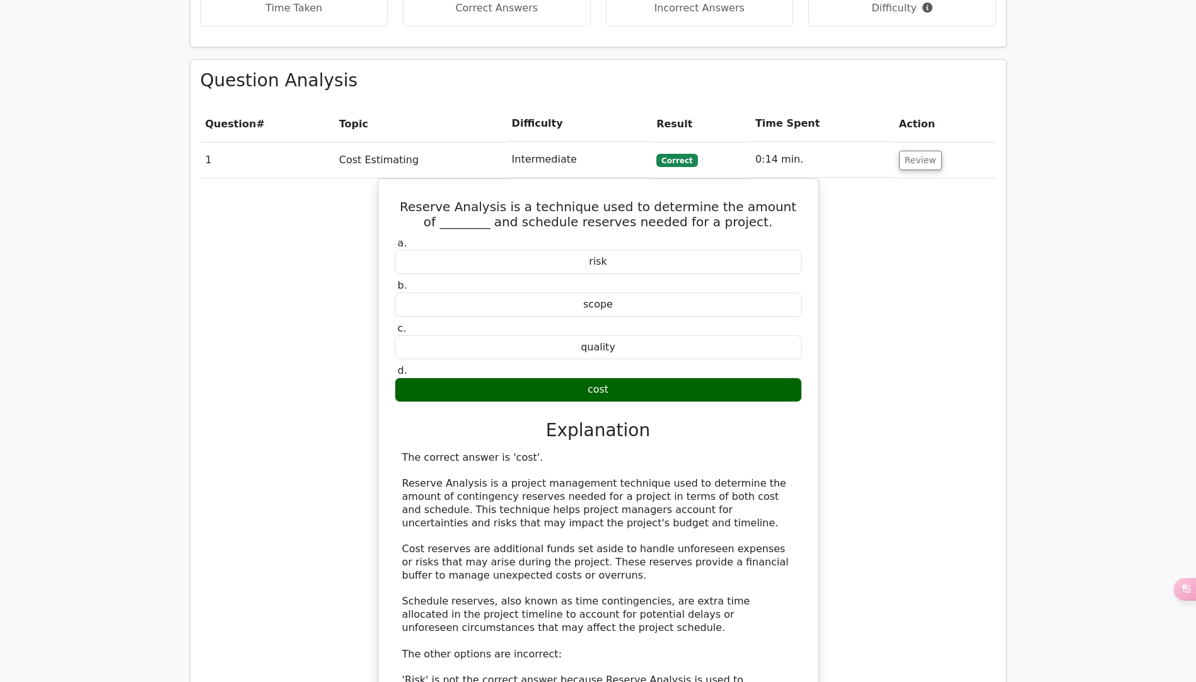
scroll to position [883, 0]
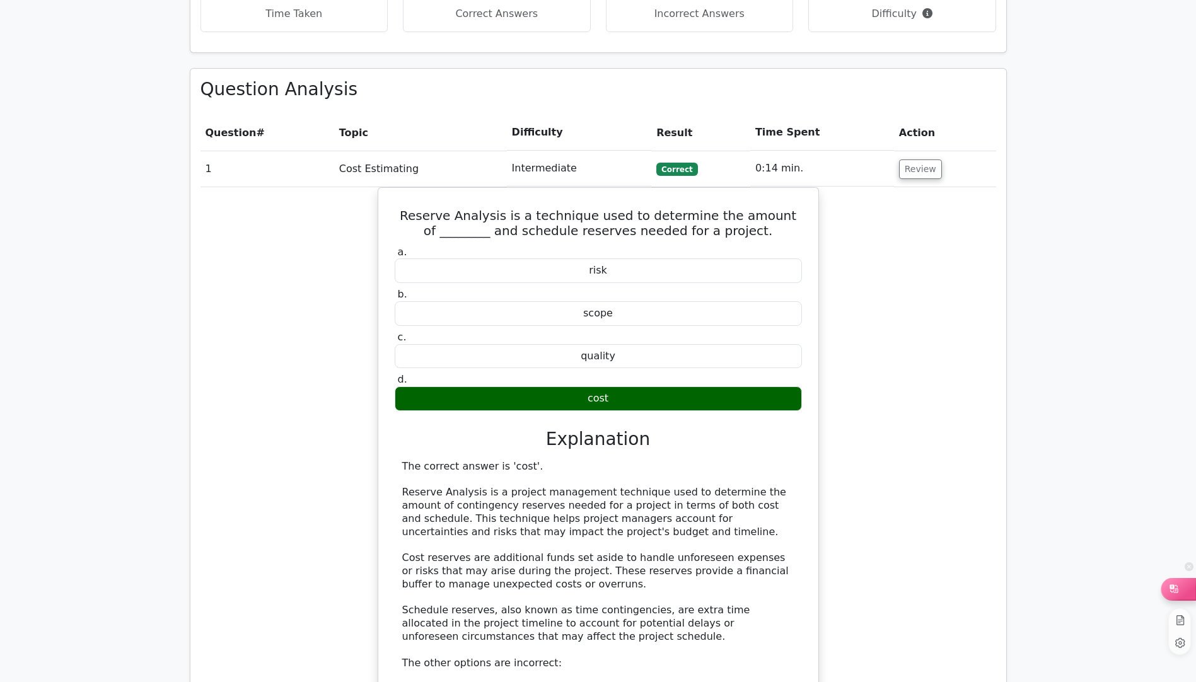
click at [1184, 590] on div at bounding box center [1179, 588] width 34 height 21
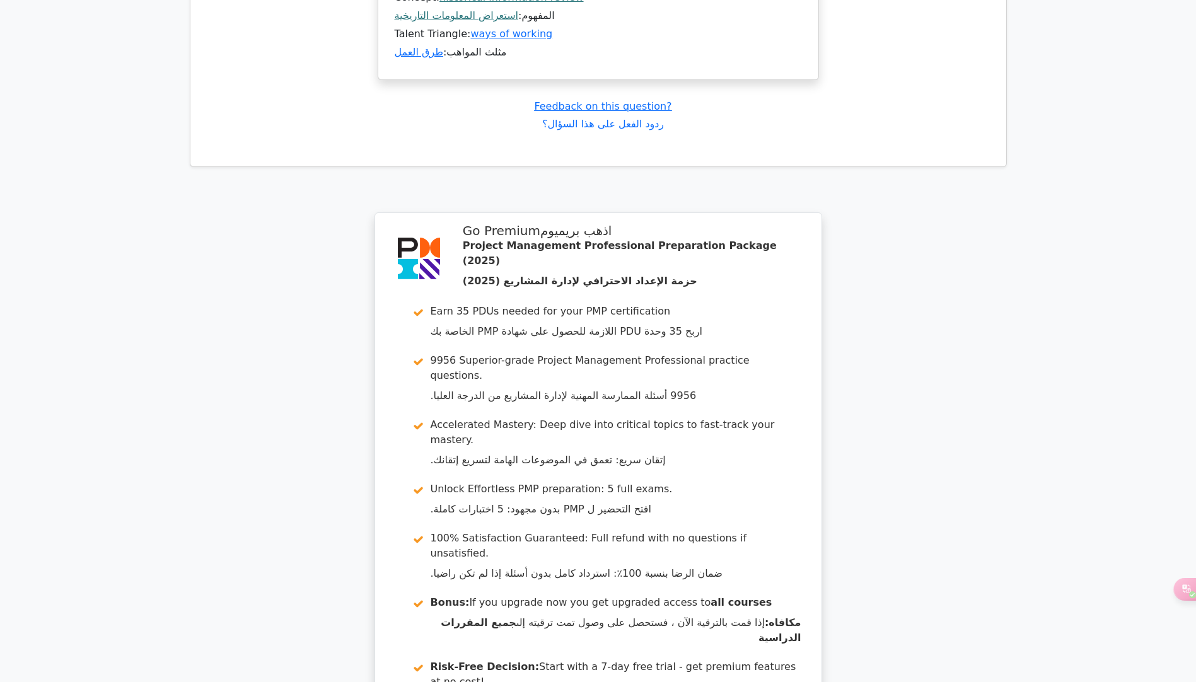
scroll to position [5991, 0]
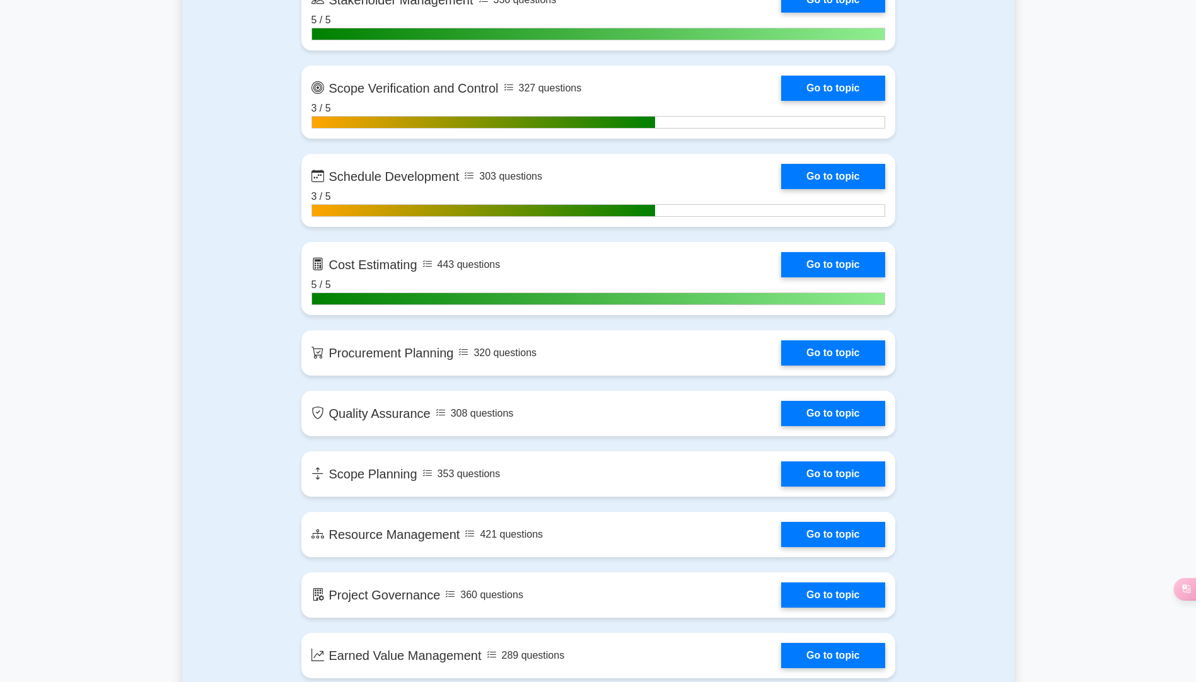
scroll to position [1766, 0]
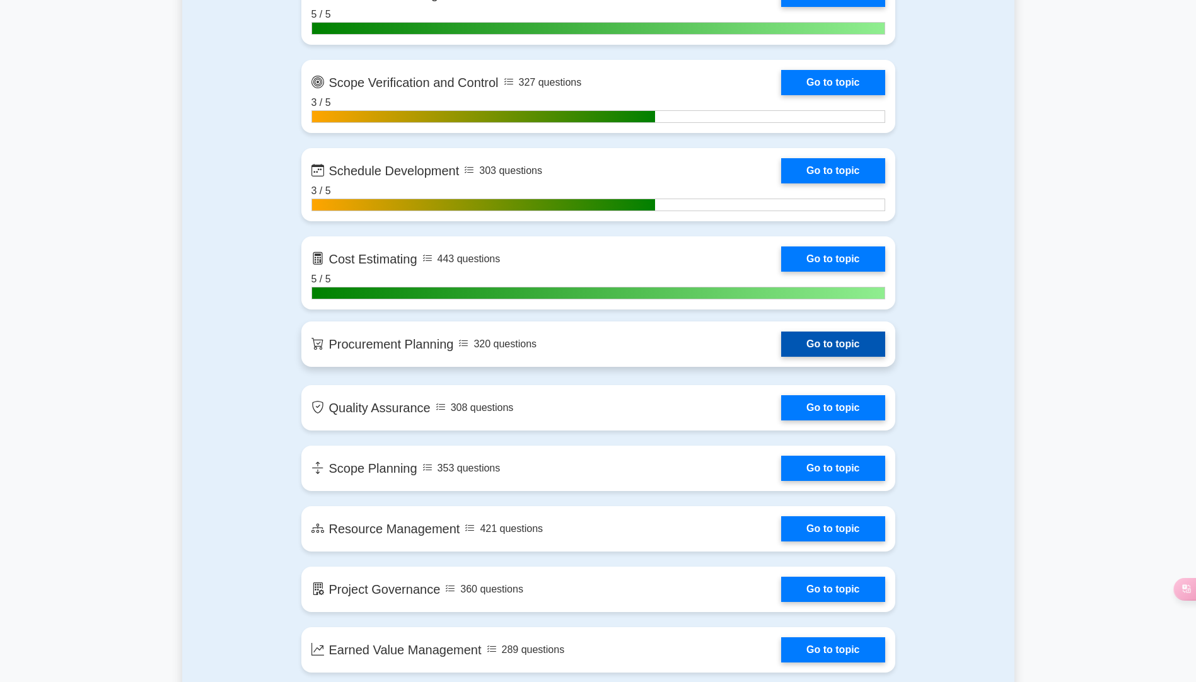
click at [848, 348] on link "Go to topic" at bounding box center [832, 344] width 103 height 25
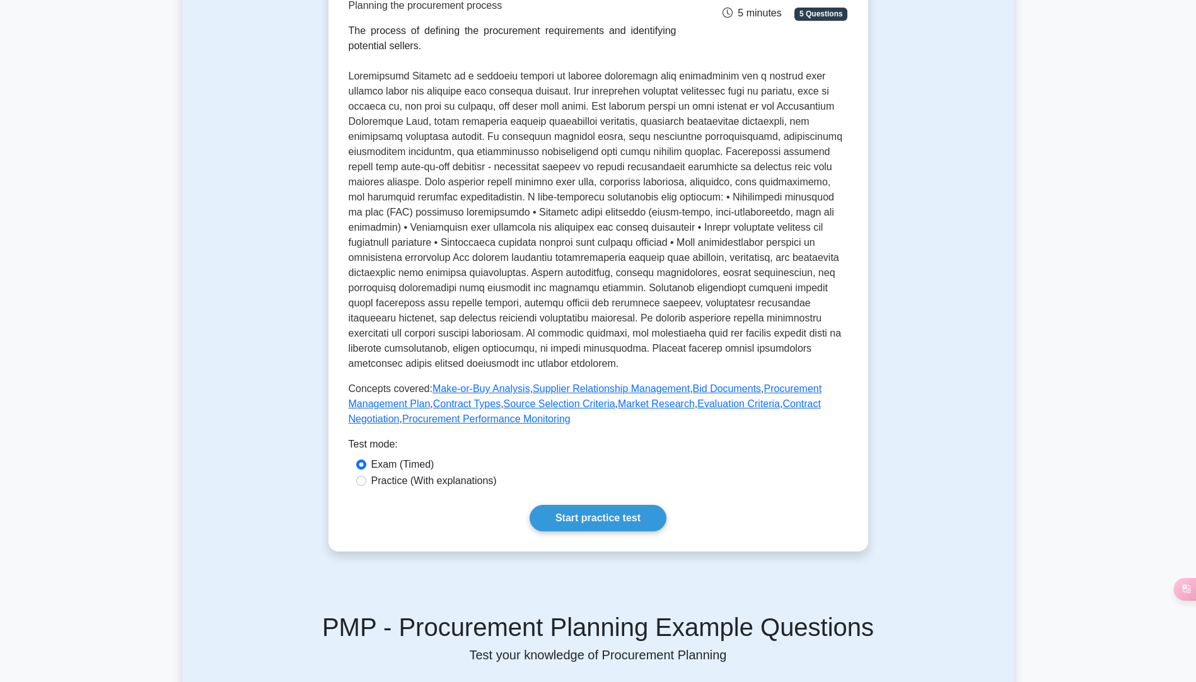
scroll to position [315, 0]
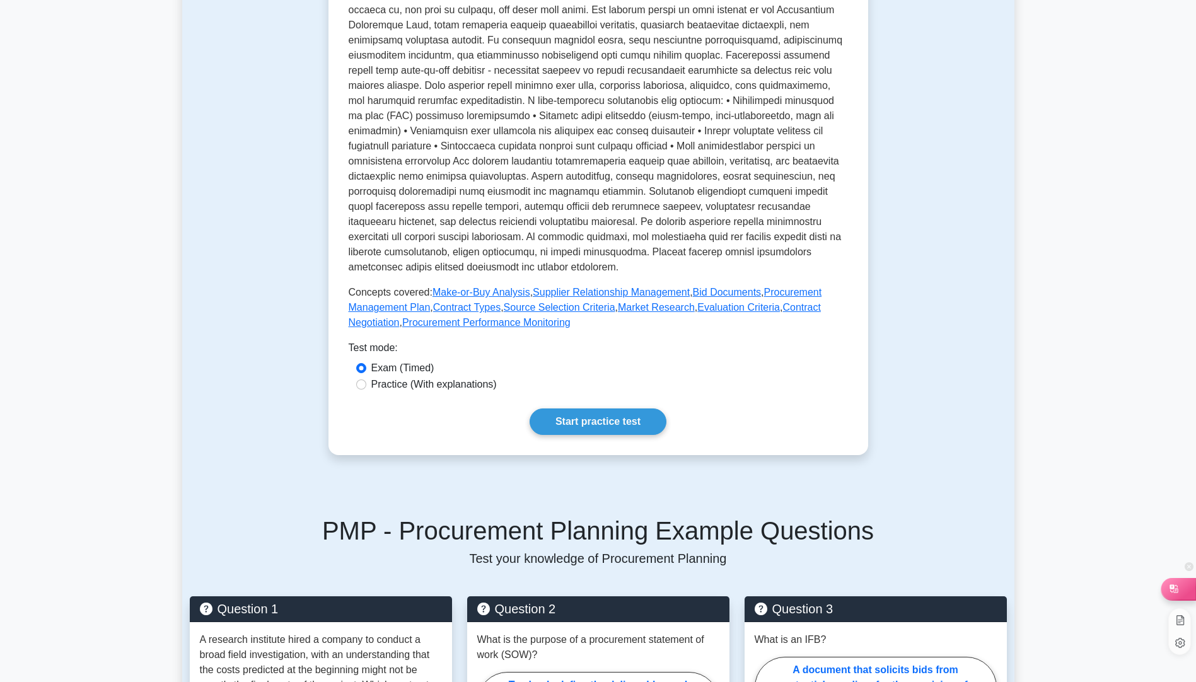
click at [1180, 594] on icon at bounding box center [1174, 589] width 13 height 13
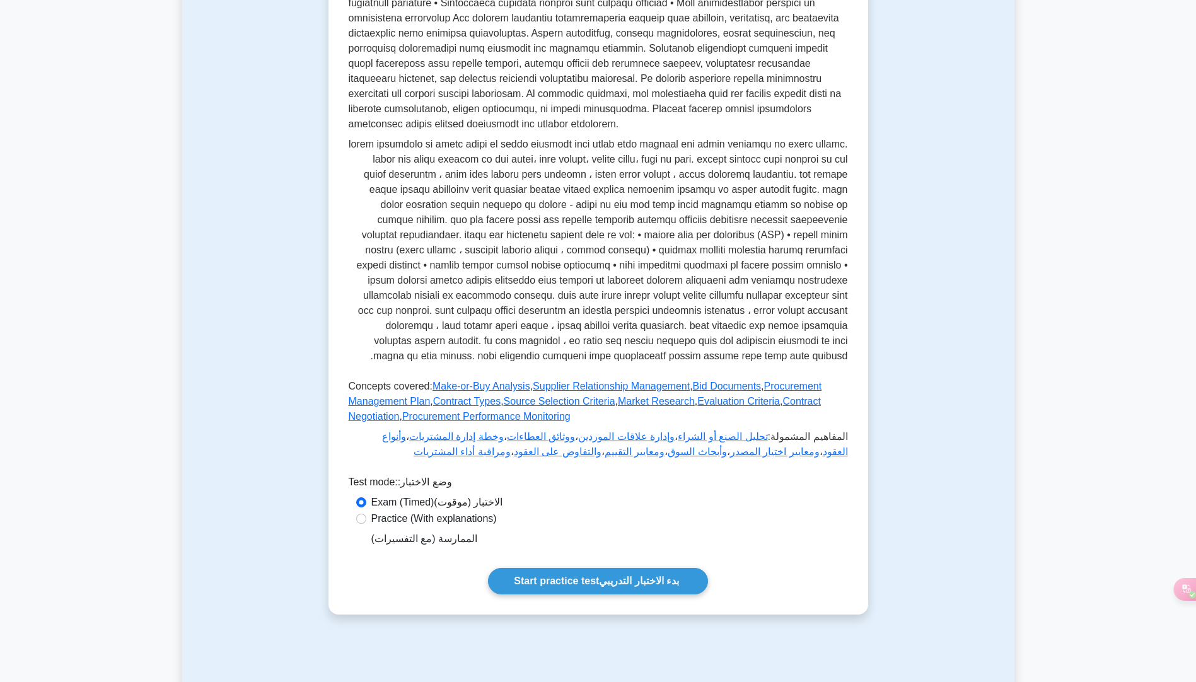
scroll to position [623, 0]
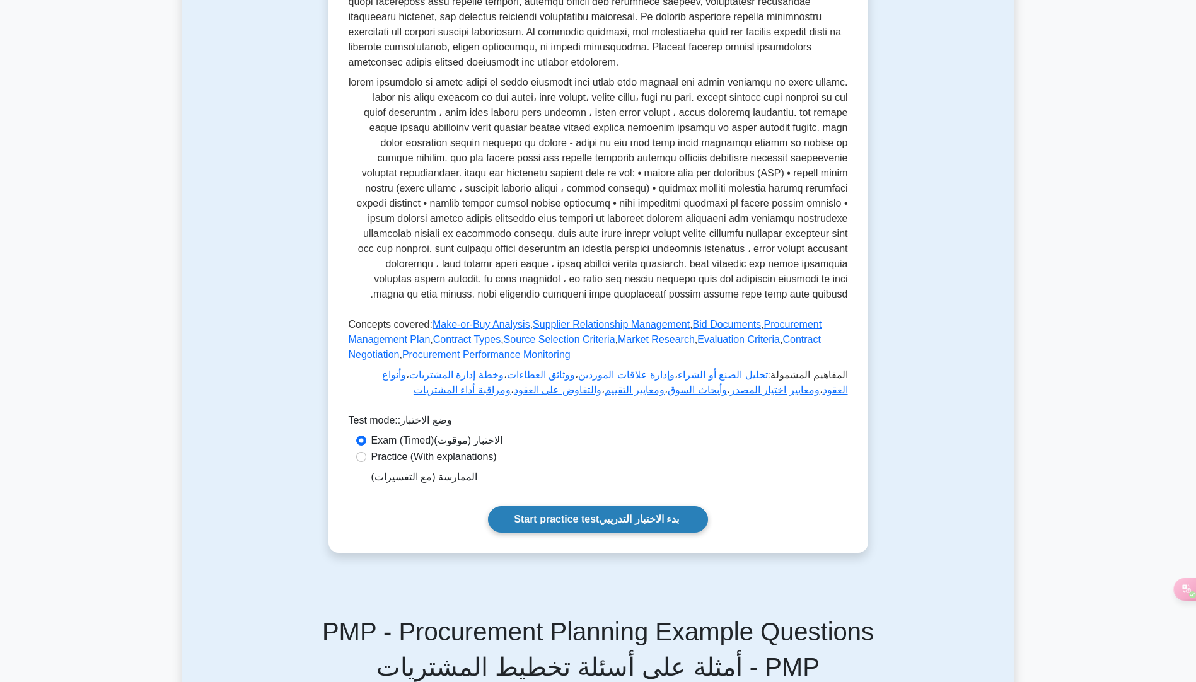
click at [624, 522] on font "بدء الاختبار التدريبي" at bounding box center [639, 519] width 80 height 11
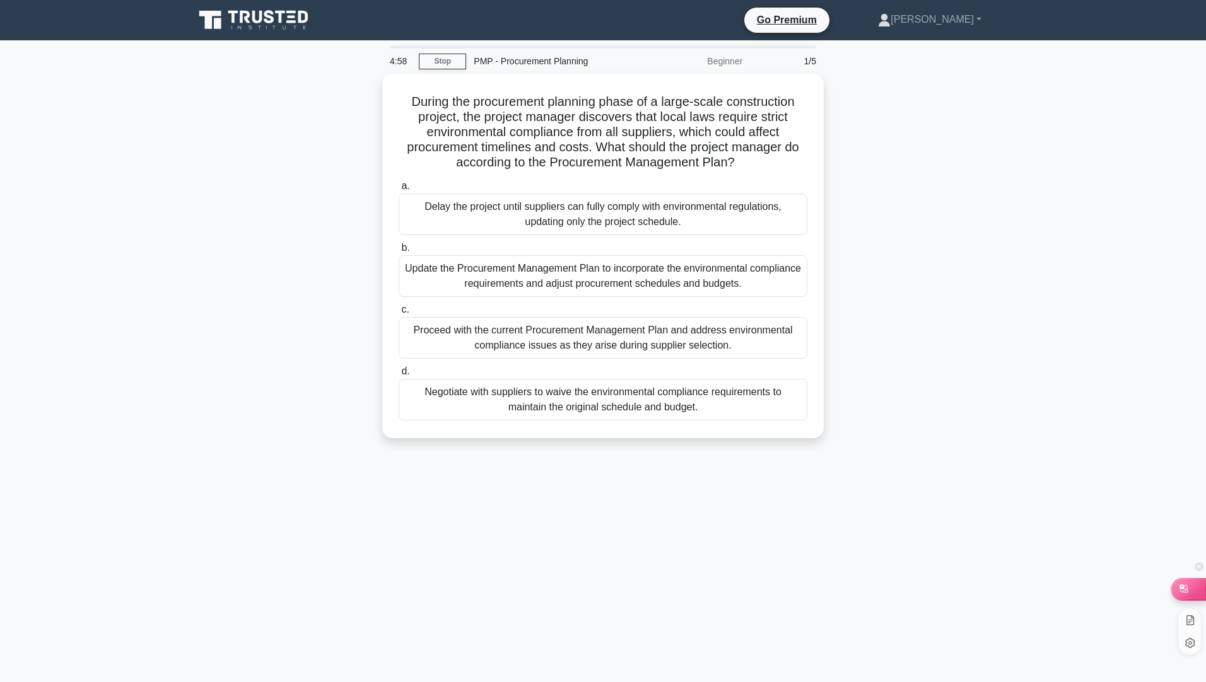
click at [1191, 588] on div at bounding box center [1188, 588] width 34 height 21
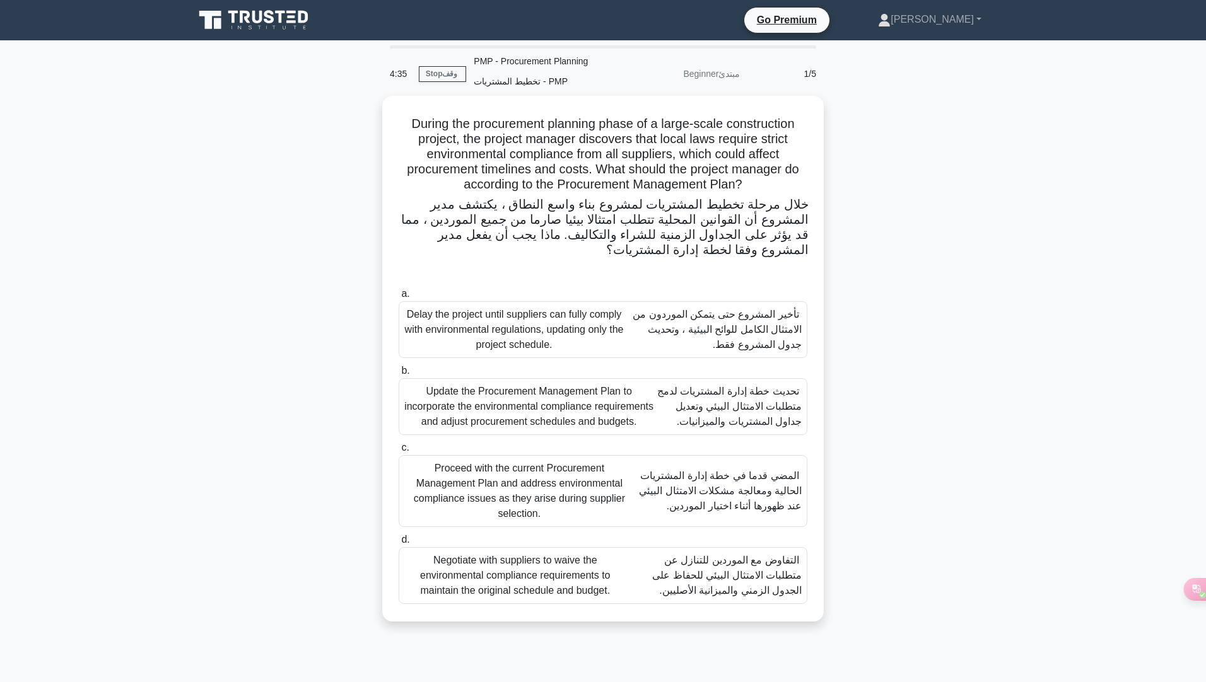
click at [761, 409] on font "تحديث خطة إدارة المشتريات لدمج متطلبات الامتثال البيئي وتعديل جداول المشتريات و…" at bounding box center [729, 406] width 144 height 41
click at [399, 375] on input "b. Update the Procurement Management Plan to incorporate the environmental comp…" at bounding box center [399, 371] width 0 height 8
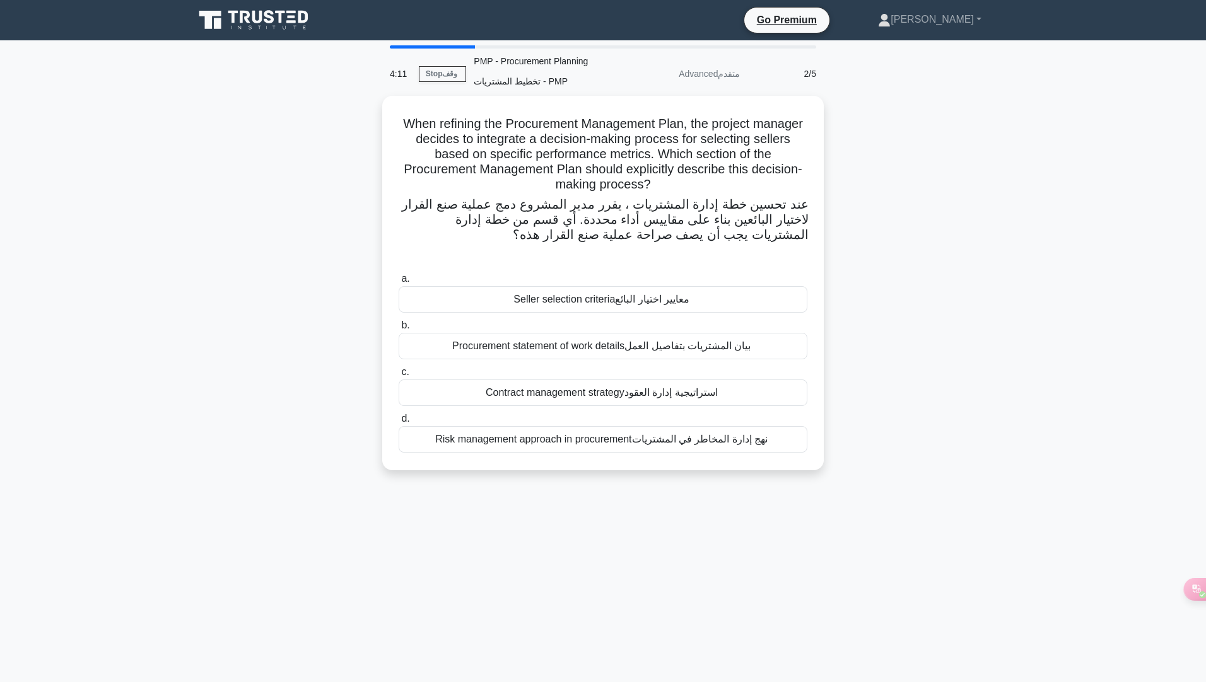
click at [687, 303] on font "معايير اختيار البائع" at bounding box center [652, 299] width 74 height 11
click at [399, 283] on input "a. Seller selection criteria معايير اختيار البائع" at bounding box center [399, 279] width 0 height 8
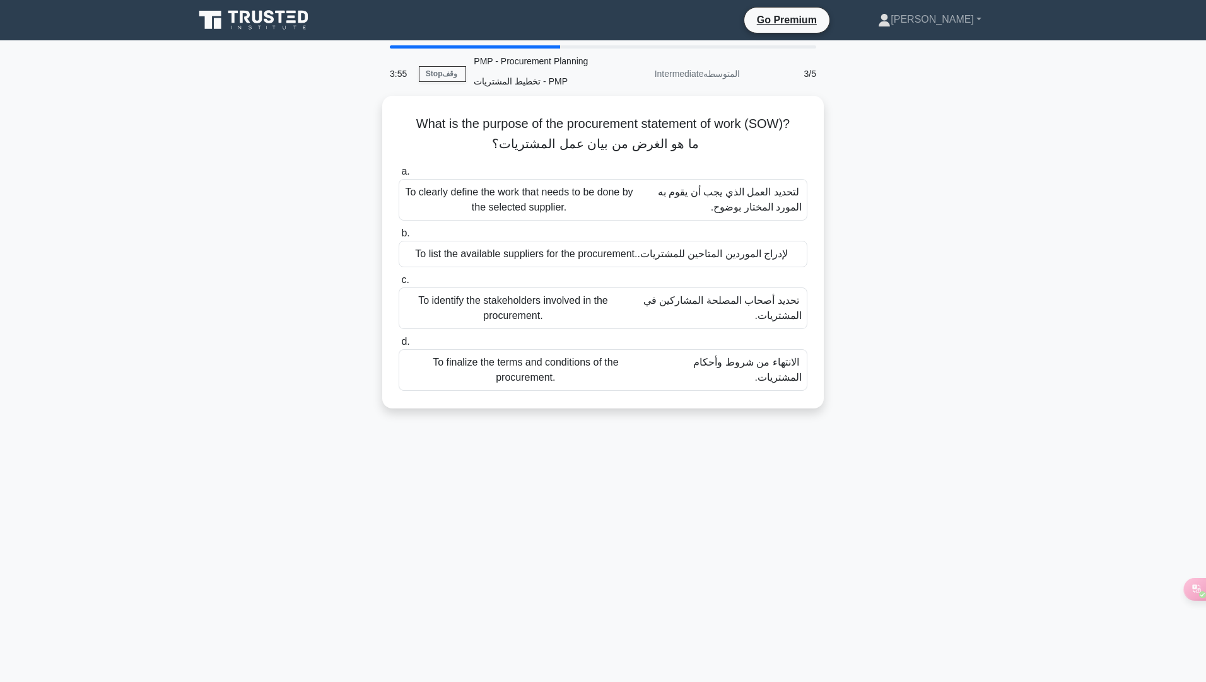
click at [728, 211] on font "لتحديد العمل الذي يجب أن يقوم به المورد المختار بوضوح." at bounding box center [730, 200] width 144 height 26
click at [399, 177] on input "a. To clearly define the work that needs to be done by the selected supplier. ل…" at bounding box center [399, 172] width 0 height 8
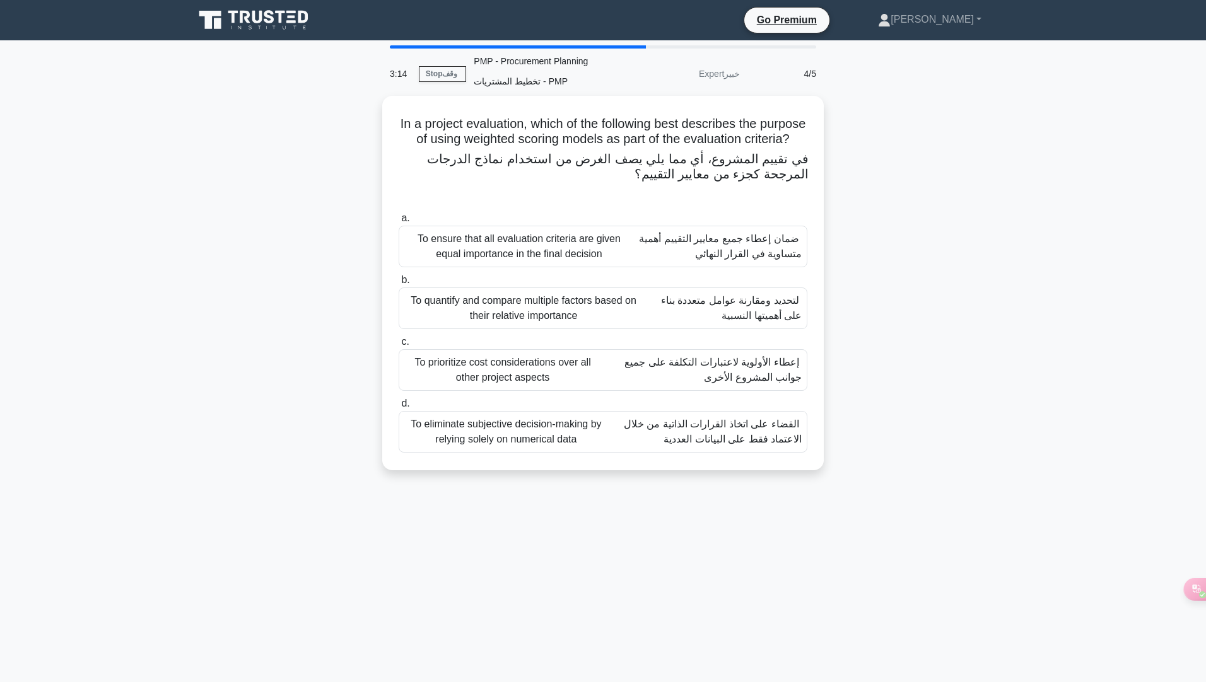
click at [750, 254] on font "ضمان إعطاء جميع معايير التقييم أهمية متساوية في القرار النهائي" at bounding box center [720, 246] width 163 height 26
click at [399, 223] on input "a. To ensure that all evaluation criteria are given equal importance in the fin…" at bounding box center [399, 218] width 0 height 8
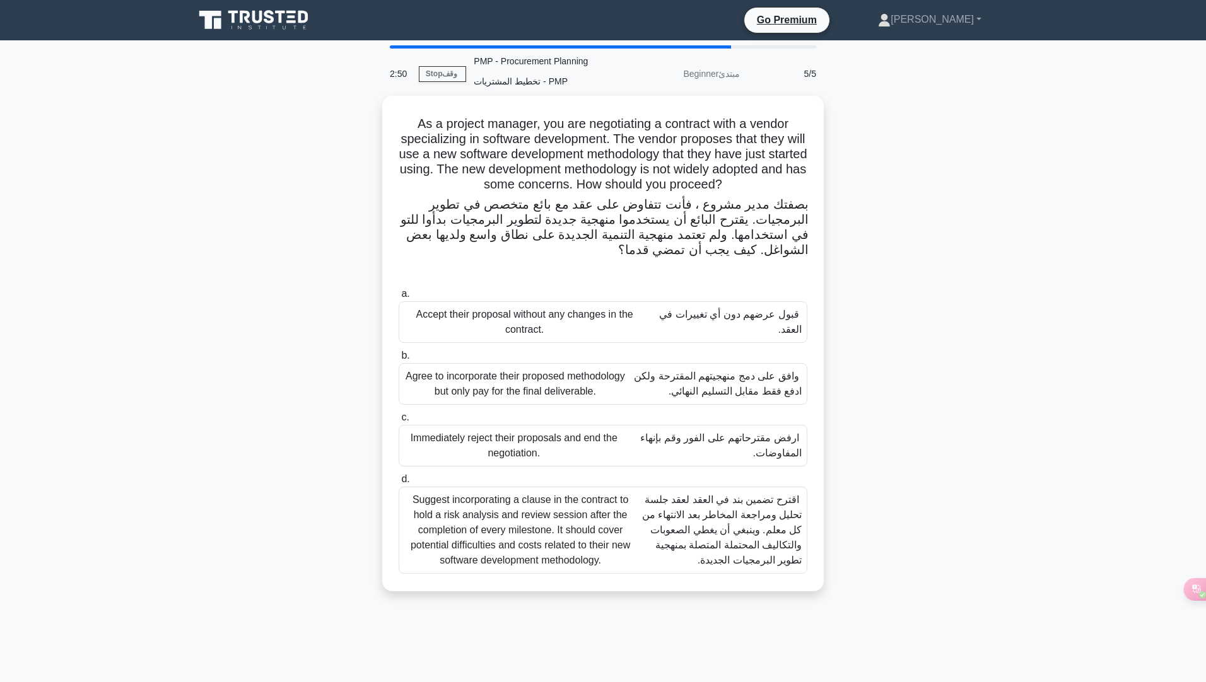
click at [762, 536] on font "اقترح تضمين بند في العقد لعقد جلسة تحليل ومراجعة المخاطر بعد الانتهاء من كل معل…" at bounding box center [722, 529] width 160 height 71
click at [399, 484] on input "d. Suggest incorporating a clause in the contract to hold a risk analysis and r…" at bounding box center [399, 479] width 0 height 8
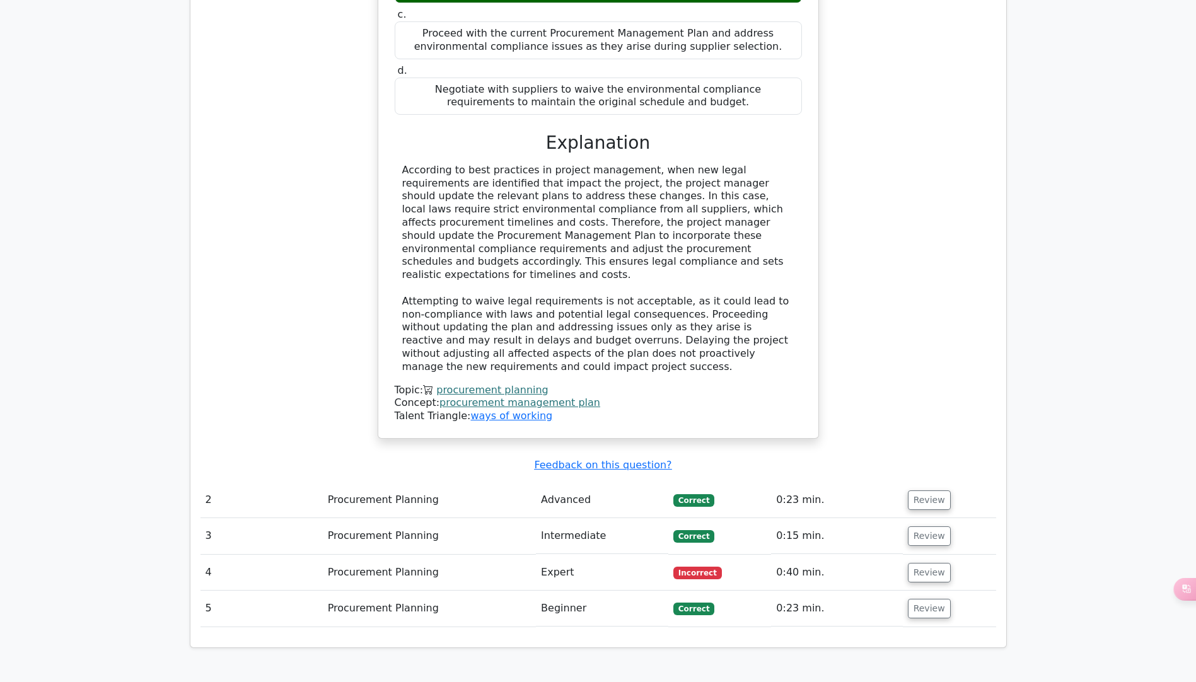
scroll to position [1387, 0]
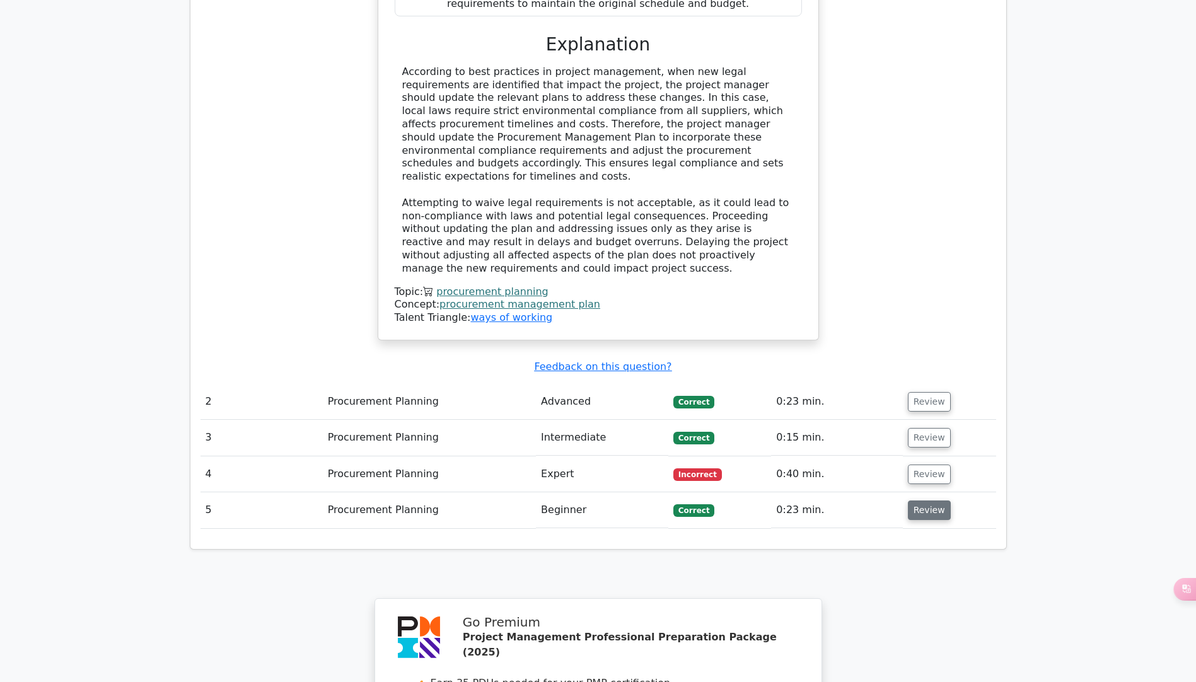
click at [926, 501] on button "Review" at bounding box center [929, 511] width 43 height 20
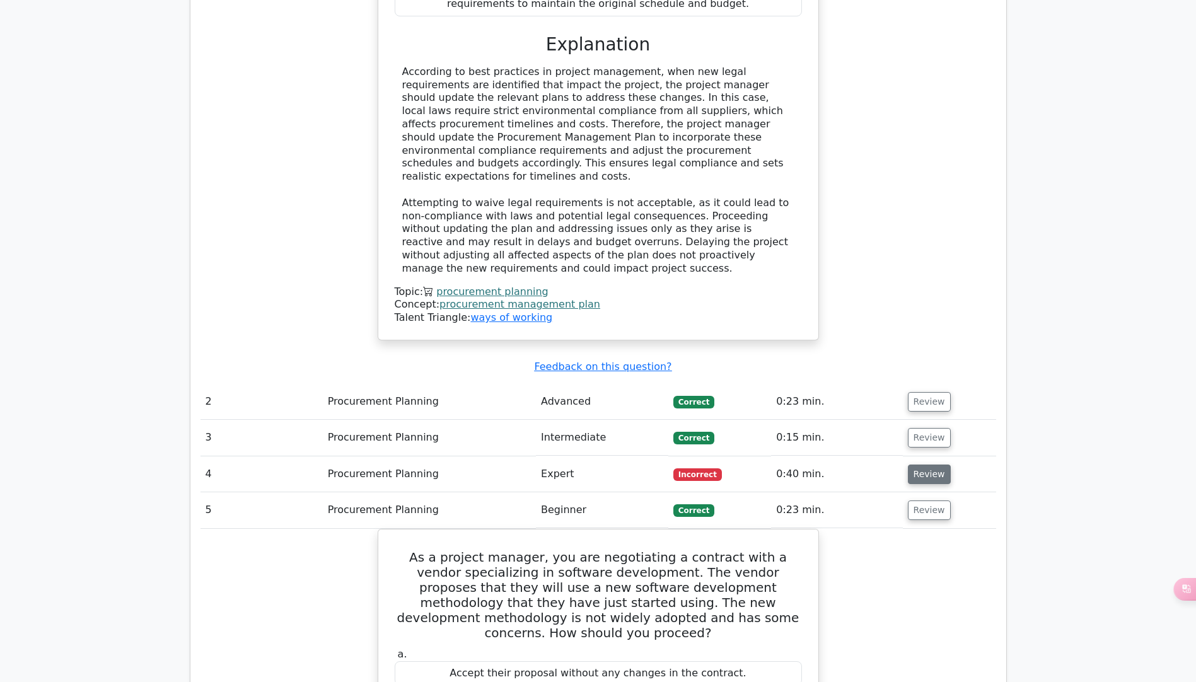
click at [931, 465] on button "Review" at bounding box center [929, 475] width 43 height 20
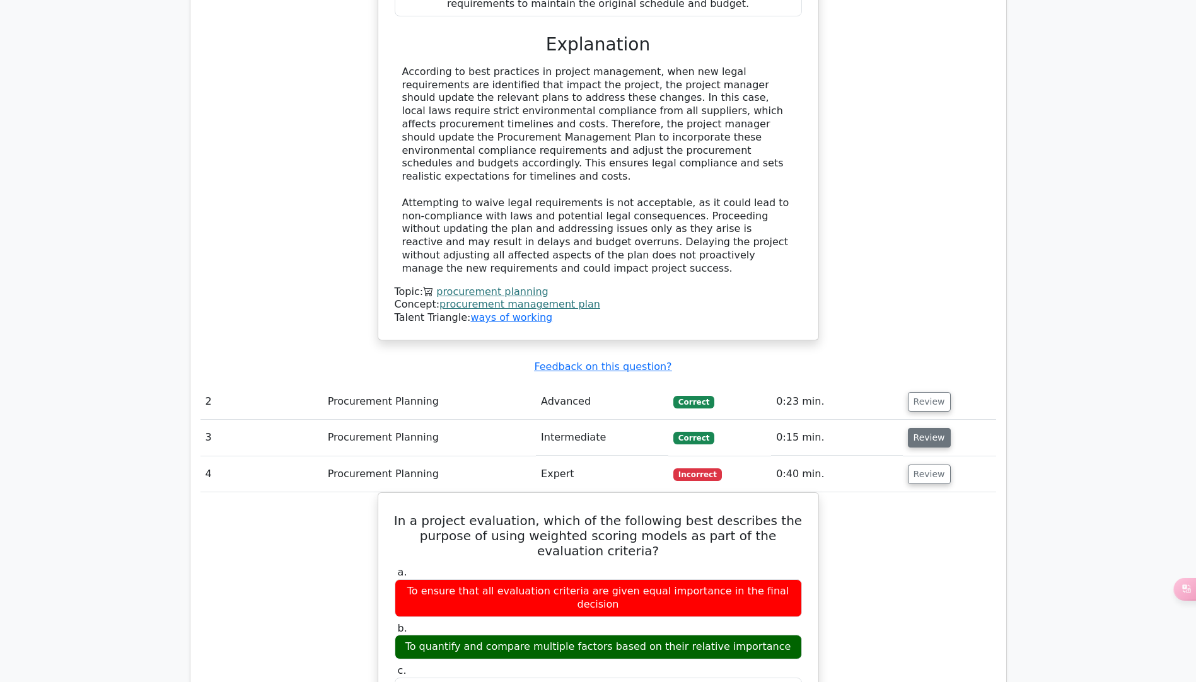
click at [931, 428] on button "Review" at bounding box center [929, 438] width 43 height 20
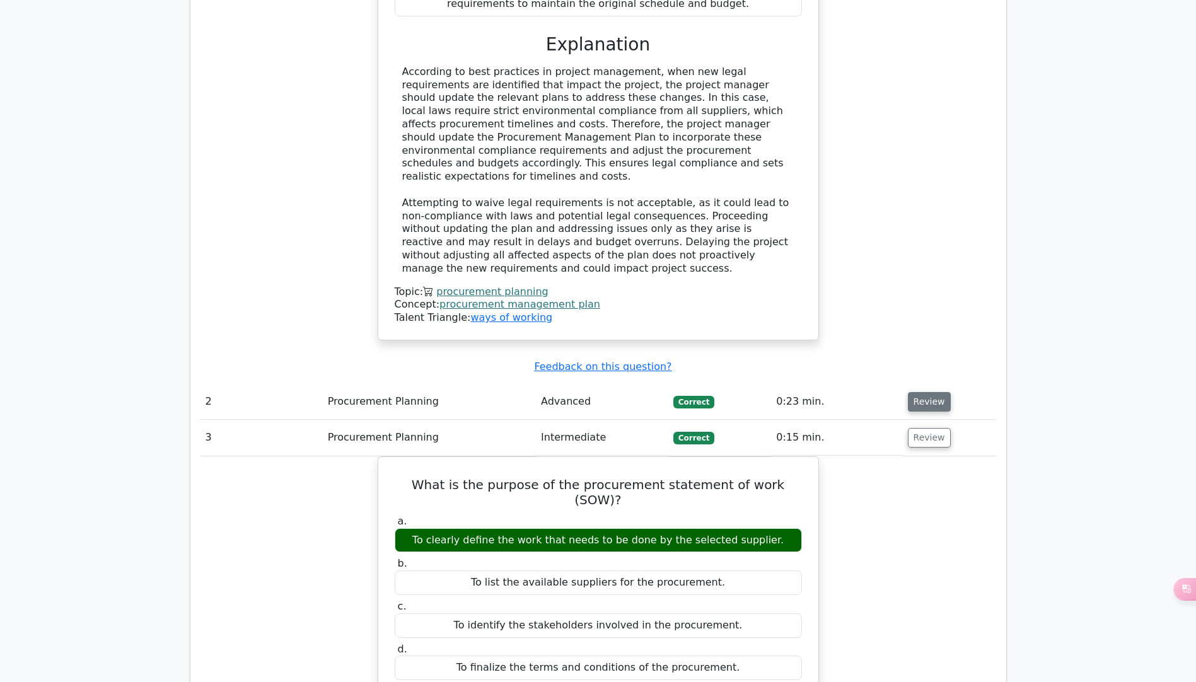
click at [924, 392] on button "Review" at bounding box center [929, 402] width 43 height 20
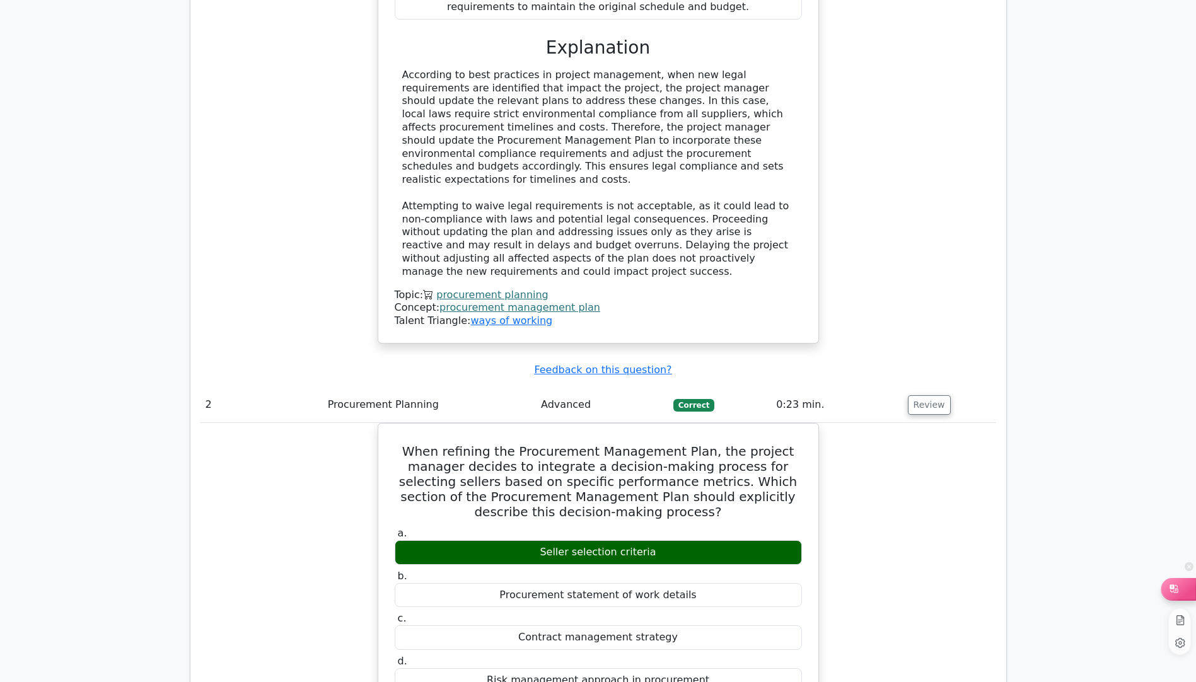
click at [1182, 591] on div at bounding box center [1179, 588] width 34 height 21
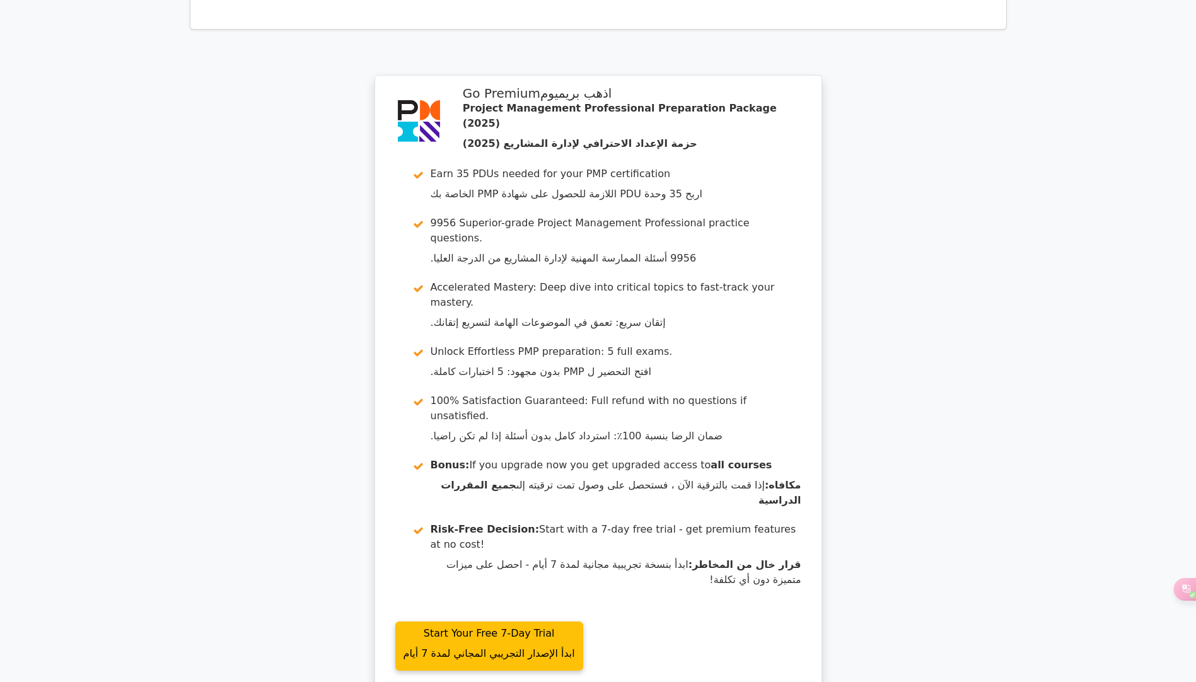
scroll to position [6345, 0]
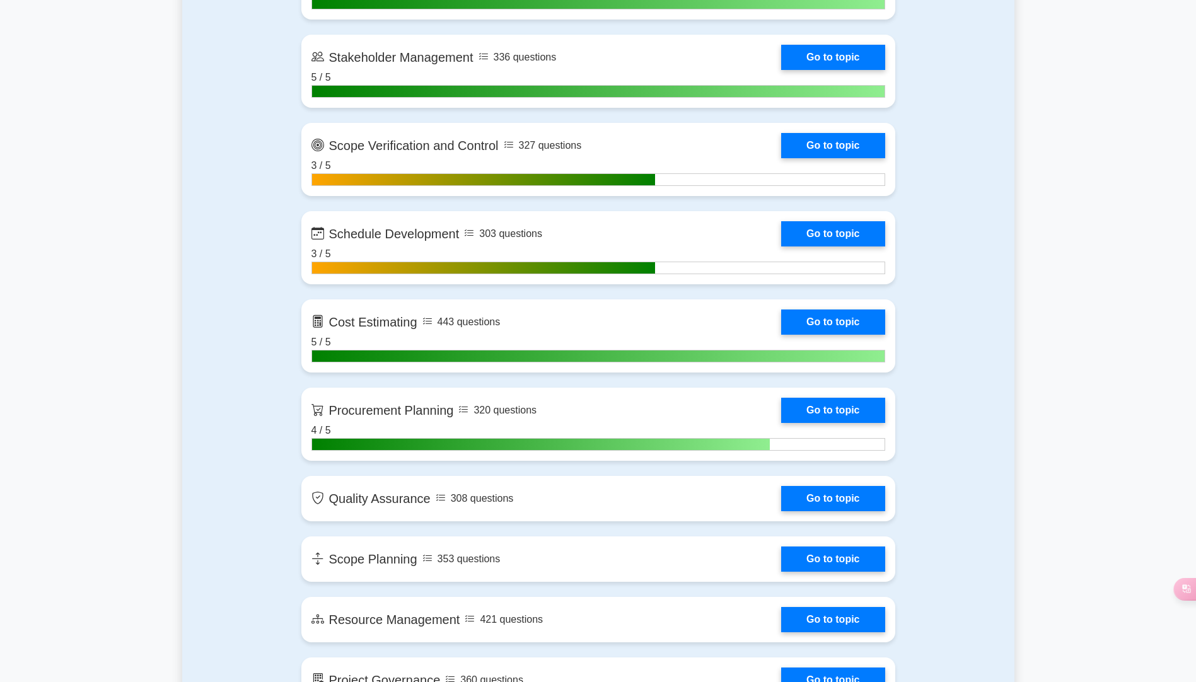
scroll to position [1766, 0]
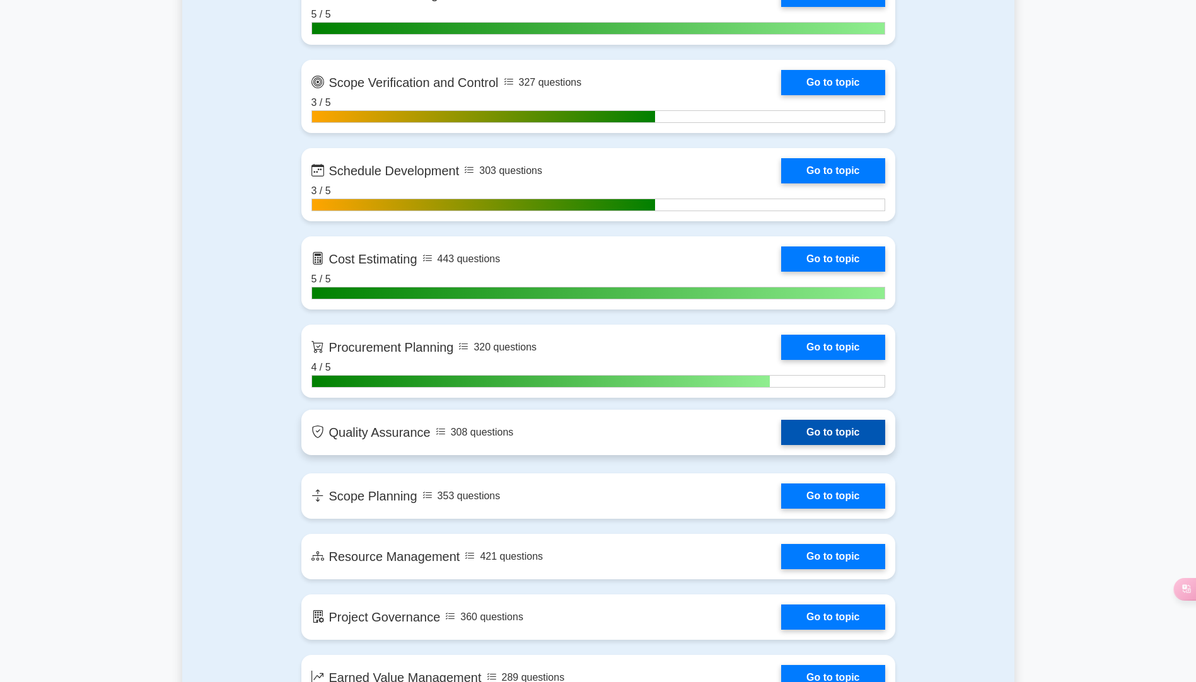
click at [863, 429] on link "Go to topic" at bounding box center [832, 432] width 103 height 25
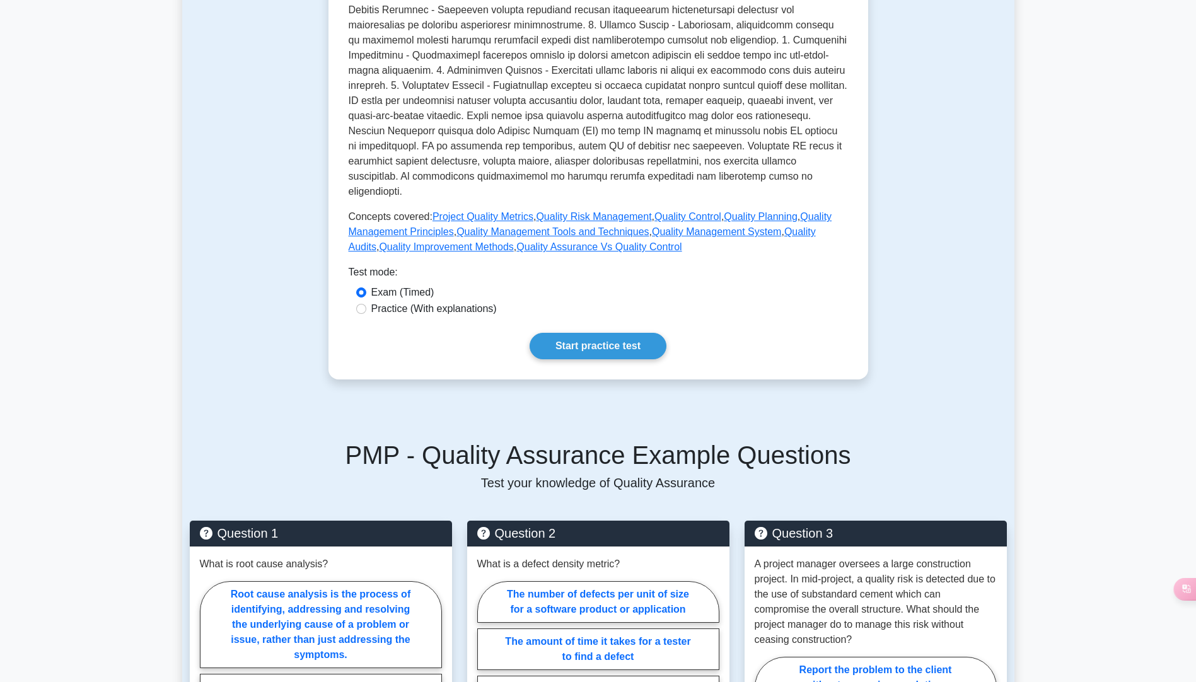
scroll to position [441, 0]
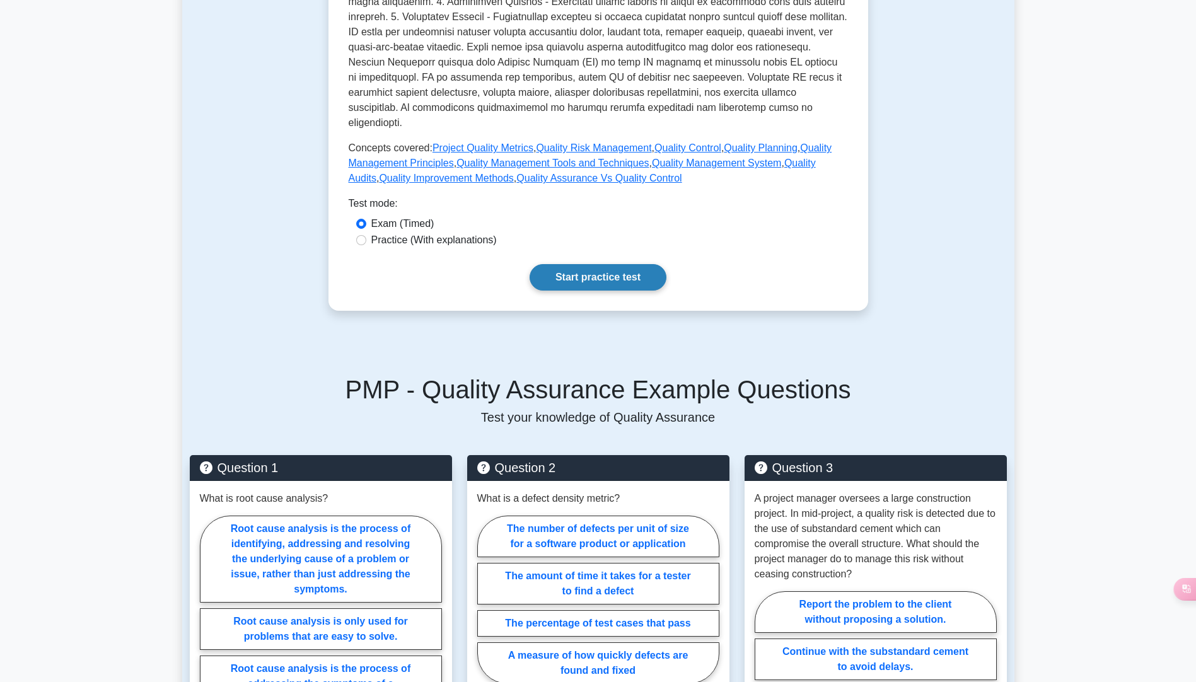
click at [591, 264] on link "Start practice test" at bounding box center [598, 277] width 137 height 26
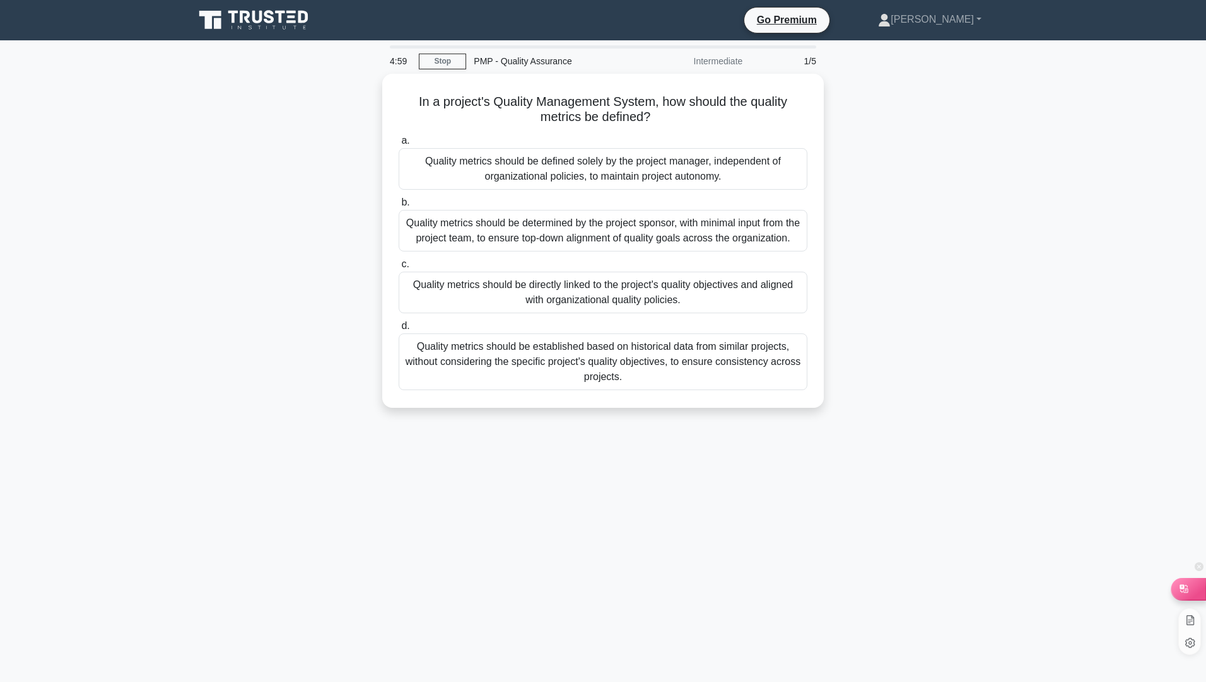
click at [1186, 593] on icon at bounding box center [1183, 589] width 8 height 8
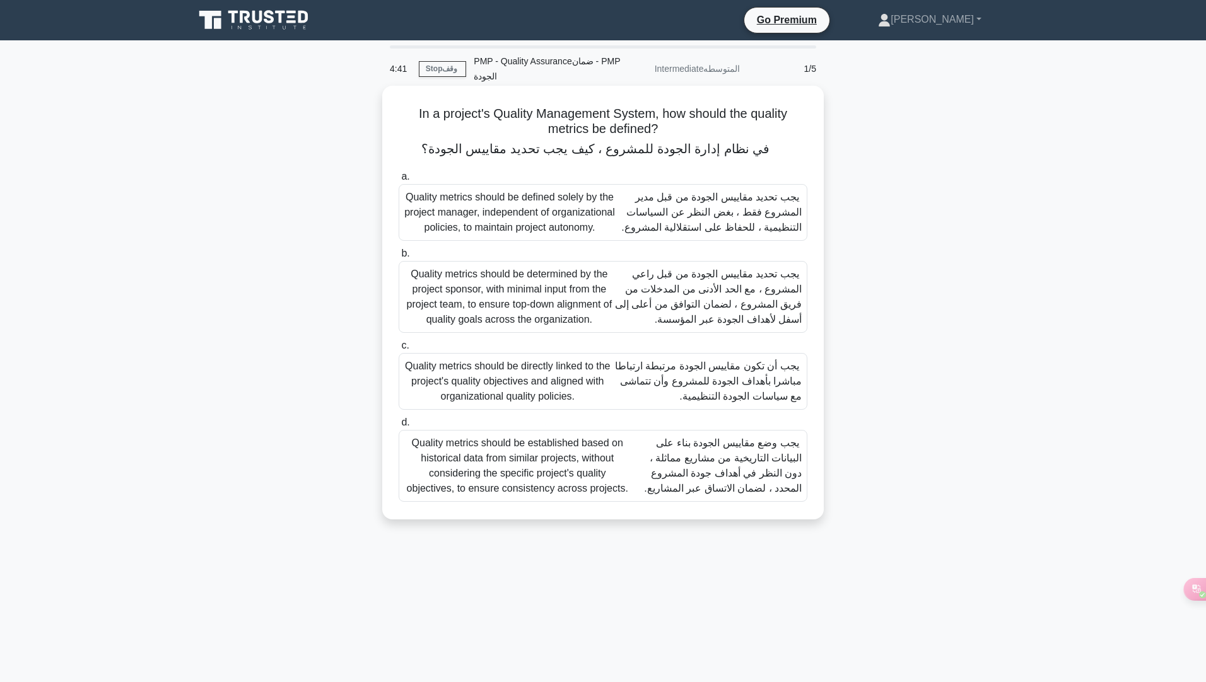
click at [752, 390] on font "يجب أن تكون مقاييس الجودة مرتبطة ارتباطا مباشرا بأهداف الجودة للمشروع وأن تتماش…" at bounding box center [708, 381] width 187 height 41
click at [399, 351] on input "c. Quality metrics should be directly linked to the project's quality objective…" at bounding box center [399, 346] width 0 height 8
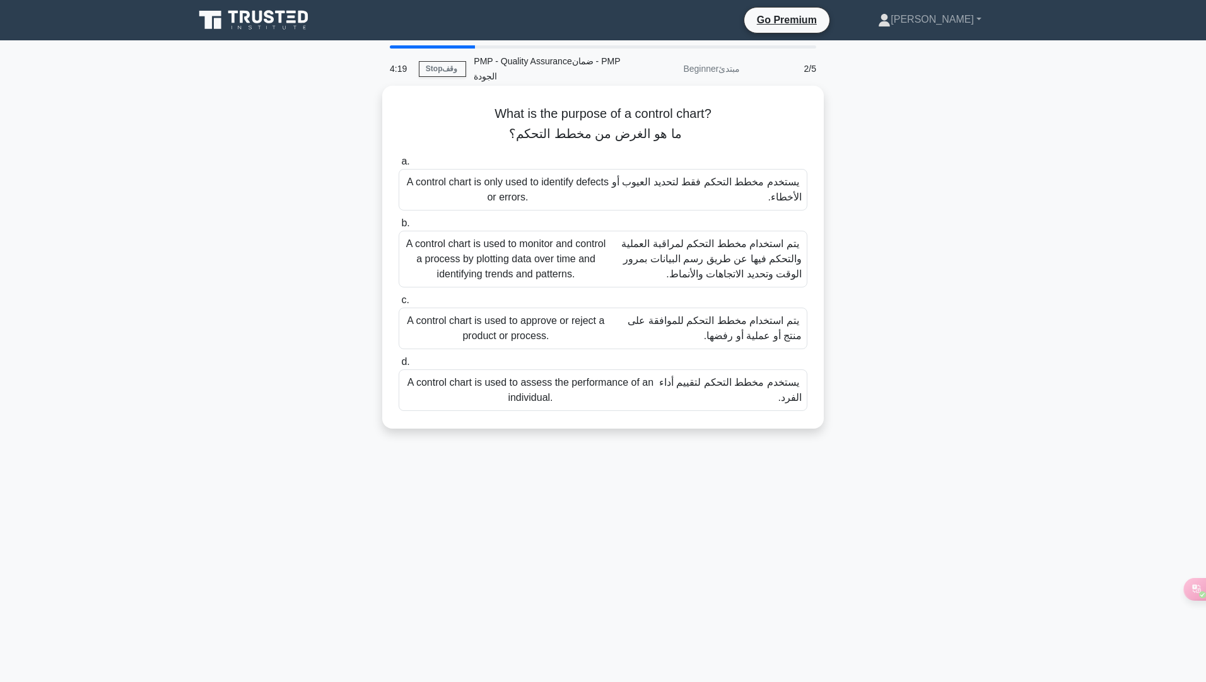
click at [702, 271] on font "يتم استخدام مخطط التحكم لمراقبة العملية والتحكم فيها عن طريق رسم البيانات بمرور…" at bounding box center [711, 258] width 180 height 41
click at [399, 228] on input "b. A control chart is used to monitor and control a process by plotting data ov…" at bounding box center [399, 224] width 0 height 8
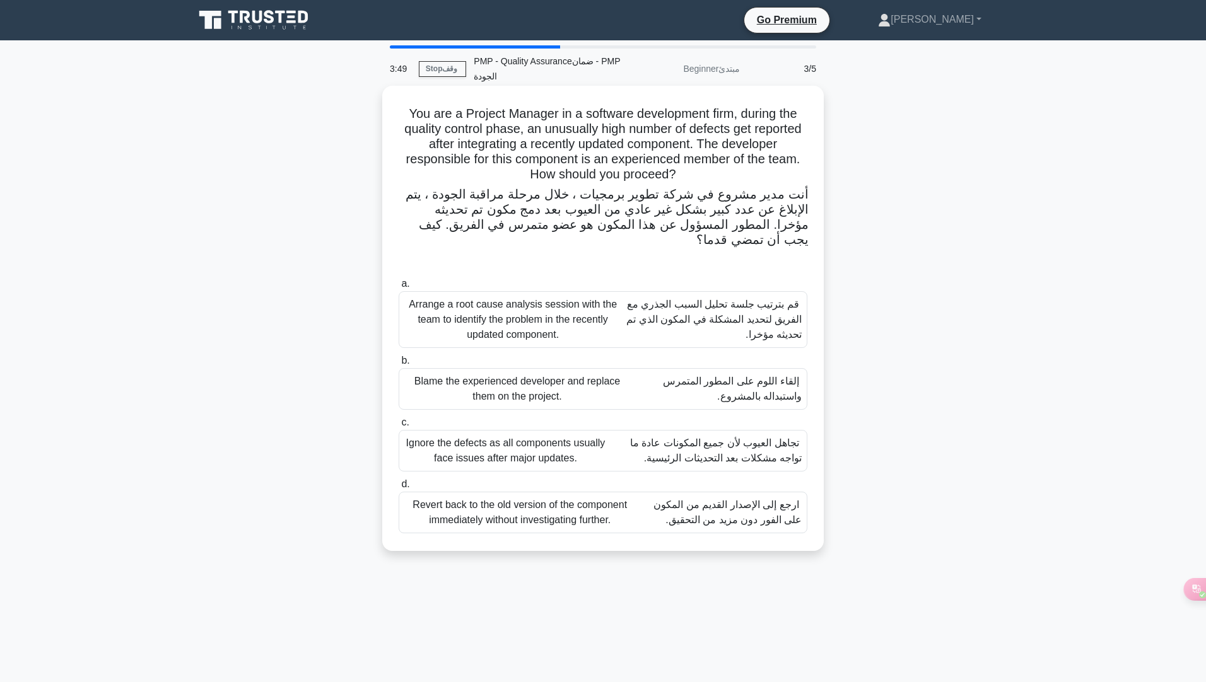
click at [757, 340] on font "قم بترتيب جلسة تحليل السبب الجذري مع الفريق لتحديد المشكلة في المكون الذي تم تح…" at bounding box center [713, 319] width 175 height 41
click at [399, 288] on input "a. Arrange a root cause analysis session with the team to identify the problem …" at bounding box center [399, 284] width 0 height 8
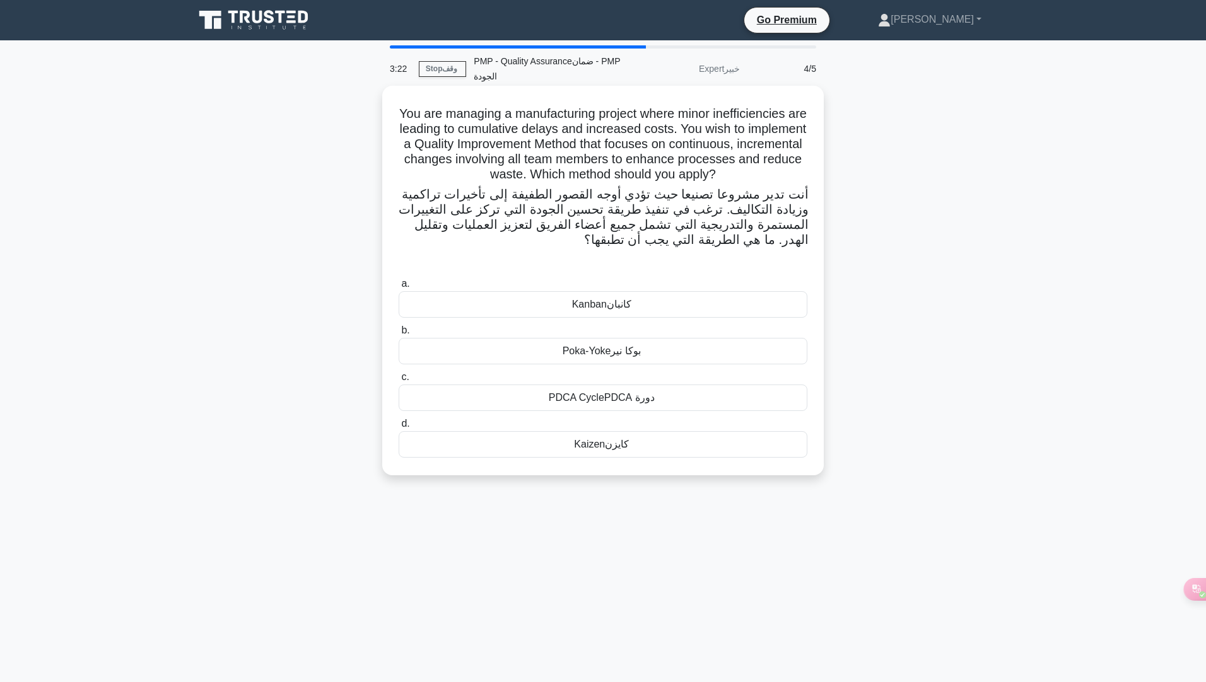
click at [583, 399] on div "PDCA Cycle دورة PDCA" at bounding box center [603, 398] width 409 height 26
click at [399, 382] on input "c. PDCA Cycle دورة PDCA" at bounding box center [399, 377] width 0 height 8
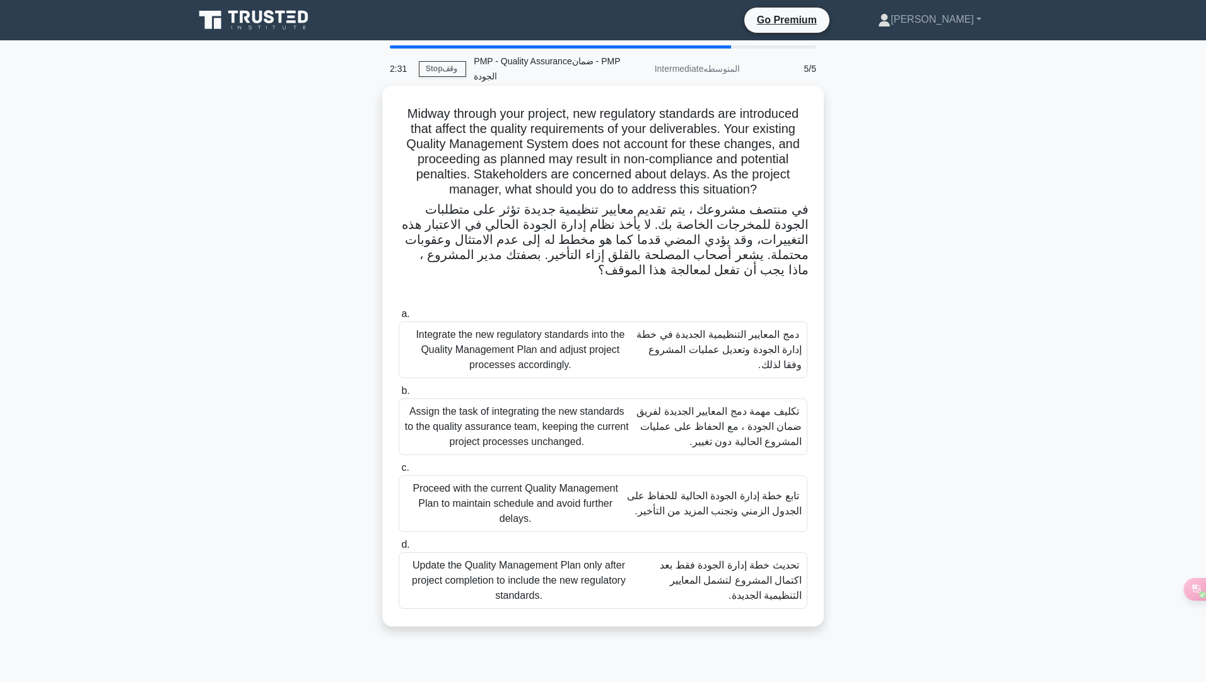
click at [784, 354] on font "دمج المعايير التنظيمية الجديدة في خطة إدارة الجودة وتعديل عمليات المشروع وفقا ل…" at bounding box center [718, 349] width 165 height 41
click at [399, 318] on input "a. Integrate the new regulatory standards into the Quality Management Plan and …" at bounding box center [399, 314] width 0 height 8
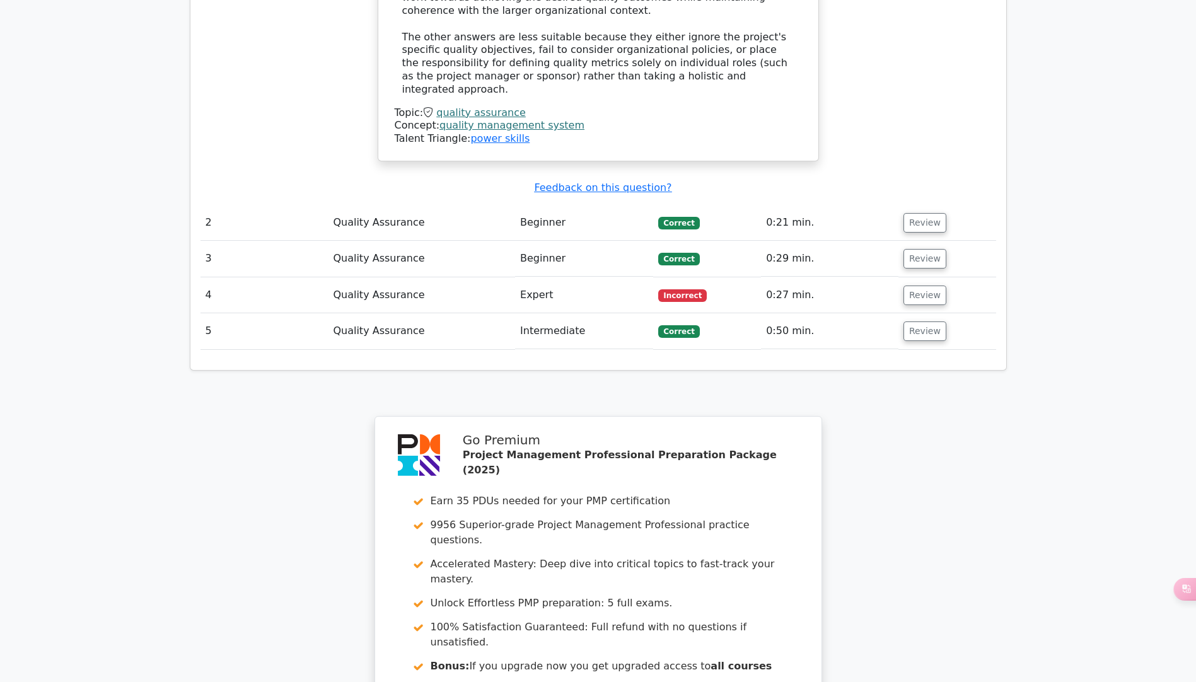
scroll to position [1387, 0]
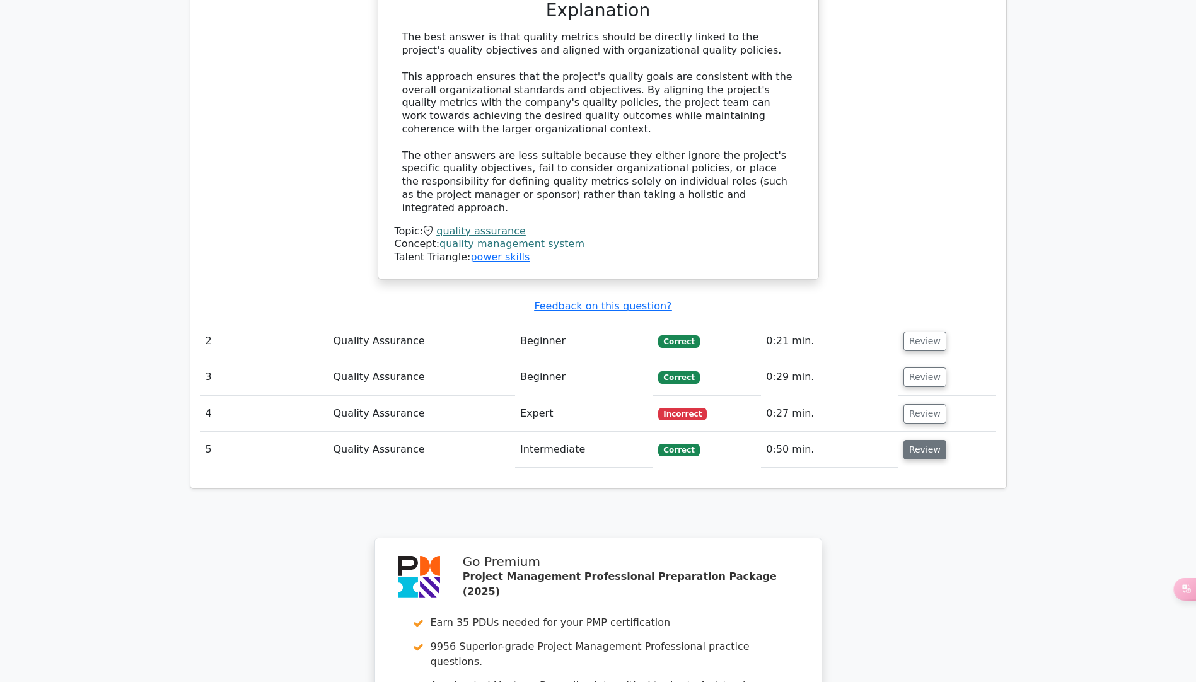
click at [918, 440] on button "Review" at bounding box center [925, 450] width 43 height 20
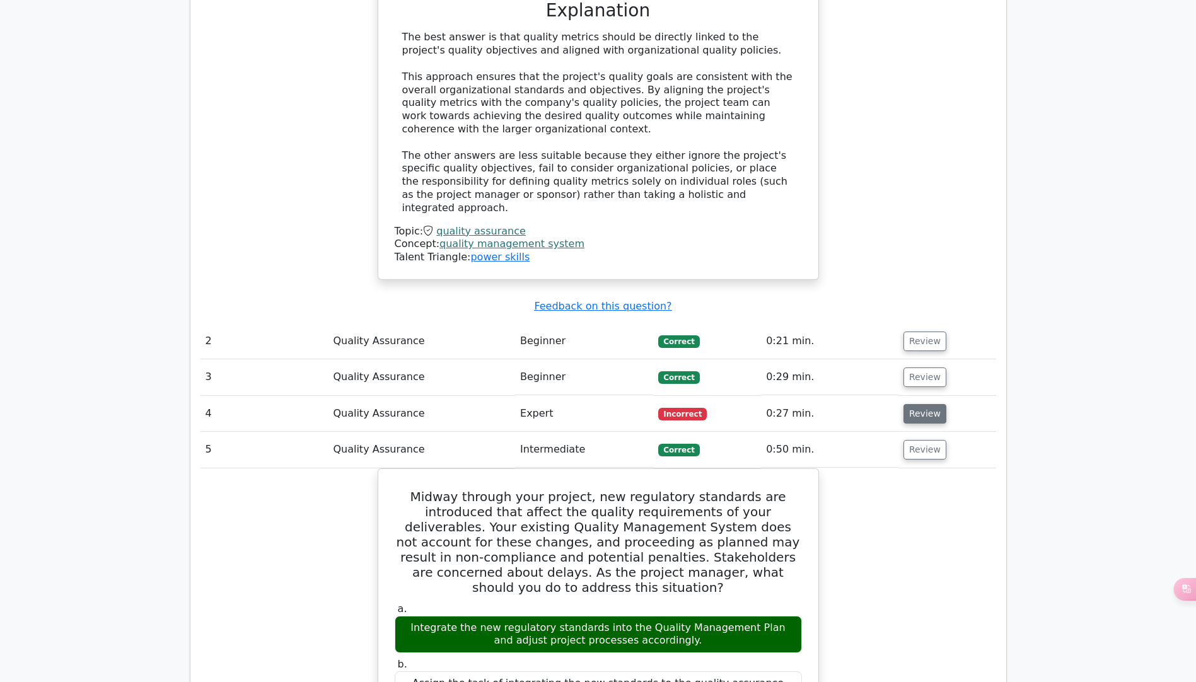
click at [920, 404] on button "Review" at bounding box center [925, 414] width 43 height 20
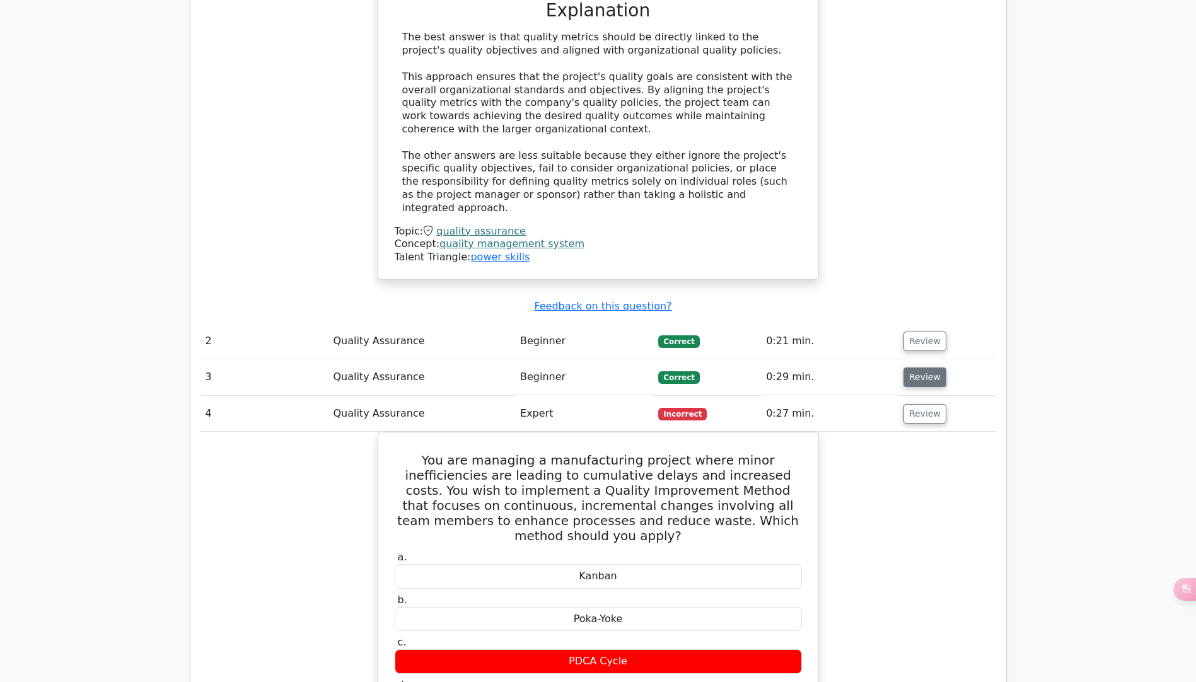
click at [925, 368] on button "Review" at bounding box center [925, 378] width 43 height 20
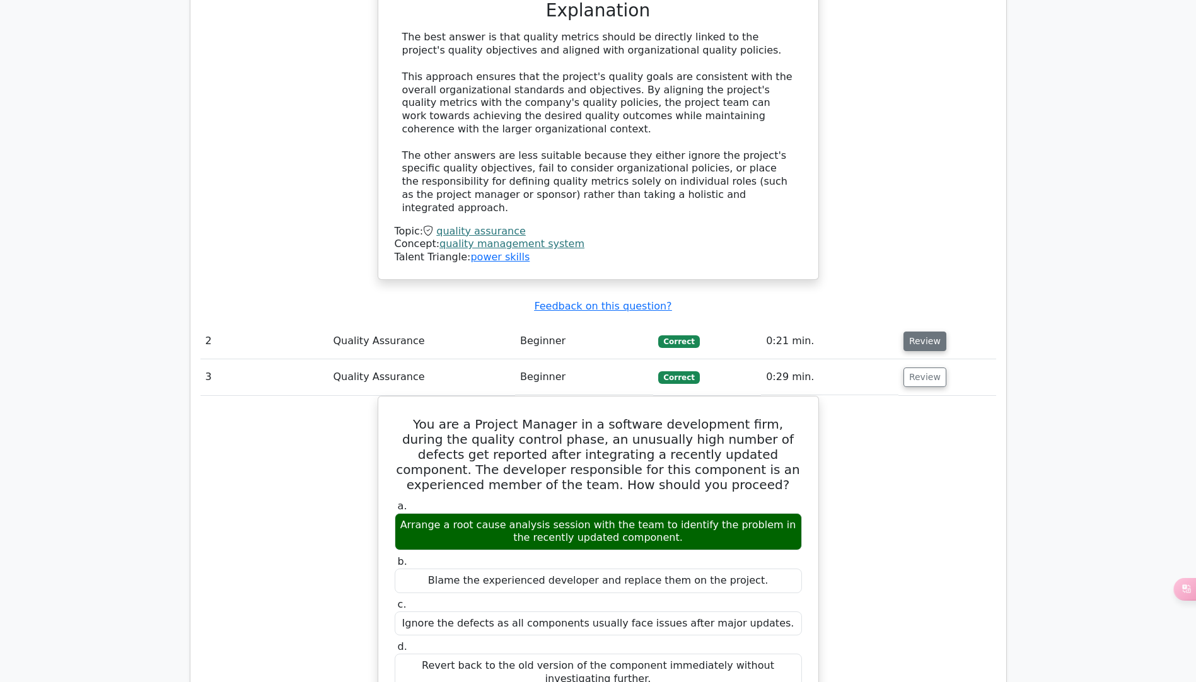
click at [926, 332] on button "Review" at bounding box center [925, 342] width 43 height 20
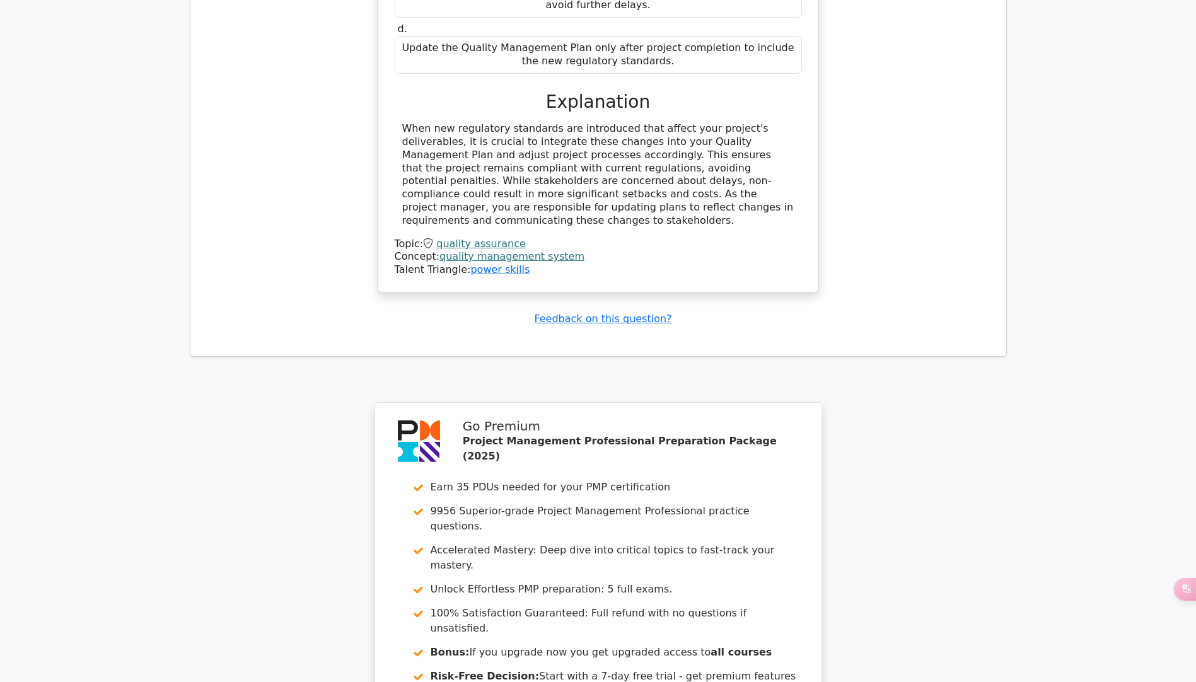
scroll to position [3960, 0]
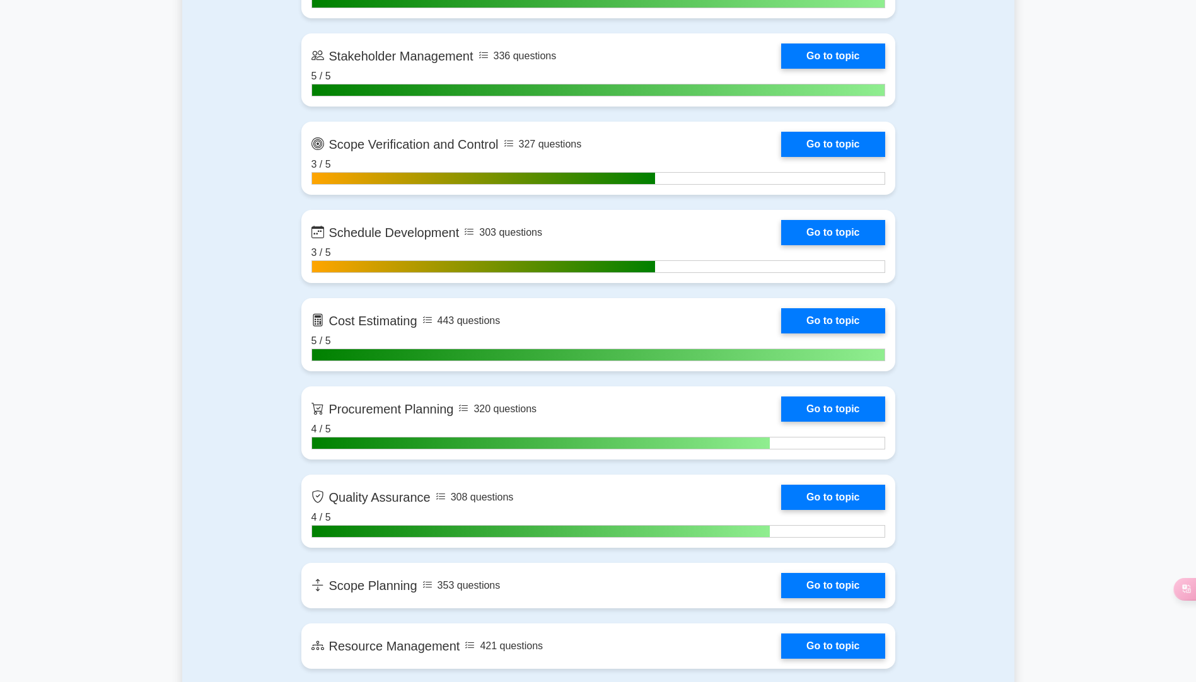
scroll to position [1892, 0]
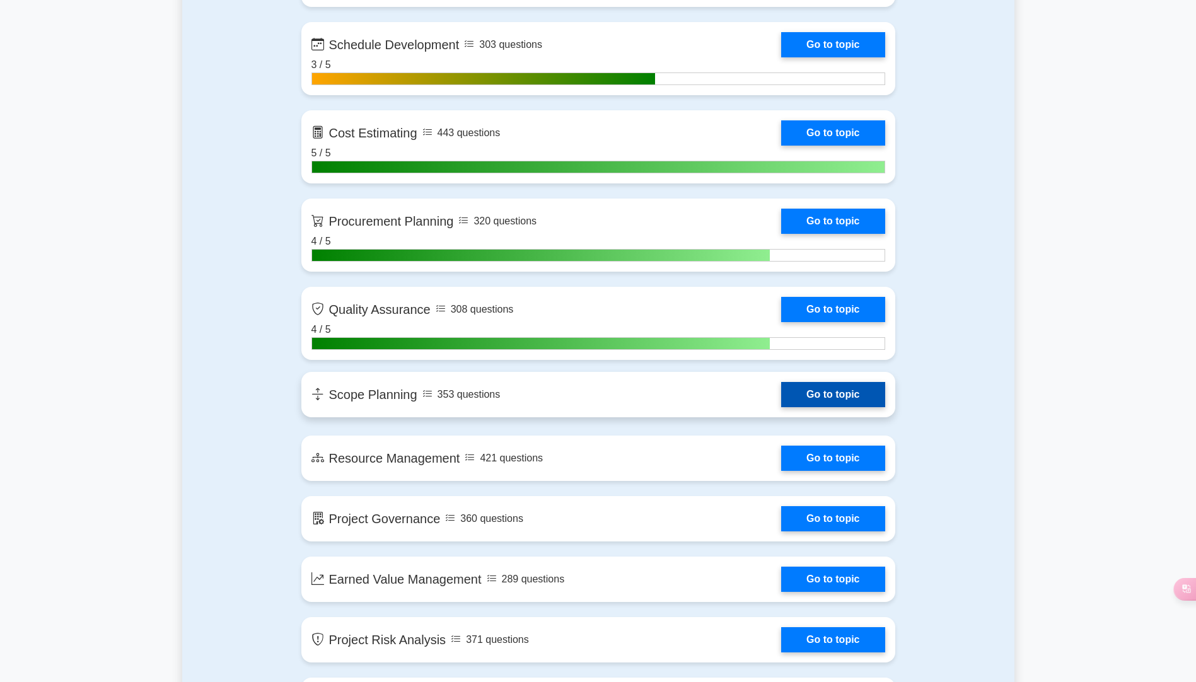
click at [795, 390] on link "Go to topic" at bounding box center [832, 394] width 103 height 25
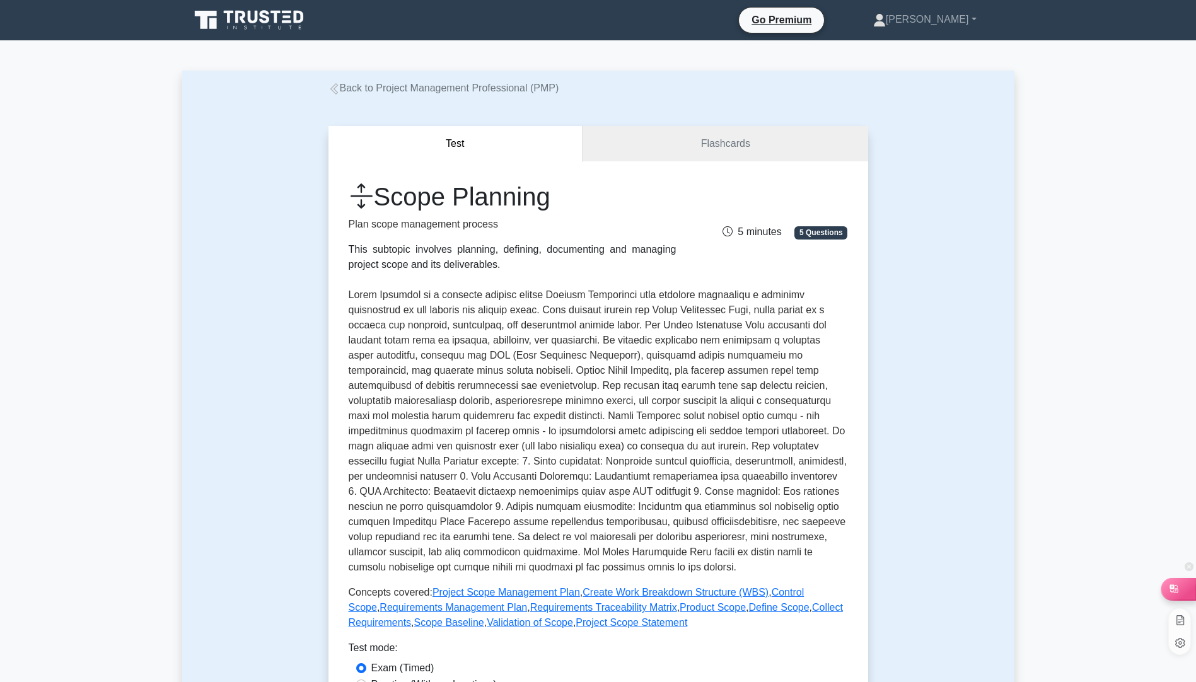
click at [1182, 582] on div at bounding box center [1179, 588] width 34 height 21
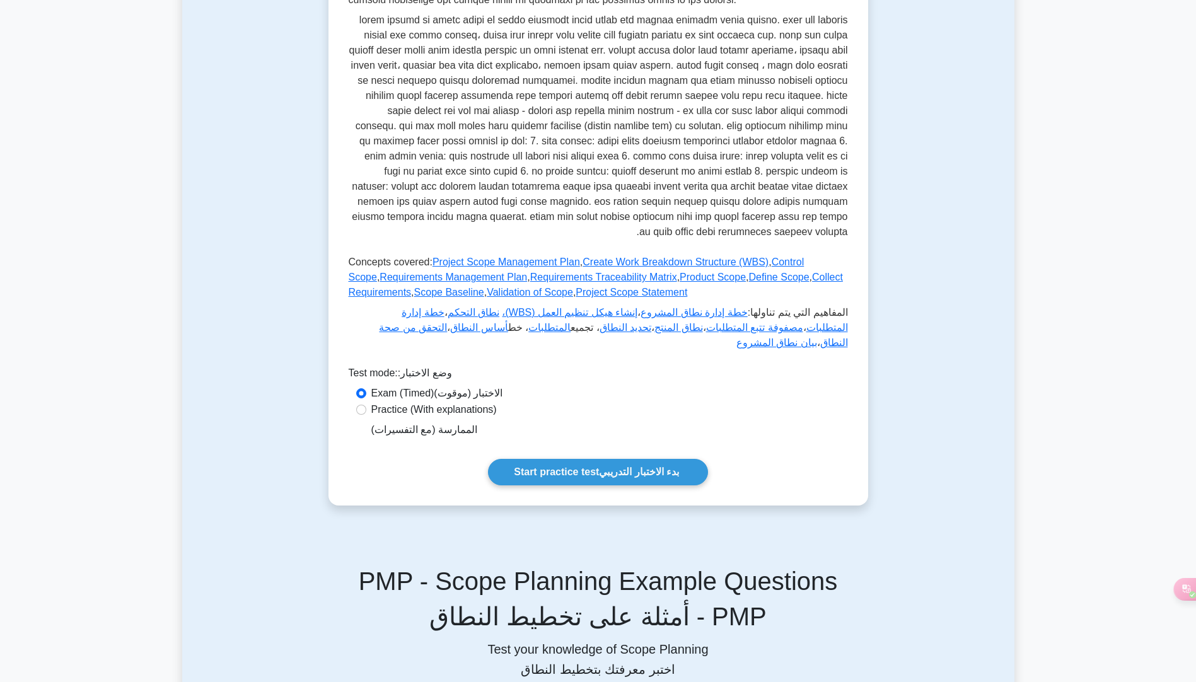
scroll to position [694, 0]
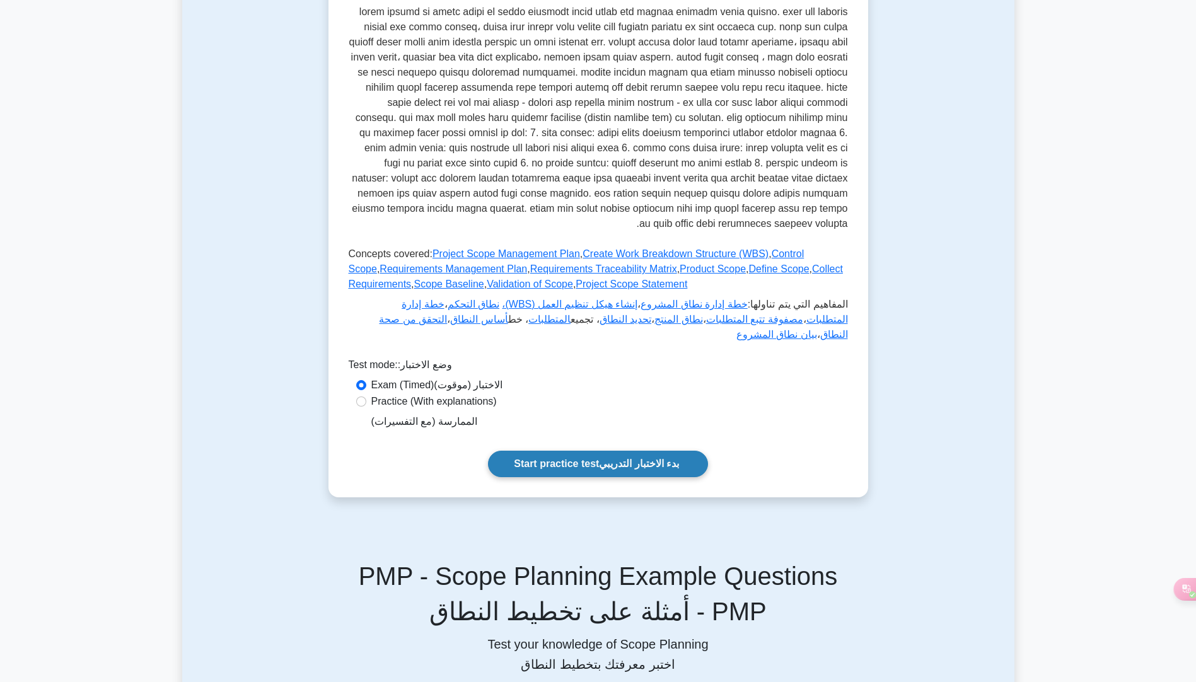
click at [573, 451] on link "Start practice test بدء الاختبار التدريبي" at bounding box center [598, 464] width 220 height 26
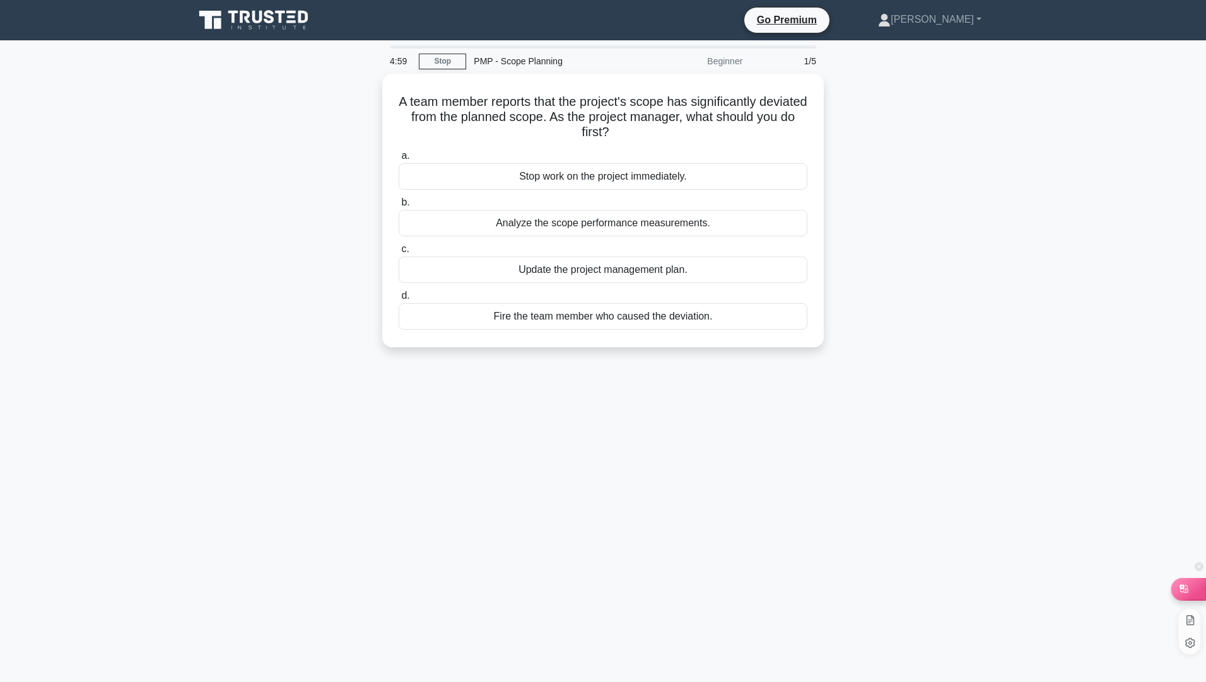
click at [1191, 590] on div at bounding box center [1188, 588] width 34 height 21
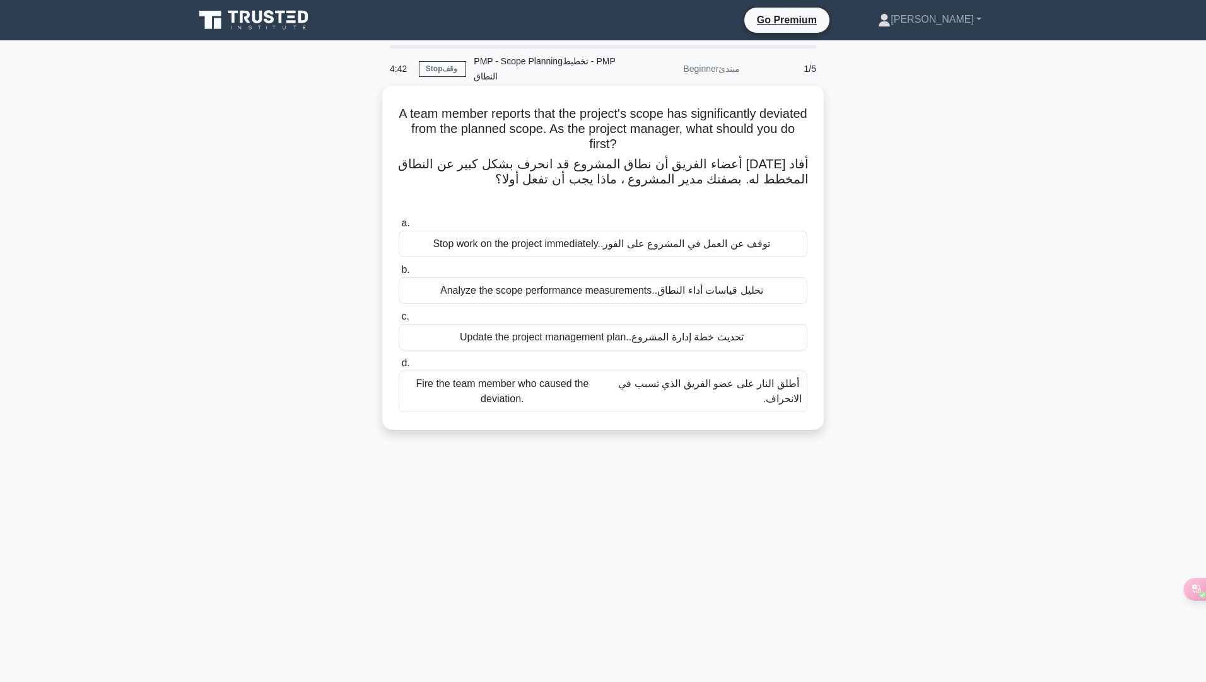
click at [725, 291] on font "تحليل قياسات أداء النطاق." at bounding box center [709, 290] width 108 height 11
click at [399, 274] on input "b. Analyze the scope performance measurements. تحليل قياسات أداء النطاق." at bounding box center [399, 270] width 0 height 8
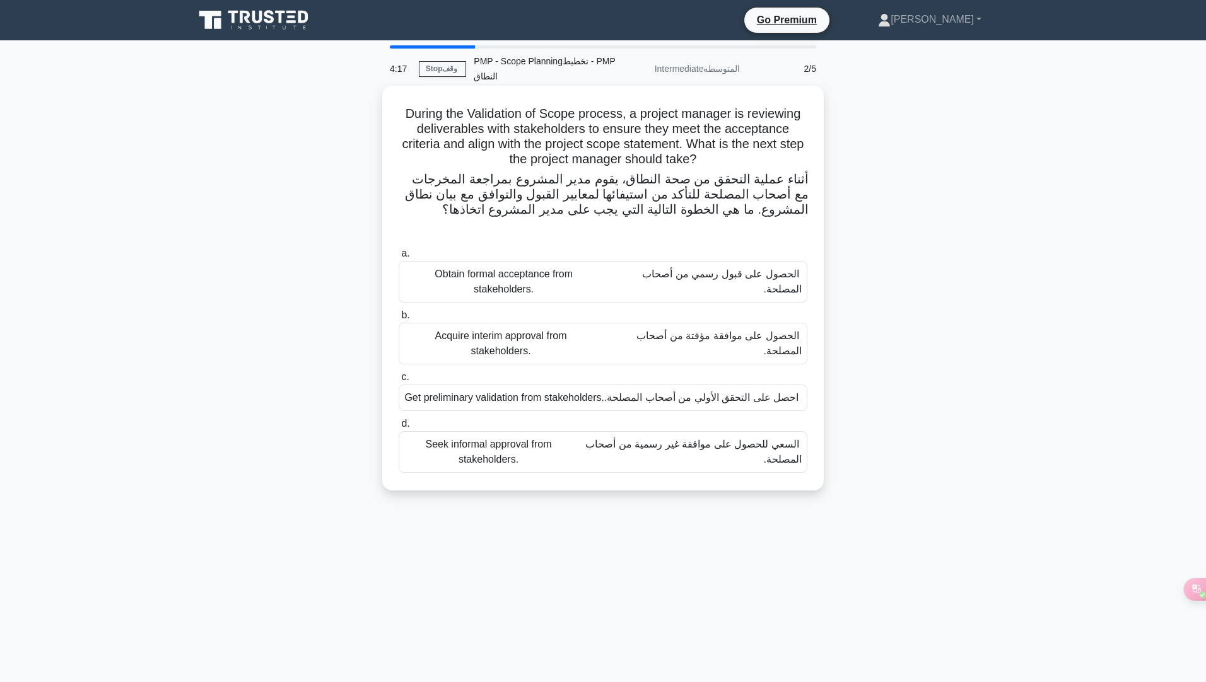
click at [705, 273] on font "الحصول على قبول رسمي من أصحاب المصلحة." at bounding box center [722, 282] width 160 height 26
click at [399, 258] on input "a. Obtain formal acceptance from stakeholders. الحصول على قبول رسمي من أصحاب ال…" at bounding box center [399, 254] width 0 height 8
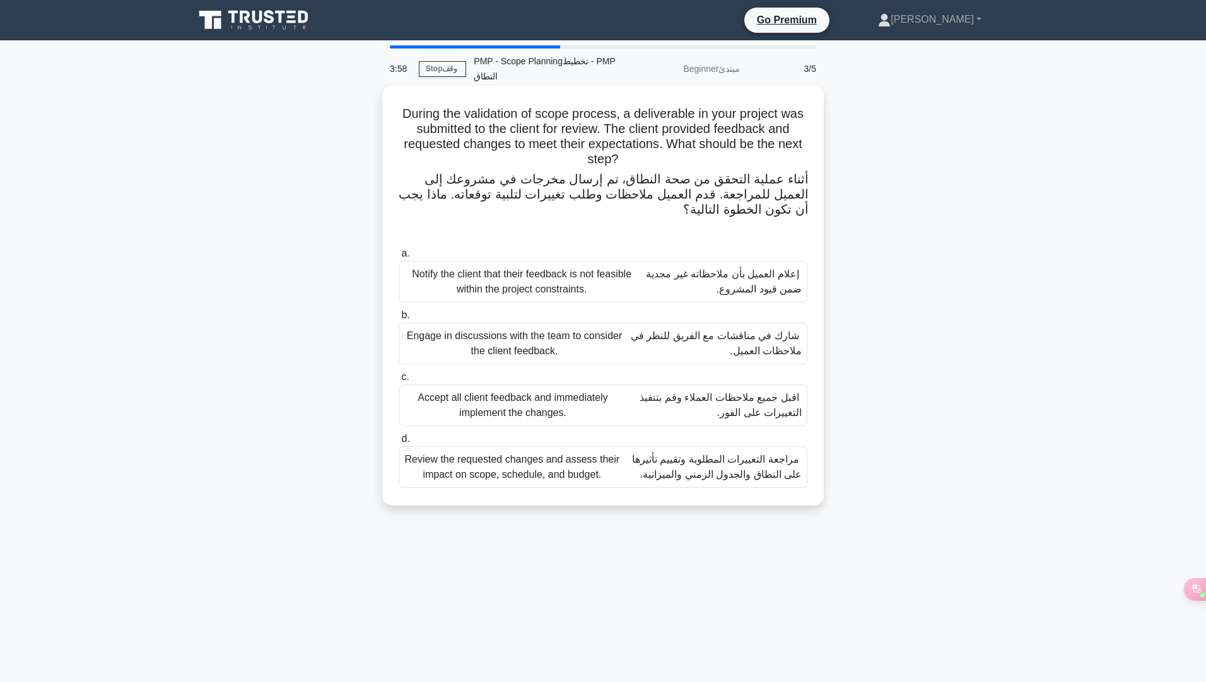
click at [766, 475] on font "مراجعة التغييرات المطلوبة وتقييم تأثيرها على النطاق والجدول الزمني والميزانية." at bounding box center [717, 467] width 170 height 26
click at [399, 443] on input "d. Review the requested changes and assess their impact on scope, schedule, and…" at bounding box center [399, 439] width 0 height 8
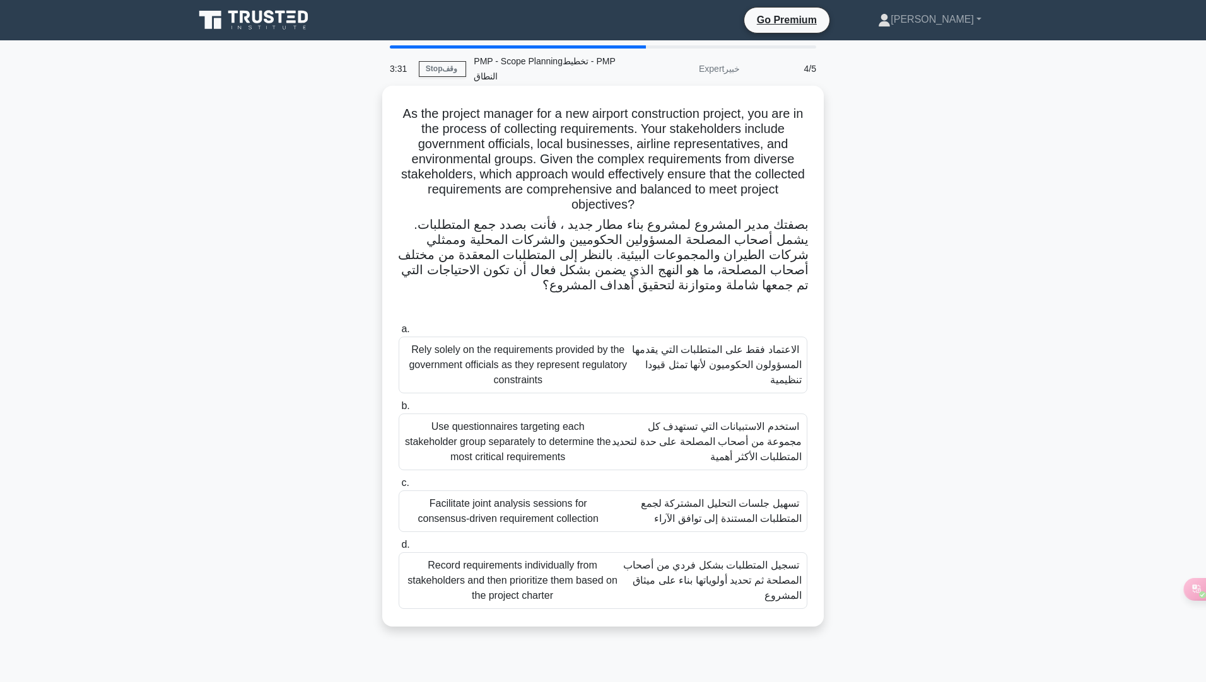
click at [769, 518] on font "تسهيل جلسات التحليل المشتركة لجمع المتطلبات المستندة إلى توافق الآراء" at bounding box center [721, 511] width 161 height 26
click at [399, 487] on input "c. Facilitate joint analysis sessions for consensus-driven requirement collecti…" at bounding box center [399, 483] width 0 height 8
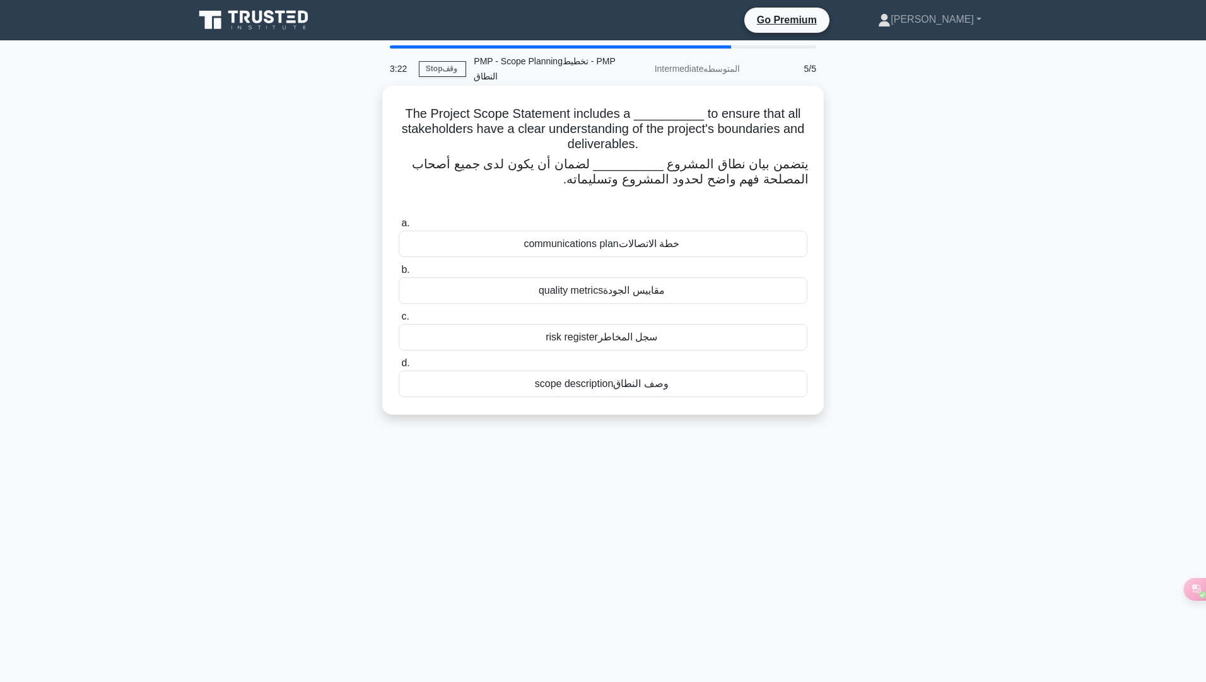
click at [667, 380] on font "وصف النطاق" at bounding box center [640, 383] width 55 height 11
click at [399, 368] on input "d. scope description وصف النطاق" at bounding box center [399, 363] width 0 height 8
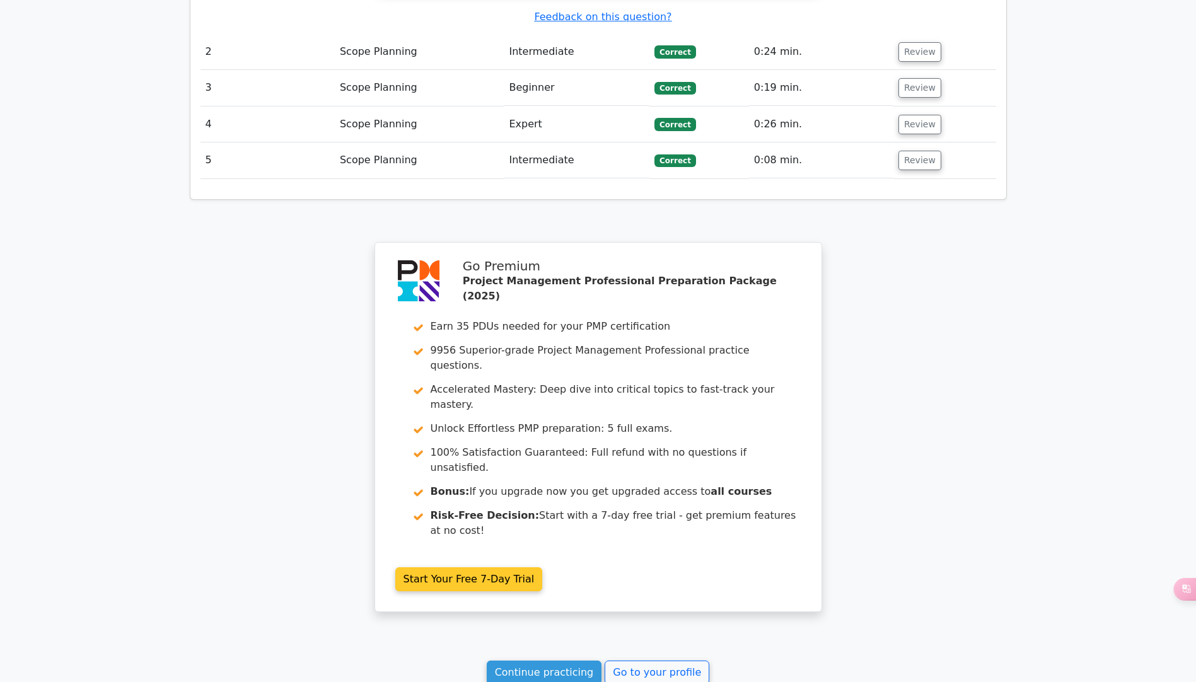
scroll to position [1635, 0]
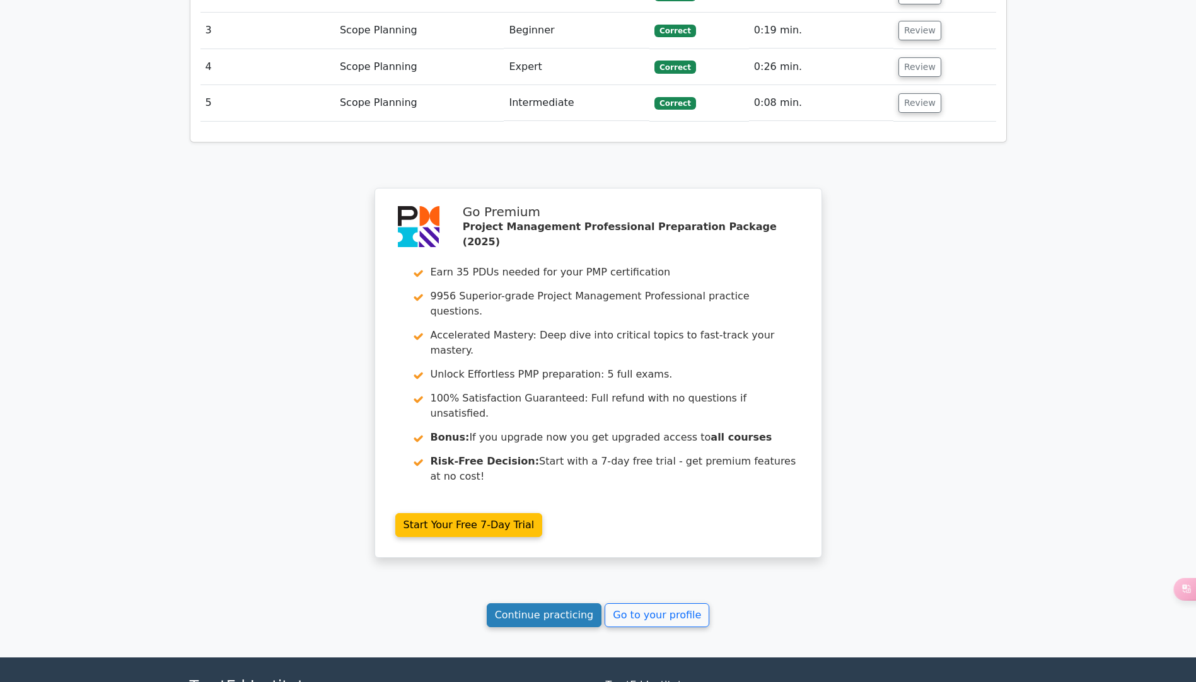
click at [570, 603] on link "Continue practicing" at bounding box center [544, 615] width 115 height 24
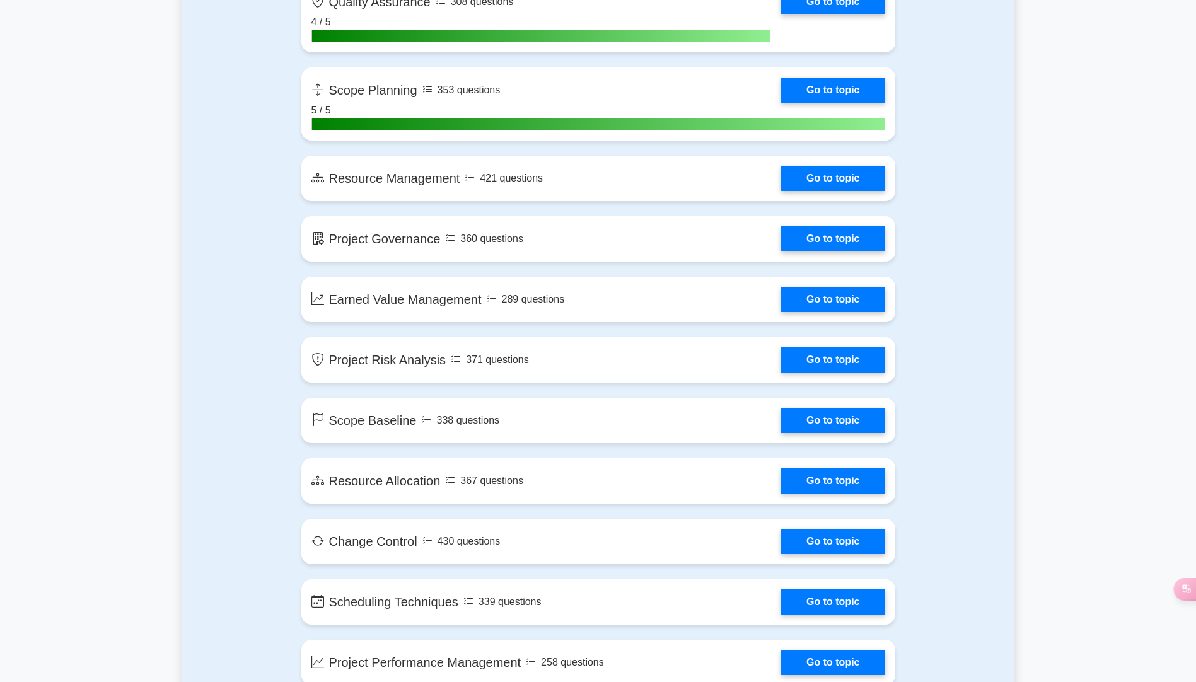
scroll to position [2207, 0]
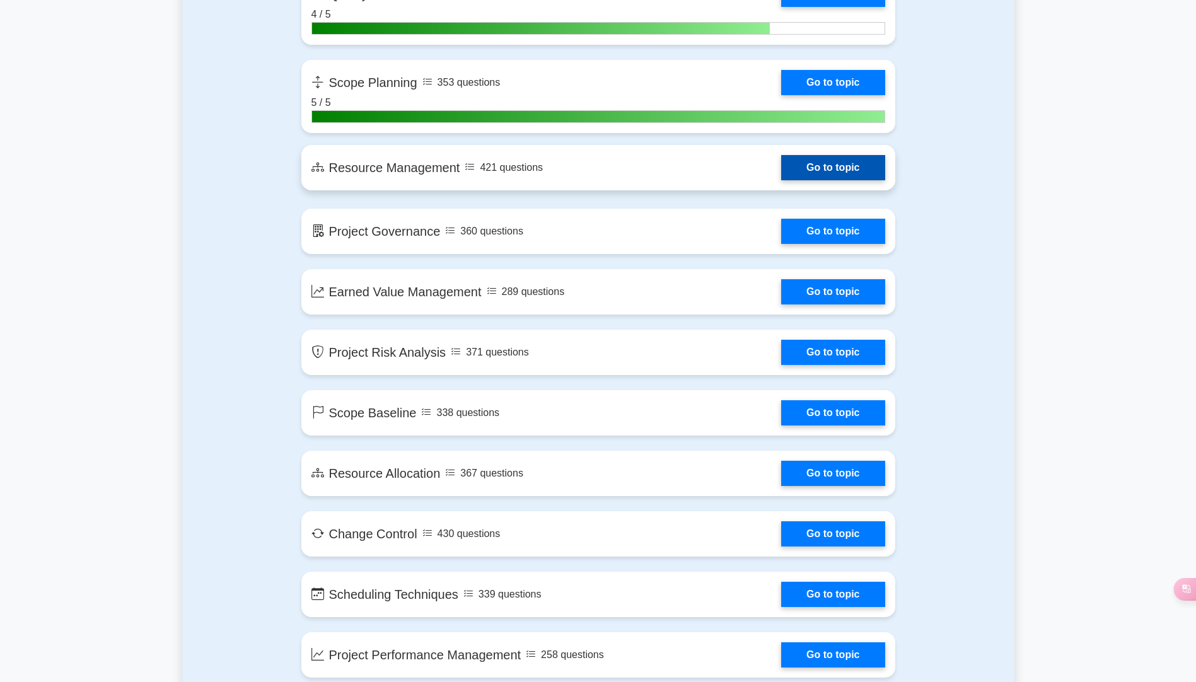
click at [837, 170] on link "Go to topic" at bounding box center [832, 167] width 103 height 25
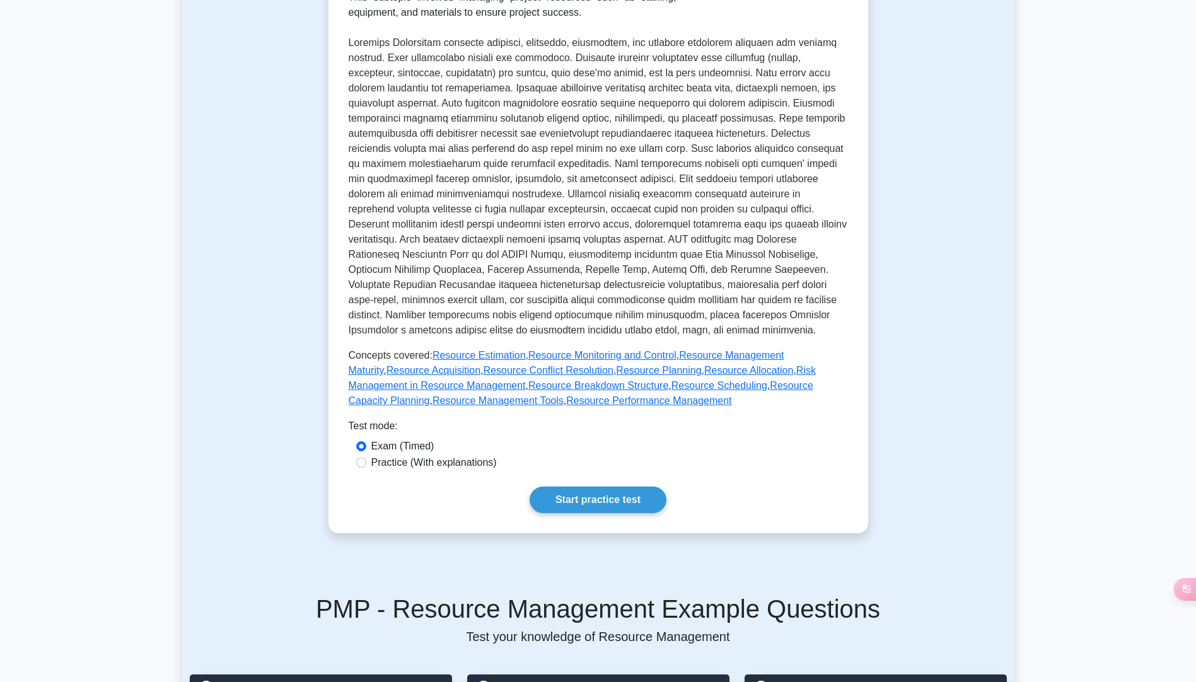
scroll to position [189, 0]
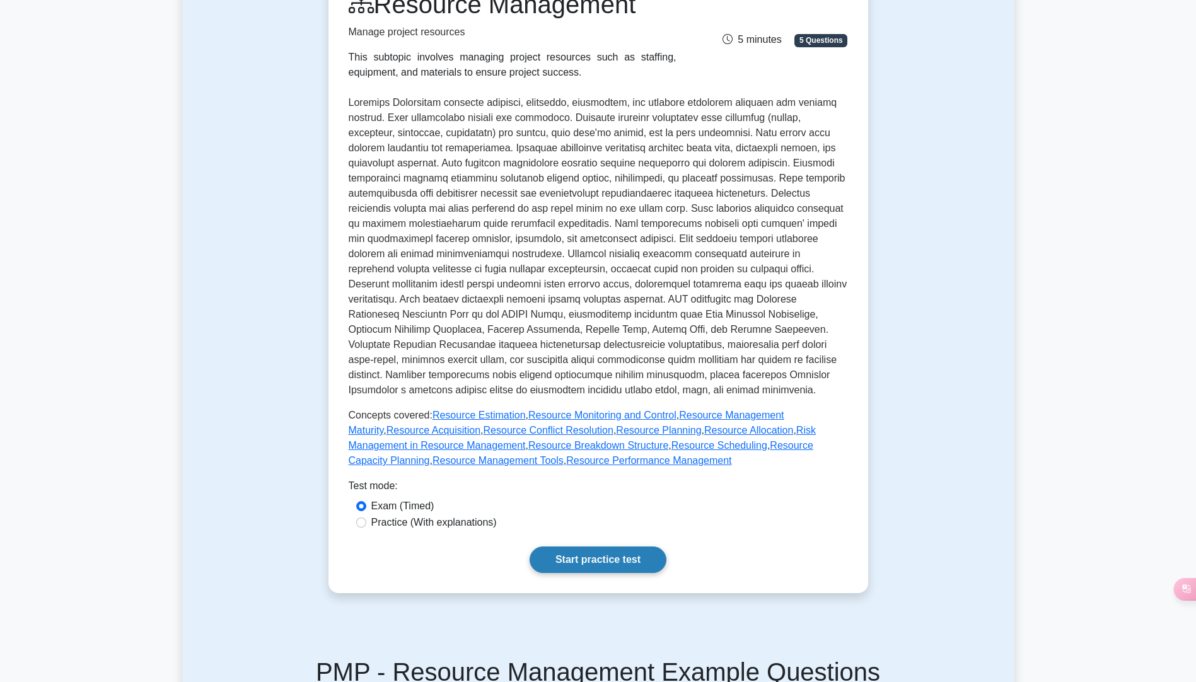
click at [605, 563] on link "Start practice test" at bounding box center [598, 560] width 137 height 26
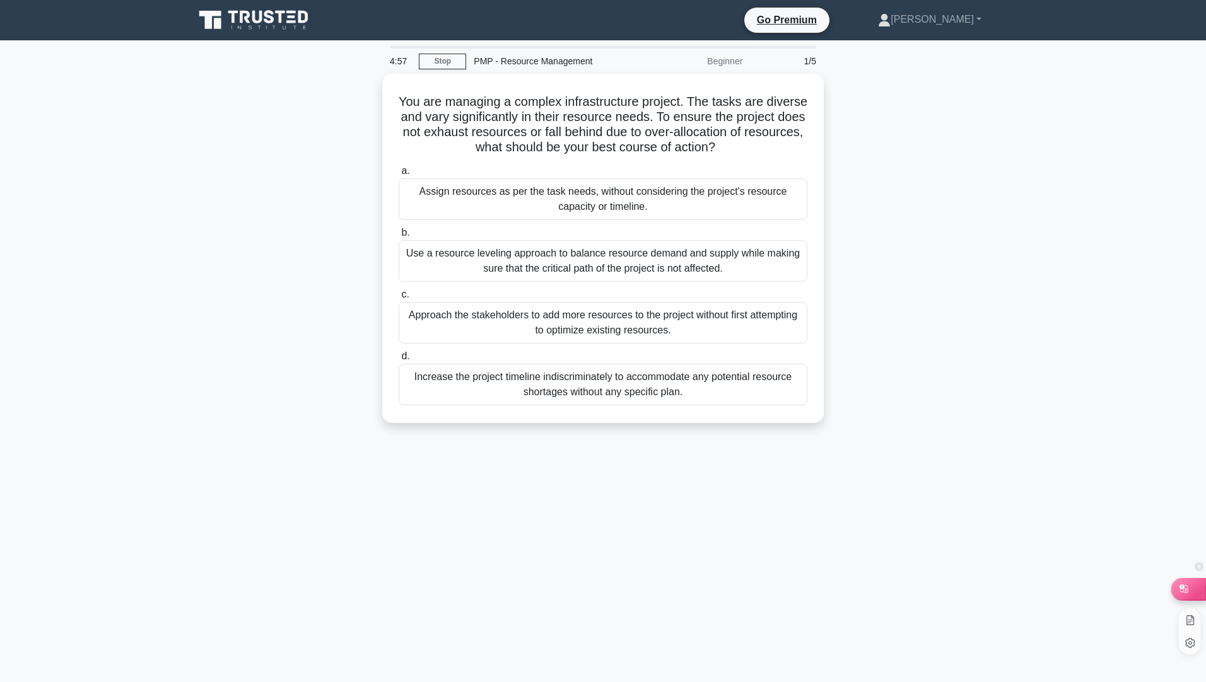
click at [1183, 589] on icon at bounding box center [1183, 589] width 8 height 8
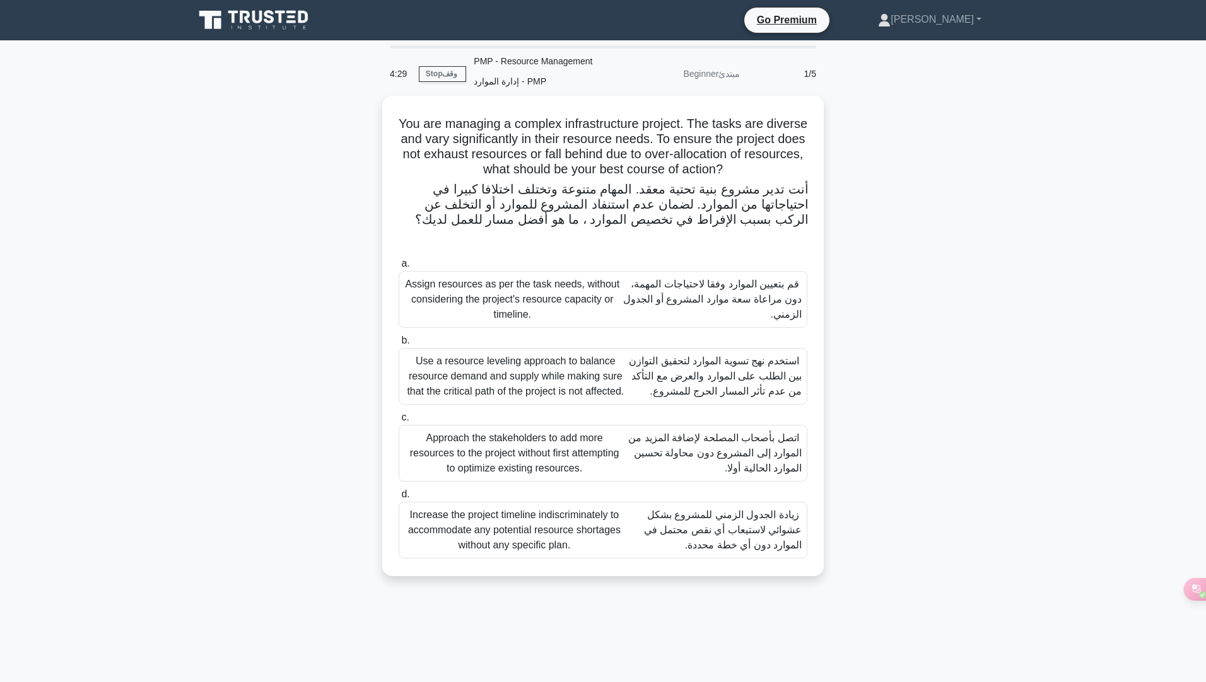
click at [775, 387] on font "استخدم نهج تسوية الموارد لتحقيق التوازن بين الطلب على الموارد والعرض مع التأكد …" at bounding box center [715, 376] width 173 height 41
click at [399, 345] on input "b. Use a resource leveling approach to balance resource demand and supply while…" at bounding box center [399, 341] width 0 height 8
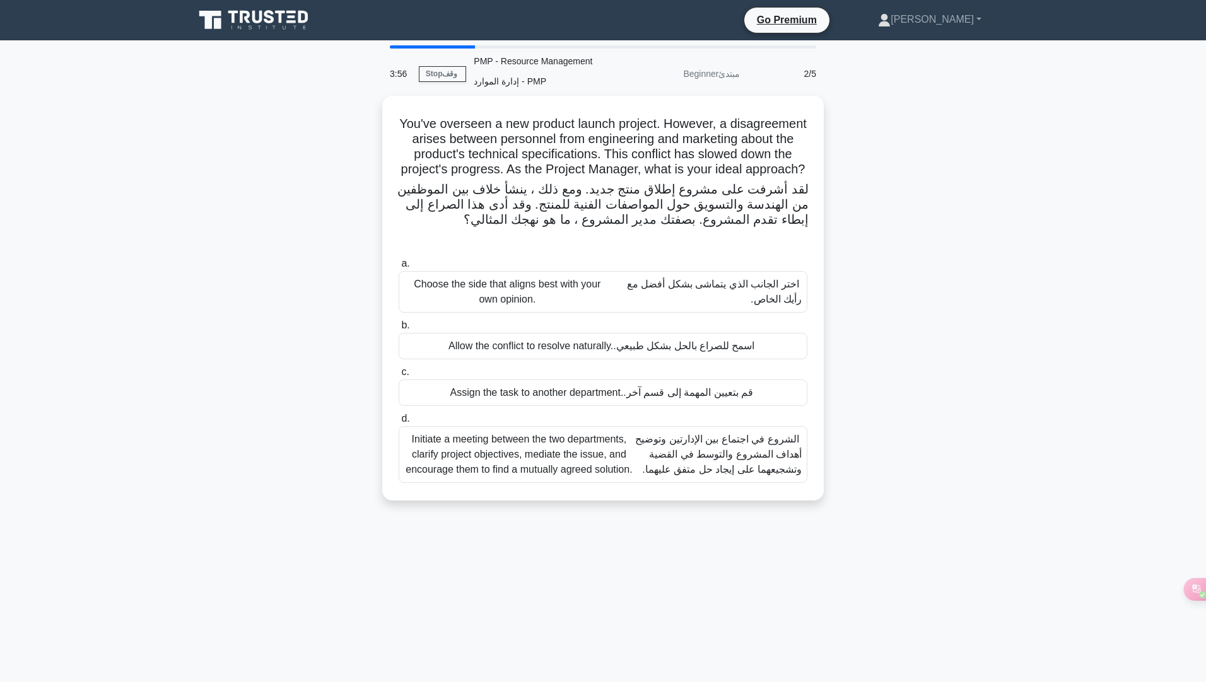
click at [755, 475] on font "الشروع في اجتماع بين الإدارتين وتوضيح أهداف المشروع والتوسط في القضية وتشجيعهما…" at bounding box center [718, 454] width 166 height 41
click at [399, 423] on input "d. Initiate a meeting between the two departments, clarify project objectives, …" at bounding box center [399, 419] width 0 height 8
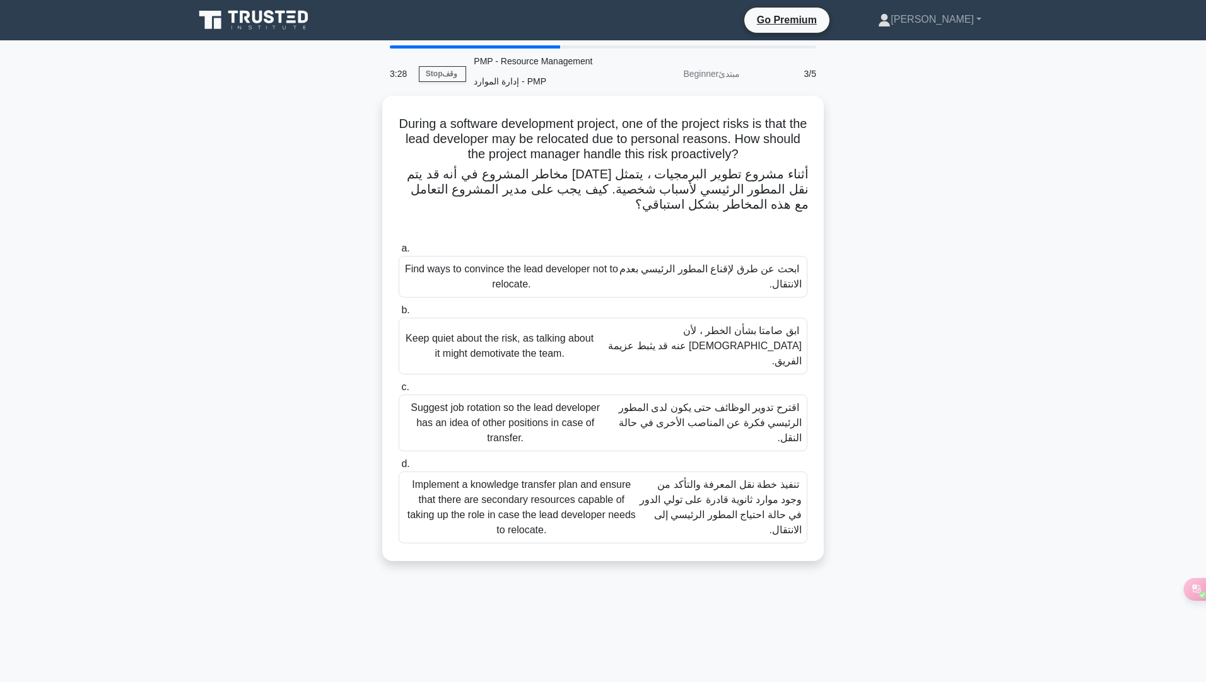
click at [763, 493] on font "تنفيذ خطة نقل المعرفة والتأكد من وجود موارد ثانوية قادرة على تولي الدور في حالة…" at bounding box center [720, 507] width 163 height 61
click at [399, 469] on input "d. Implement a knowledge transfer plan and ensure that there are secondary reso…" at bounding box center [399, 464] width 0 height 8
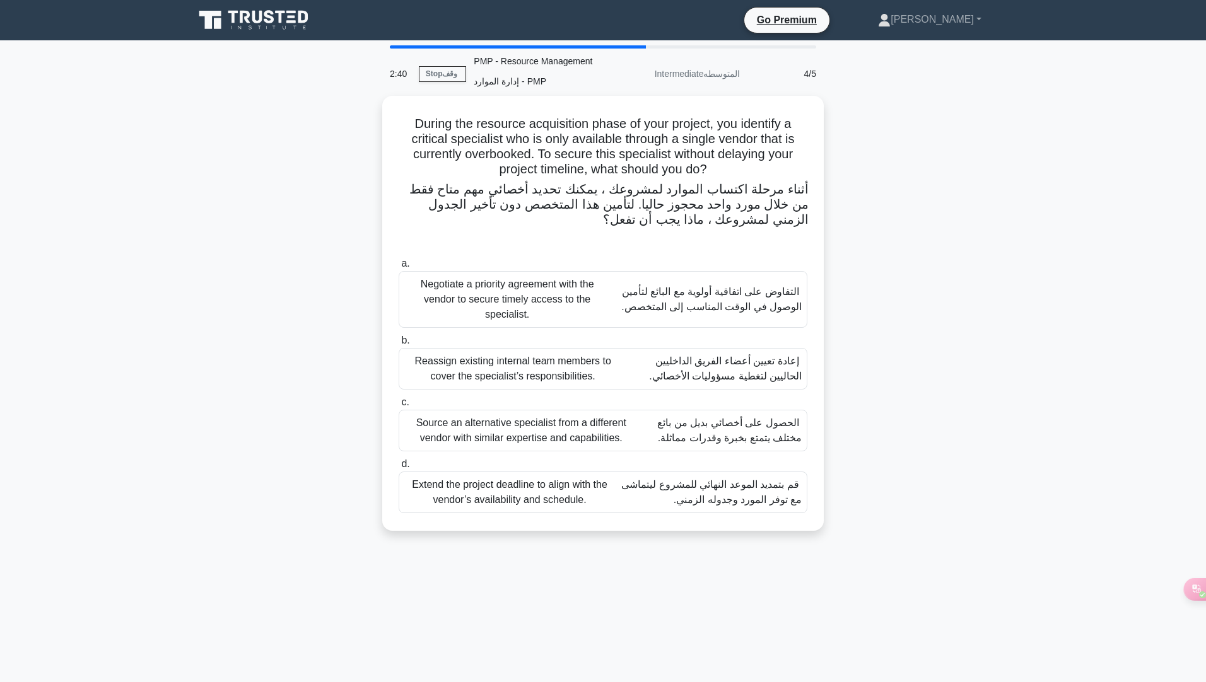
click at [716, 315] on font "التفاوض على اتفاقية أولوية مع البائع لتأمين الوصول في الوقت المناسب إلى المتخصص." at bounding box center [706, 299] width 192 height 30
click at [399, 268] on input "a. Negotiate a priority agreement with the vendor to secure timely access to th…" at bounding box center [399, 264] width 0 height 8
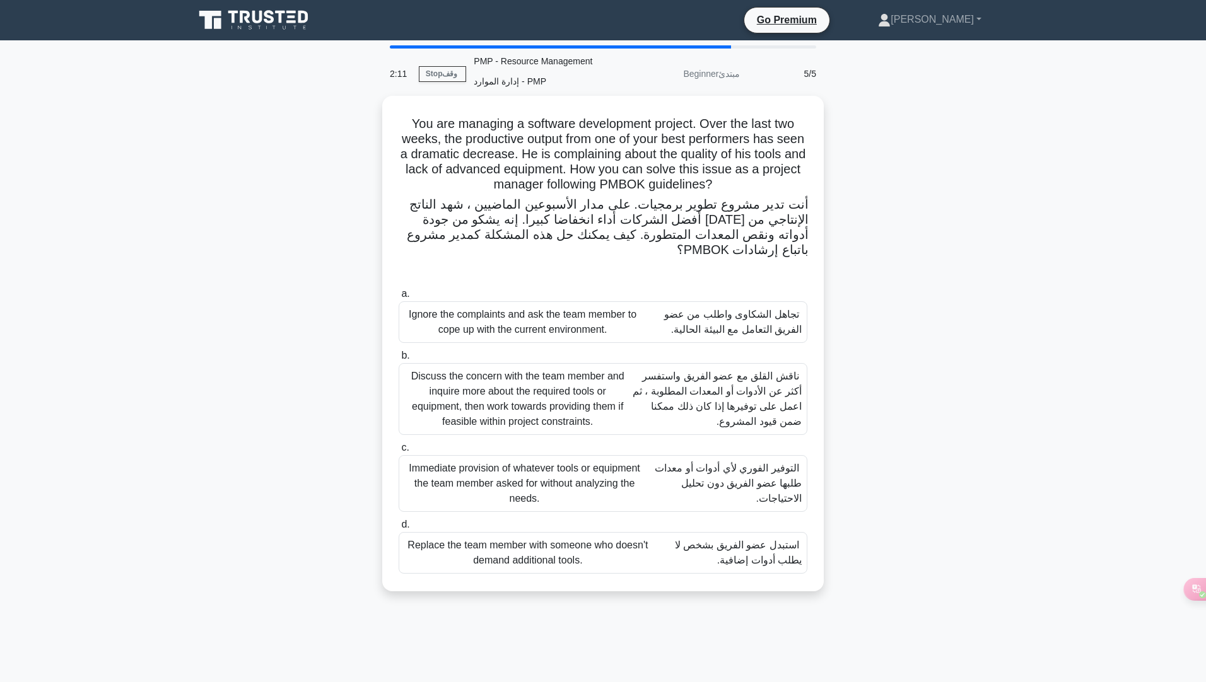
click at [758, 406] on font "ناقش القلق مع عضو الفريق واستفسر أكثر عن الأدوات أو المعدات المطلوبة ، ثم اعمل …" at bounding box center [716, 399] width 169 height 56
click at [399, 360] on input "b. Discuss the concern with the team member and inquire more about the required…" at bounding box center [399, 356] width 0 height 8
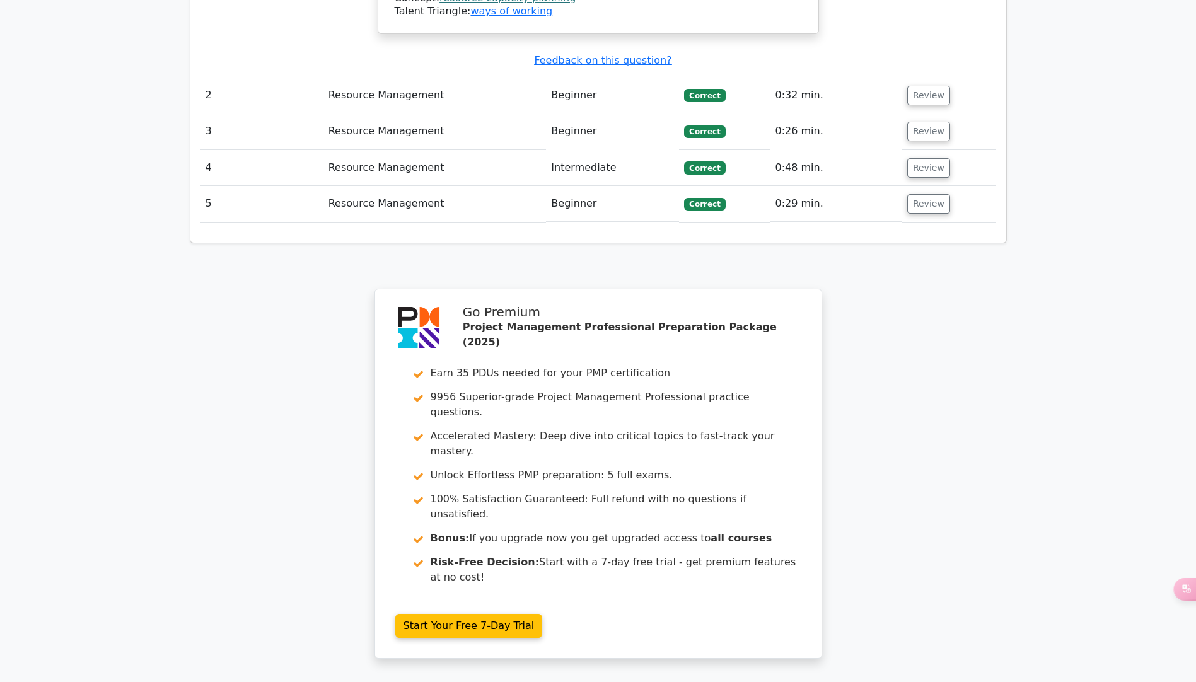
scroll to position [1755, 0]
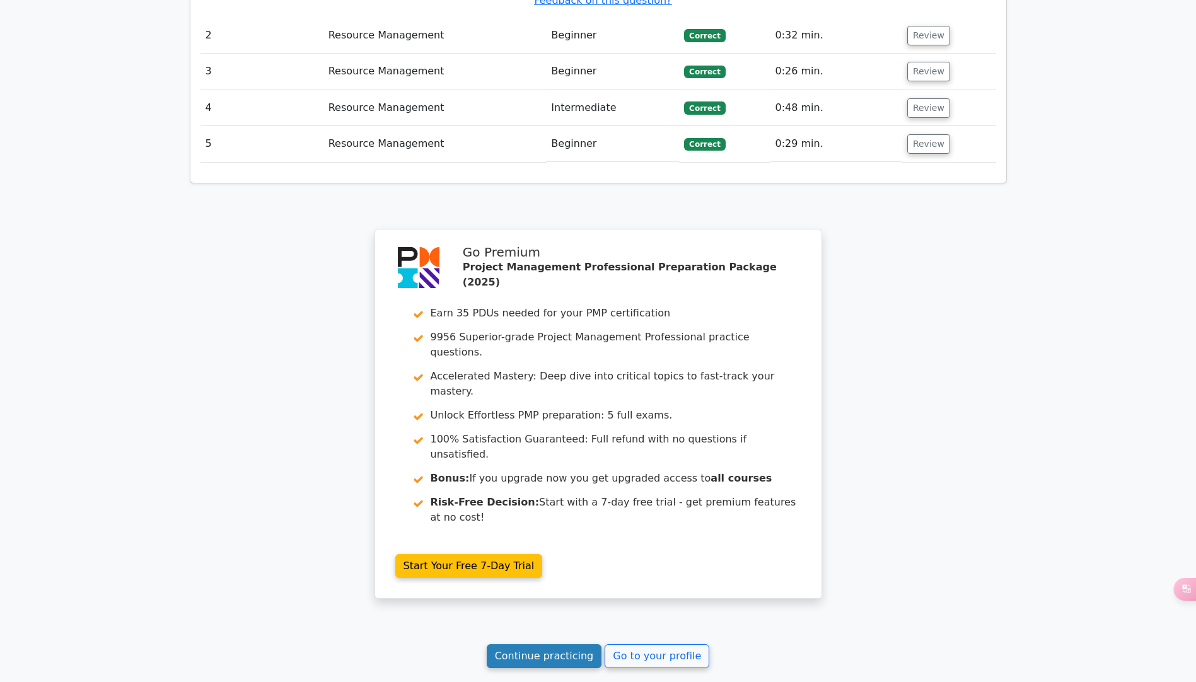
click at [543, 644] on link "Continue practicing" at bounding box center [544, 656] width 115 height 24
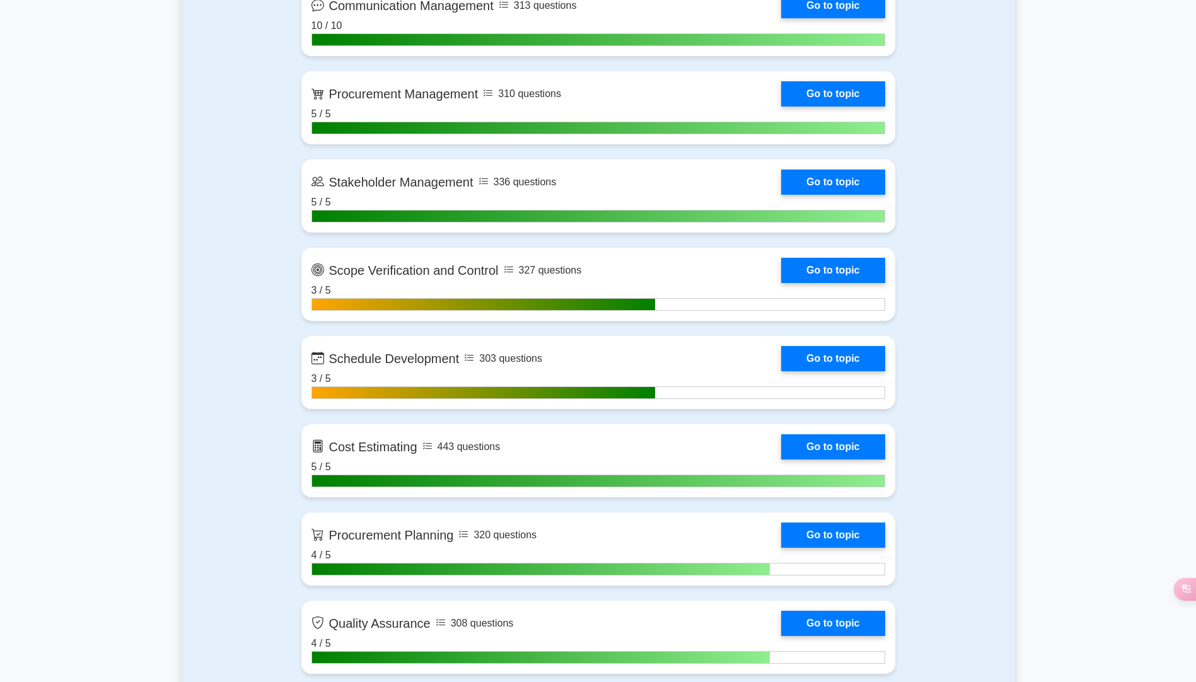
scroll to position [1577, 0]
